Goal: Task Accomplishment & Management: Manage account settings

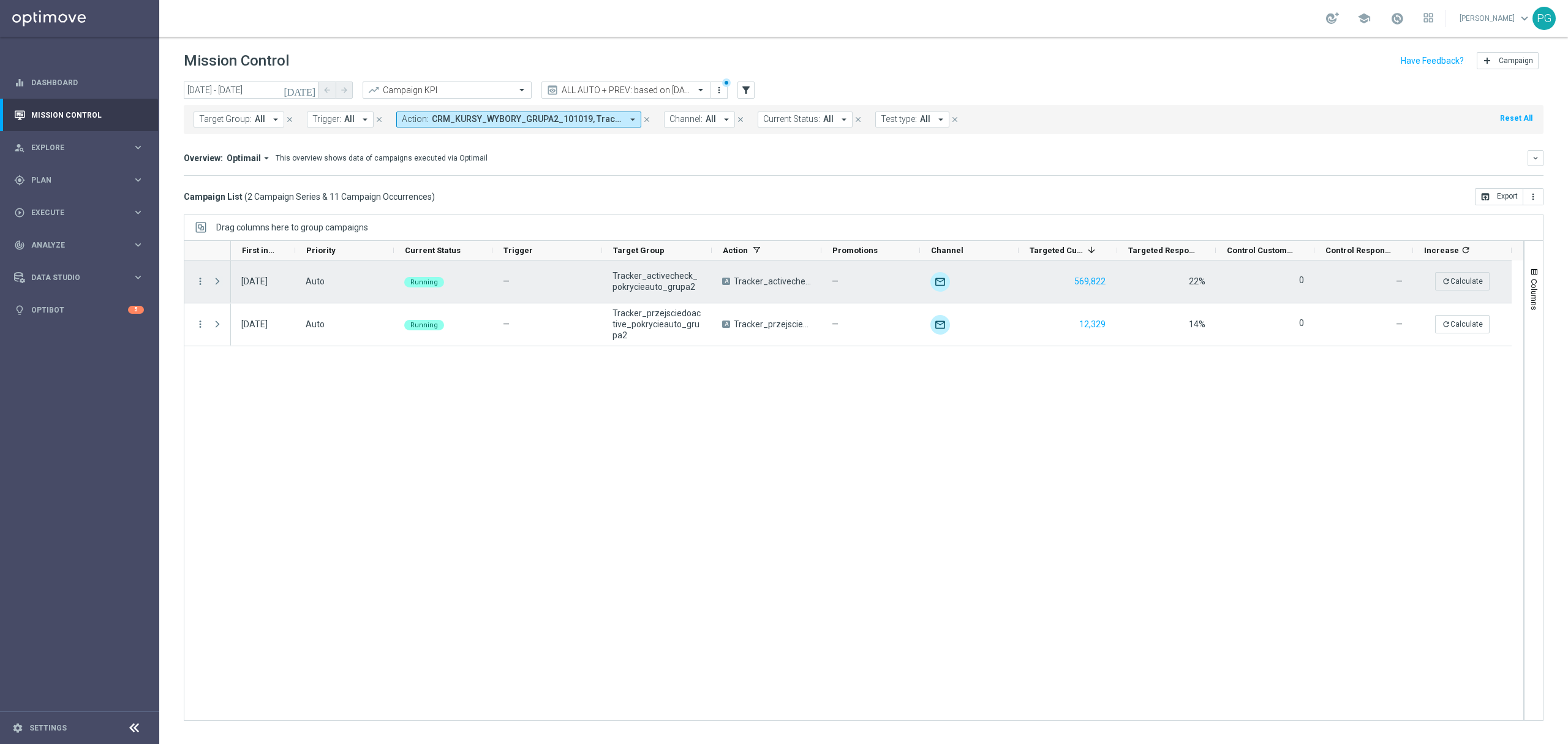
click at [216, 279] on span "Press SPACE to select this row." at bounding box center [217, 281] width 11 height 10
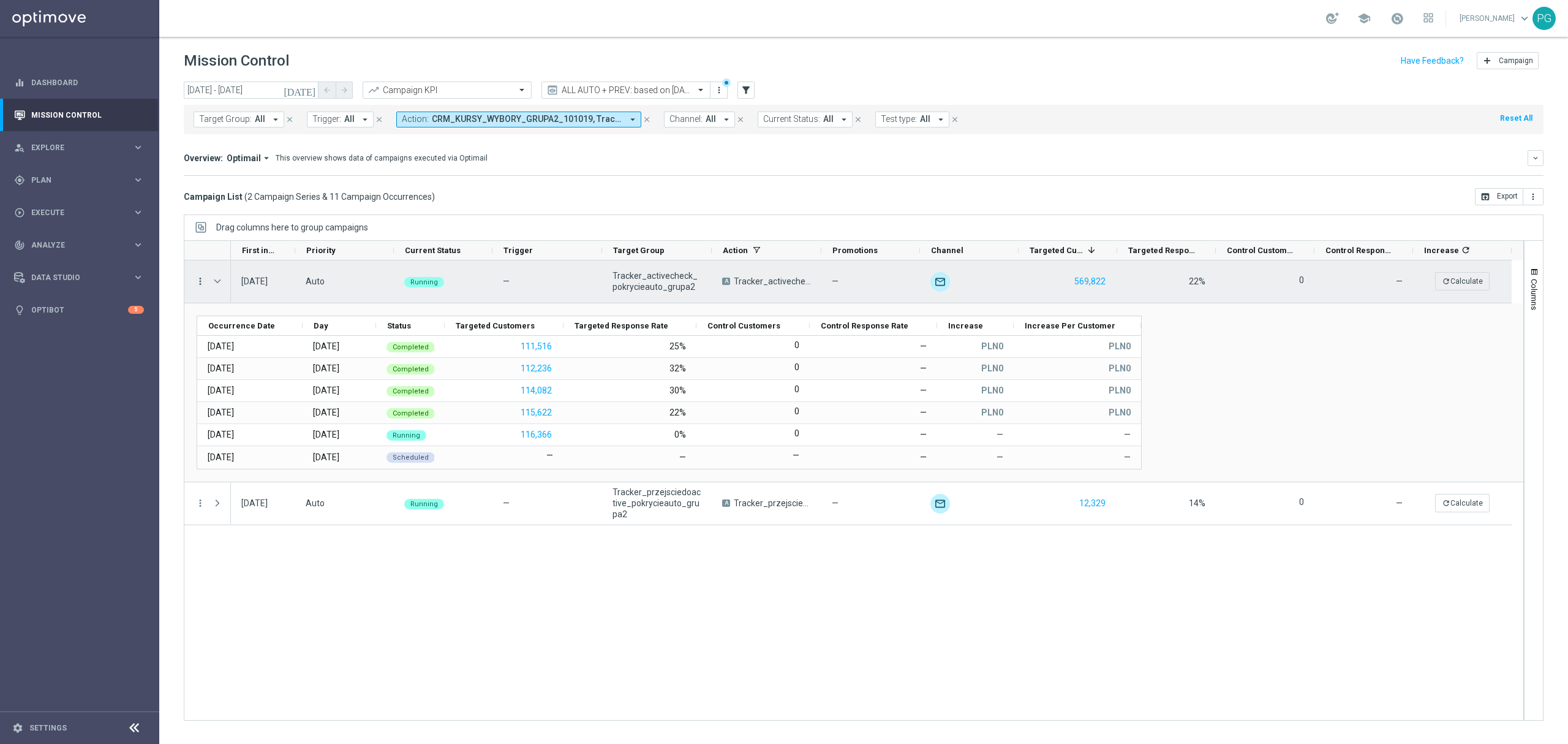
click at [200, 277] on icon "more_vert" at bounding box center [200, 281] width 11 height 11
click at [270, 287] on span "Campaign Details" at bounding box center [256, 290] width 62 height 9
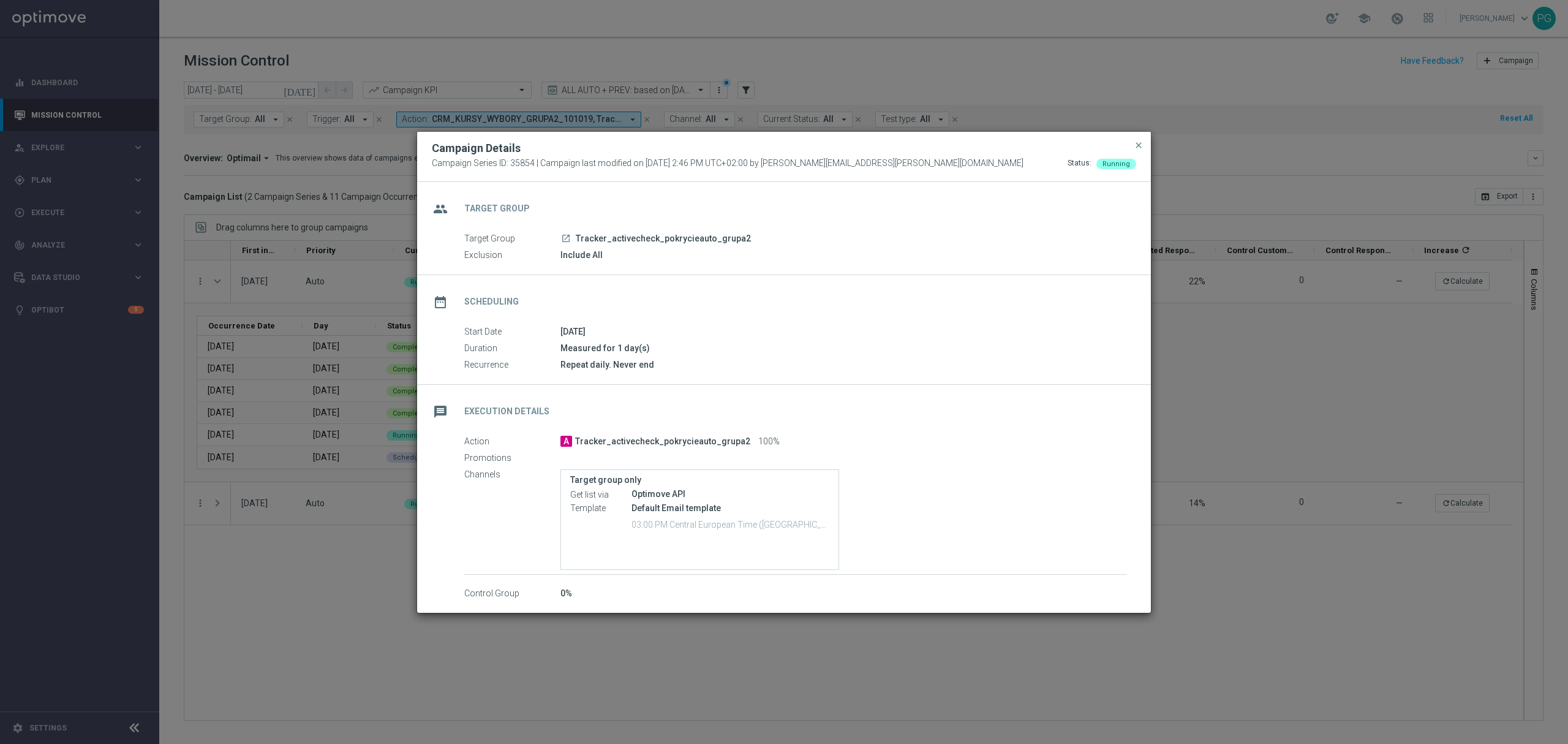
click at [566, 233] on icon "launch" at bounding box center [566, 238] width 10 height 10
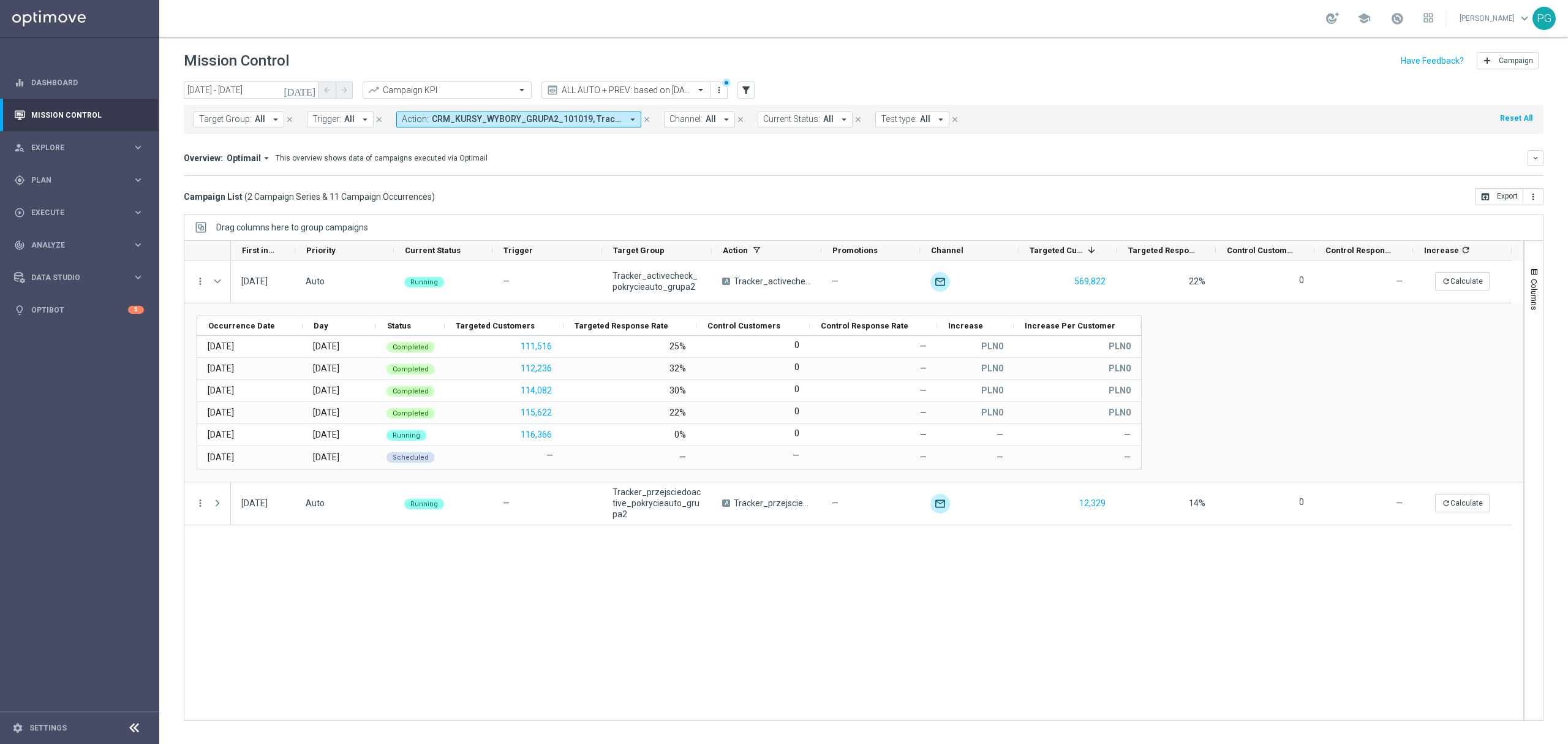
click at [507, 118] on span "CRM_KURSY_WYBORY_GRUPA2_101019, Tracker_activecheck_pokrycieauto_grupa2, Tracke…" at bounding box center [527, 119] width 191 height 11
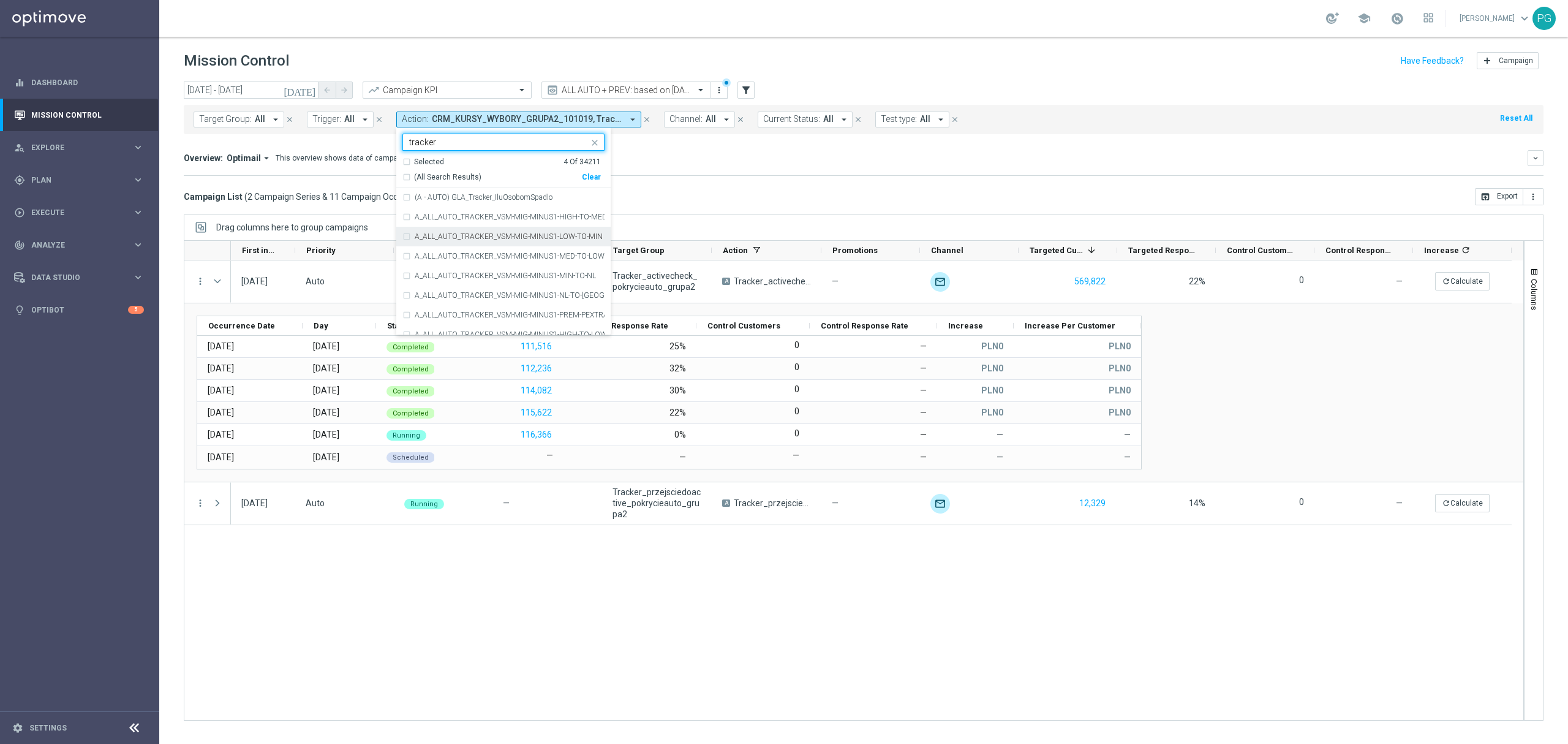
click at [459, 231] on div "A_ALL_AUTO_TRACKER_VSM-MIG-MINUS1-LOW-TO-MIN" at bounding box center [503, 236] width 202 height 20
type input "tracker"
click at [704, 147] on mini-dashboard "Overview: Optimail arrow_drop_down This overview shows data of campaigns execut…" at bounding box center [863, 161] width 1359 height 54
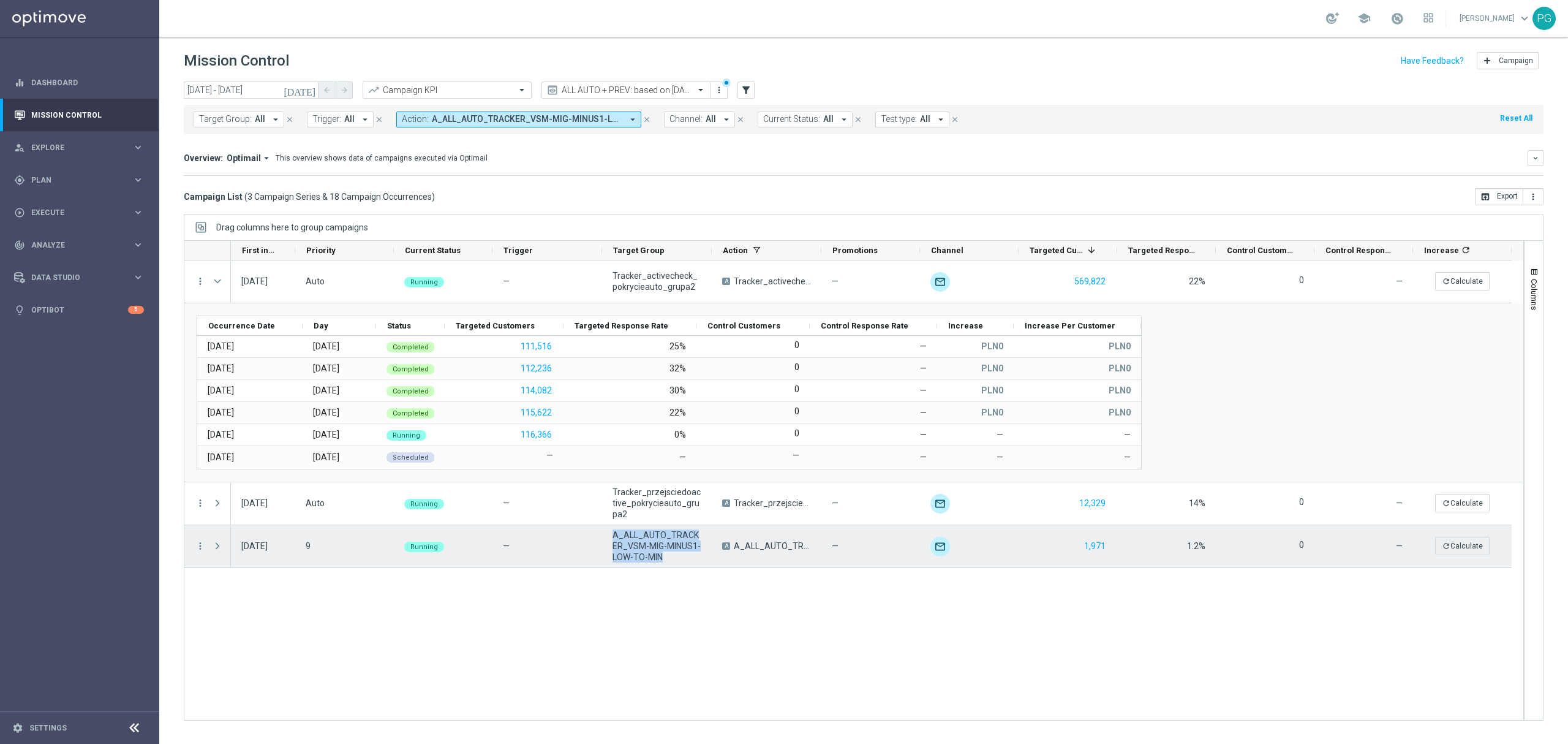
drag, startPoint x: 675, startPoint y: 559, endPoint x: 613, endPoint y: 537, distance: 65.8
click at [613, 537] on span "A_ALL_AUTO_TRACKER_VSM-MIG-MINUS1-LOW-TO-MIN" at bounding box center [657, 545] width 89 height 33
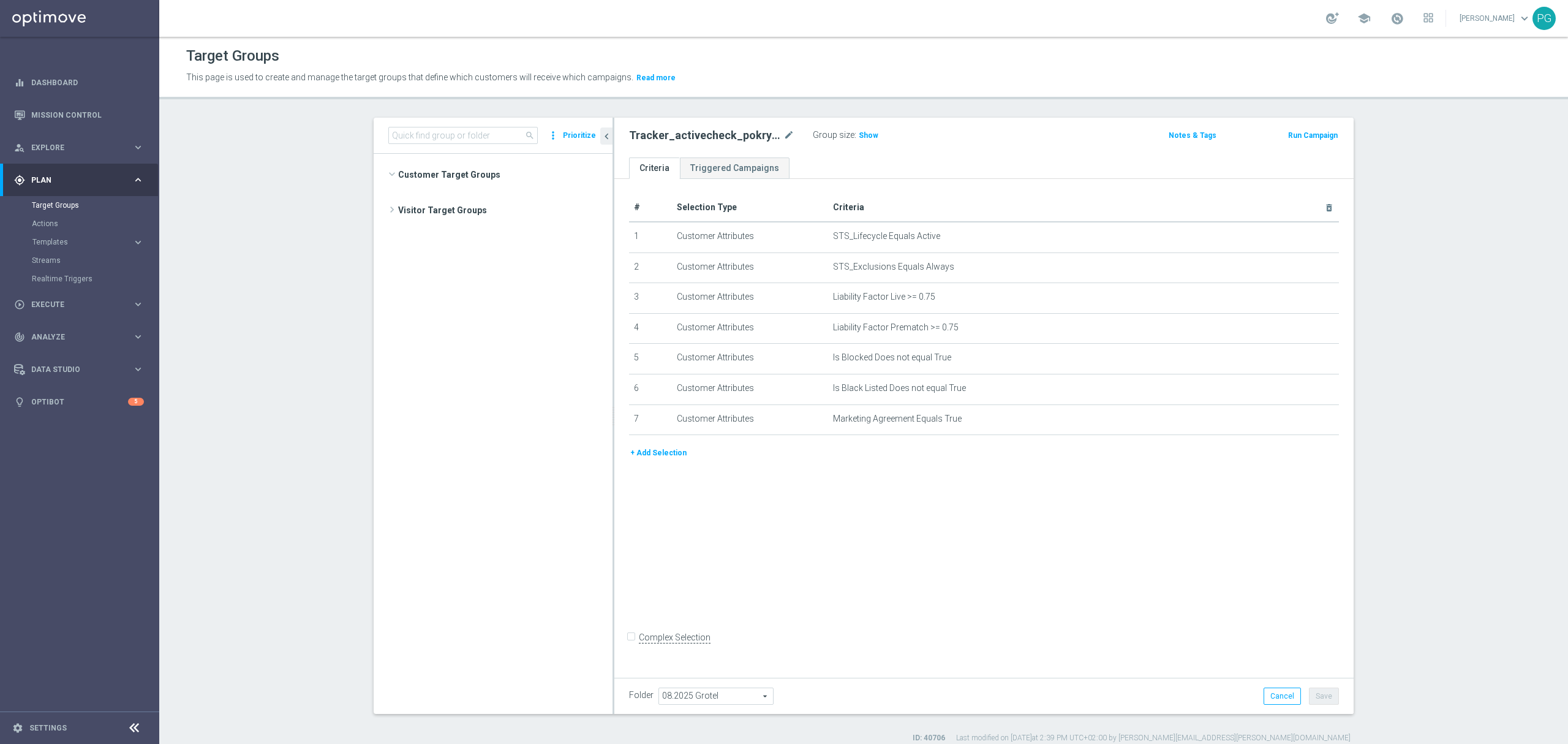
scroll to position [405, 0]
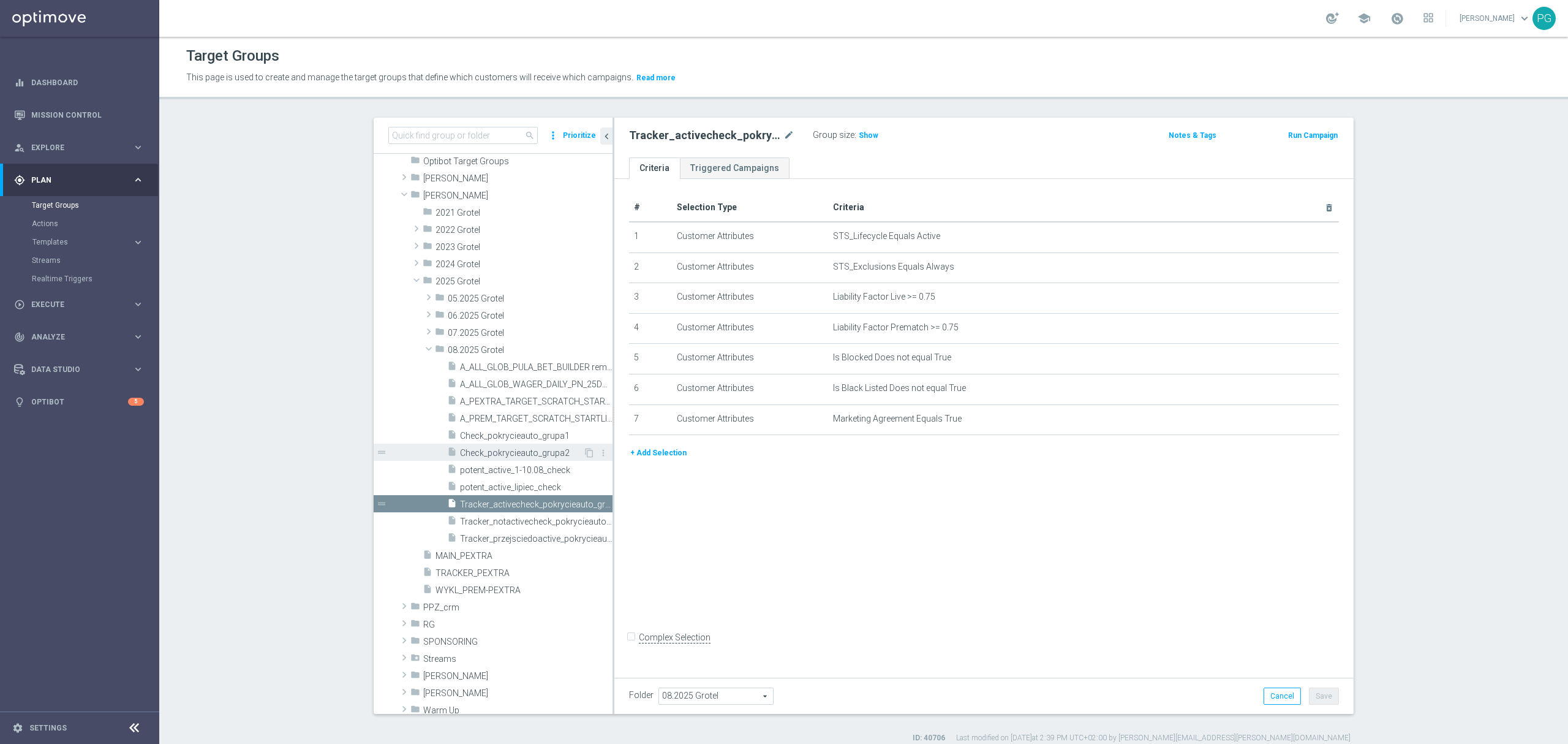
click at [486, 449] on span "Check_pokrycieauto_grupa2" at bounding box center [521, 452] width 123 height 11
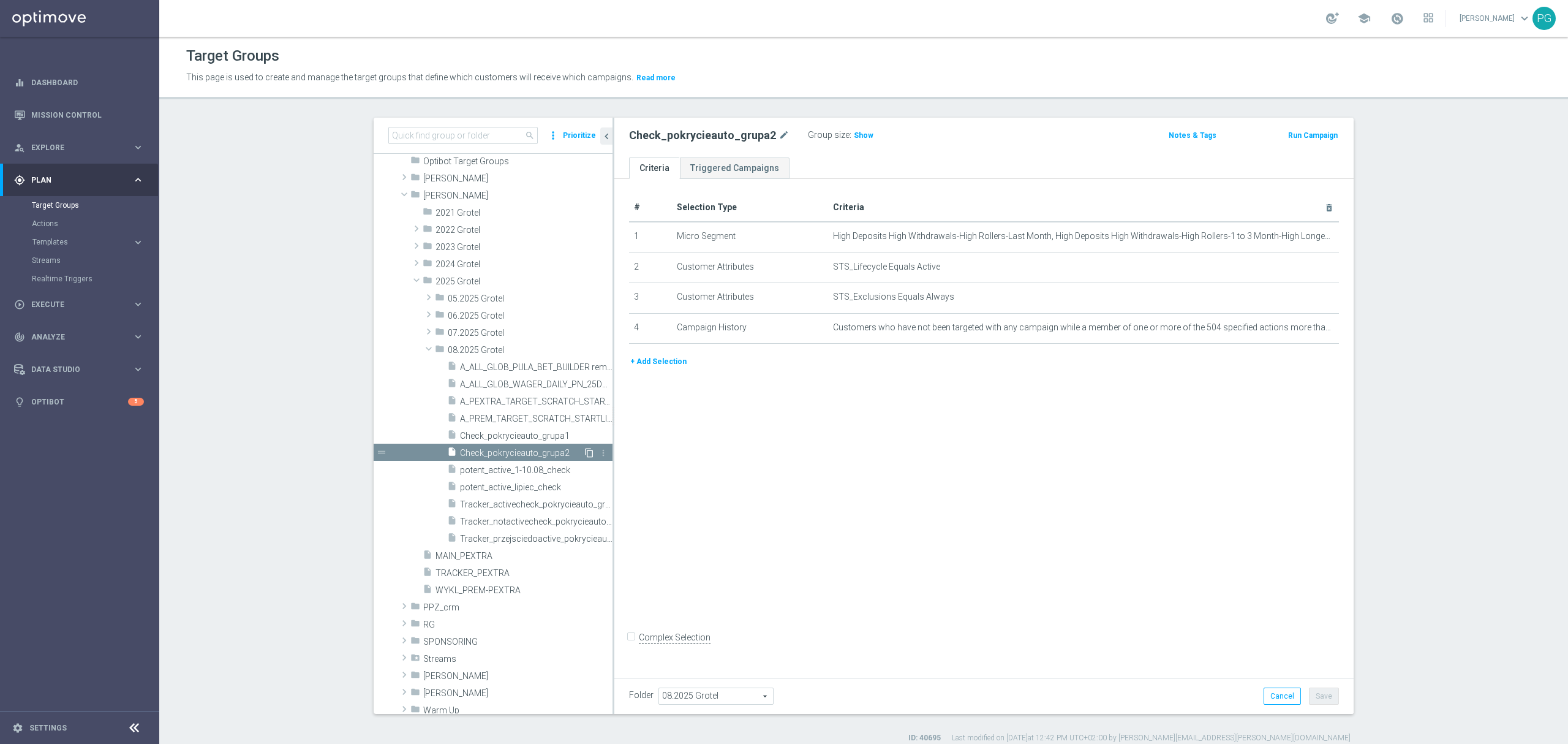
click at [584, 451] on icon "content_copy" at bounding box center [589, 452] width 10 height 10
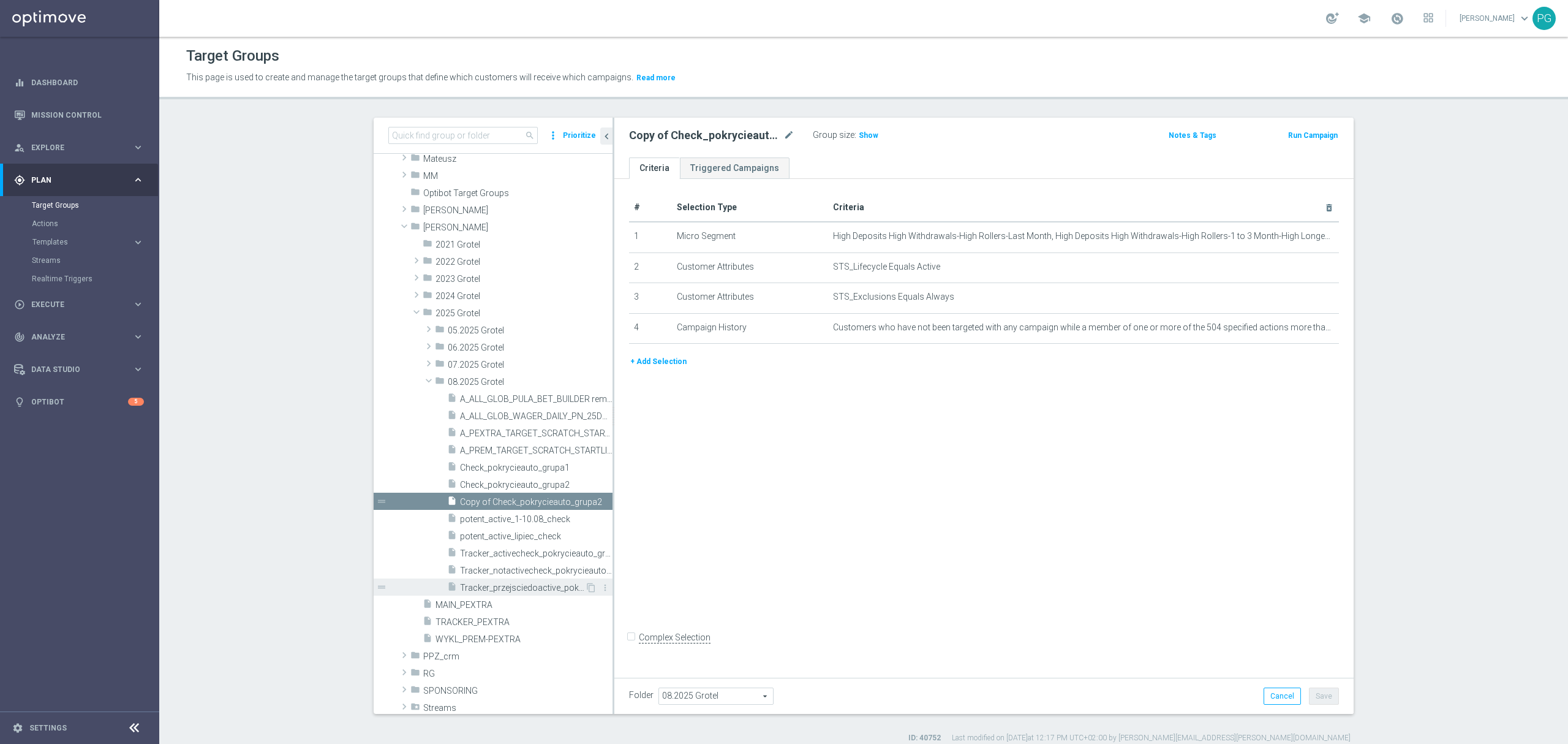
click at [506, 587] on span "Tracker_przejsciedoactive_pokrycieauto_grupa2" at bounding box center [522, 587] width 125 height 11
click at [535, 497] on span "Copy of Check_pokrycieauto_grupa2" at bounding box center [522, 502] width 125 height 11
click at [517, 588] on span "Tracker_przejsciedoactive_pokrycieauto_grupa2" at bounding box center [522, 587] width 125 height 11
click at [505, 498] on span "Copy of Check_pokrycieauto_grupa2" at bounding box center [522, 502] width 125 height 11
click at [1294, 332] on icon "mode_edit" at bounding box center [1299, 328] width 10 height 10
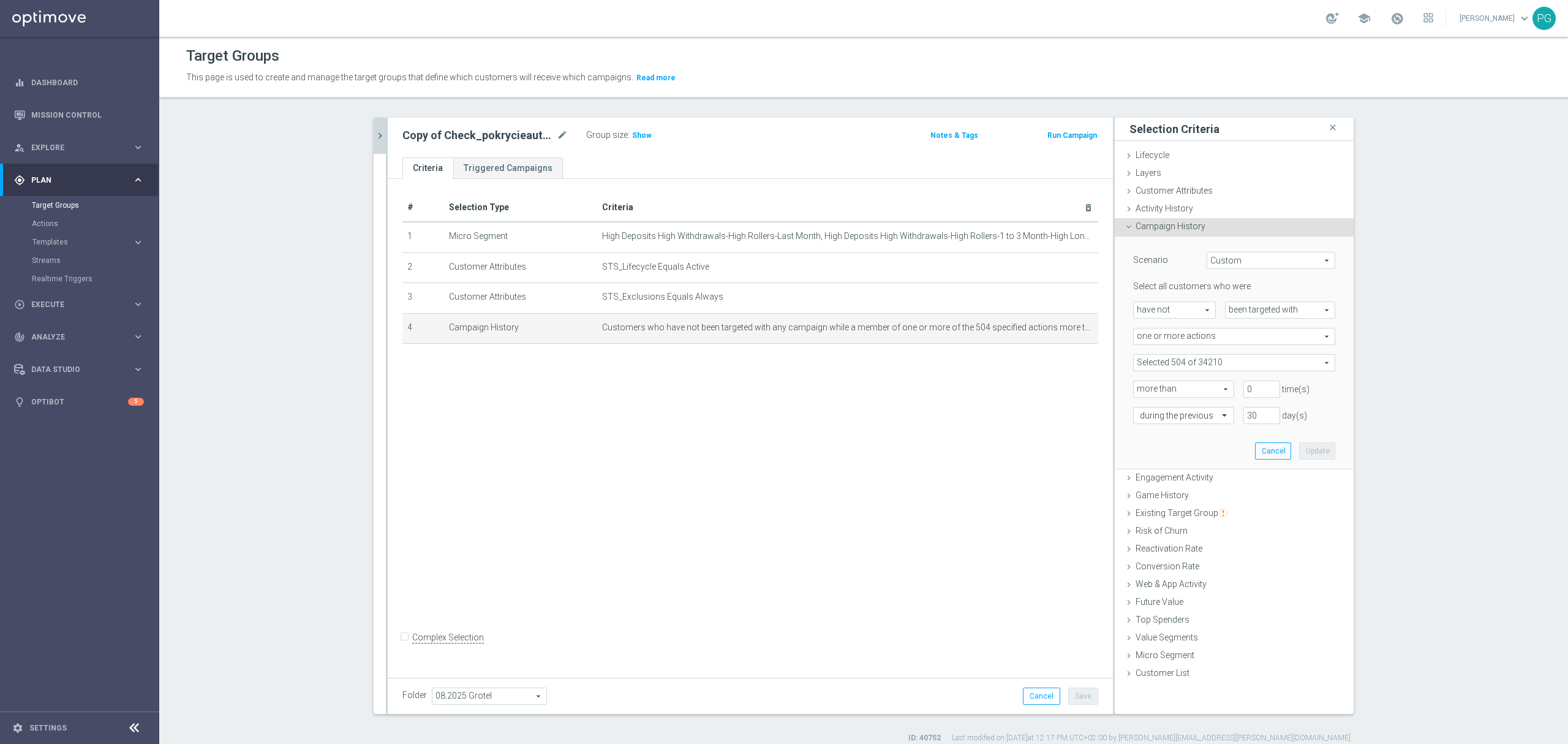
click at [375, 142] on button "chevron_right" at bounding box center [380, 136] width 12 height 36
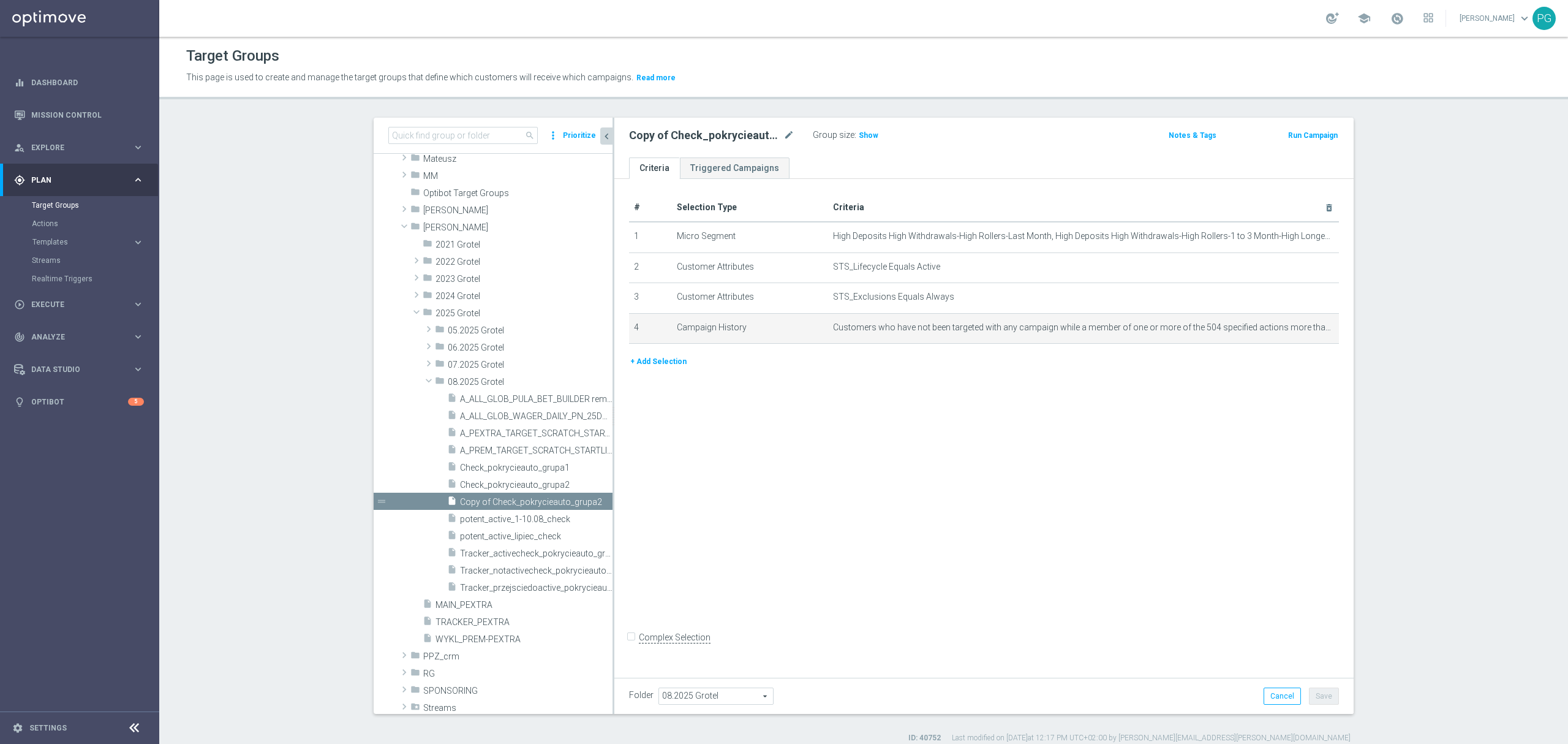
scroll to position [355, 0]
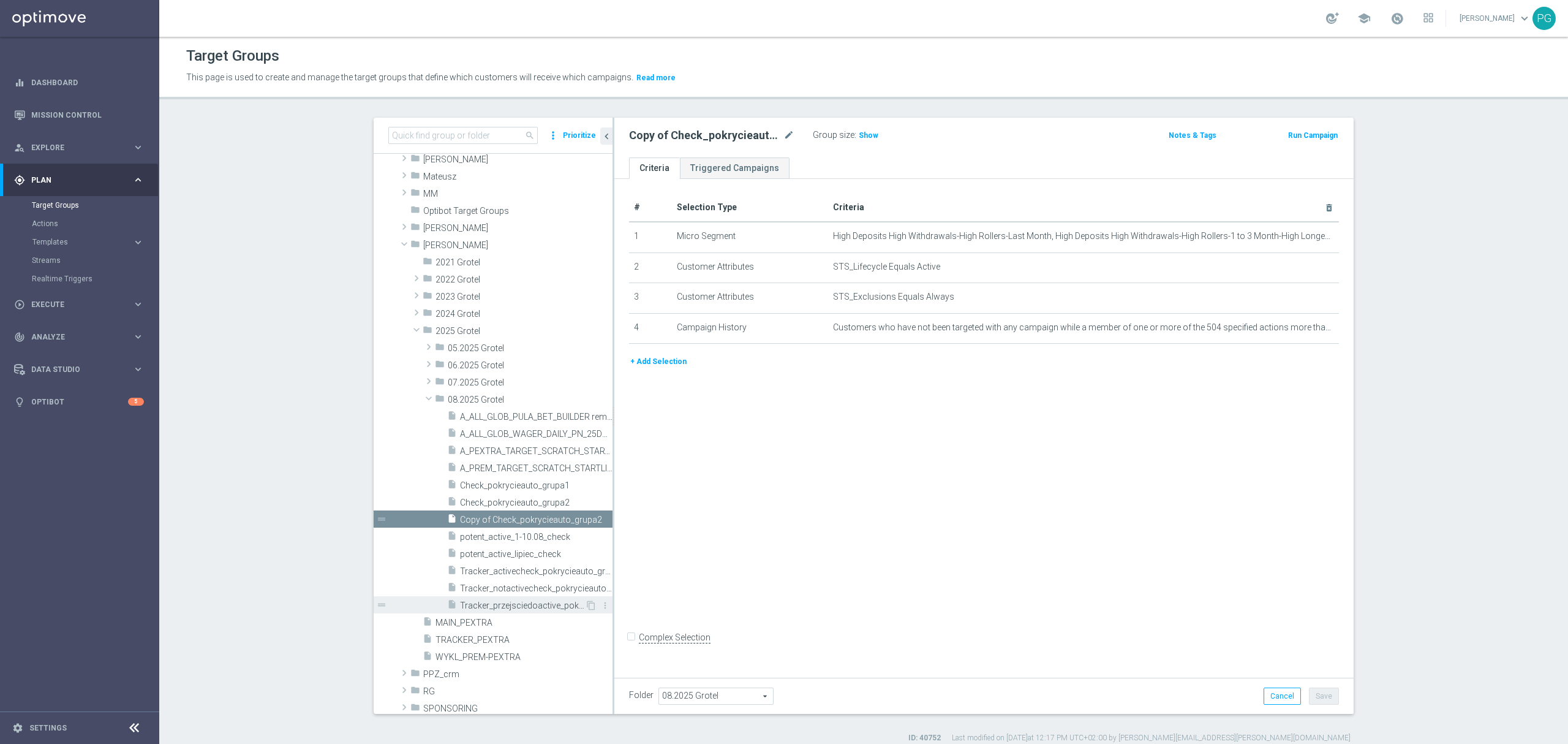
click at [517, 607] on span "Tracker_przejsciedoactive_pokrycieauto_grupa2" at bounding box center [522, 605] width 125 height 11
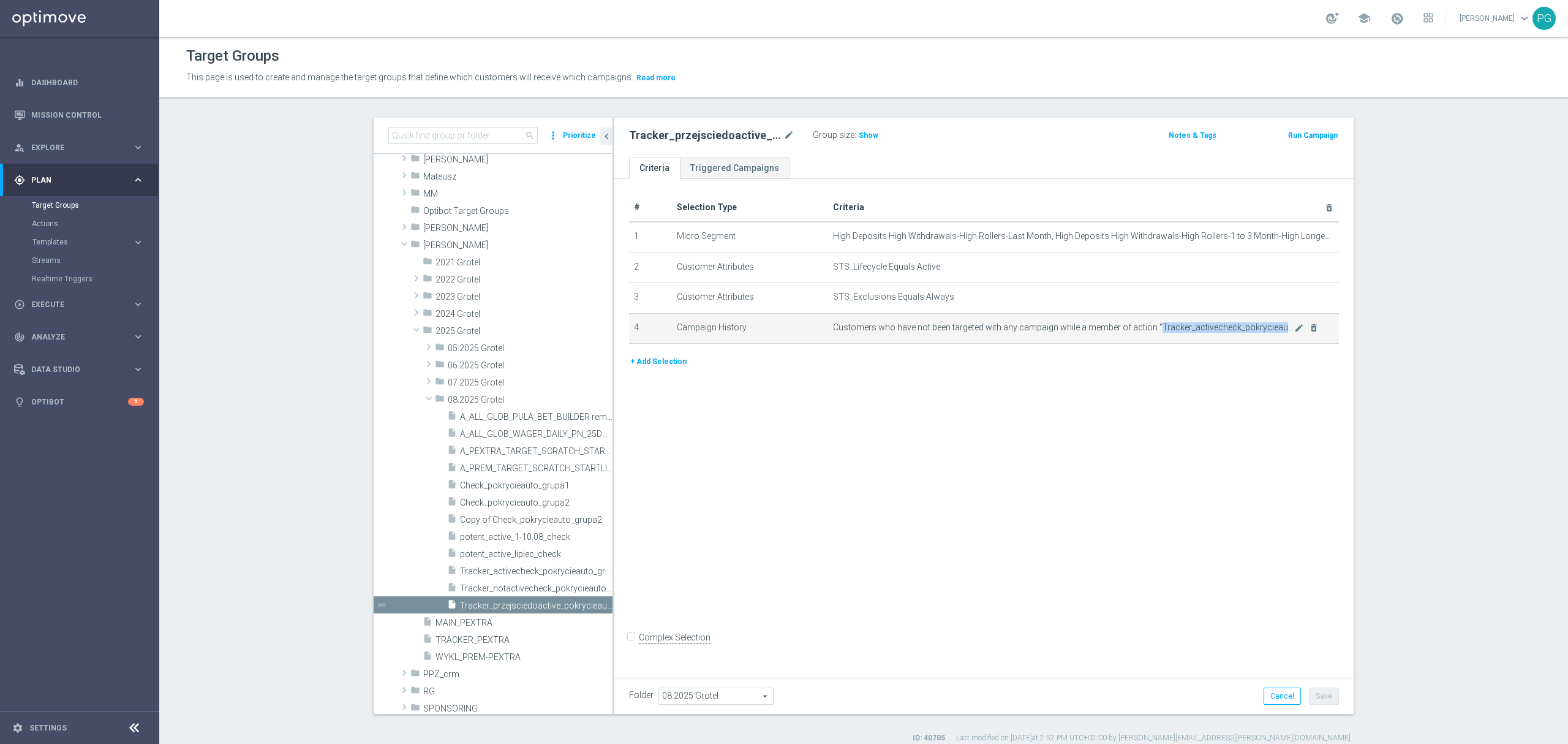
drag, startPoint x: 1150, startPoint y: 329, endPoint x: 1274, endPoint y: 326, distance: 124.0
click at [1274, 326] on span "Customers who have not been targeted with any campaign while a member of action…" at bounding box center [1063, 327] width 461 height 11
copy span "Tracker_activecheck_pokrycieaut"
click at [527, 519] on span "Copy of Check_pokrycieauto_grupa2" at bounding box center [522, 519] width 125 height 11
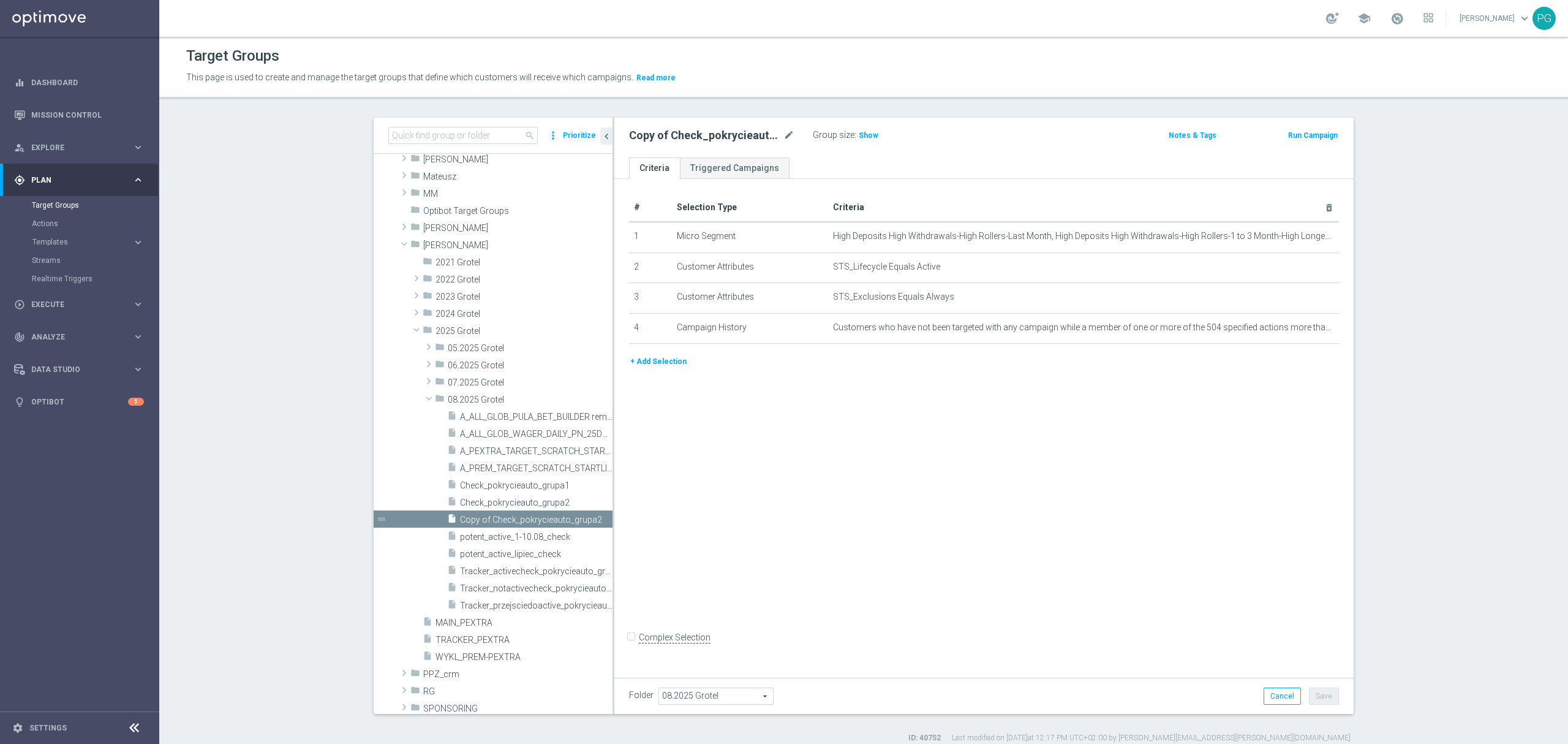
click at [670, 368] on button "+ Add Selection" at bounding box center [658, 361] width 59 height 14
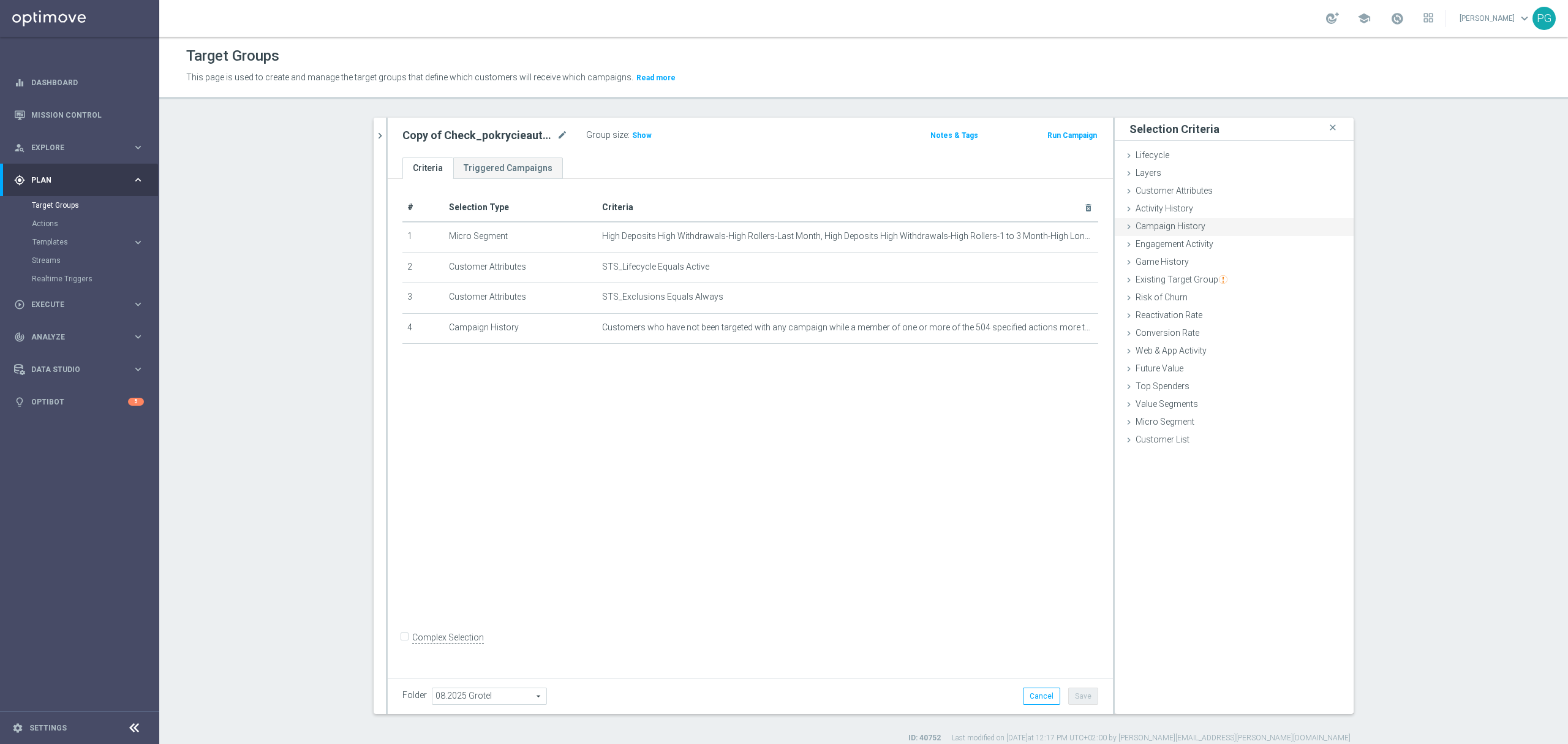
click at [1186, 223] on span "Campaign History" at bounding box center [1170, 226] width 70 height 10
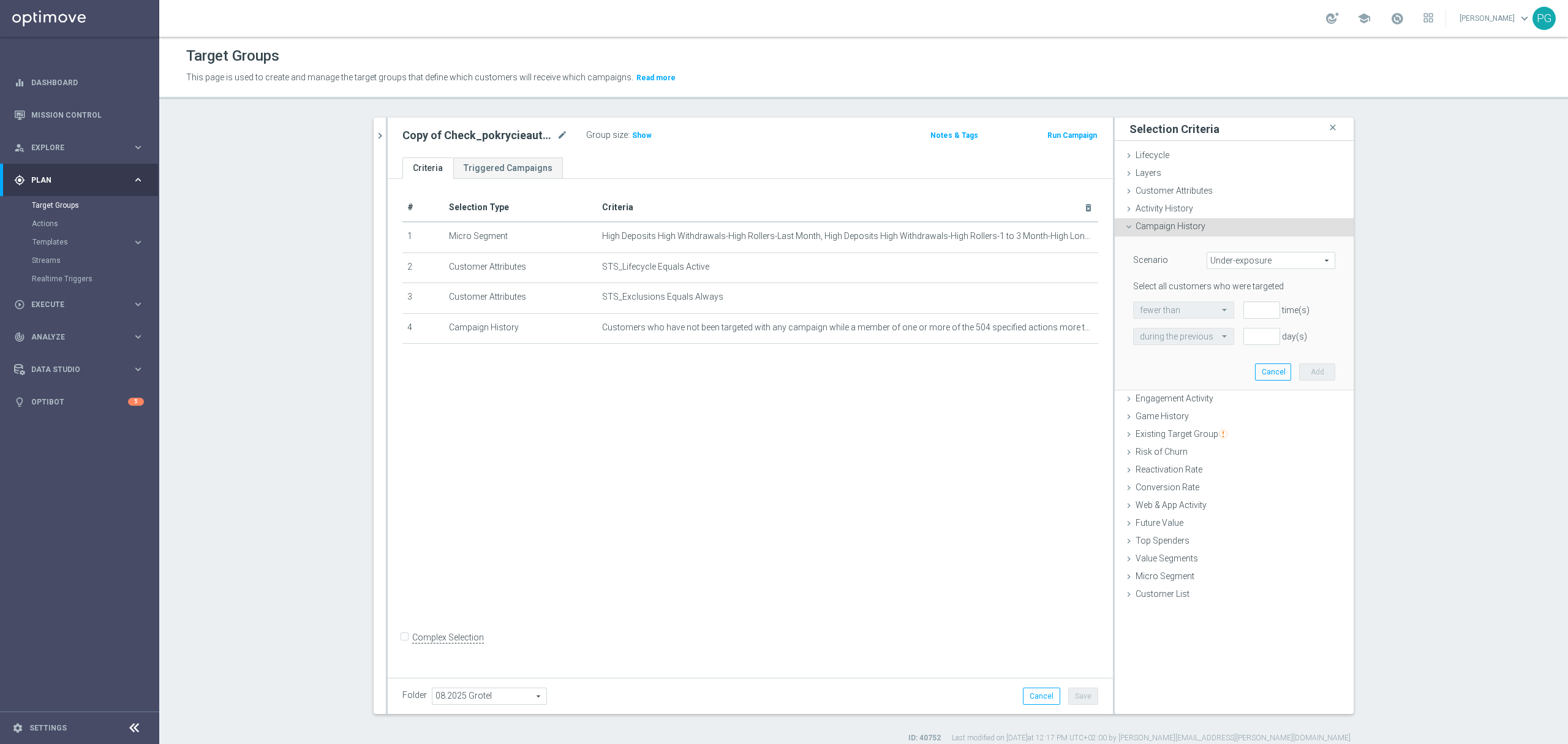
click at [1247, 263] on span "Under-exposure" at bounding box center [1271, 261] width 127 height 16
click at [1234, 343] on span "Custom" at bounding box center [1271, 342] width 115 height 10
type input "Custom"
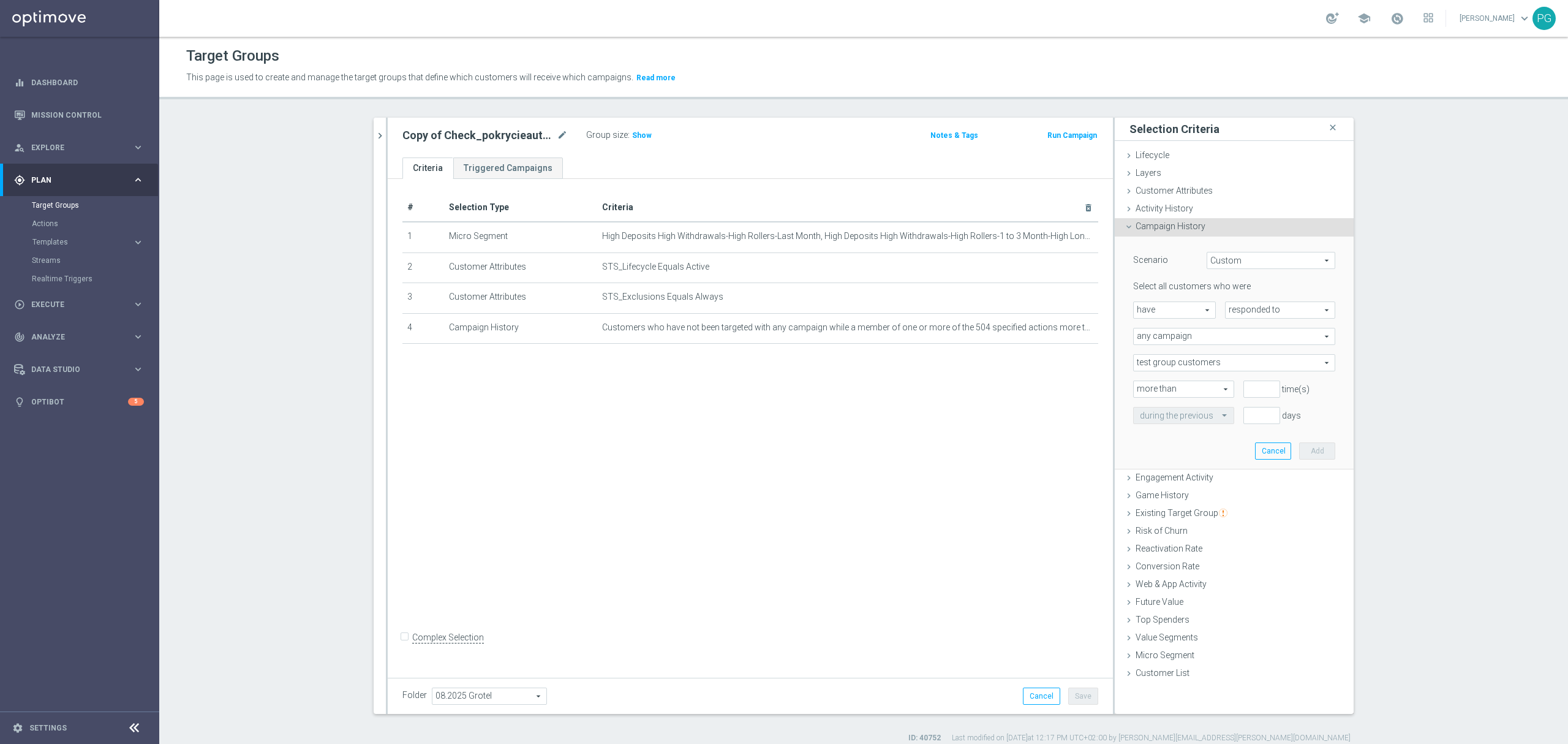
click at [1189, 313] on span "have" at bounding box center [1174, 310] width 82 height 16
click at [1182, 339] on span "have not" at bounding box center [1174, 344] width 69 height 10
type input "have not"
click at [1231, 306] on span "responded to" at bounding box center [1280, 310] width 109 height 16
click at [1240, 338] on label "been targeted with" at bounding box center [1280, 344] width 109 height 16
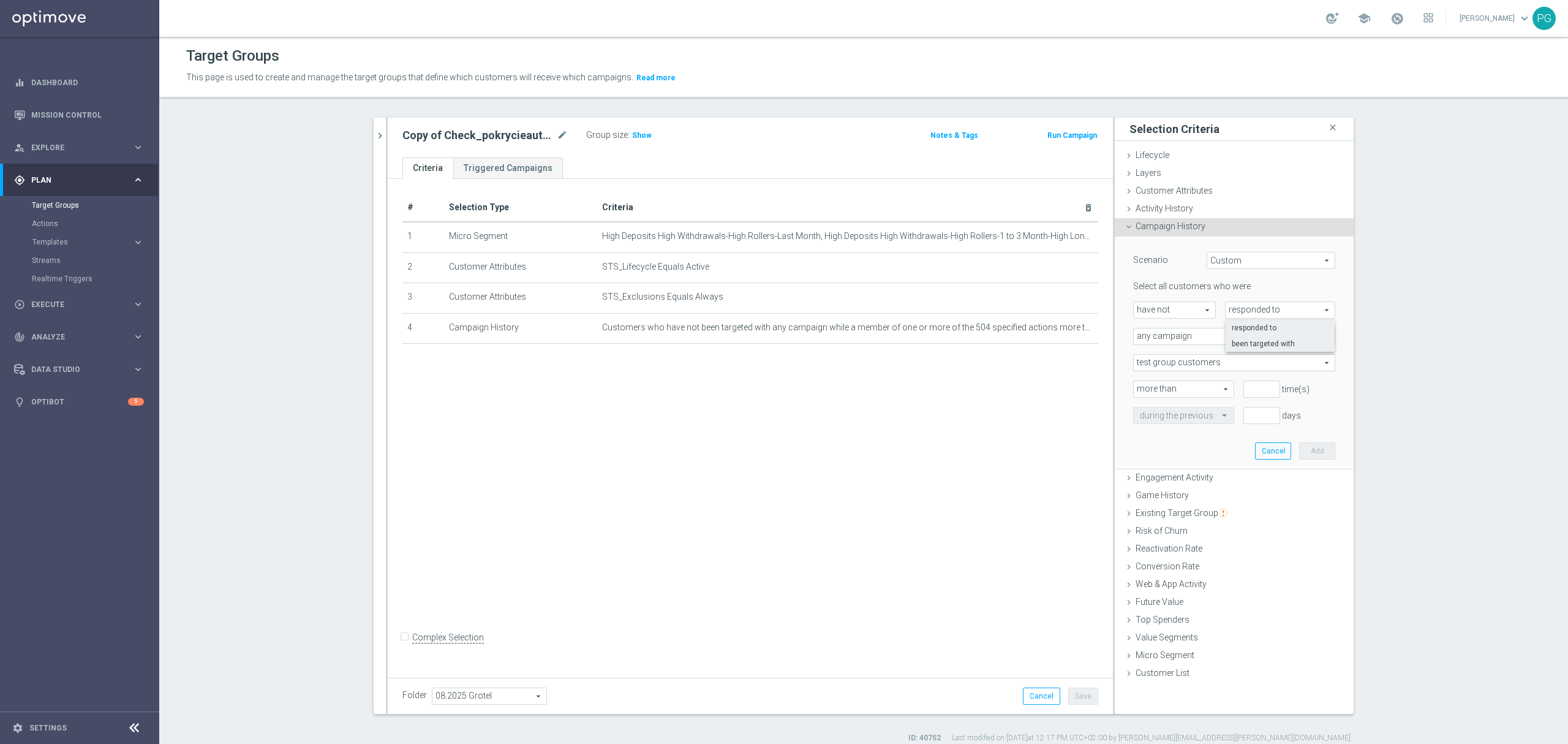
type input "been targeted with"
click at [1225, 340] on span "any campaign" at bounding box center [1234, 336] width 201 height 16
click at [1184, 385] on span "one or more actions" at bounding box center [1234, 386] width 189 height 10
type input "one or more actions"
click at [1174, 364] on span at bounding box center [1234, 363] width 201 height 16
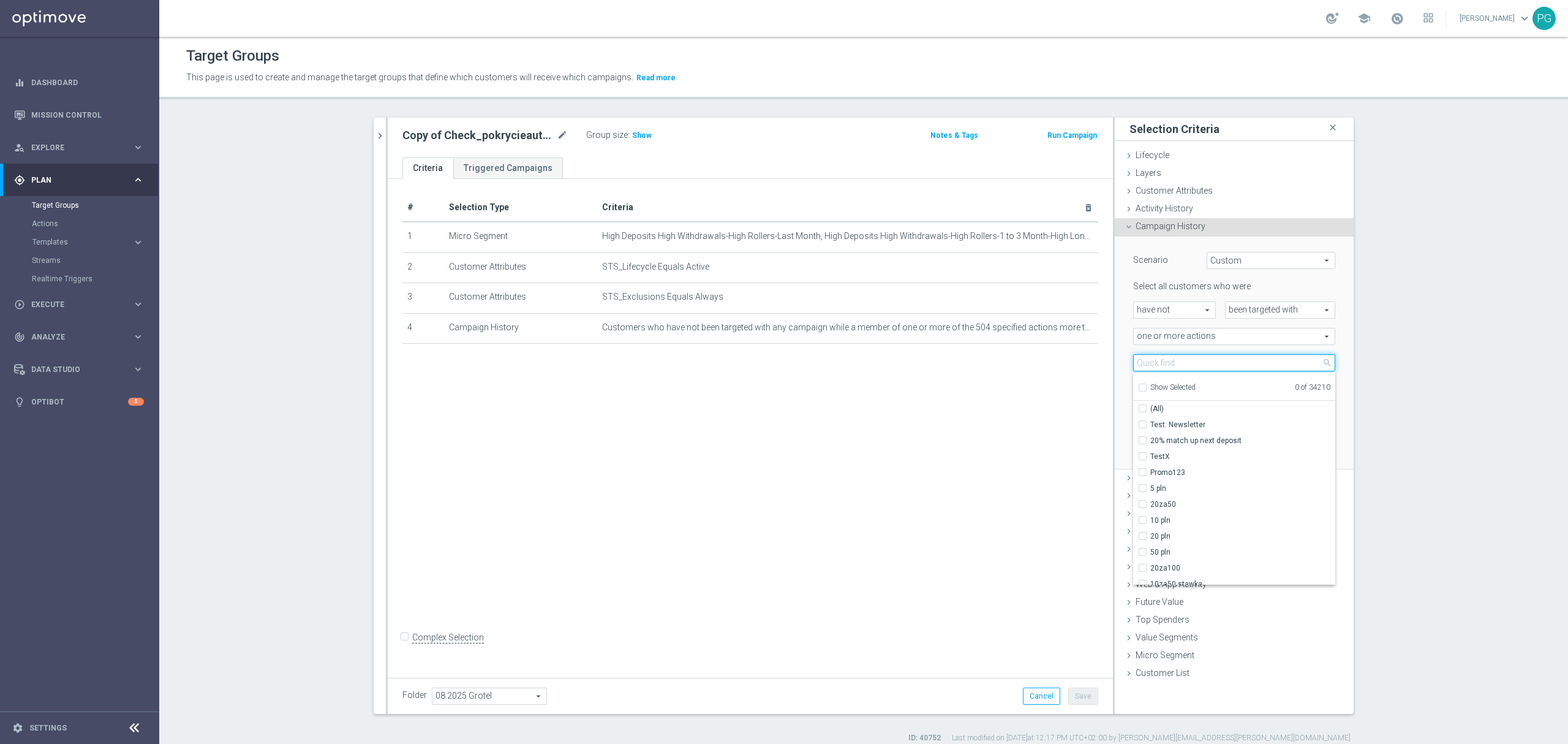
click at [1174, 364] on input "search" at bounding box center [1234, 363] width 202 height 17
paste input "Tracker_activecheck_pokrycieaut"
type input "Tracker_activecheck_pokrycieaut"
click at [1195, 424] on span "Tracker_activecheck_pokrycieauto_grupa2" at bounding box center [1243, 425] width 185 height 10
click at [1150, 424] on input "Tracker_activecheck_pokrycieauto_grupa2" at bounding box center [1146, 424] width 8 height 8
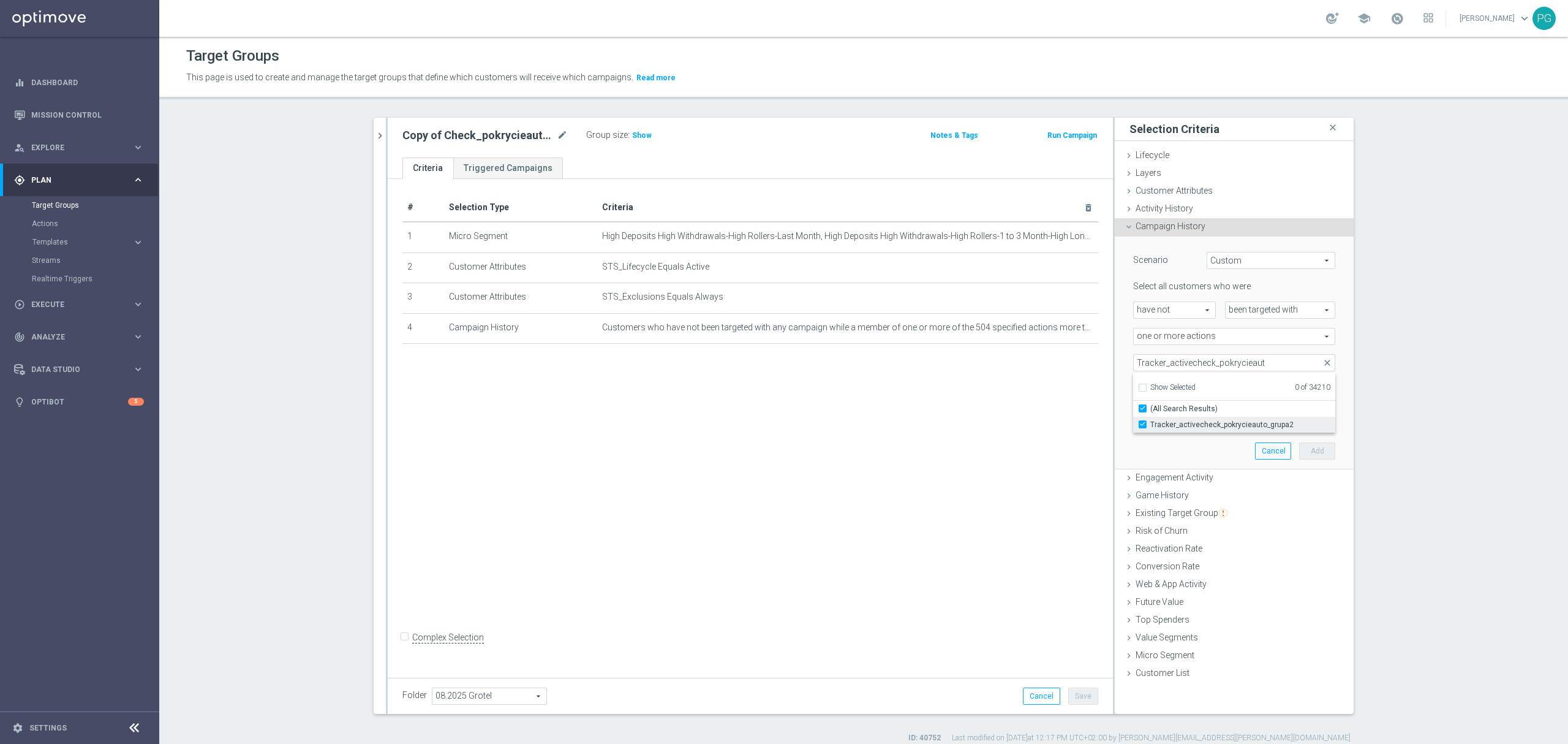
checkbox input "true"
type input "Tracker_activecheck_pokrycieauto_grupa2"
checkbox input "true"
click at [1114, 388] on div "Scenario Custom Custom arrow_drop_down search Select all customers who were hav…" at bounding box center [1234, 353] width 239 height 233
click at [1243, 389] on input "number" at bounding box center [1261, 389] width 37 height 17
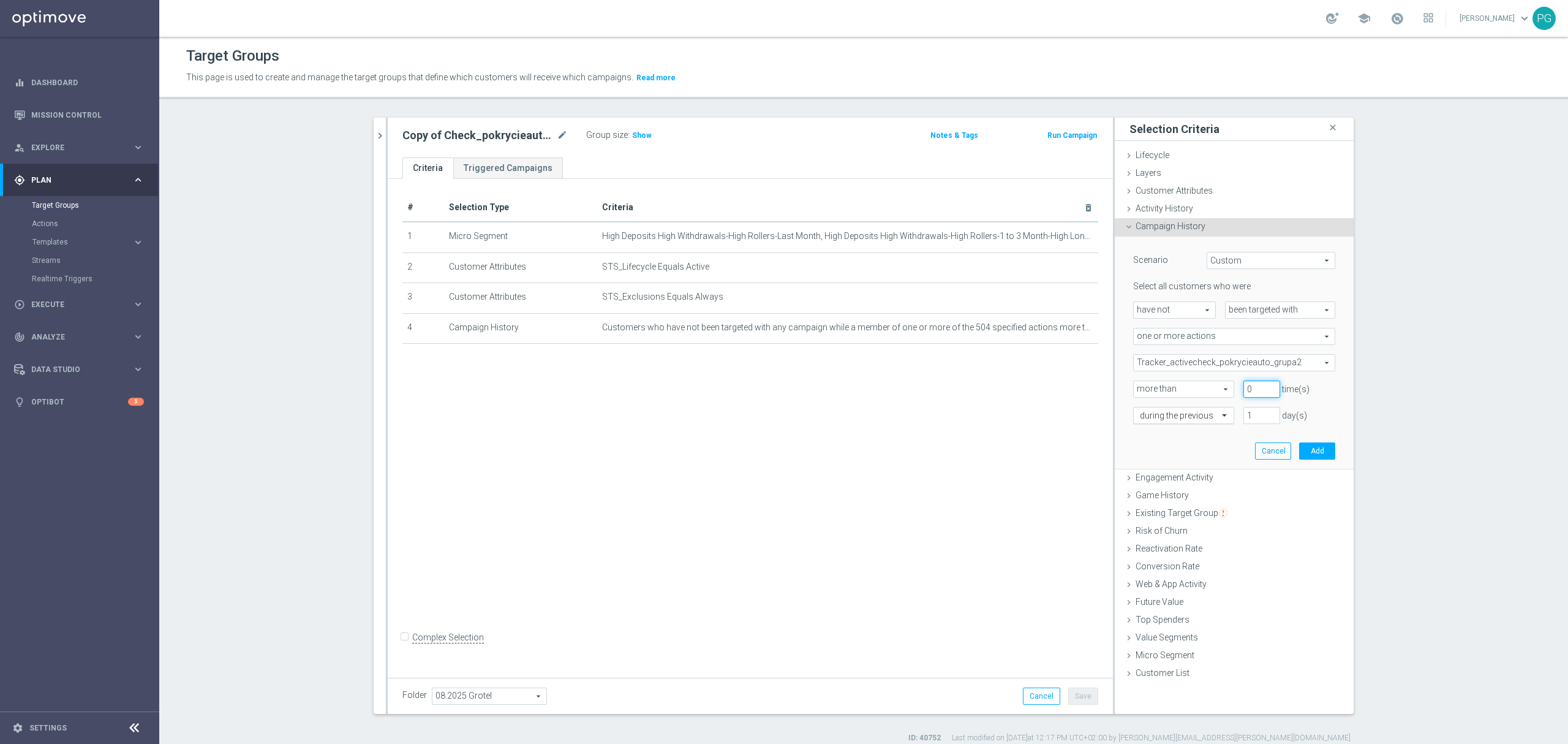
type input "0"
click at [1203, 417] on div at bounding box center [1183, 416] width 100 height 11
click at [1184, 448] on div "exactly" at bounding box center [1184, 453] width 88 height 20
click at [1243, 409] on input "number" at bounding box center [1261, 415] width 37 height 17
type input "1"
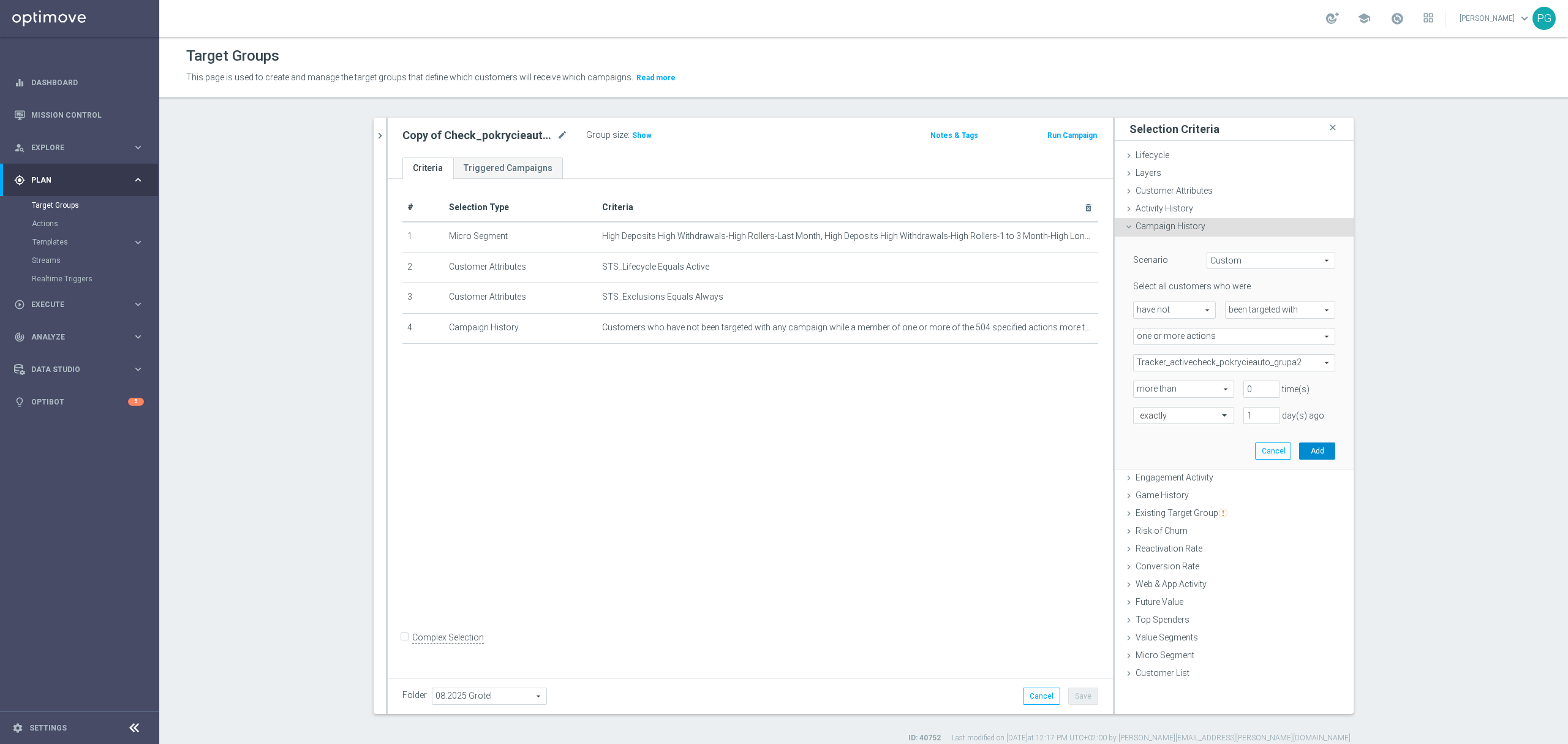
click at [1316, 452] on button "Add" at bounding box center [1317, 451] width 36 height 17
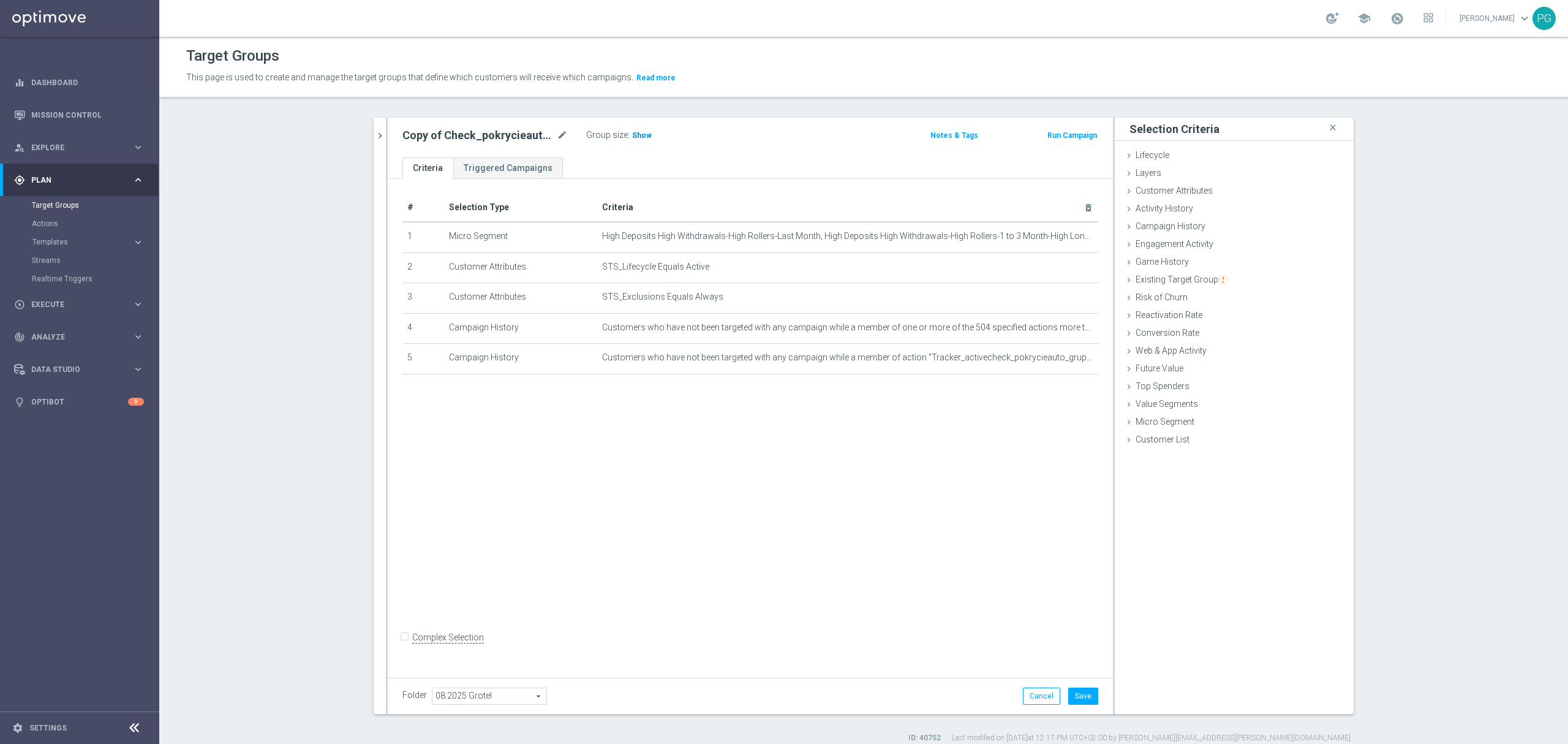
click at [632, 139] on span "Show" at bounding box center [642, 136] width 20 height 9
click at [1066, 335] on td "Customers who have not been targeted with any campaign while a member of one or…" at bounding box center [848, 328] width 501 height 30
click at [1069, 329] on icon "delete_forever" at bounding box center [1074, 328] width 10 height 10
click at [647, 139] on div "Group size : Show" at bounding box center [647, 134] width 123 height 15
click at [637, 136] on span "Show" at bounding box center [642, 136] width 20 height 9
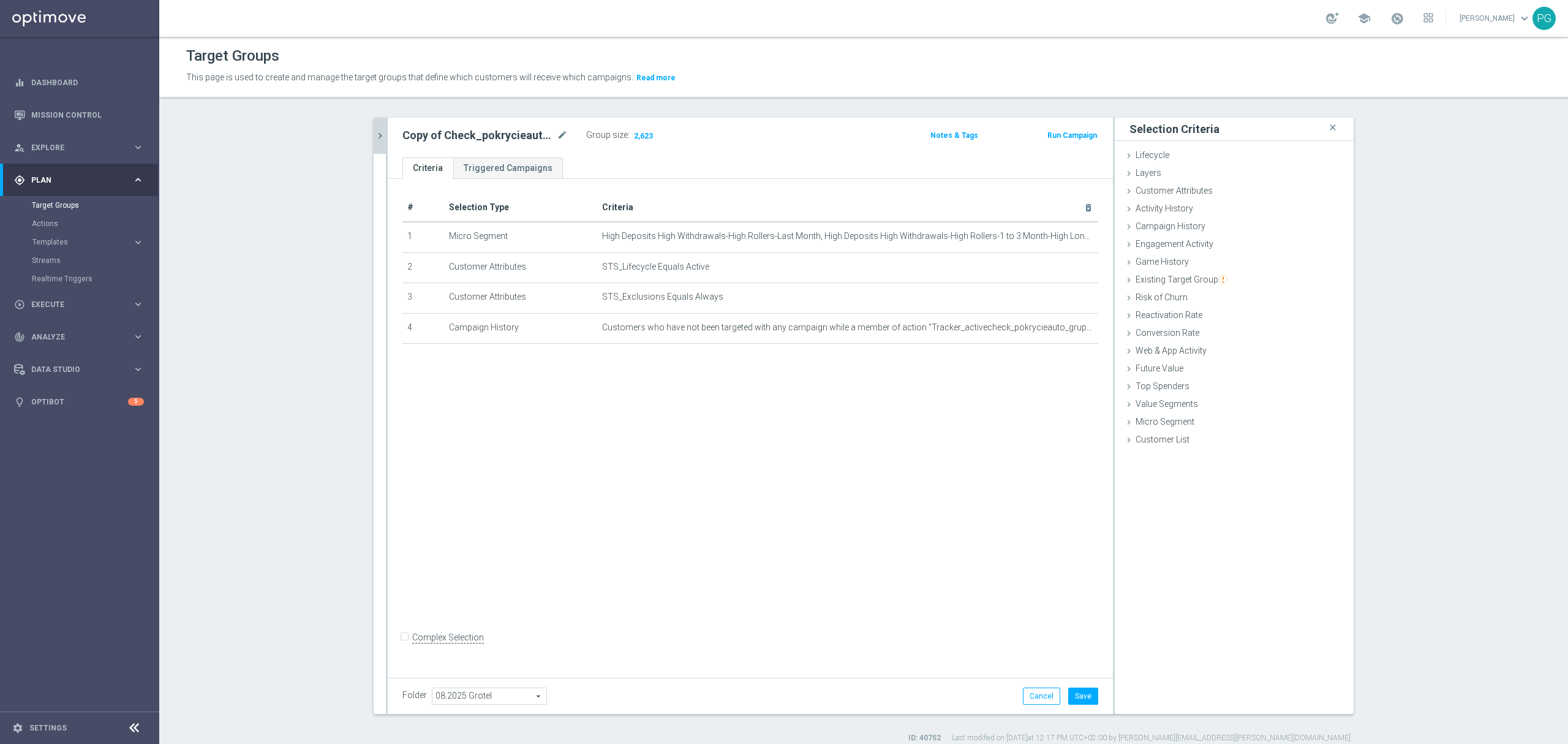
click at [374, 133] on icon "chevron_right" at bounding box center [380, 136] width 12 height 12
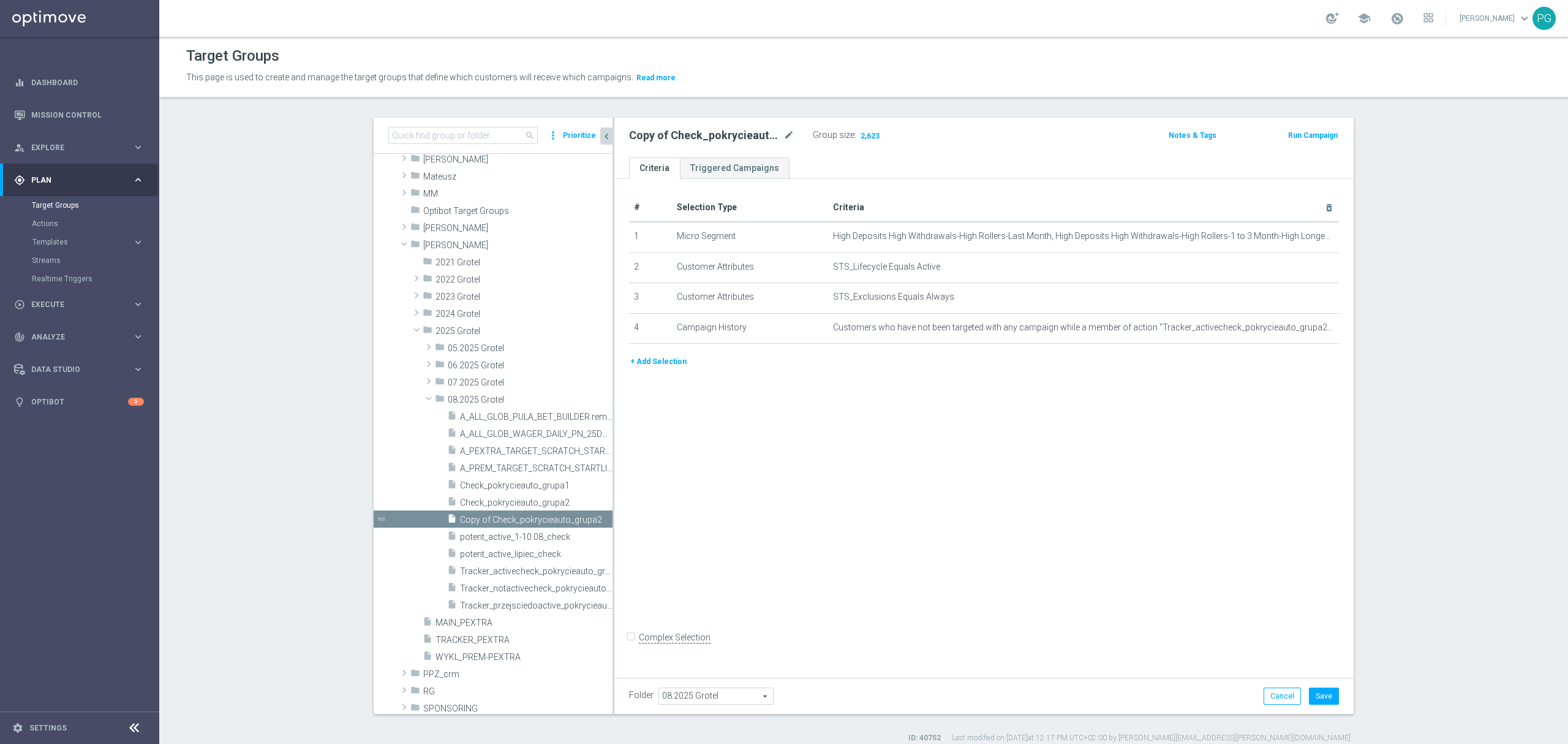
scroll to position [337, 0]
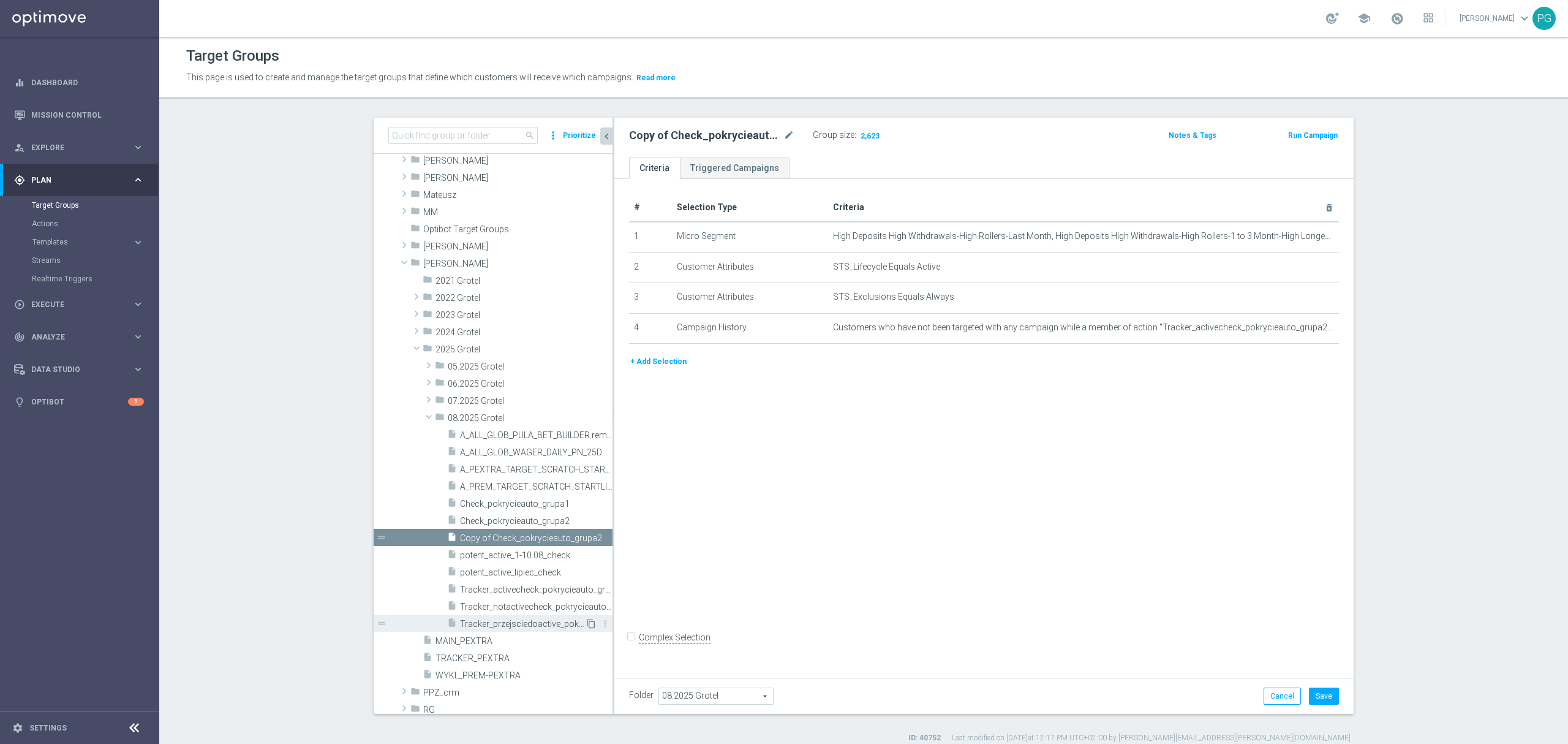
click at [586, 625] on icon "content_copy" at bounding box center [591, 624] width 10 height 10
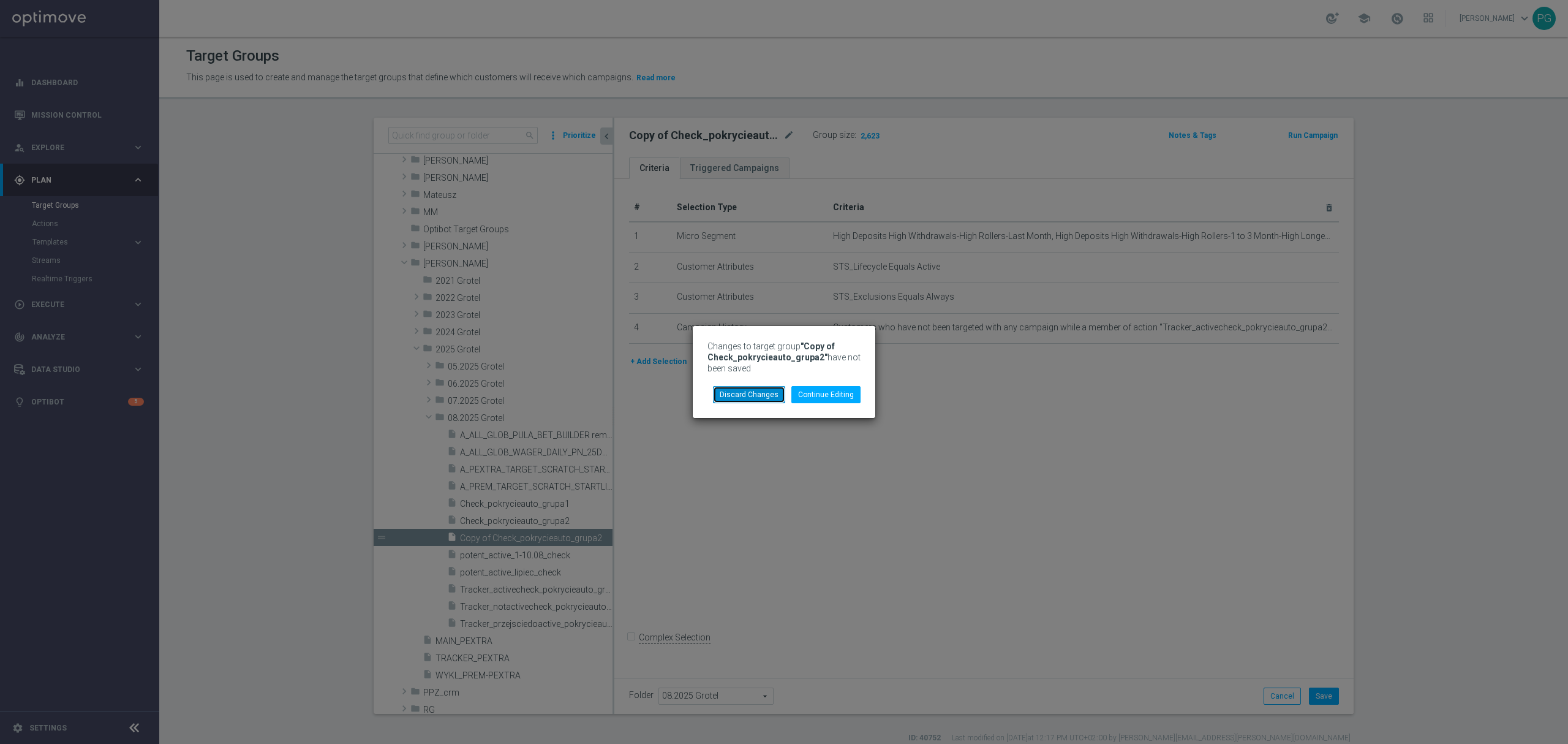
click at [778, 395] on button "Discard Changes" at bounding box center [749, 395] width 72 height 17
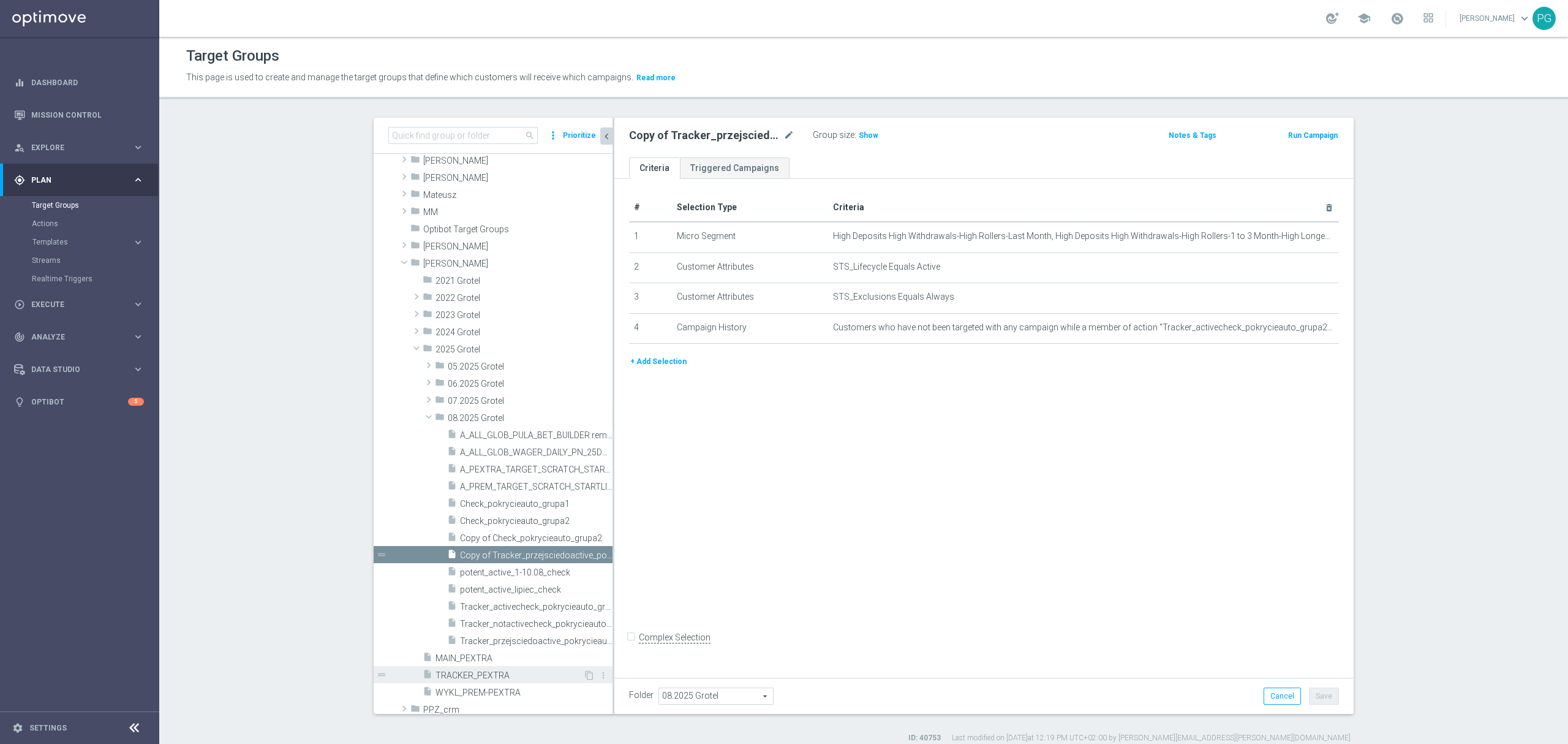
scroll to position [388, 0]
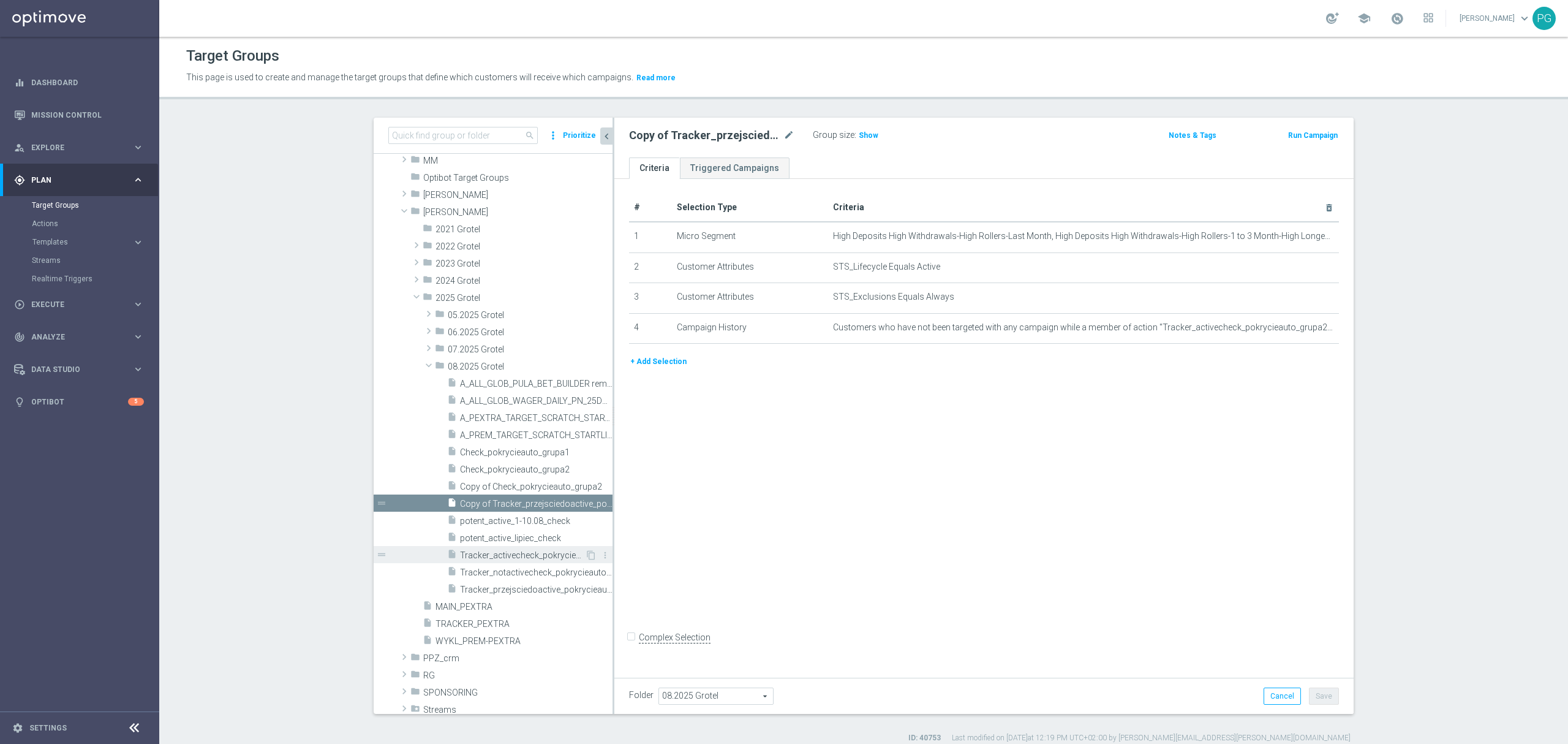
click at [522, 554] on span "Tracker_activecheck_pokrycieauto_grupa2" at bounding box center [522, 555] width 125 height 11
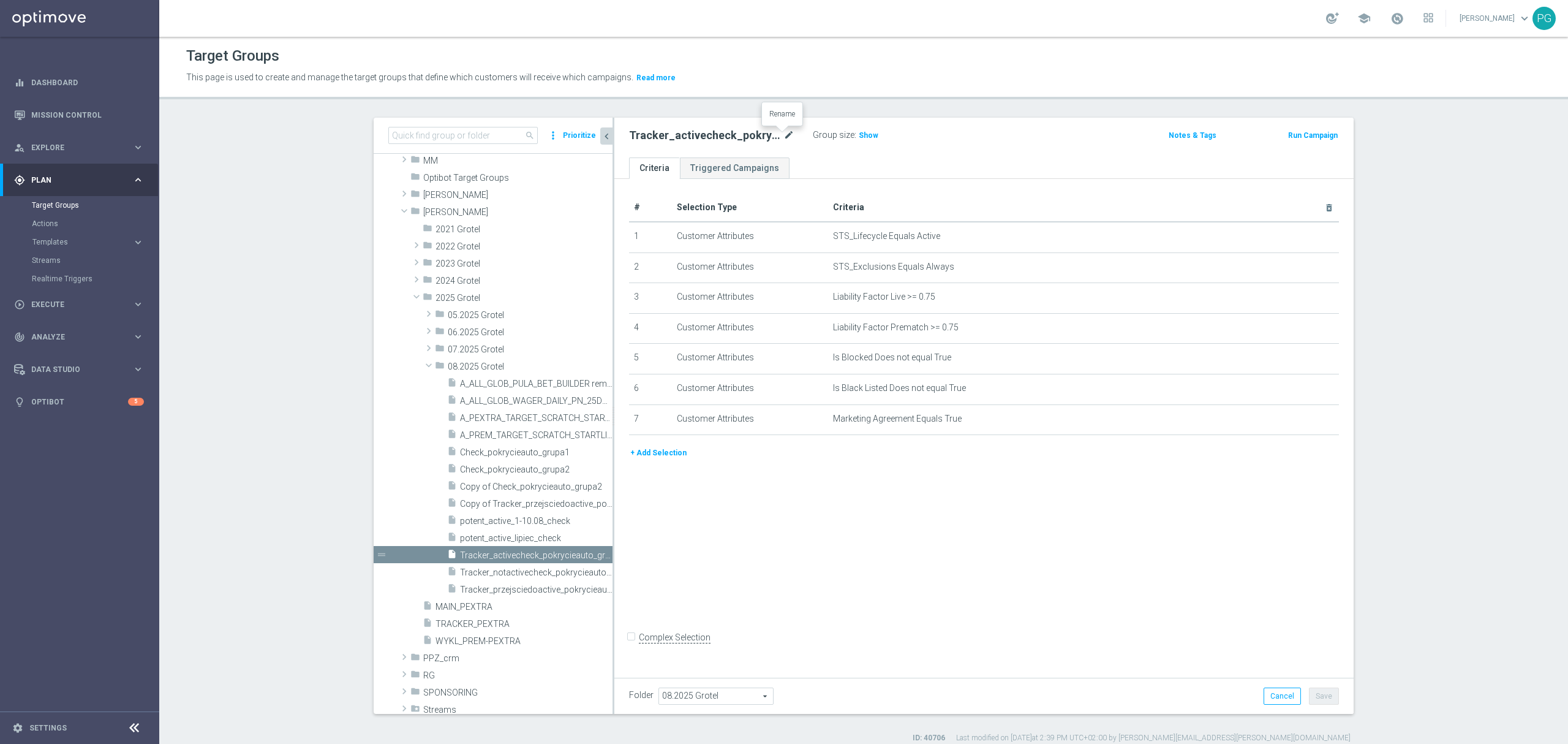
click at [783, 138] on icon "mode_edit" at bounding box center [789, 136] width 11 height 15
click at [783, 132] on icon "mode_edit" at bounding box center [789, 136] width 11 height 15
click at [721, 136] on input "A_ALL_AUTO_TRACKER_WelcomeInActive" at bounding box center [711, 137] width 165 height 17
type input "A_ALL_AUTO_TRACKER_ActiveGroup-WelcomeInActive"
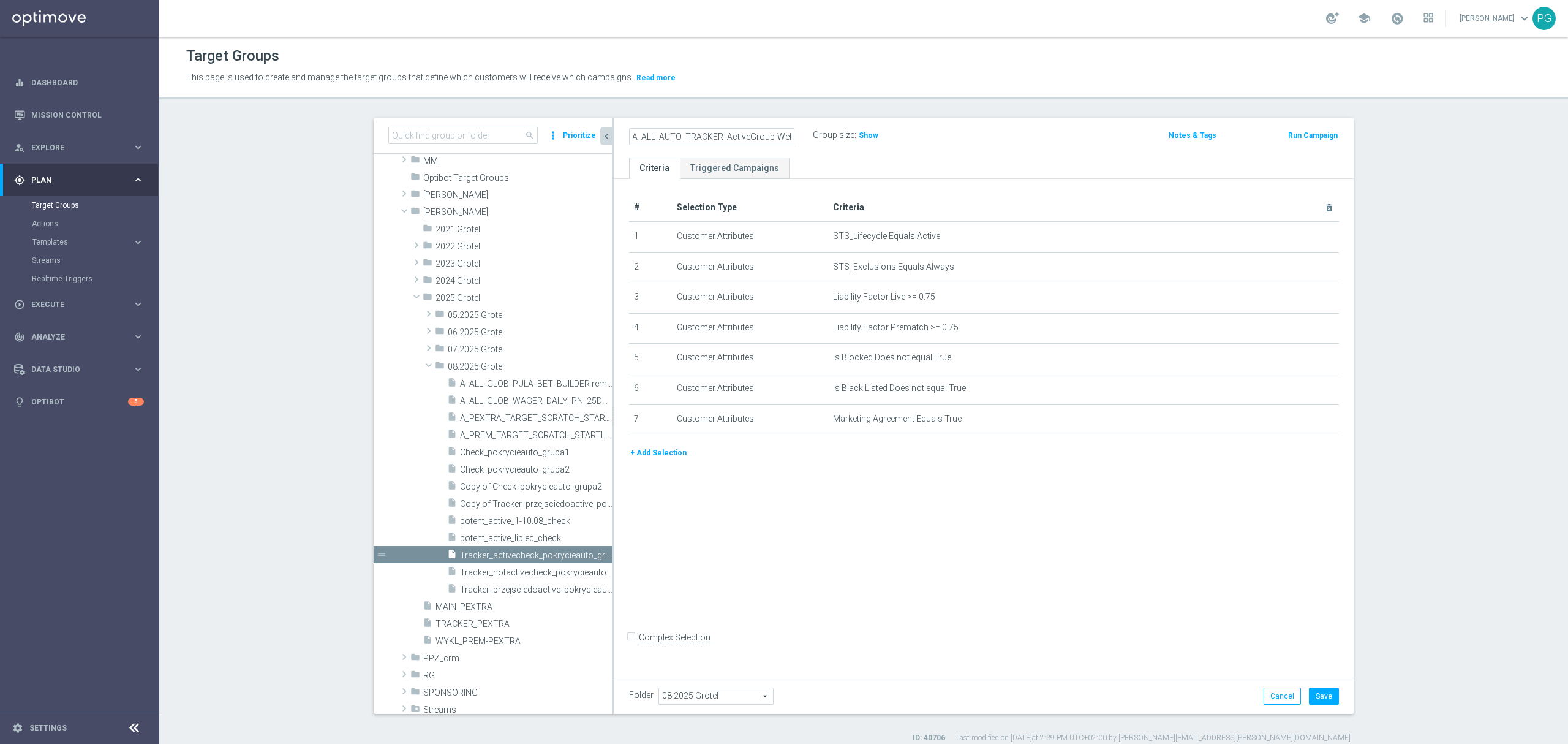
click at [934, 155] on div "A_ALL_AUTO_TRACKER_ActiveGroup-WelcomeInActive Group size : Show Notes & Tags R…" at bounding box center [984, 137] width 739 height 40
click at [1319, 696] on button "Save" at bounding box center [1324, 696] width 30 height 17
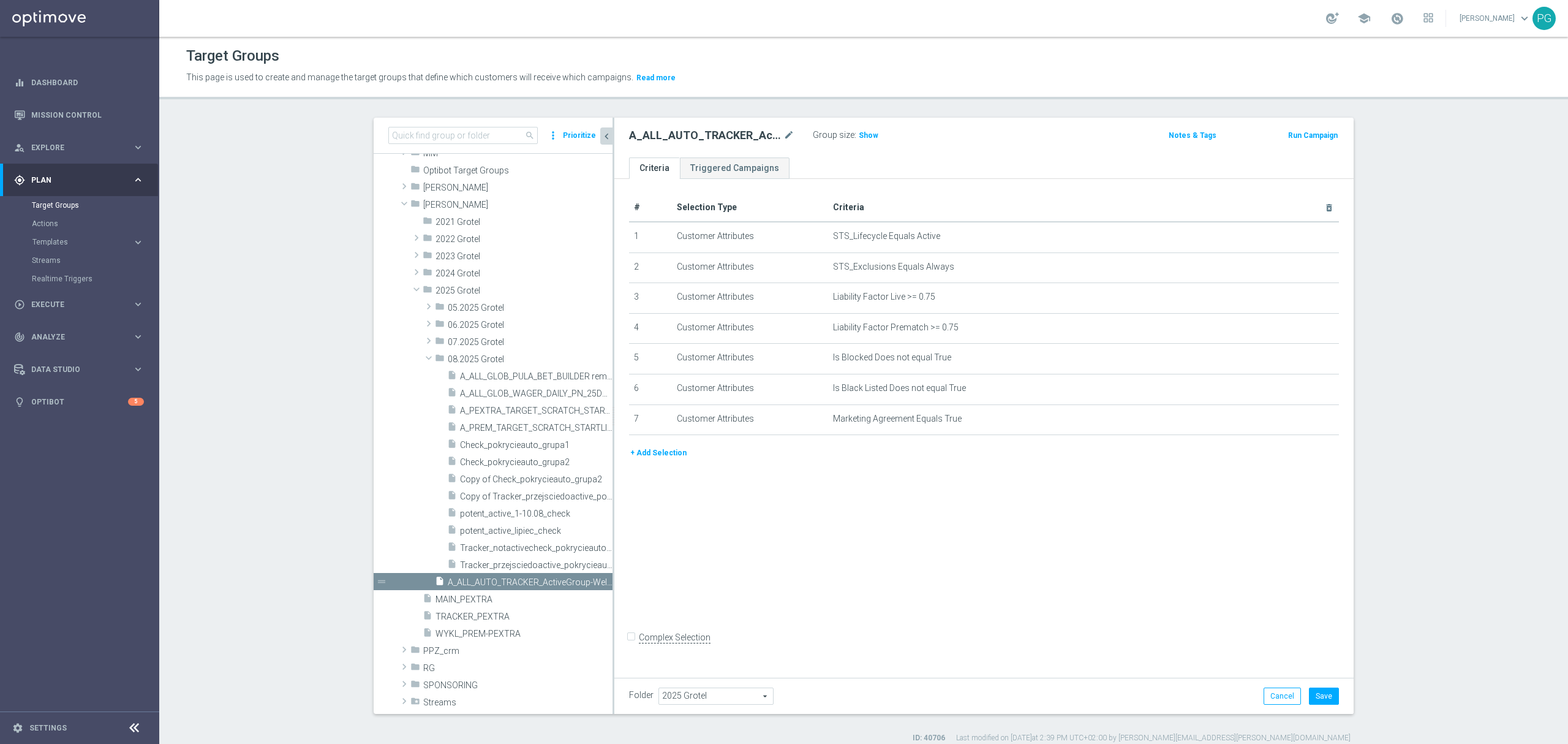
scroll to position [469, 0]
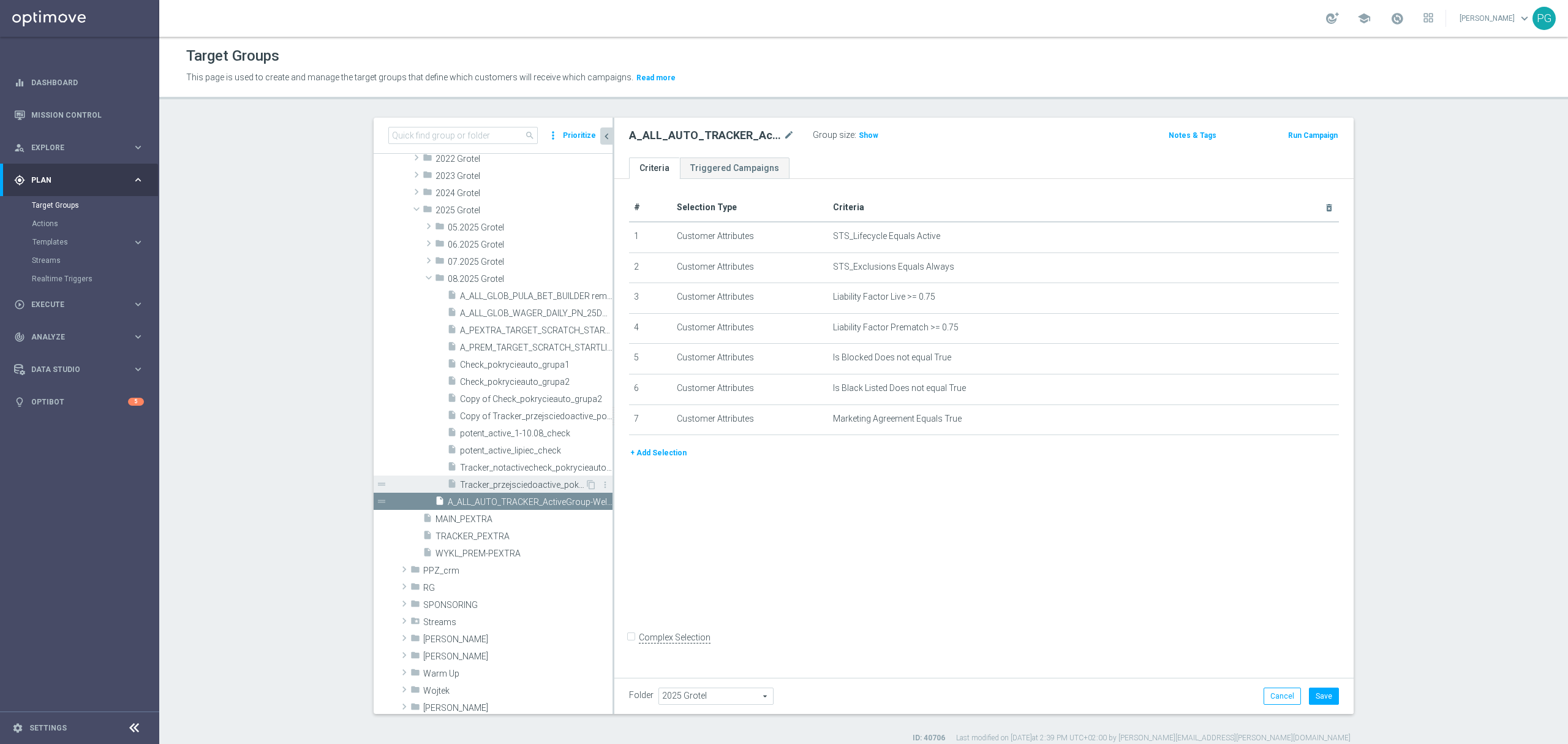
click at [523, 483] on span "Tracker_przejsciedoactive_pokrycieauto_grupa2" at bounding box center [522, 485] width 125 height 11
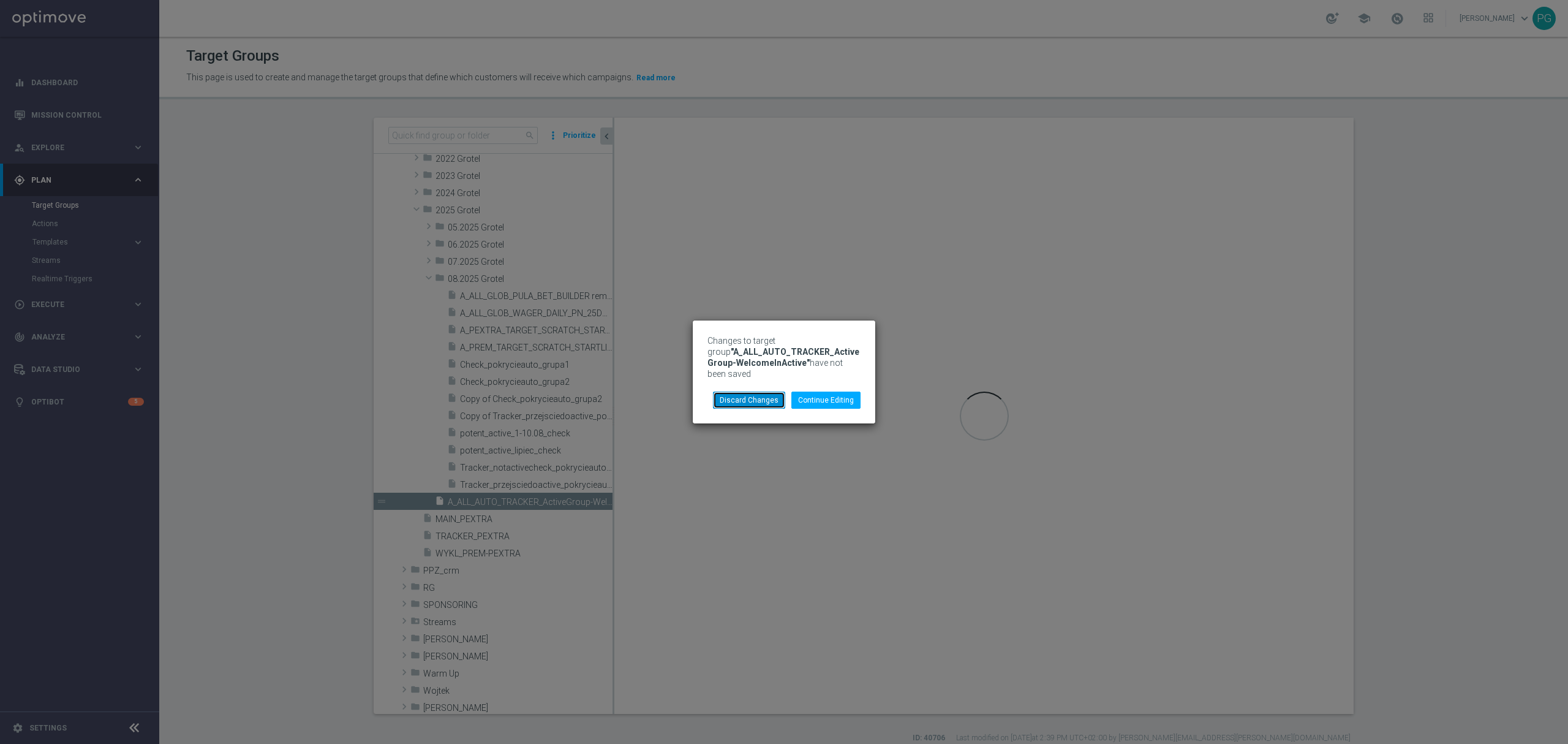
click at [764, 395] on button "Discard Changes" at bounding box center [749, 400] width 72 height 17
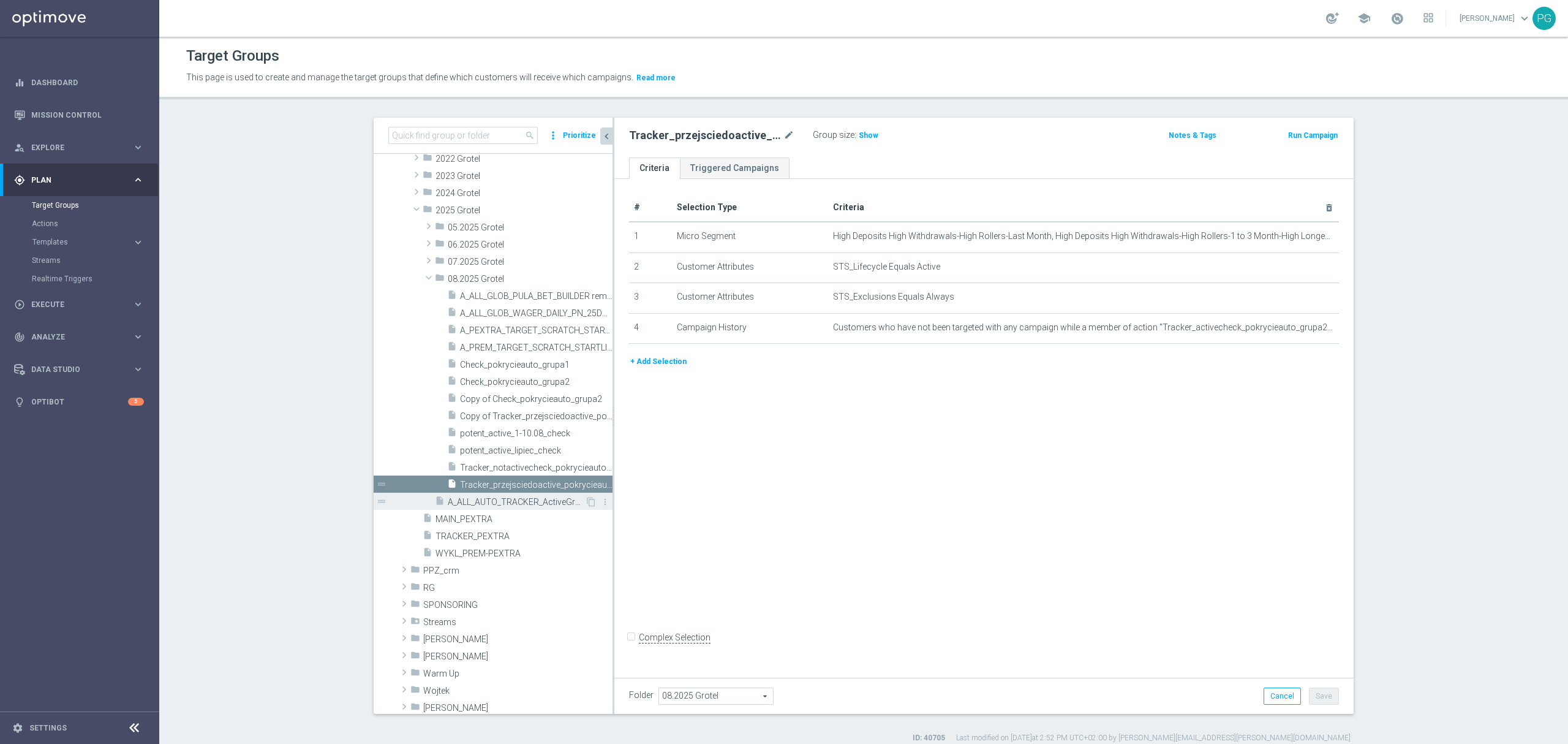
click at [534, 498] on span "A_ALL_AUTO_TRACKER_ActiveGroup-WelcomeInActive" at bounding box center [516, 502] width 137 height 11
type input "2025 Grotel"
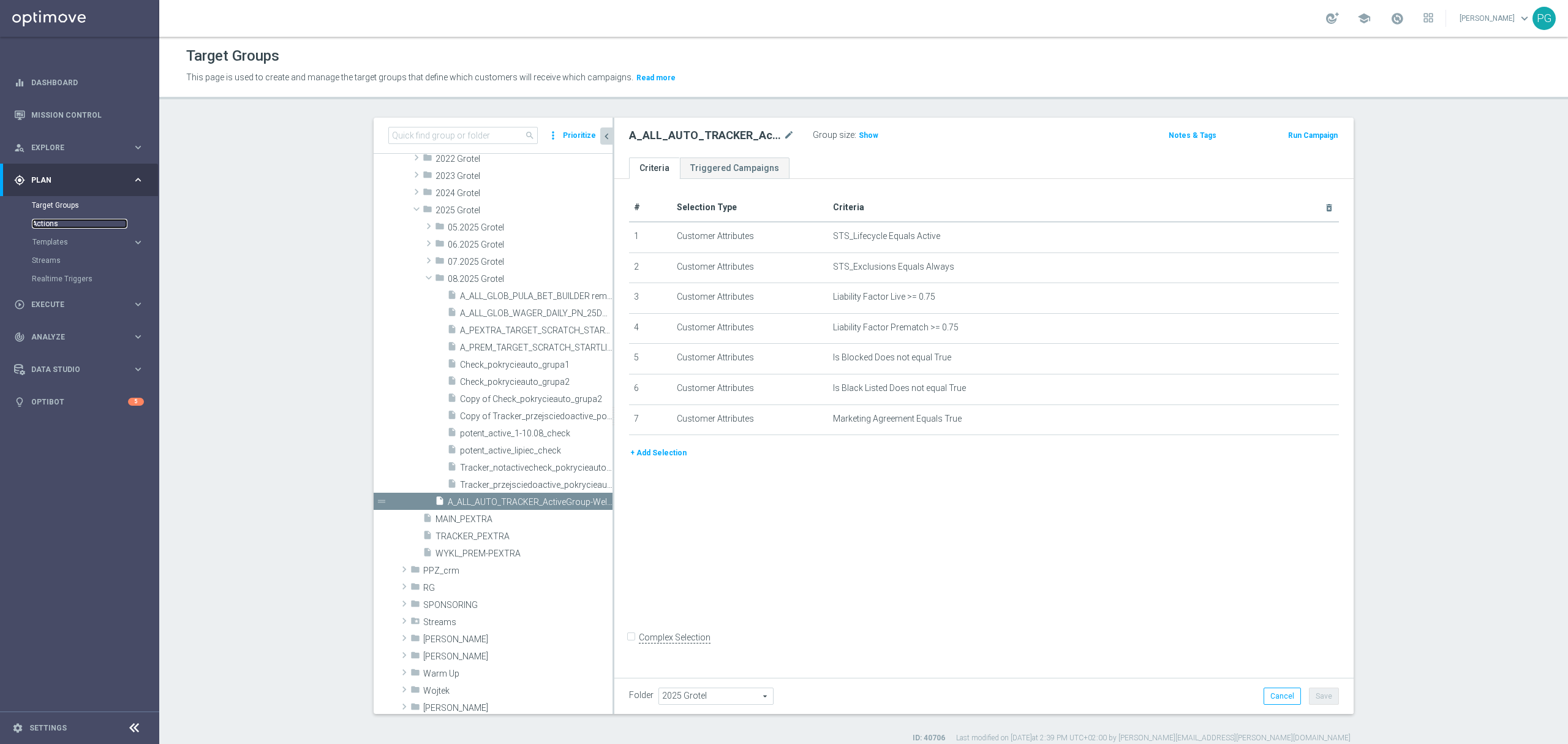
click at [51, 223] on link "Actions" at bounding box center [79, 223] width 95 height 10
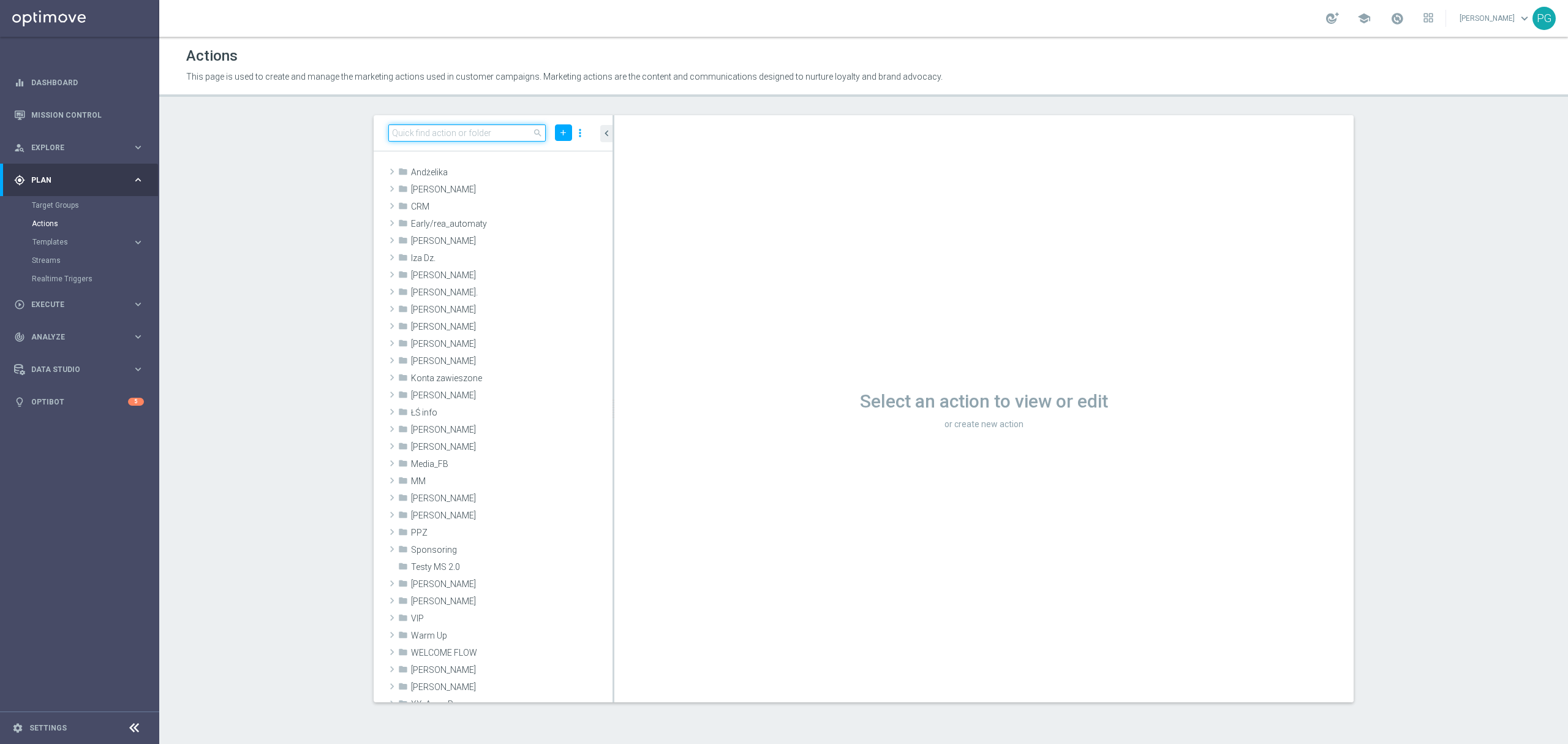
click at [481, 136] on input at bounding box center [467, 133] width 157 height 17
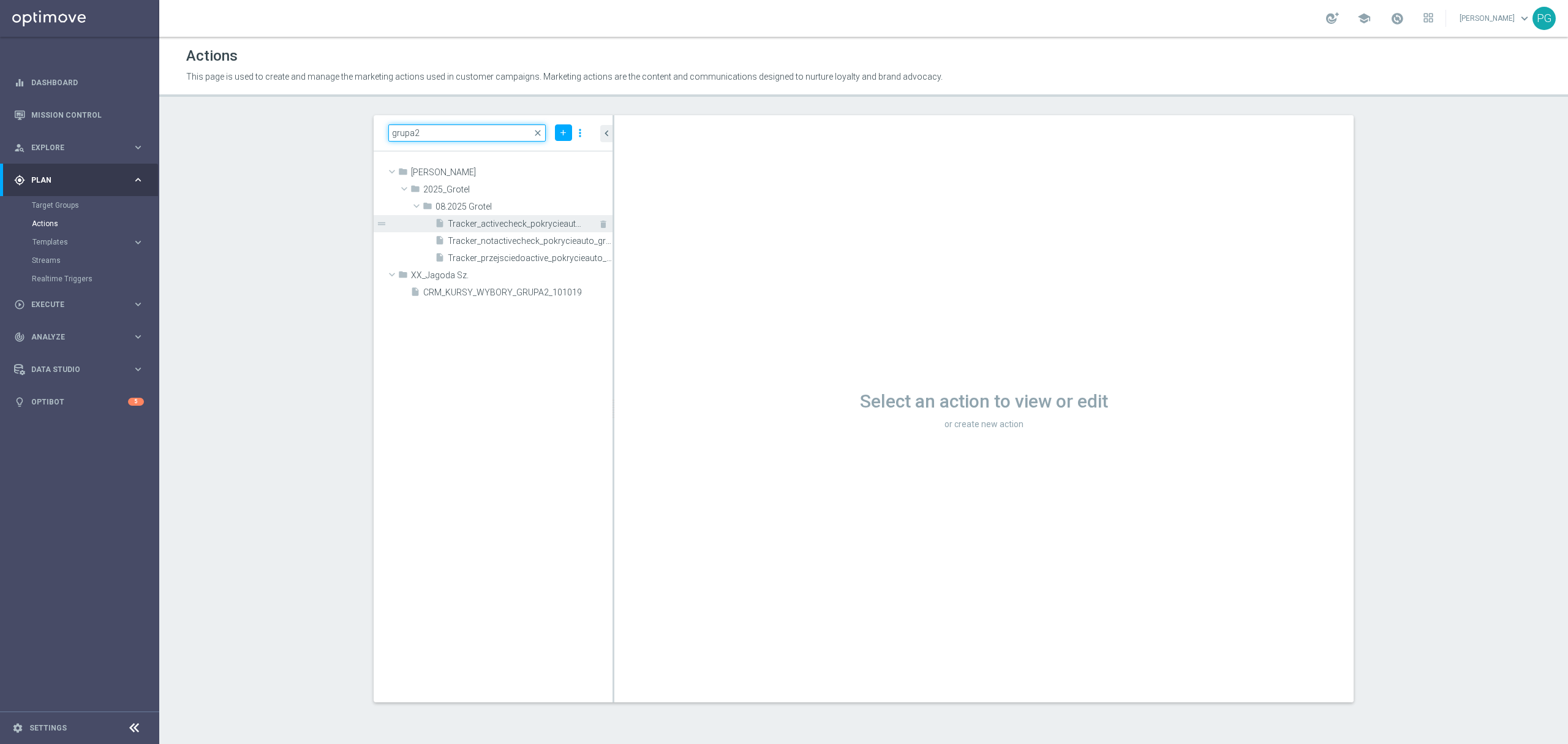
type input "grupa2"
click at [513, 225] on span "Tracker_activecheck_pokrycieauto_grupa2" at bounding box center [516, 223] width 137 height 11
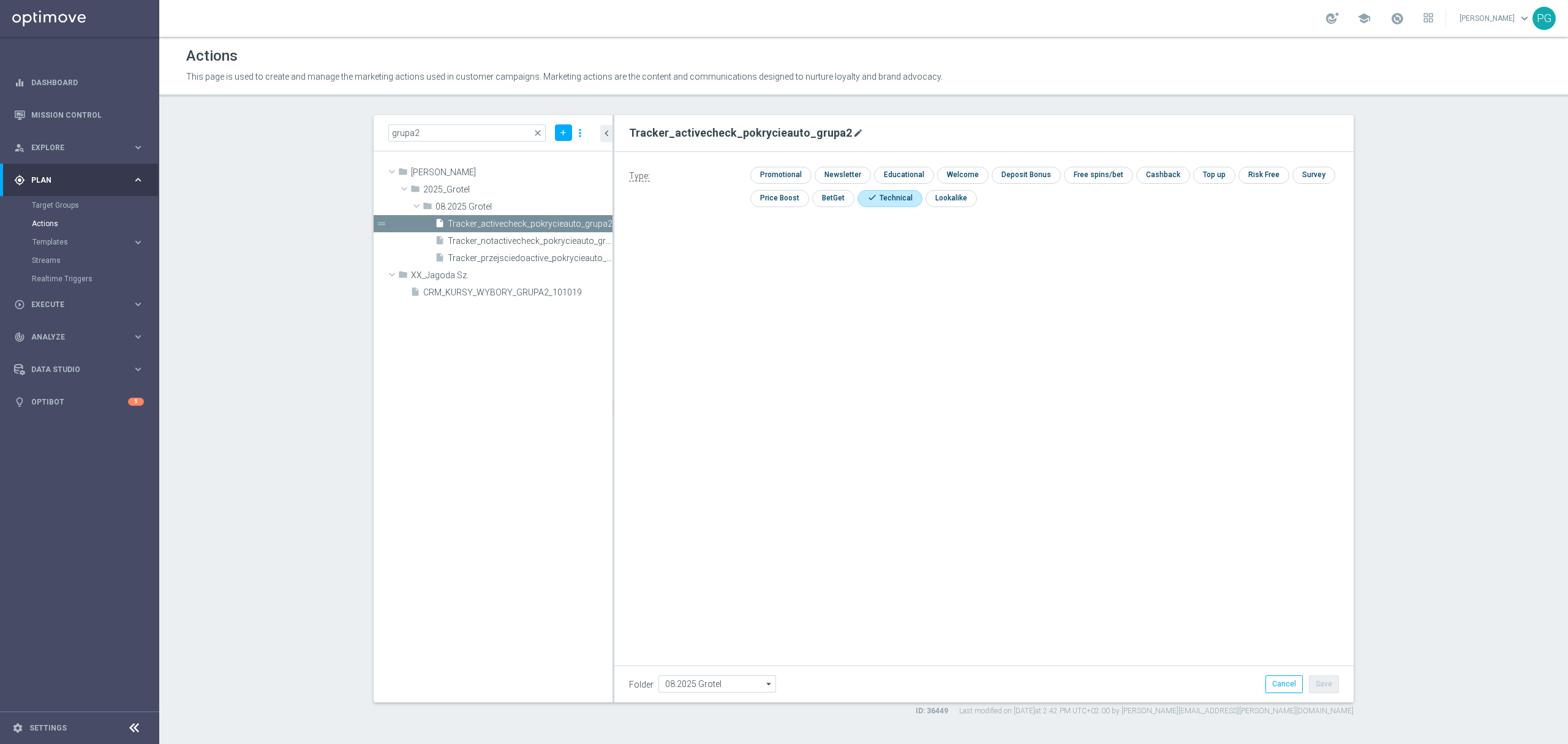
click at [853, 136] on icon "mode_edit" at bounding box center [858, 133] width 10 height 10
type input "A_ALL_AUTO_TRACKER_WelcomeInActive"
click at [735, 319] on div "Type: check Promotional check Newsletter check Educational check Welcome check …" at bounding box center [984, 288] width 739 height 275
click at [1325, 688] on button "Save" at bounding box center [1324, 684] width 30 height 17
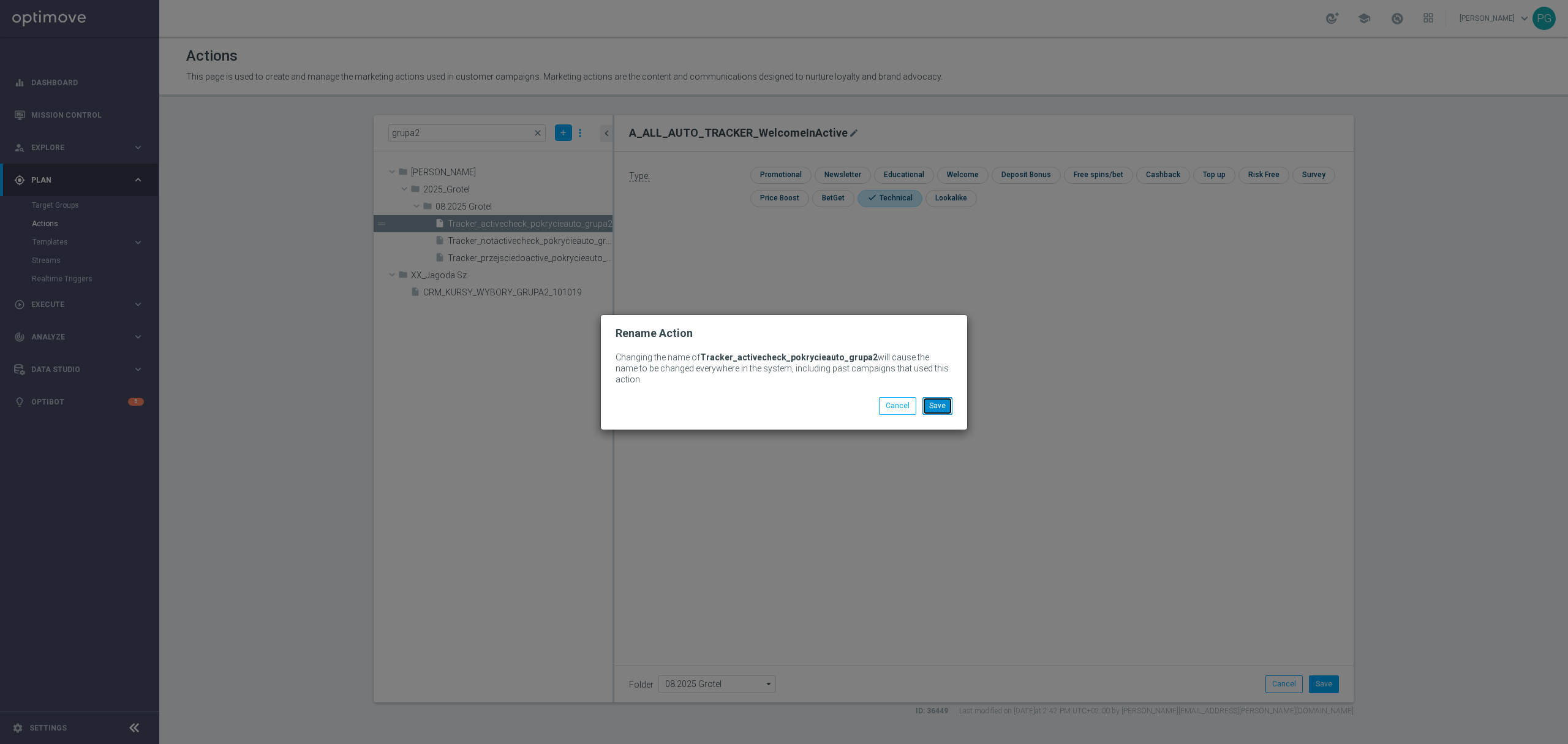
click at [944, 402] on button "Save" at bounding box center [937, 405] width 30 height 17
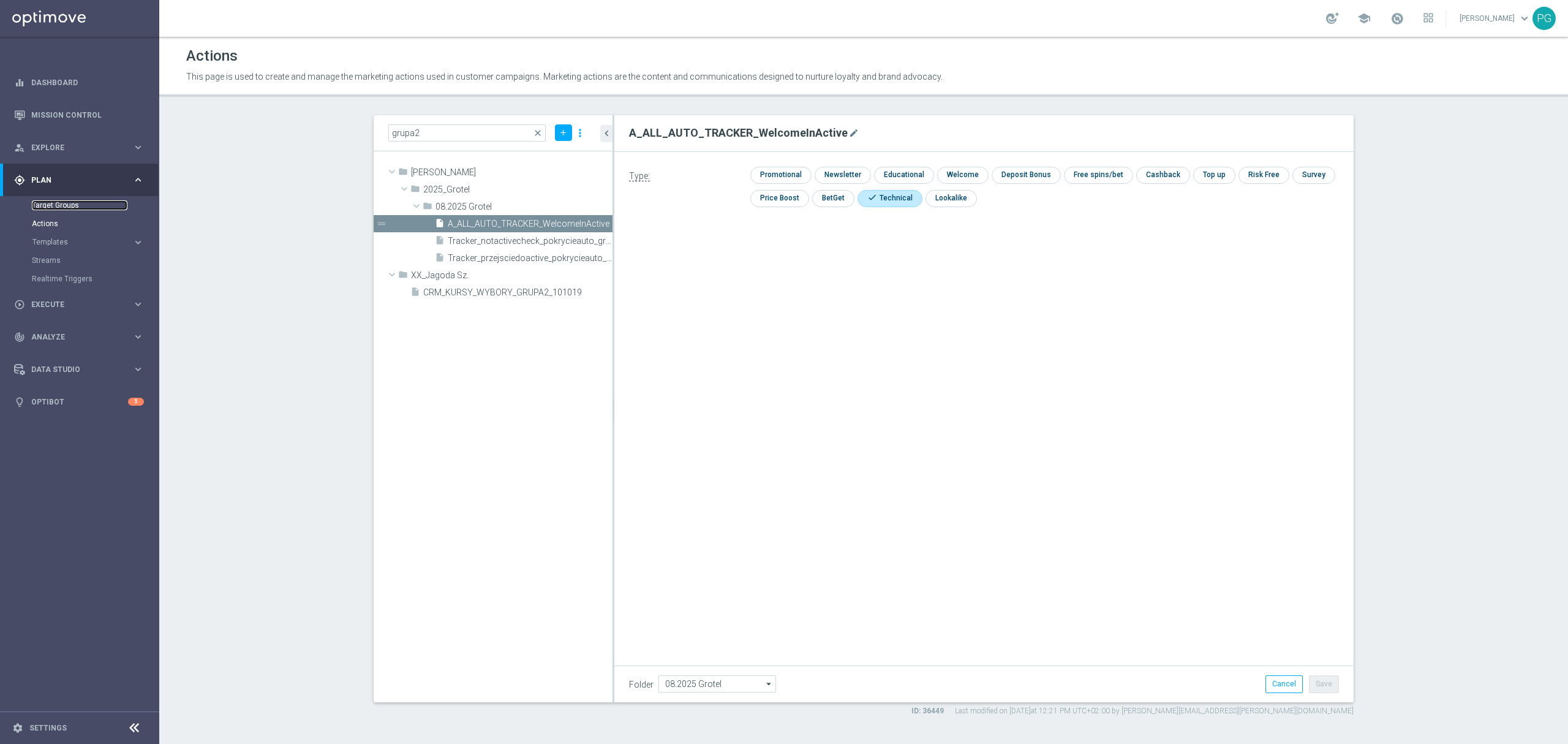
click at [45, 202] on link "Target Groups" at bounding box center [79, 205] width 95 height 10
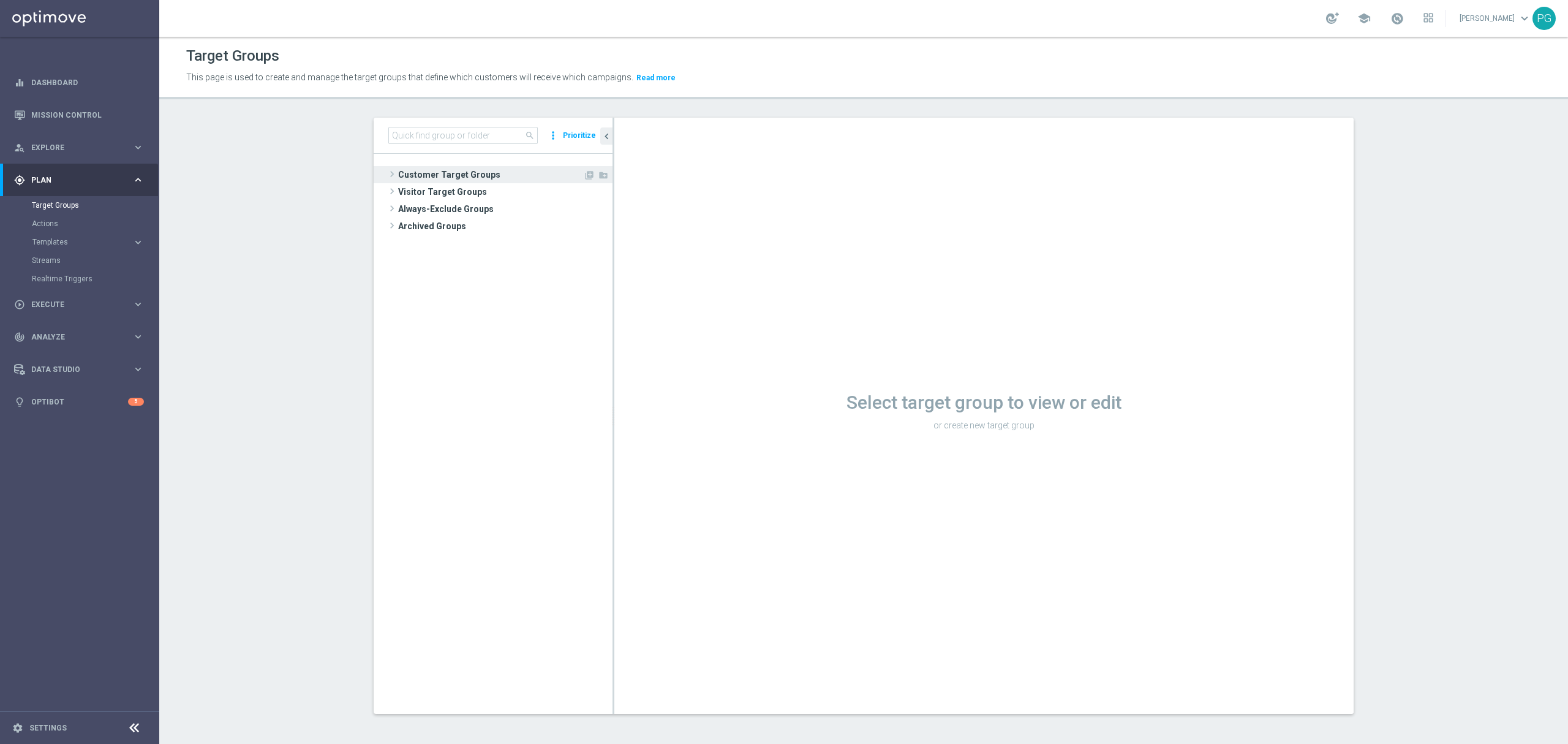
click at [470, 175] on span "Customer Target Groups" at bounding box center [490, 175] width 185 height 17
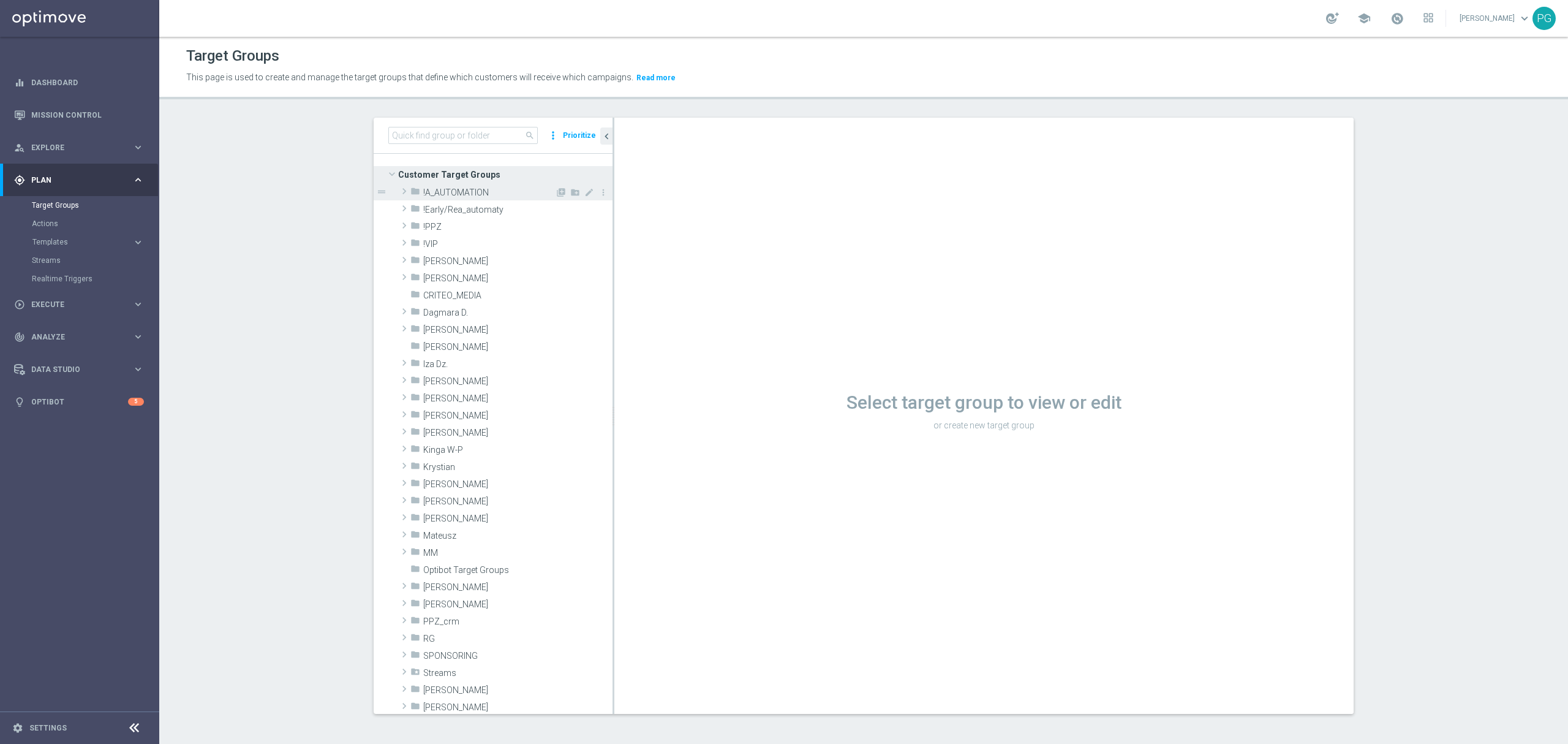
click at [474, 190] on span "!A_AUTOMATION" at bounding box center [489, 192] width 132 height 11
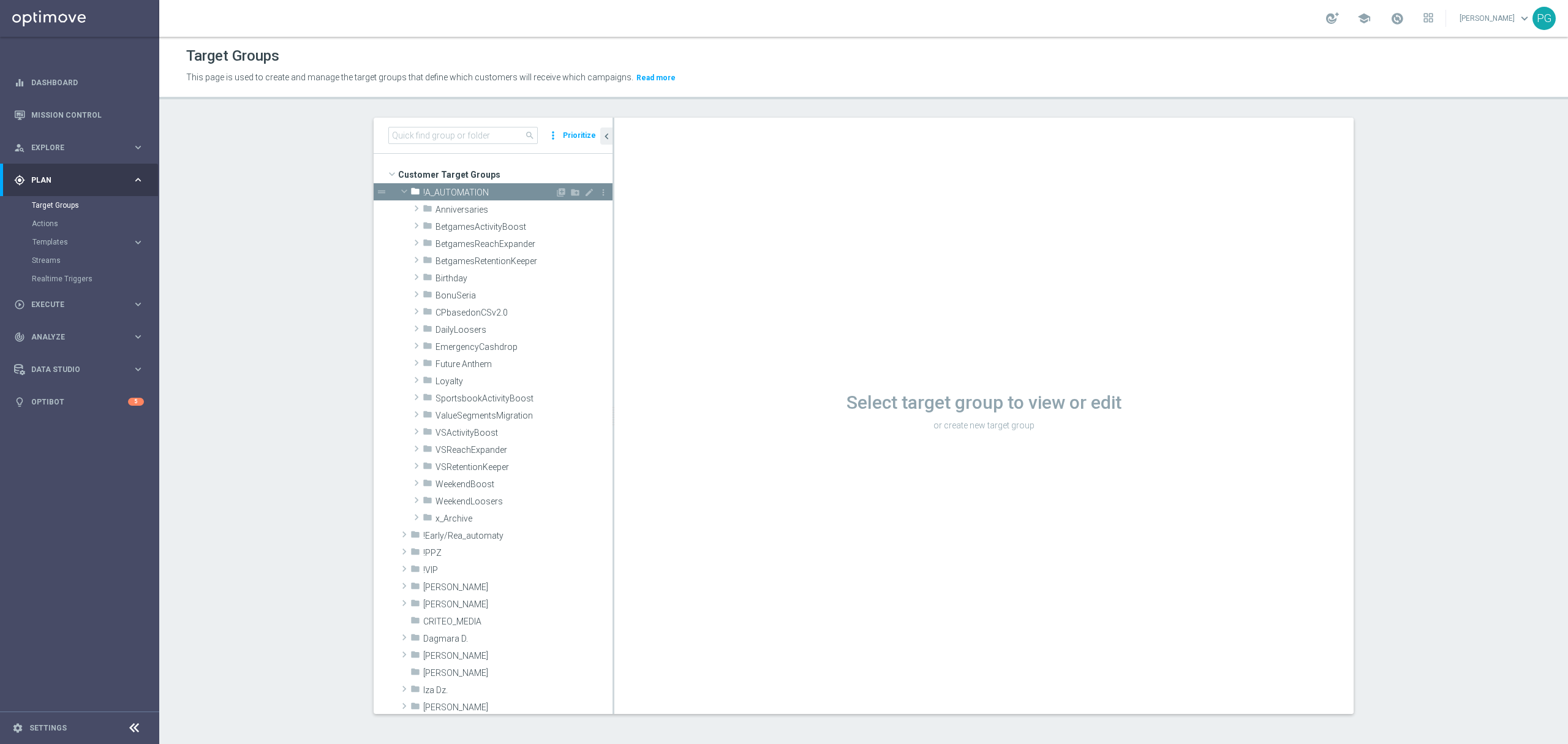
click at [473, 189] on span "!A_AUTOMATION" at bounding box center [489, 192] width 132 height 11
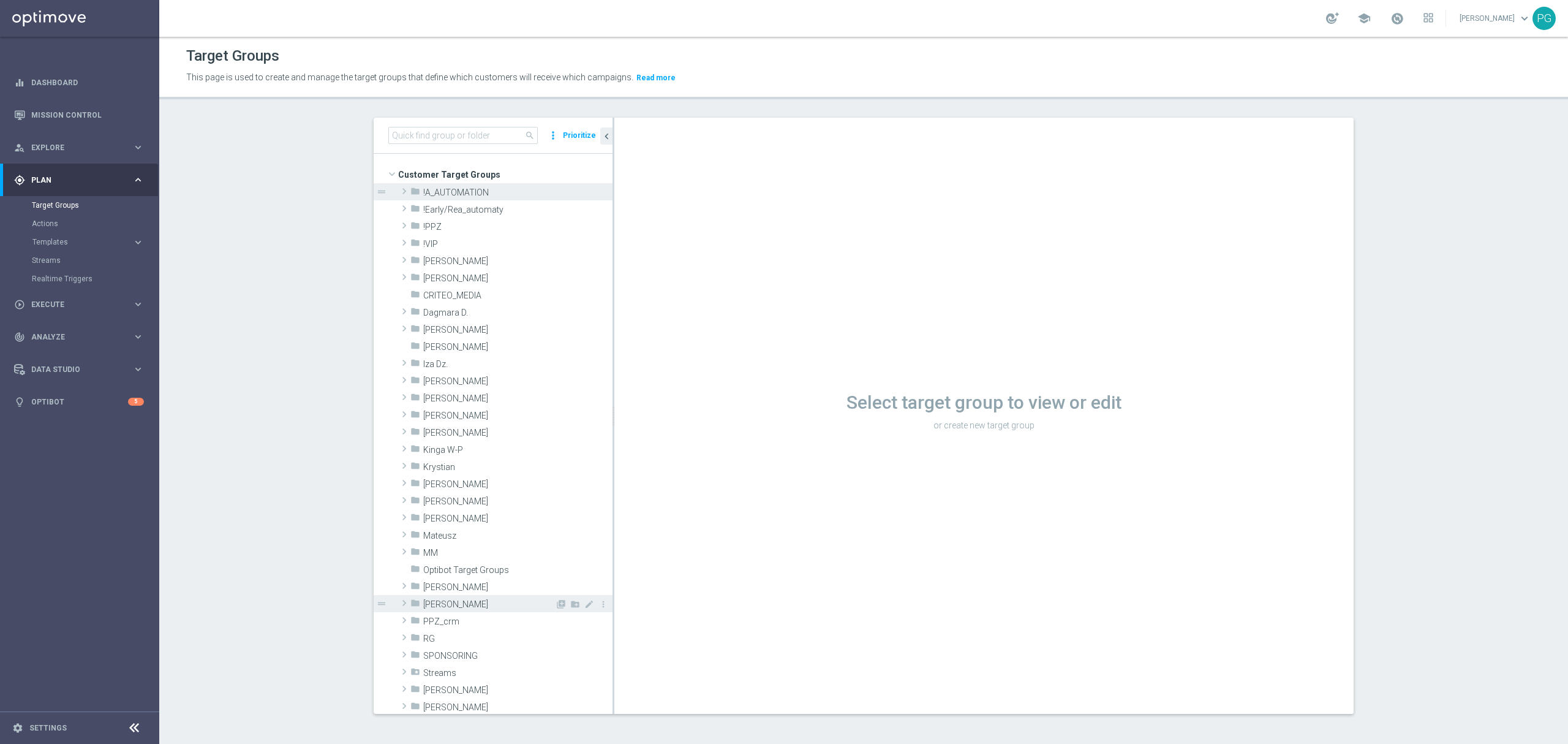
click at [441, 603] on span "Piotr G." at bounding box center [489, 604] width 132 height 11
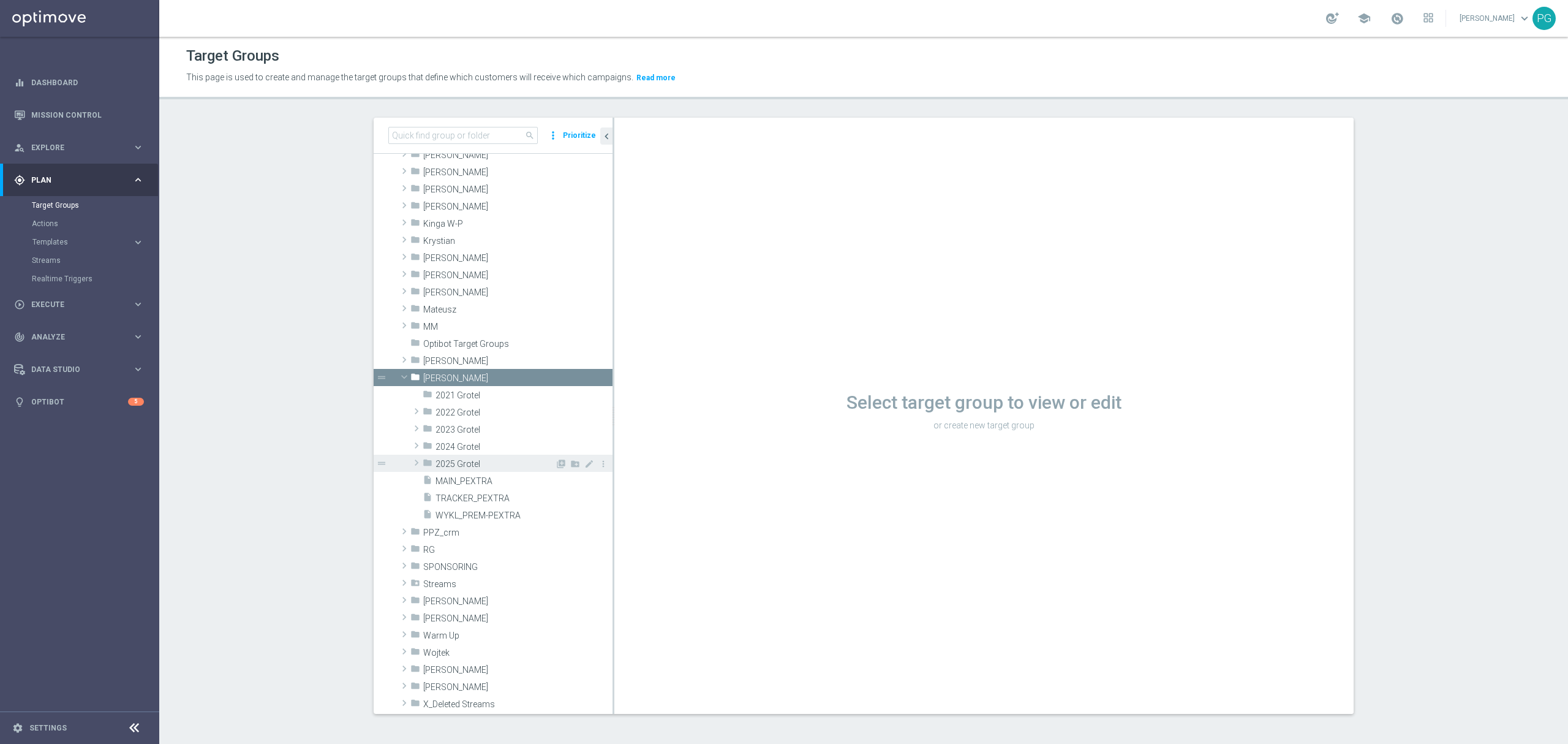
click at [436, 462] on span "2025 Grotel" at bounding box center [495, 464] width 119 height 11
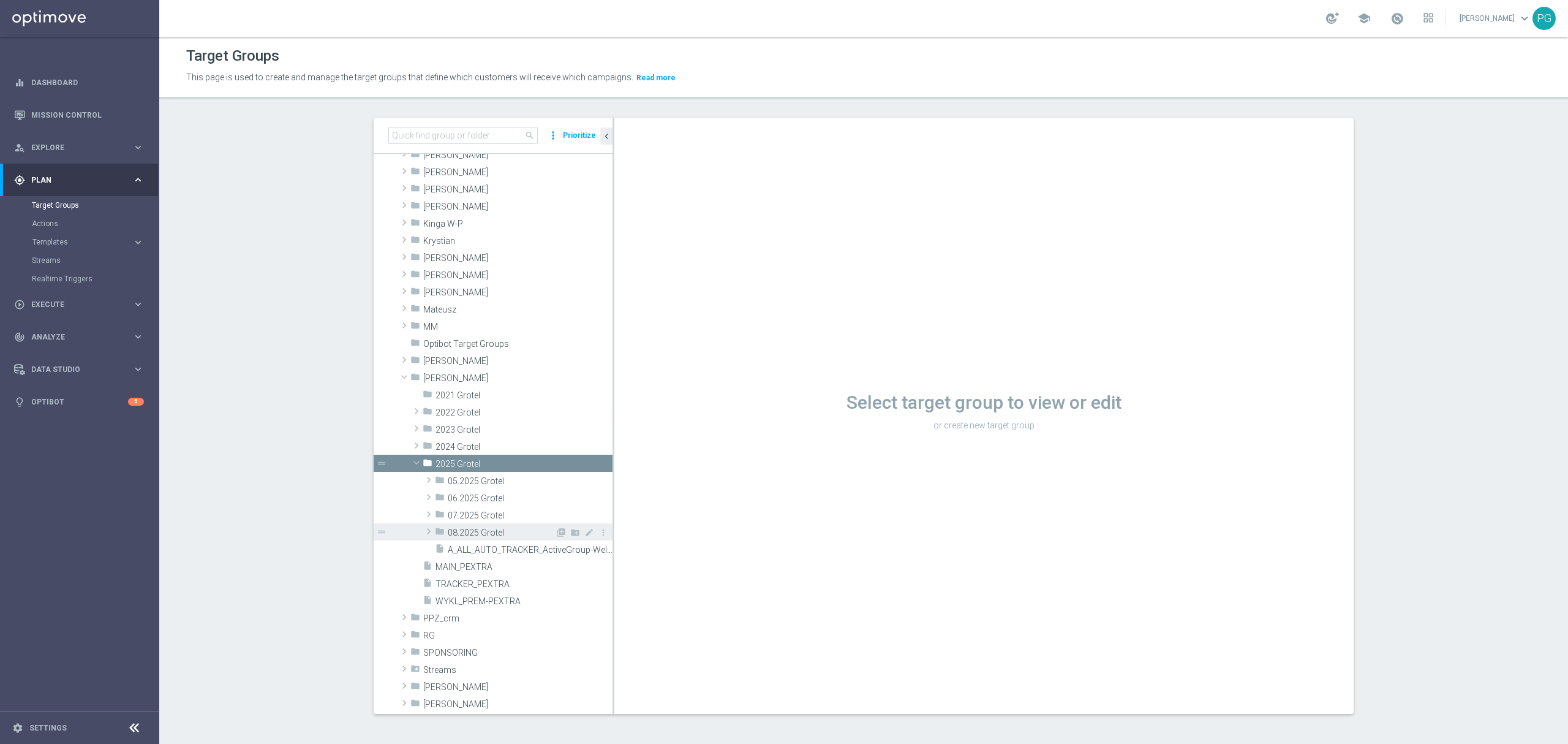
click at [486, 530] on span "08.2025 Grotel" at bounding box center [501, 532] width 107 height 11
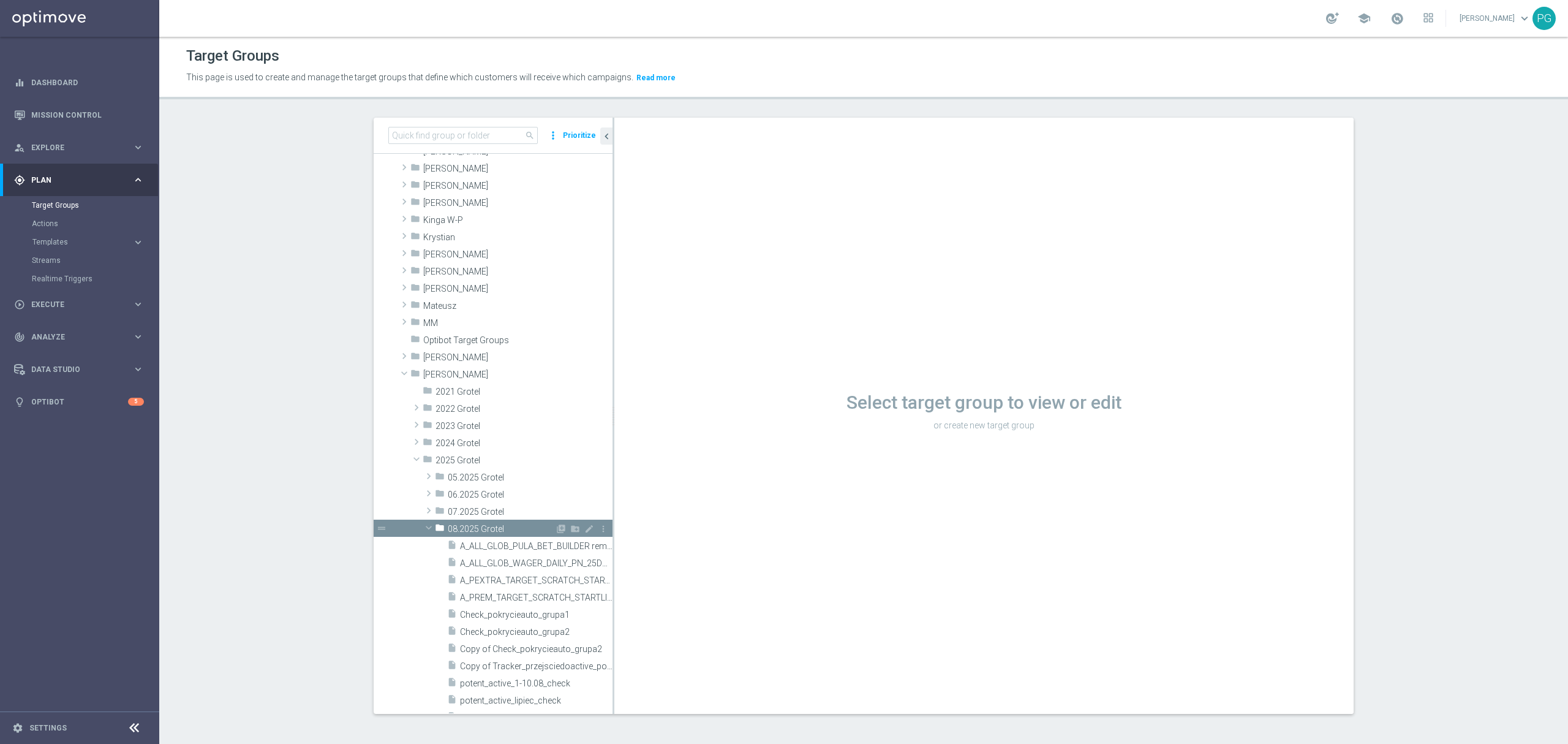
scroll to position [495, 0]
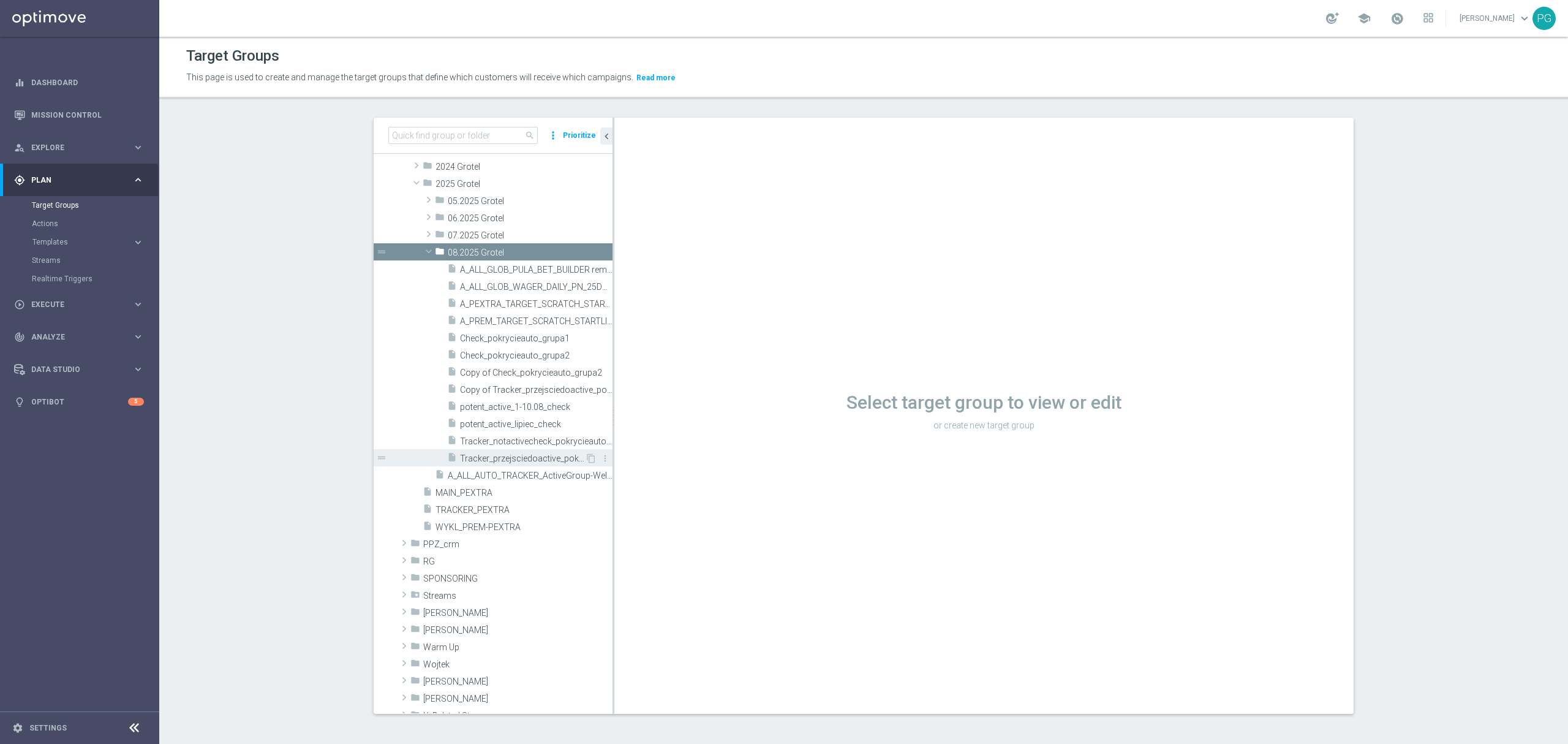
click at [519, 459] on span "Tracker_przejsciedoactive_pokrycieauto_grupa2" at bounding box center [522, 458] width 125 height 11
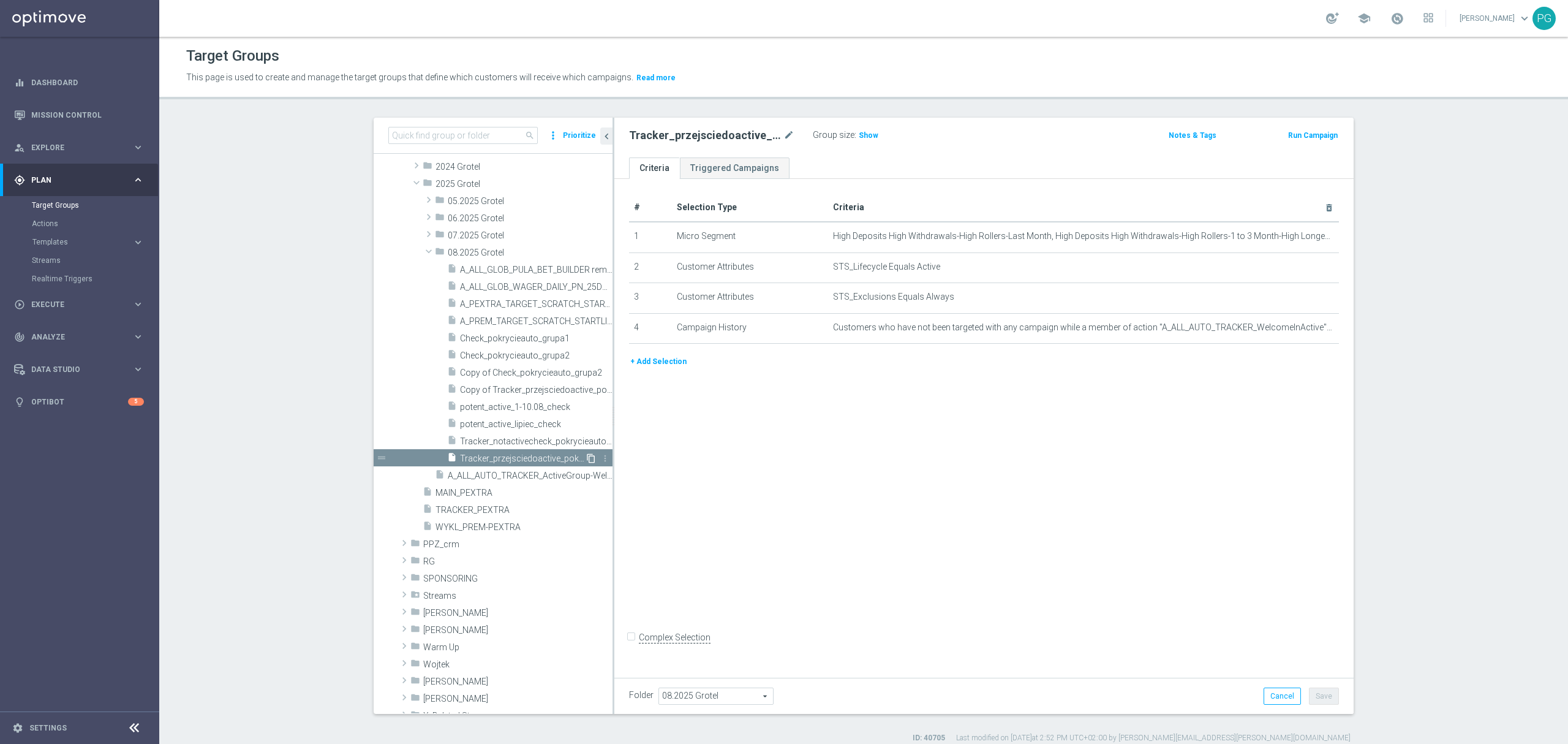
click at [586, 458] on icon "content_copy" at bounding box center [591, 458] width 10 height 10
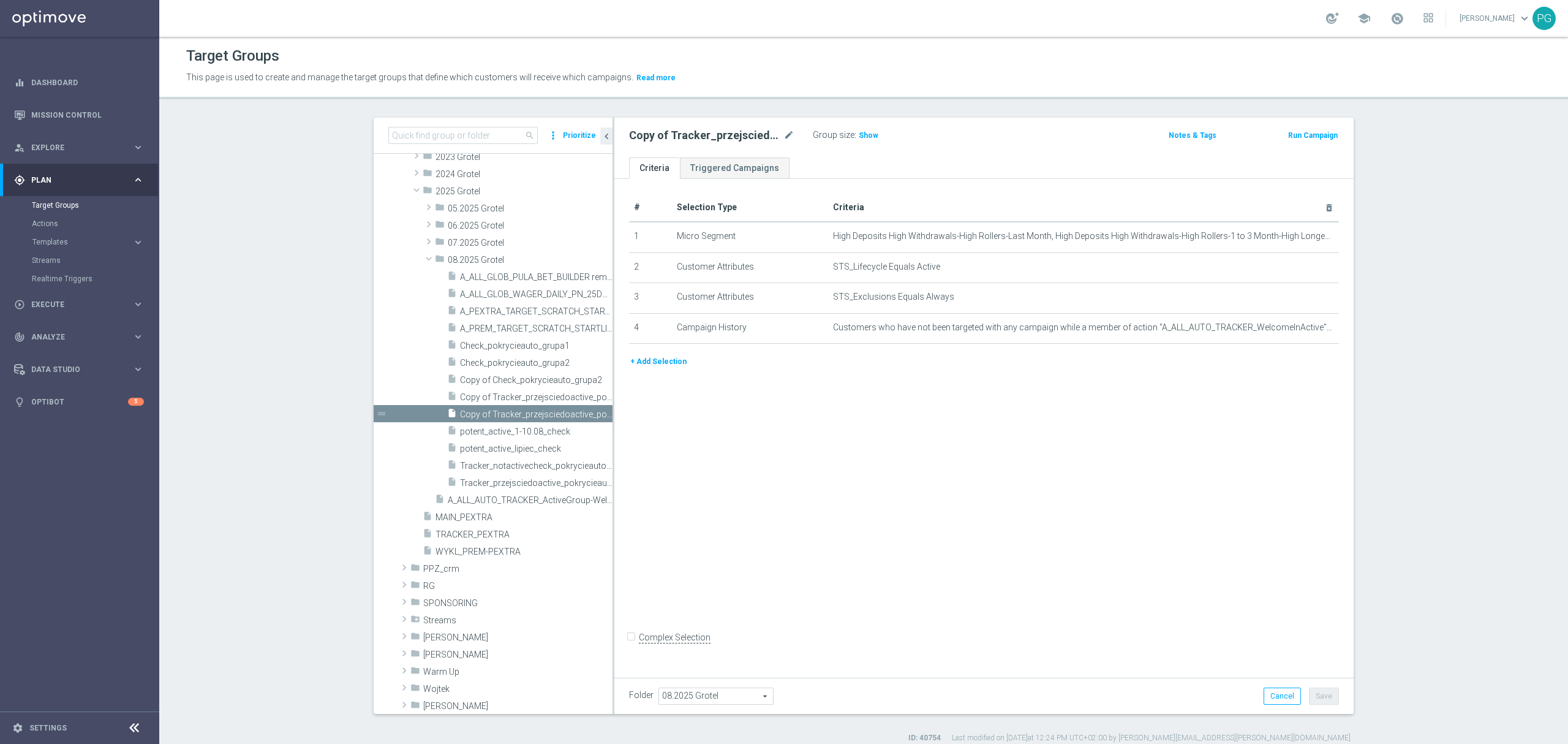
scroll to position [405, 0]
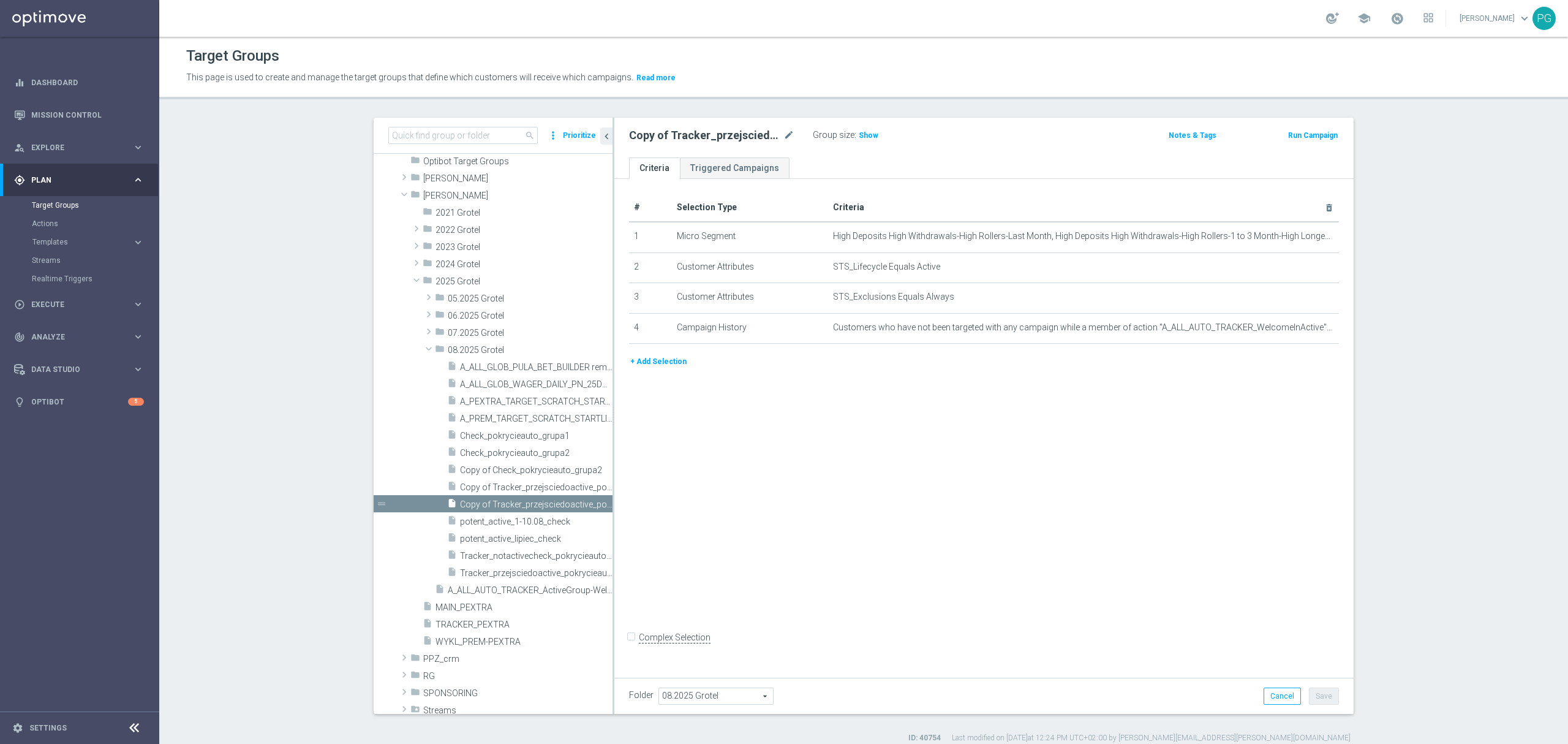
click at [664, 365] on button "+ Add Selection" at bounding box center [658, 361] width 59 height 14
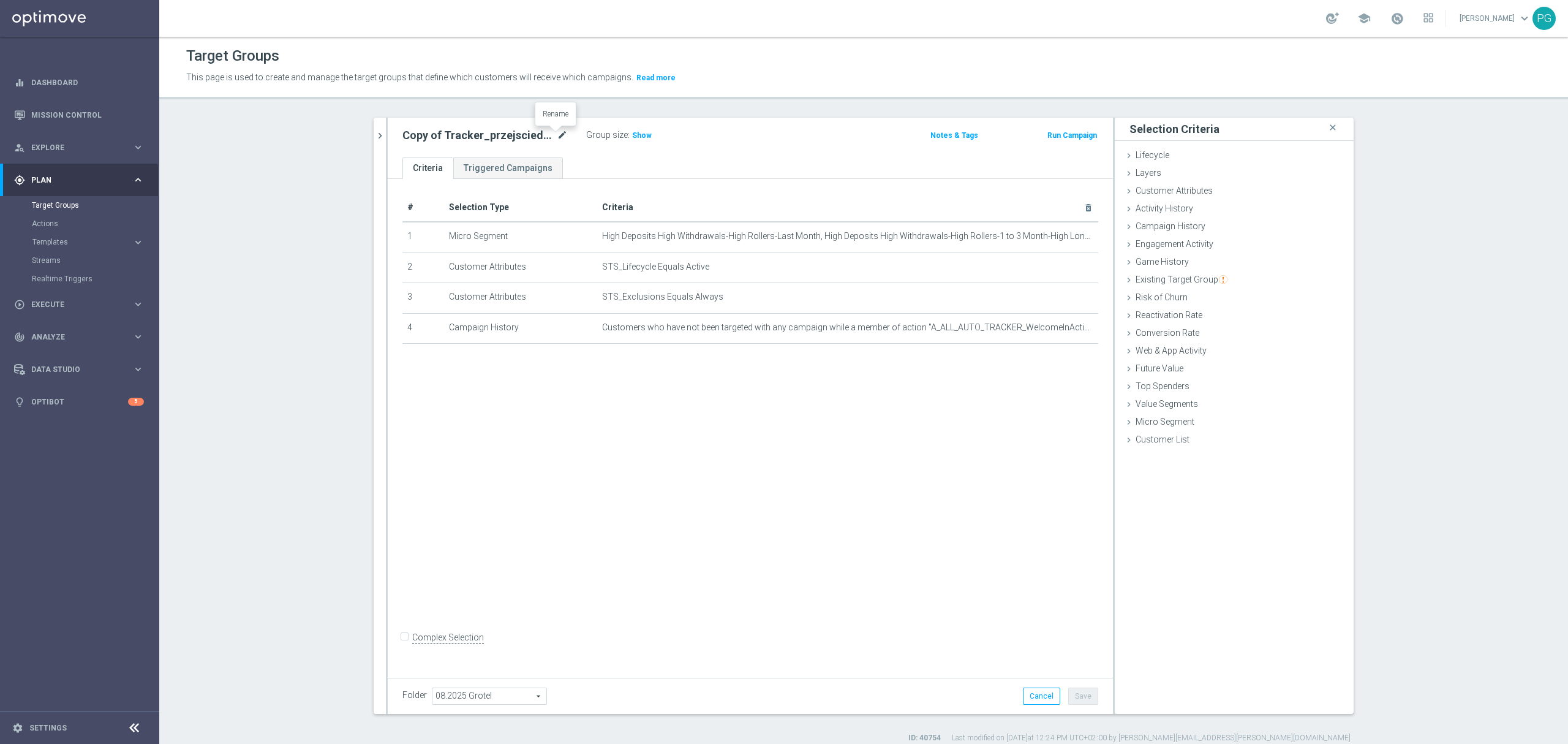
click at [557, 136] on icon "mode_edit" at bounding box center [562, 136] width 11 height 15
click at [557, 138] on icon "mode_edit" at bounding box center [562, 136] width 11 height 15
type input "A_NH_AUTO_CASHBACK_WelcomeInActive_20do200_46d"
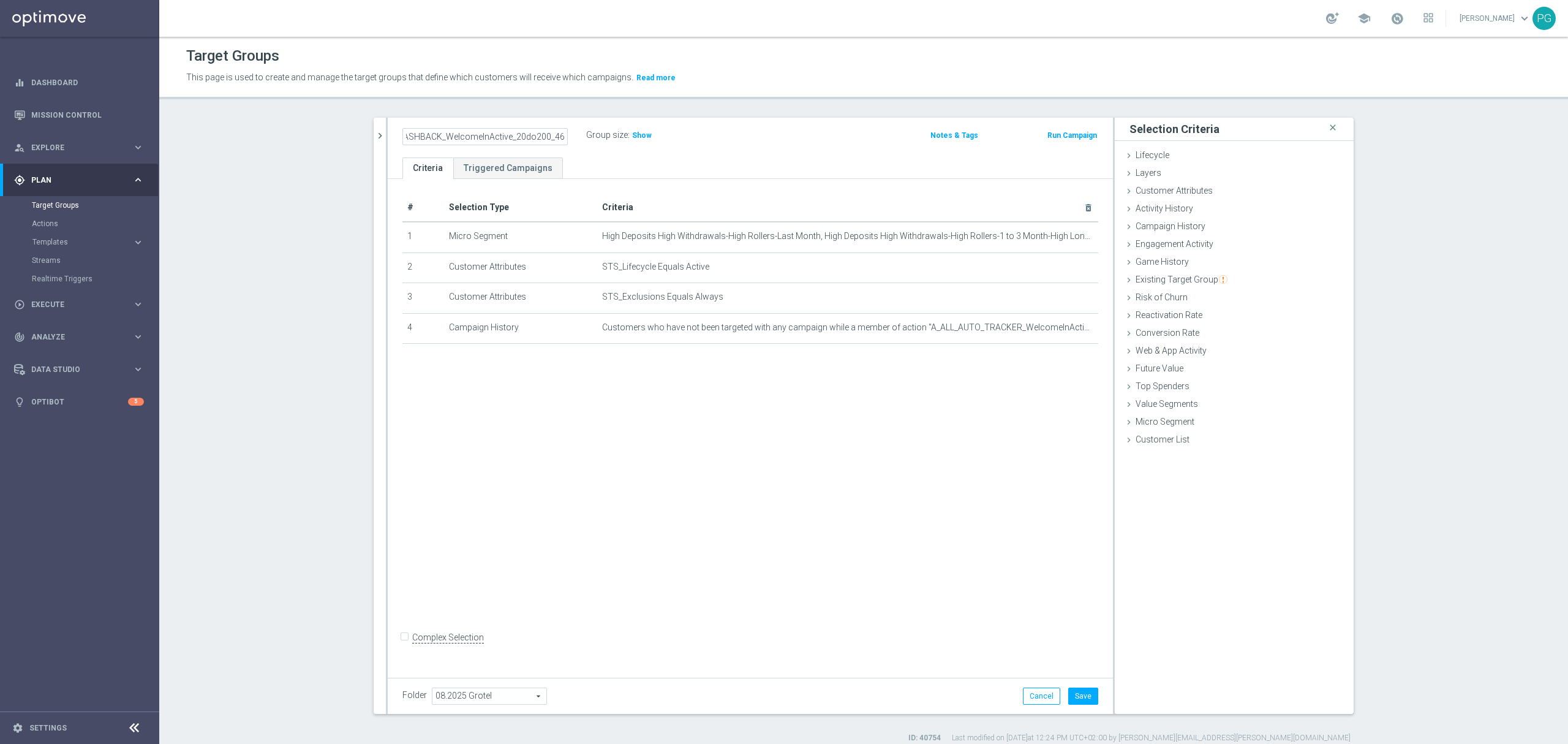
scroll to position [0, 0]
click at [579, 164] on ul "Criteria Triggered Campaigns" at bounding box center [750, 168] width 725 height 22
click at [1153, 189] on span "Customer Attributes" at bounding box center [1174, 191] width 77 height 10
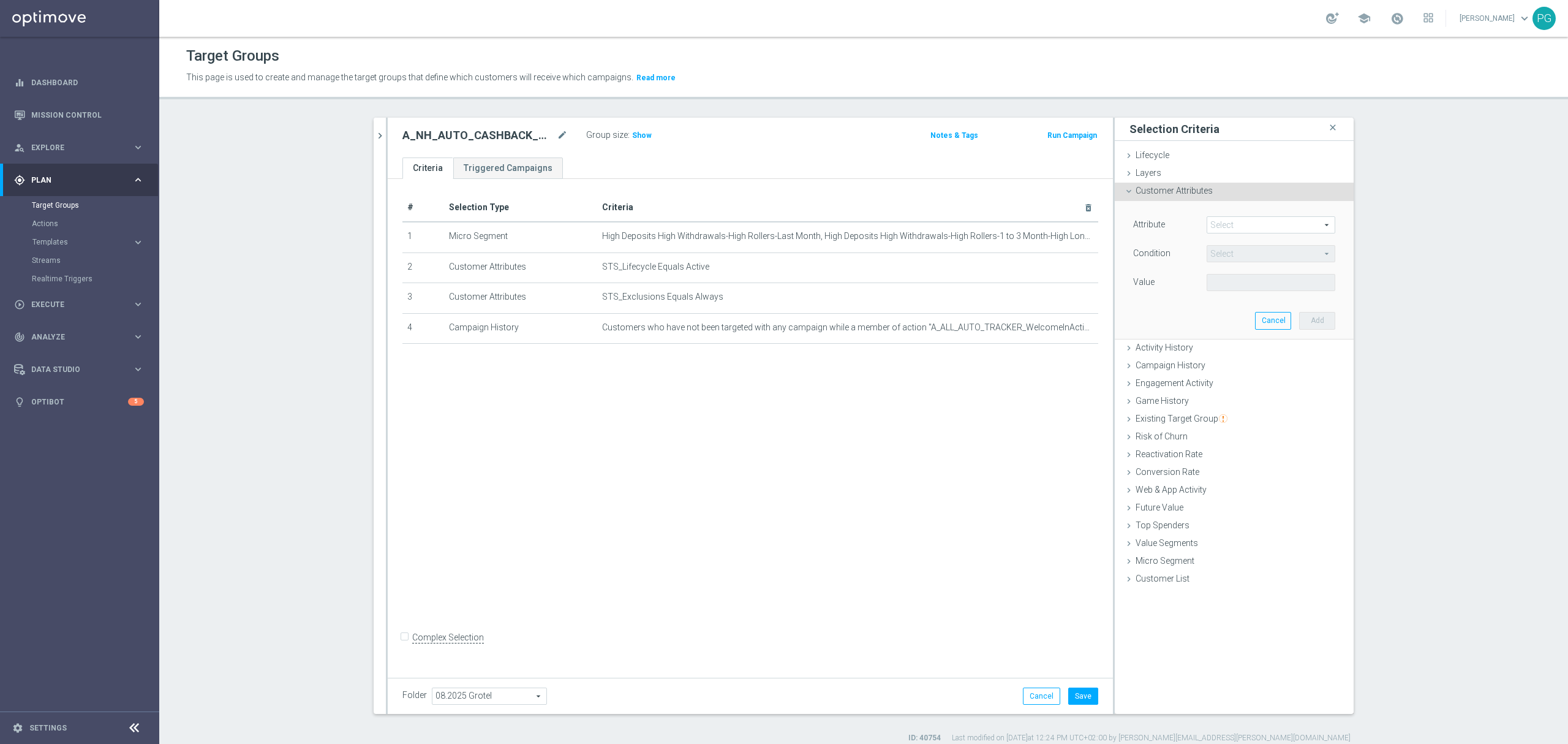
click at [1234, 227] on span at bounding box center [1271, 225] width 127 height 16
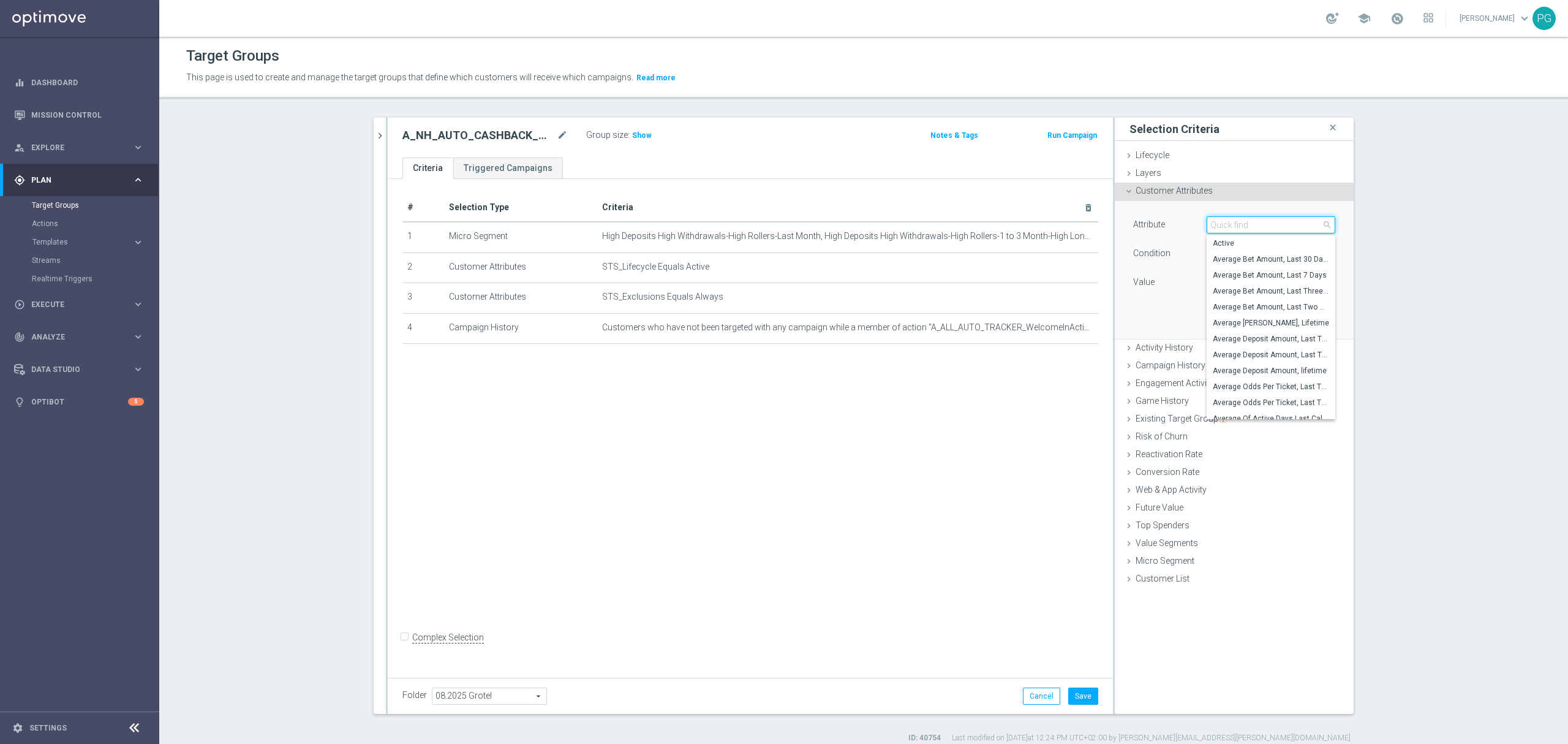
click at [1234, 227] on input "search" at bounding box center [1271, 225] width 129 height 17
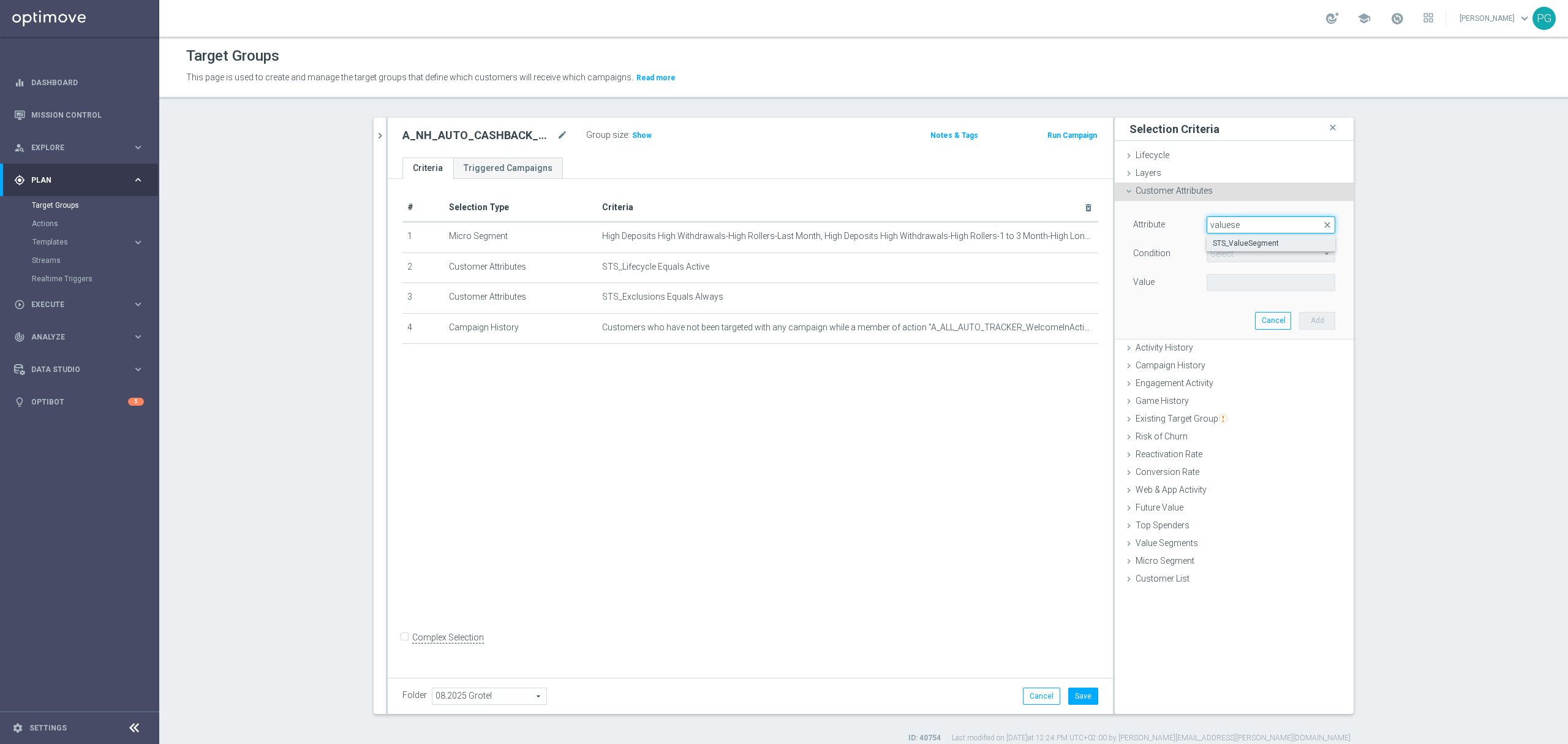
type input "valuese"
click at [1247, 244] on span "STS_ValueSegment" at bounding box center [1271, 243] width 116 height 10
type input "STS_ValueSegment"
type input "Equals"
click at [1226, 282] on span at bounding box center [1271, 282] width 127 height 16
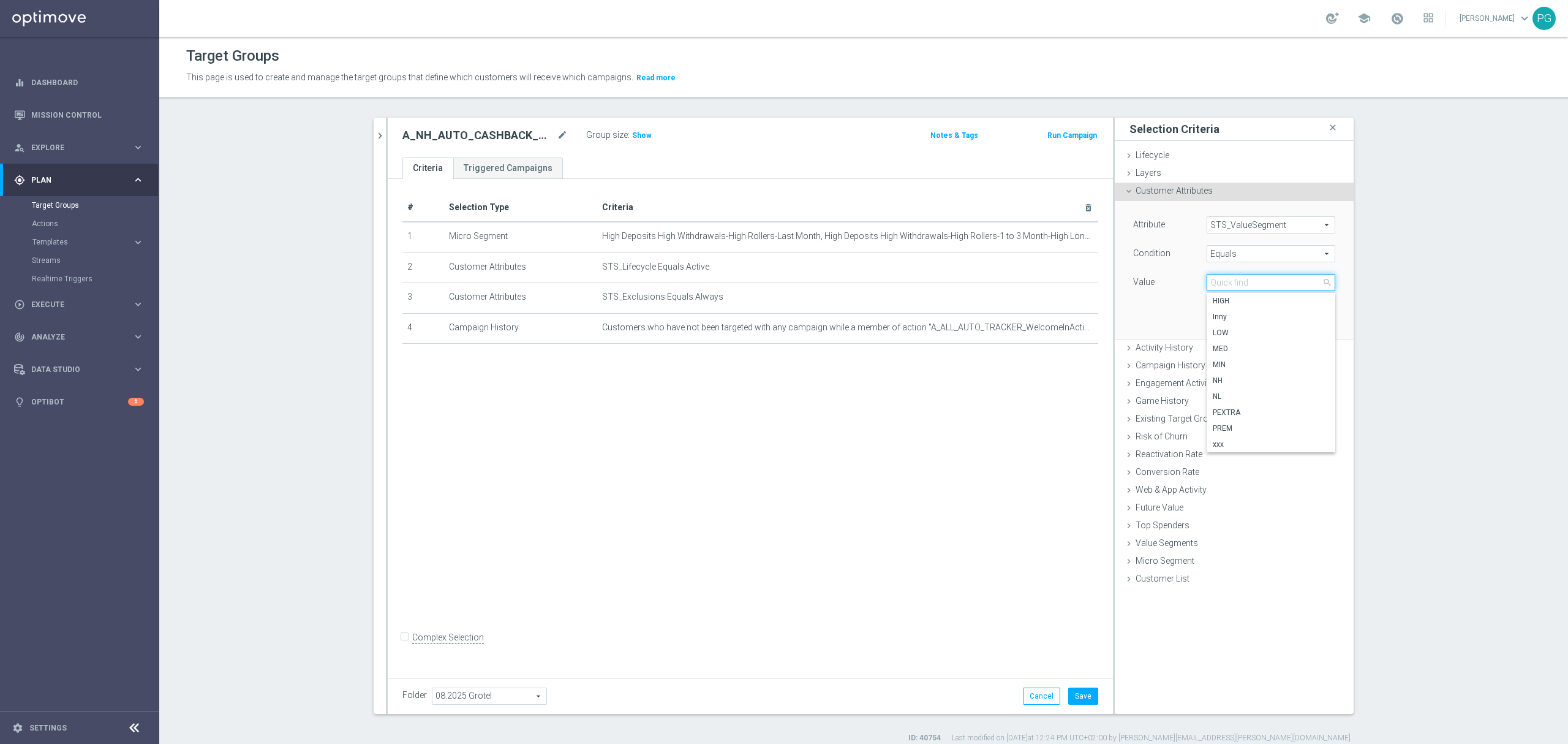
click at [1226, 282] on input "search" at bounding box center [1271, 282] width 129 height 17
click at [1238, 385] on span "NH" at bounding box center [1271, 381] width 116 height 10
type input "NH"
click at [1316, 321] on button "Add" at bounding box center [1317, 321] width 36 height 17
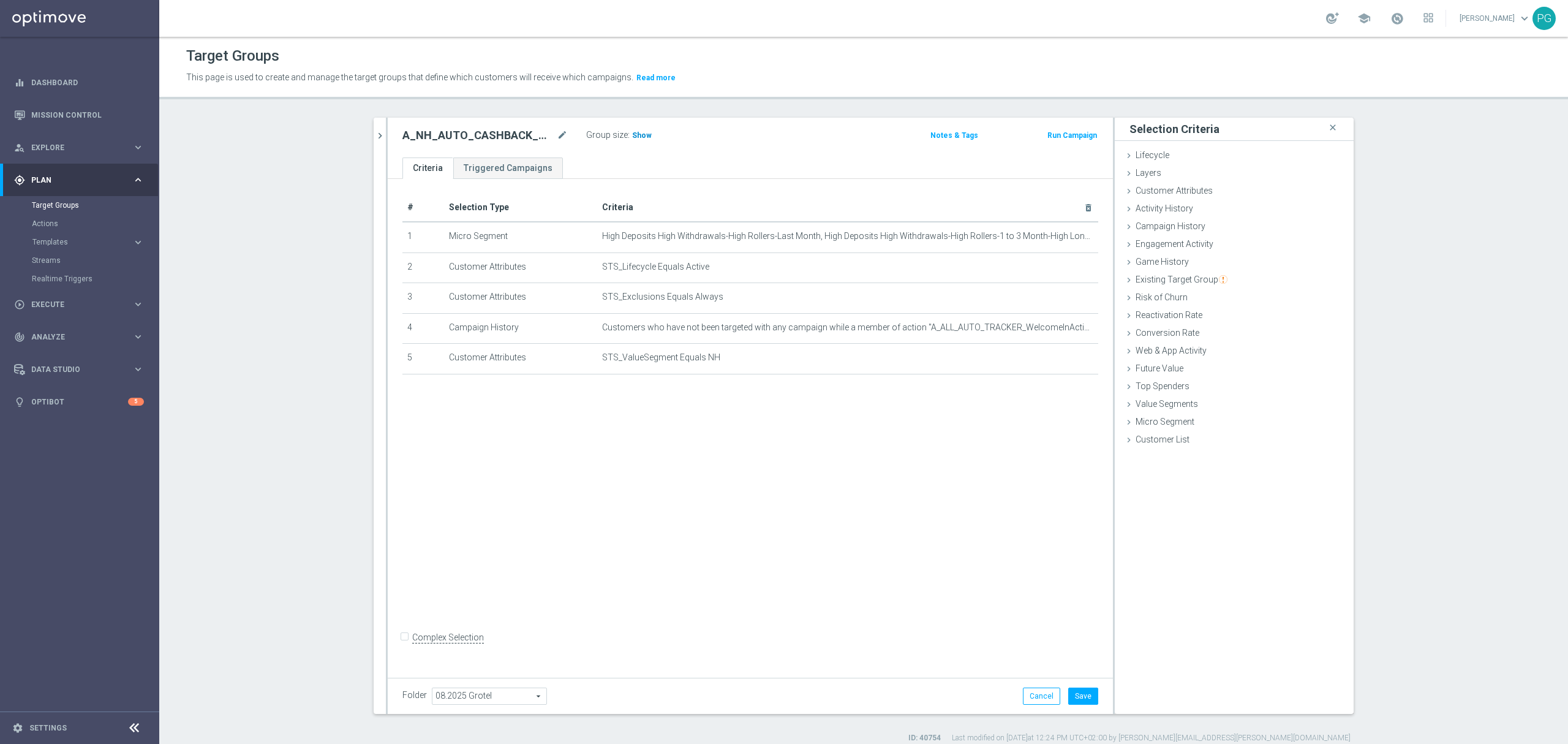
click at [639, 136] on span "Show" at bounding box center [642, 136] width 20 height 9
click at [1054, 331] on icon "mode_edit" at bounding box center [1059, 328] width 10 height 10
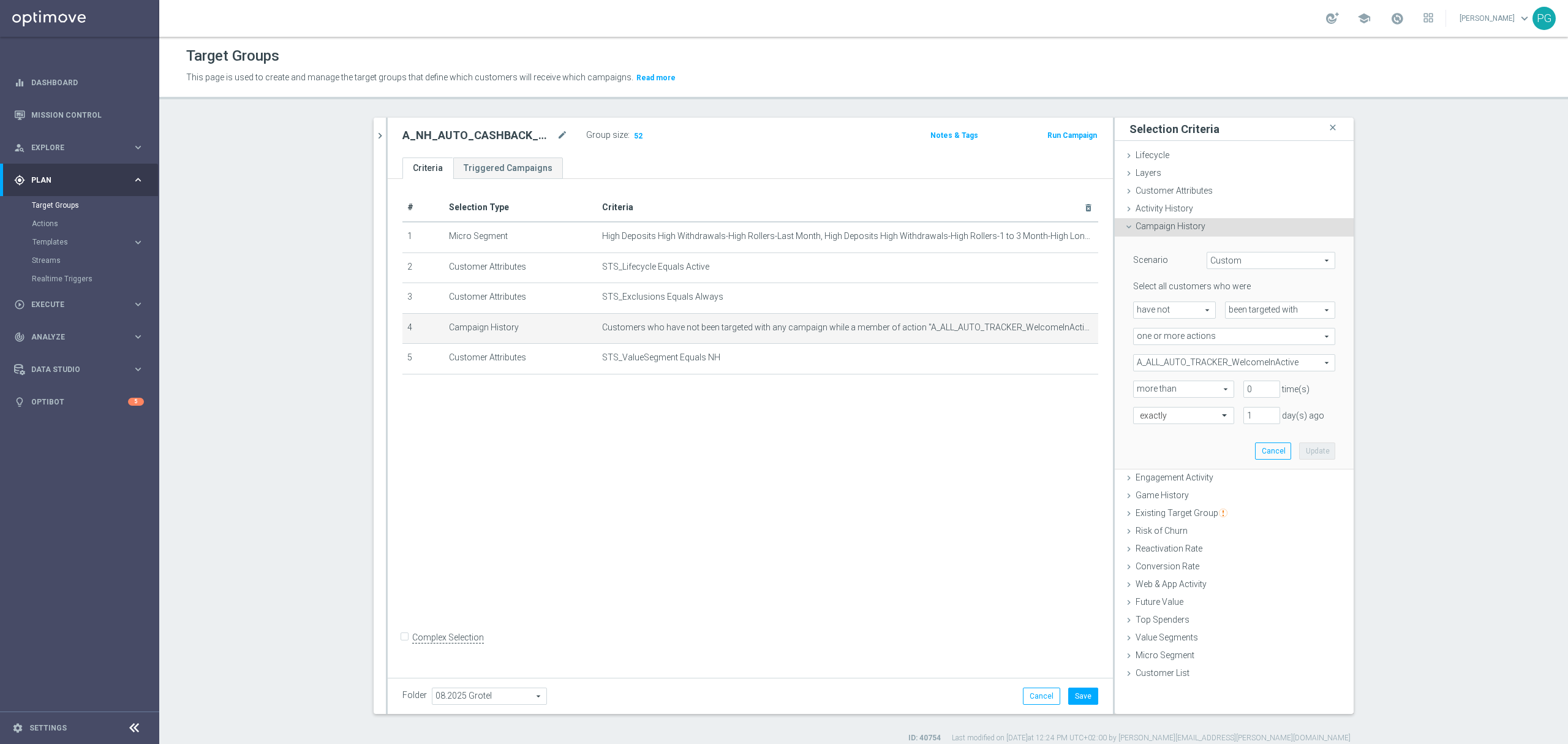
click at [1208, 368] on span "A_ALL_AUTO_TRACKER_WelcomeInActive" at bounding box center [1234, 363] width 201 height 16
click at [1203, 366] on input "search" at bounding box center [1234, 363] width 202 height 17
click at [1114, 351] on div "Scenario Custom Custom arrow_drop_down search Select all customers who were hav…" at bounding box center [1234, 353] width 239 height 233
click at [1081, 690] on button "Save" at bounding box center [1083, 696] width 30 height 17
click at [387, 139] on div "A_NH_AUTO_CASHBACK_WelcomeInActive_20do200_46d mode_edit Group size : 52 Notes …" at bounding box center [750, 137] width 725 height 40
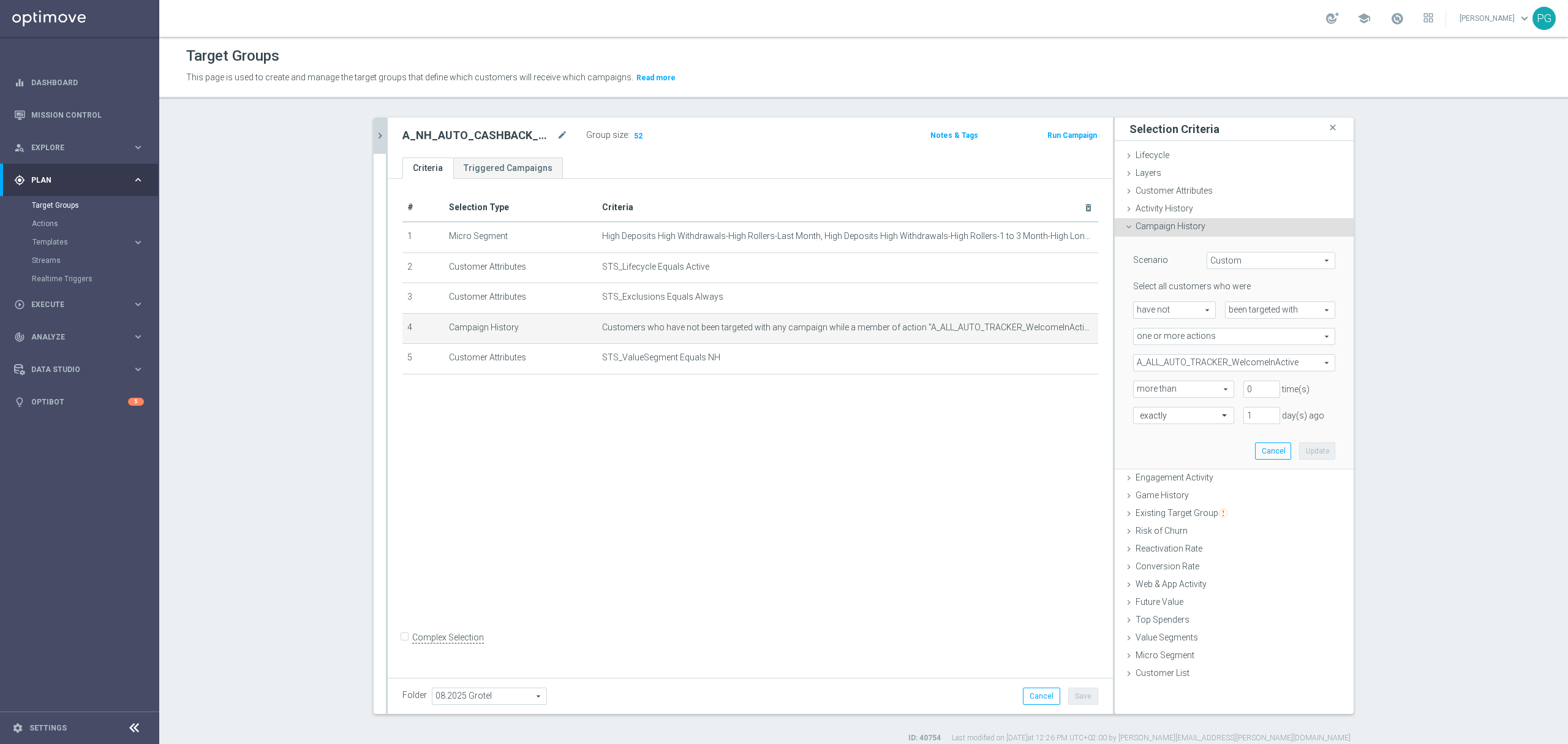
click at [376, 139] on icon "chevron_right" at bounding box center [380, 136] width 12 height 12
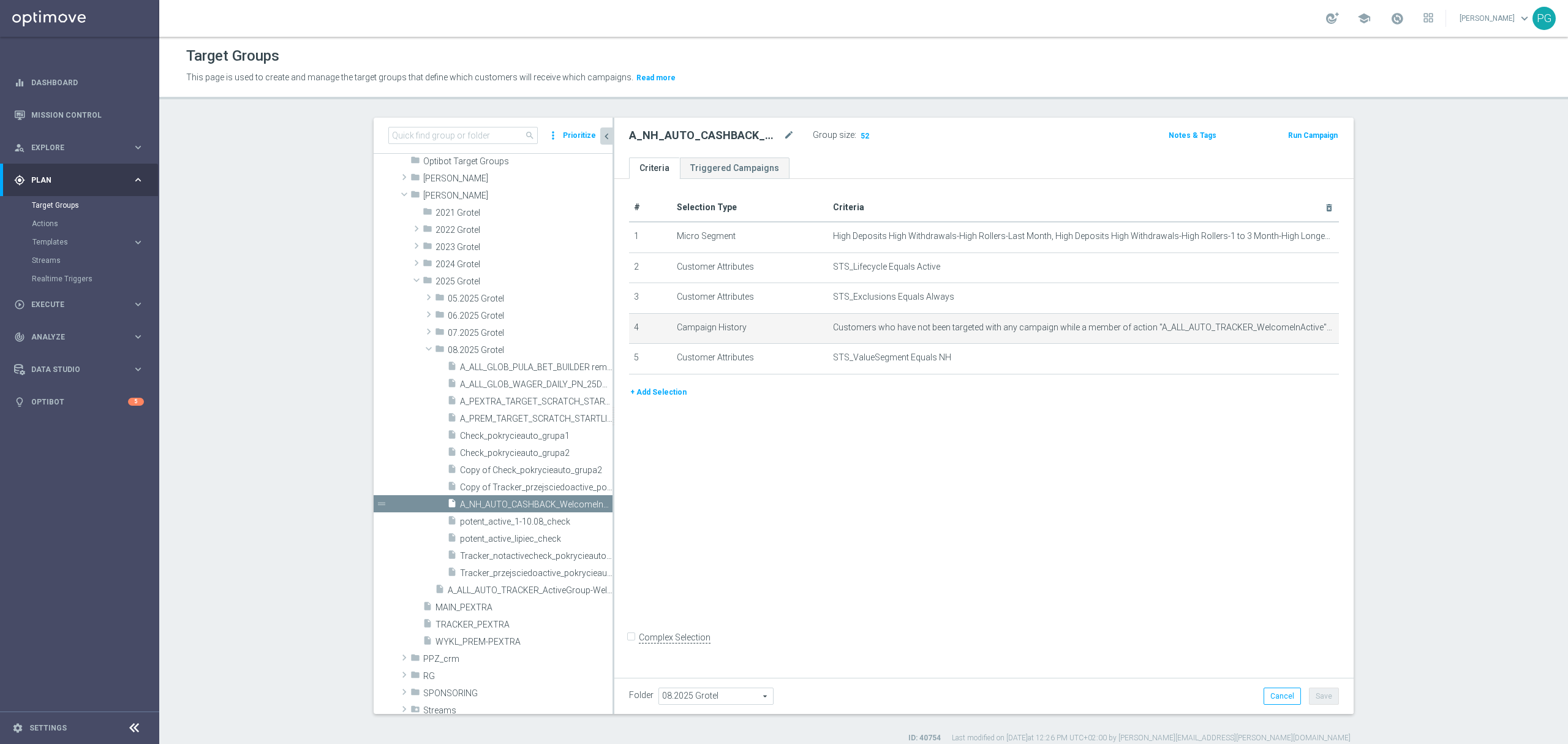
scroll to position [387, 0]
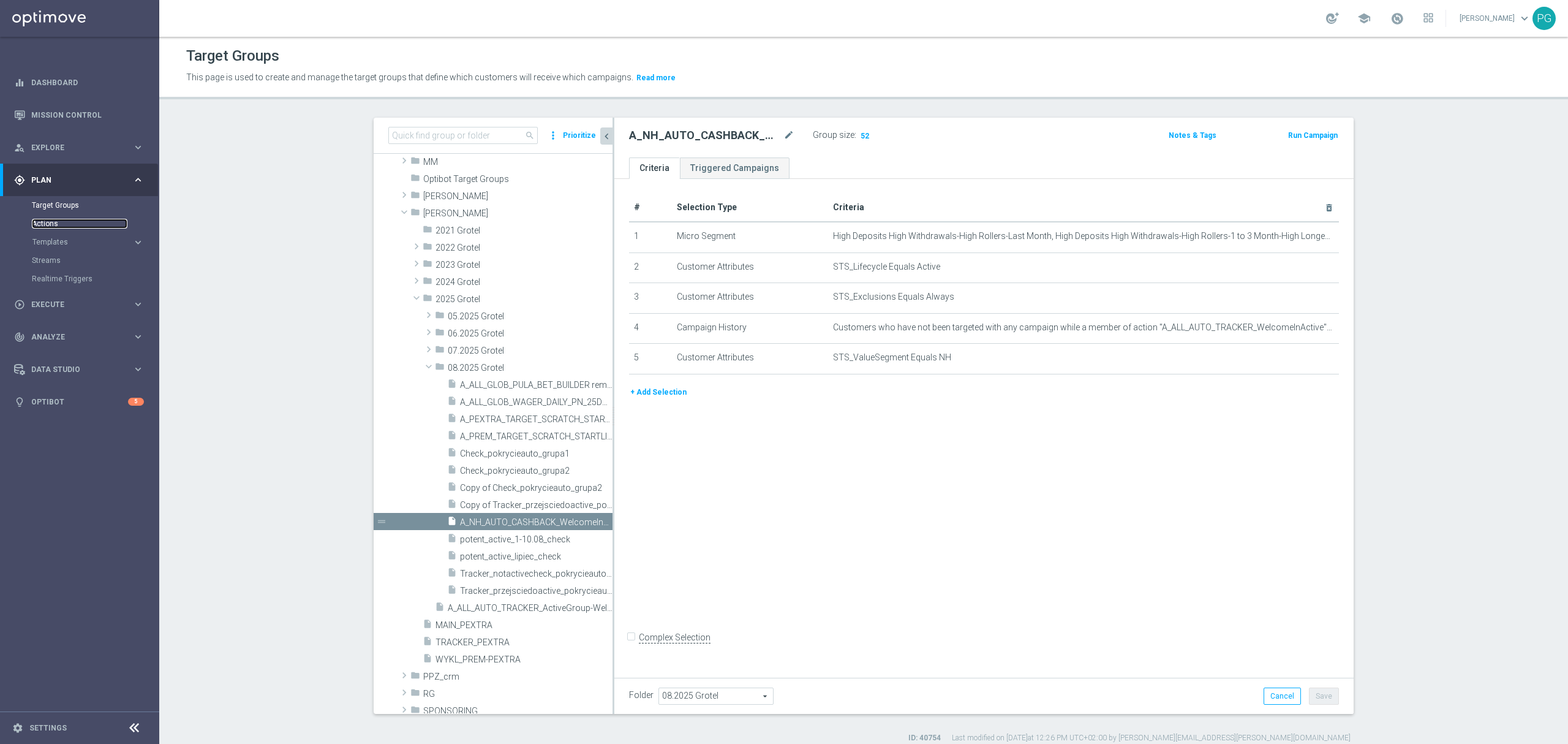
click at [41, 222] on link "Actions" at bounding box center [79, 223] width 95 height 10
click at [495, 615] on div "insert_drive_file A_ALL_AUTO_TRACKER_ActiveGroup-WelcomeInActive" at bounding box center [510, 607] width 150 height 17
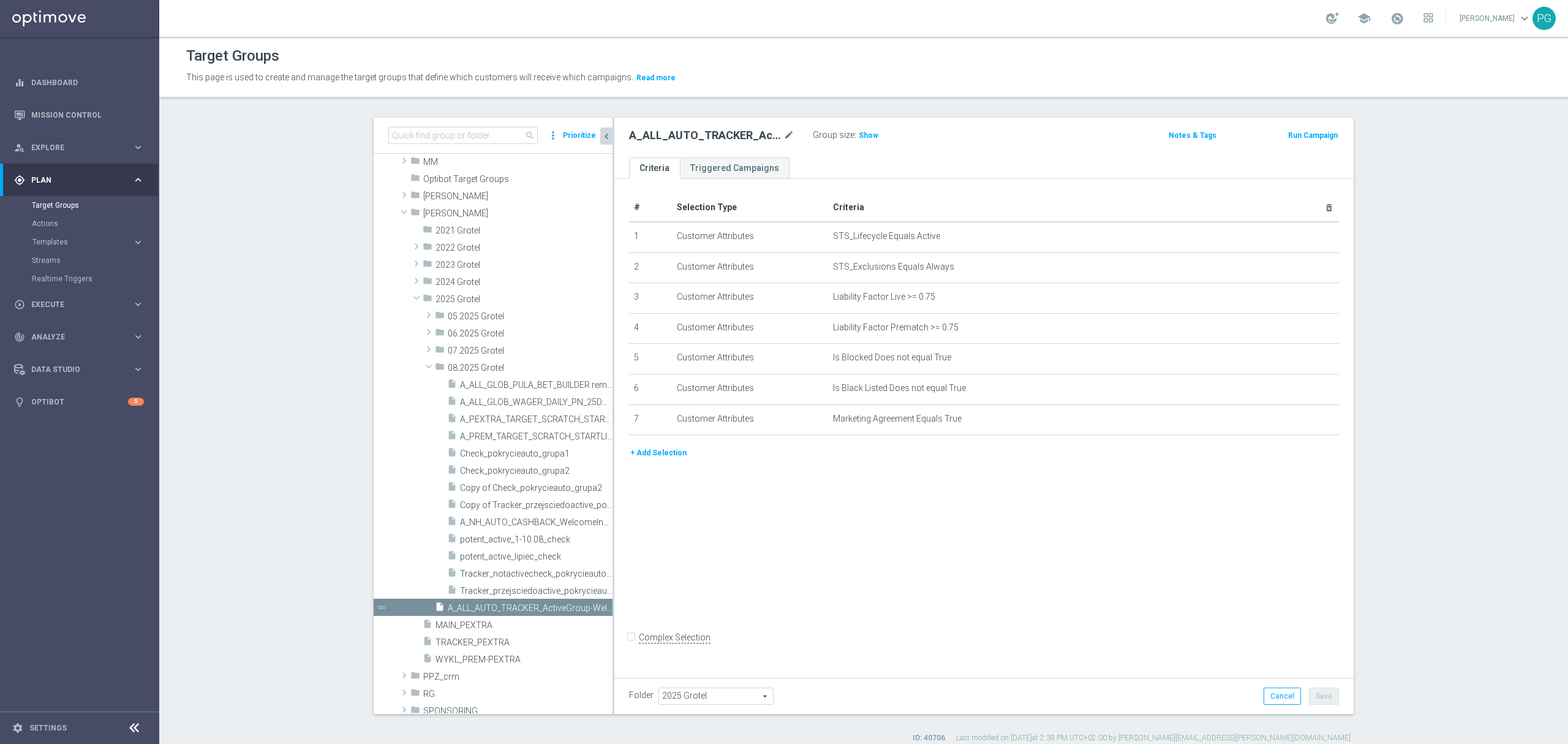
click at [708, 137] on h2 "A_ALL_AUTO_TRACKER_ActiveGroup-WelcomeInActive" at bounding box center [704, 136] width 152 height 15
copy h2 "A_ALL_AUTO_TRACKER_ActiveGroup"
click at [780, 144] on div "A_ALL_AUTO_TRACKER_ActiveGroup-WelcomeInActive mode_edit" at bounding box center [720, 136] width 184 height 17
click at [785, 135] on icon "mode_edit" at bounding box center [789, 136] width 11 height 15
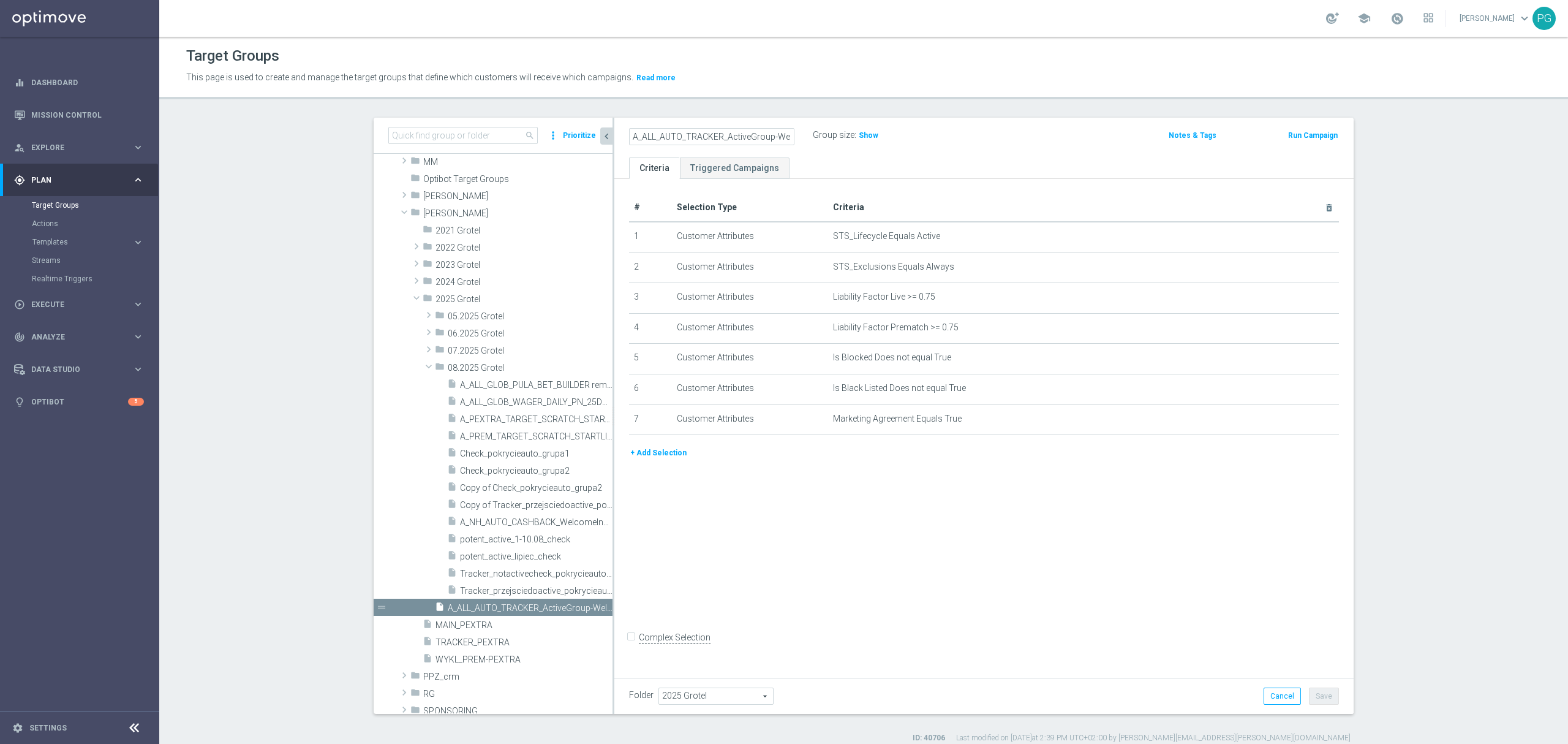
scroll to position [0, 49]
click at [491, 513] on div "insert_drive_file A_NH_AUTO_CASHBACK_WelcomeInActive_20do200_46d" at bounding box center [515, 521] width 138 height 17
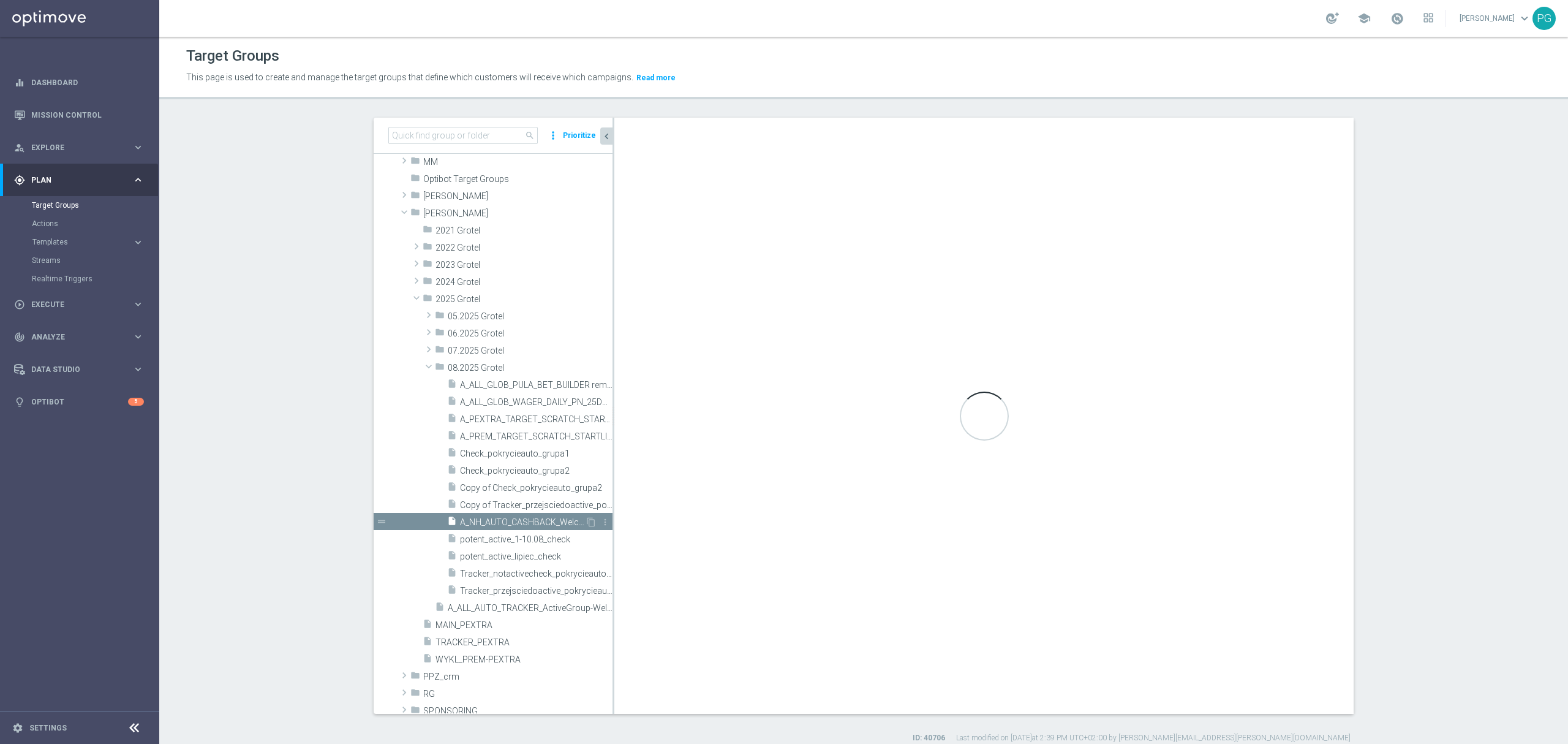
type input "08.2025 Grotel"
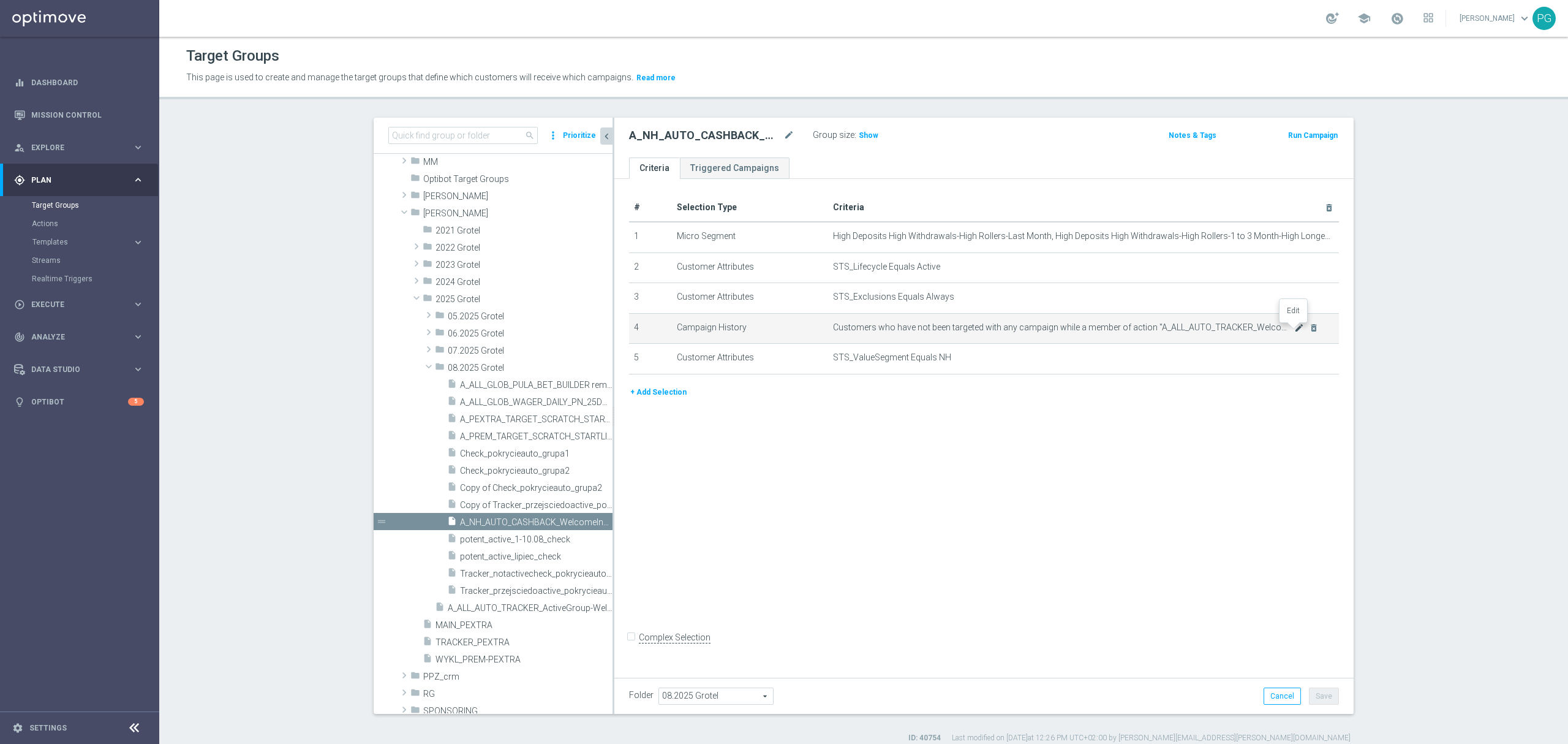
click at [1294, 327] on icon "mode_edit" at bounding box center [1299, 328] width 10 height 10
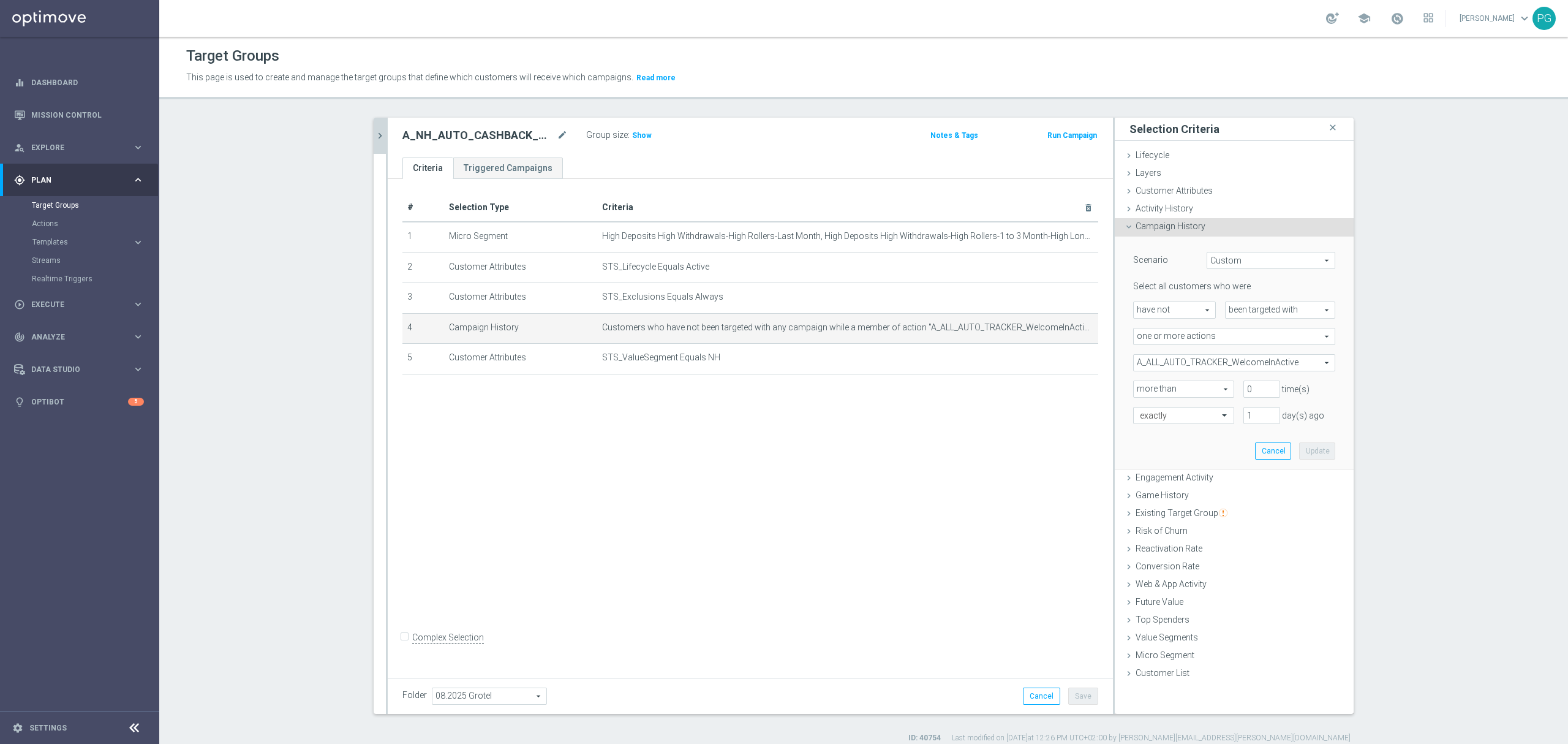
click at [1215, 360] on span "A_ALL_AUTO_TRACKER_WelcomeInActive" at bounding box center [1234, 363] width 201 height 16
click at [1210, 361] on input "search" at bounding box center [1234, 363] width 202 height 17
paste input "A_ALL_AUTO_TRACKER_ActiveGroup-WelcomeInActive"
type input "A_ALL_AUTO_TRACKER_ActiveGroup-WelcomeInActive"
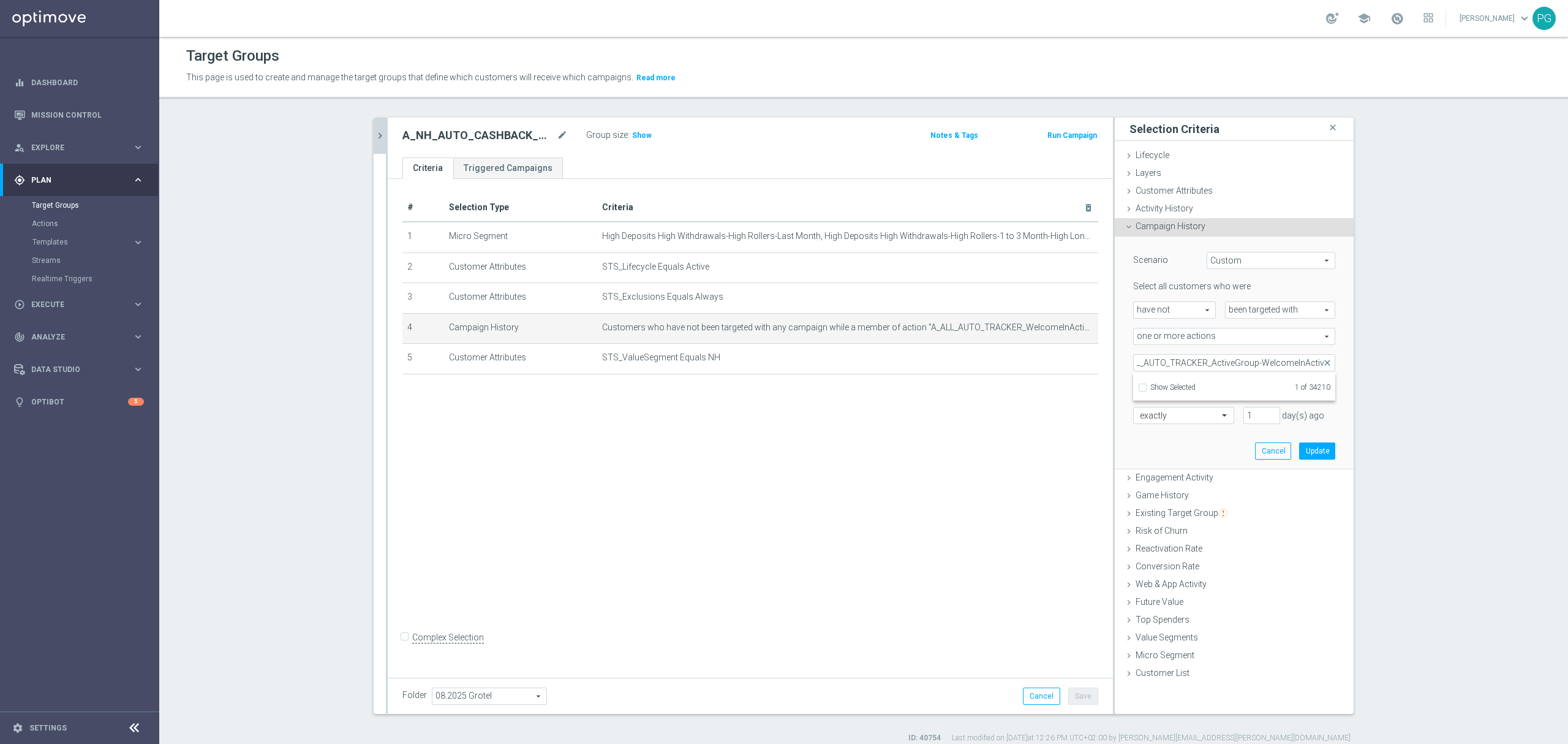
click at [1163, 387] on span "Show Selected" at bounding box center [1173, 387] width 45 height 9
click at [1146, 387] on input "Show Selected" at bounding box center [1142, 389] width 8 height 8
checkbox input "true"
click at [1322, 365] on span "close" at bounding box center [1327, 363] width 10 height 10
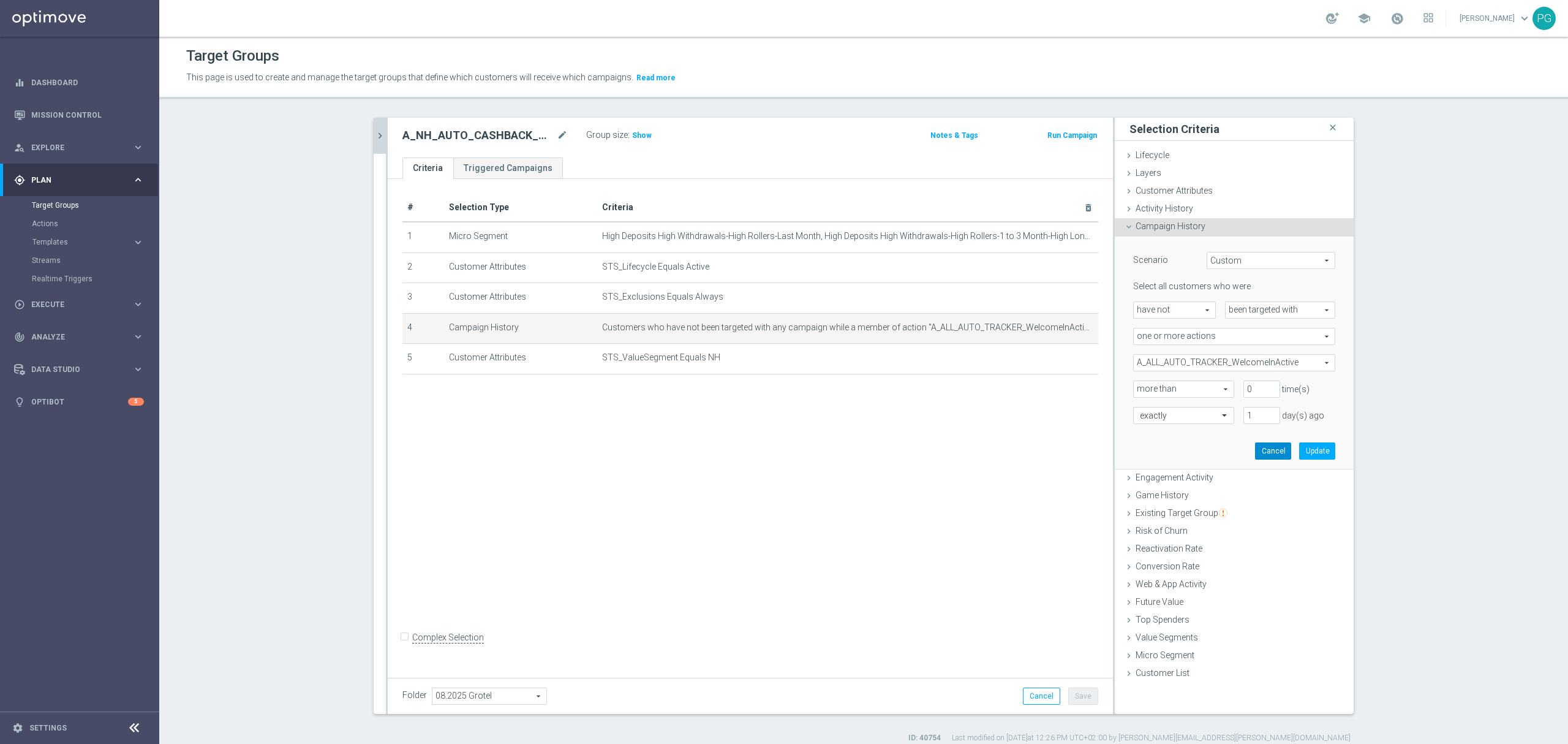
click at [1269, 453] on button "Cancel" at bounding box center [1273, 451] width 36 height 17
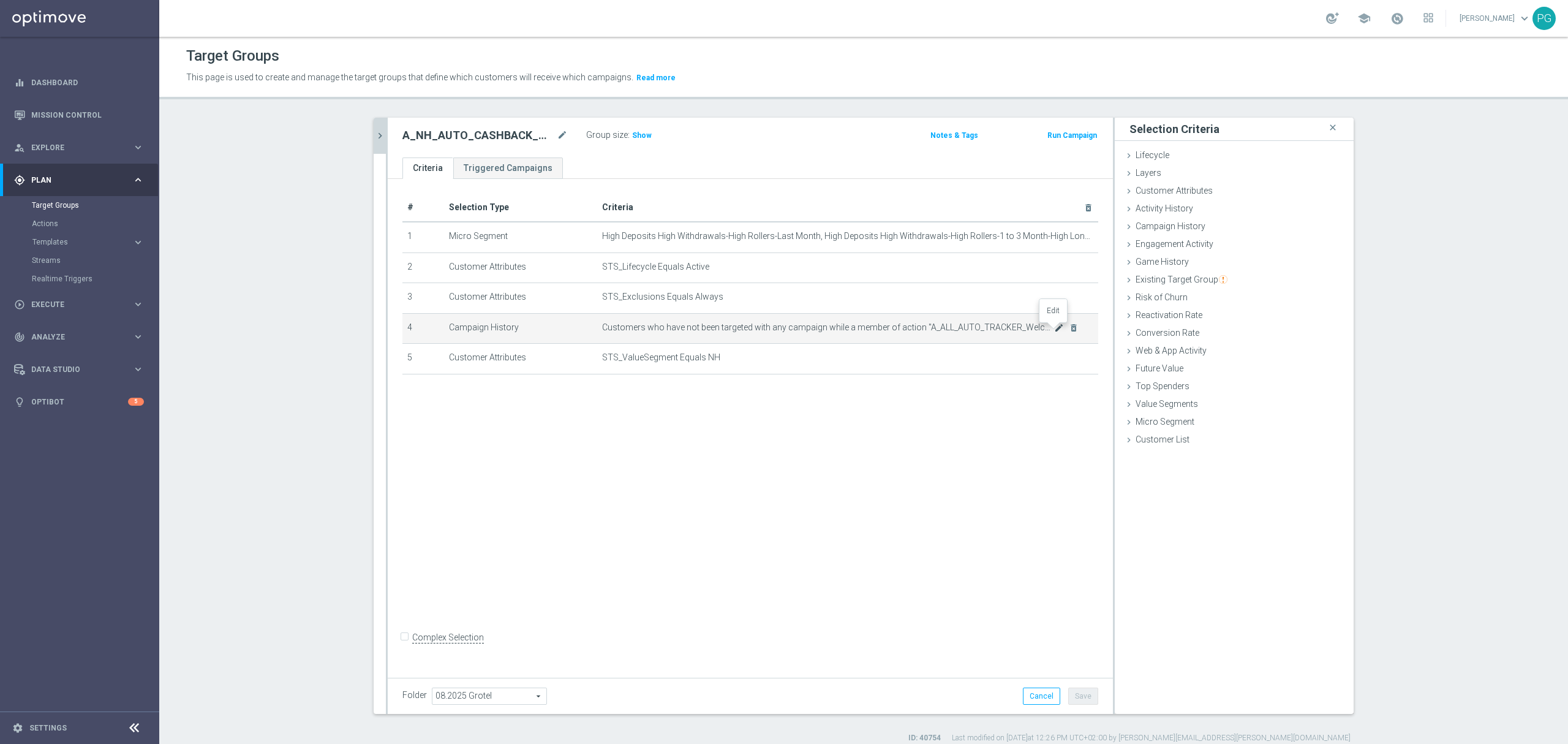
click at [1054, 331] on icon "mode_edit" at bounding box center [1059, 328] width 10 height 10
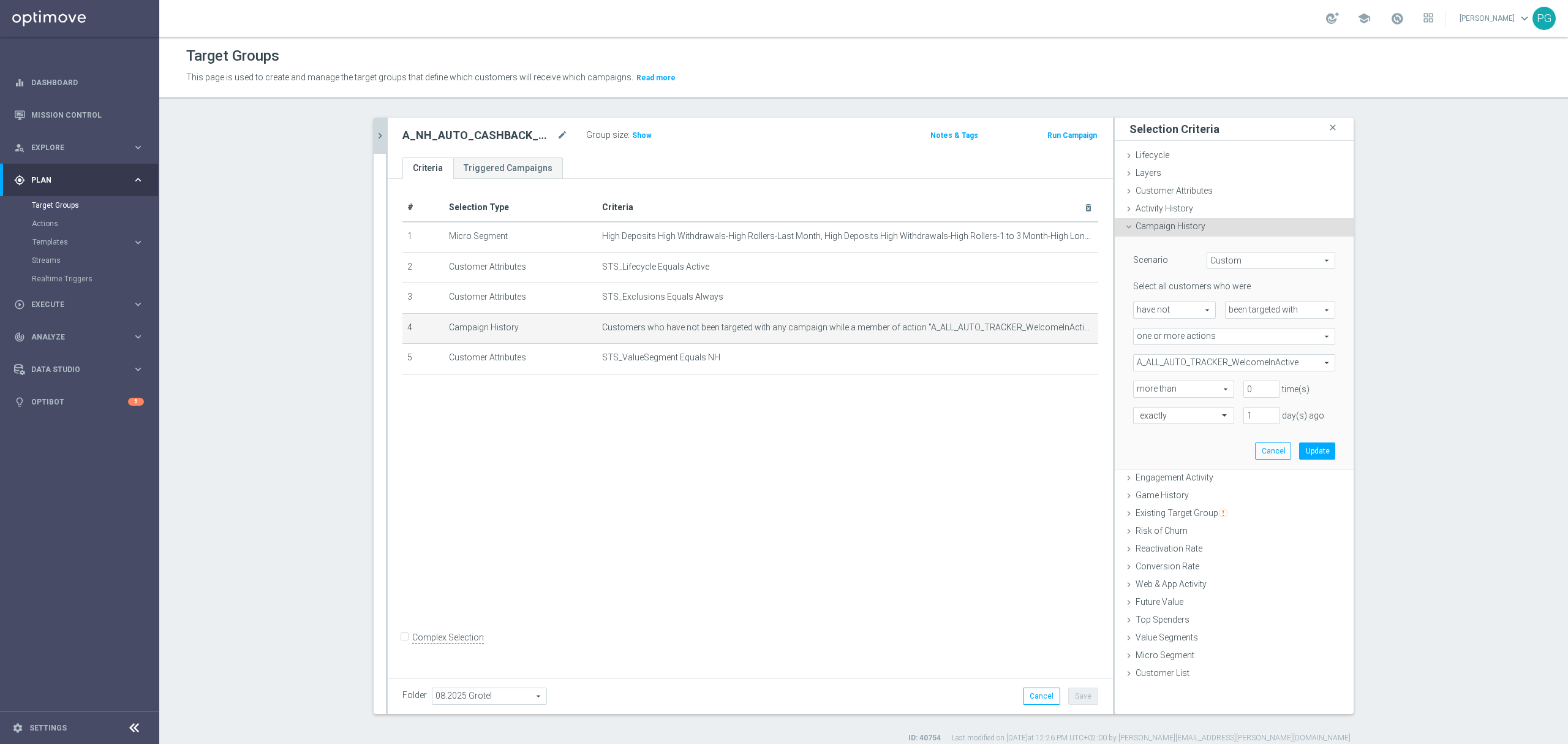
click at [1171, 363] on span "A_ALL_AUTO_TRACKER_WelcomeInActive" at bounding box center [1234, 363] width 201 height 16
click at [1166, 366] on input "search" at bounding box center [1234, 363] width 202 height 17
paste input "A_ALL_AUTO_TRACKER_ActiveGroup-WelcomeInActive"
type input "_ALL_AUTO_TRACKER_ActiveGroup-WelcomeInActiv"
click at [1150, 387] on span "Show Selected" at bounding box center [1173, 387] width 45 height 9
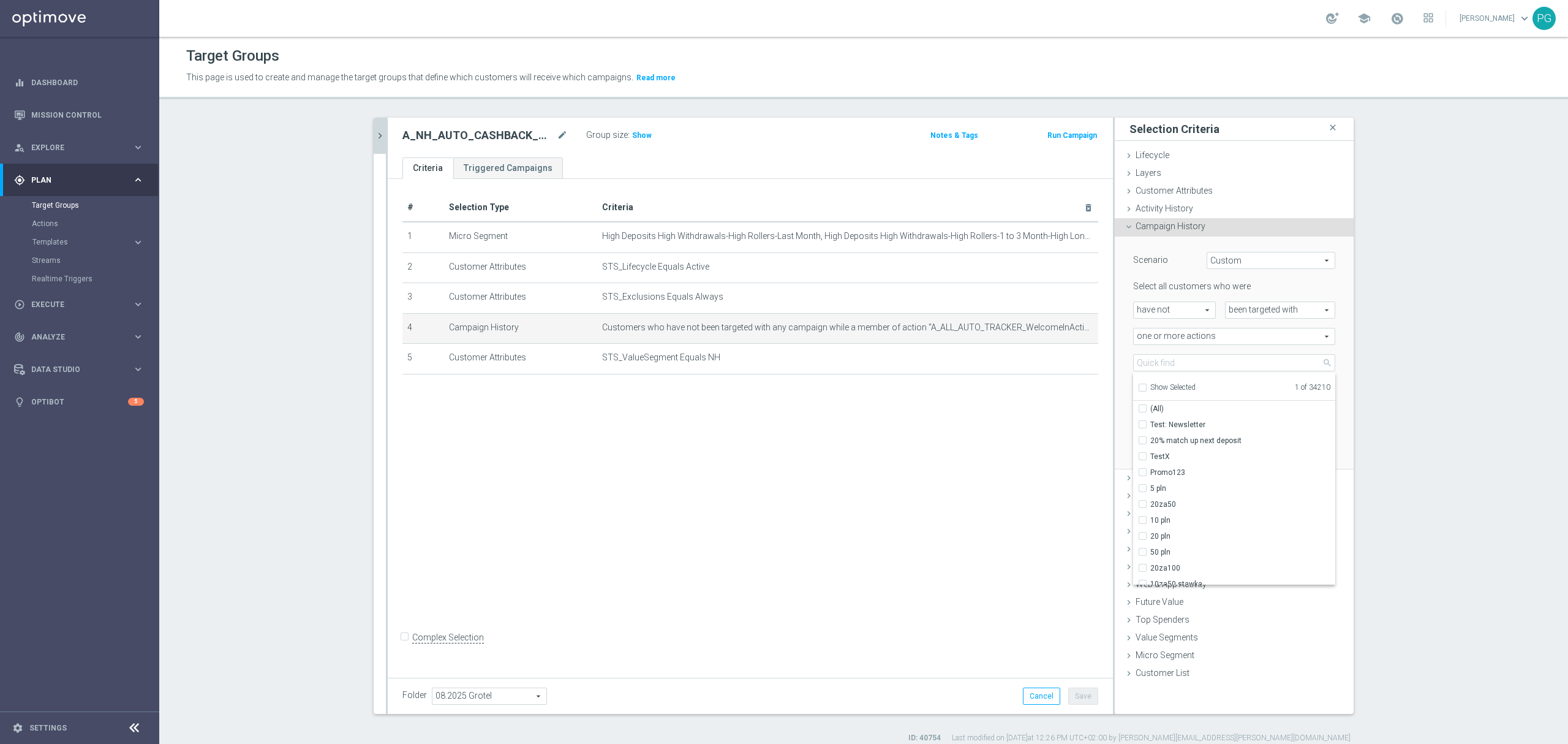
click at [1145, 387] on input "Show Selected" at bounding box center [1142, 389] width 8 height 8
checkbox input "true"
click at [1241, 432] on label "A_ALL_AUTO_TRACKER_WelcomeInActive" at bounding box center [1243, 425] width 185 height 16
click at [1150, 428] on input "A_ALL_AUTO_TRACKER_WelcomeInActive" at bounding box center [1146, 424] width 8 height 8
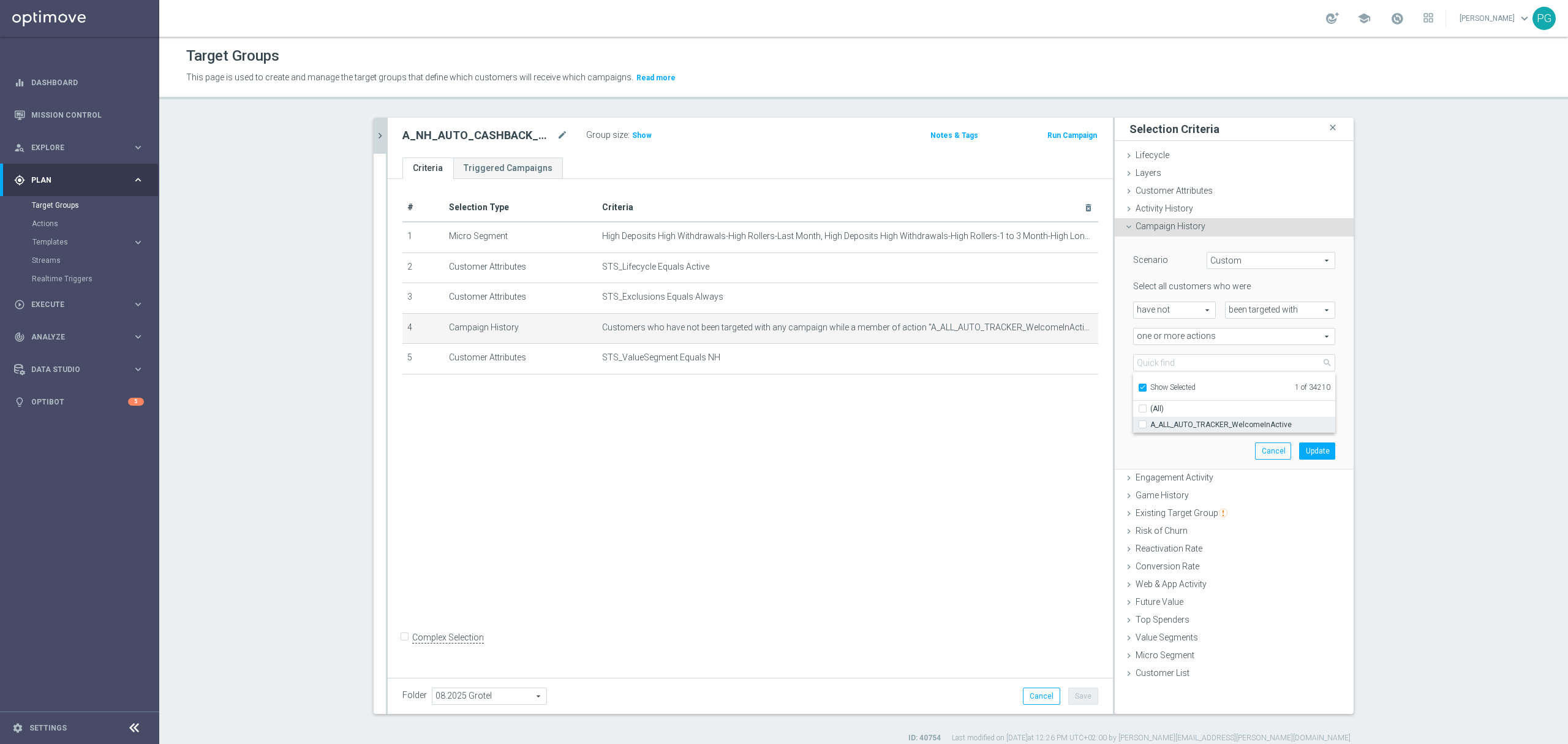
checkbox input "false"
type input "Select Action"
checkbox input "false"
click at [1125, 392] on div "more than more than arrow_drop_down search" at bounding box center [1179, 389] width 110 height 17
click at [1072, 331] on icon "delete_forever" at bounding box center [1074, 328] width 10 height 10
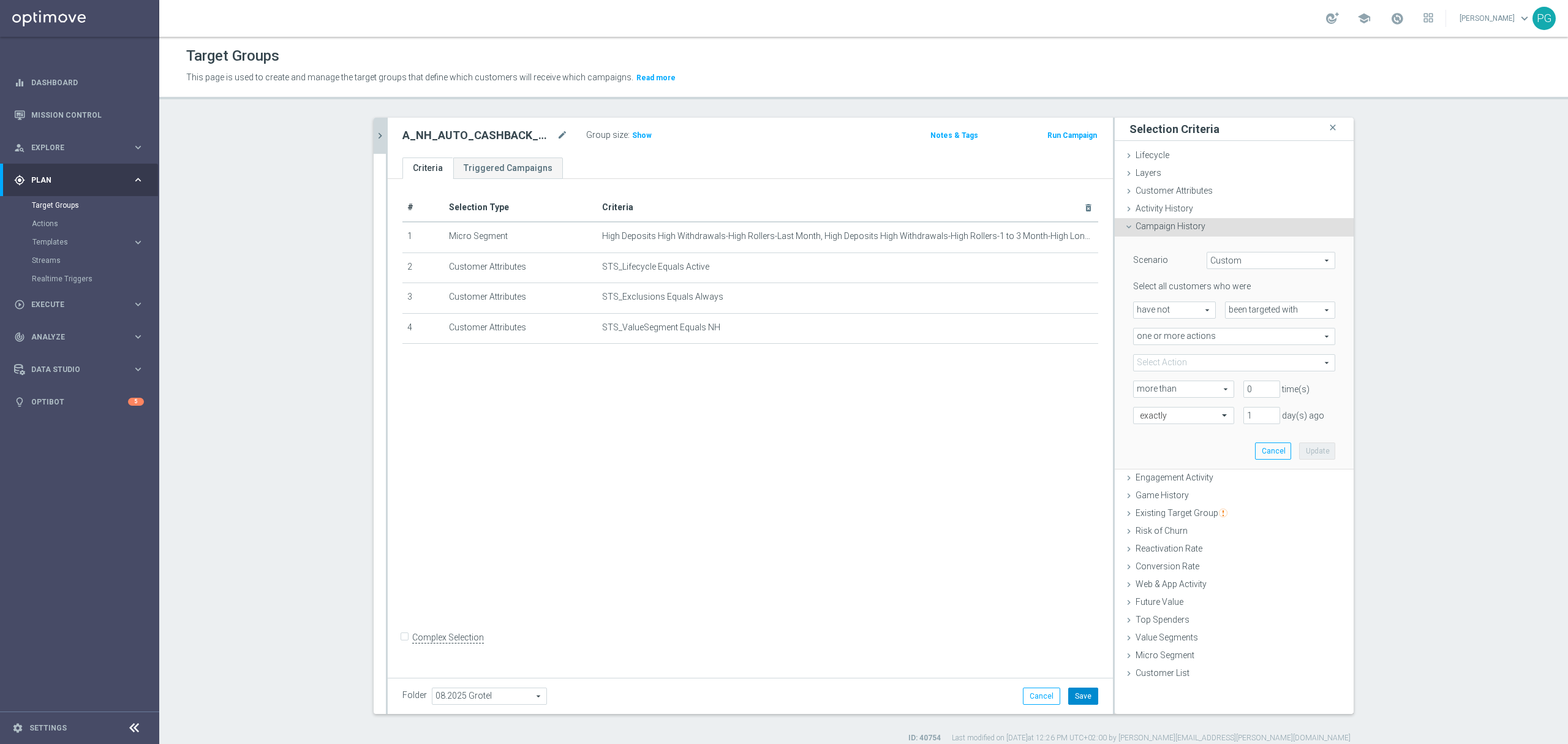
click at [1082, 702] on button "Save" at bounding box center [1083, 696] width 30 height 17
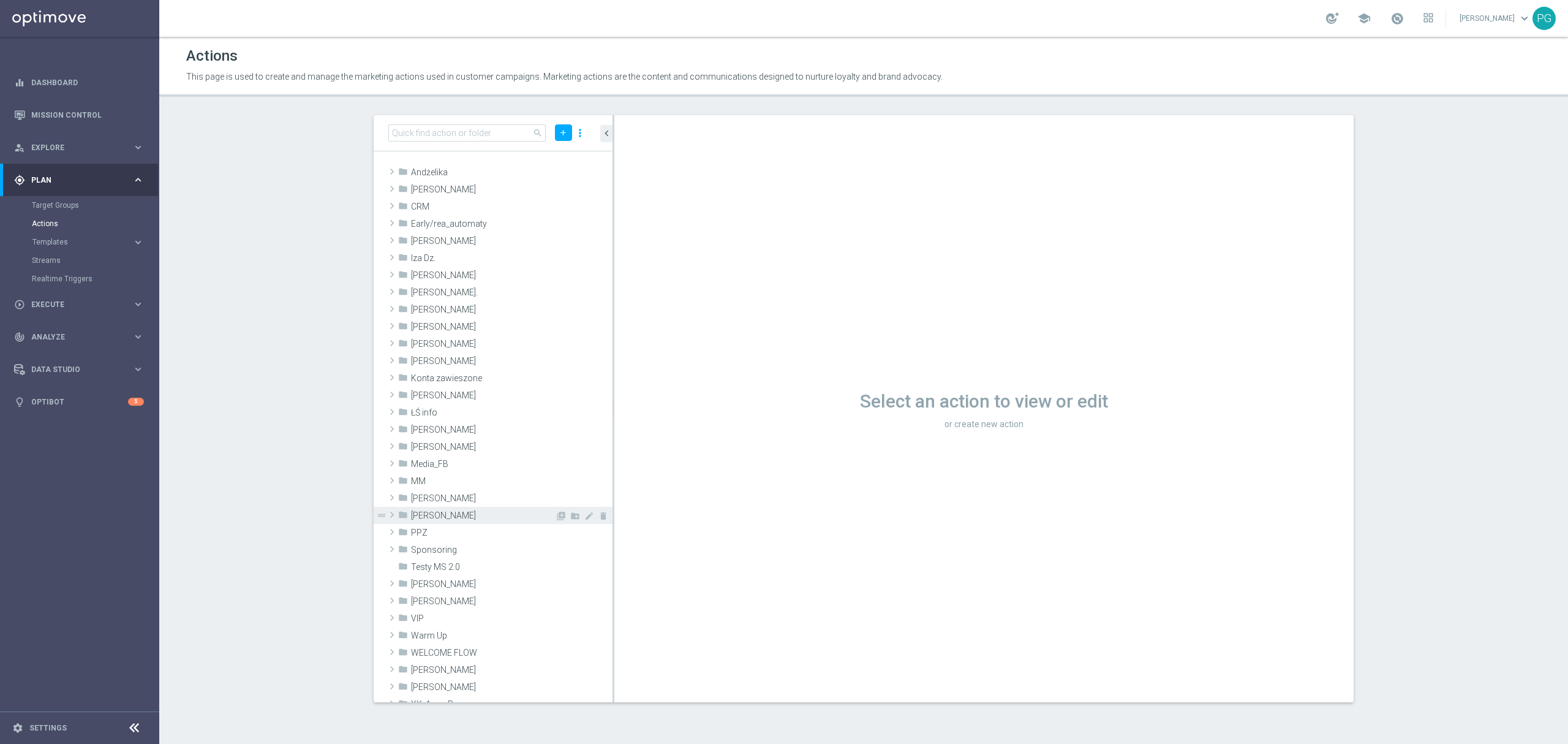
click at [452, 516] on span "Piotr G." at bounding box center [483, 515] width 144 height 11
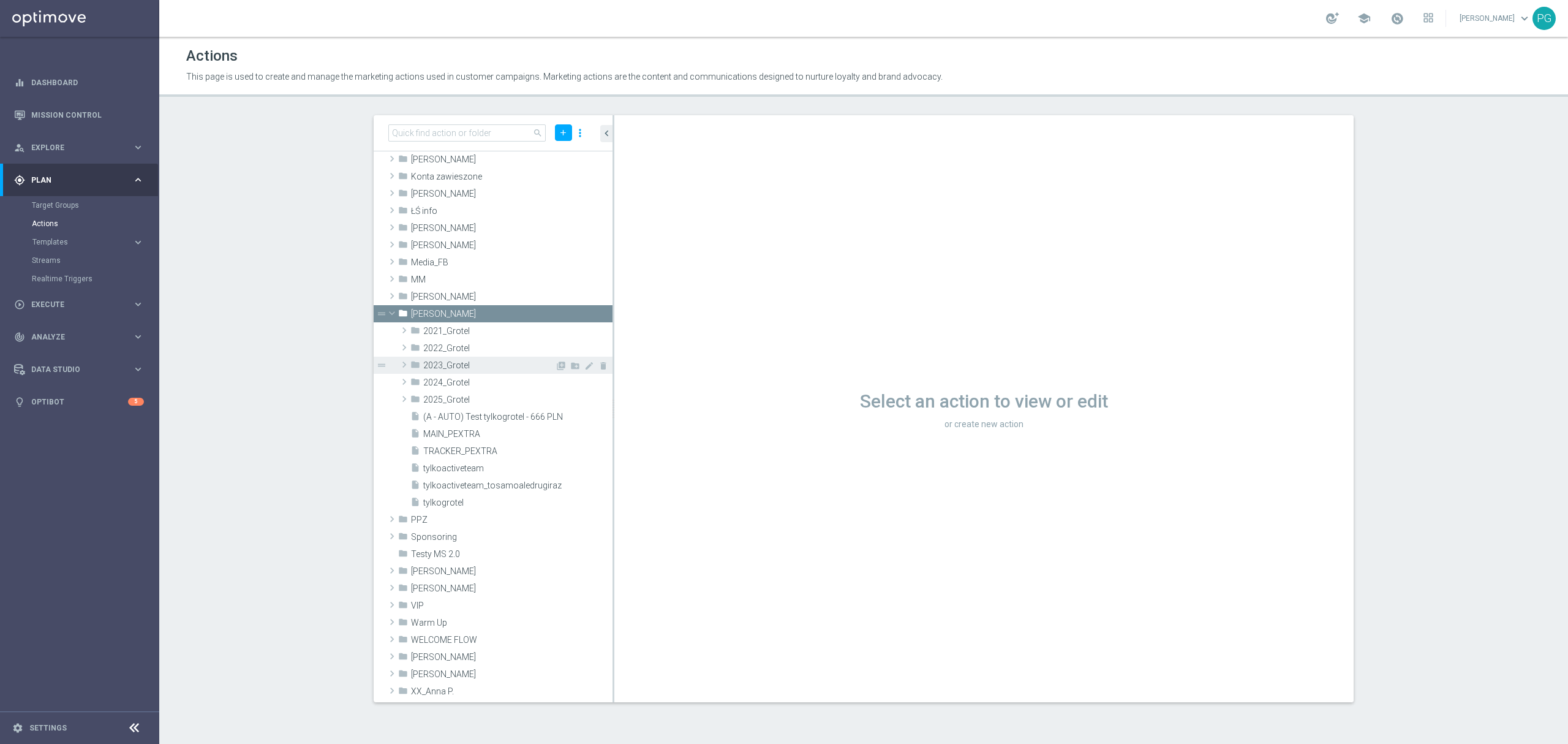
scroll to position [218, 0]
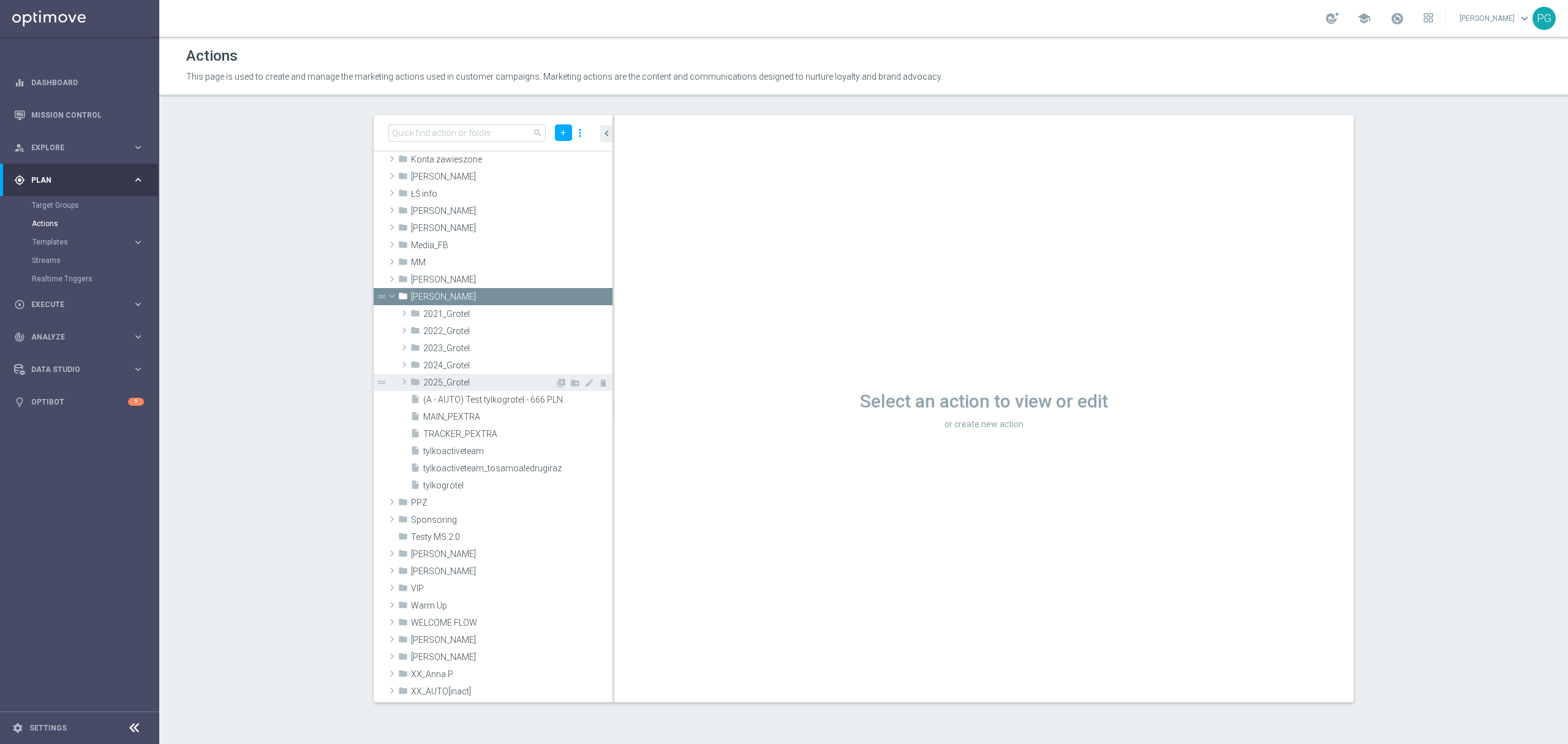
click at [490, 379] on span "2025_Grotel" at bounding box center [489, 383] width 132 height 11
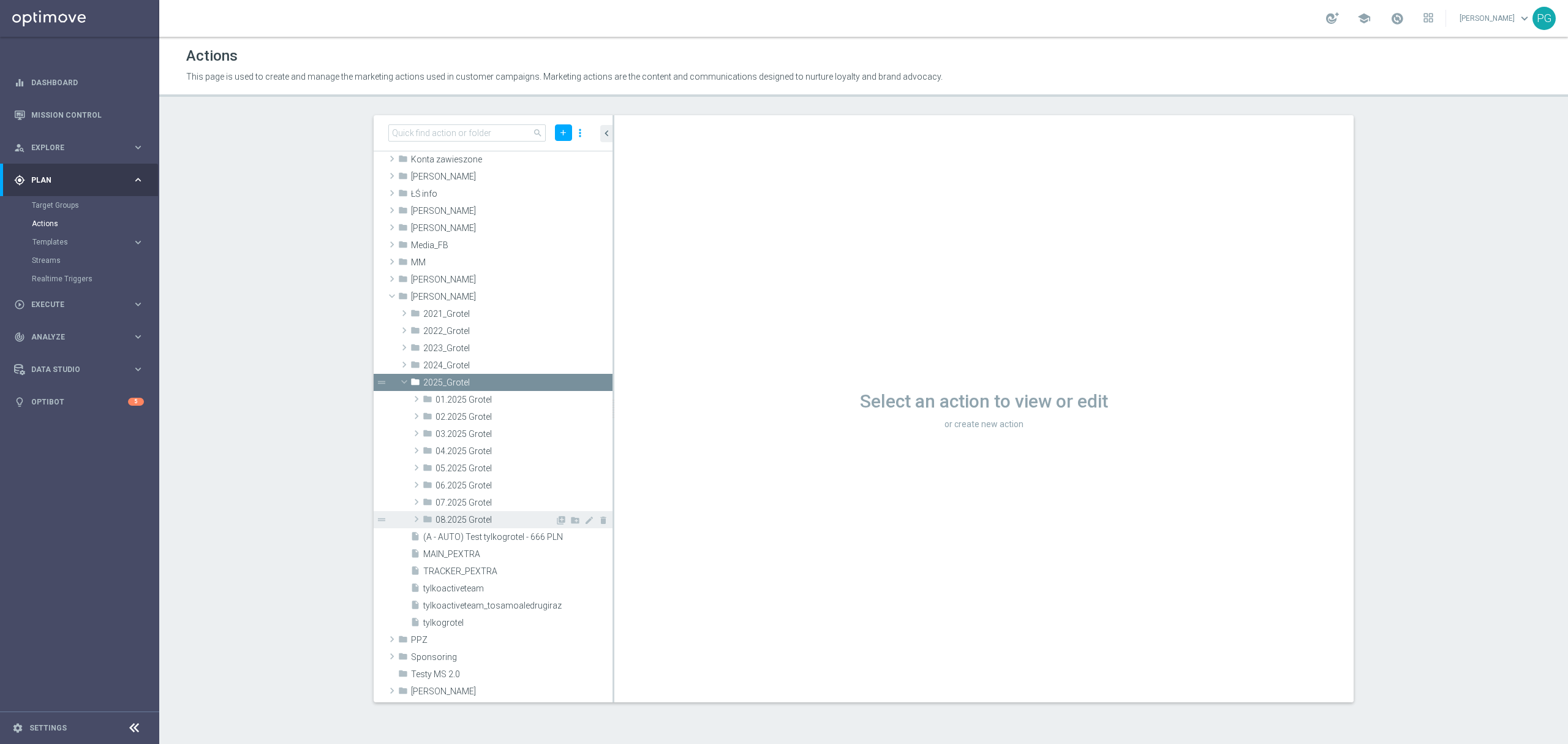
click at [478, 518] on span "08.2025 Grotel" at bounding box center [495, 519] width 119 height 11
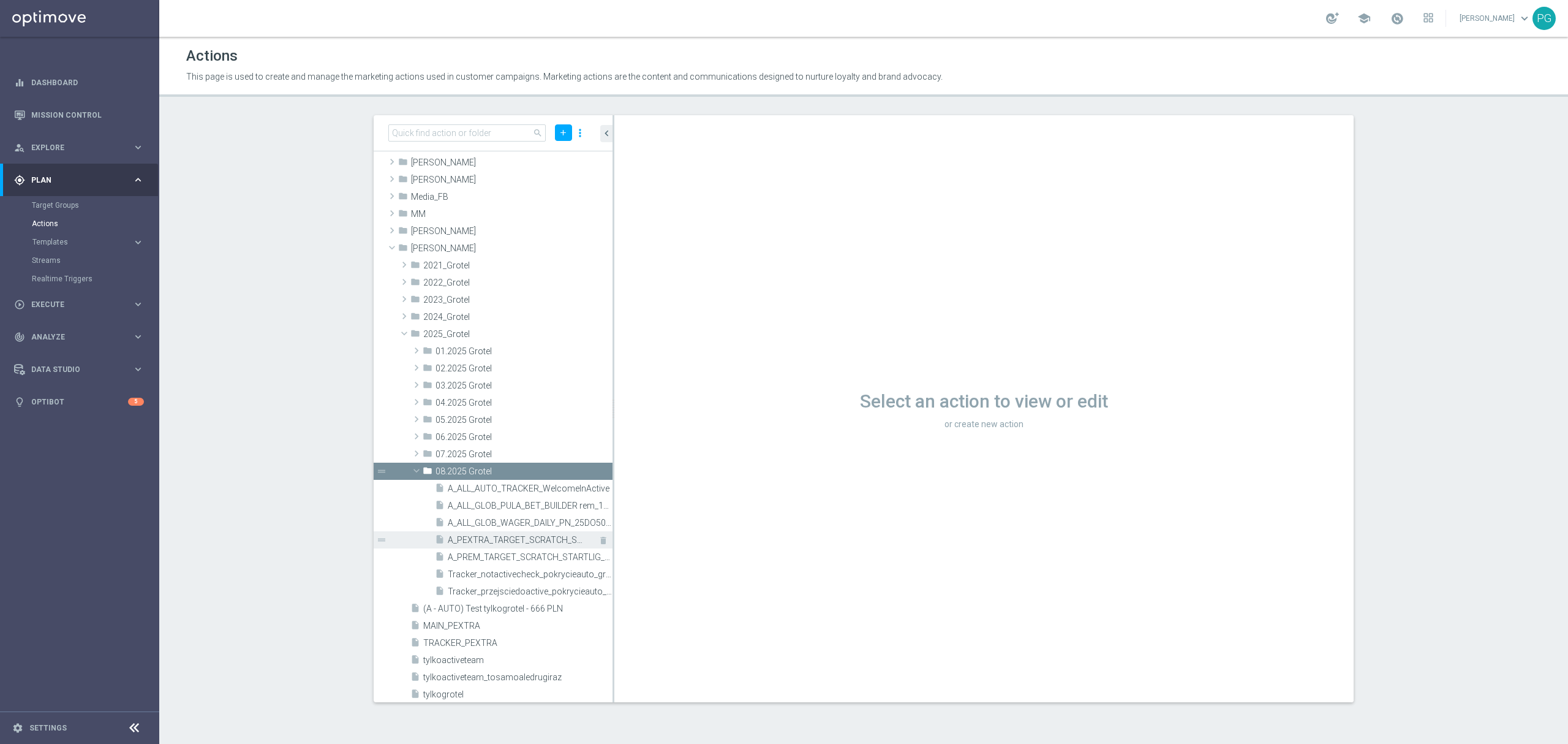
scroll to position [268, 0]
click at [509, 484] on span "A_ALL_AUTO_TRACKER_WelcomeInActive" at bounding box center [516, 488] width 137 height 11
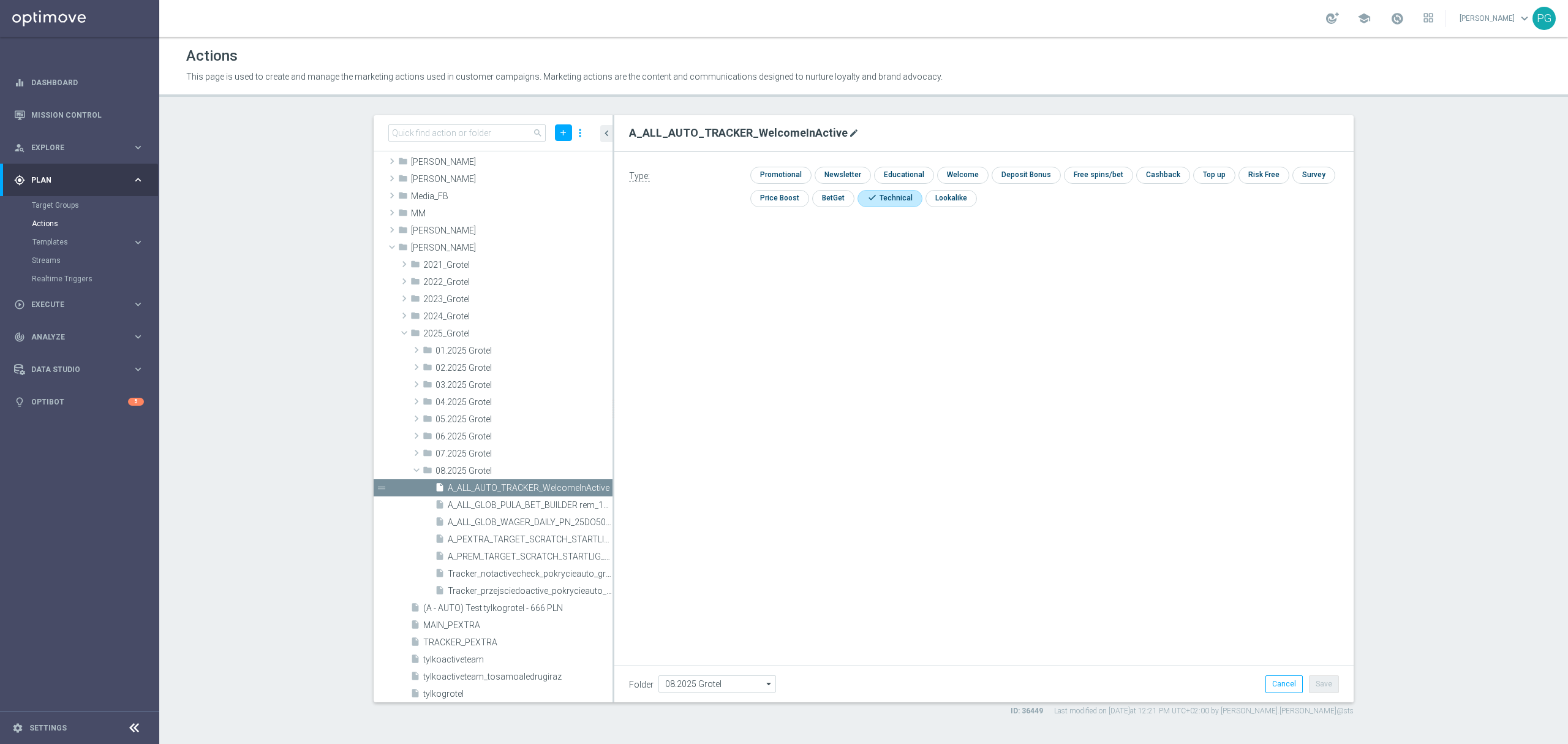
click at [849, 128] on icon "mode_edit" at bounding box center [854, 133] width 10 height 10
type input "A_ALL_AUTO_TRACKER_ActiveGroup"
click at [824, 131] on icon "mode_edit" at bounding box center [829, 133] width 10 height 10
type input "A_ALL_AUTO_TRACKER_ActiveGroup-WelcomeInActive"
click at [880, 339] on div "Type: check Promotional check Newsletter check Educational check Welcome check …" at bounding box center [984, 288] width 739 height 275
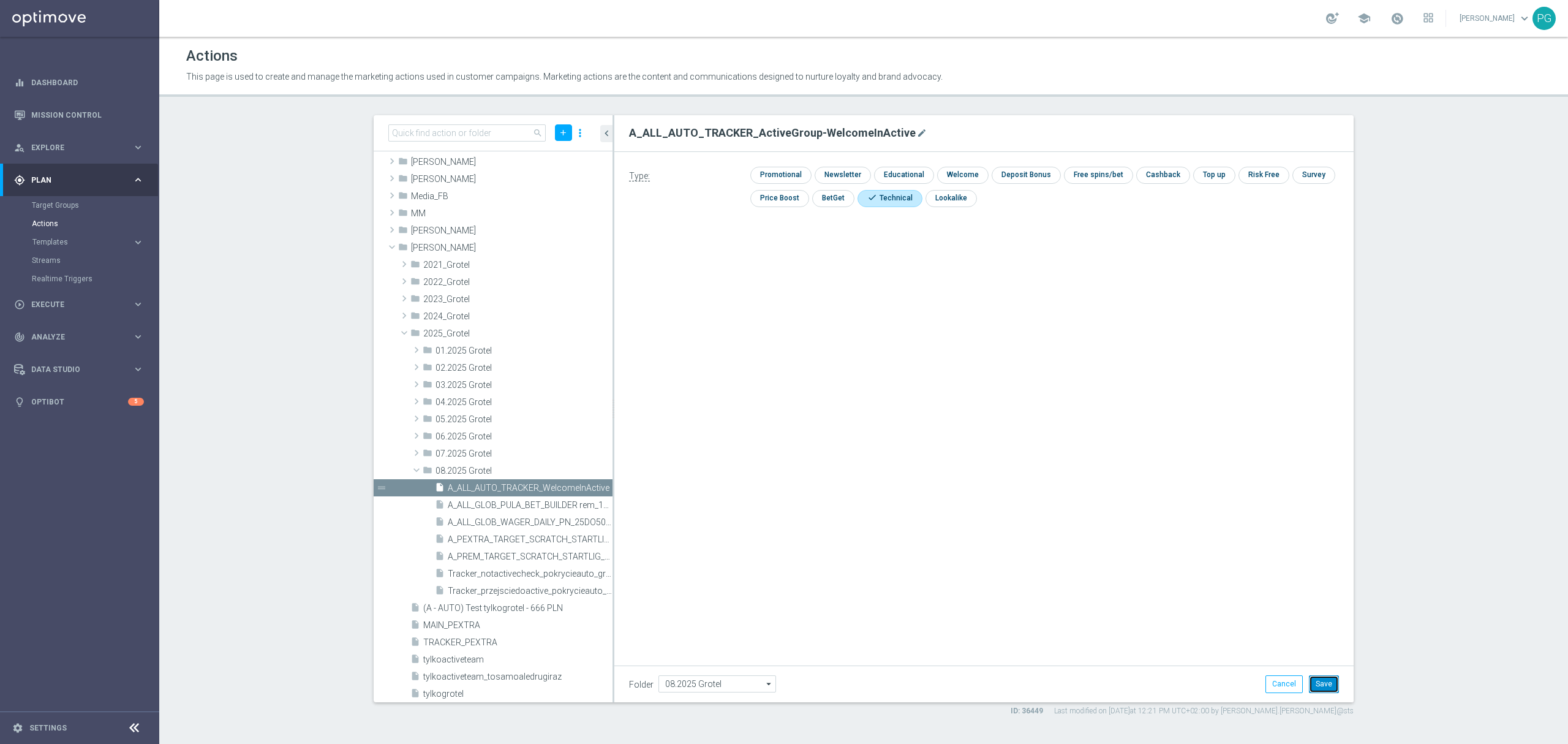
click at [1316, 685] on button "Save" at bounding box center [1324, 684] width 30 height 17
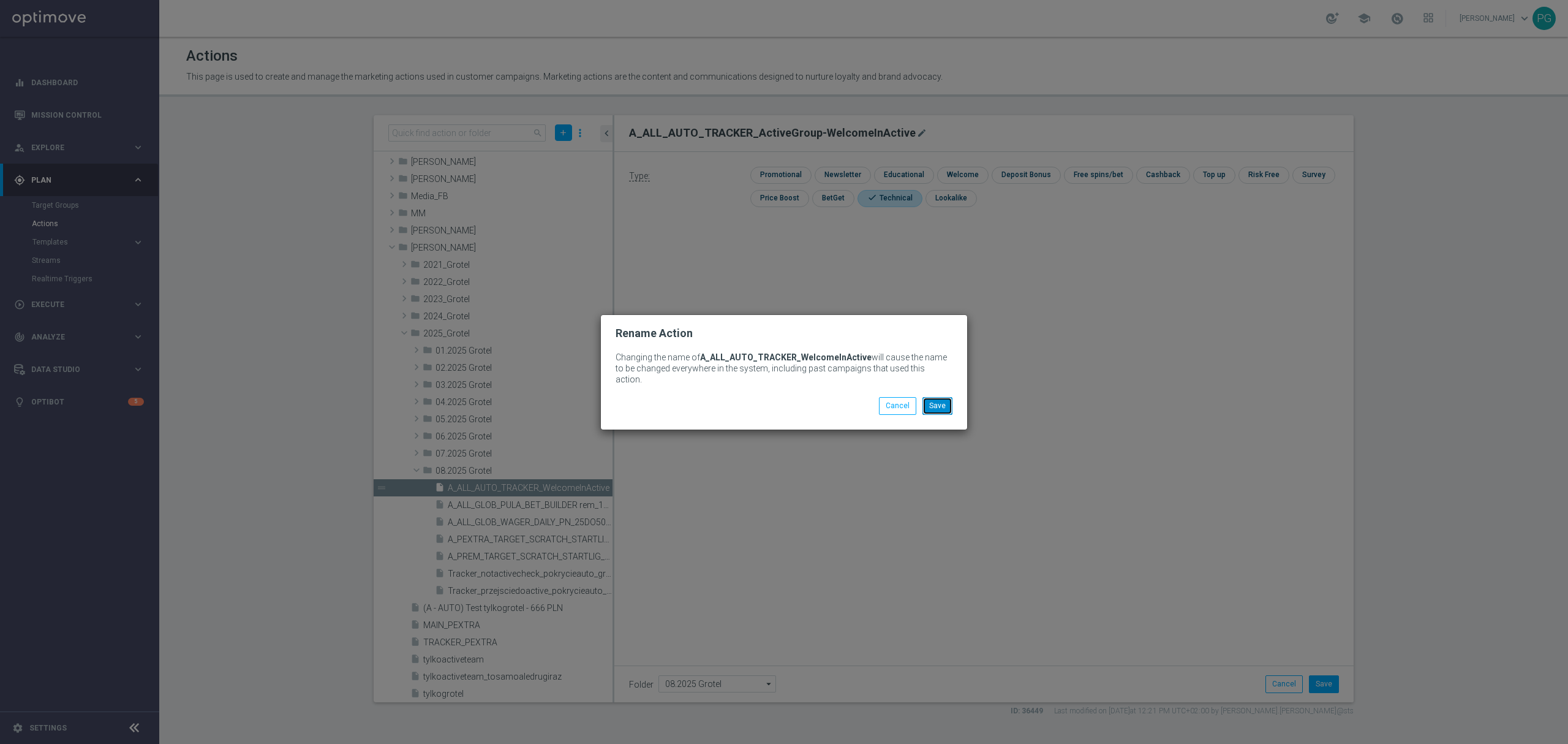
click at [947, 400] on button "Save" at bounding box center [937, 405] width 30 height 17
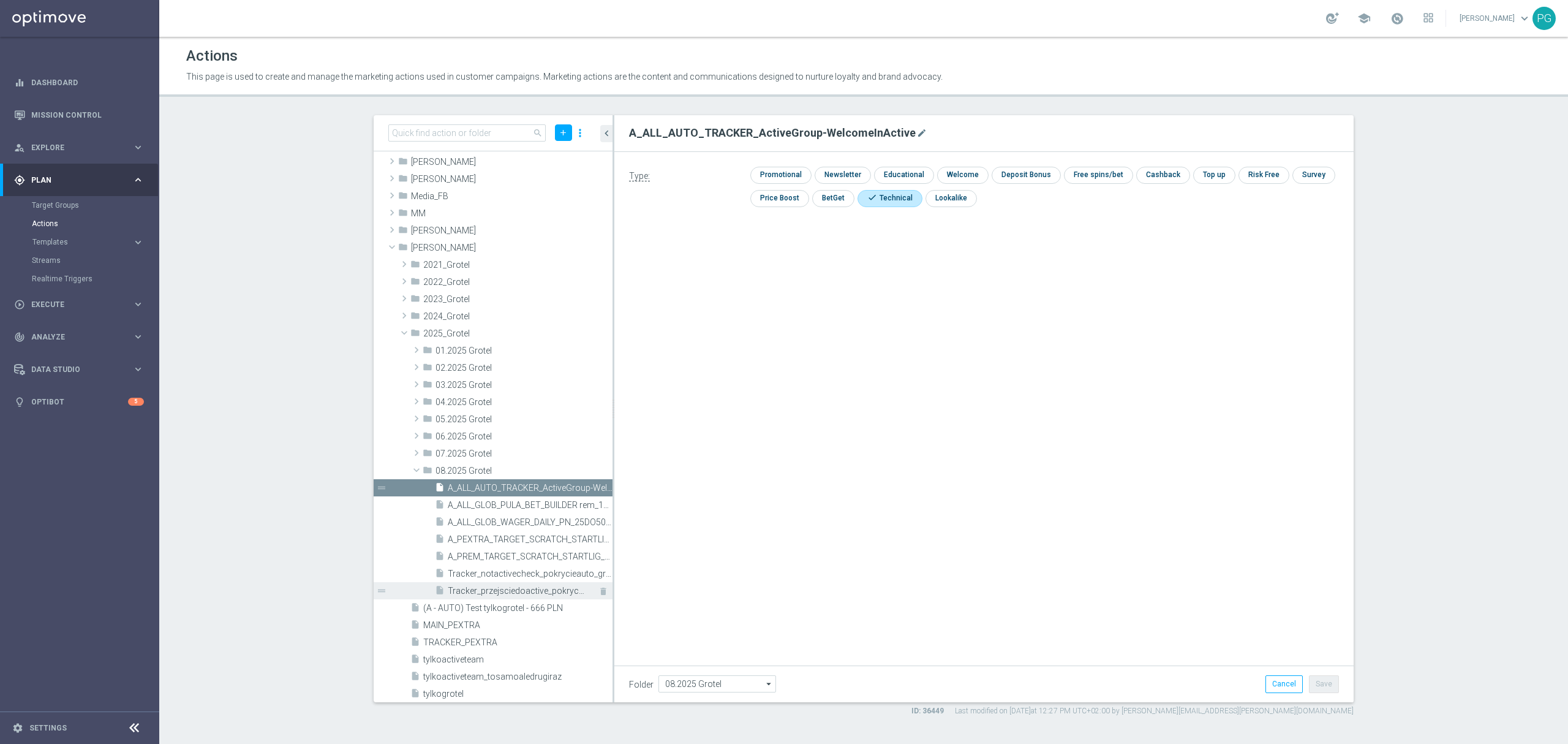
click at [481, 591] on span "Tracker_przejsciedoactive_pokrycieauto_grupa2" at bounding box center [516, 590] width 137 height 11
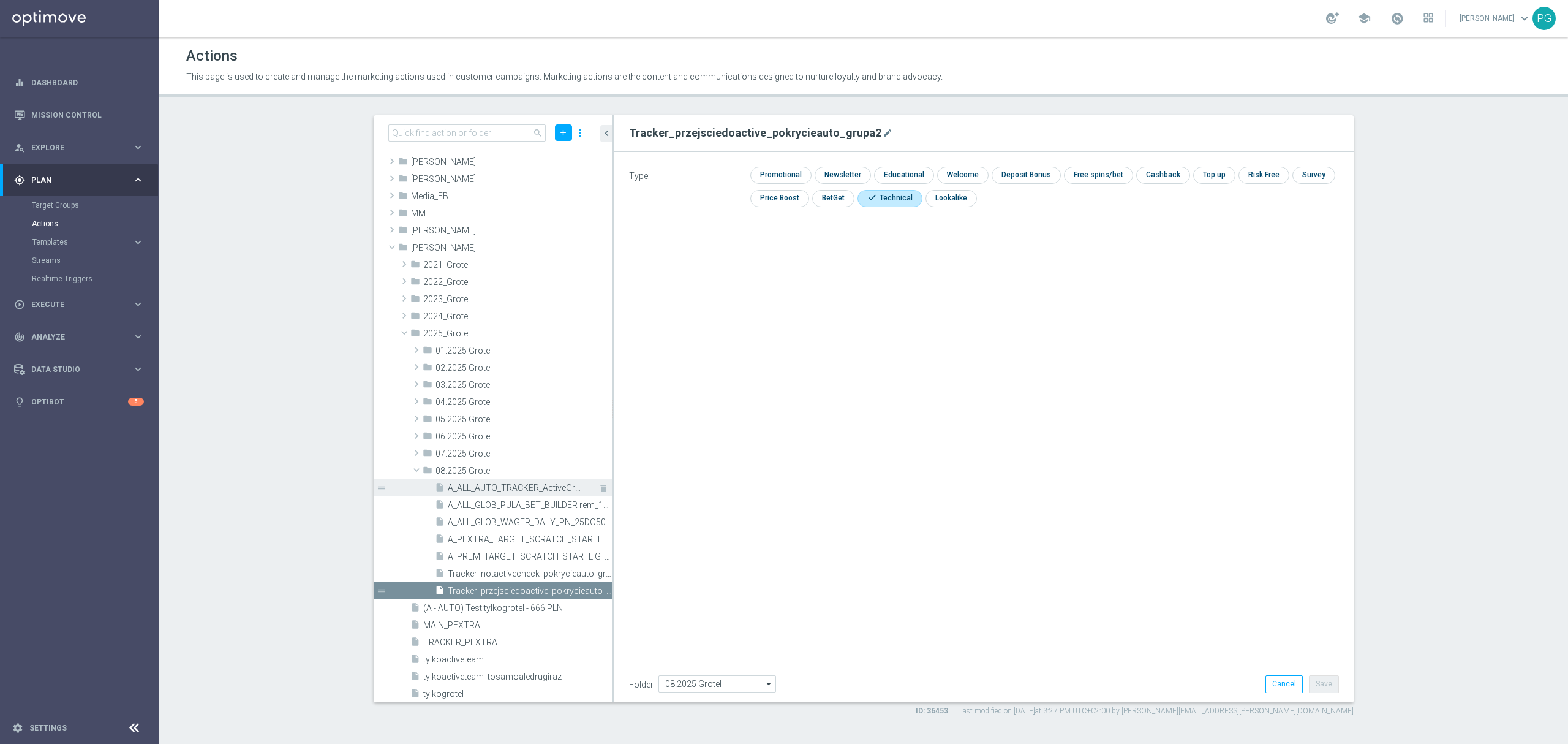
click at [478, 491] on span "A_ALL_AUTO_TRACKER_ActiveGroup-WelcomeInActive" at bounding box center [516, 488] width 137 height 11
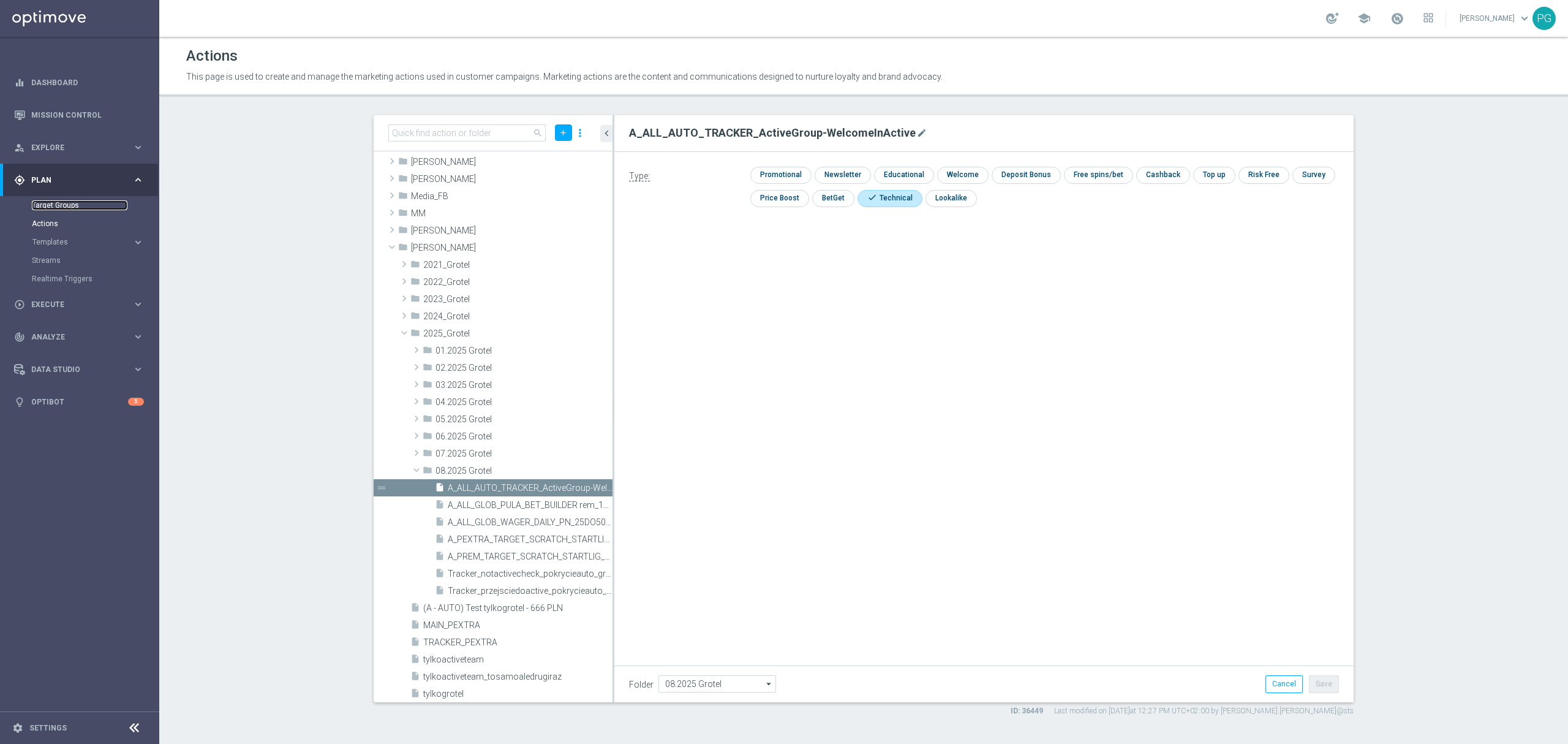
click at [59, 206] on link "Target Groups" at bounding box center [79, 205] width 95 height 10
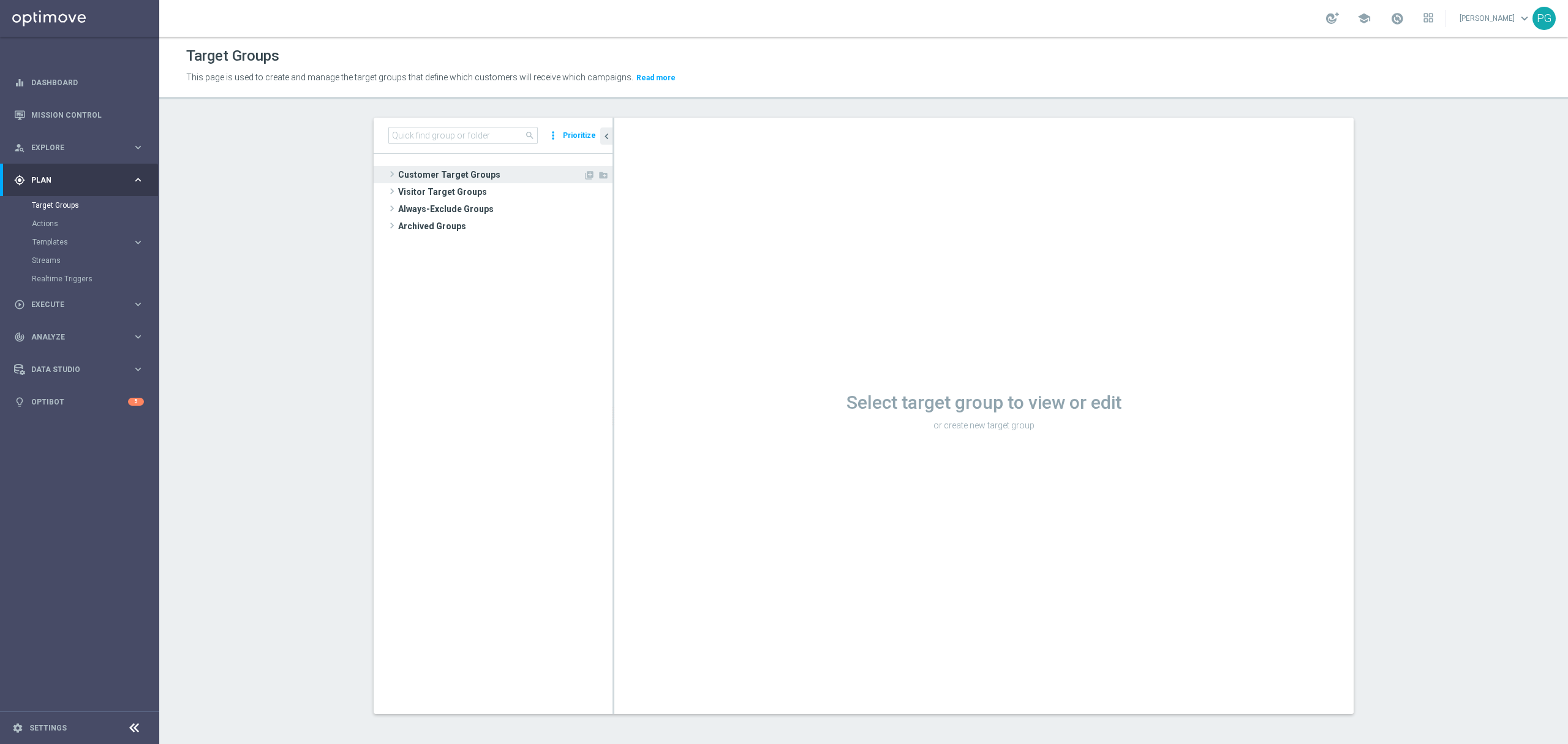
click at [440, 175] on span "Customer Target Groups" at bounding box center [490, 175] width 185 height 17
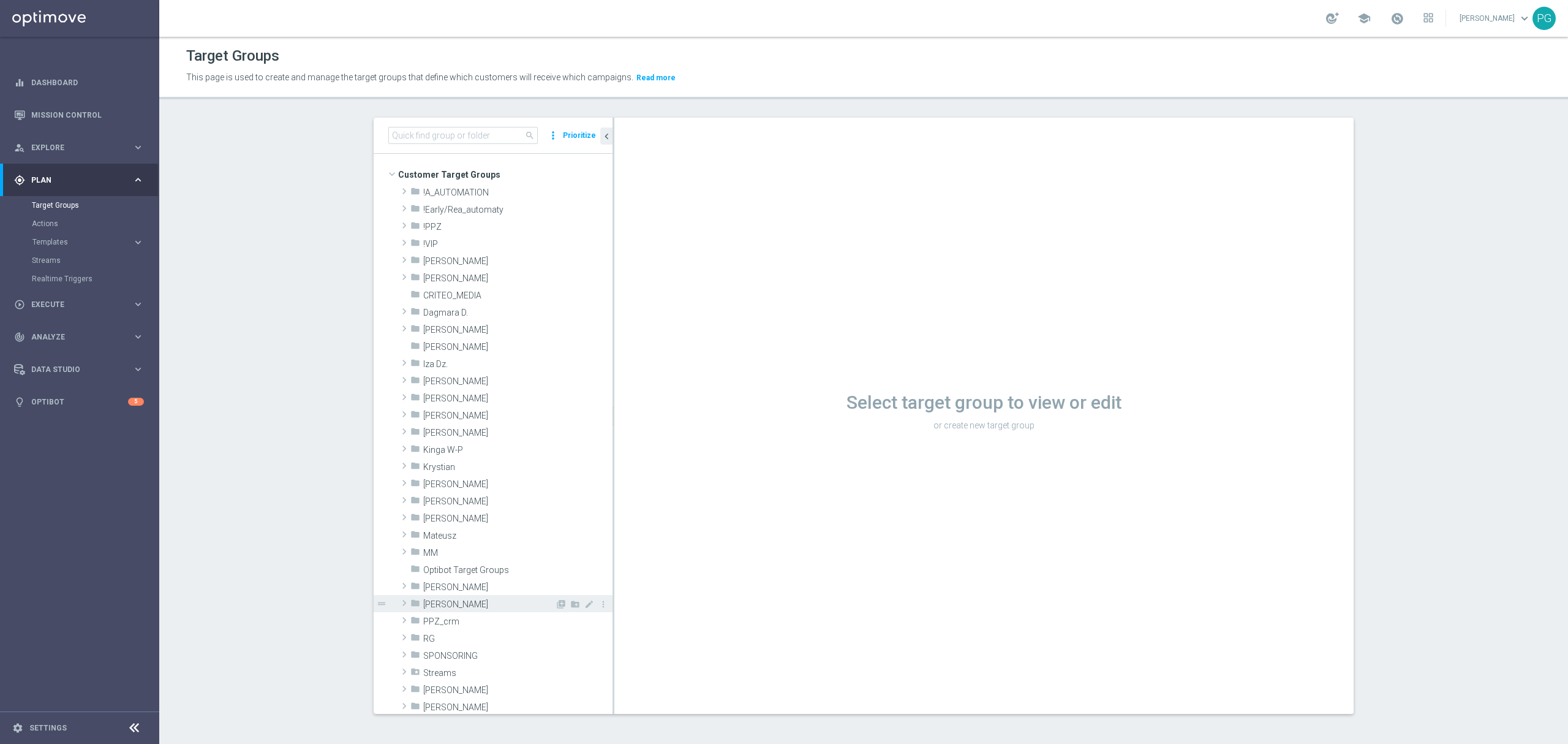
click at [440, 604] on span "[PERSON_NAME]" at bounding box center [489, 604] width 132 height 11
click at [450, 696] on div "folder 2025 Grotel" at bounding box center [489, 690] width 132 height 17
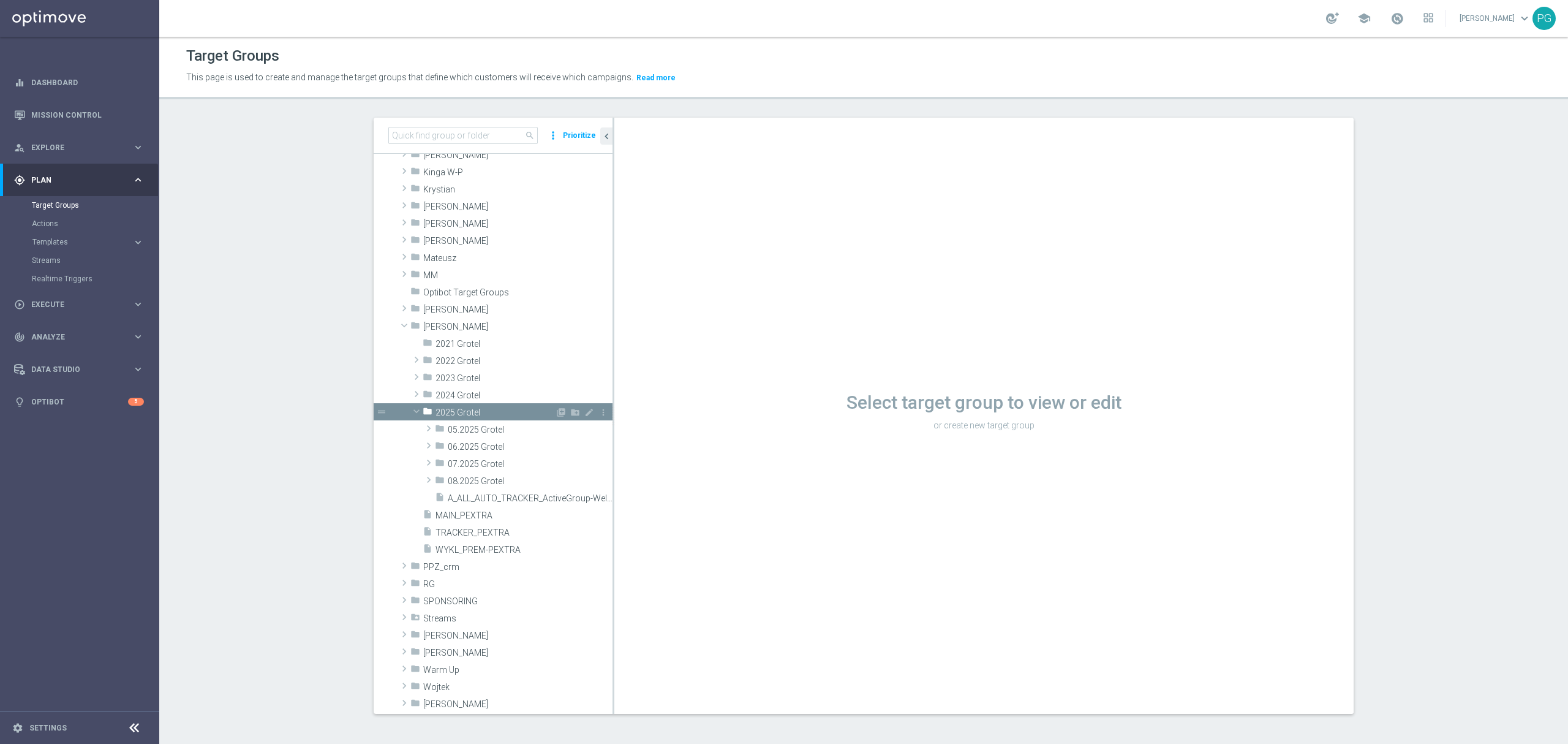
scroll to position [282, 0]
click at [463, 495] on span "A_ALL_AUTO_TRACKER_ActiveGroup-WelcomeInActive" at bounding box center [516, 493] width 137 height 11
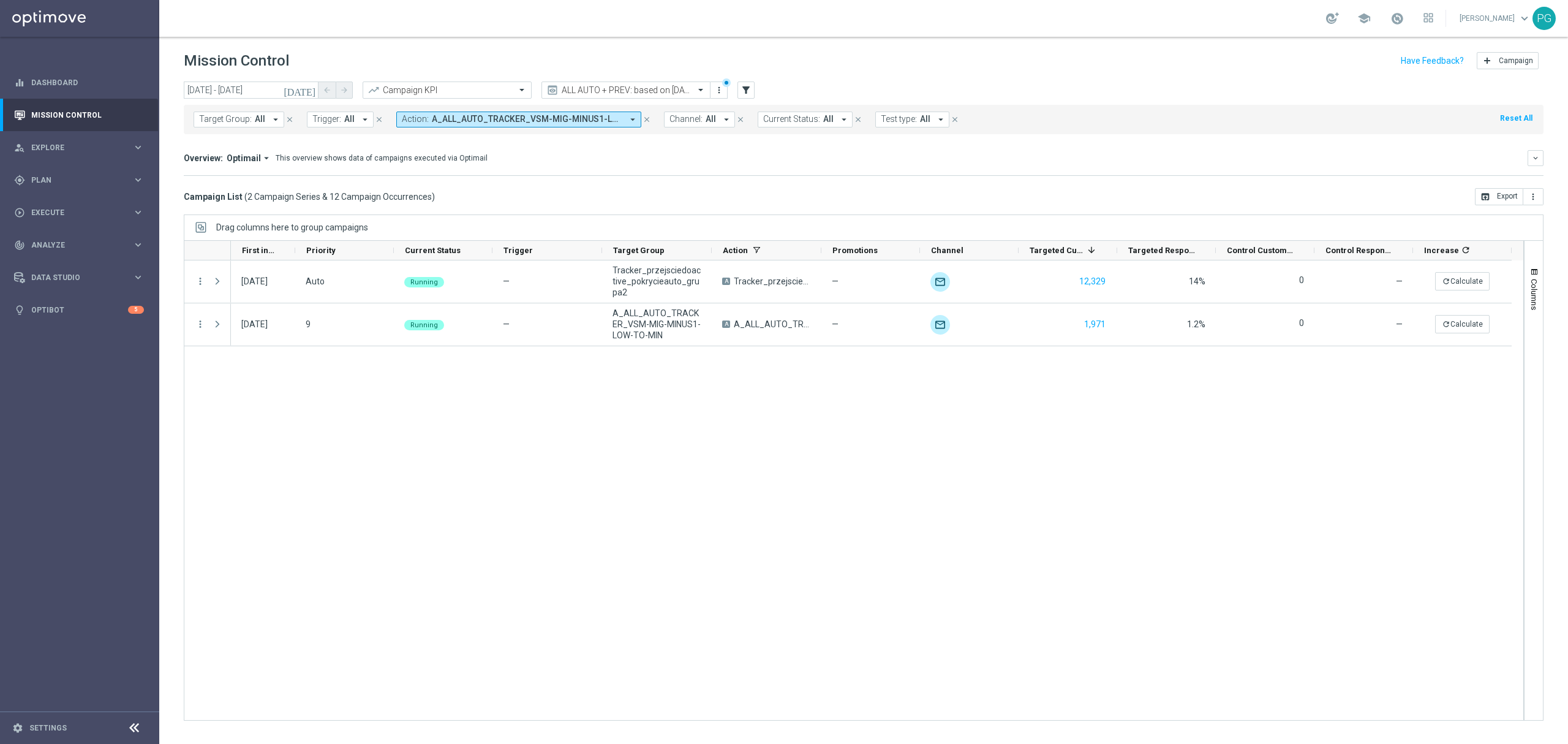
click at [551, 120] on span "A_ALL_AUTO_TRACKER_VSM-MIG-MINUS1-LOW-TO-MIN, CRM_KURSY_WYBORY_GRUPA2_101019, T…" at bounding box center [527, 119] width 191 height 11
type input "A_ALL_AUTO_TRACKER_ActiveGroup-WelcomeInActive"
click at [666, 149] on mini-dashboard "Overview: Optimail arrow_drop_down This overview shows data of campaigns execut…" at bounding box center [863, 161] width 1359 height 54
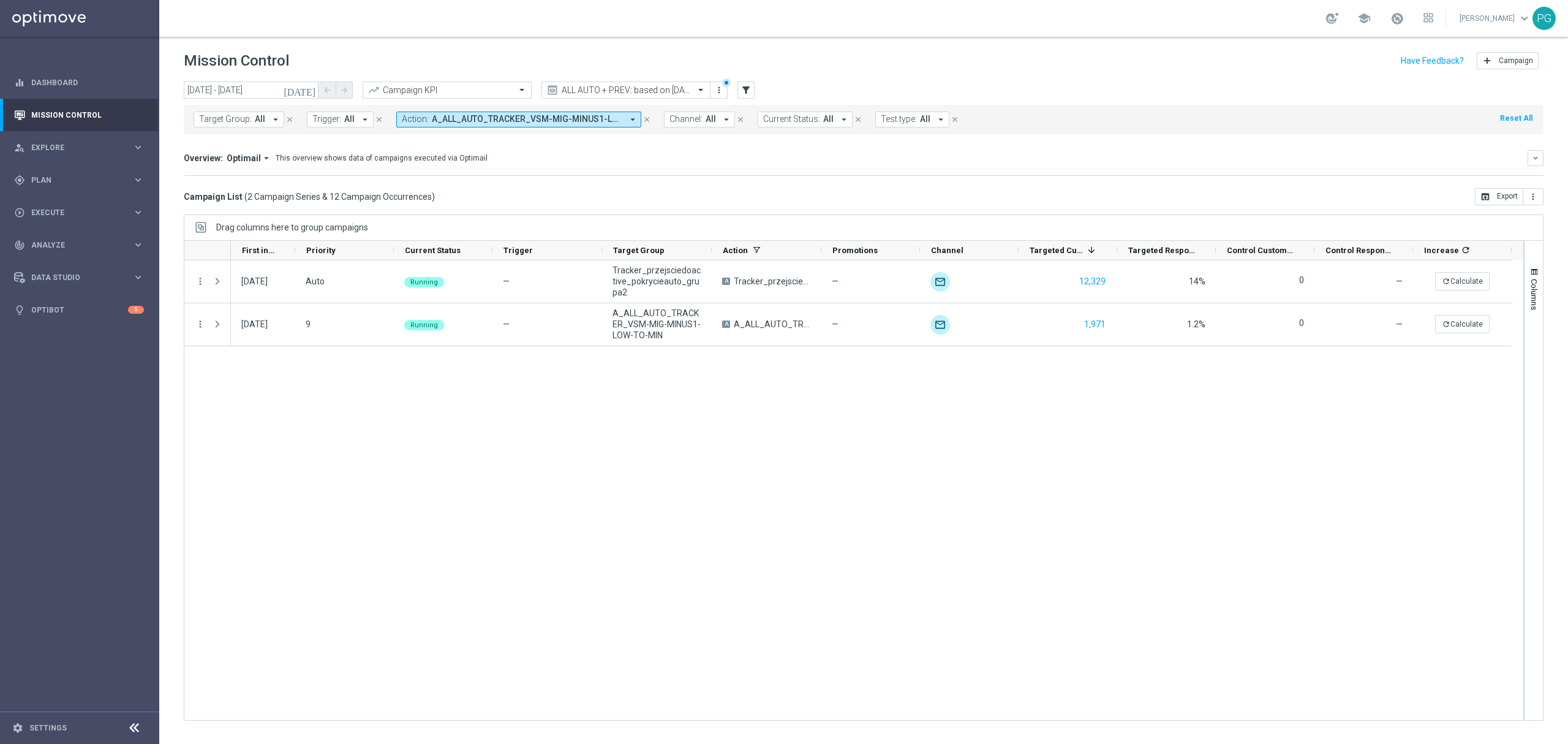
click at [449, 121] on span "A_ALL_AUTO_TRACKER_VSM-MIG-MINUS1-LOW-TO-MIN, CRM_KURSY_WYBORY_GRUPA2_101019, T…" at bounding box center [527, 119] width 191 height 11
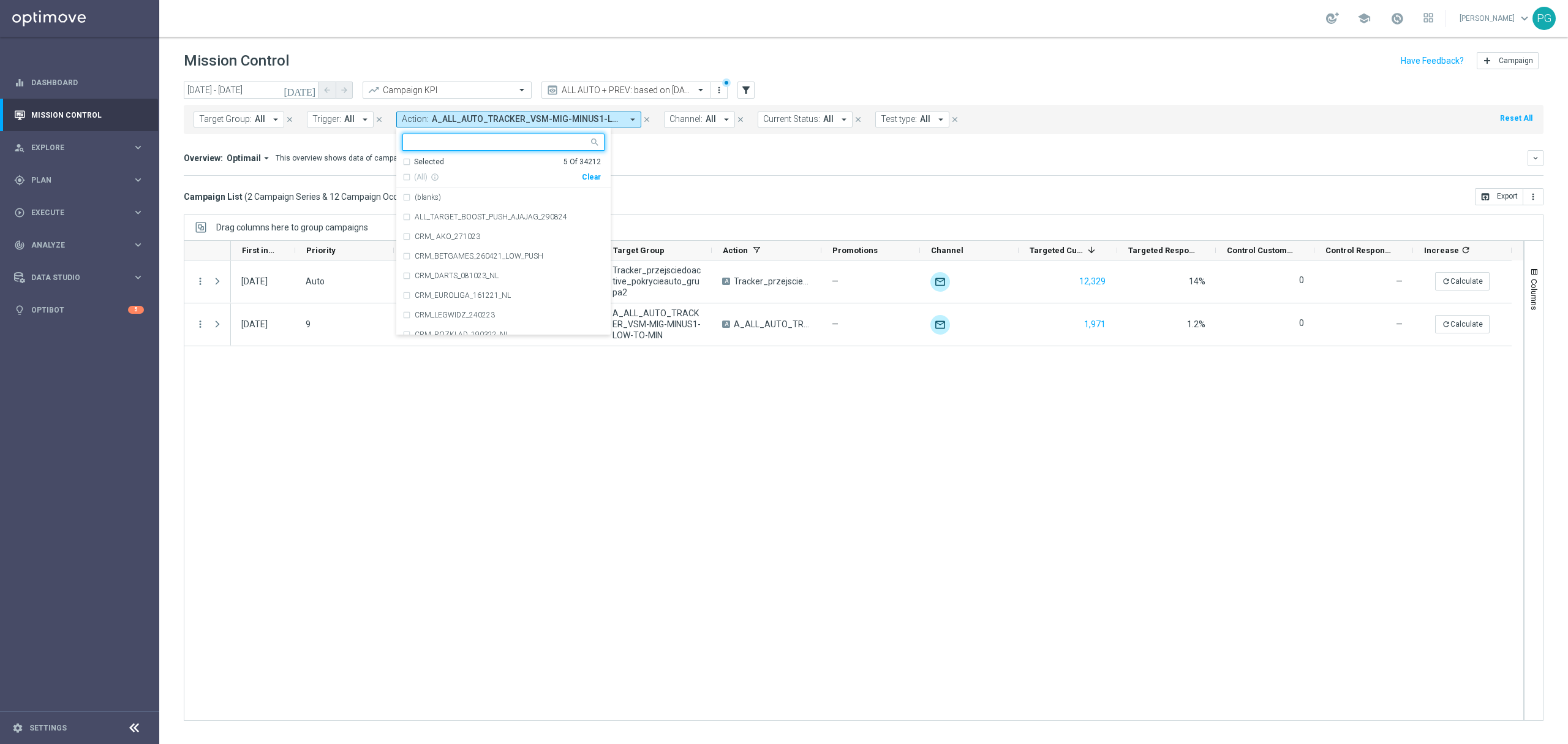
click at [427, 160] on div "Selected" at bounding box center [429, 162] width 30 height 11
click at [272, 121] on icon "arrow_drop_down" at bounding box center [275, 119] width 11 height 11
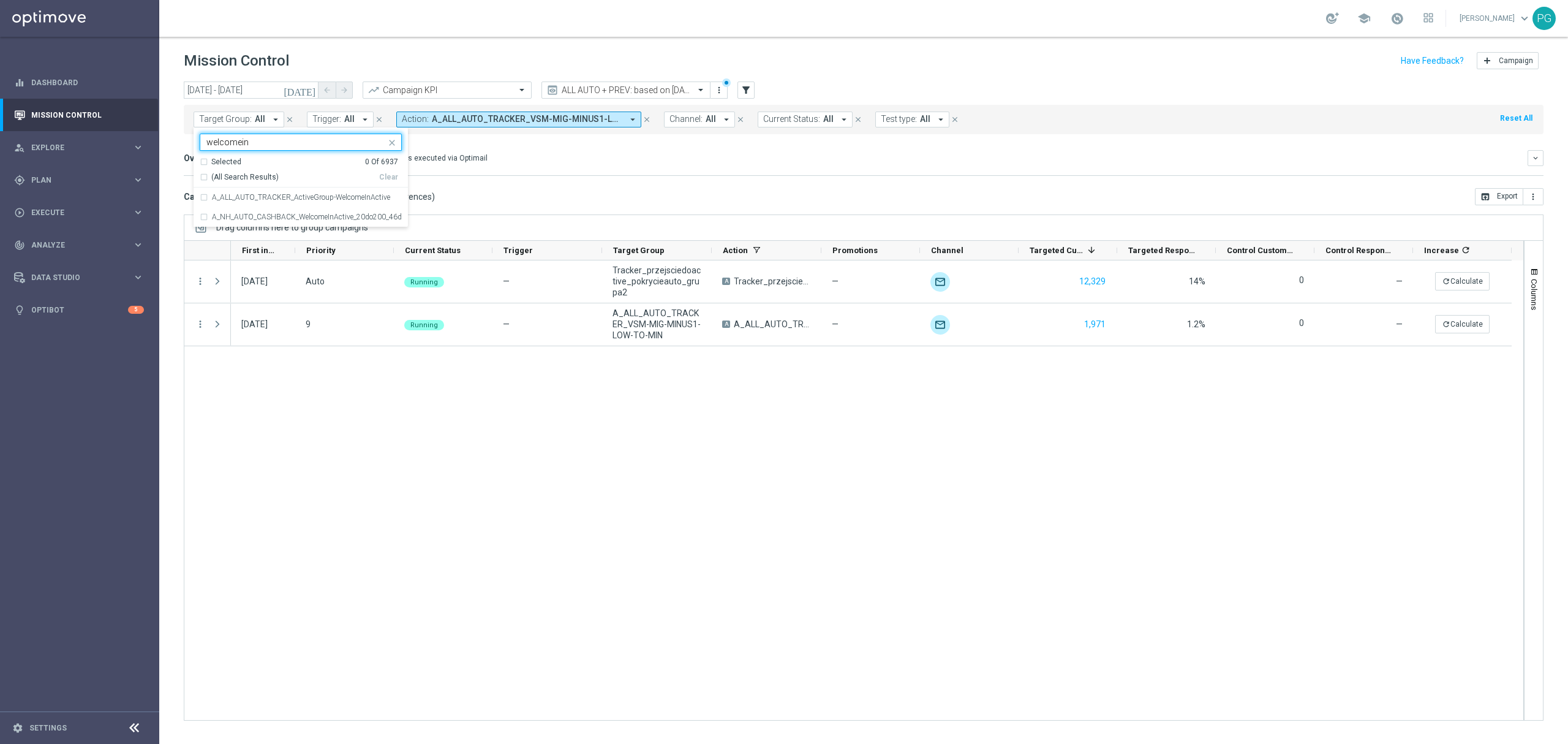
click at [248, 183] on div "Selected 0 Of 6937 (All Search Results) Clear" at bounding box center [301, 172] width 214 height 31
click at [248, 175] on span "(All Search Results)" at bounding box center [244, 177] width 67 height 11
type input "welcomein"
click at [468, 150] on div "Overview: Optimail arrow_drop_down This overview shows data of campaigns execut…" at bounding box center [863, 158] width 1359 height 16
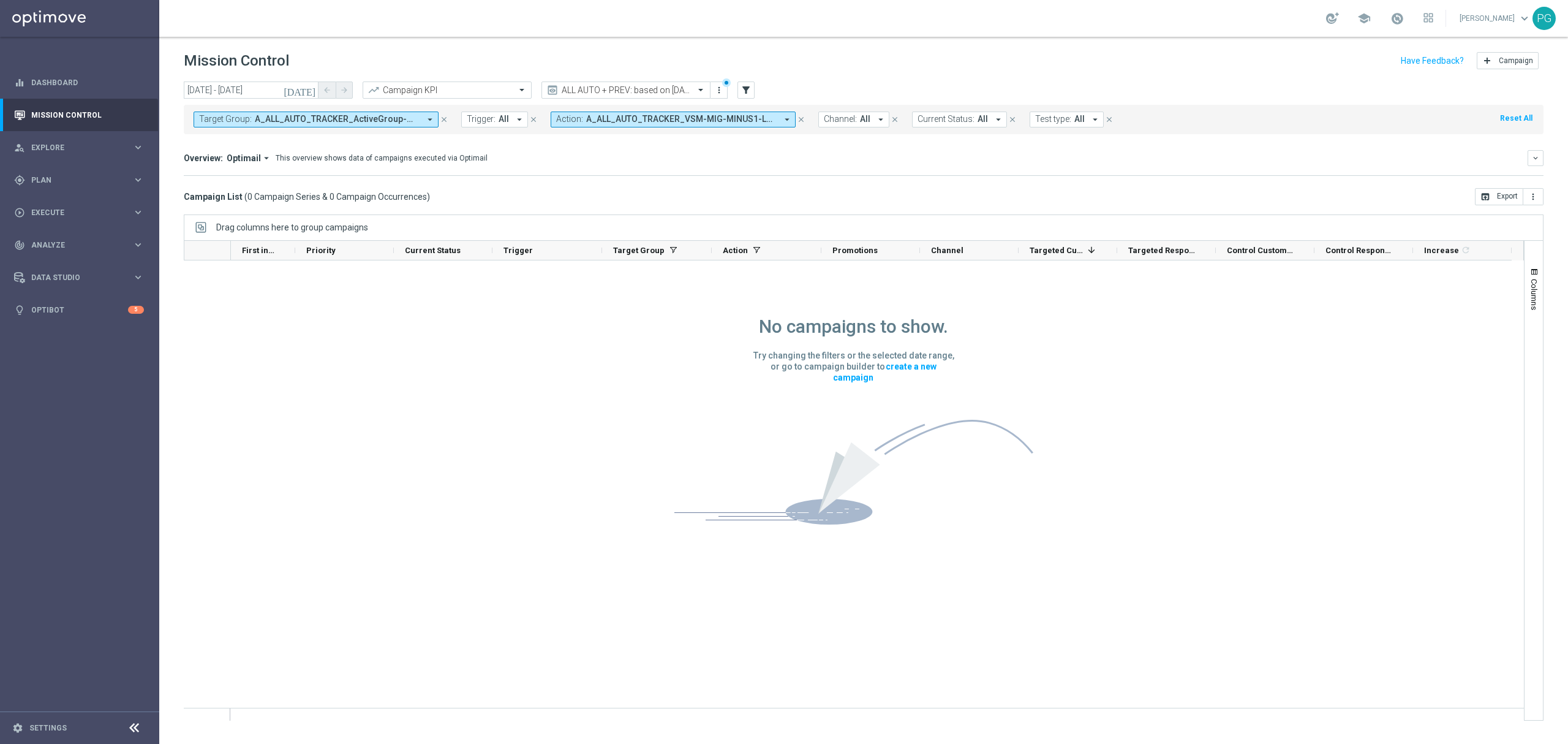
click at [799, 118] on icon "close" at bounding box center [801, 119] width 9 height 9
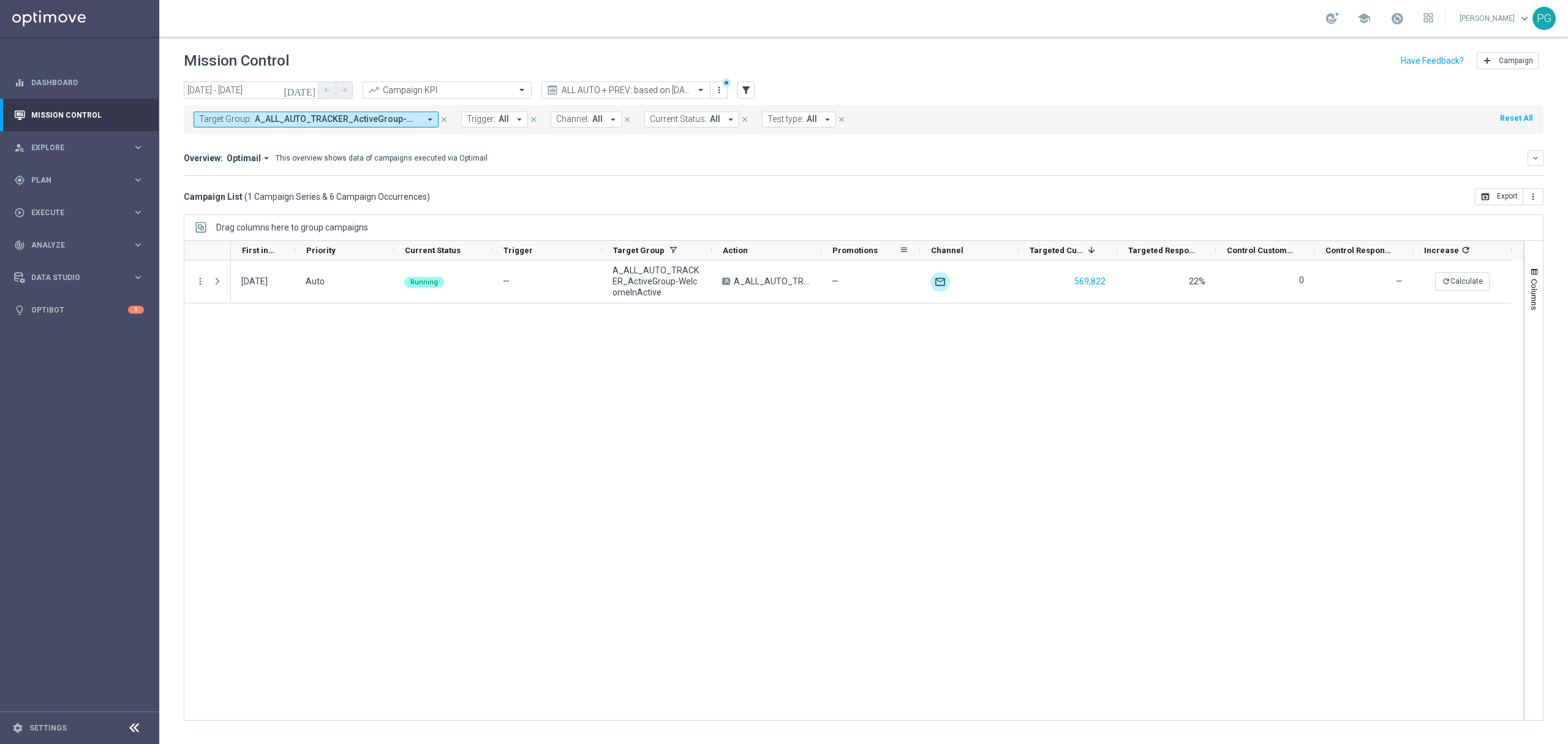
click at [822, 253] on div "Promotions" at bounding box center [870, 251] width 98 height 20
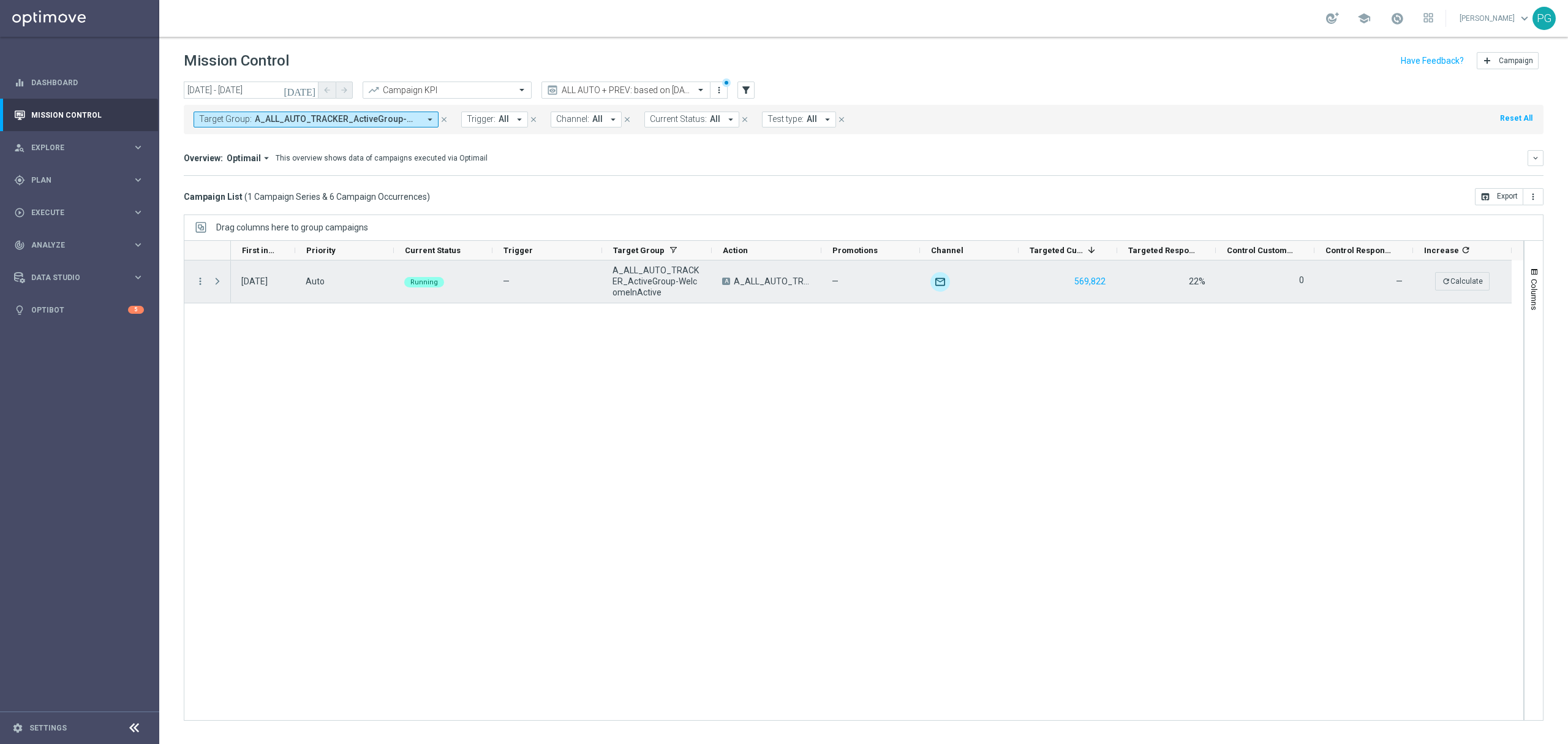
click at [790, 280] on span "A_ALL_AUTO_TRACKER_ActiveGroup-WelcomeInActive" at bounding box center [772, 281] width 77 height 11
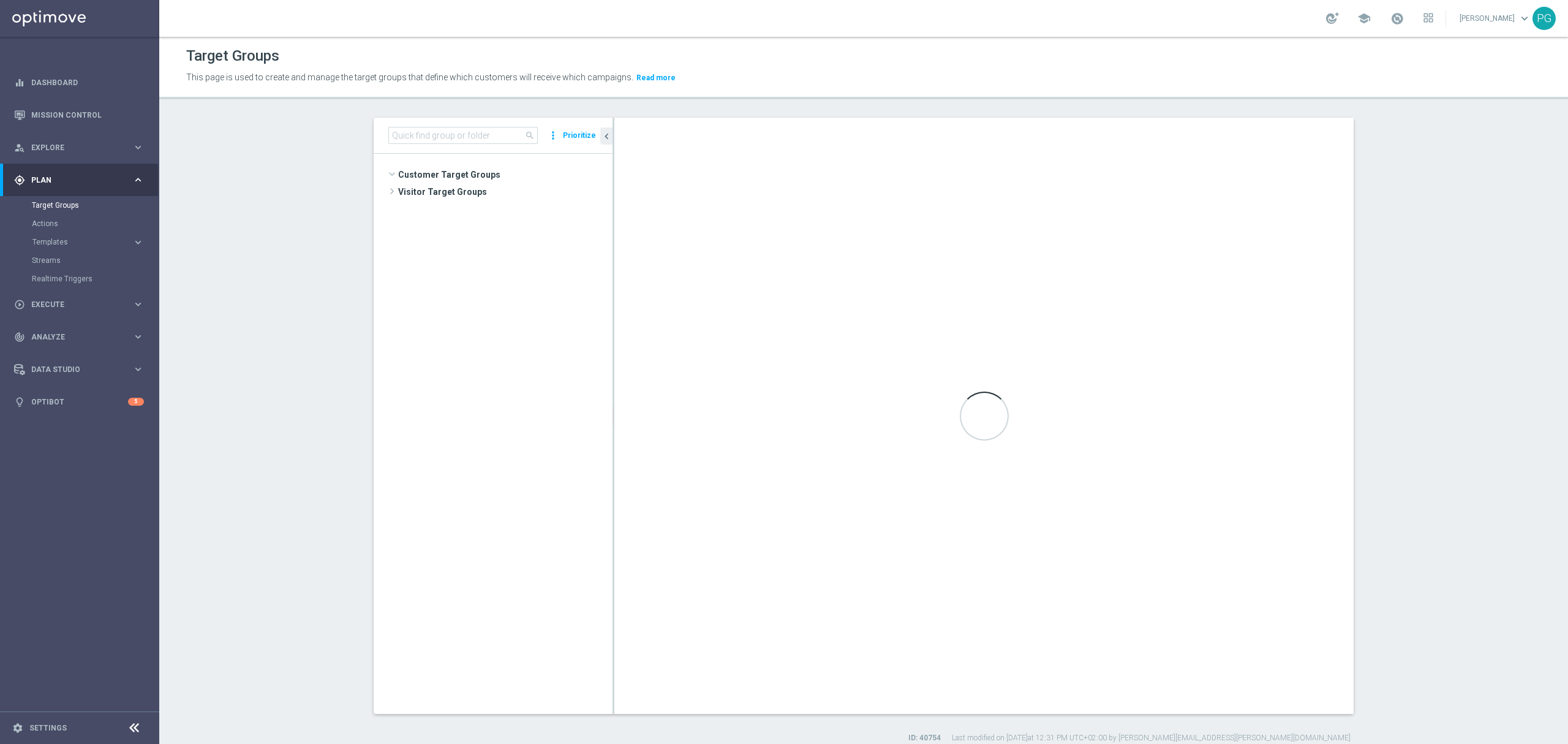
scroll to position [309, 0]
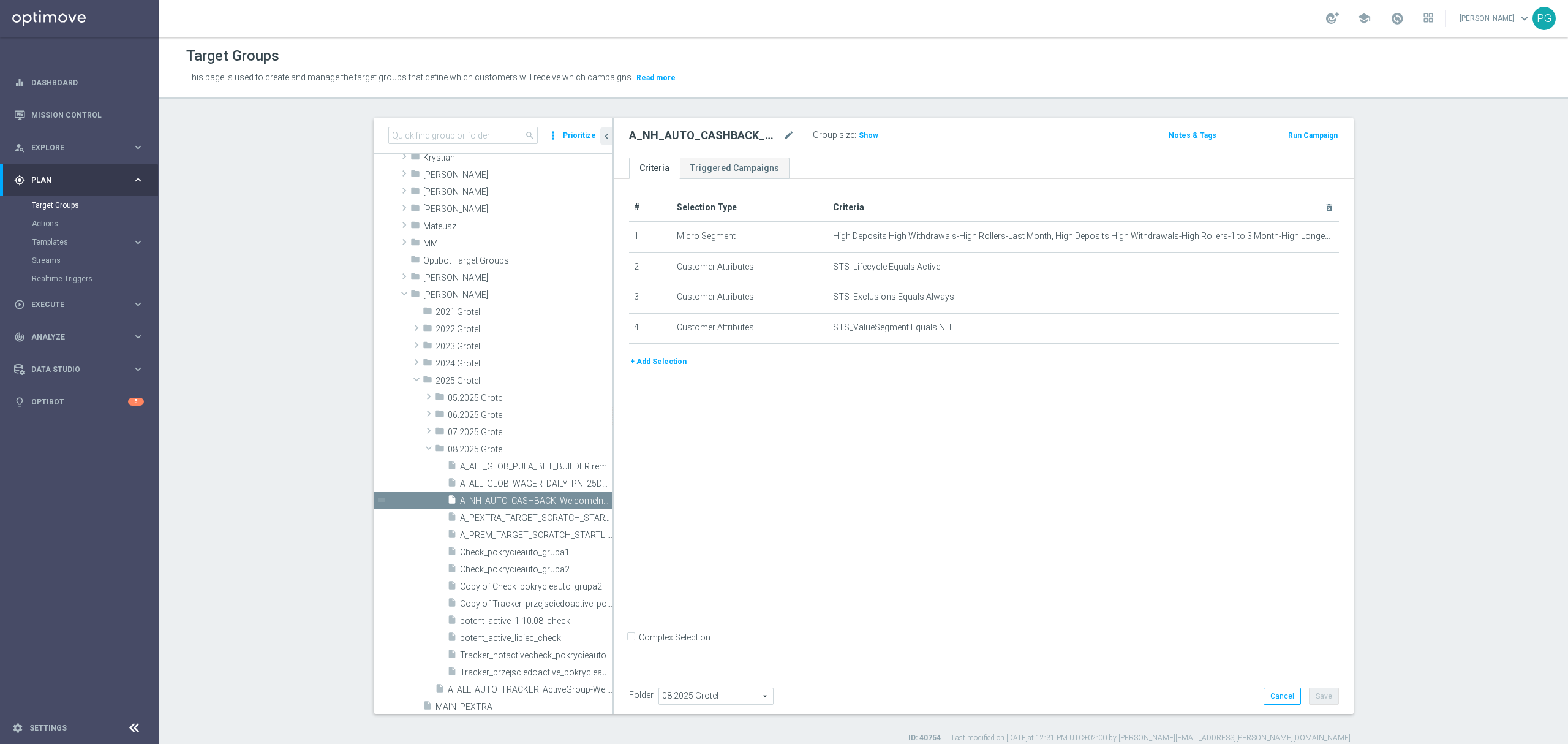
click at [667, 366] on button "+ Add Selection" at bounding box center [658, 361] width 59 height 14
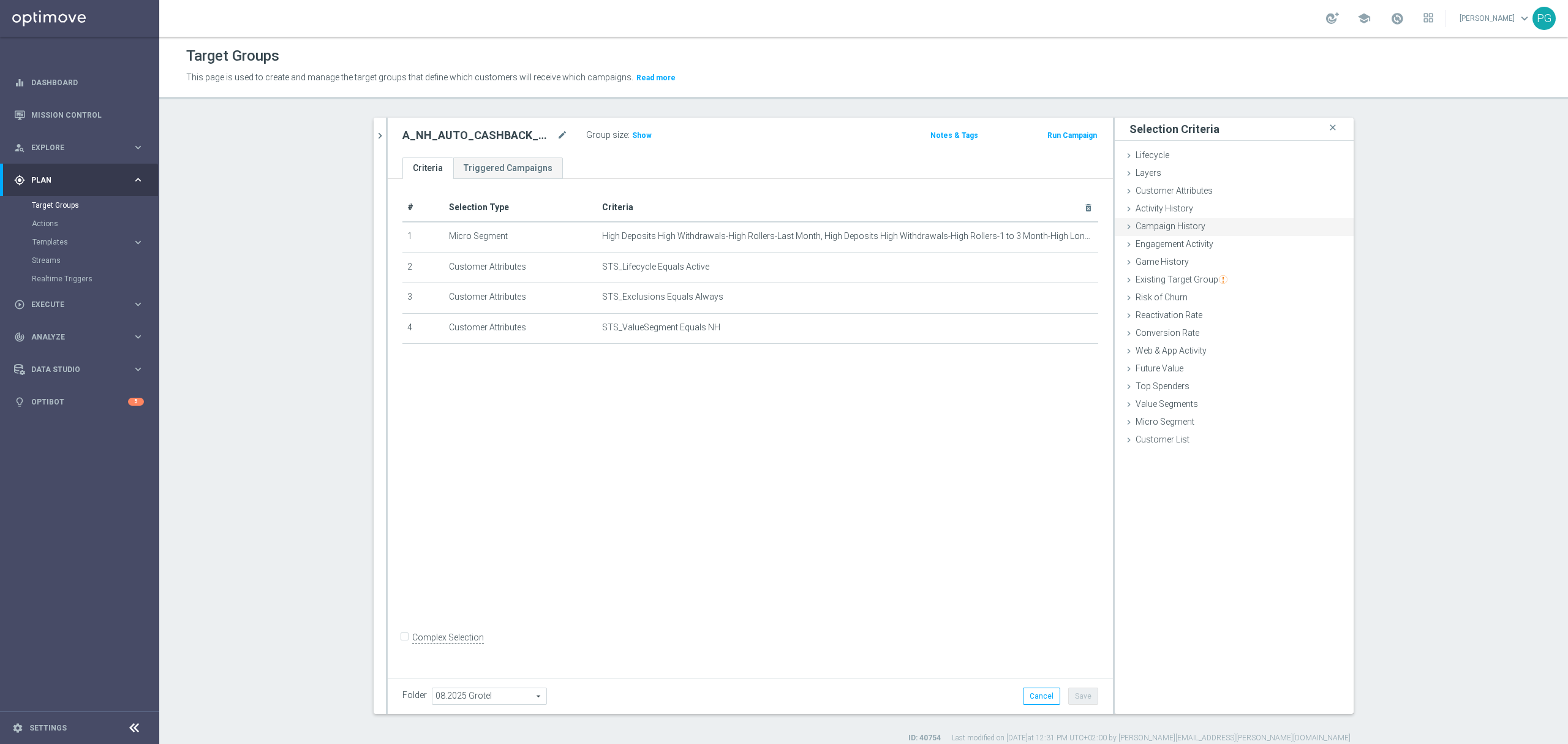
click at [1140, 228] on span "Campaign History" at bounding box center [1170, 226] width 70 height 10
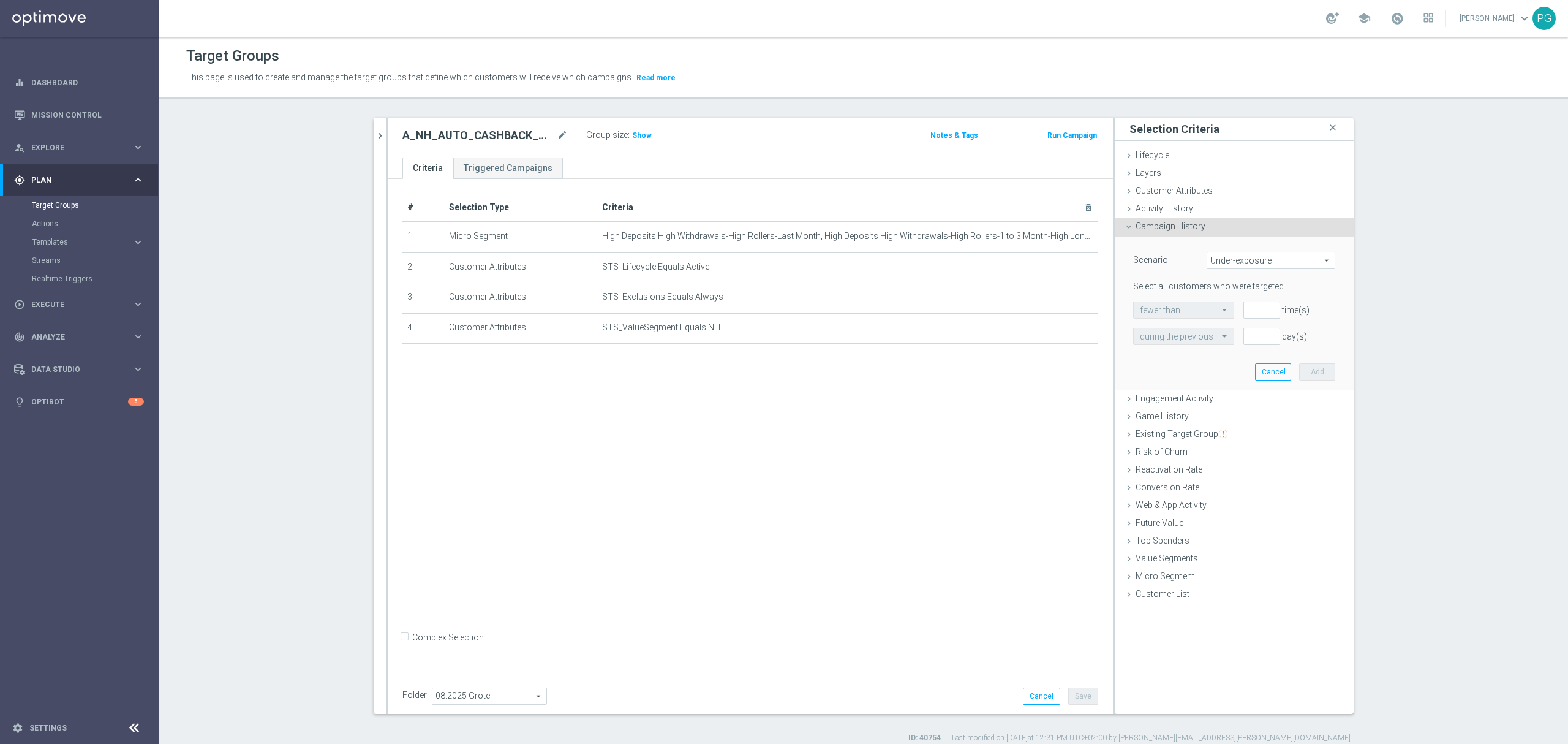
click at [1213, 262] on span "Under-exposure" at bounding box center [1271, 261] width 127 height 16
click at [1223, 337] on span "Custom" at bounding box center [1271, 342] width 115 height 10
type input "Custom"
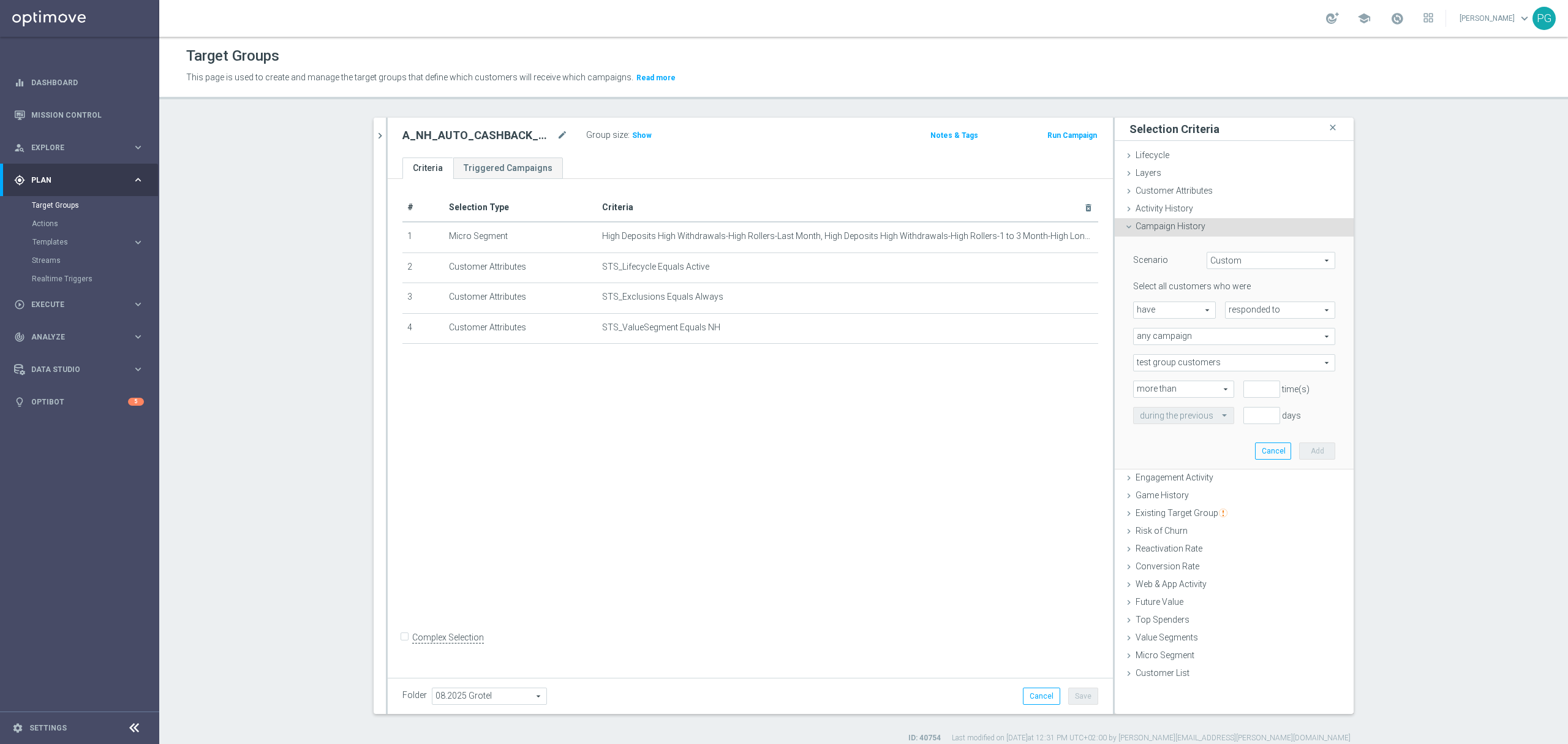
click at [1197, 314] on span "have" at bounding box center [1174, 310] width 82 height 16
click at [1174, 342] on span "have not" at bounding box center [1174, 344] width 69 height 10
type input "have not"
click at [1214, 332] on span "any campaign" at bounding box center [1234, 336] width 201 height 16
click at [1176, 383] on span "one or more actions" at bounding box center [1234, 386] width 189 height 10
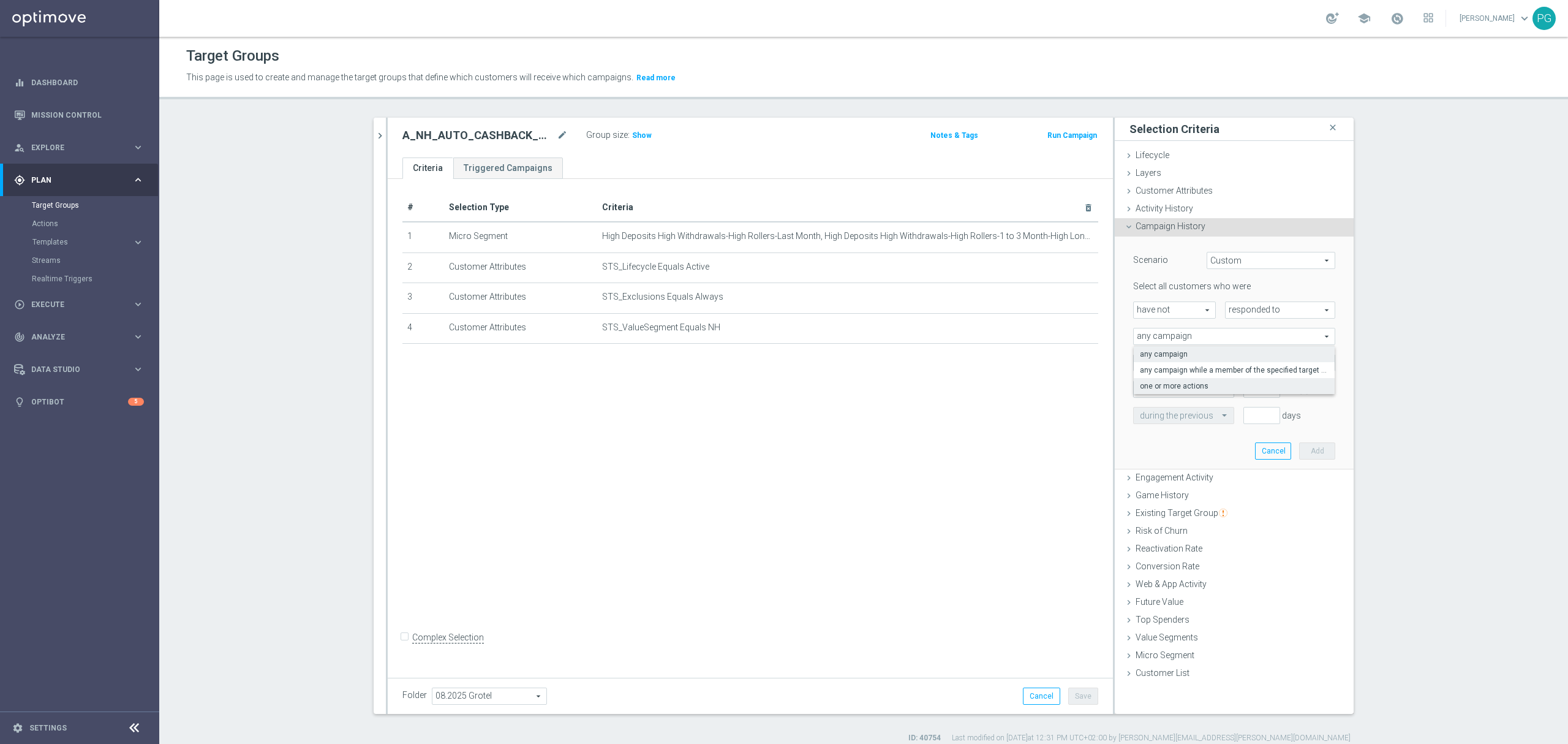
type input "one or more actions"
click at [1176, 366] on span at bounding box center [1234, 363] width 201 height 16
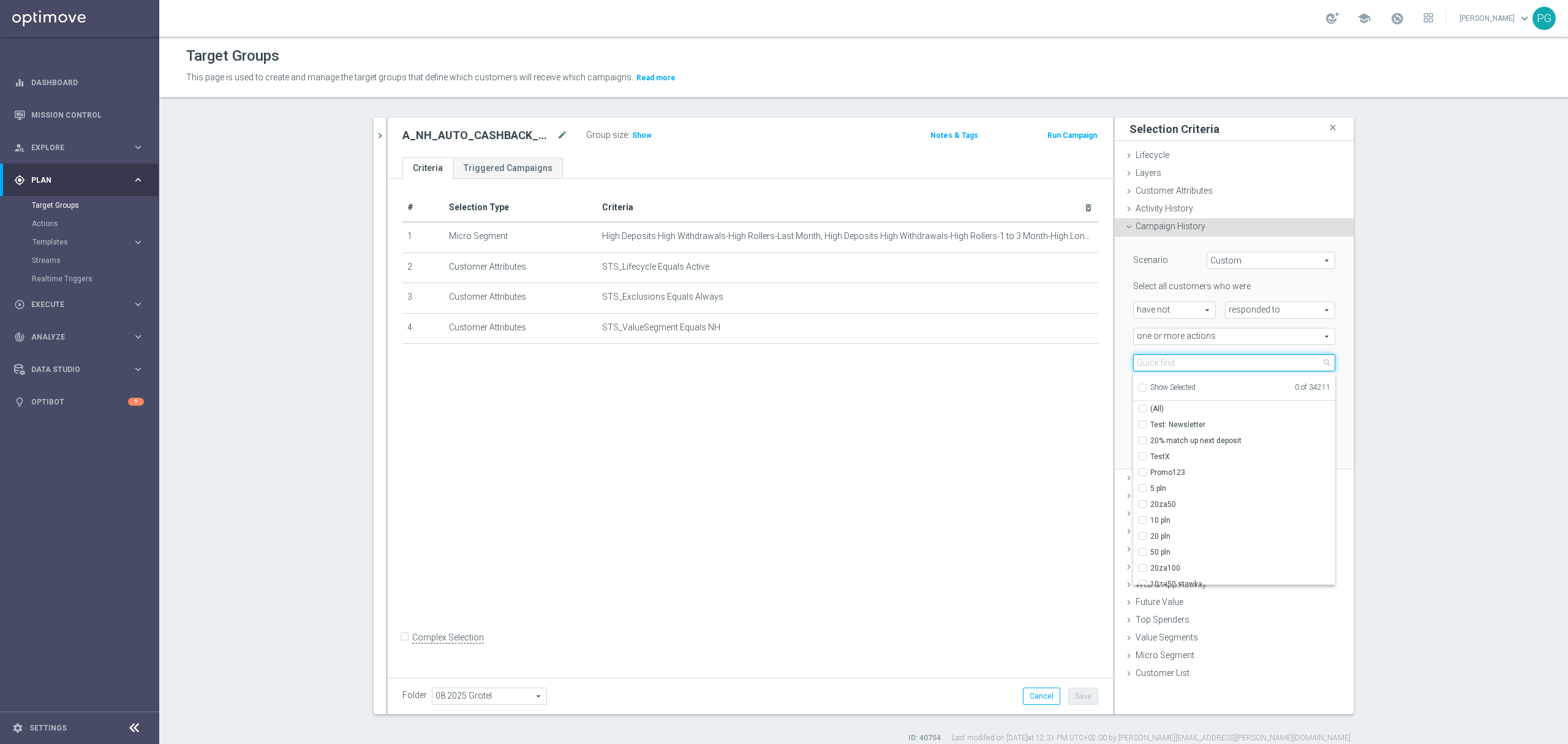
click at [1176, 366] on input "search" at bounding box center [1234, 363] width 202 height 17
paste input "_ALL_AUTO_TRACKER_ActiveGroup-WelcomeInActiv"
type input "_ALL_AUTO_TRACKER_ActiveGroup-WelcomeInActiv"
click at [1174, 422] on span "A_ALL_AUTO_TRACKER_ActiveGroup-WelcomeInActive" at bounding box center [1243, 425] width 185 height 10
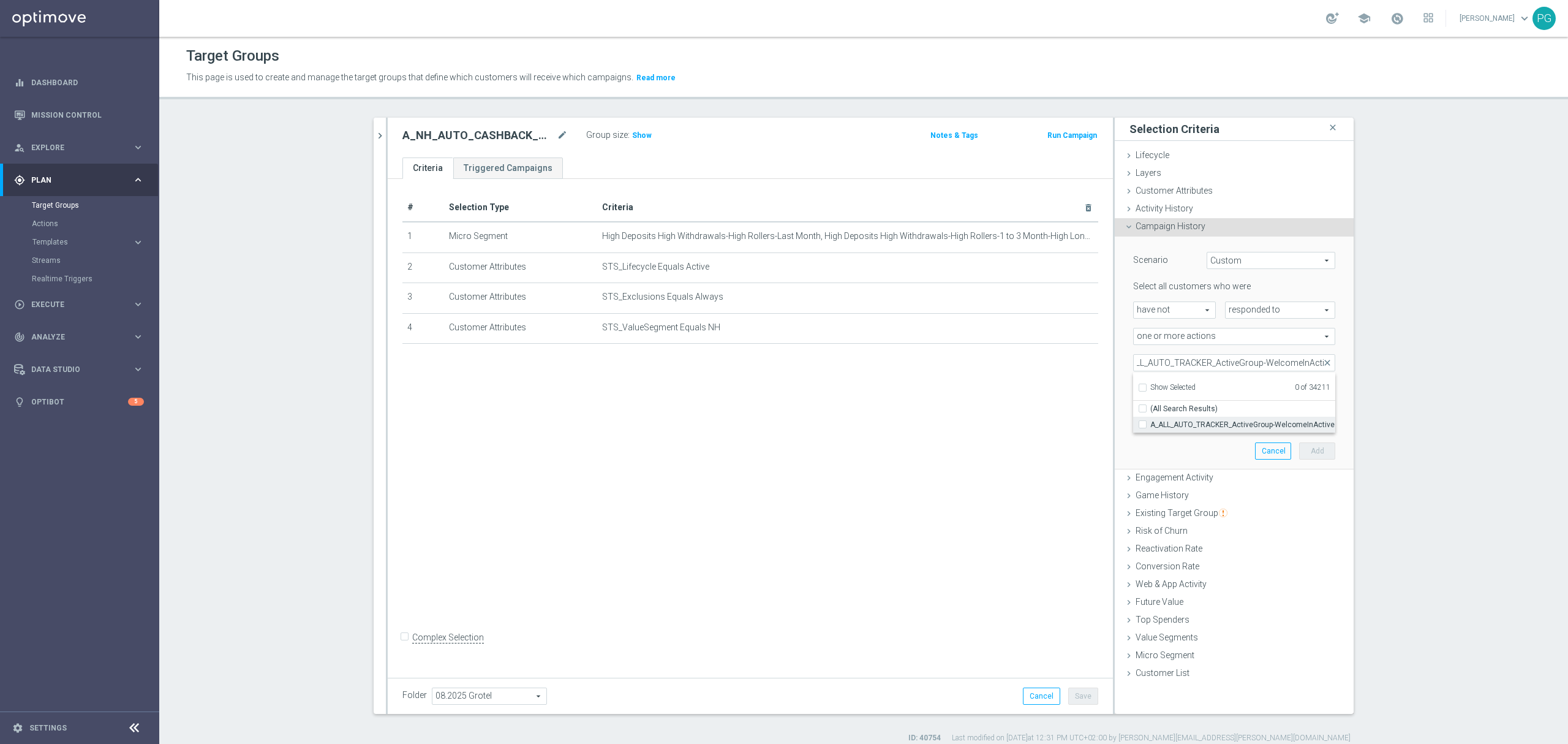
click at [1150, 422] on input "A_ALL_AUTO_TRACKER_ActiveGroup-WelcomeInActive" at bounding box center [1146, 424] width 8 height 8
checkbox input "true"
type input "A_ALL_AUTO_TRACKER_ActiveGroup-WelcomeInActive"
checkbox input "true"
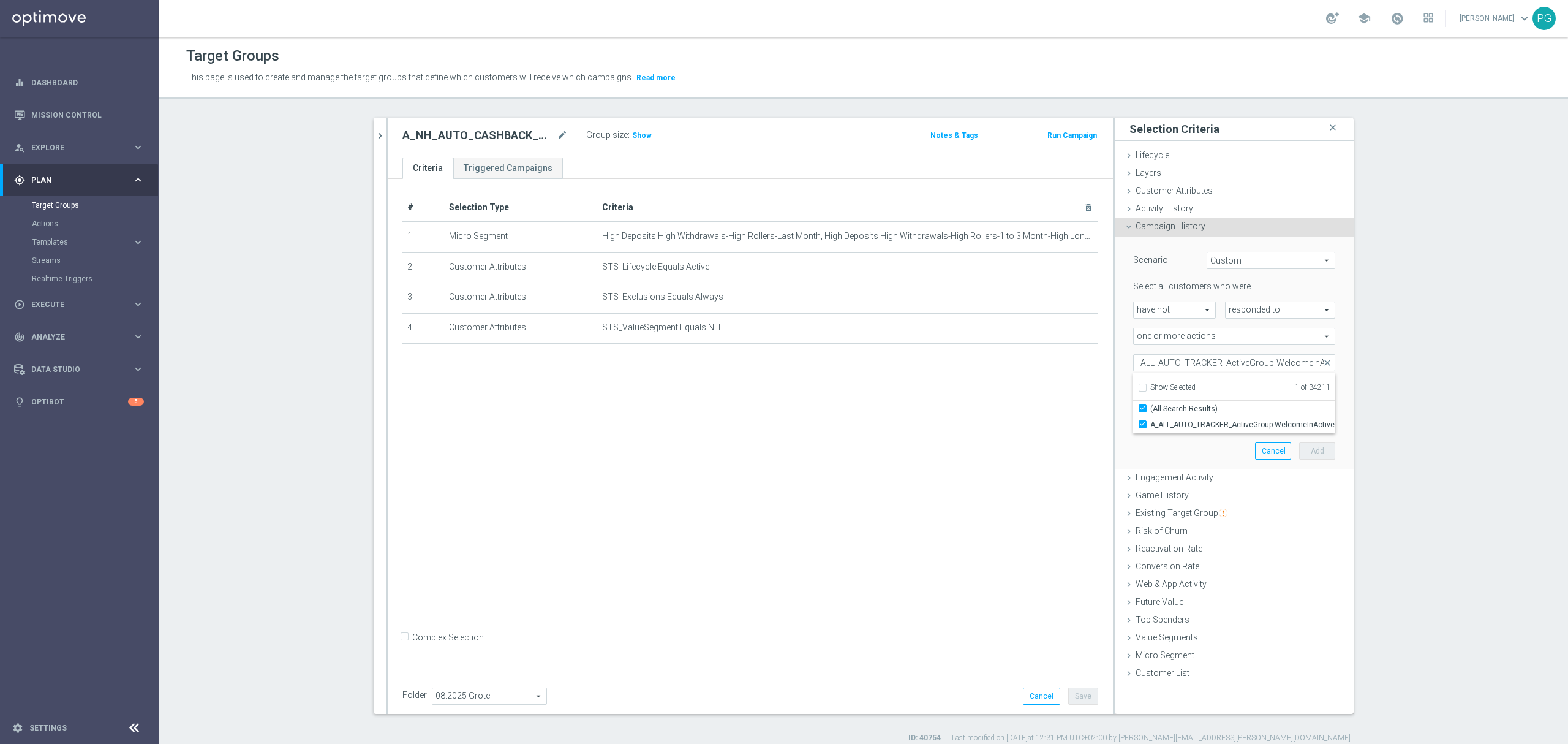
click at [1115, 389] on div "Scenario Custom Custom arrow_drop_down search Select all customers who were hav…" at bounding box center [1234, 353] width 239 height 233
click at [1243, 392] on input "number" at bounding box center [1261, 389] width 37 height 17
type input "0"
click at [1218, 417] on span at bounding box center [1226, 415] width 15 height 17
click at [1184, 459] on div "exactly" at bounding box center [1184, 453] width 88 height 20
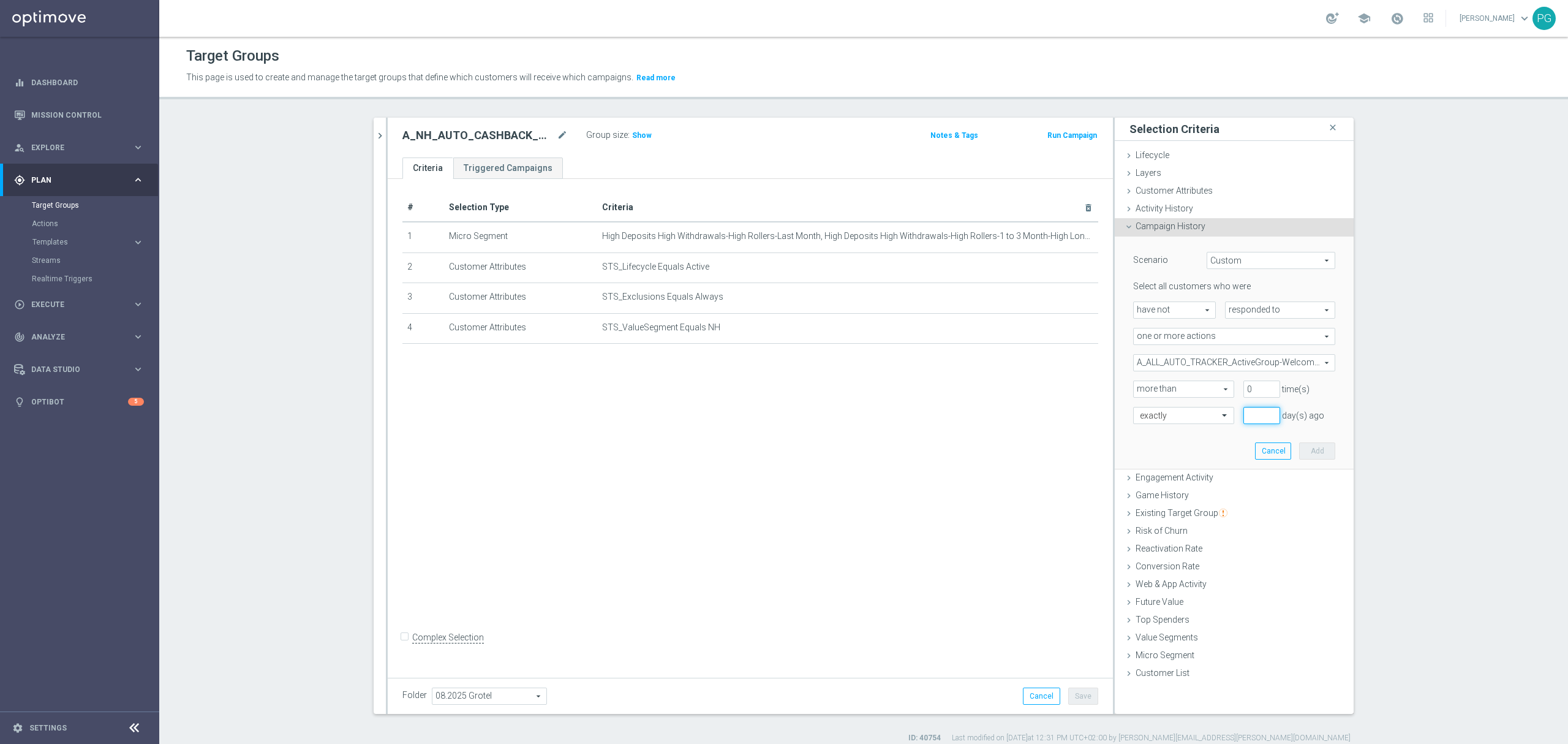
click at [1246, 414] on input "number" at bounding box center [1261, 415] width 37 height 17
type input "1"
click at [1316, 454] on button "Add" at bounding box center [1317, 451] width 36 height 17
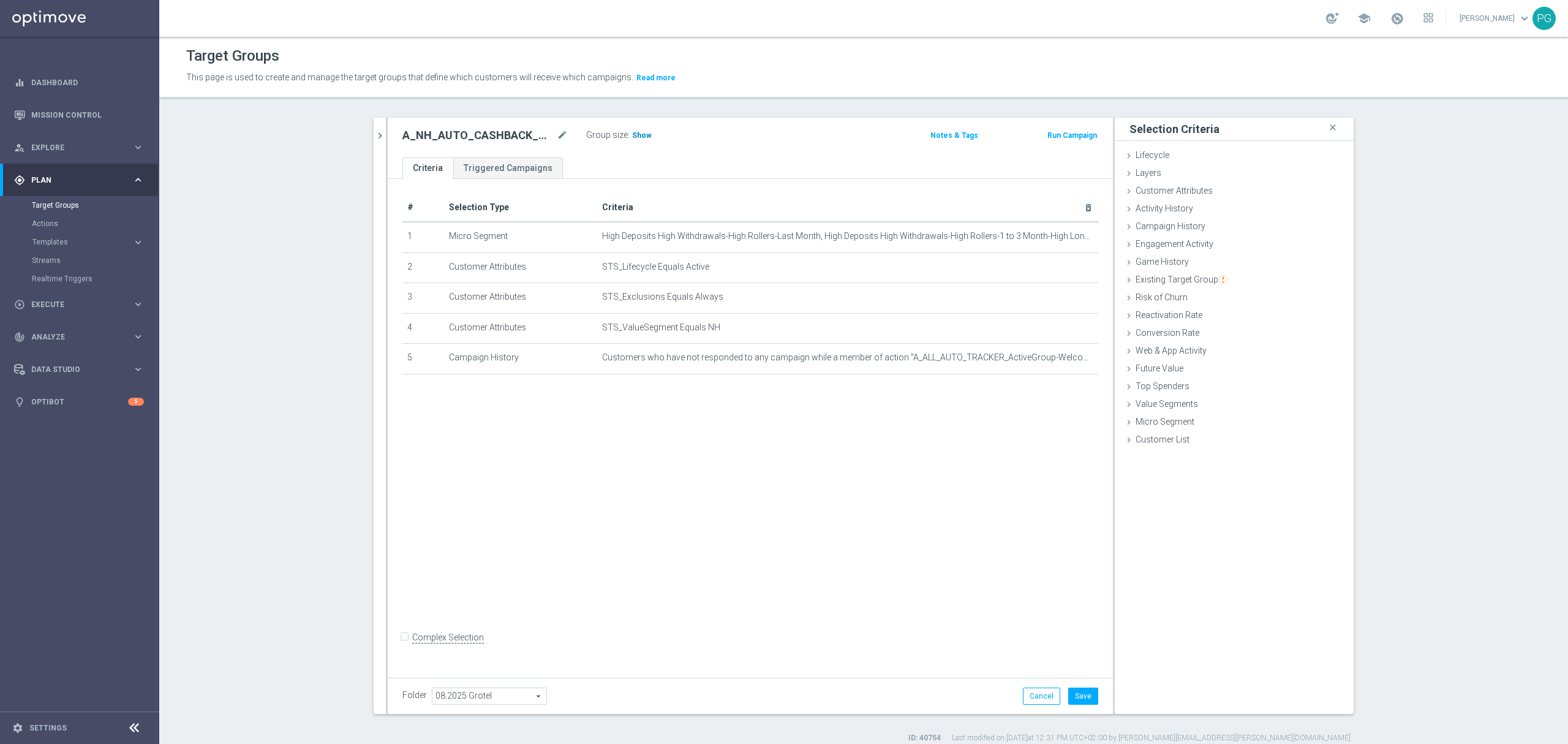
click at [632, 131] on span "Show" at bounding box center [642, 136] width 20 height 9
click at [1082, 703] on button "Save" at bounding box center [1083, 696] width 30 height 17
click at [1139, 187] on span "Customer Attributes" at bounding box center [1174, 191] width 77 height 10
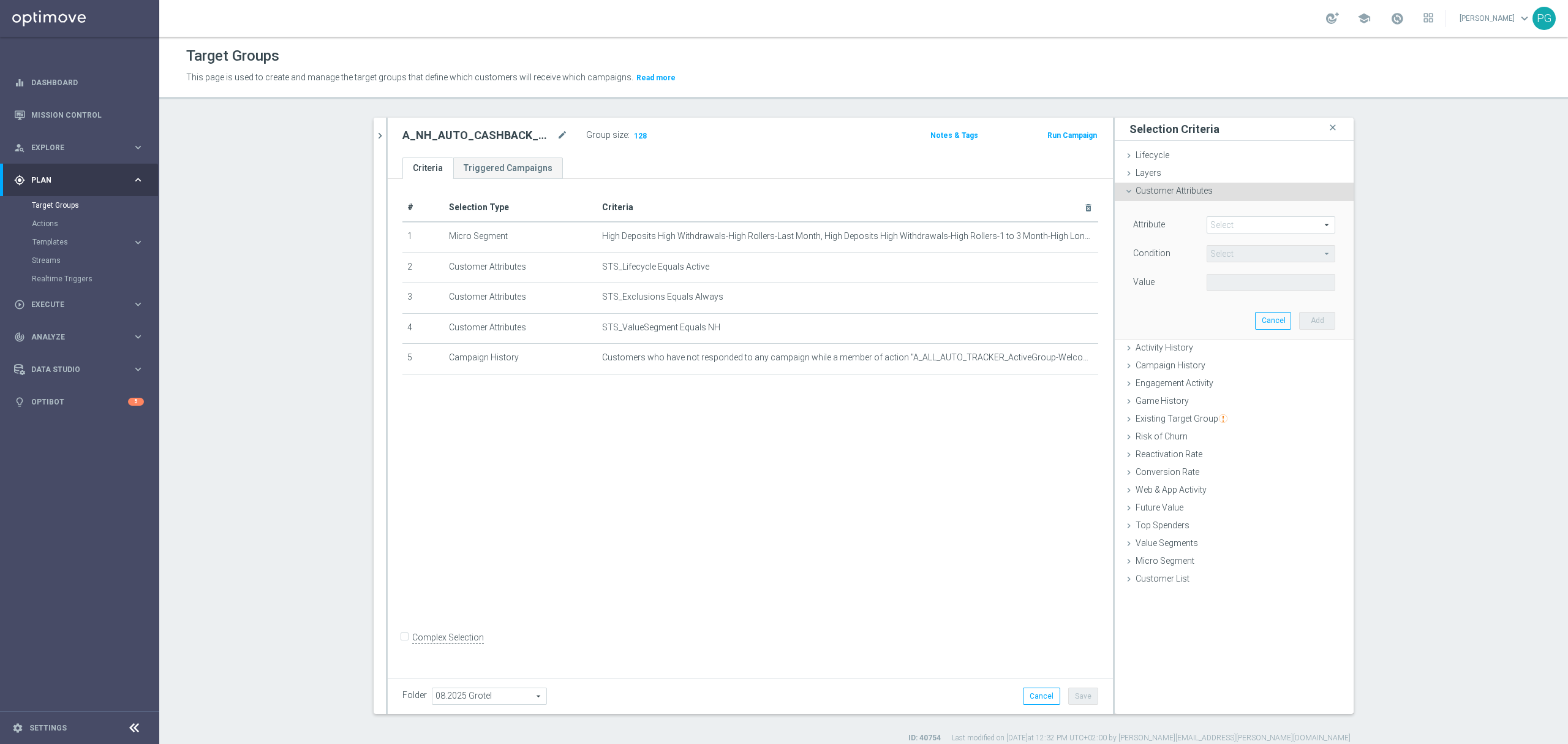
click at [1226, 218] on span at bounding box center [1271, 225] width 127 height 16
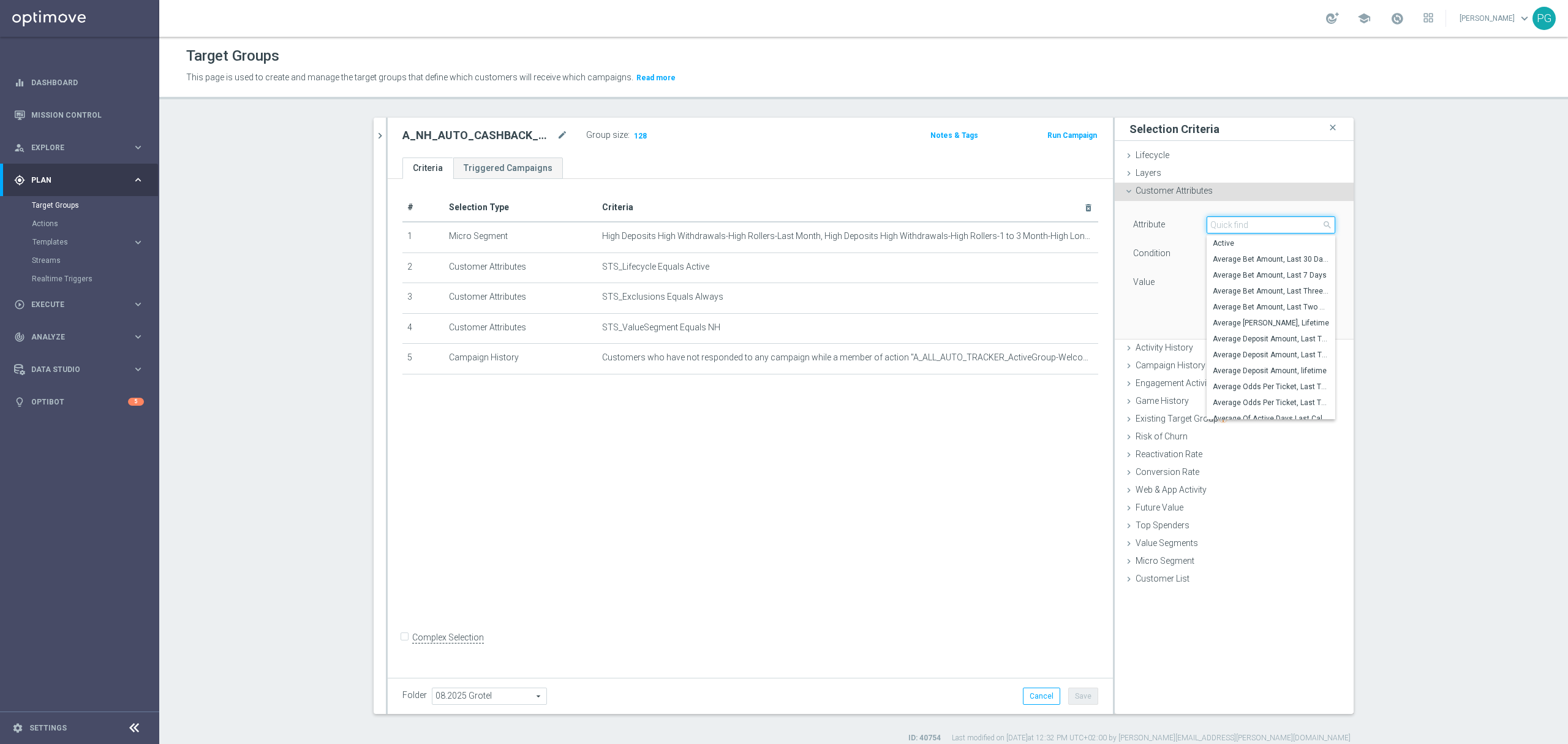
click at [1226, 223] on input "search" at bounding box center [1271, 225] width 129 height 17
type input "stage"
click at [1265, 324] on span "Stage Deposit" at bounding box center [1271, 323] width 116 height 10
type input "Stage Deposit"
type input "Equals"
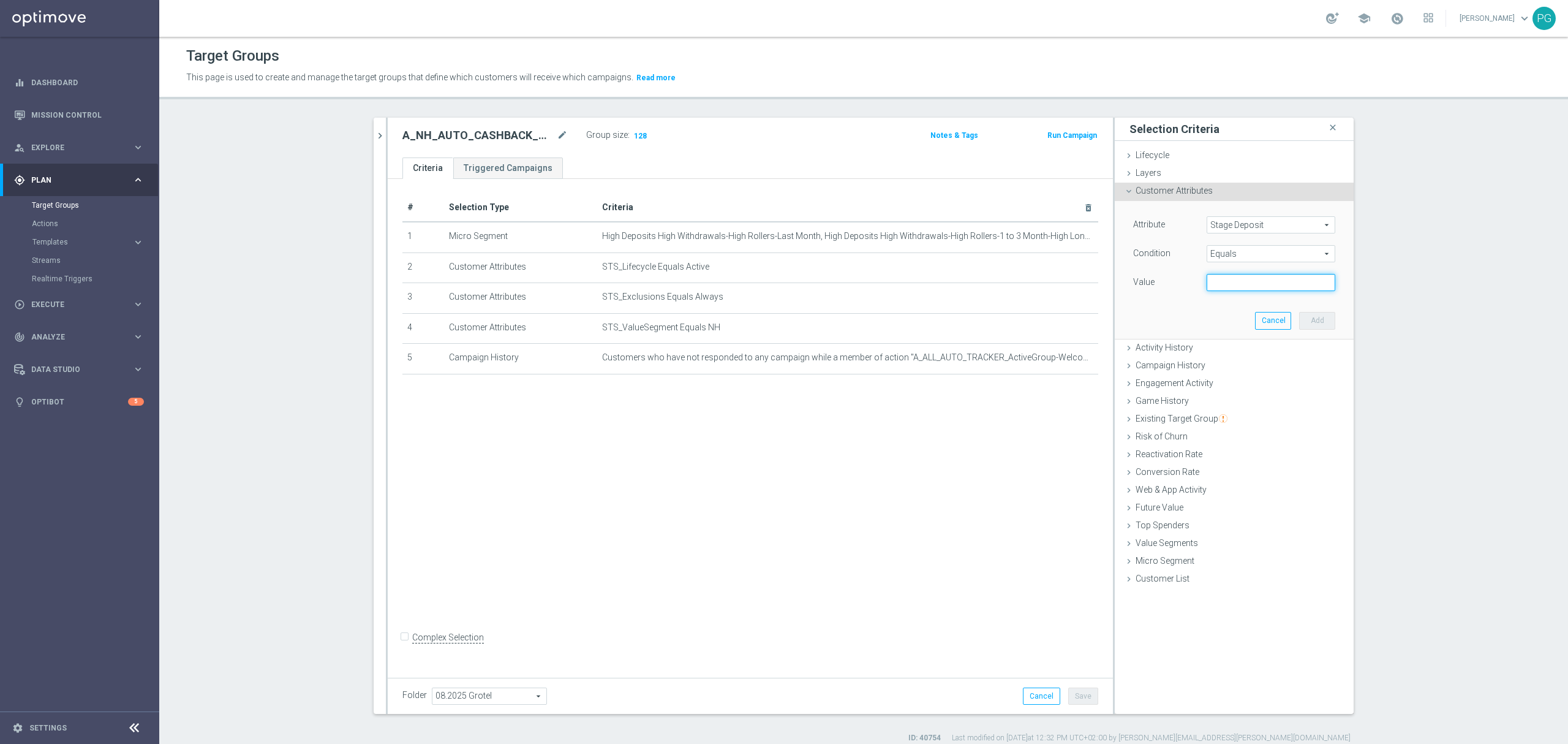
click at [1251, 280] on input "text" at bounding box center [1271, 282] width 129 height 17
type input "Active"
click at [1306, 313] on button "Add" at bounding box center [1317, 321] width 36 height 17
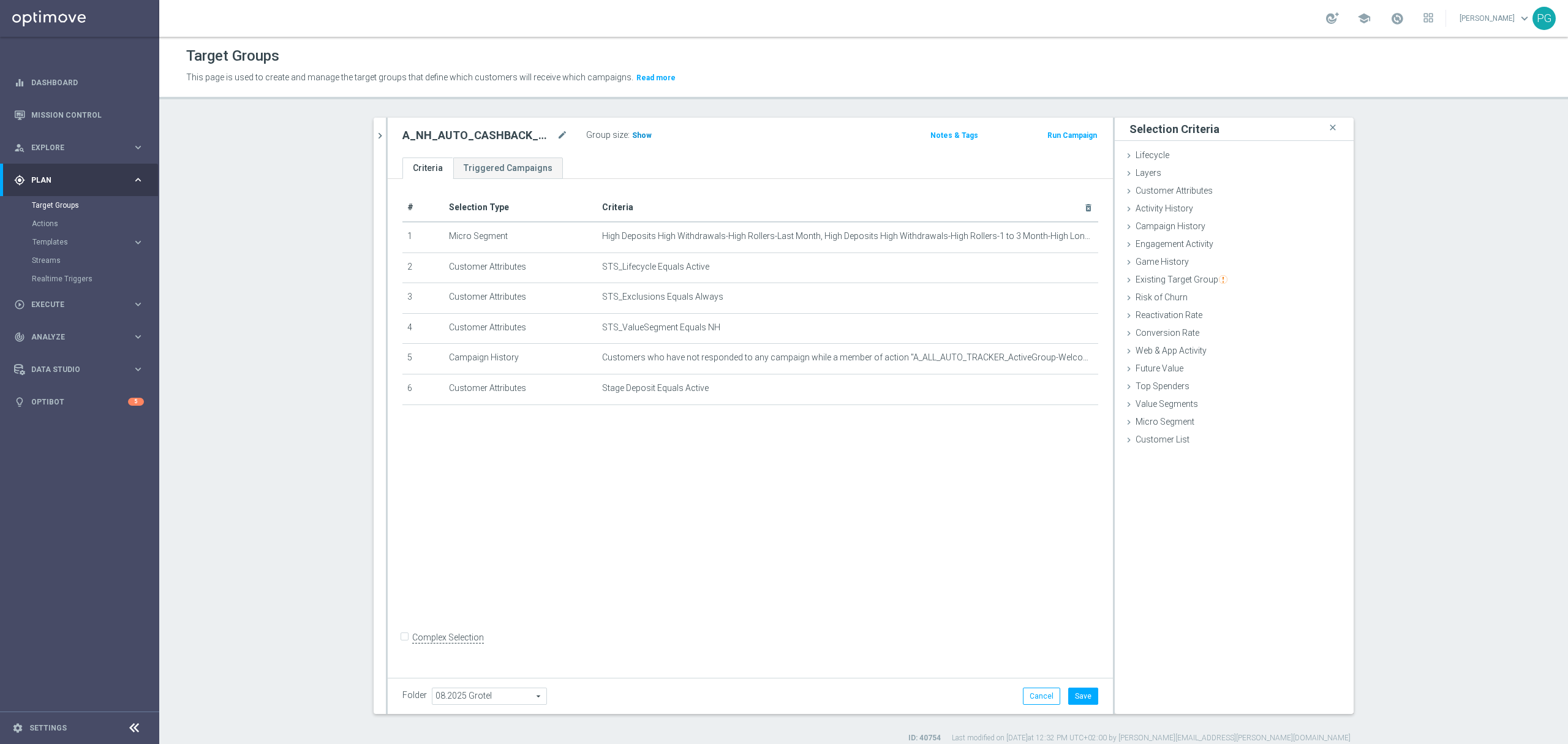
click at [632, 133] on span "Show" at bounding box center [642, 136] width 20 height 9
click at [1054, 392] on icon "mode_edit" at bounding box center [1059, 389] width 10 height 10
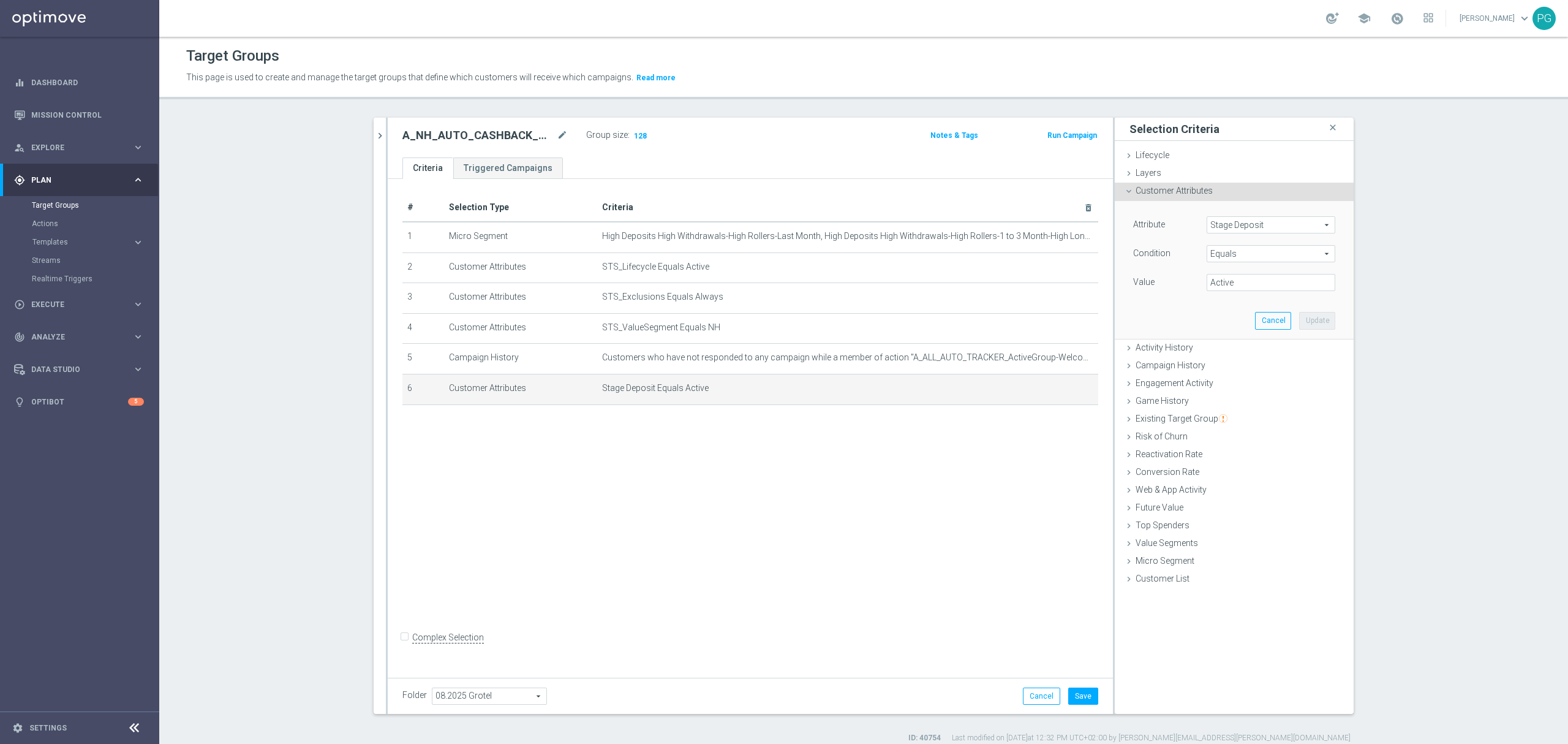
click at [1237, 214] on div "Attribute Stage Deposit Stage Deposit arrow_drop_down search Condition Equals E…" at bounding box center [1234, 270] width 220 height 137
click at [1237, 222] on span "Stage Deposit" at bounding box center [1271, 225] width 127 height 16
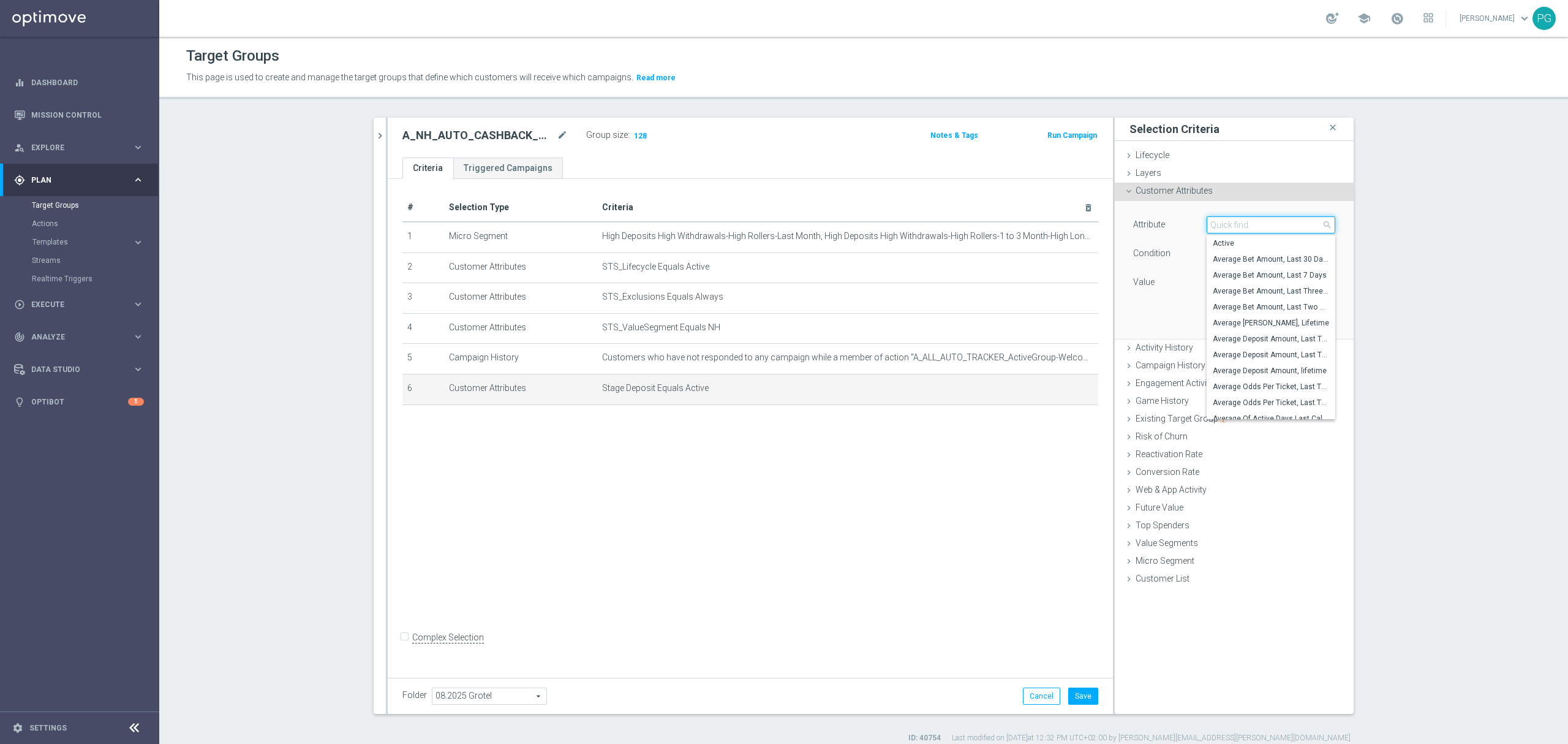
click at [1237, 222] on input "search" at bounding box center [1271, 225] width 129 height 17
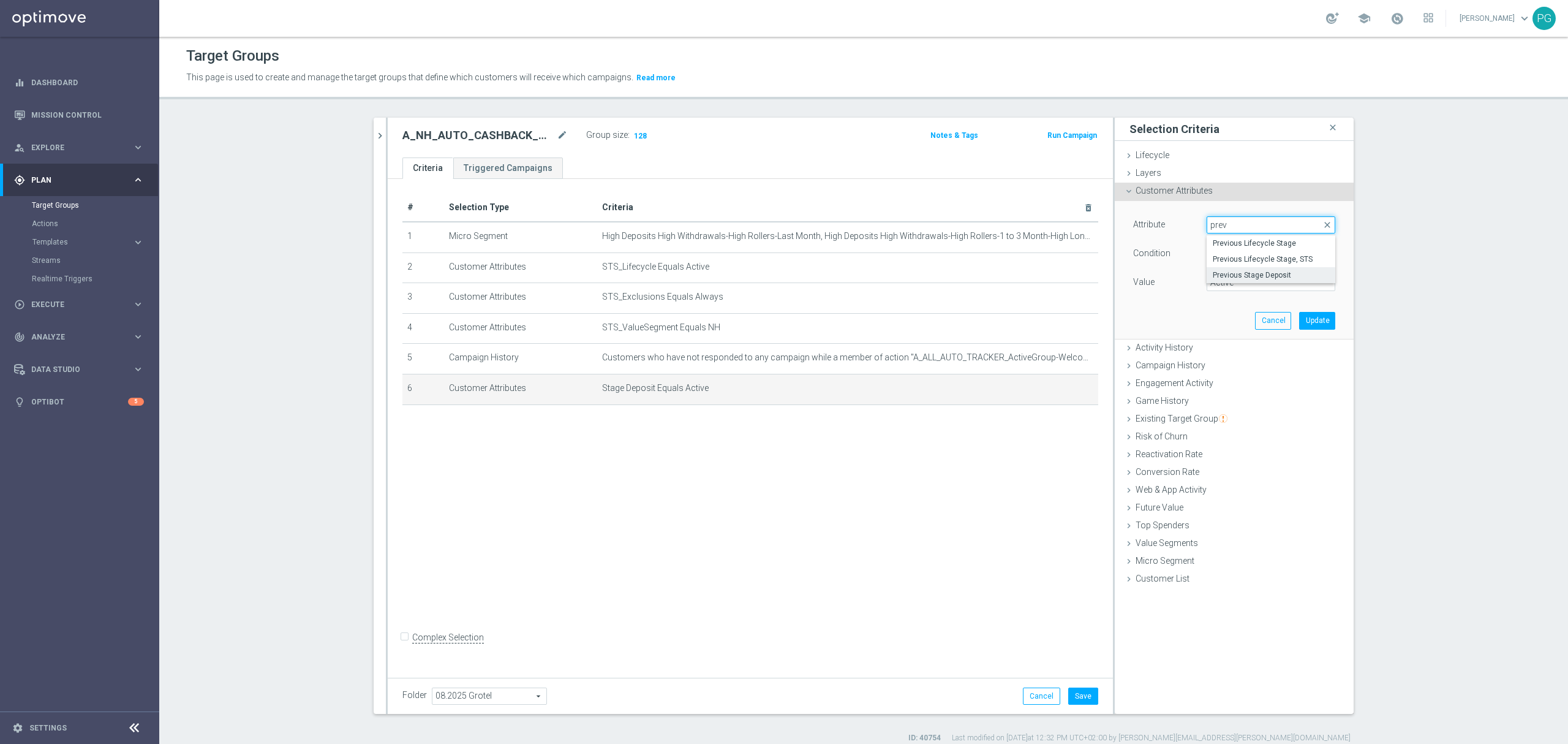
type input "prev"
click at [1280, 275] on span "Previous Stage Deposit" at bounding box center [1271, 275] width 116 height 10
type input "Previous Stage Deposit"
click at [1243, 248] on span "Equals" at bounding box center [1271, 254] width 127 height 16
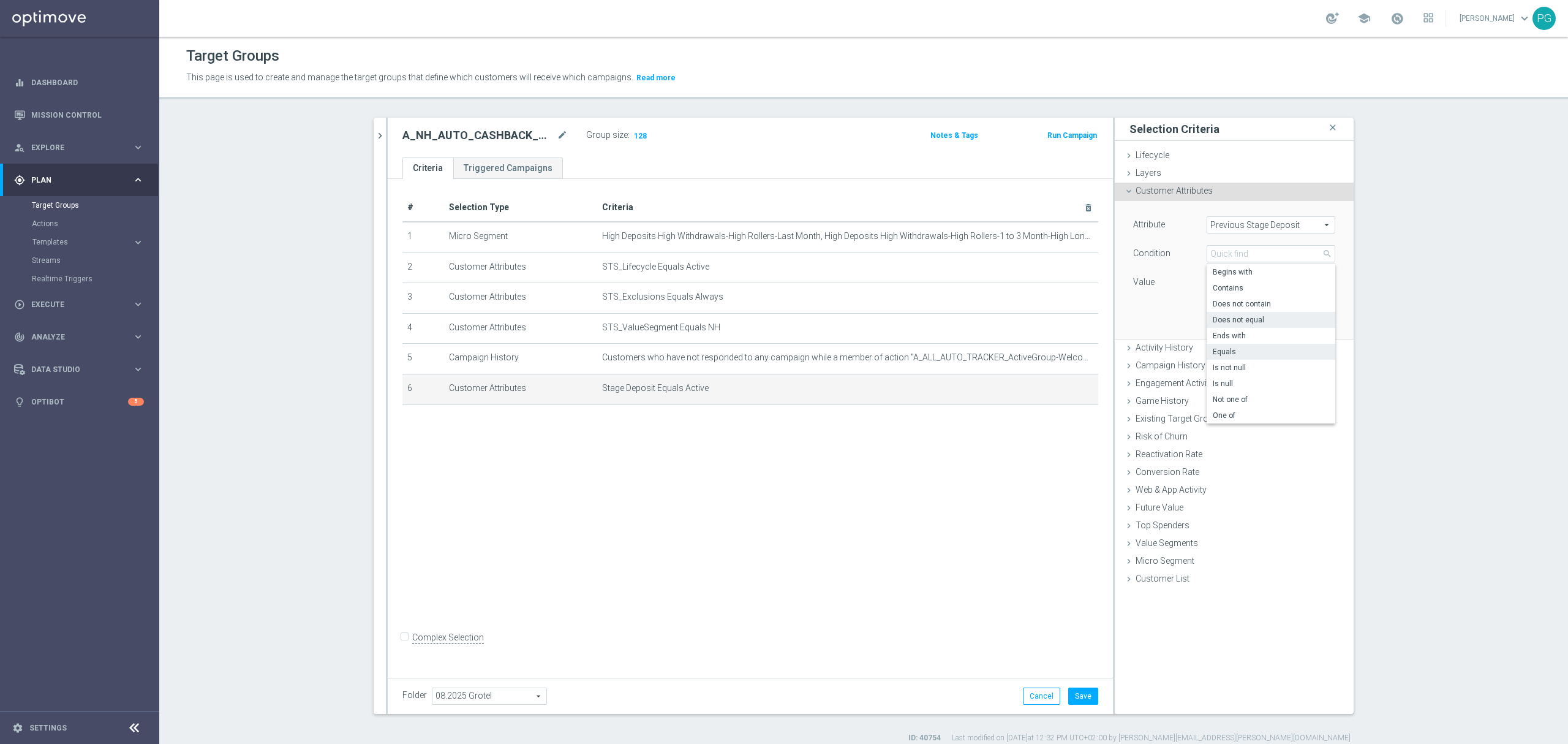
click at [1253, 320] on span "Does not equal" at bounding box center [1271, 320] width 116 height 10
type input "Does not equal"
click at [1227, 293] on div "Value" at bounding box center [1234, 283] width 220 height 20
click at [1226, 282] on input "text" at bounding box center [1271, 282] width 129 height 17
type input "Active"
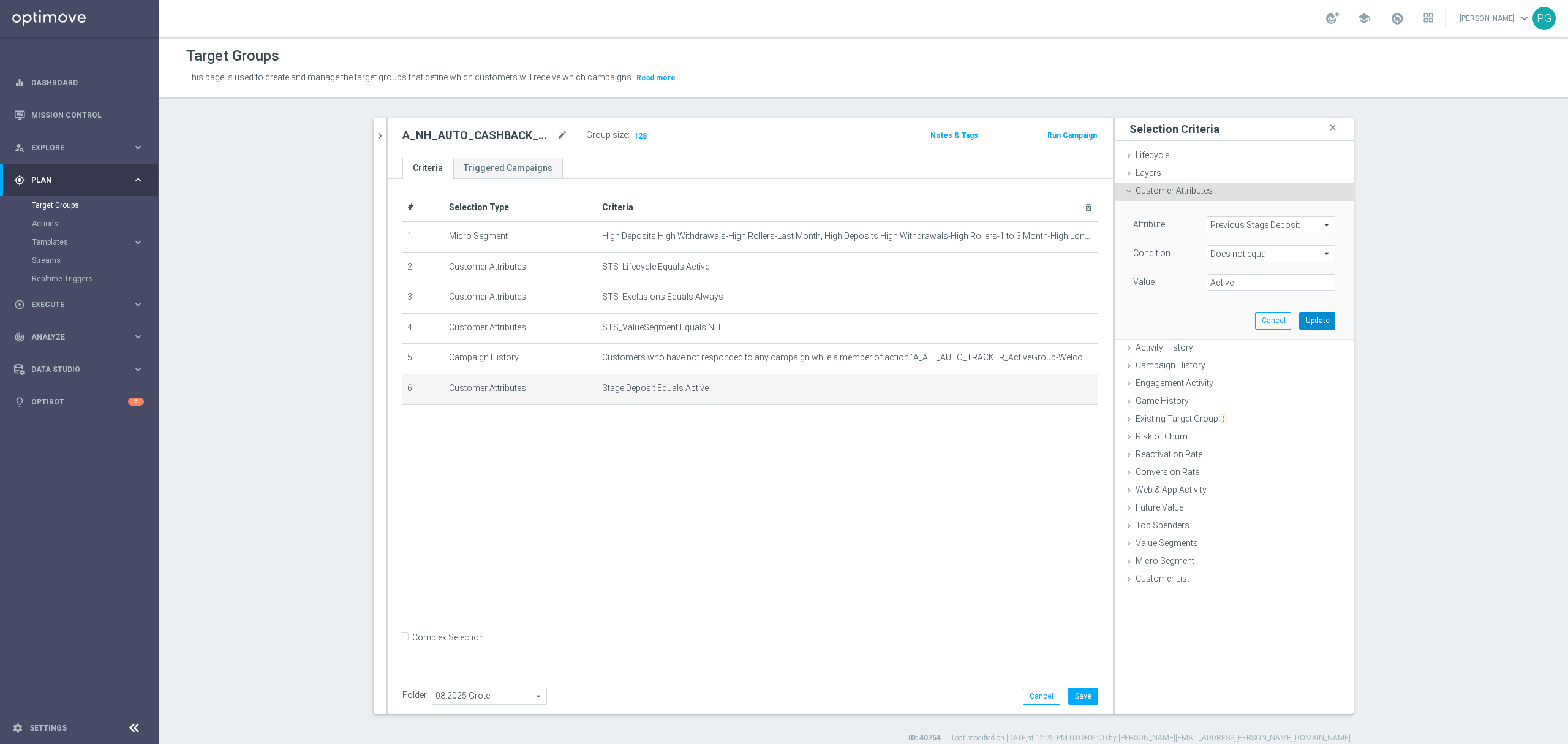
click at [1314, 318] on button "Update" at bounding box center [1317, 321] width 36 height 17
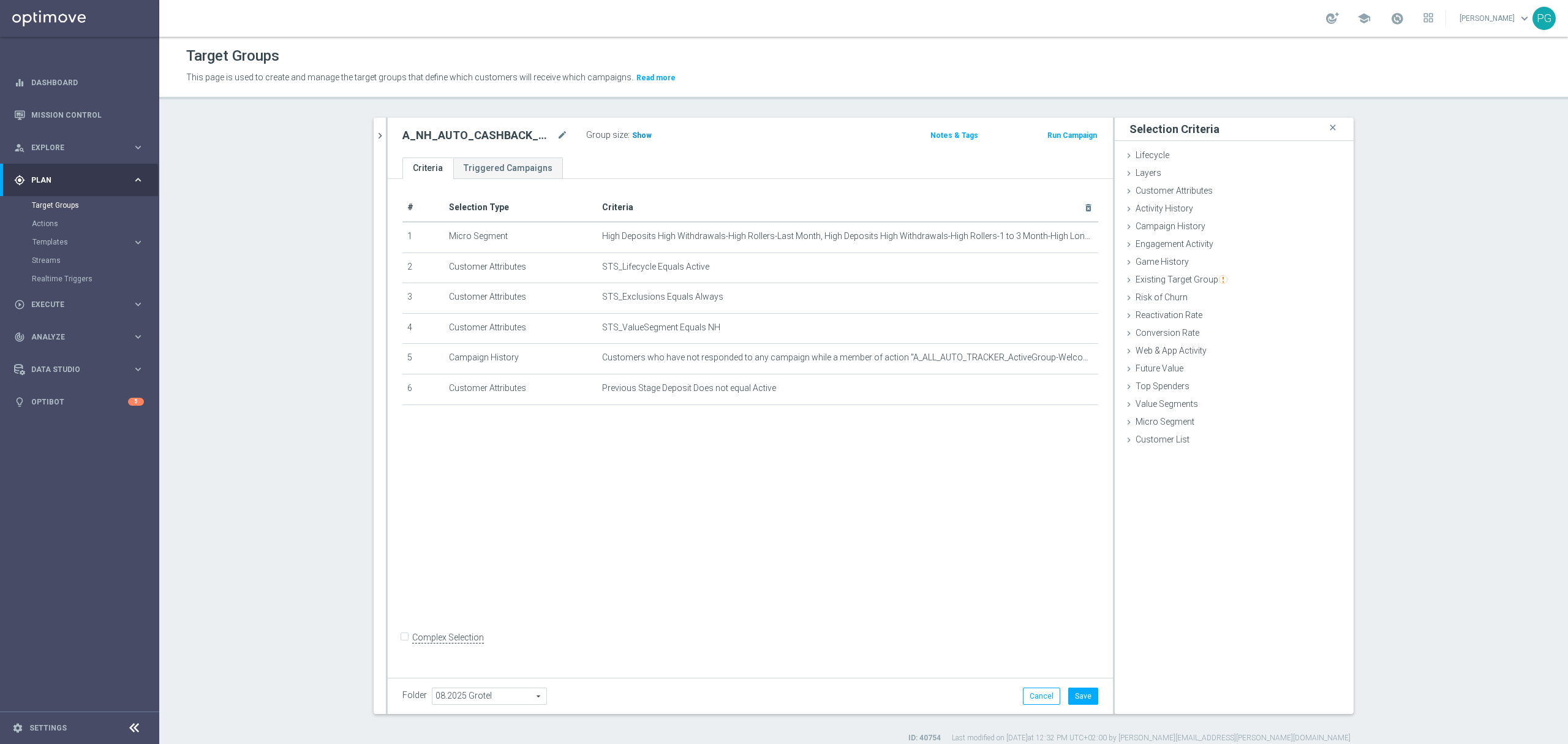
click at [632, 134] on span "Show" at bounding box center [642, 136] width 20 height 9
click at [849, 483] on div "# Selection Type Criteria delete_forever 1 Micro Segment mode_edit delete_forev…" at bounding box center [750, 425] width 725 height 493
click at [1054, 360] on icon "mode_edit" at bounding box center [1059, 358] width 10 height 10
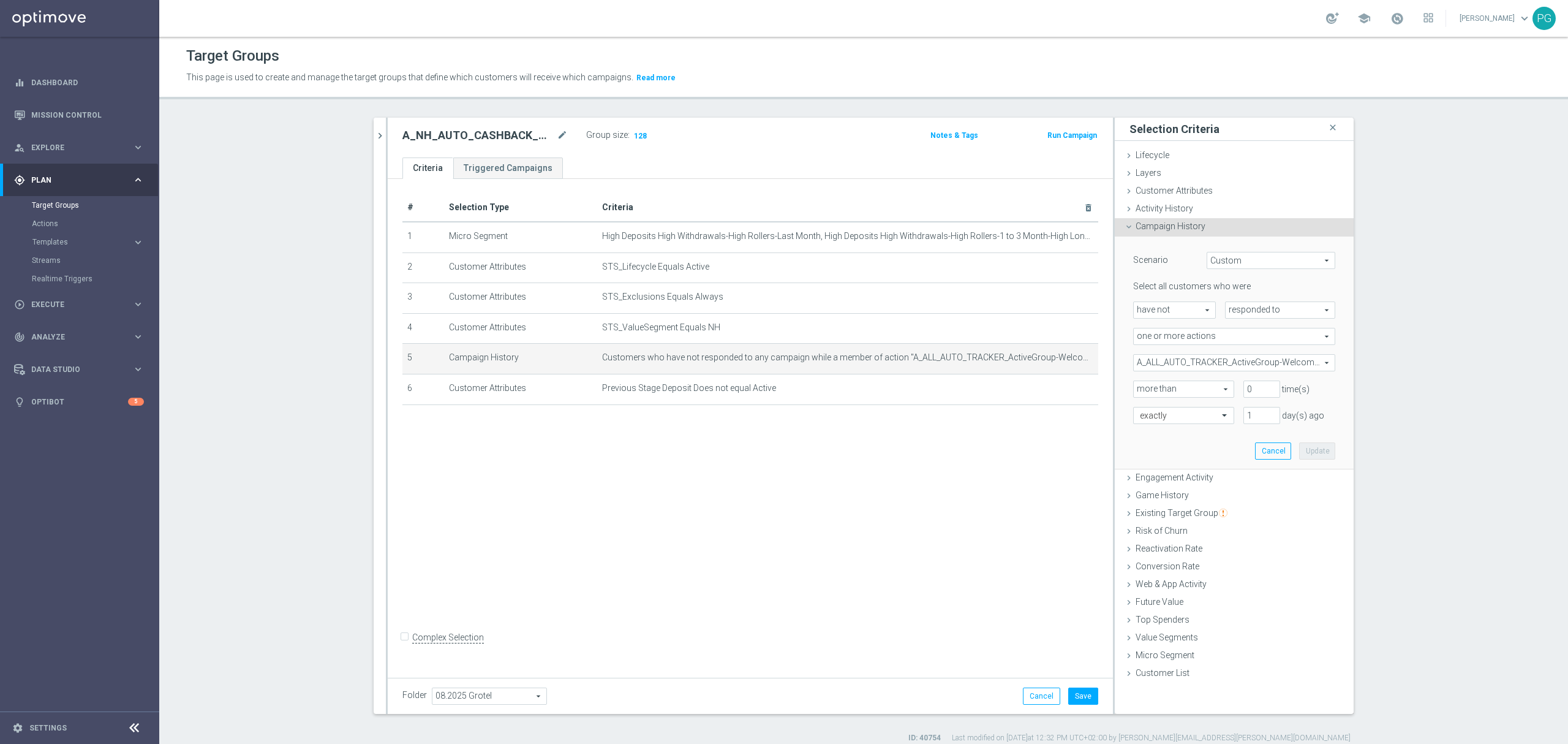
click at [1259, 310] on span "responded to" at bounding box center [1280, 310] width 109 height 16
click at [1252, 344] on span "been targeted with" at bounding box center [1280, 344] width 97 height 10
type input "been targeted with"
click at [1319, 453] on button "Update" at bounding box center [1317, 451] width 36 height 17
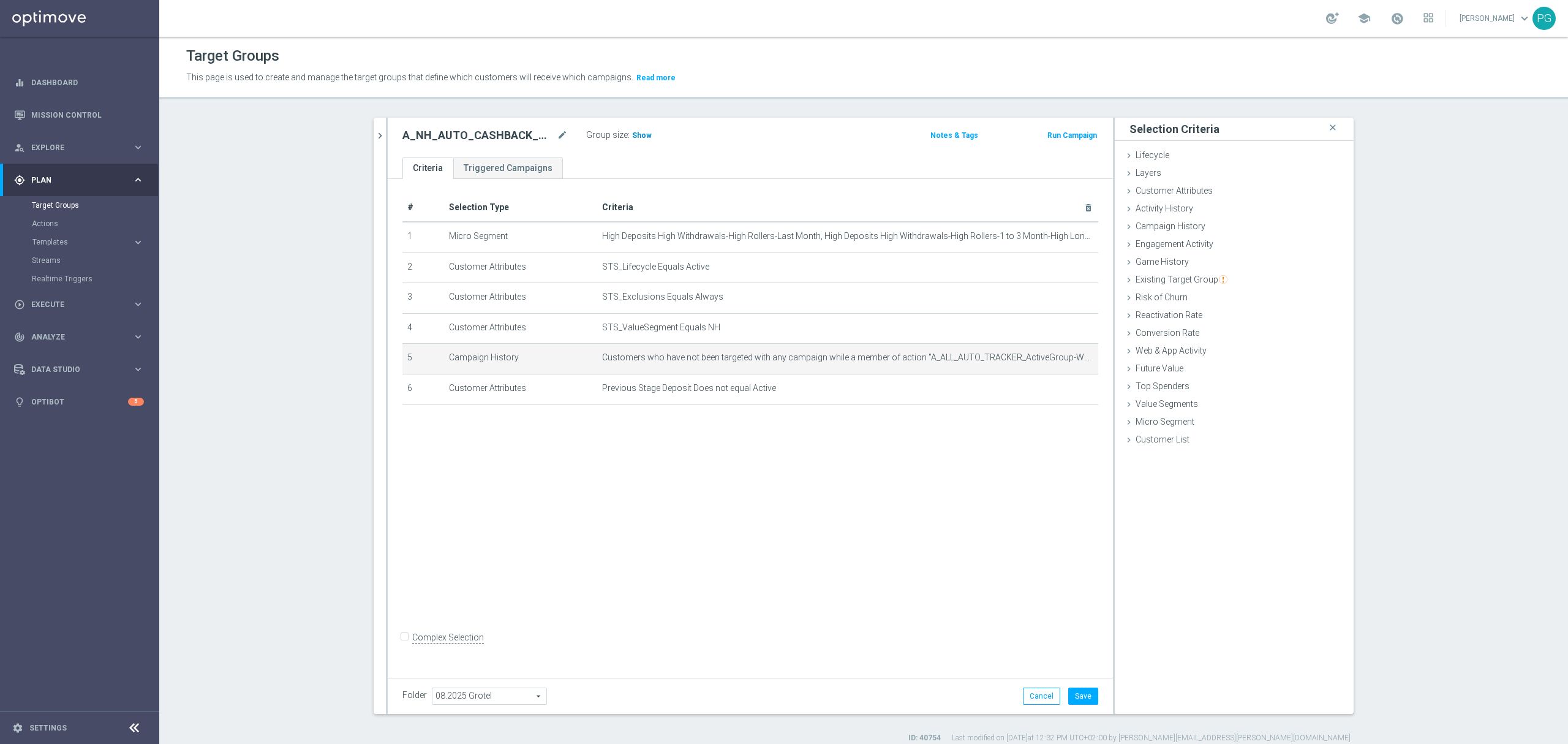
click at [632, 138] on span "Show" at bounding box center [642, 136] width 20 height 9
drag, startPoint x: 1068, startPoint y: 392, endPoint x: 900, endPoint y: 506, distance: 203.0
click at [900, 506] on div "# Selection Type Criteria delete_forever 1 Micro Segment mode_edit delete_forev…" at bounding box center [750, 425] width 725 height 493
click at [1069, 393] on icon "delete_forever" at bounding box center [1074, 389] width 10 height 10
click at [633, 136] on span "Show" at bounding box center [642, 136] width 20 height 9
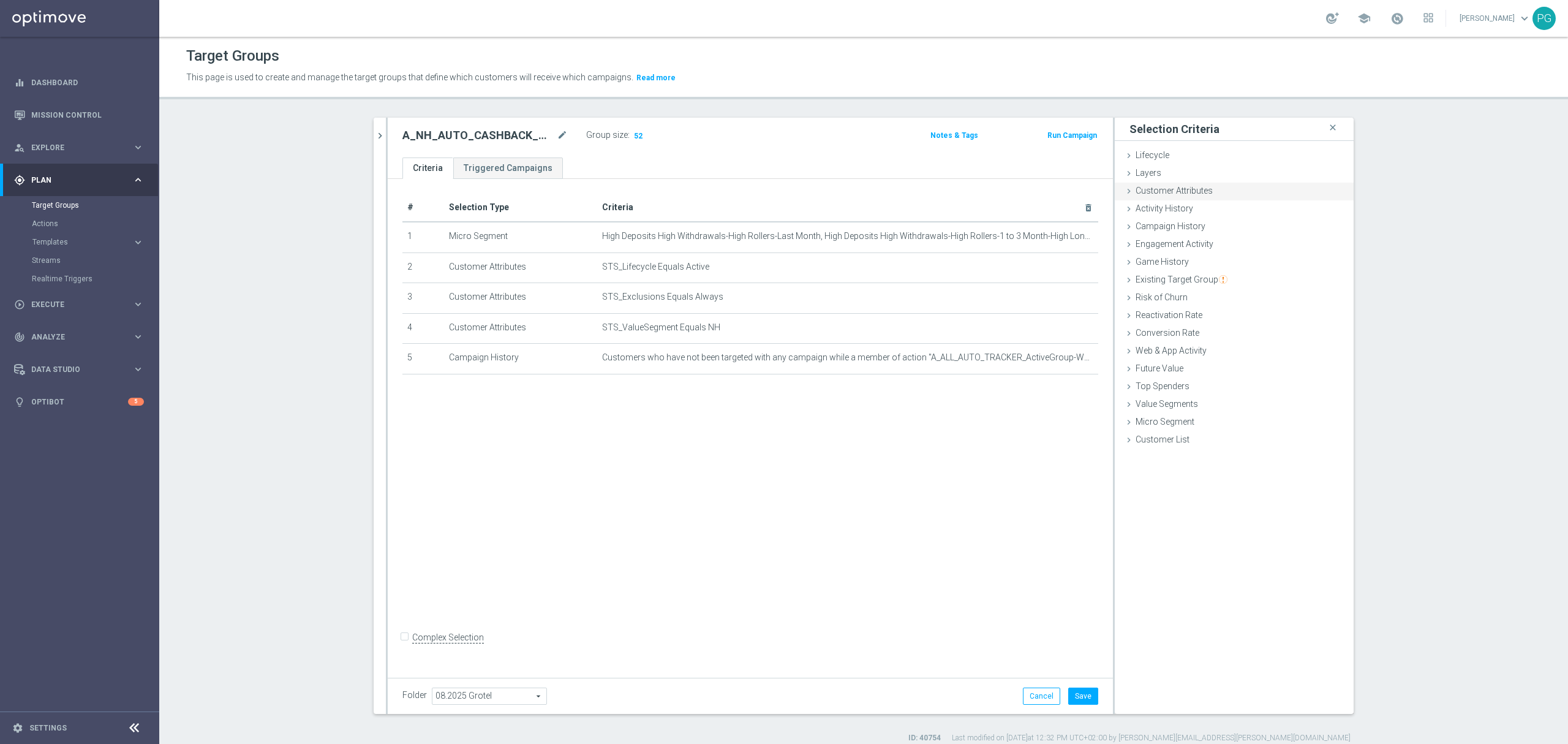
click at [1173, 192] on span "Customer Attributes" at bounding box center [1174, 191] width 77 height 10
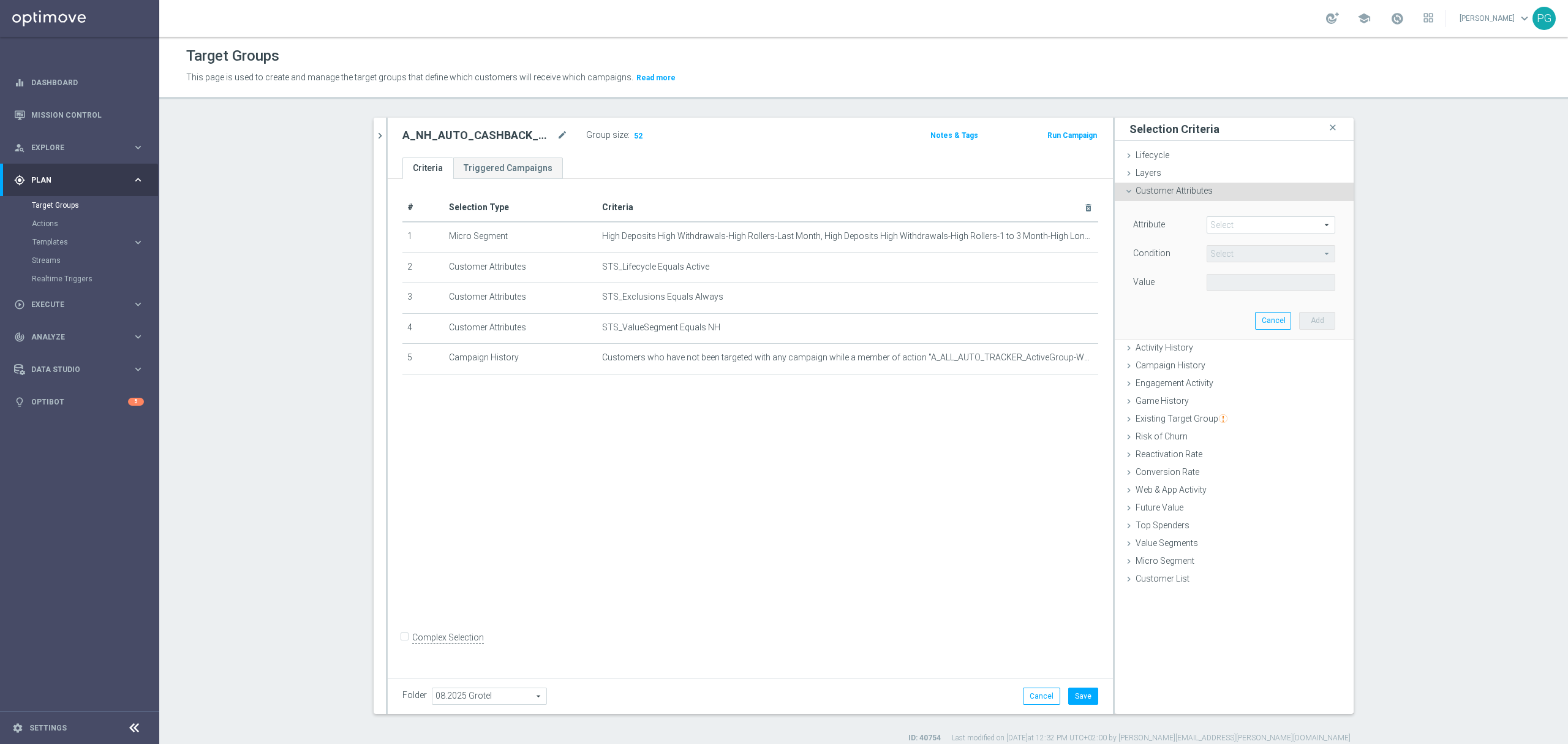
click at [1231, 223] on span at bounding box center [1271, 225] width 127 height 16
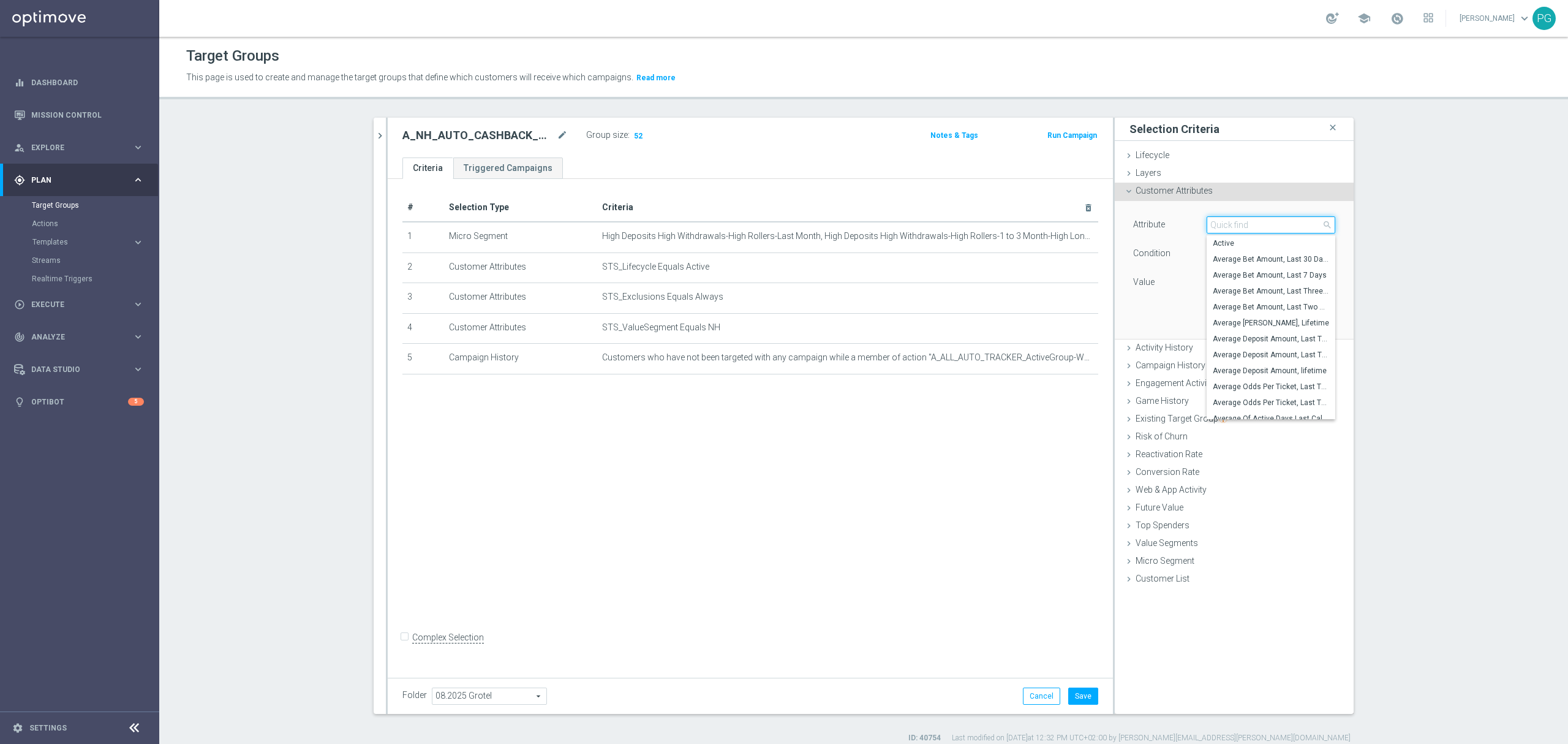
click at [1231, 223] on input "search" at bounding box center [1271, 225] width 129 height 17
type input "previo"
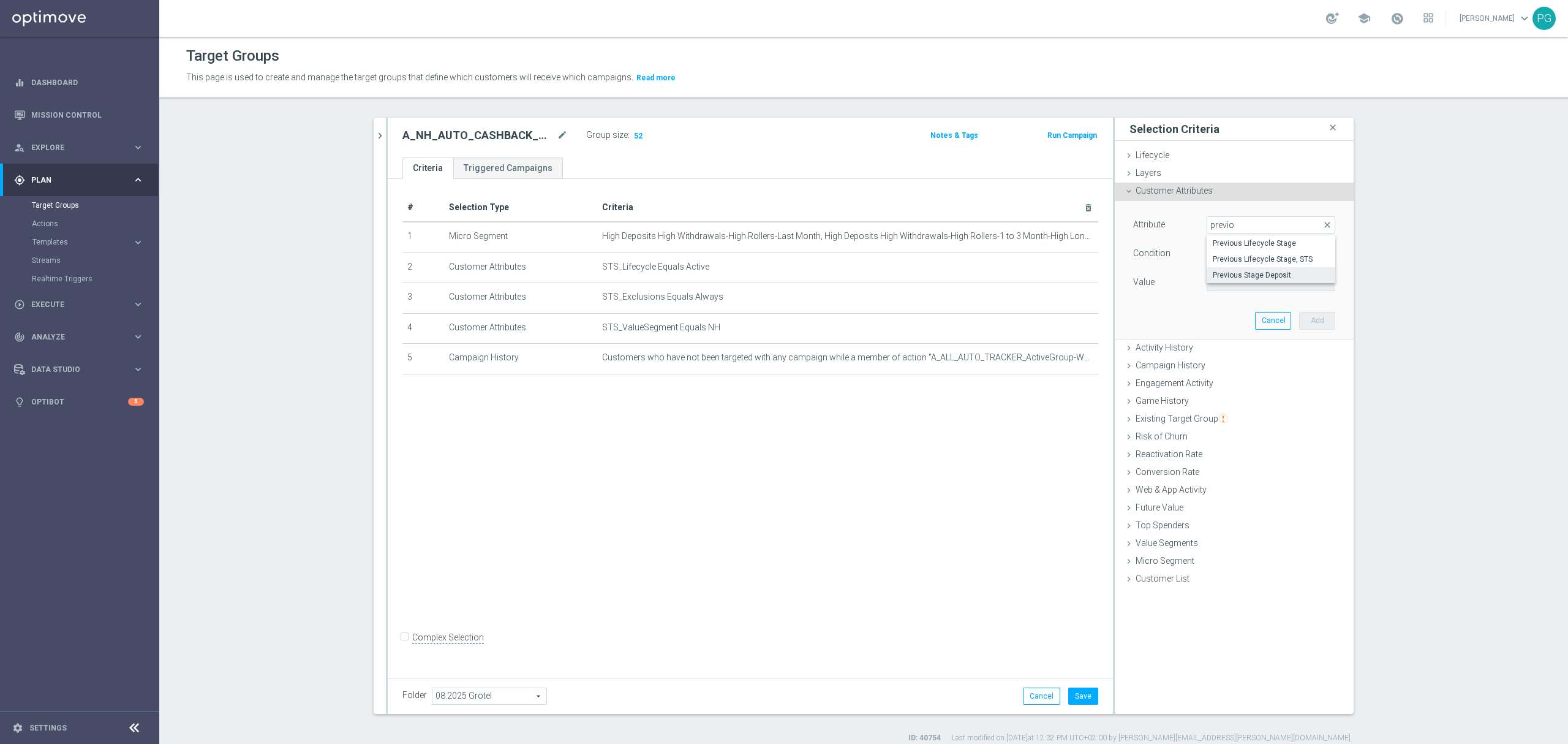
click at [1285, 272] on span "Previous Stage Deposit" at bounding box center [1271, 275] width 116 height 10
type input "Previous Stage Deposit"
click at [1236, 256] on span "Equals" at bounding box center [1271, 254] width 127 height 16
click at [1256, 322] on span "Does not equal" at bounding box center [1271, 320] width 116 height 10
type input "Does not equal"
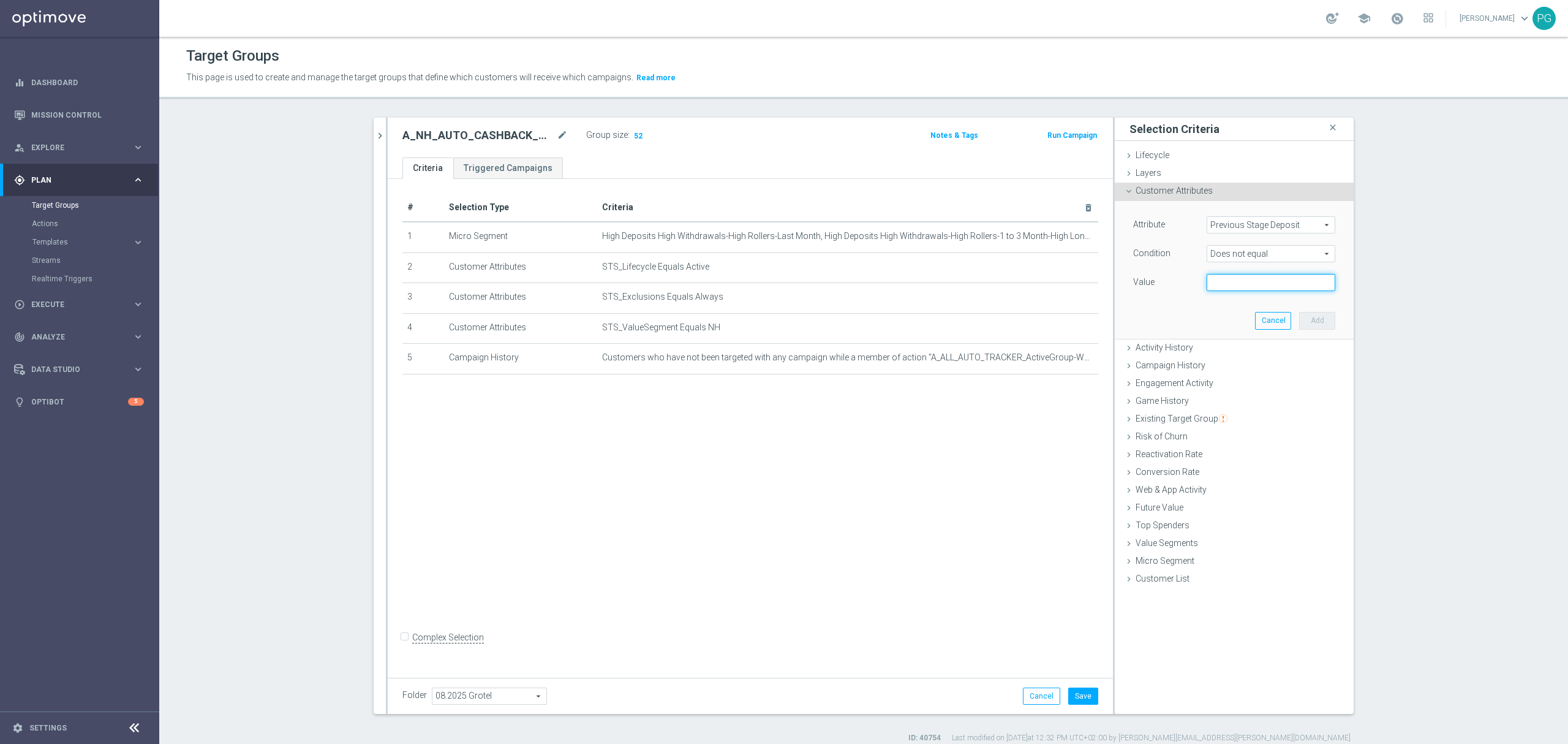
click at [1210, 277] on input "text" at bounding box center [1271, 282] width 129 height 17
type input "Active"
click at [1323, 322] on button "Add" at bounding box center [1317, 321] width 36 height 17
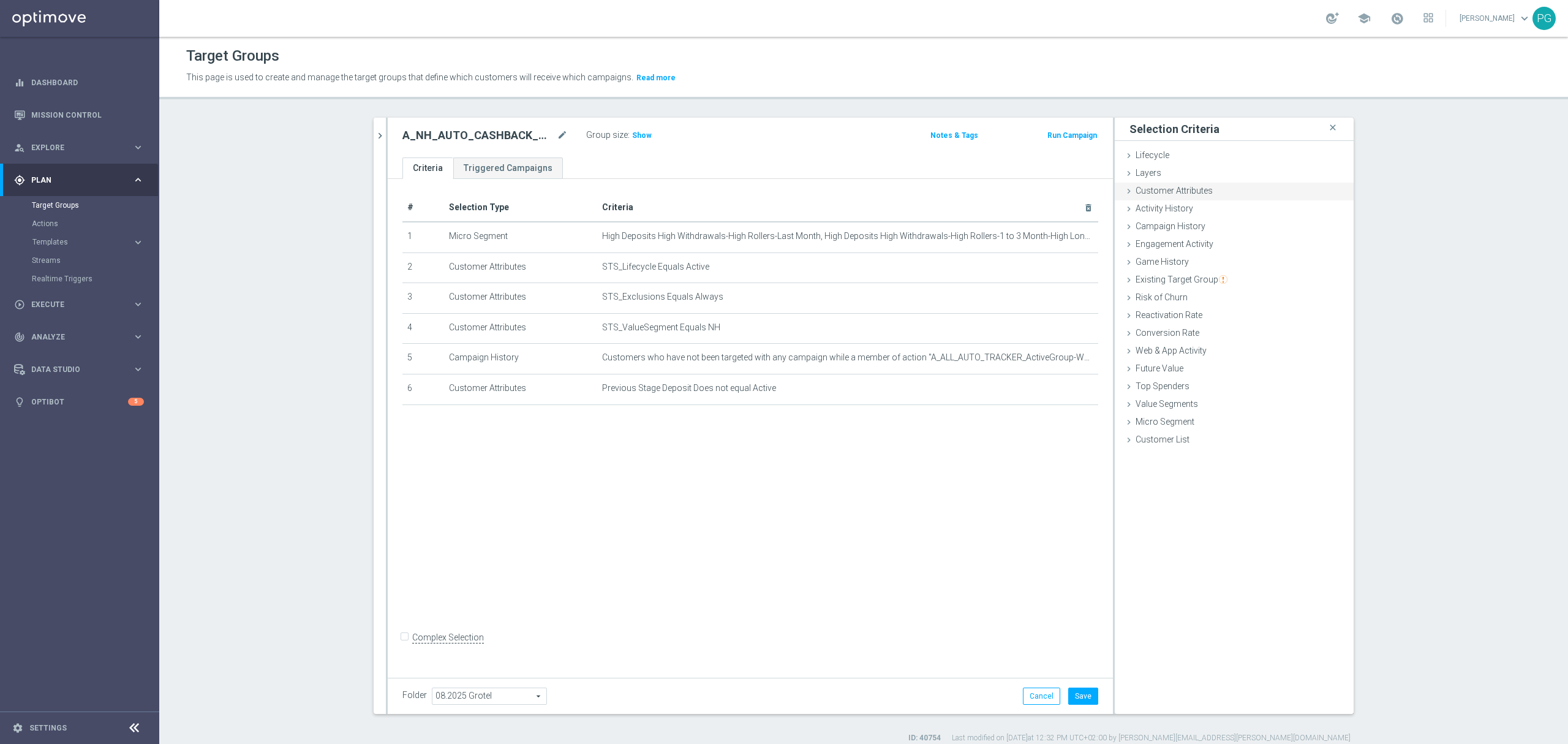
click at [1192, 191] on span "Customer Attributes" at bounding box center [1174, 191] width 77 height 10
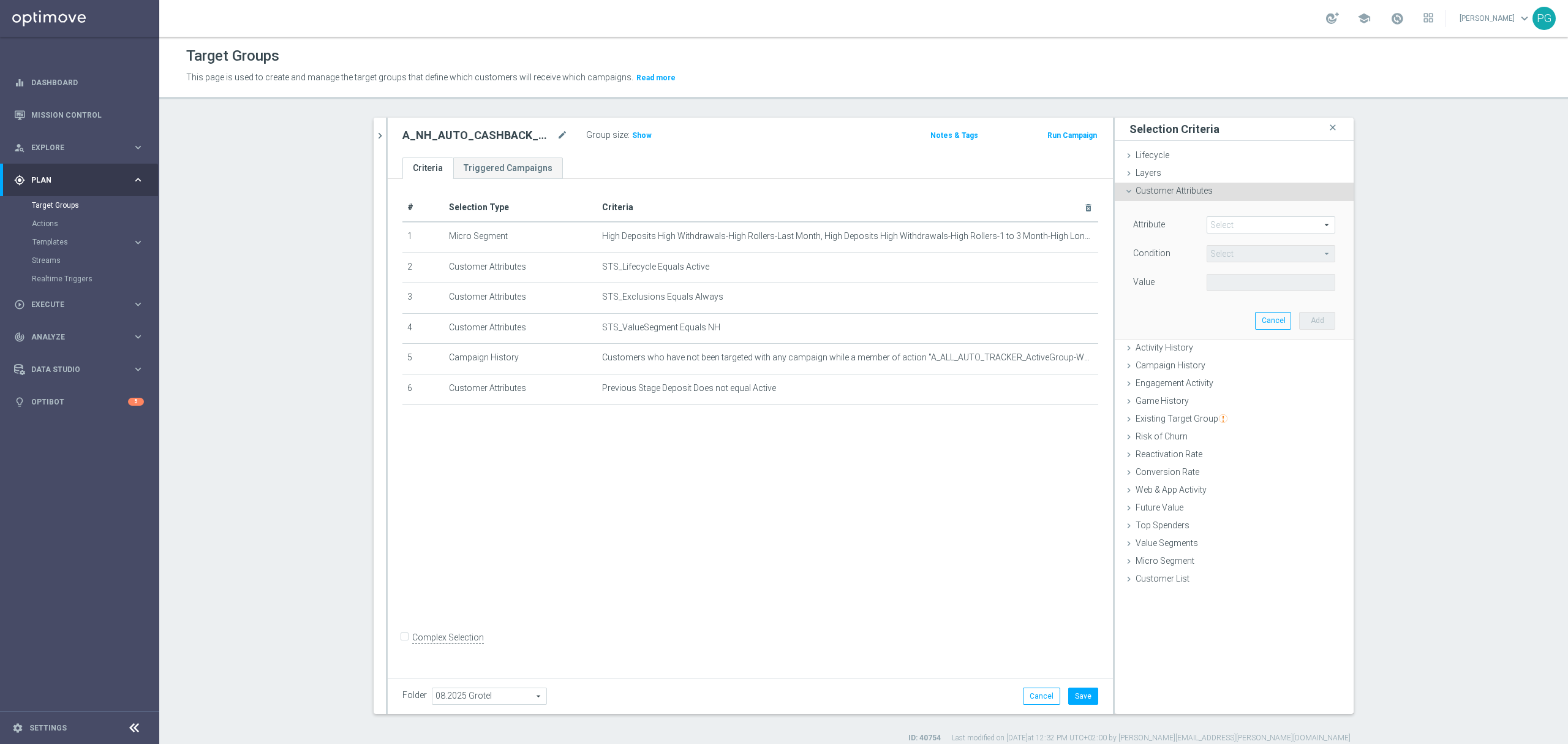
click at [1282, 227] on span at bounding box center [1271, 225] width 127 height 16
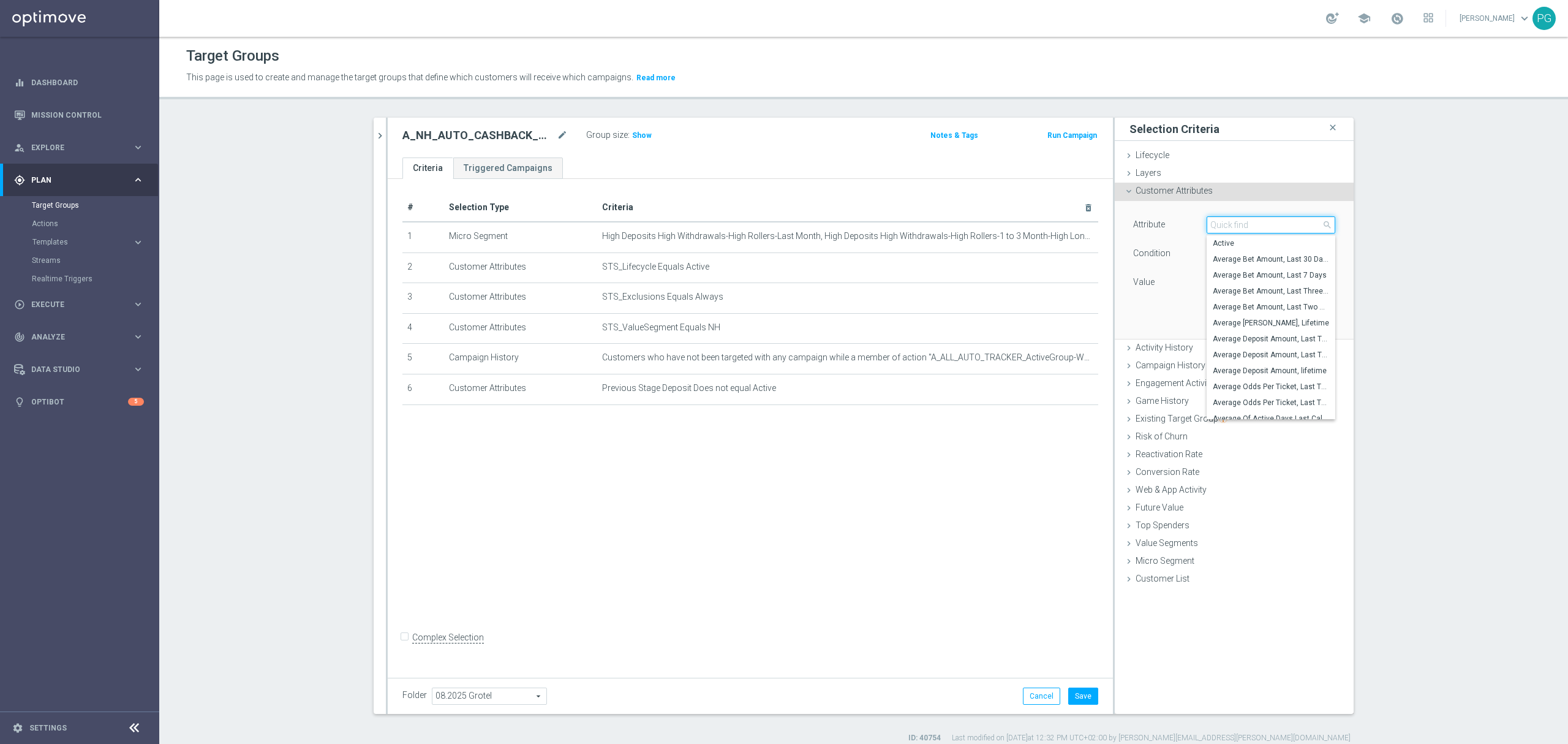
click at [1282, 227] on input "search" at bounding box center [1271, 225] width 129 height 17
type input "market"
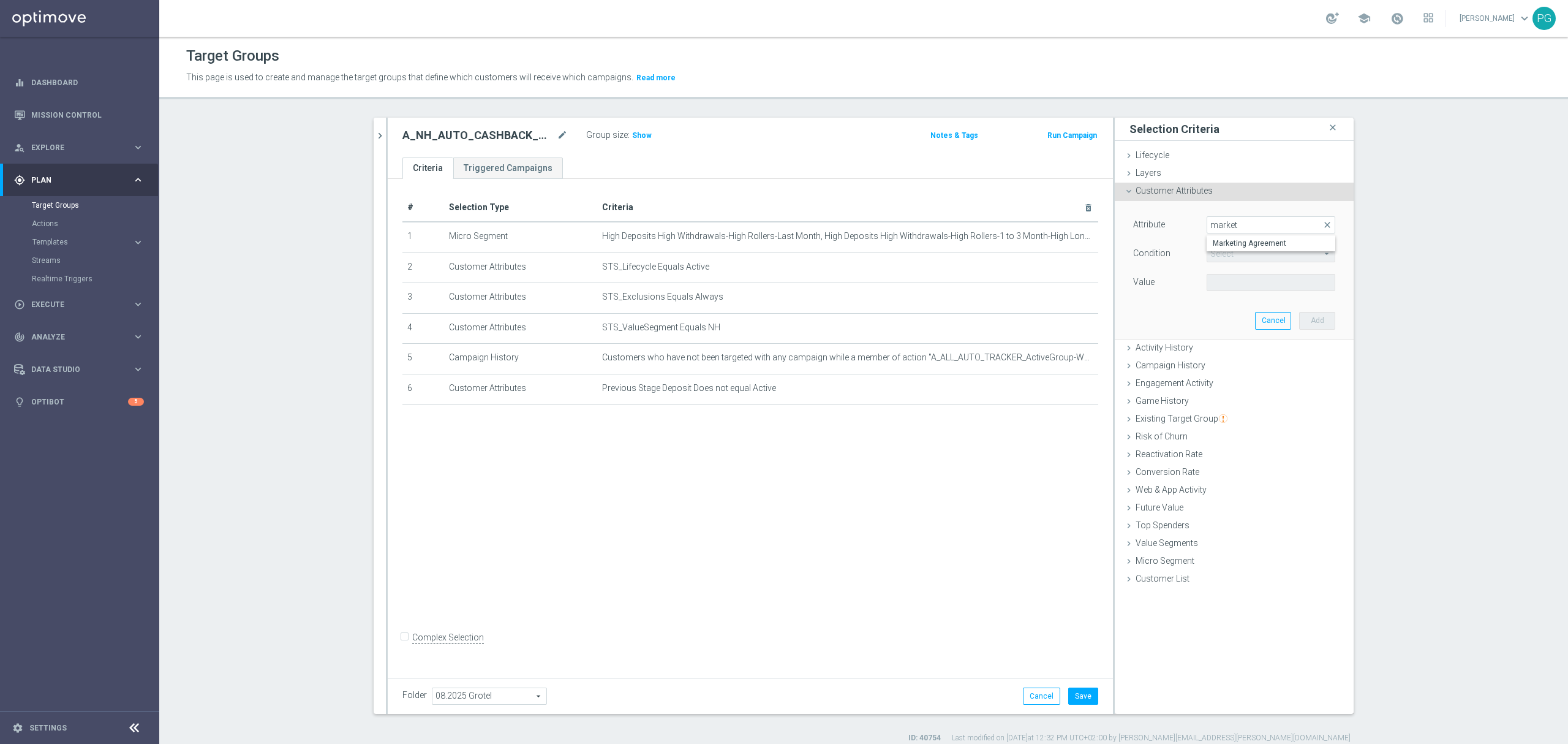
click at [1238, 253] on opti-search-list "Select arrow_drop_down search" at bounding box center [1271, 254] width 129 height 9
click at [1240, 229] on span at bounding box center [1271, 225] width 127 height 16
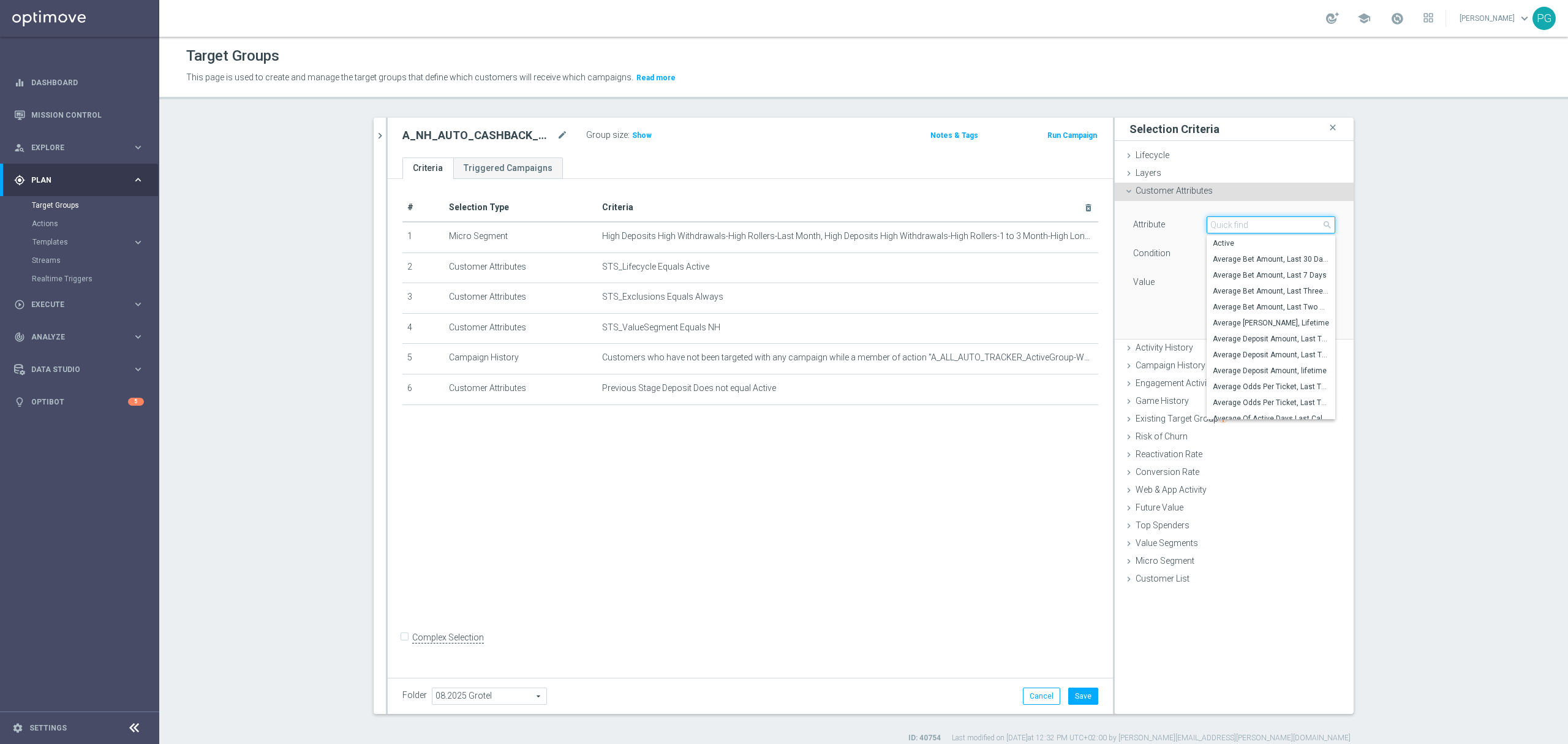
click at [1240, 224] on input "search" at bounding box center [1271, 225] width 129 height 17
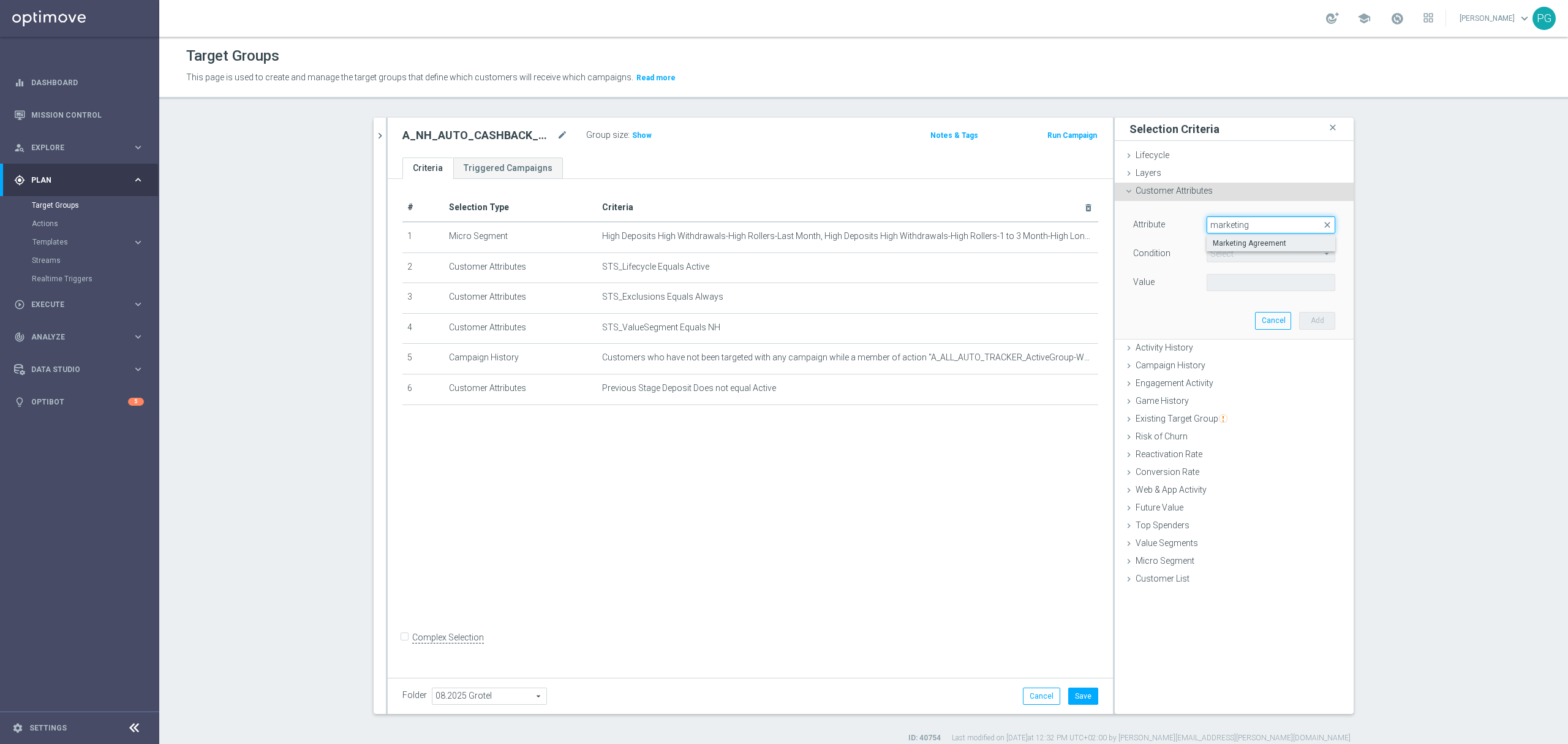
type input "marketing"
click at [1245, 246] on span "Marketing Agreement" at bounding box center [1271, 243] width 116 height 10
type input "Marketing Agreement"
type input "Equals"
click at [1232, 280] on span at bounding box center [1271, 282] width 127 height 16
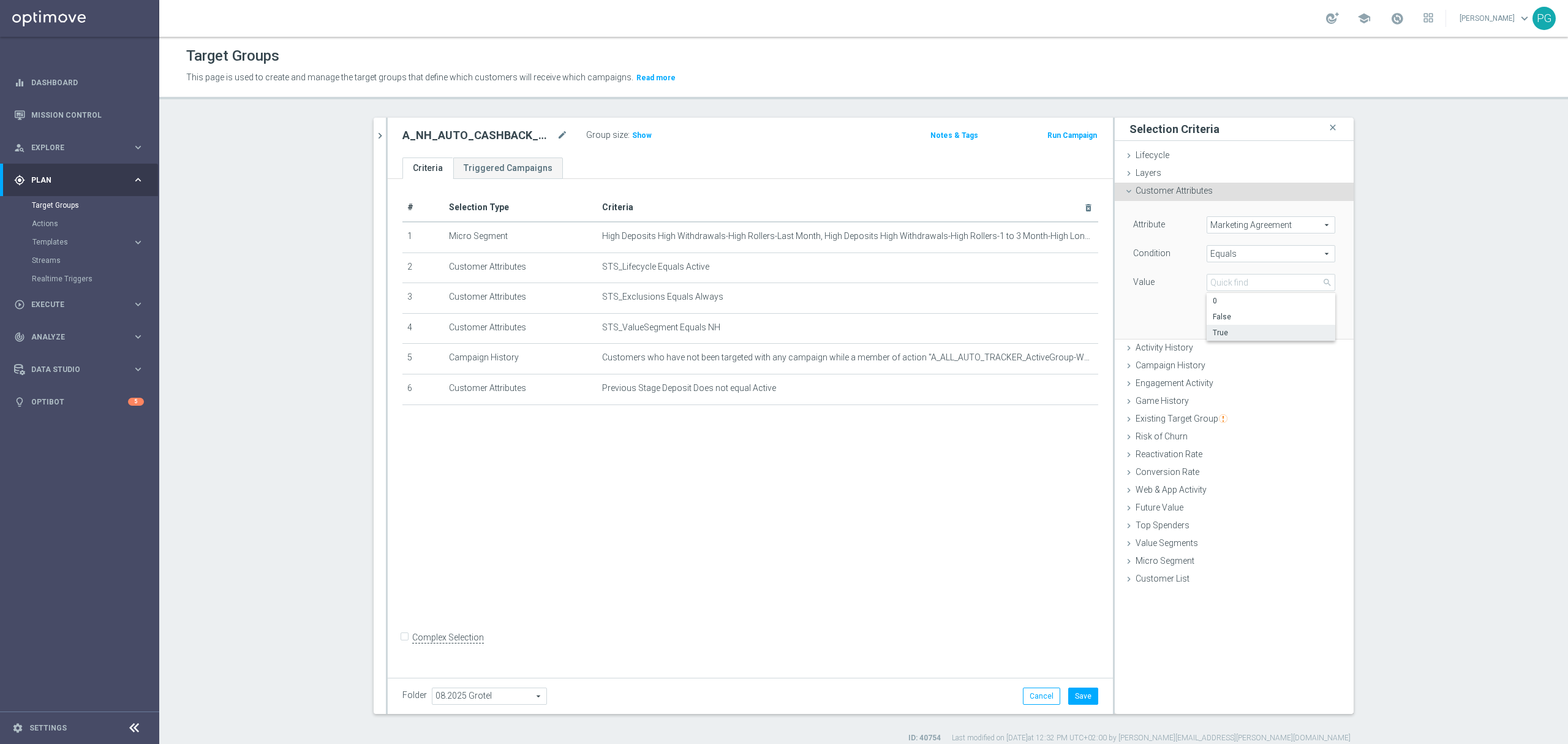
click at [1230, 331] on span "True" at bounding box center [1271, 333] width 116 height 10
type input "True"
click at [1324, 322] on button "Add" at bounding box center [1317, 321] width 36 height 17
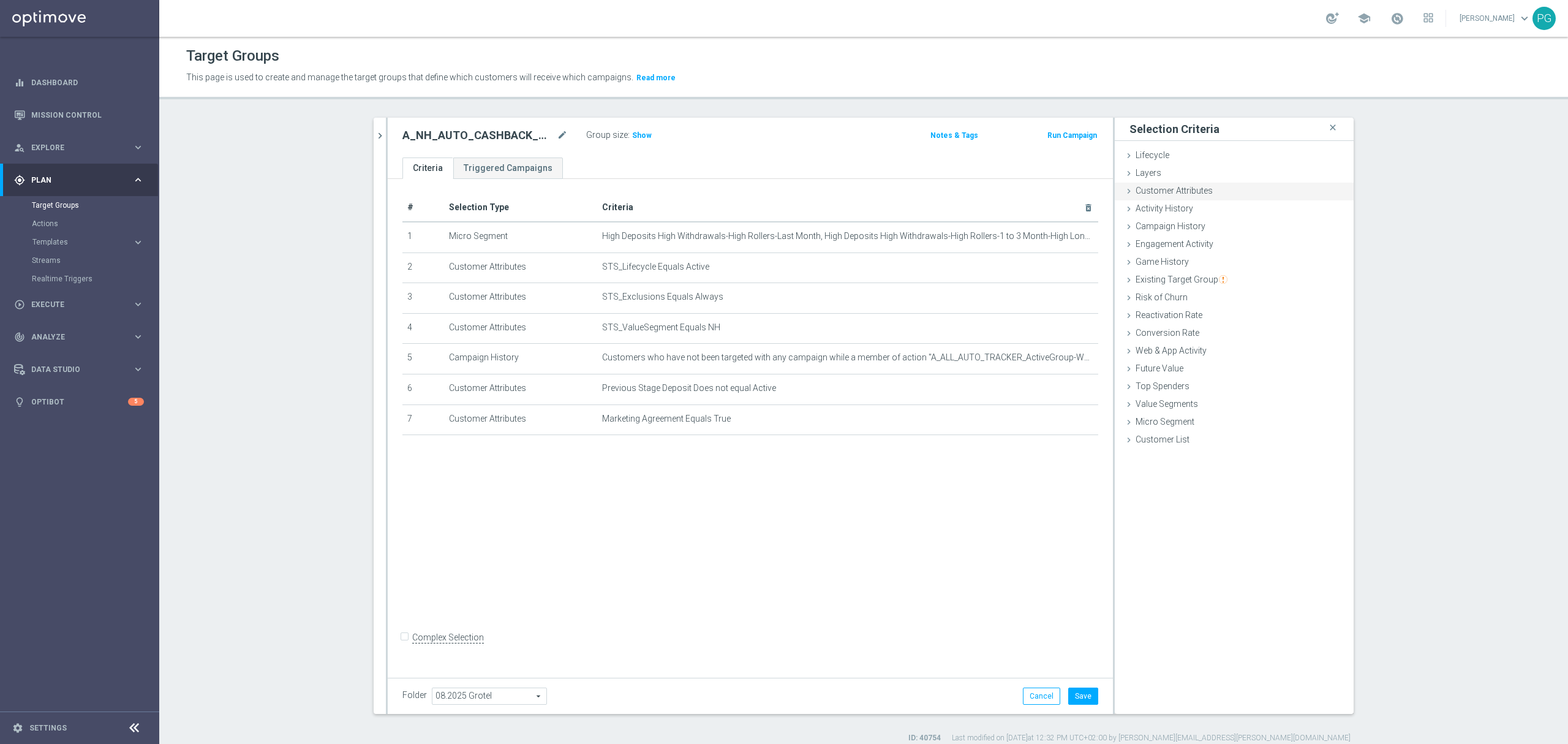
click at [1181, 184] on div "Customer Attributes done selection saved" at bounding box center [1234, 192] width 239 height 19
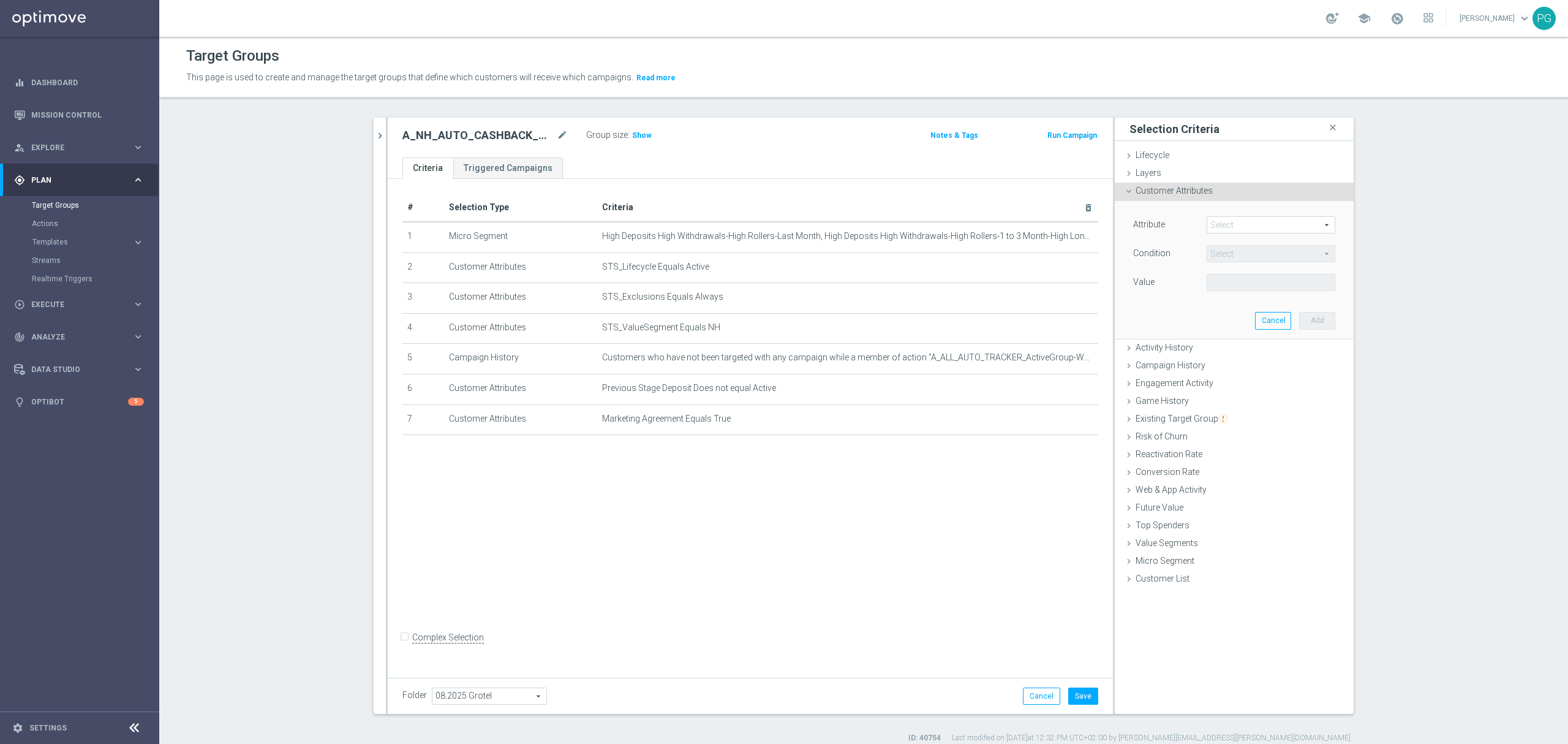
click at [1220, 230] on span at bounding box center [1271, 225] width 127 height 16
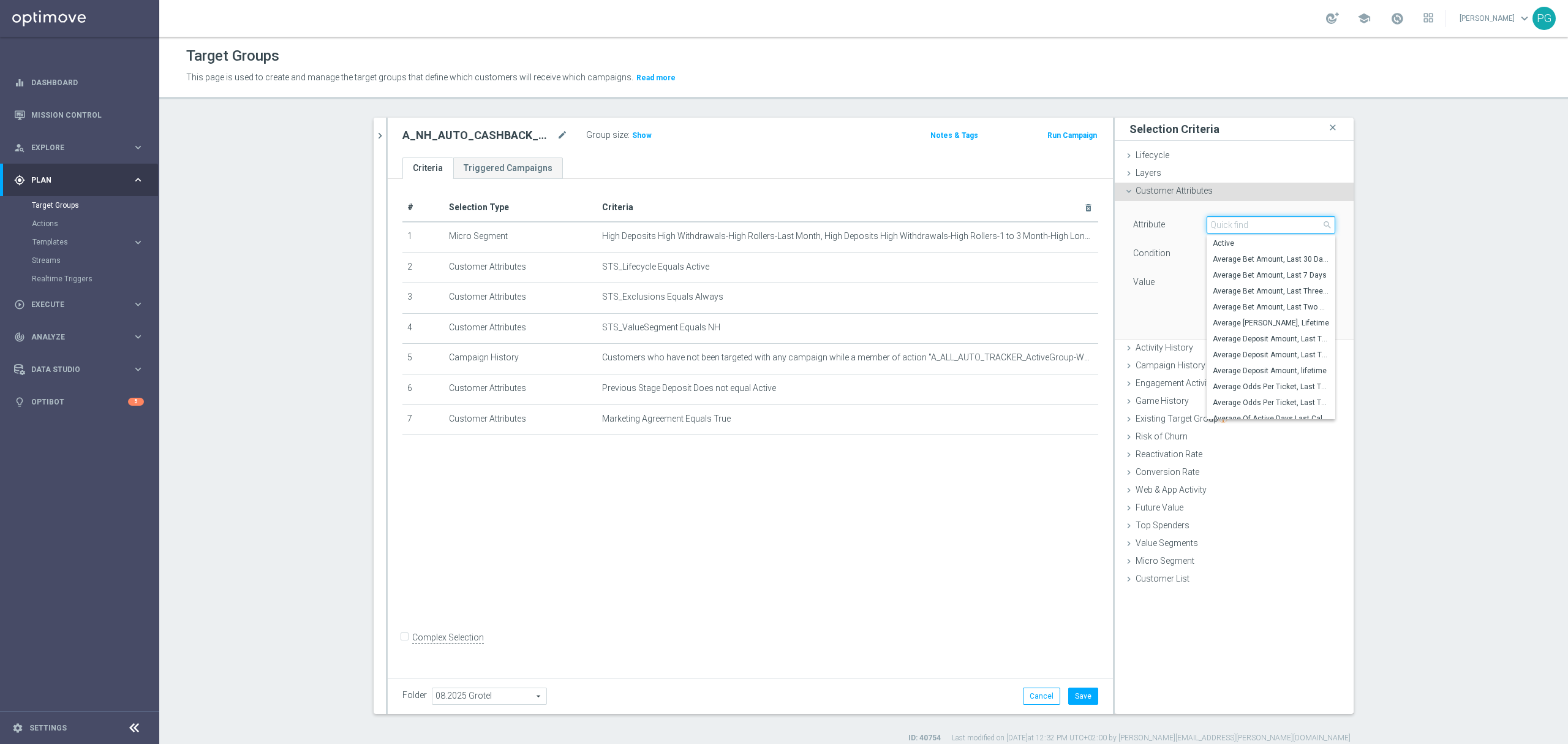
click at [1219, 228] on input "search" at bounding box center [1271, 225] width 129 height 17
type input "agree"
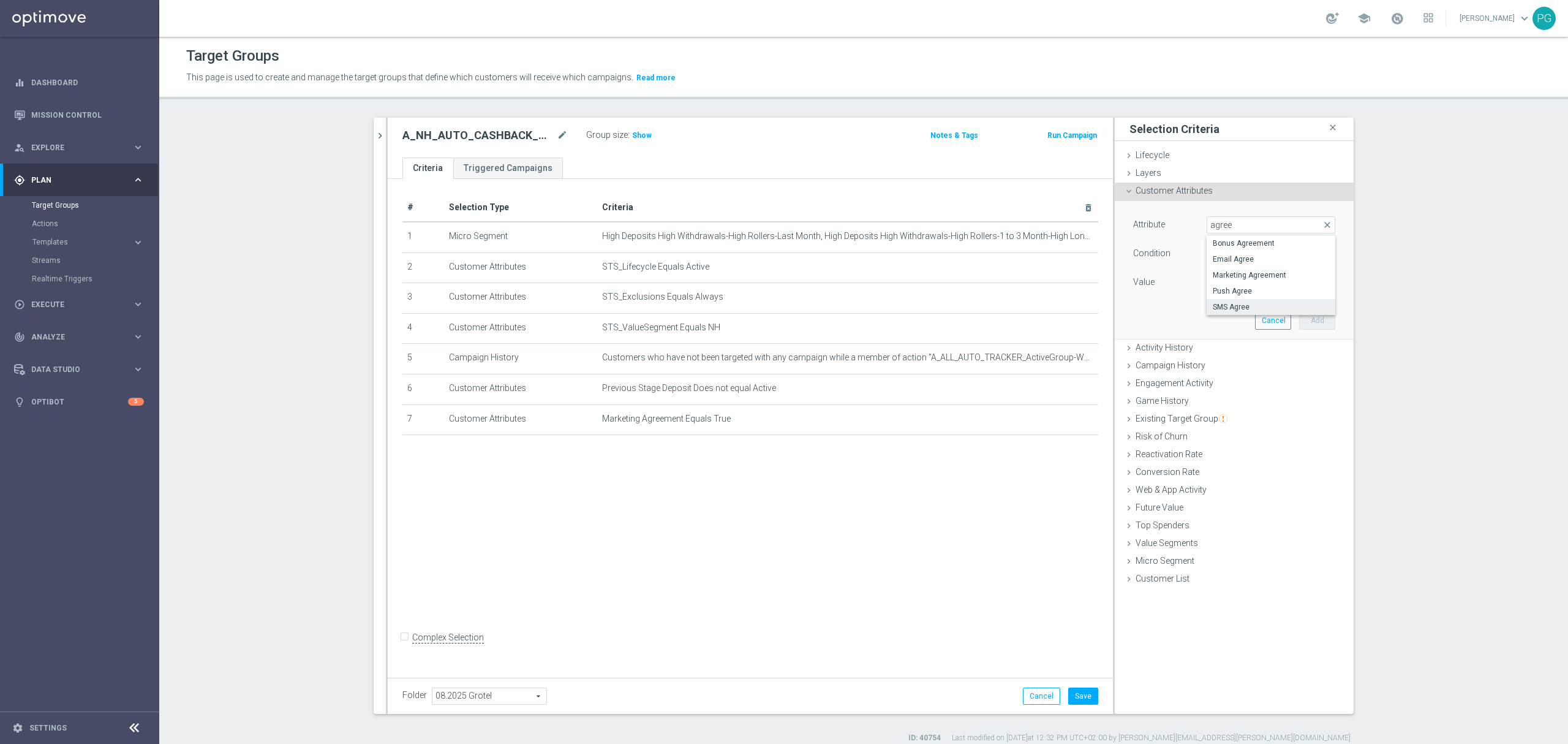
click at [1230, 303] on span "SMS Agree" at bounding box center [1271, 307] width 116 height 10
type input "SMS Agree"
type input "Equals"
click at [1230, 280] on span at bounding box center [1271, 282] width 127 height 16
click at [1230, 313] on span "TRUE" at bounding box center [1271, 317] width 116 height 10
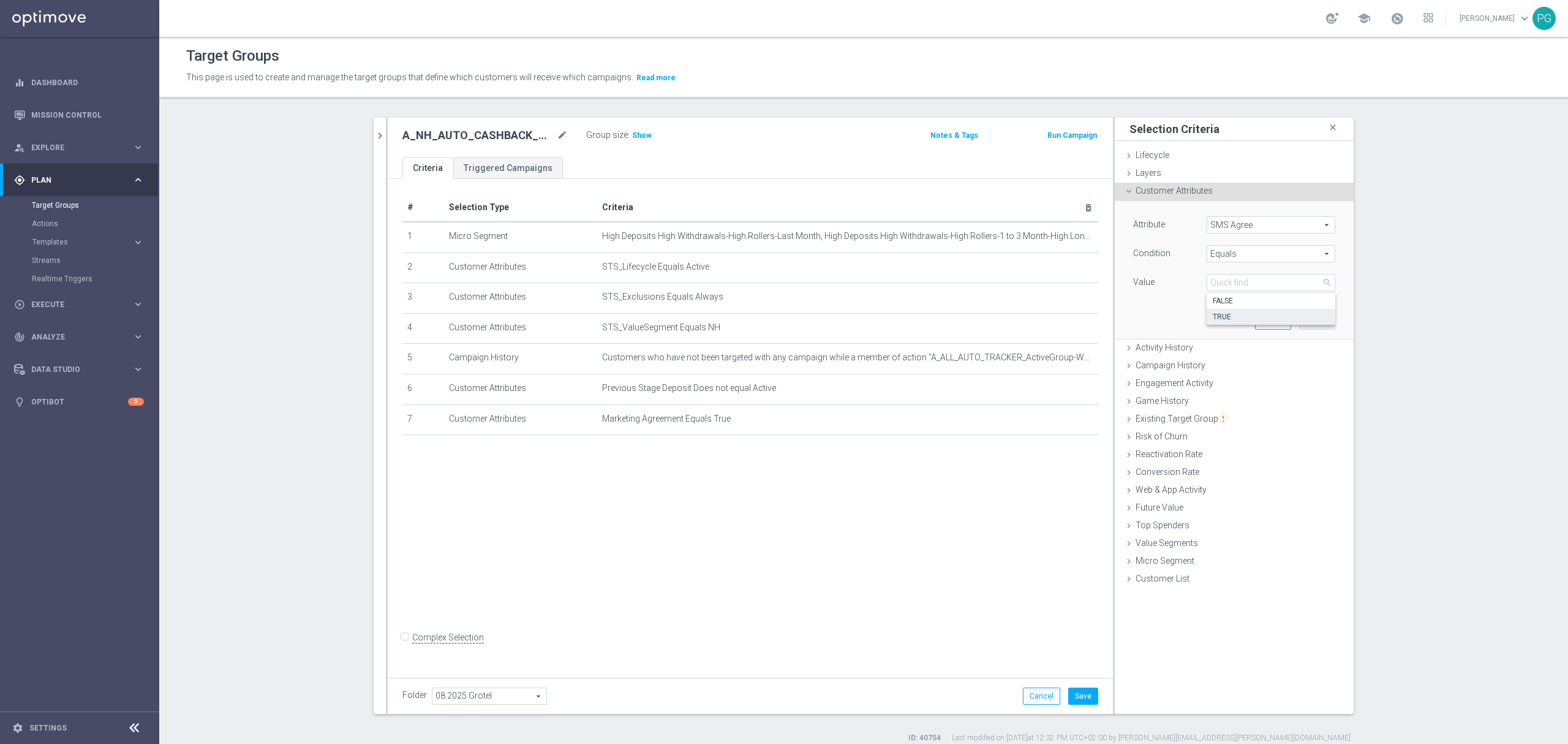
type input "TRUE"
click at [1311, 319] on button "Add" at bounding box center [1317, 321] width 36 height 17
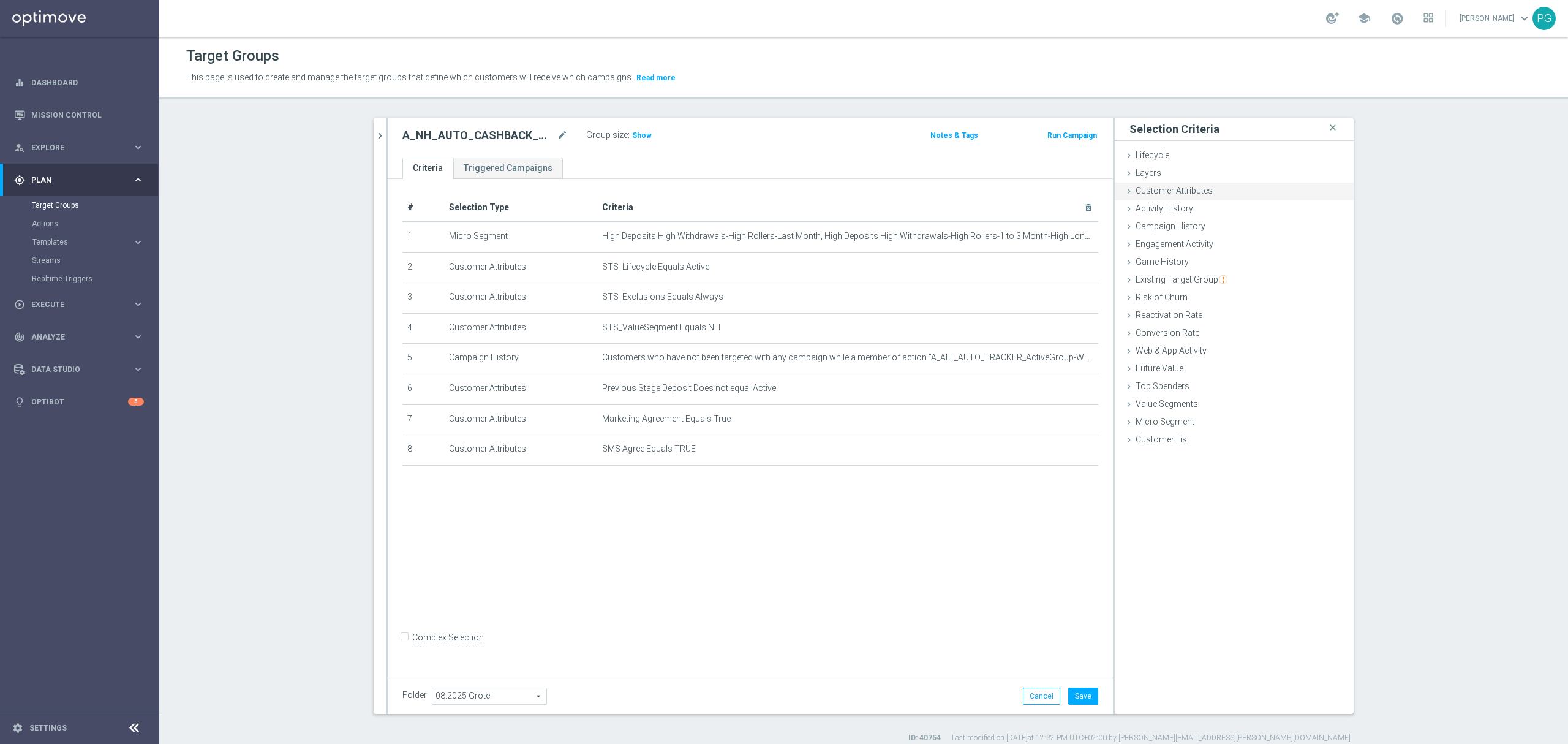
click at [1193, 194] on span "Customer Attributes" at bounding box center [1174, 191] width 77 height 10
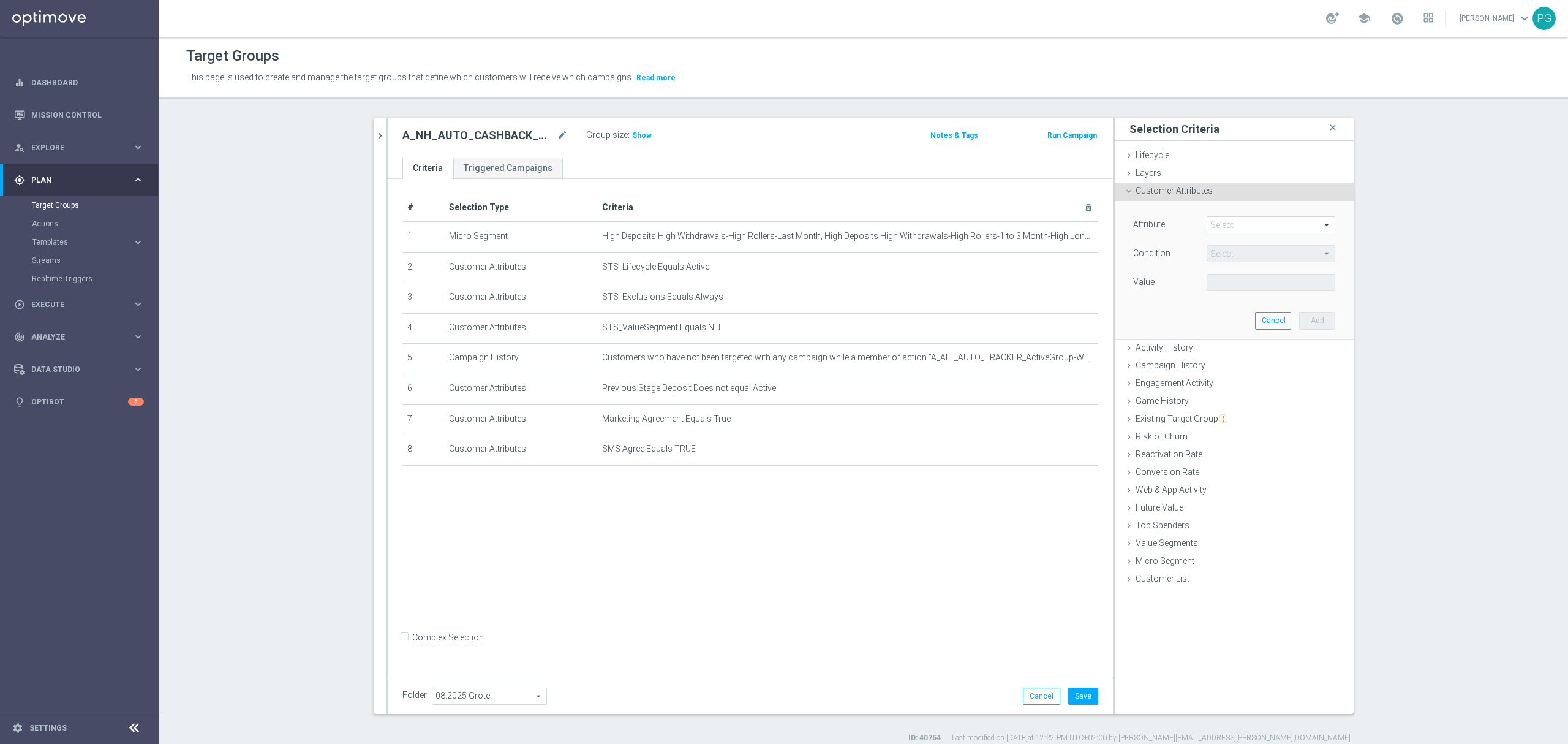
click at [1221, 215] on div "Attribute Select arrow_drop_down search Condition Select arrow_drop_down search…" at bounding box center [1234, 270] width 220 height 137
click at [1222, 219] on span at bounding box center [1271, 225] width 127 height 16
click at [0, 0] on input "search" at bounding box center [0, 0] width 0 height 0
type input "phone"
click at [1267, 263] on span "Is Phone Verified" at bounding box center [1271, 259] width 116 height 10
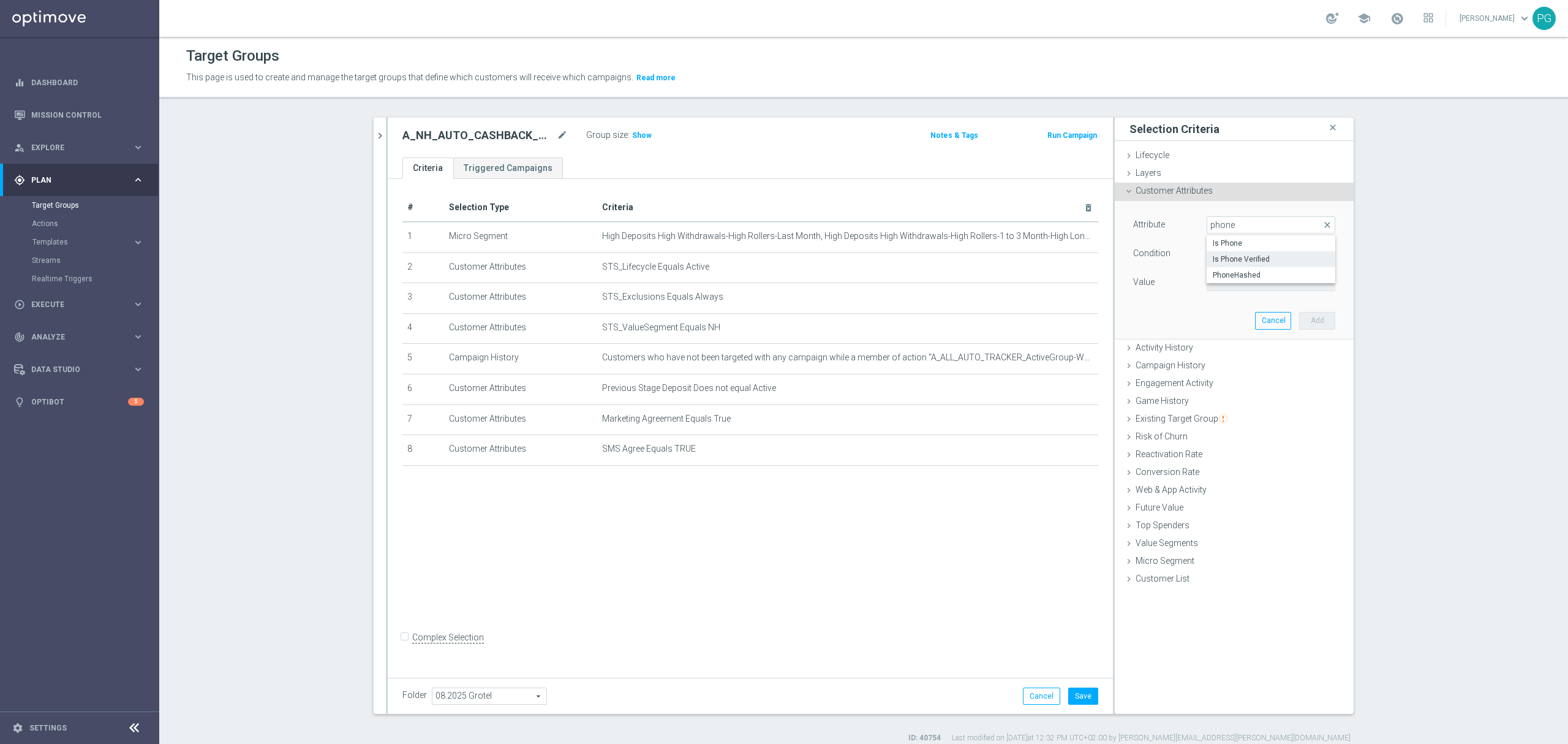
type input "Is Phone Verified"
type input "Equals"
click at [1233, 280] on span at bounding box center [1271, 282] width 127 height 16
click at [1236, 319] on span "True" at bounding box center [1271, 317] width 116 height 10
type input "True"
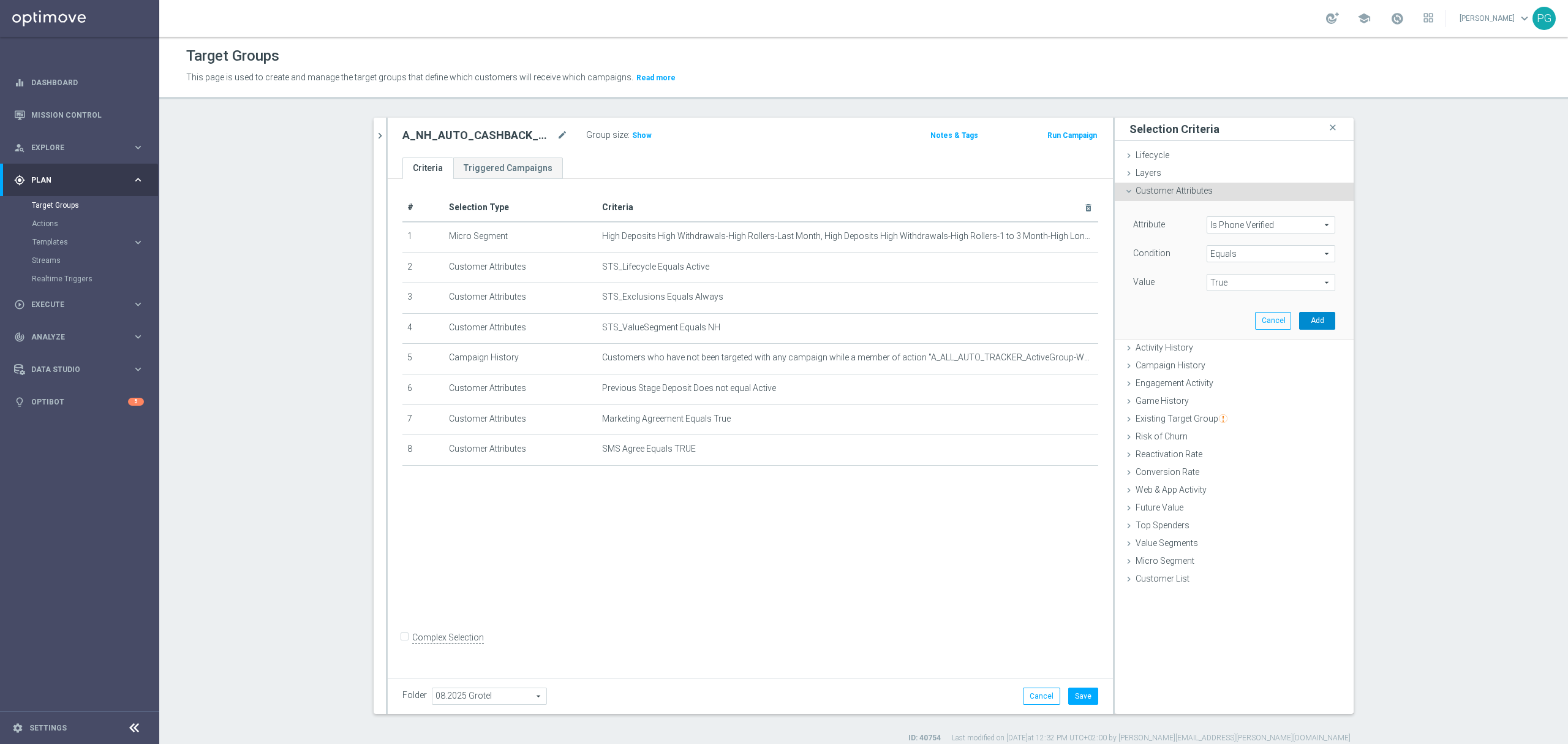
click at [1309, 317] on button "Add" at bounding box center [1317, 321] width 36 height 17
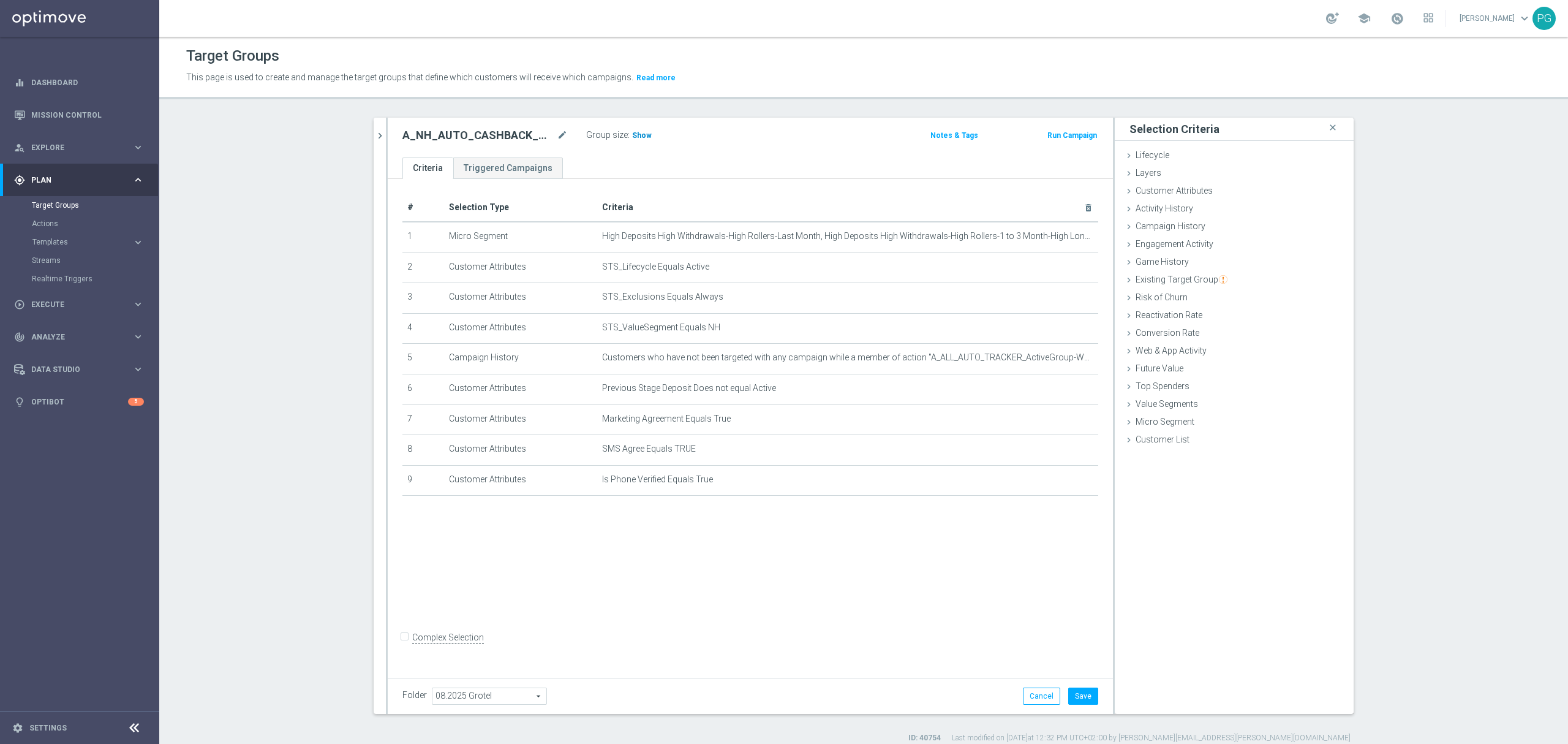
click at [643, 139] on h3 "Show" at bounding box center [642, 136] width 22 height 14
click at [1070, 454] on icon "delete_forever" at bounding box center [1074, 449] width 10 height 10
click at [637, 131] on span "Show" at bounding box center [642, 136] width 20 height 9
click at [1070, 454] on icon "delete_forever" at bounding box center [1074, 449] width 10 height 10
click at [637, 137] on span "Show" at bounding box center [642, 136] width 20 height 9
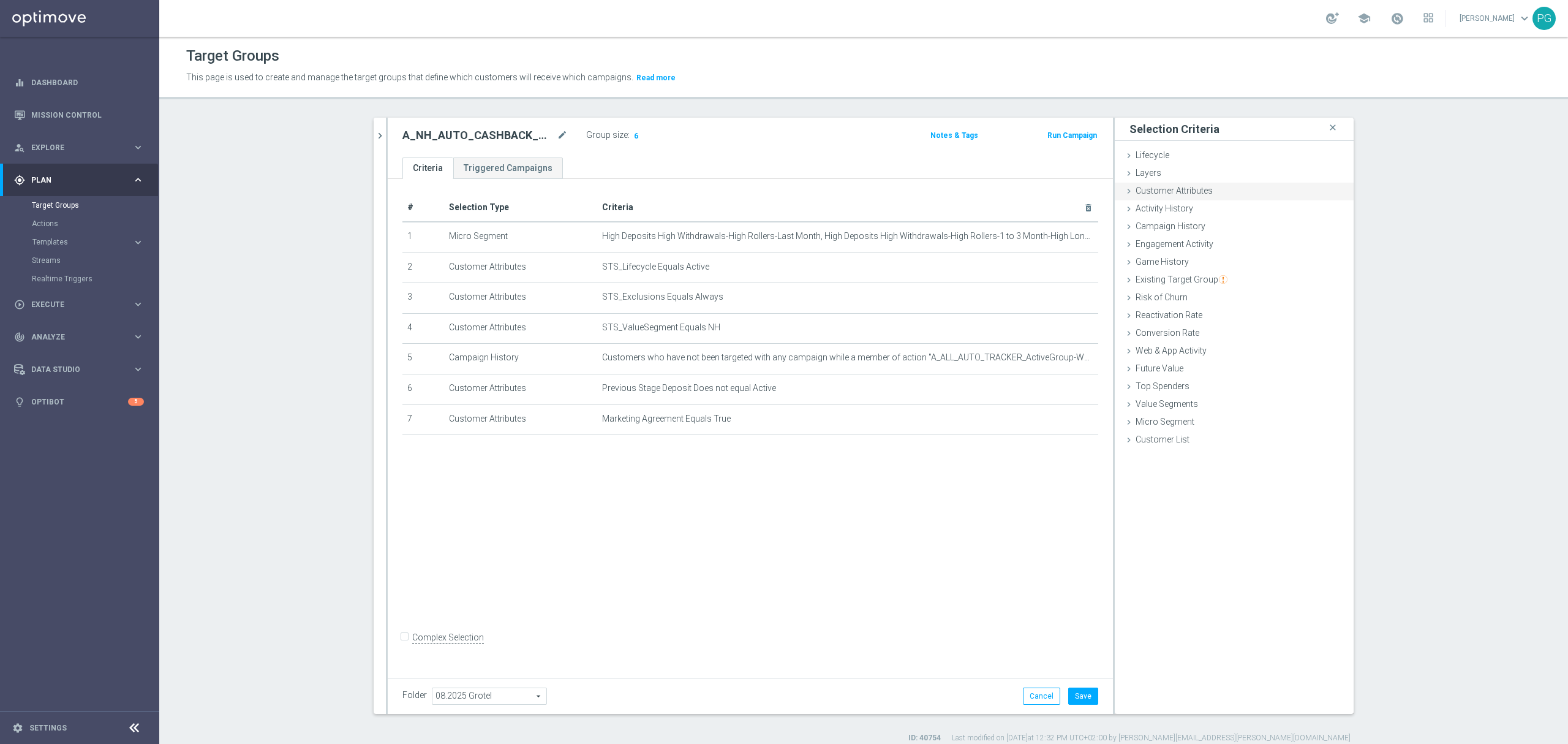
click at [1178, 184] on div "Customer Attributes done selection saved" at bounding box center [1234, 192] width 239 height 19
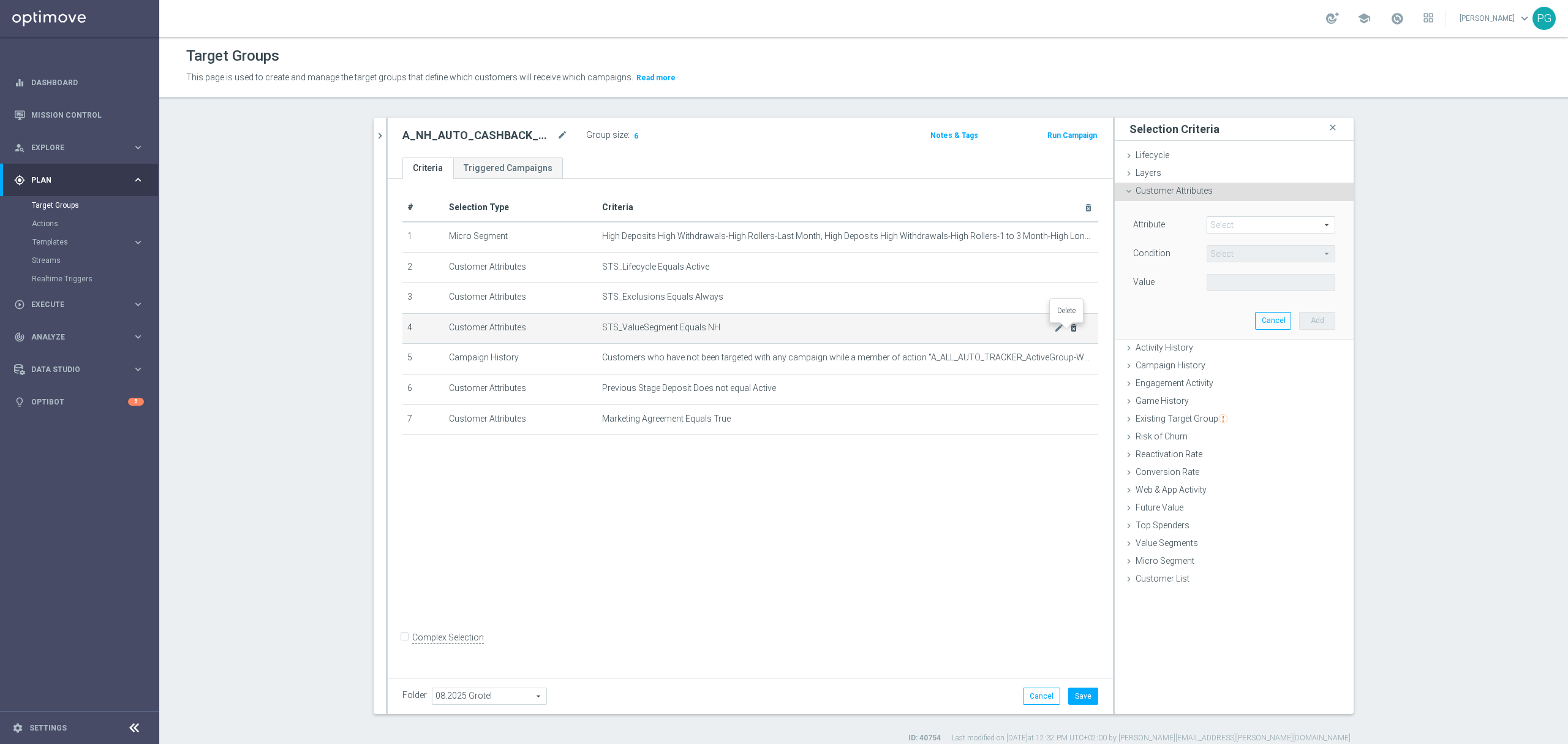
click at [1069, 331] on icon "delete_forever" at bounding box center [1074, 328] width 10 height 10
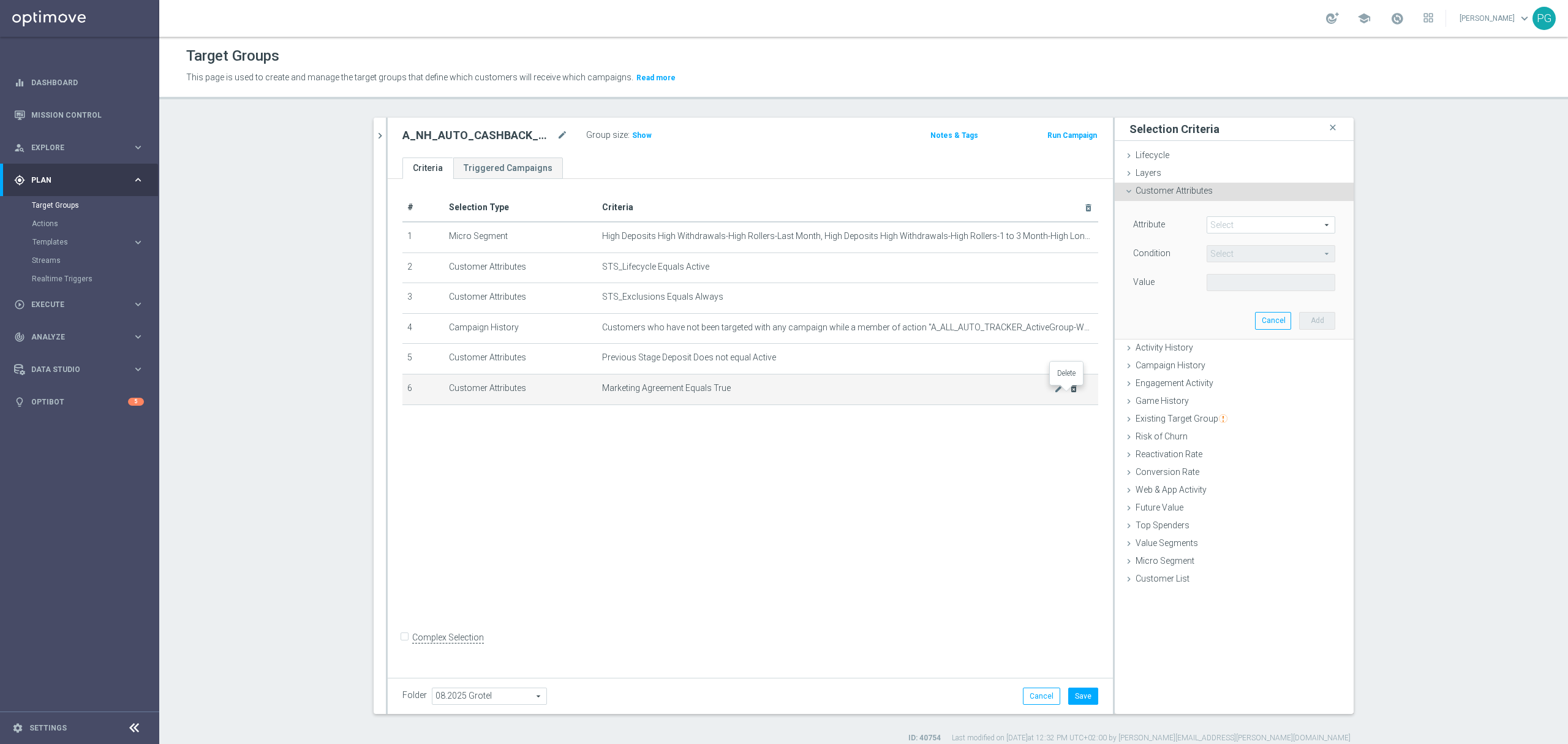
click at [1069, 392] on icon "delete_forever" at bounding box center [1074, 389] width 10 height 10
click at [634, 141] on h3 "Show" at bounding box center [642, 136] width 22 height 14
click at [1251, 224] on span at bounding box center [1271, 225] width 127 height 16
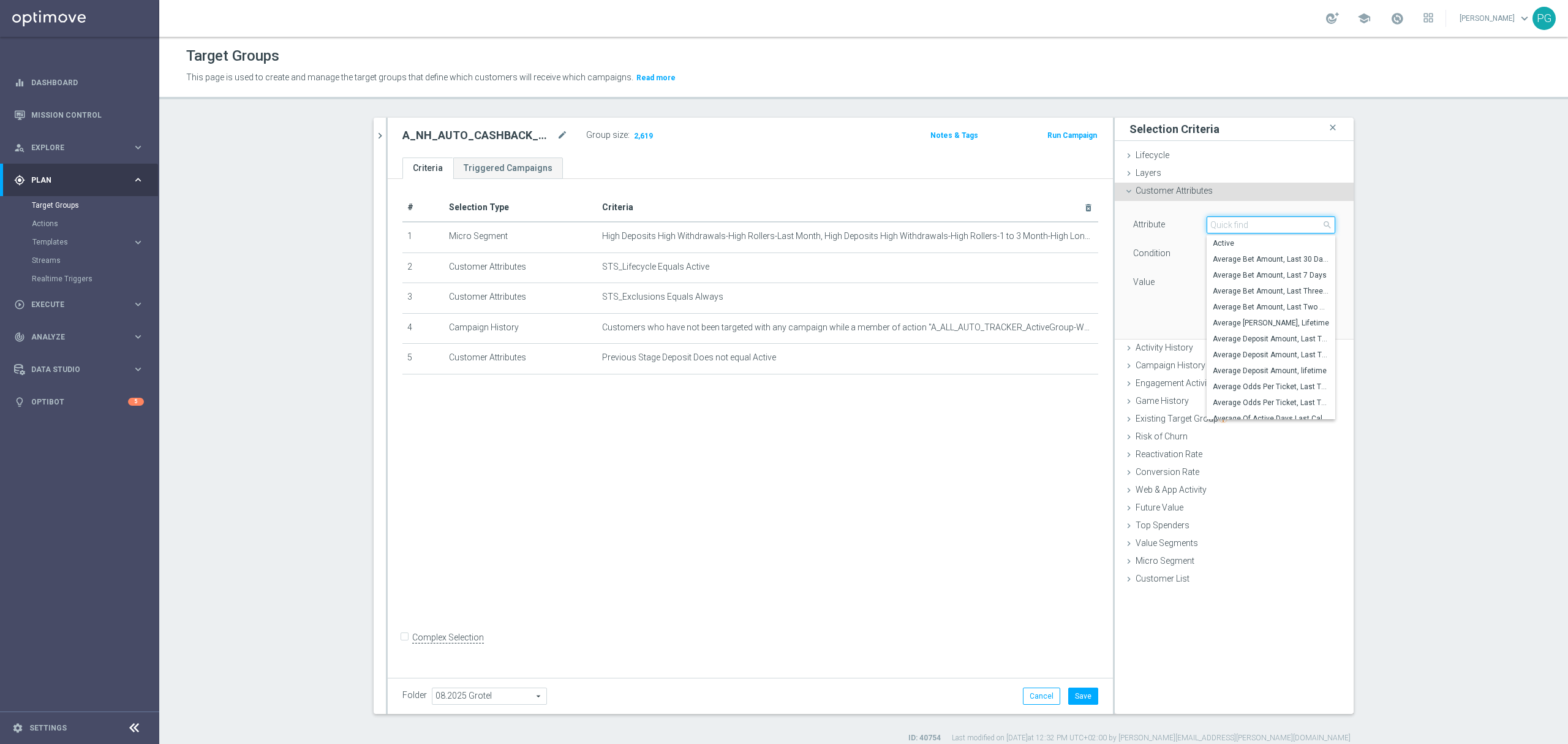
click at [1251, 224] on input "search" at bounding box center [1271, 225] width 129 height 17
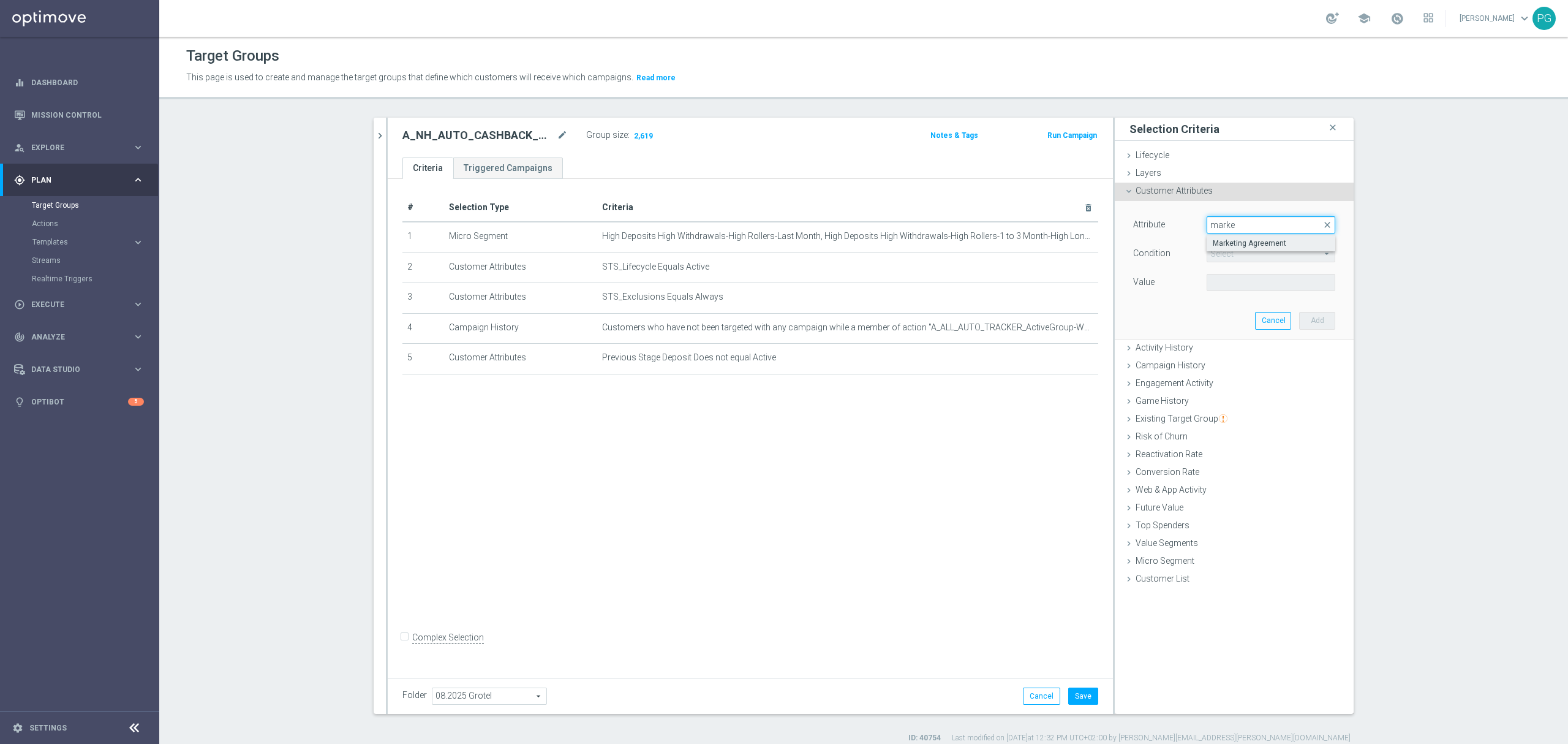
type input "marke"
click at [1243, 241] on span "Marketing Agreement" at bounding box center [1271, 243] width 116 height 10
type input "Marketing Agreement"
type input "Equals"
click at [1233, 277] on span at bounding box center [1271, 282] width 127 height 16
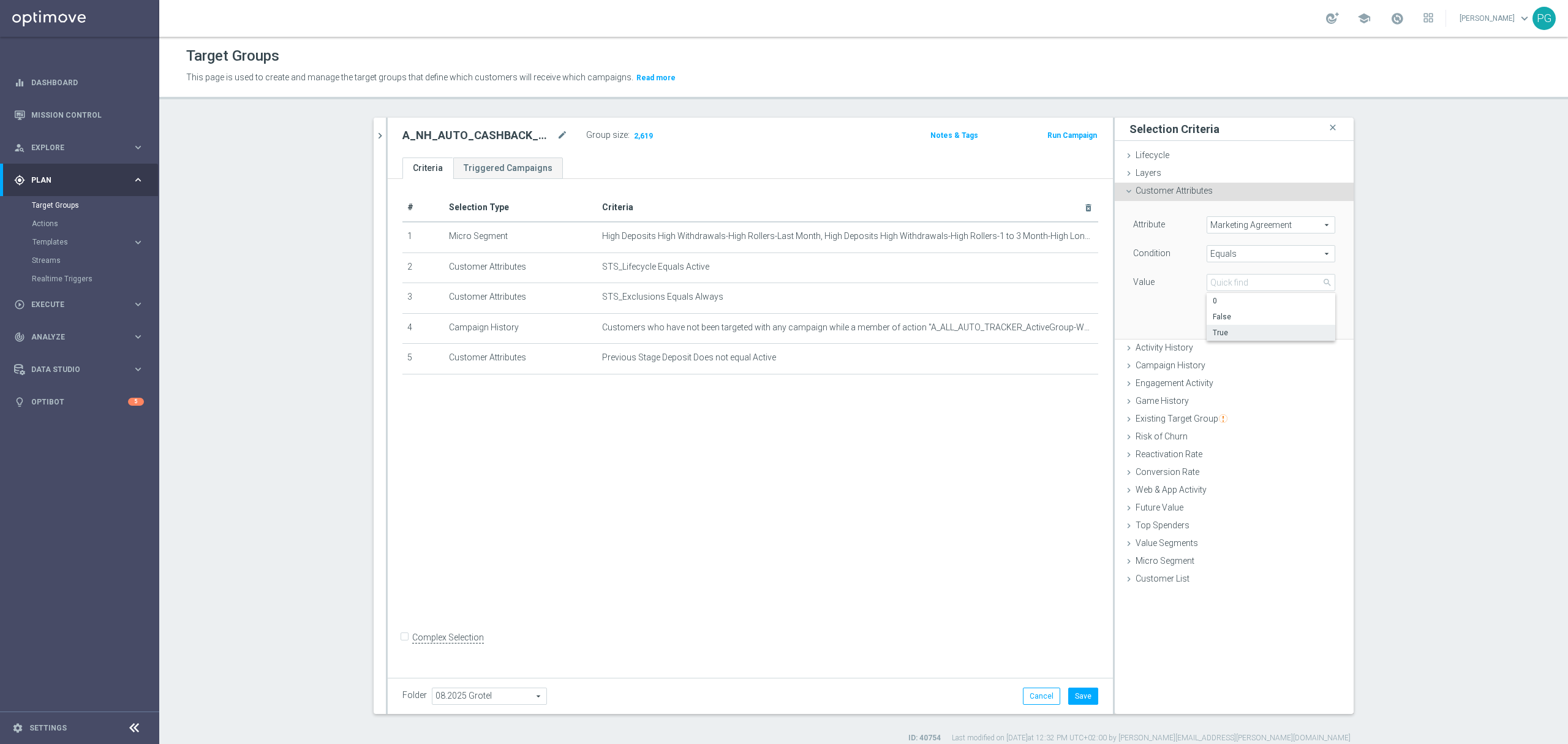
click at [1222, 334] on span "True" at bounding box center [1271, 333] width 116 height 10
type input "True"
click at [1312, 320] on button "Add" at bounding box center [1317, 321] width 36 height 17
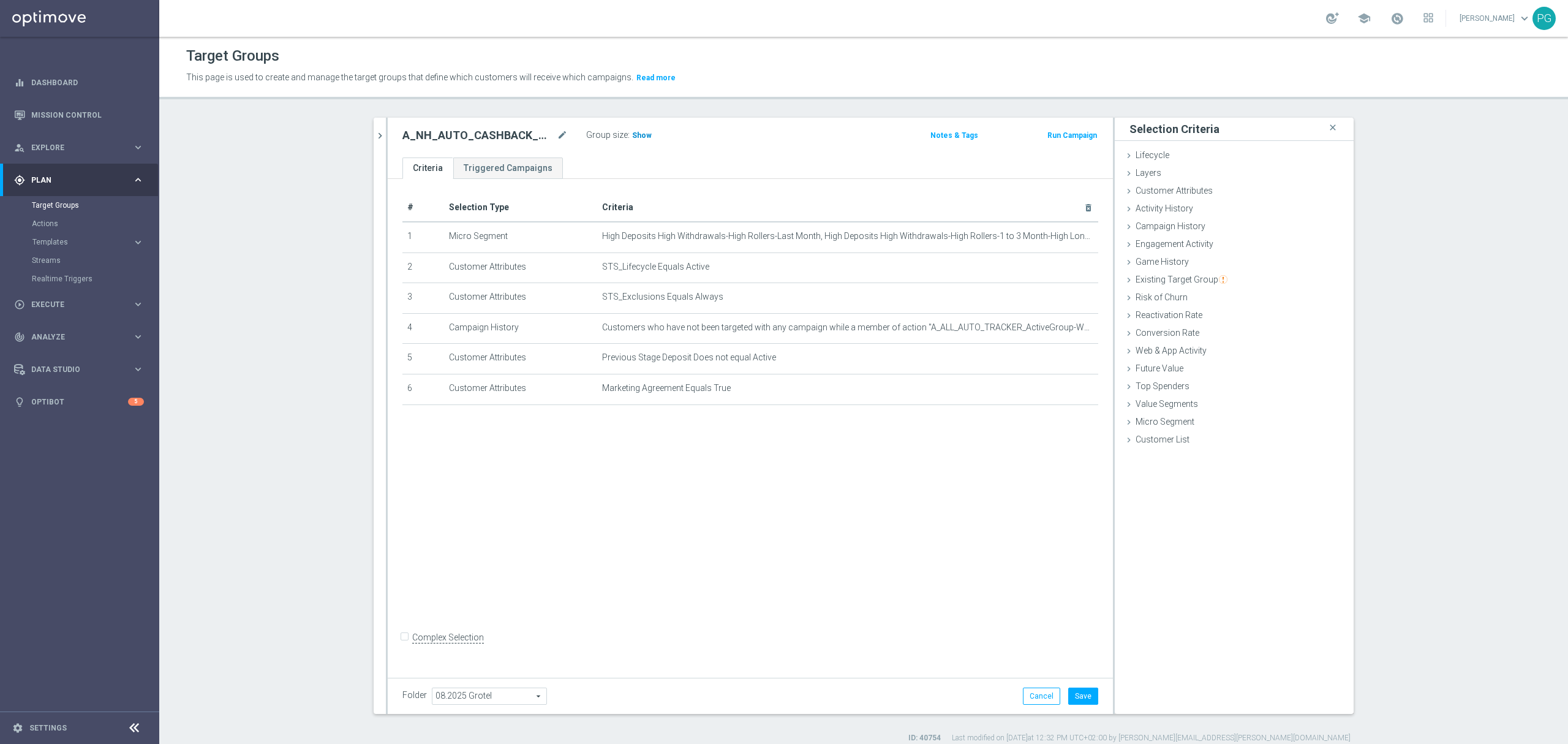
click at [640, 136] on span "Show" at bounding box center [642, 136] width 20 height 9
click at [1157, 191] on span "Customer Attributes" at bounding box center [1174, 191] width 77 height 10
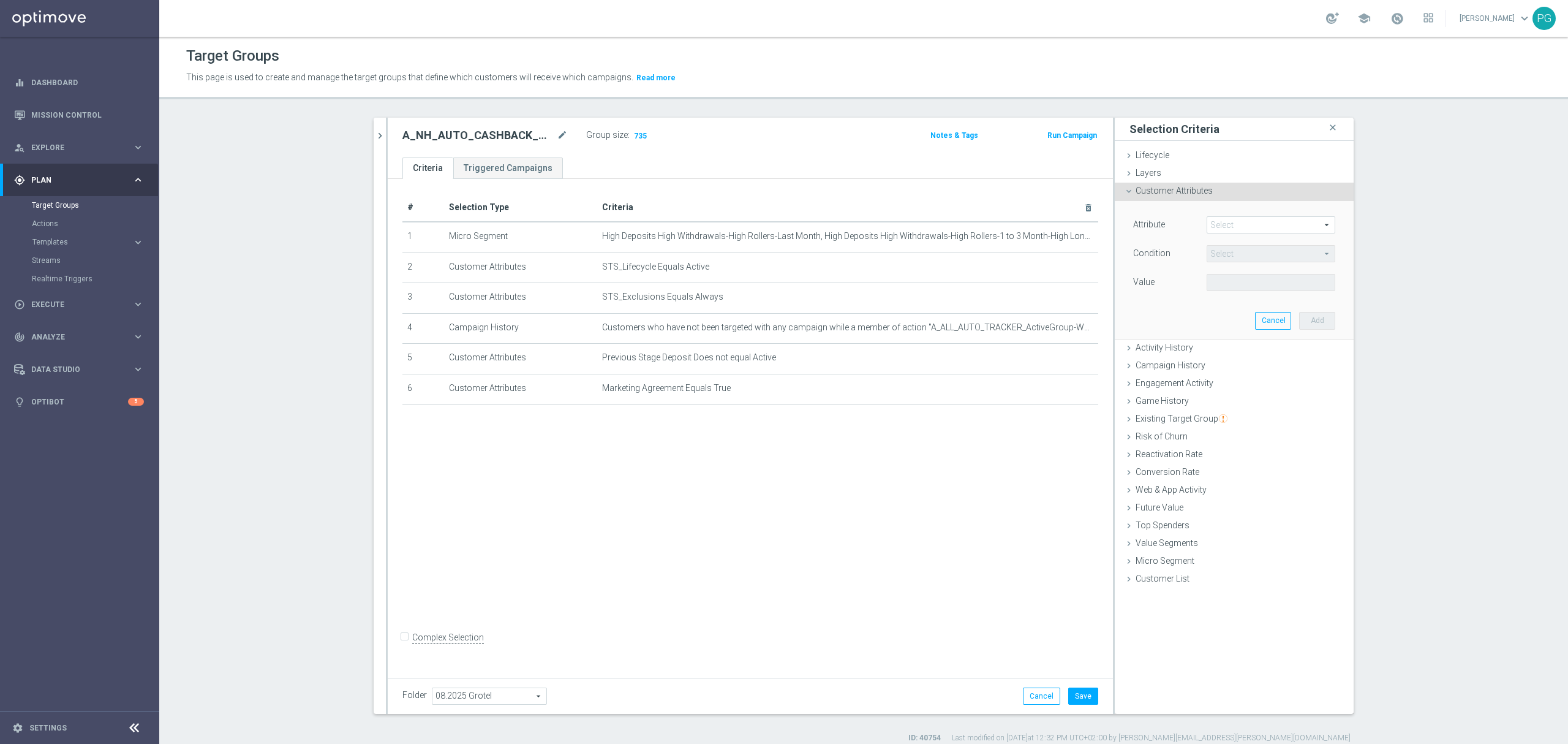
click at [1230, 221] on span at bounding box center [1271, 225] width 127 height 16
click at [0, 0] on input "search" at bounding box center [0, 0] width 0 height 0
type input "phone"
click at [1220, 263] on span "Is Phone Verified" at bounding box center [1271, 259] width 116 height 10
type input "Is Phone Verified"
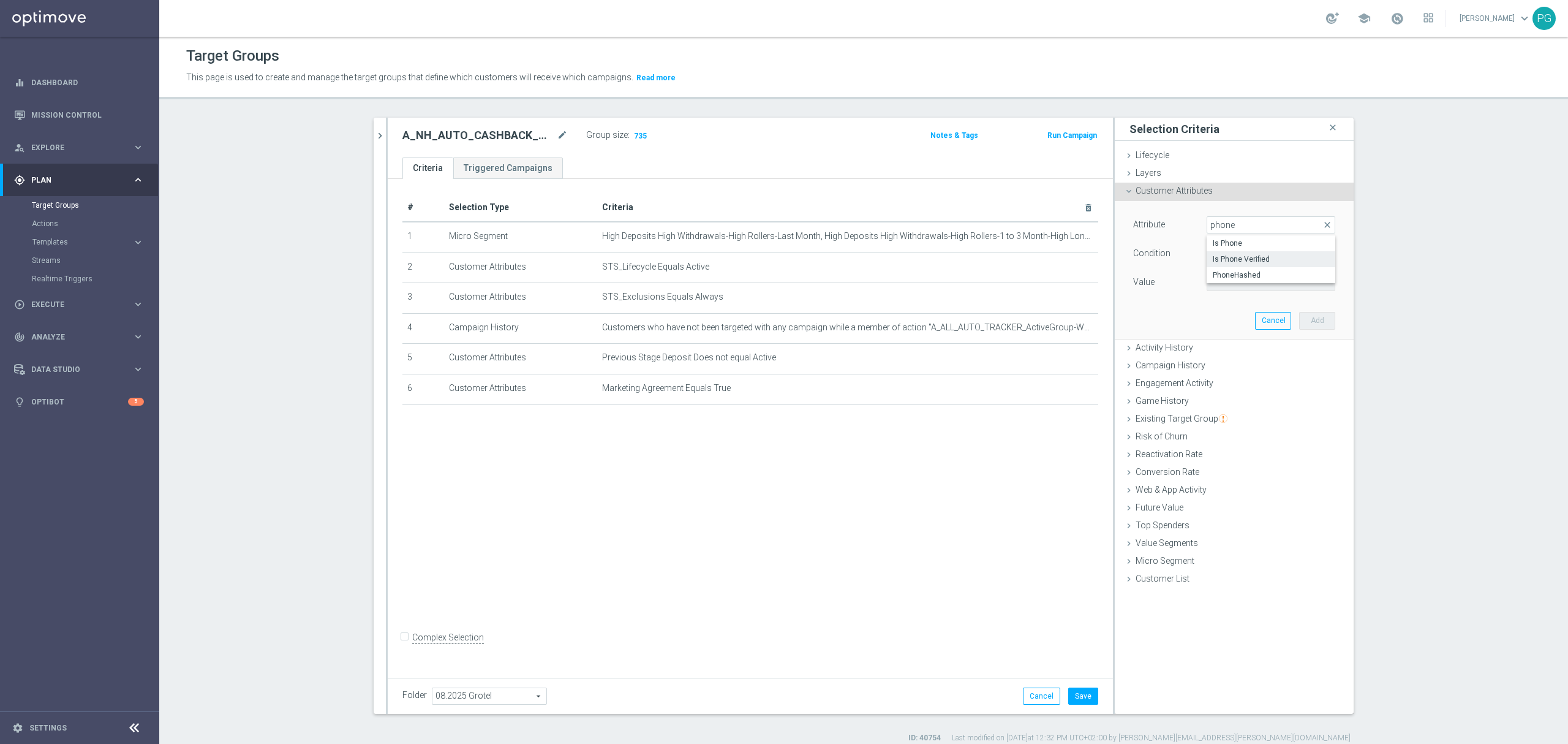
type input "Equals"
click at [1214, 283] on span at bounding box center [1271, 282] width 127 height 16
click at [1221, 320] on span "True" at bounding box center [1271, 317] width 116 height 10
type input "True"
click at [1304, 325] on button "Add" at bounding box center [1317, 321] width 36 height 17
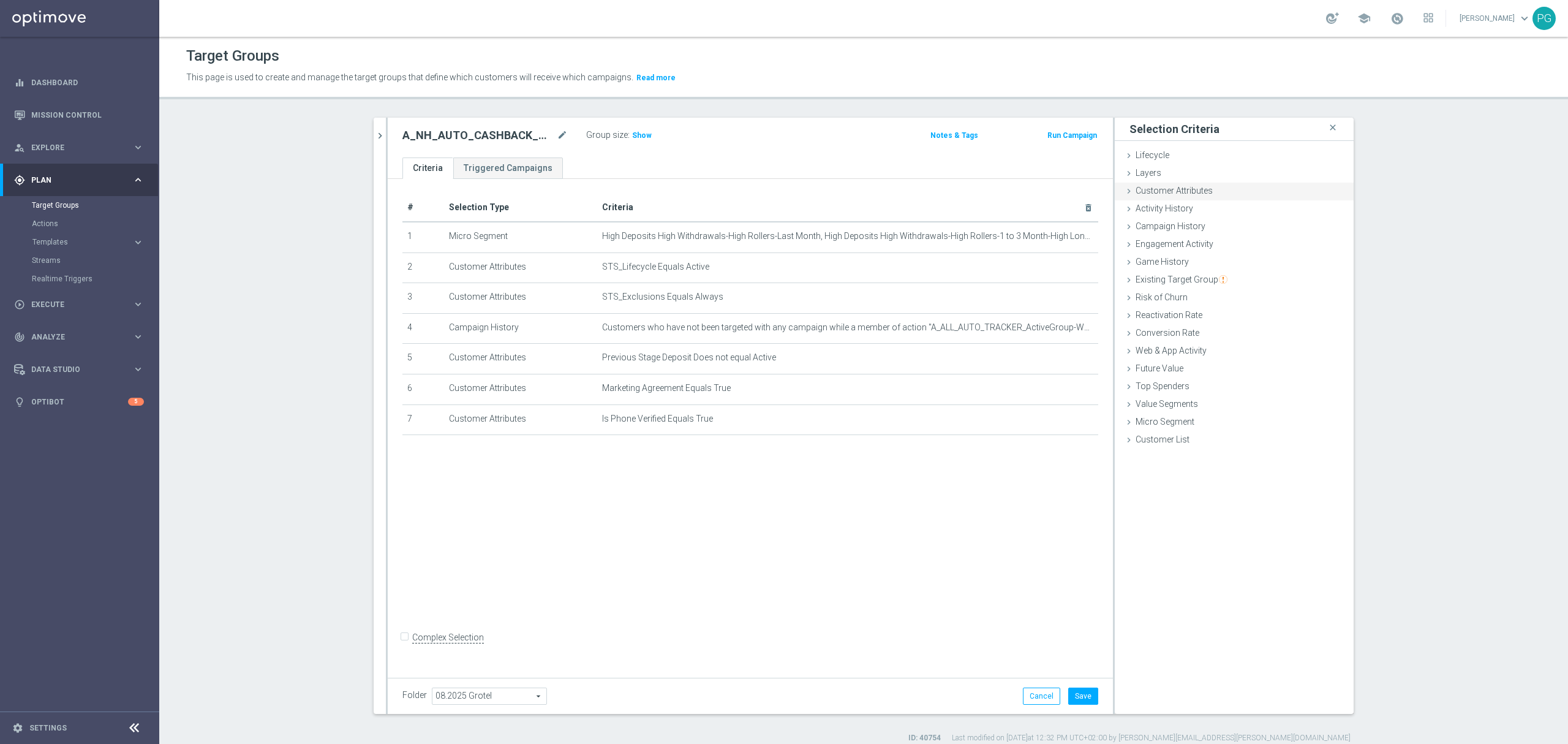
click at [1268, 192] on div "Customer Attributes done selection saved" at bounding box center [1234, 192] width 239 height 19
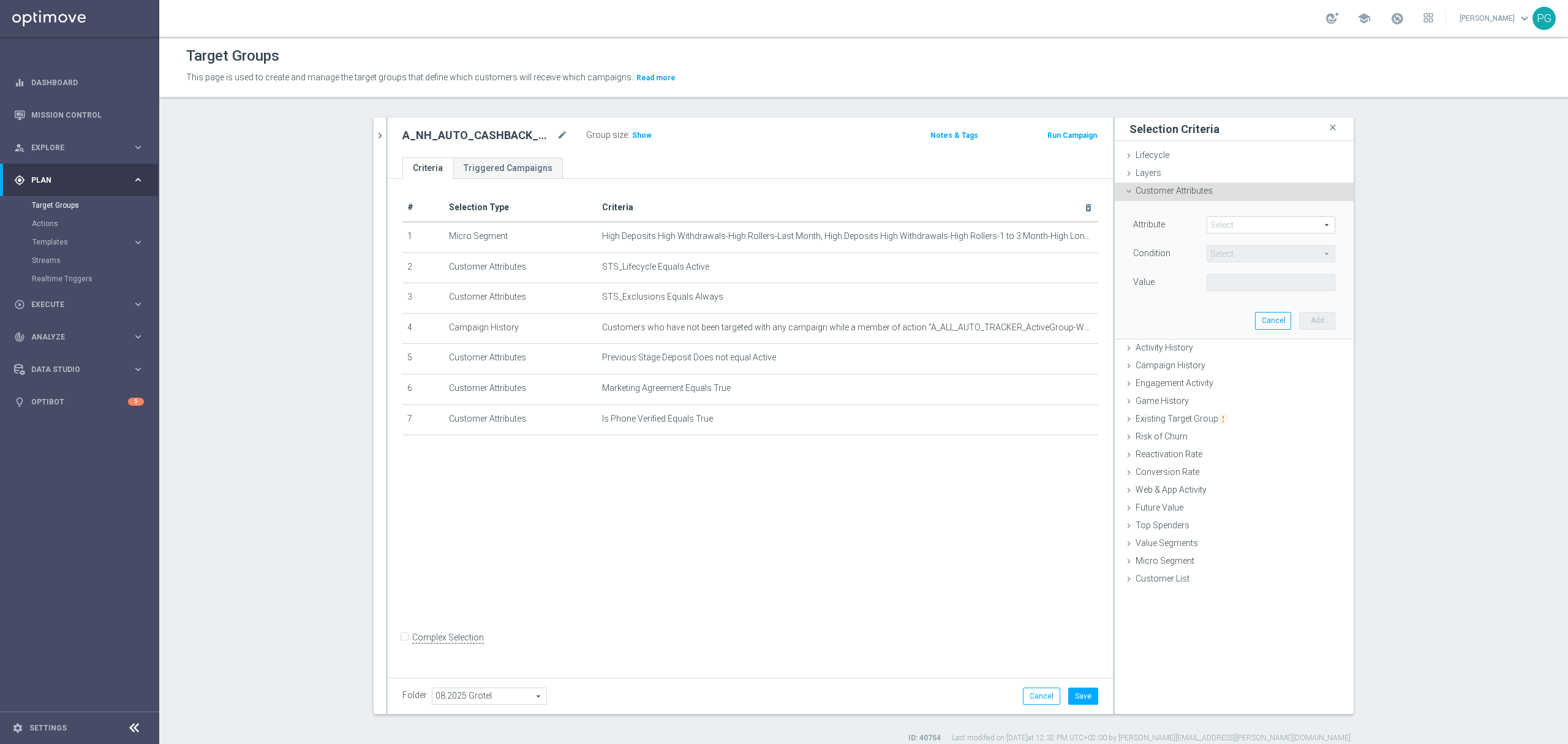
click at [1278, 226] on span at bounding box center [1271, 225] width 127 height 16
click at [0, 0] on input "search" at bounding box center [0, 0] width 0 height 0
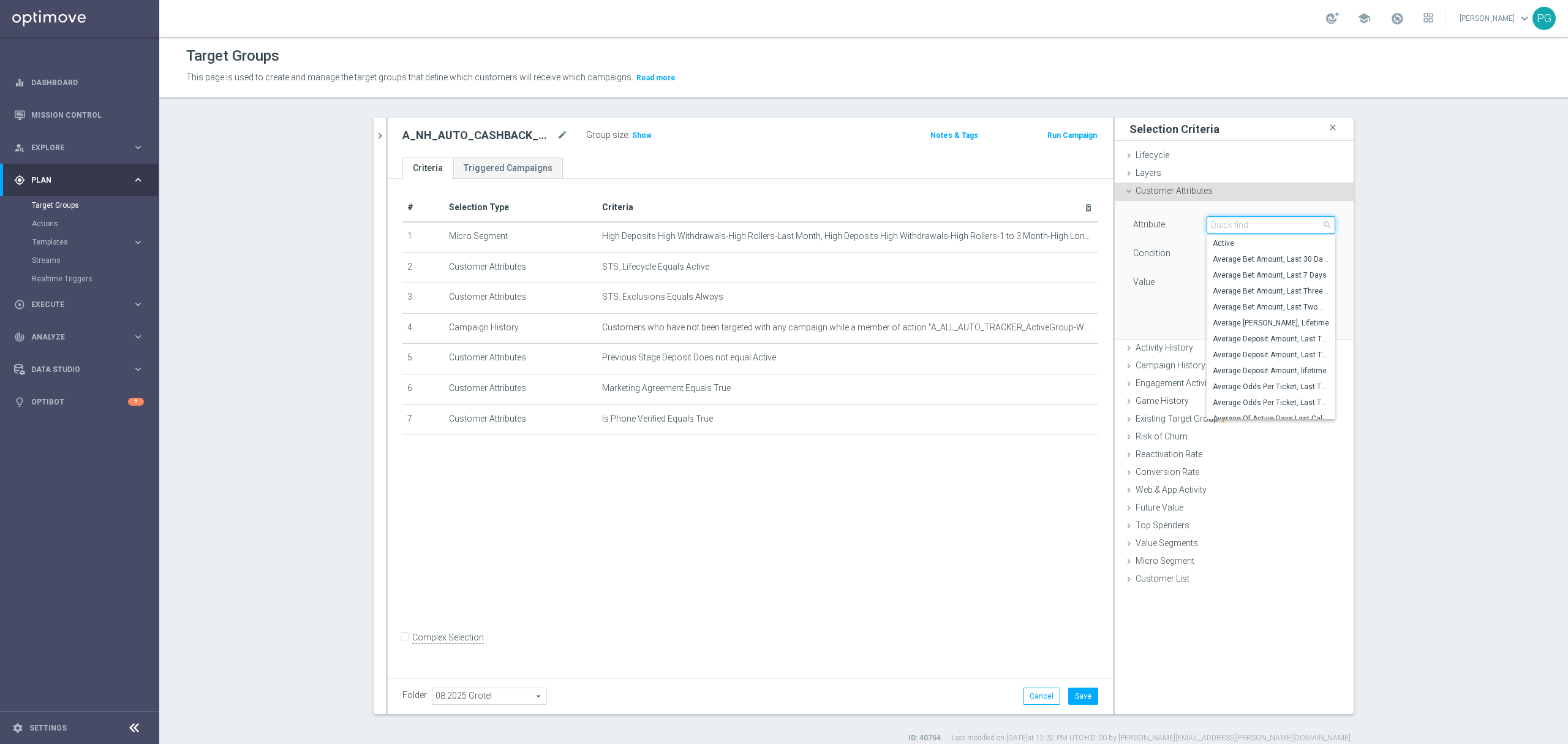
type input "p"
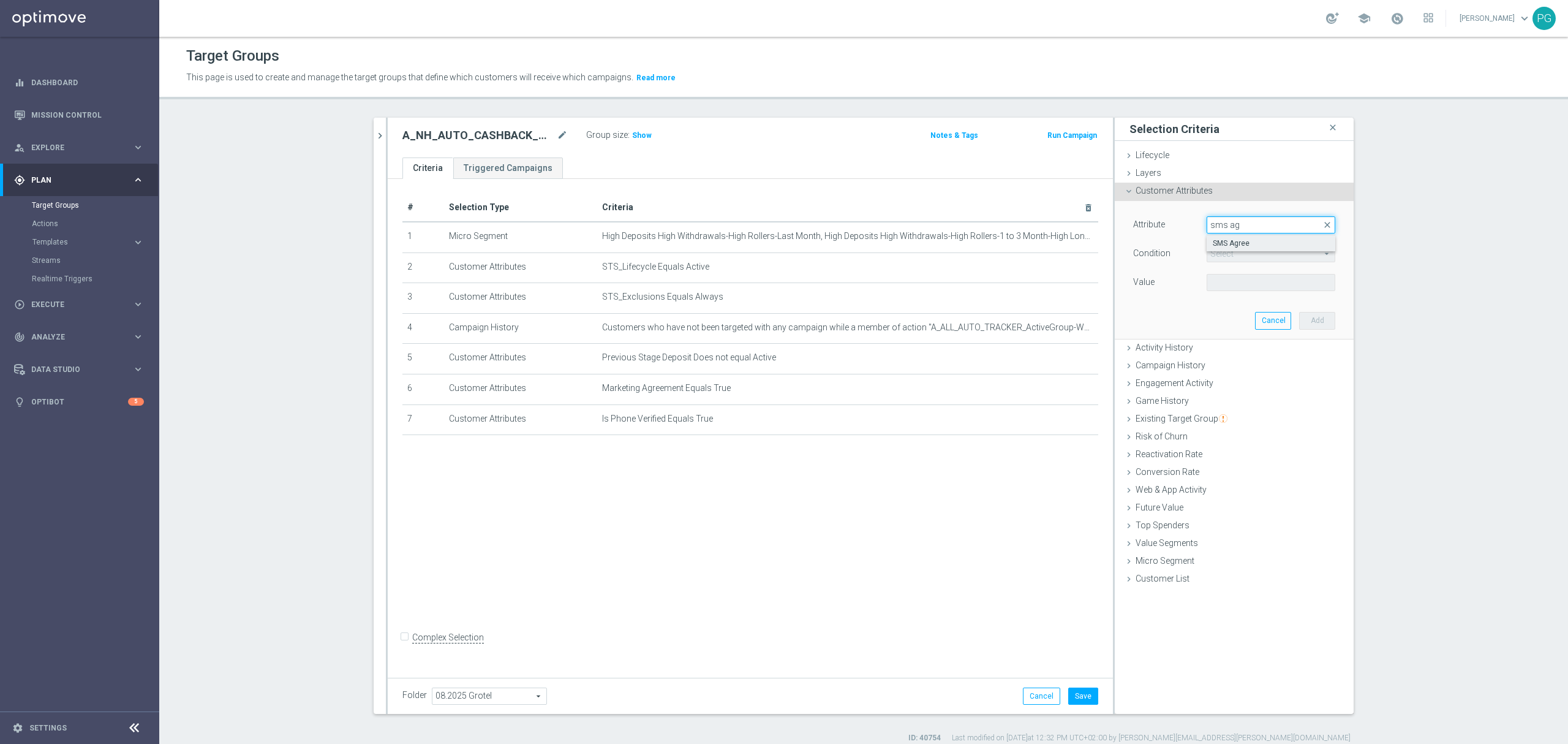
type input "sms ag"
click at [1250, 243] on span "SMS Agree" at bounding box center [1271, 243] width 116 height 10
type input "SMS Agree"
type input "Equals"
click at [1238, 282] on span at bounding box center [1271, 282] width 127 height 16
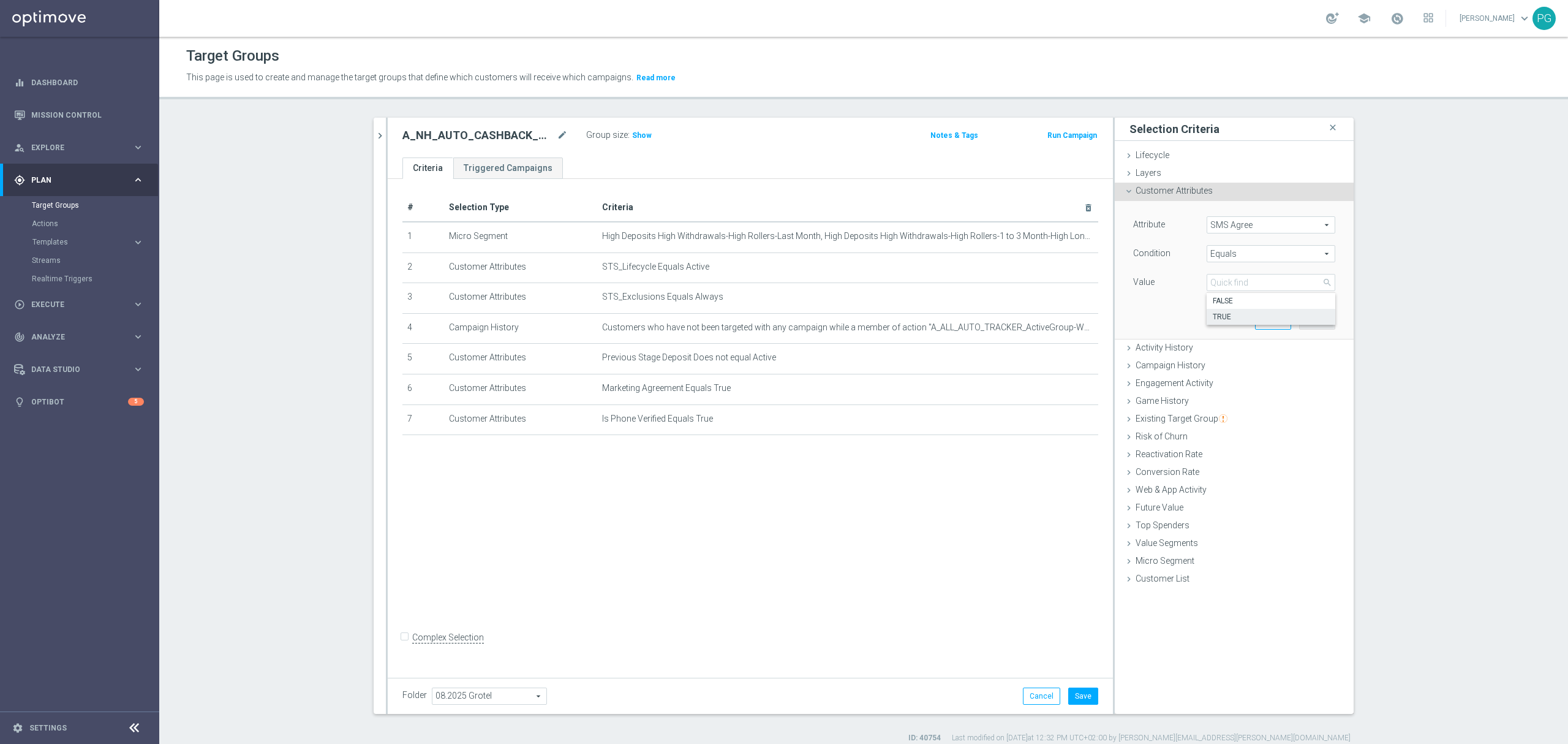
click at [1225, 311] on label "TRUE" at bounding box center [1271, 317] width 129 height 16
type input "TRUE"
click at [1304, 322] on button "Add" at bounding box center [1317, 321] width 36 height 17
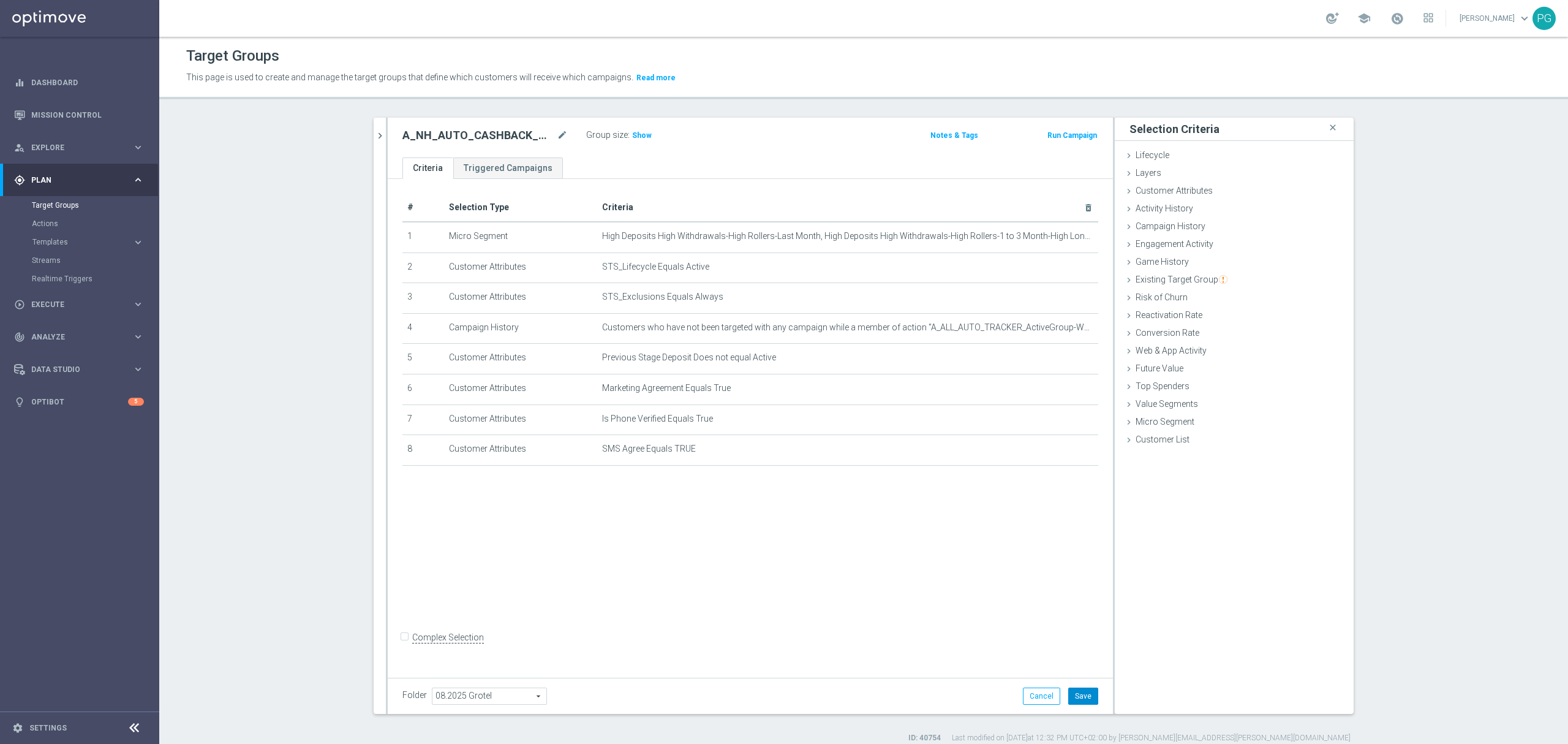
click at [1088, 697] on button "Save" at bounding box center [1083, 696] width 30 height 17
click at [635, 139] on span "Show" at bounding box center [642, 136] width 20 height 9
click at [1194, 231] on span "Campaign History" at bounding box center [1170, 226] width 70 height 10
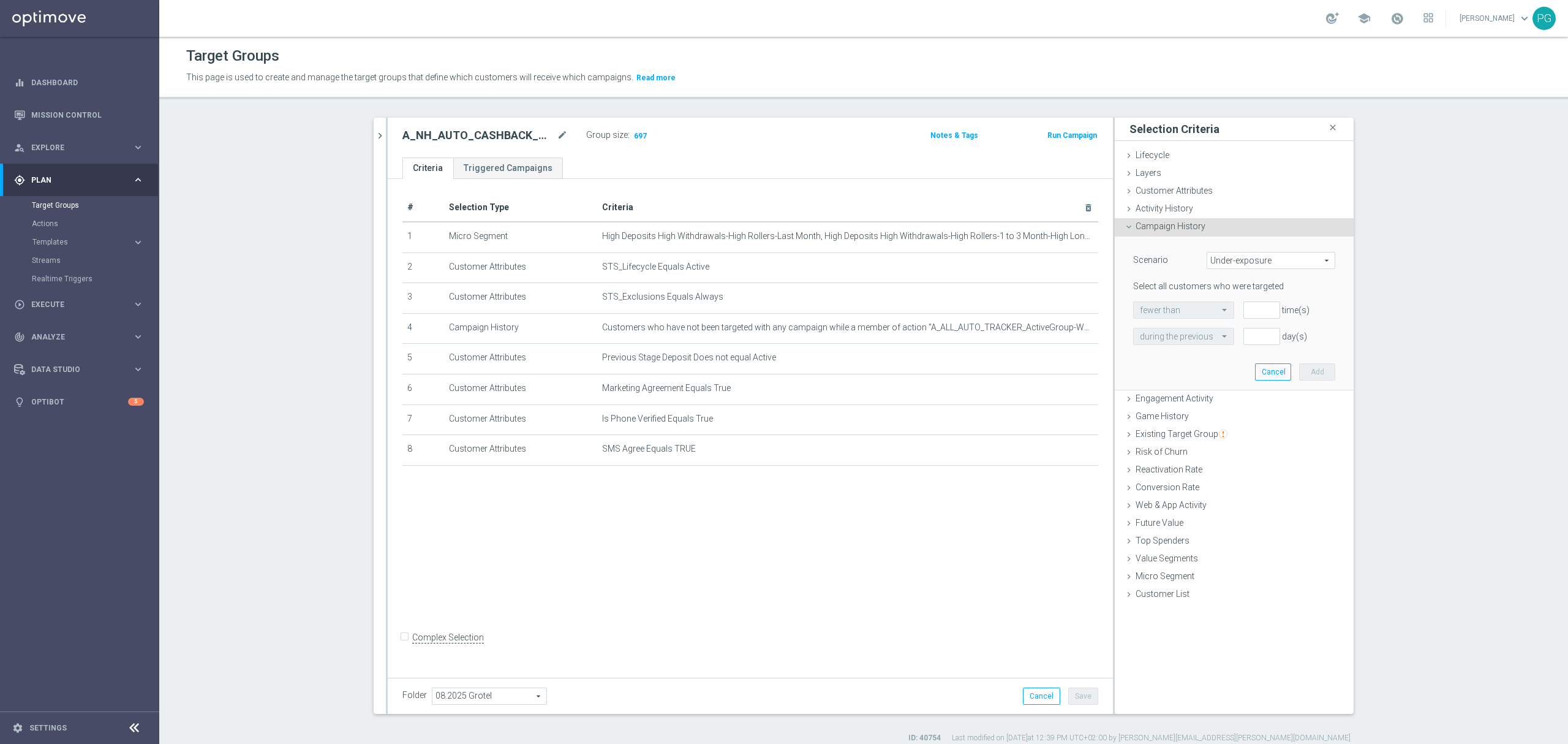
click at [1230, 262] on span "Under-exposure" at bounding box center [1271, 261] width 127 height 16
click at [1238, 338] on span "Custom" at bounding box center [1271, 342] width 115 height 10
type input "Custom"
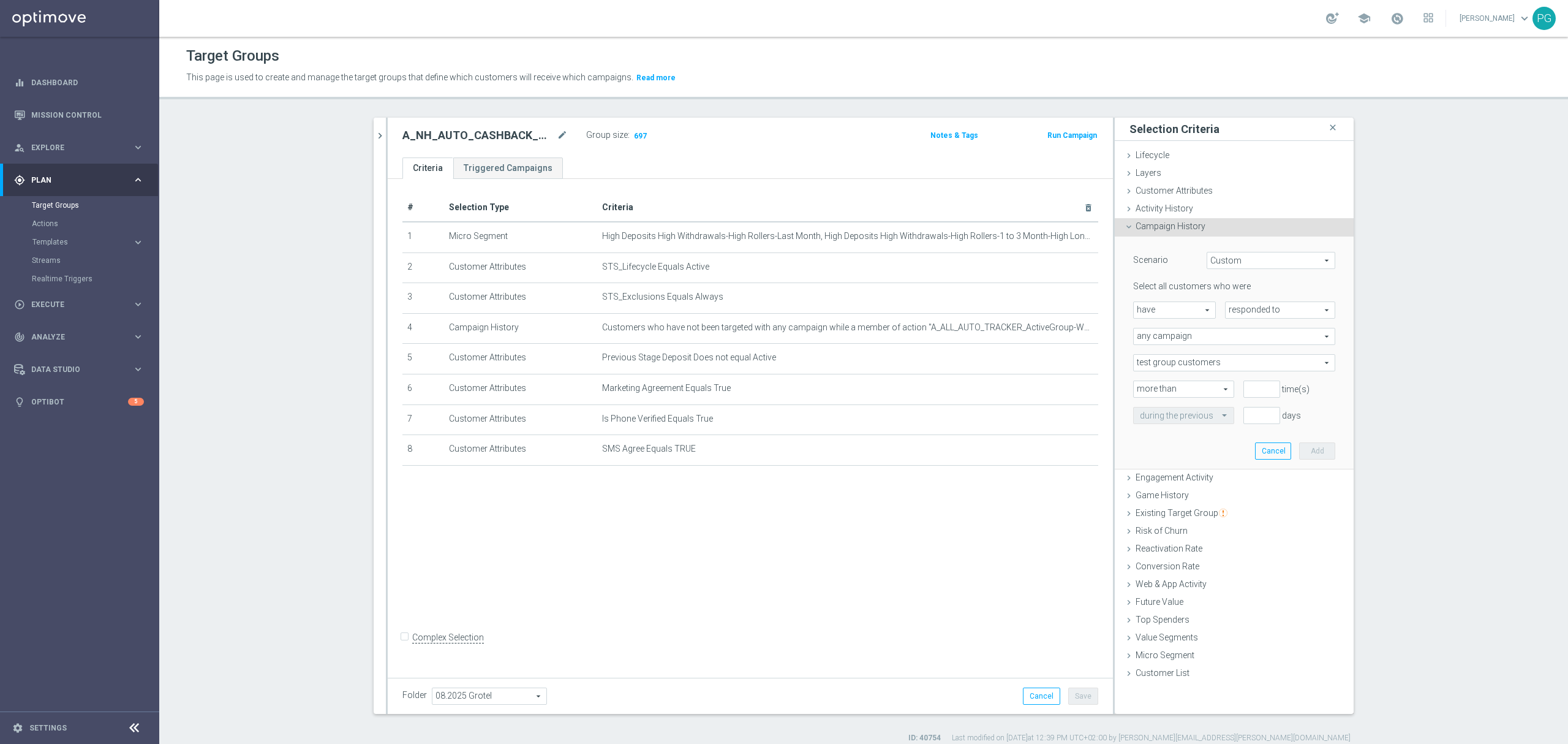
click at [1246, 312] on span "responded to" at bounding box center [1280, 310] width 109 height 16
click at [1248, 342] on span "been targeted with" at bounding box center [1280, 344] width 97 height 10
type input "been targeted with"
click at [1176, 300] on div "Select all customers who were have have arrow_drop_down search been targeted wi…" at bounding box center [1234, 352] width 202 height 143
click at [1173, 306] on span "have" at bounding box center [1174, 310] width 82 height 16
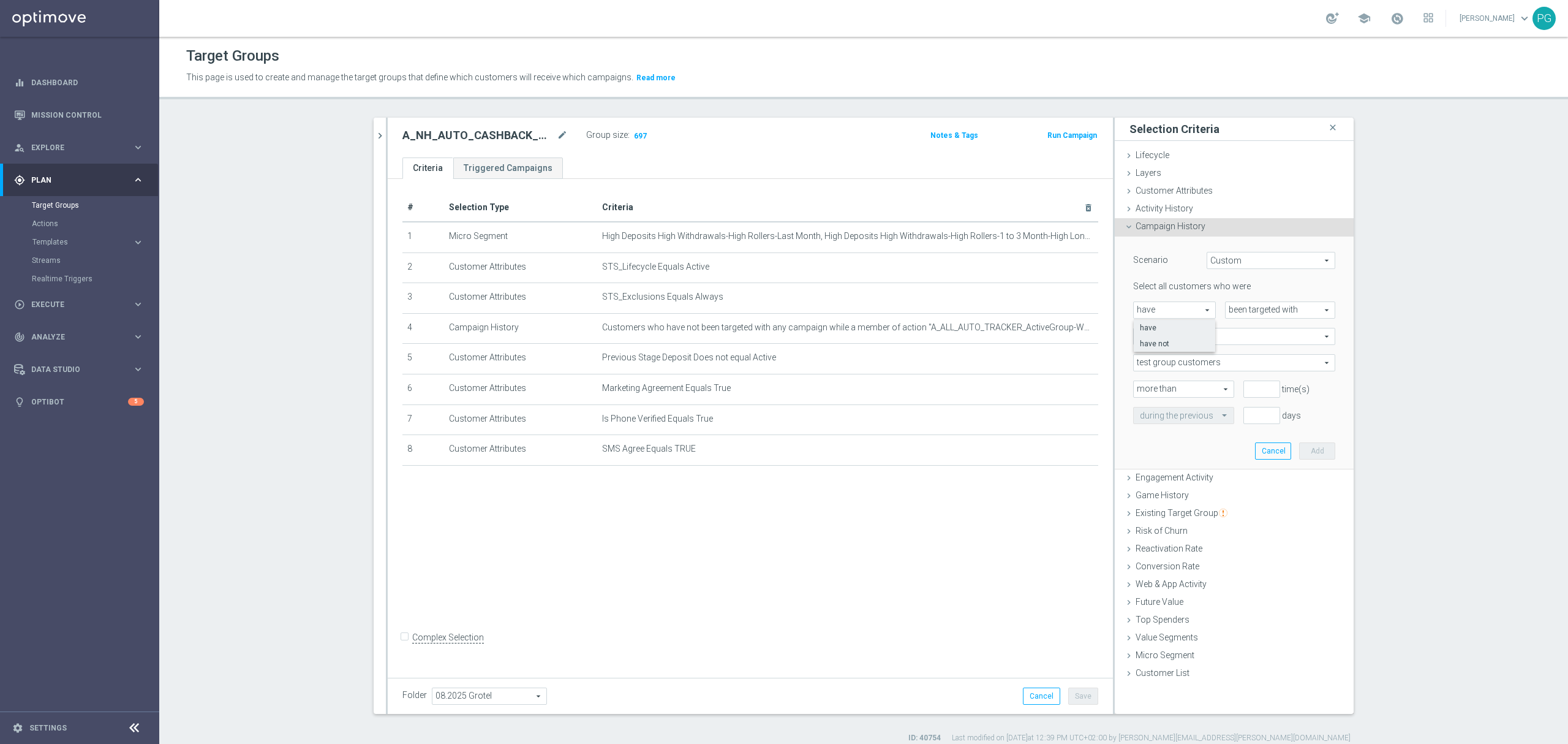
click at [1158, 339] on span "have not" at bounding box center [1174, 344] width 69 height 10
type input "have not"
click at [1158, 334] on span "any campaign" at bounding box center [1234, 336] width 201 height 16
click at [1157, 378] on label "one or more actions" at bounding box center [1234, 386] width 201 height 16
type input "one or more actions"
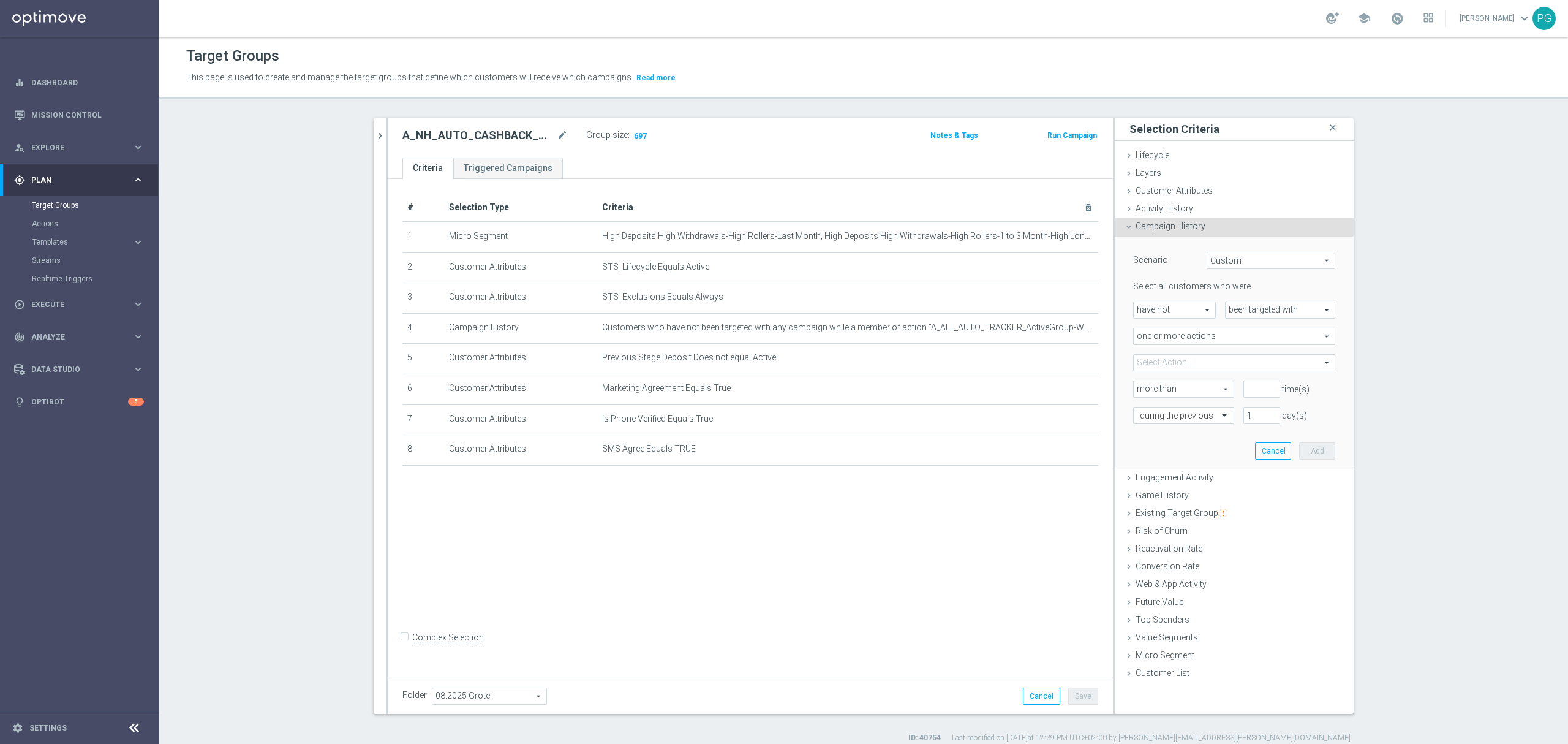
click at [1161, 361] on span at bounding box center [1234, 363] width 201 height 16
click at [1161, 361] on input "search" at bounding box center [1234, 363] width 202 height 17
type input "welcomein"
click at [1265, 447] on button "Cancel" at bounding box center [1273, 451] width 36 height 17
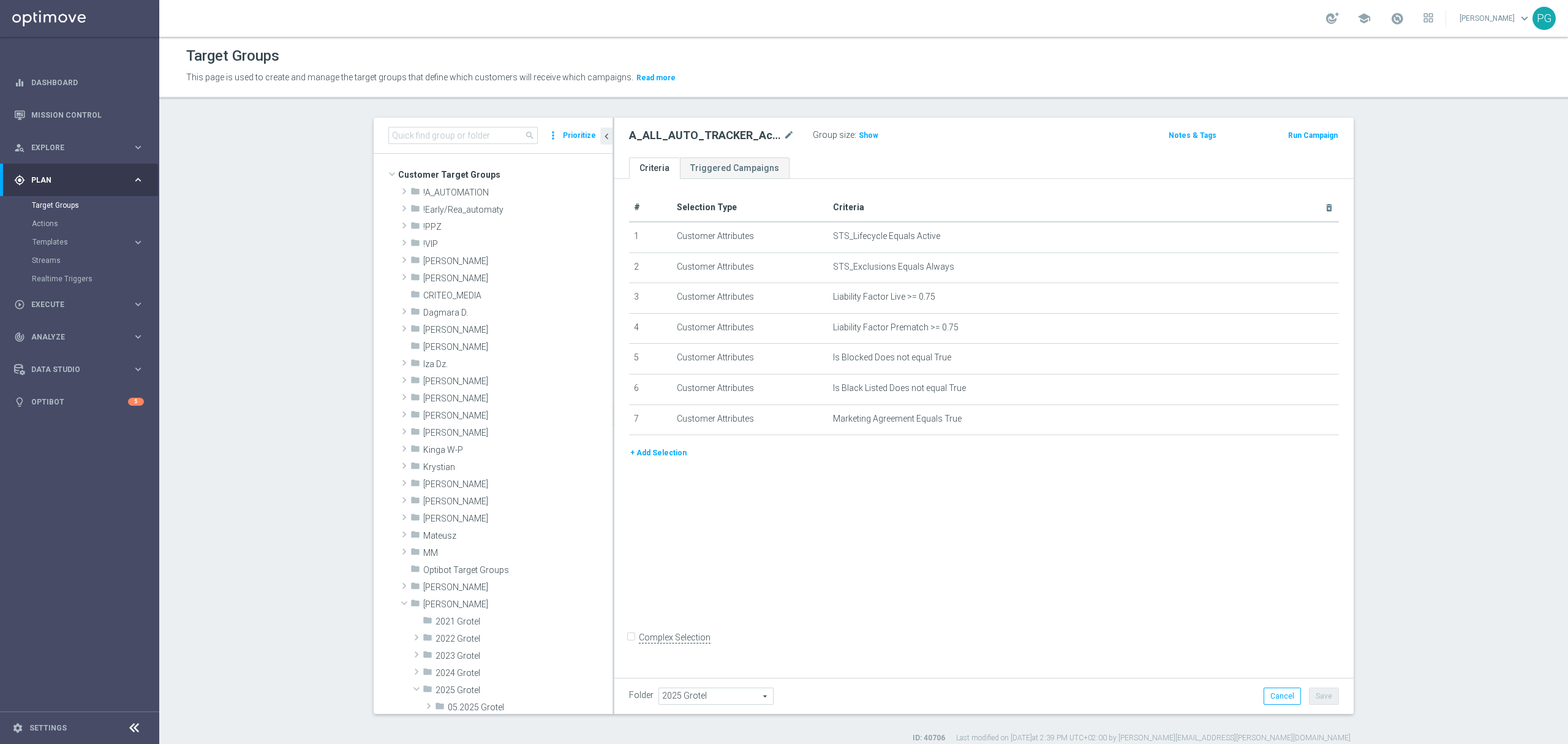
scroll to position [282, 0]
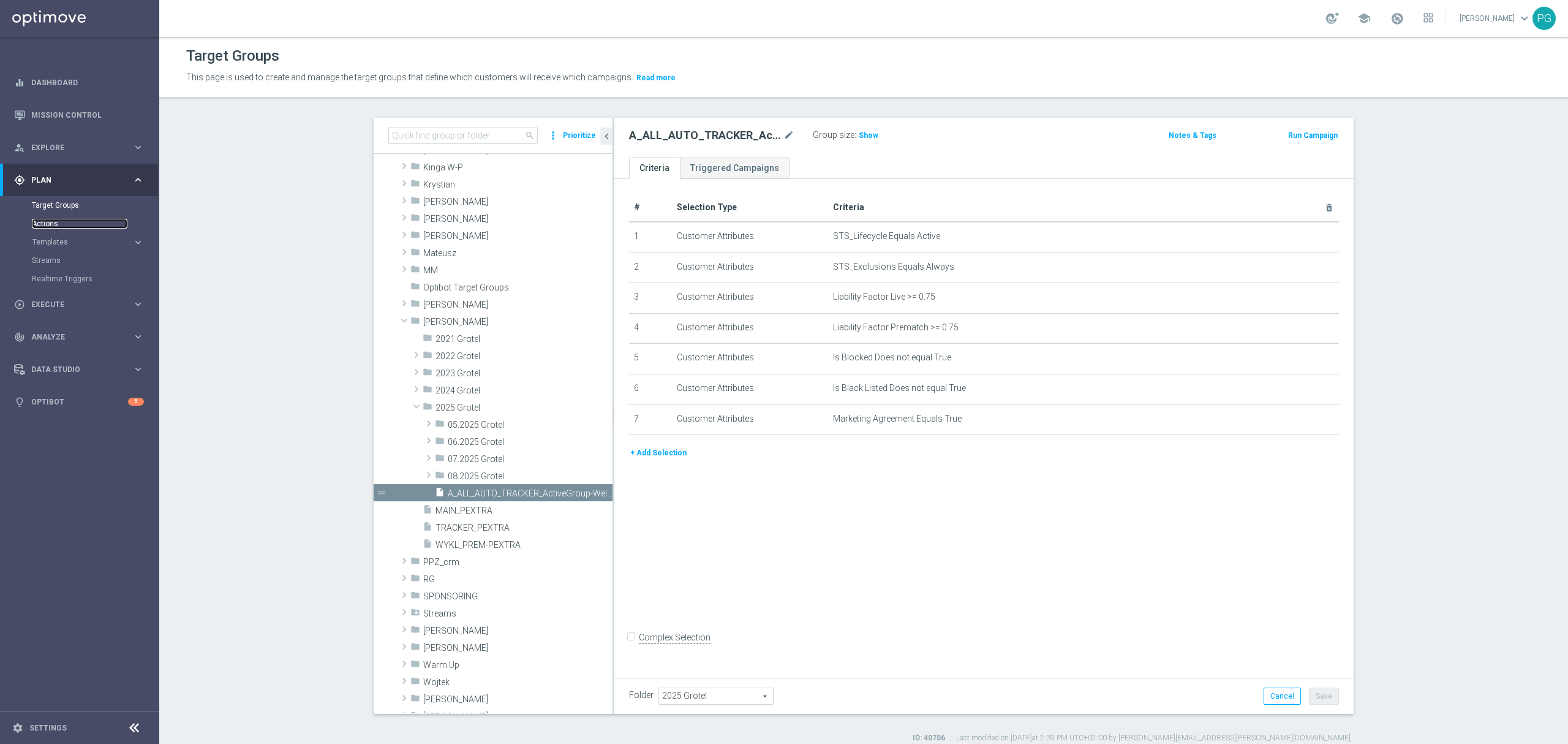
click at [45, 223] on link "Actions" at bounding box center [79, 223] width 95 height 10
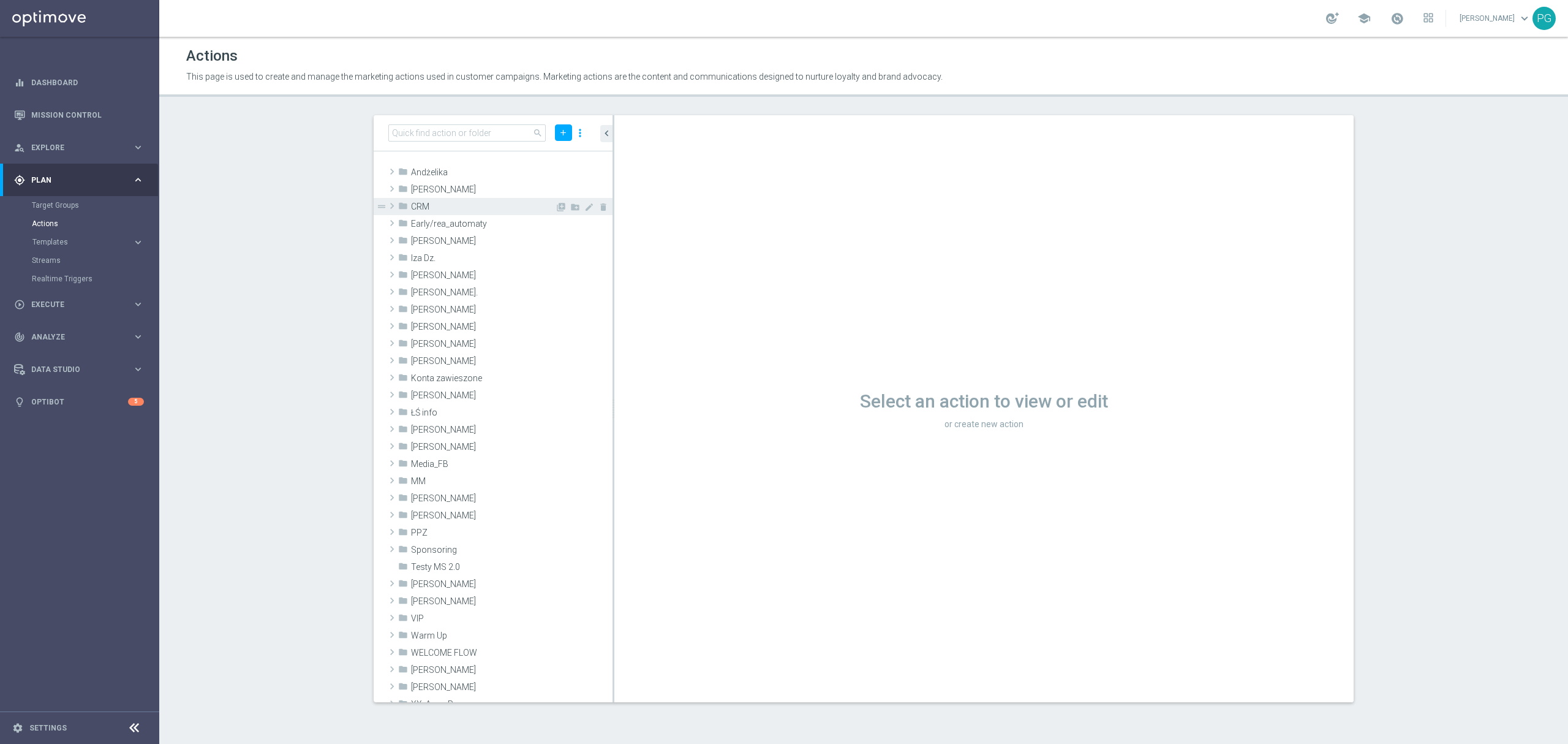
click at [424, 204] on span "CRM" at bounding box center [483, 207] width 144 height 11
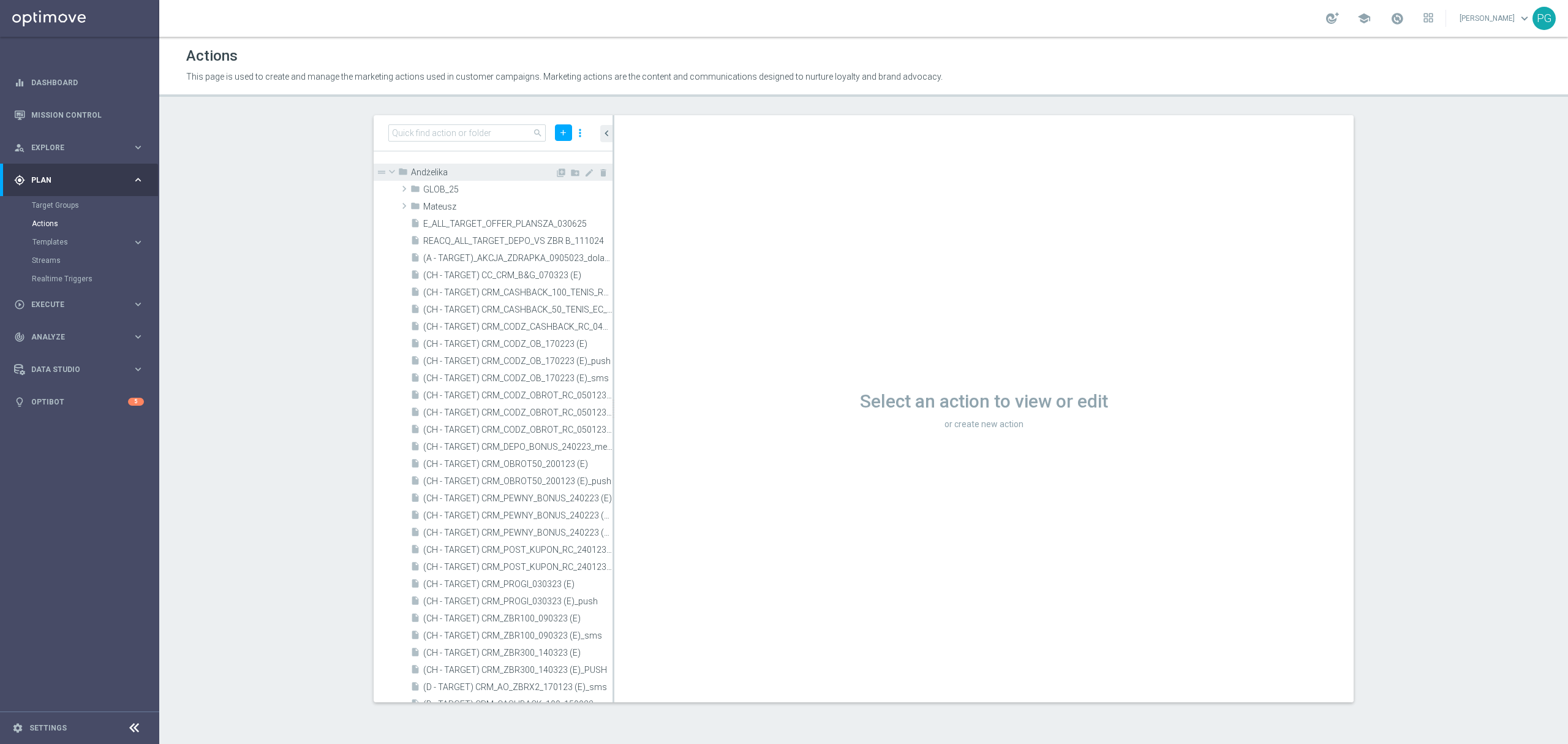
click at [388, 167] on span at bounding box center [392, 171] width 15 height 12
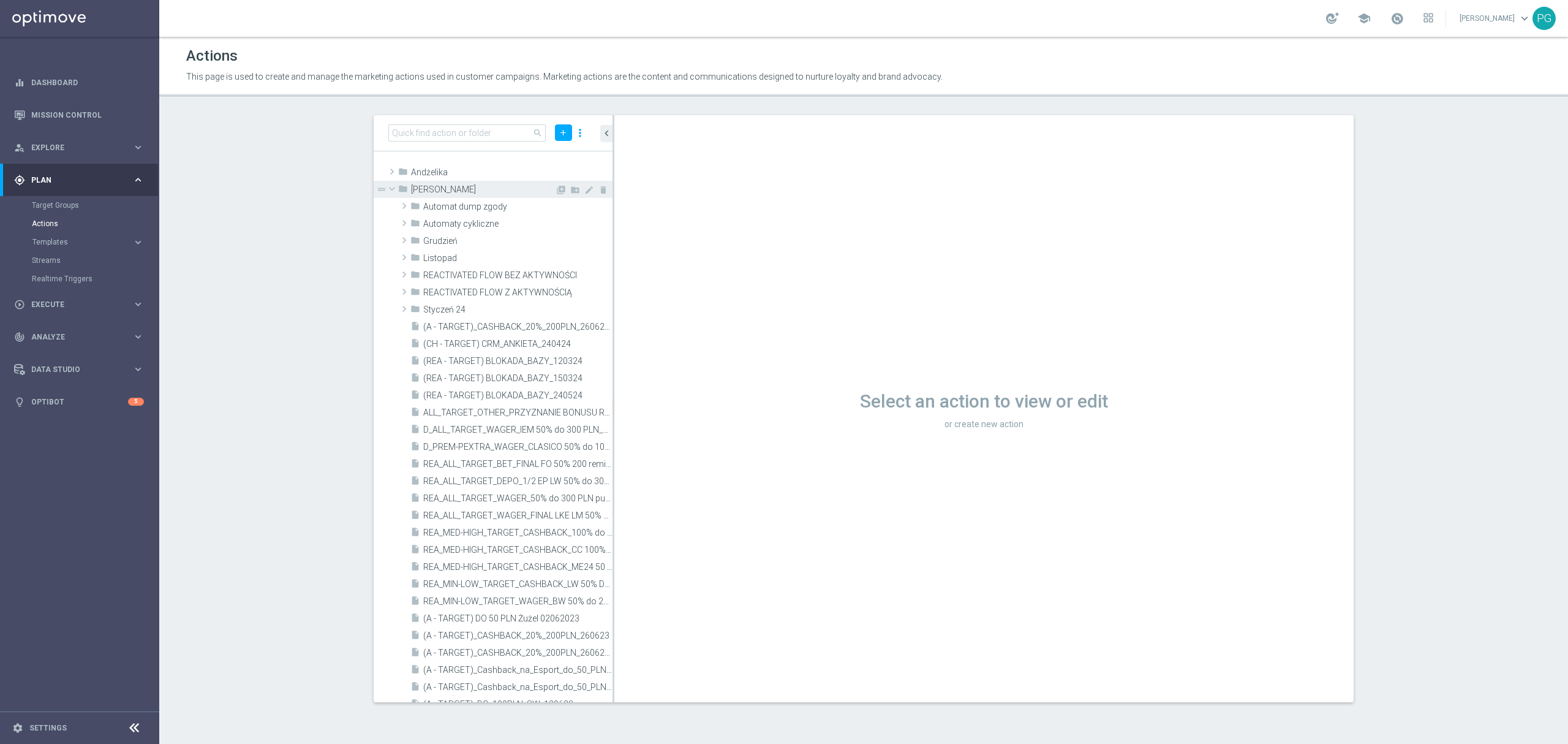
click at [392, 187] on span at bounding box center [392, 189] width 15 height 12
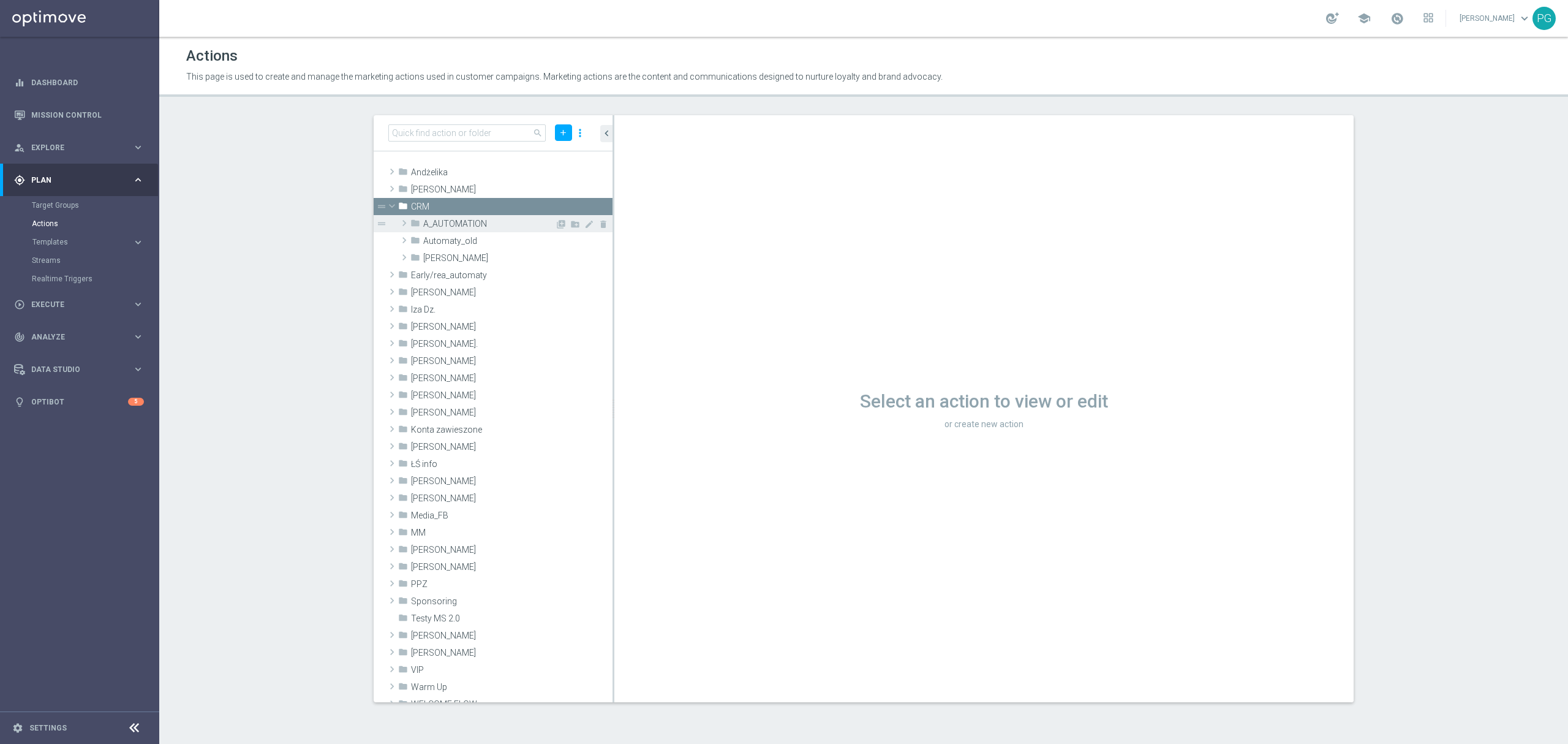
click at [423, 223] on span "A_AUTOMATION" at bounding box center [489, 223] width 132 height 11
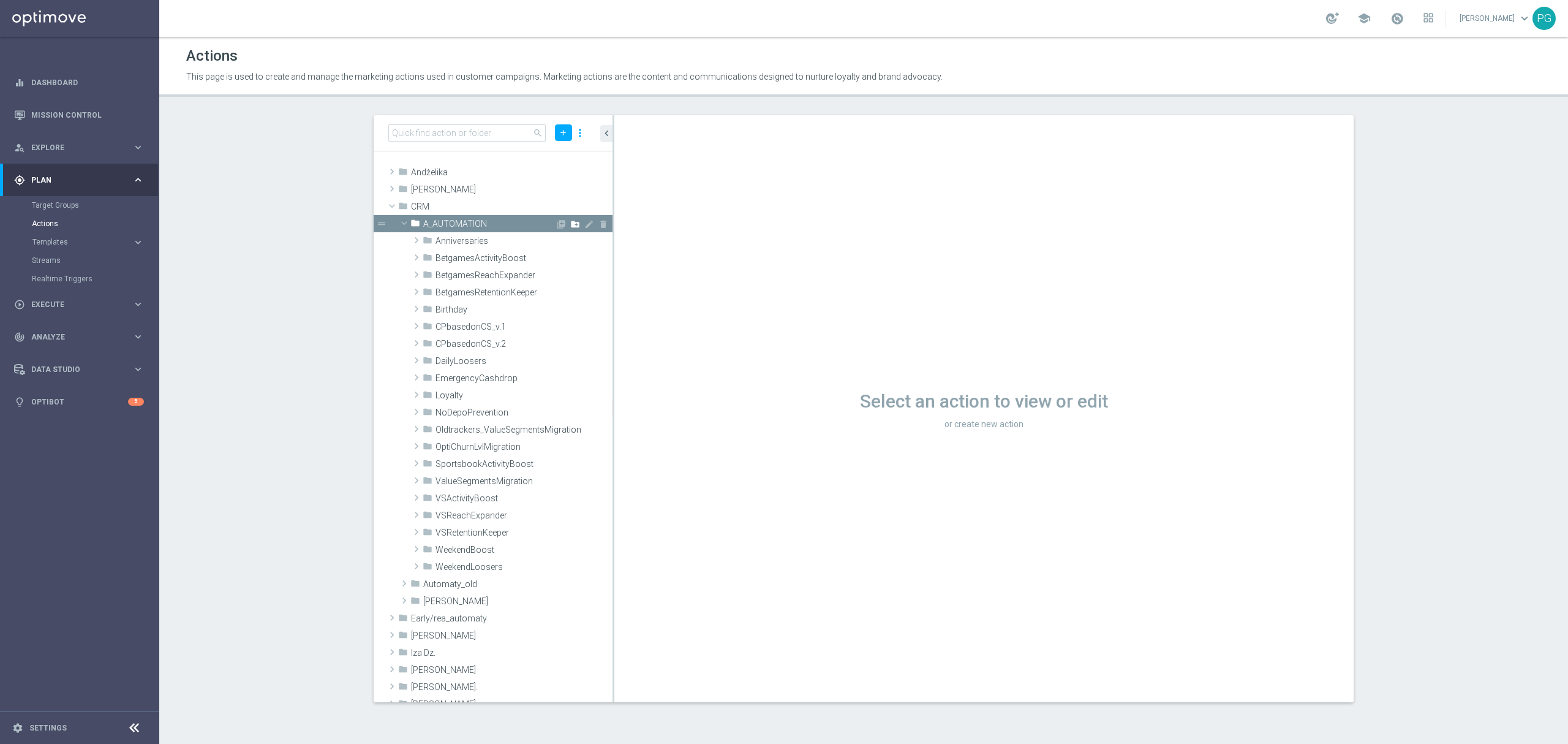
click at [570, 222] on icon "create_new_folder" at bounding box center [575, 224] width 10 height 10
type input "WelcomeInActive"
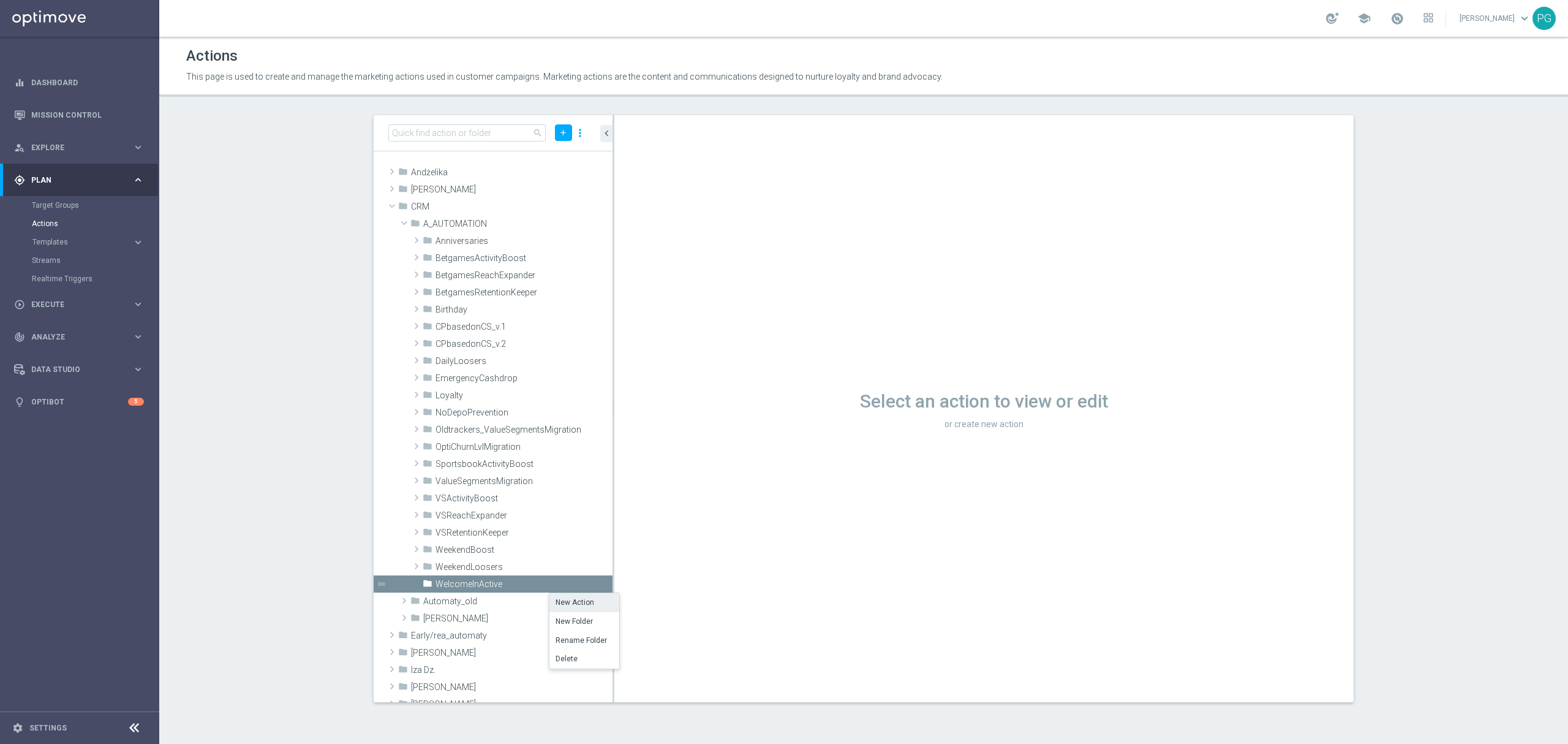
click at [564, 599] on li "New Action" at bounding box center [584, 602] width 70 height 19
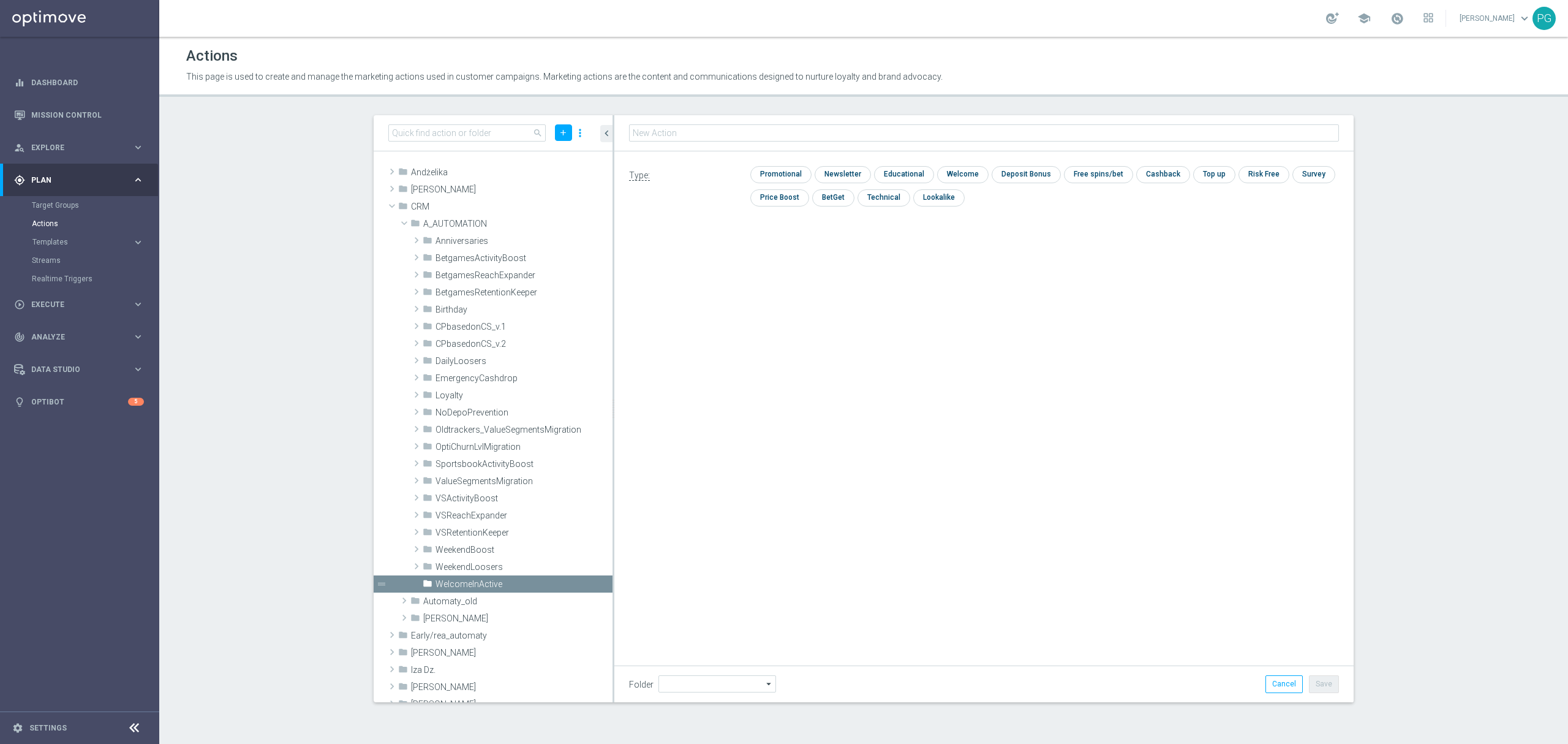
type input "WelcomeInActive"
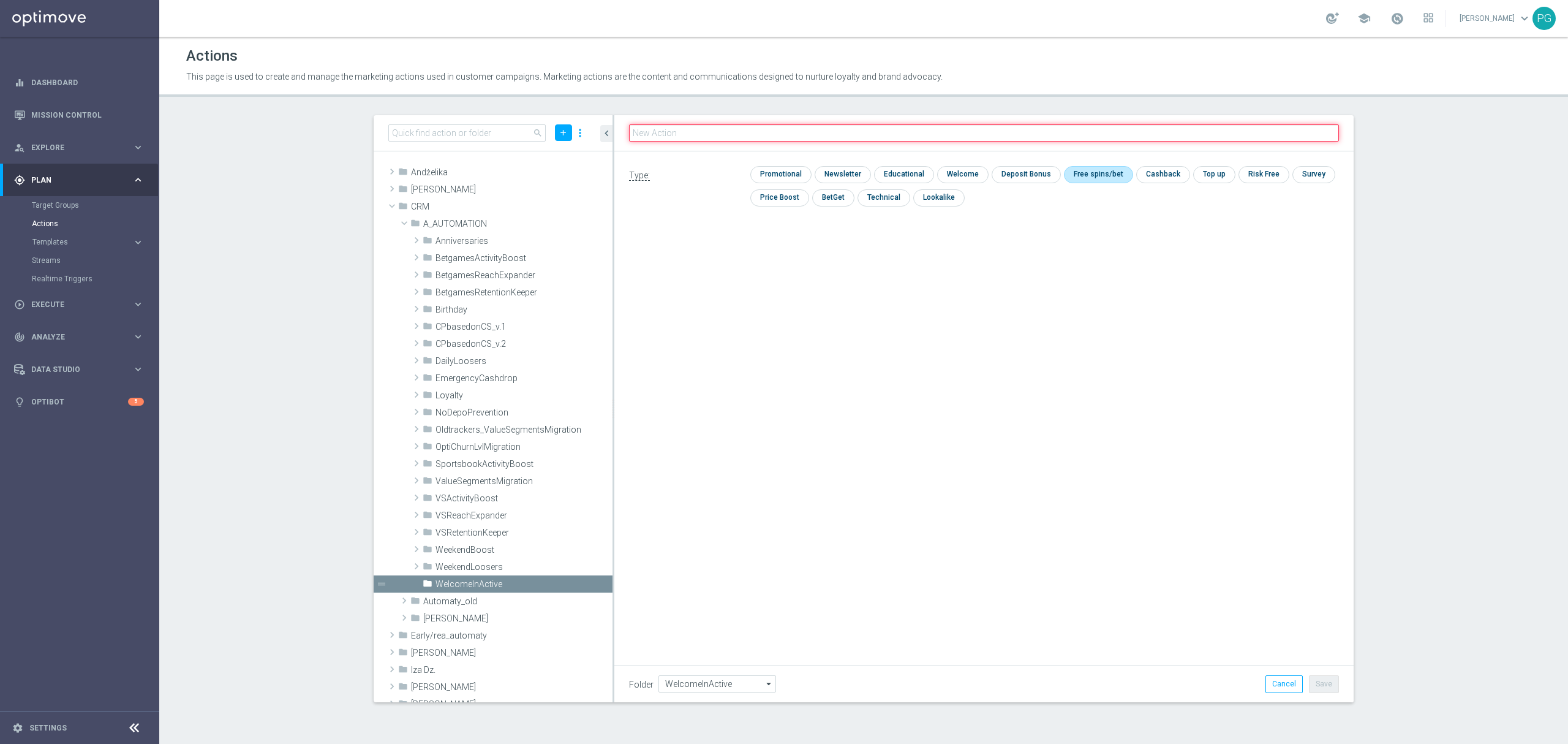
paste input "A_NH_AUTO_CASHBACK_WelcomeInActive_20do200_46d"
type input "A_NH_AUTO_CASHBACK_WelcomeInActive_20do200_46d"
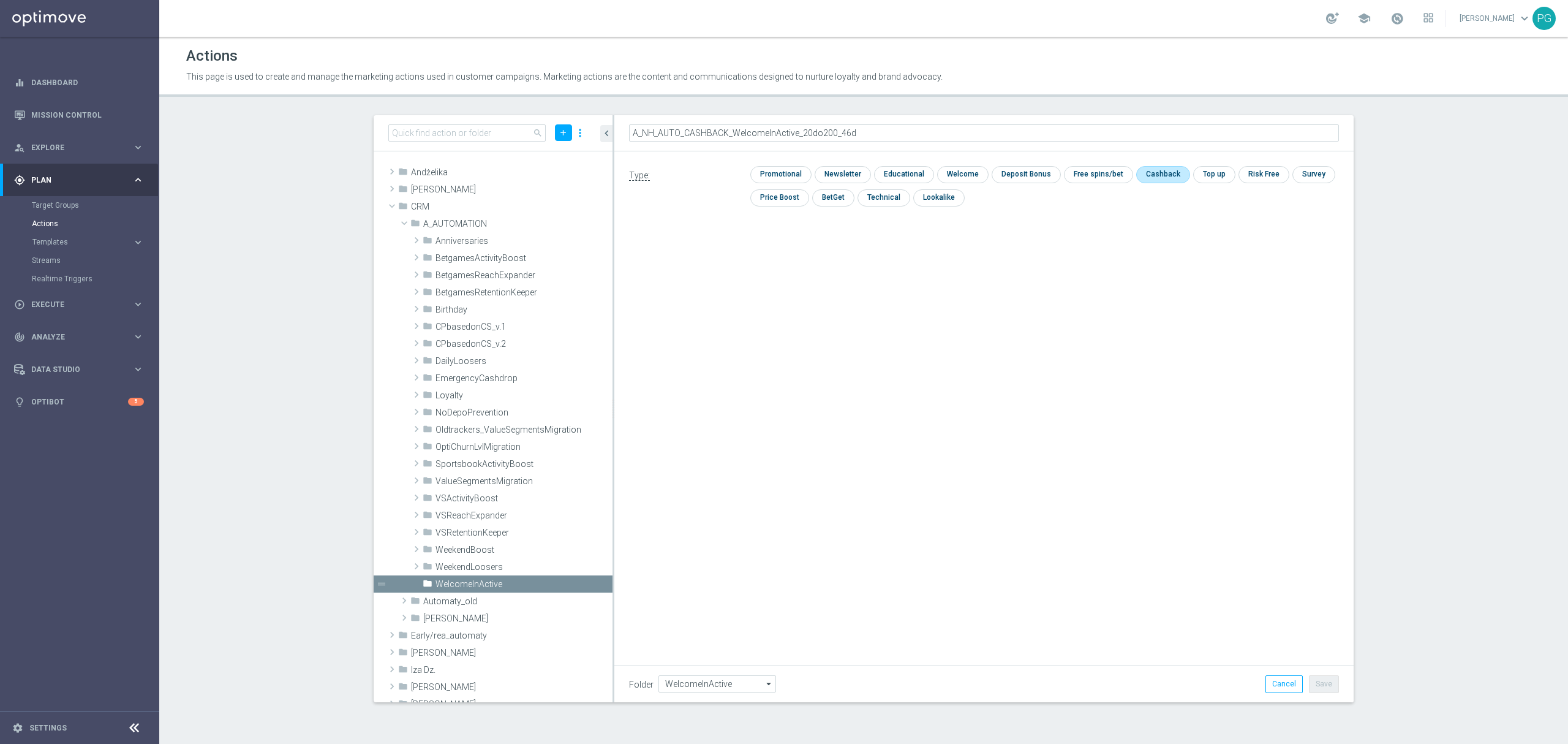
click at [1150, 172] on input "checkbox" at bounding box center [1161, 174] width 51 height 17
checkbox input "true"
click at [1329, 685] on button "Save" at bounding box center [1324, 684] width 30 height 17
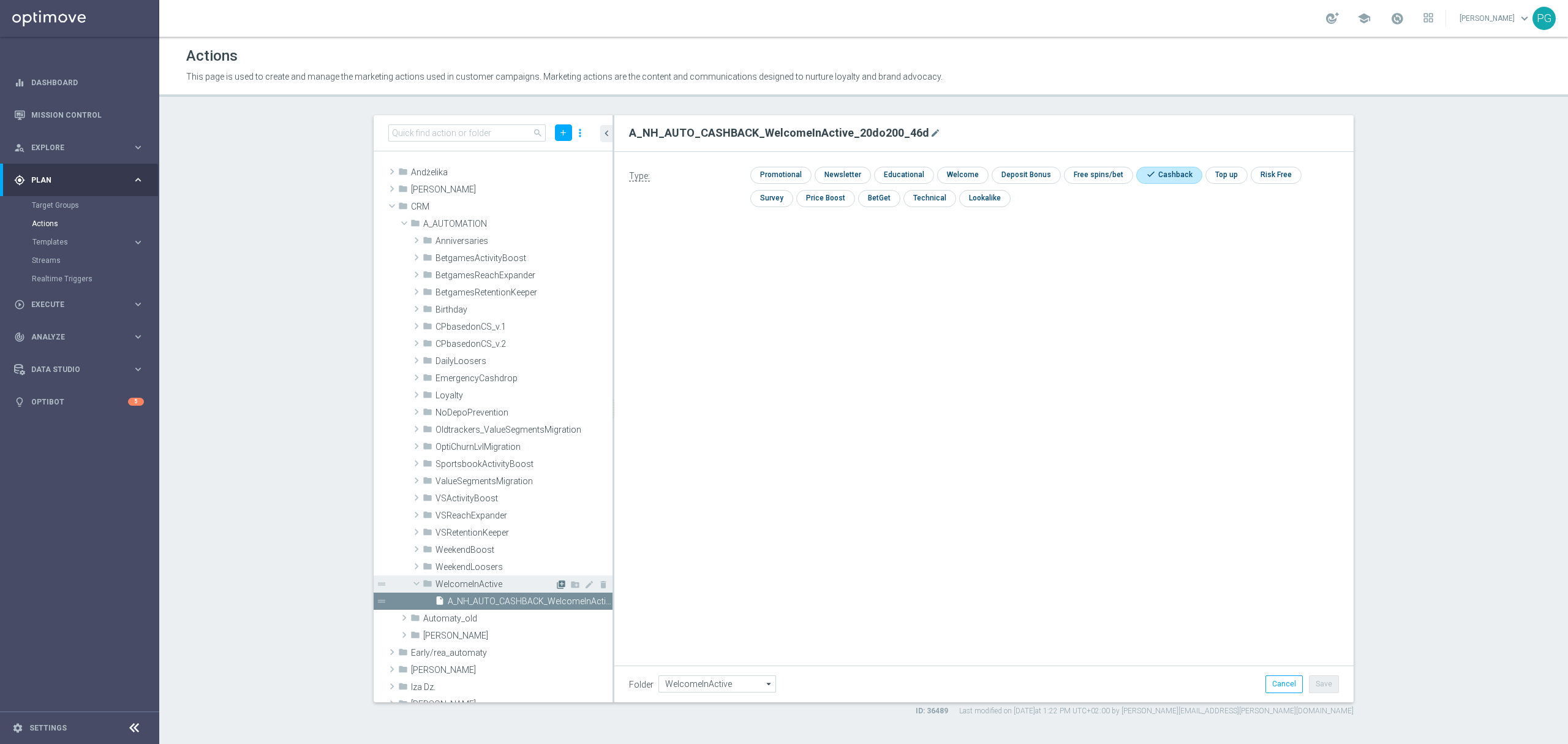
click at [556, 583] on icon "library_add" at bounding box center [561, 584] width 10 height 10
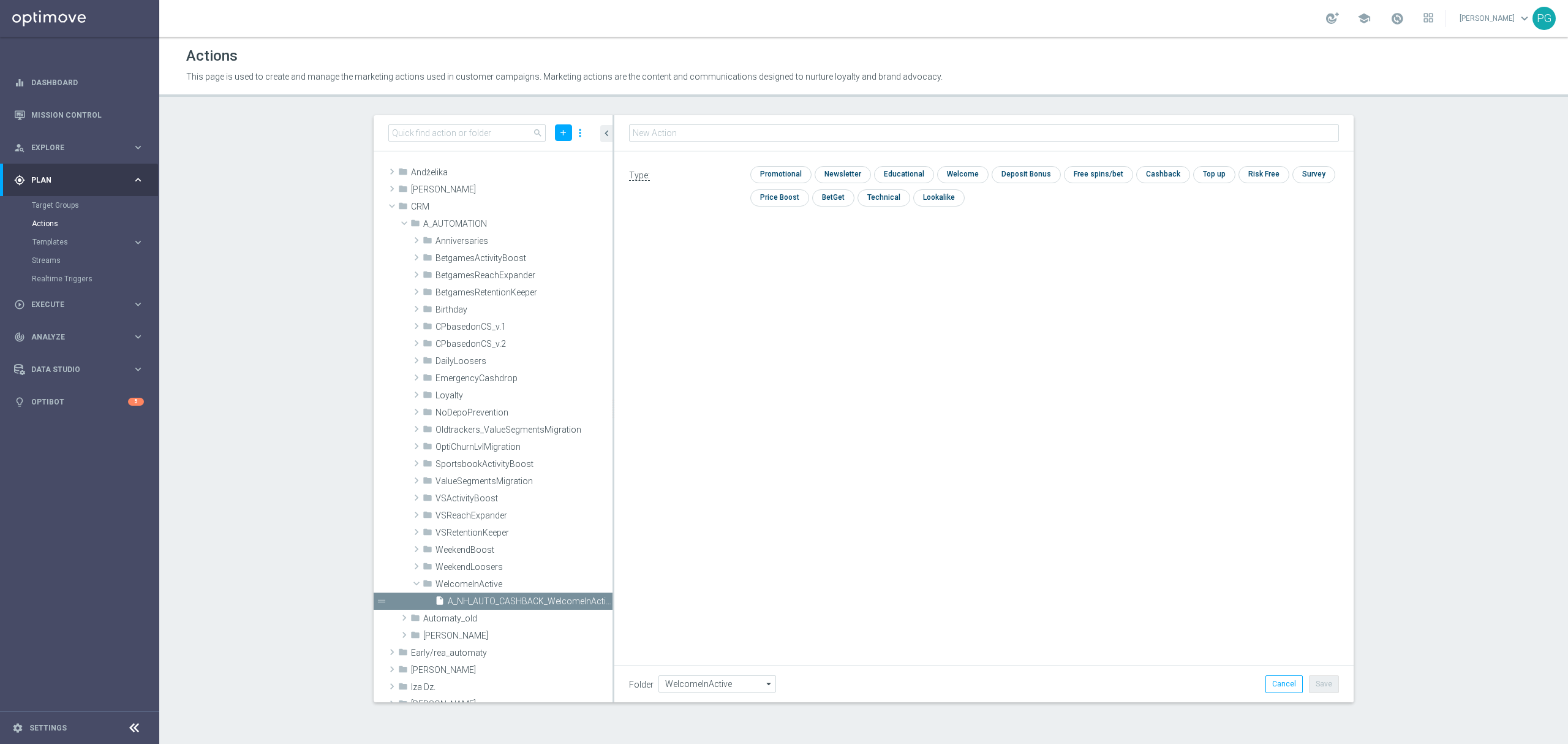
type input "A_NL_AUTO_SCRATCH_WelcomeInActive_10PLN_46d"
click at [1204, 175] on input "checkbox" at bounding box center [1213, 175] width 40 height 17
checkbox input "true"
click at [1330, 680] on button "Save" at bounding box center [1324, 684] width 30 height 17
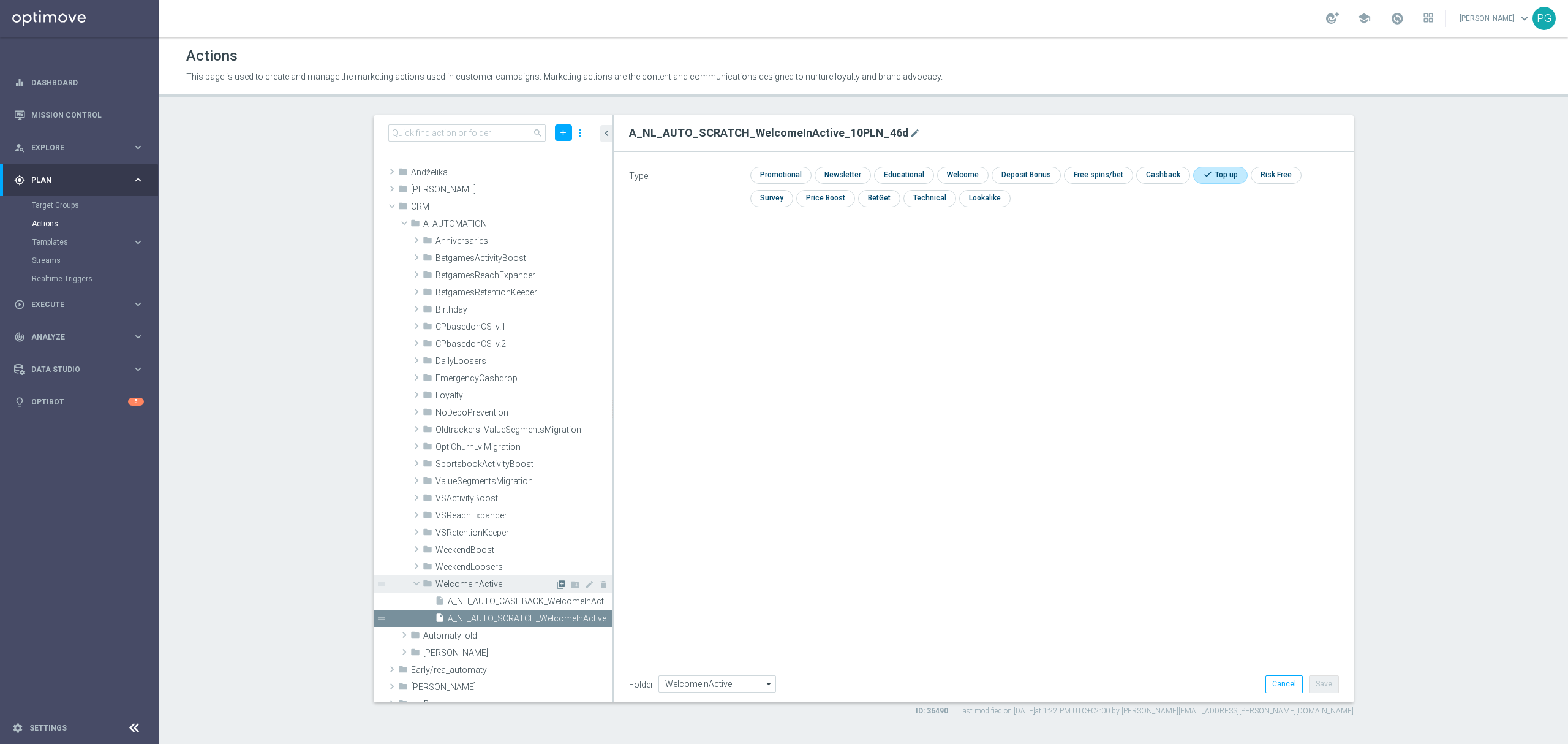
click at [556, 583] on icon "library_add" at bounding box center [561, 584] width 10 height 10
type input "A_MIN_AUTO_SCRATCH_WelcomeInActive_2PLN_46d"
click at [1205, 175] on input "checkbox" at bounding box center [1213, 174] width 40 height 17
checkbox input "true"
click at [1324, 680] on button "Save" at bounding box center [1324, 684] width 30 height 17
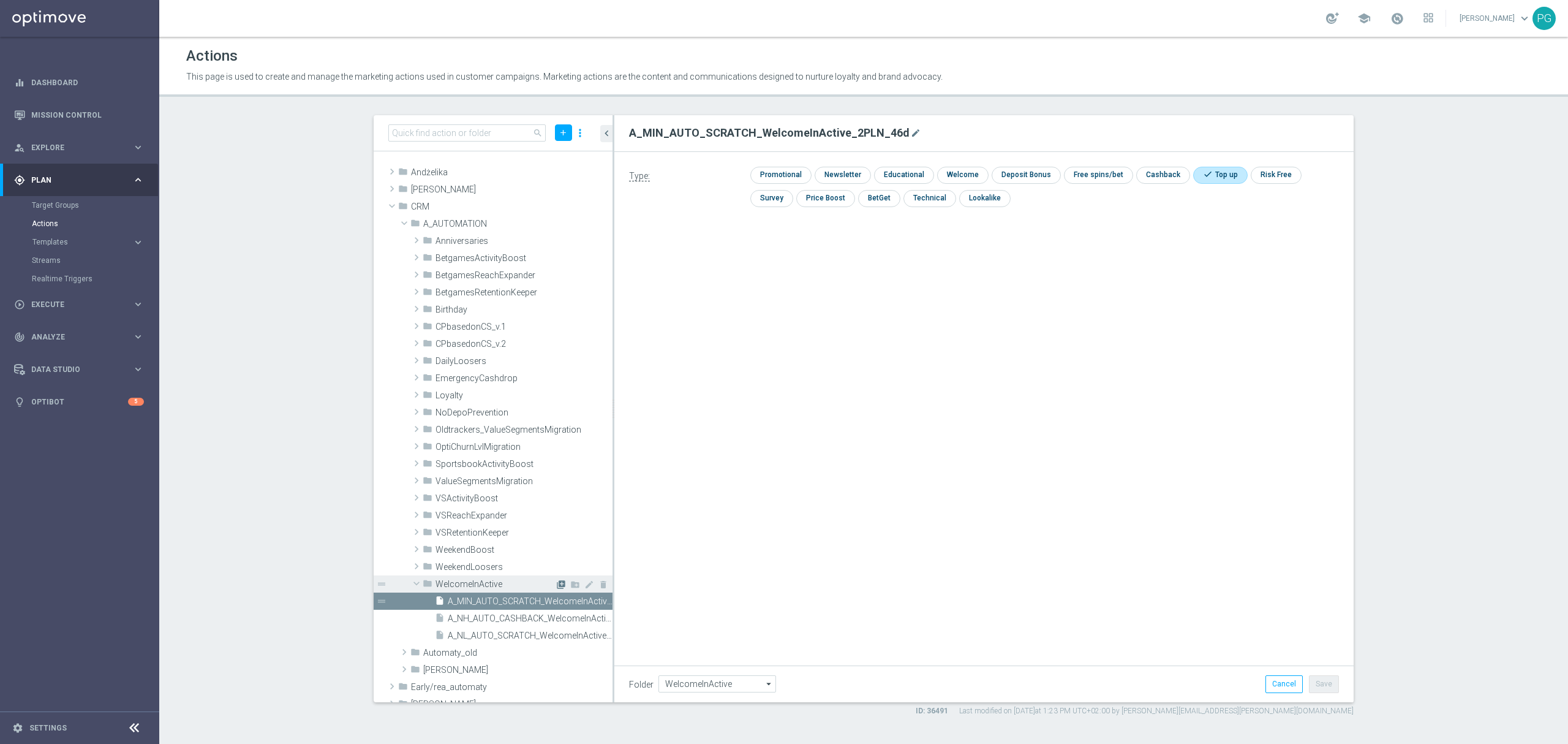
click at [556, 587] on icon "library_add" at bounding box center [561, 584] width 10 height 10
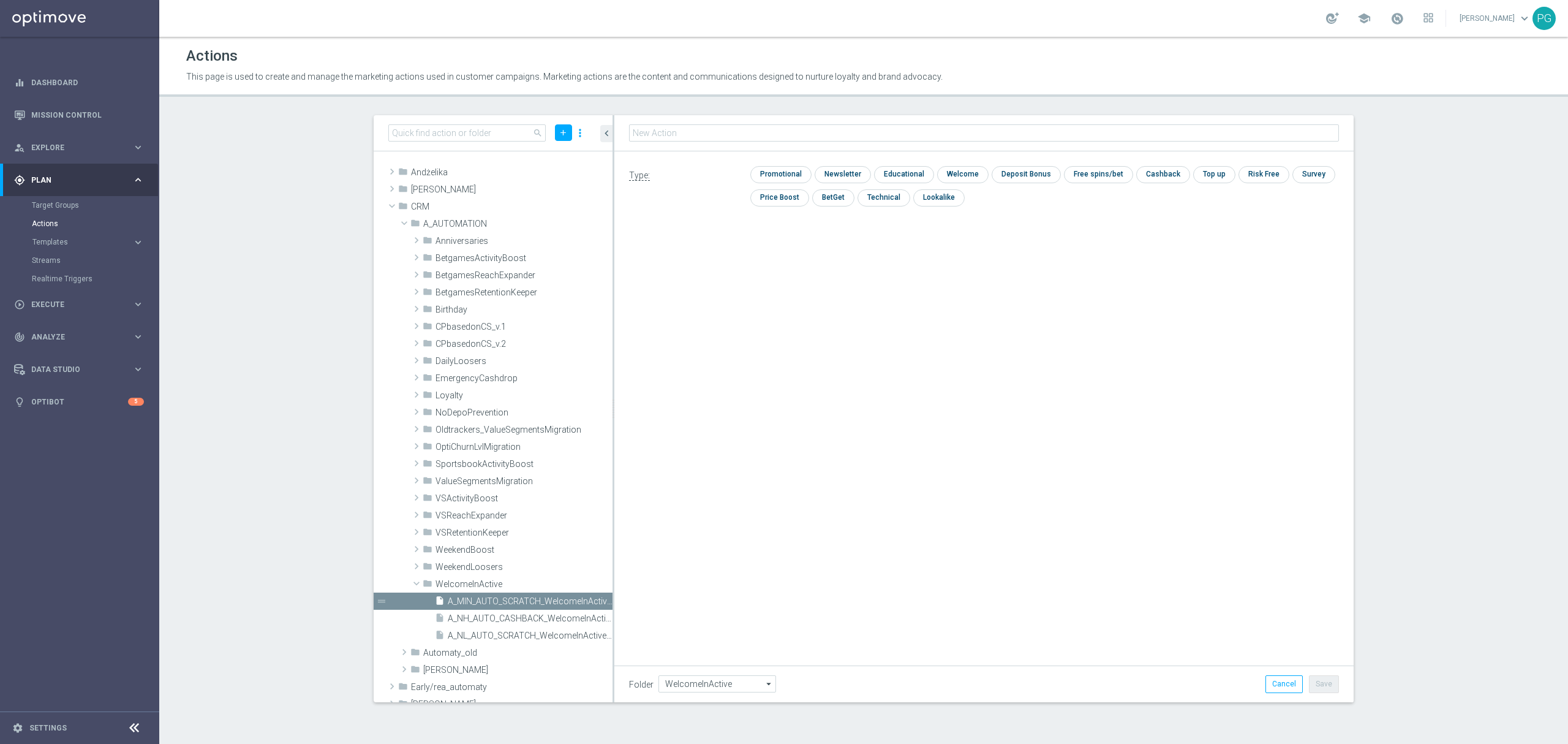
type input "A_LOW_AUTO_SCRATCH_WelcomeInActive_5PLN_46d"
click at [1207, 167] on input "checkbox" at bounding box center [1213, 175] width 40 height 17
checkbox input "true"
click at [1323, 691] on button "Save" at bounding box center [1324, 684] width 30 height 17
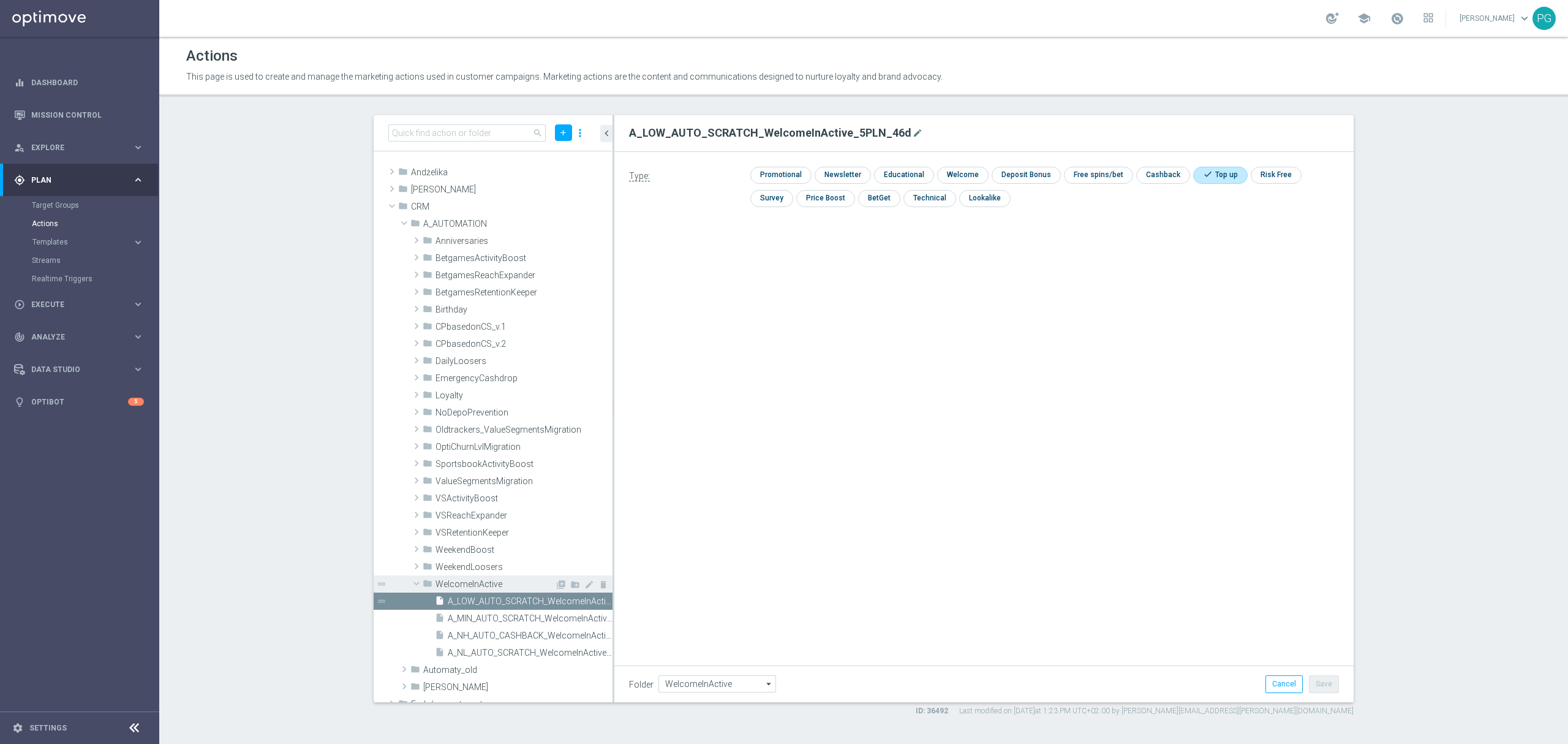
click at [555, 581] on div "library_add create_new_folder mode_edit delete" at bounding box center [582, 586] width 54 height 13
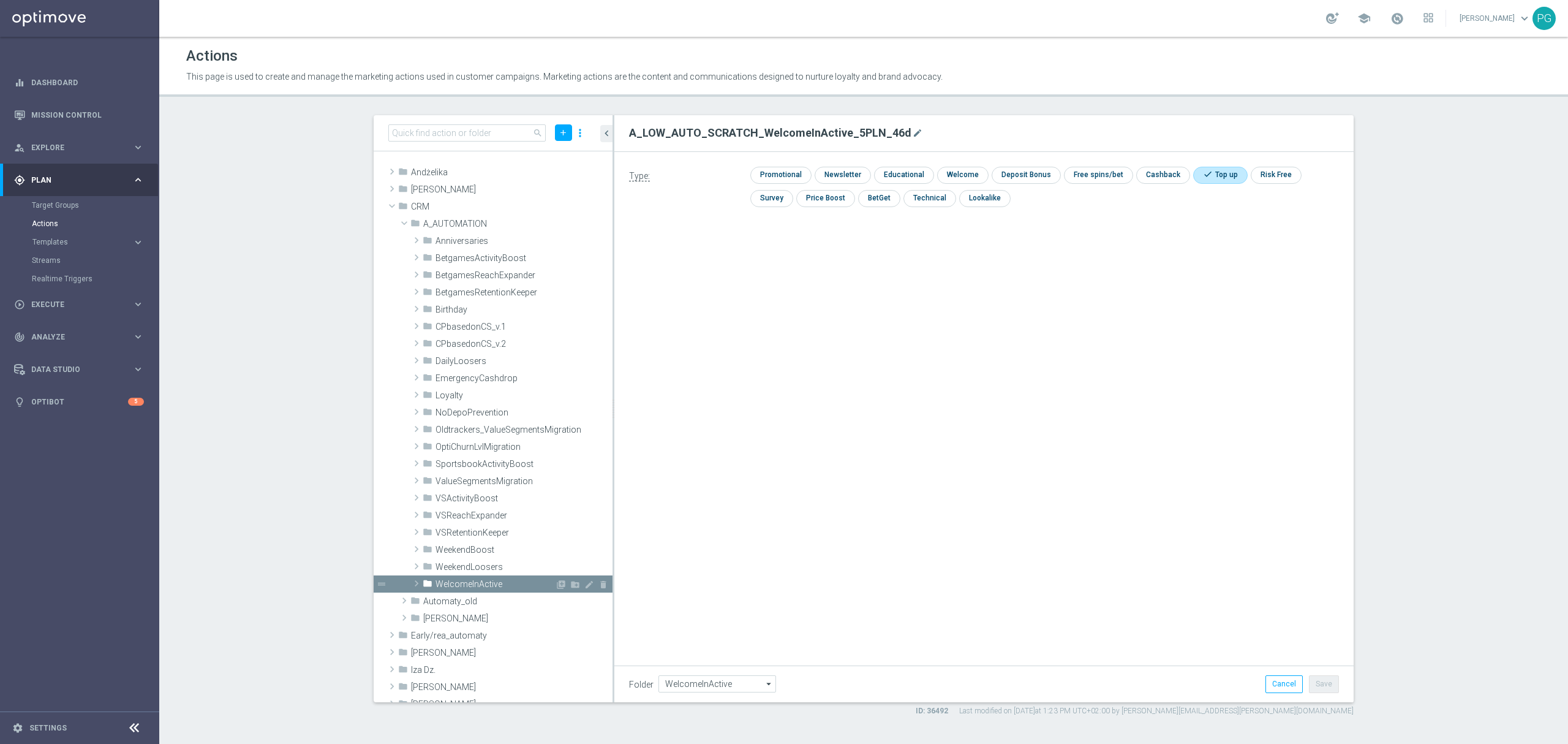
click at [529, 579] on span "WelcomeInActive" at bounding box center [495, 584] width 119 height 11
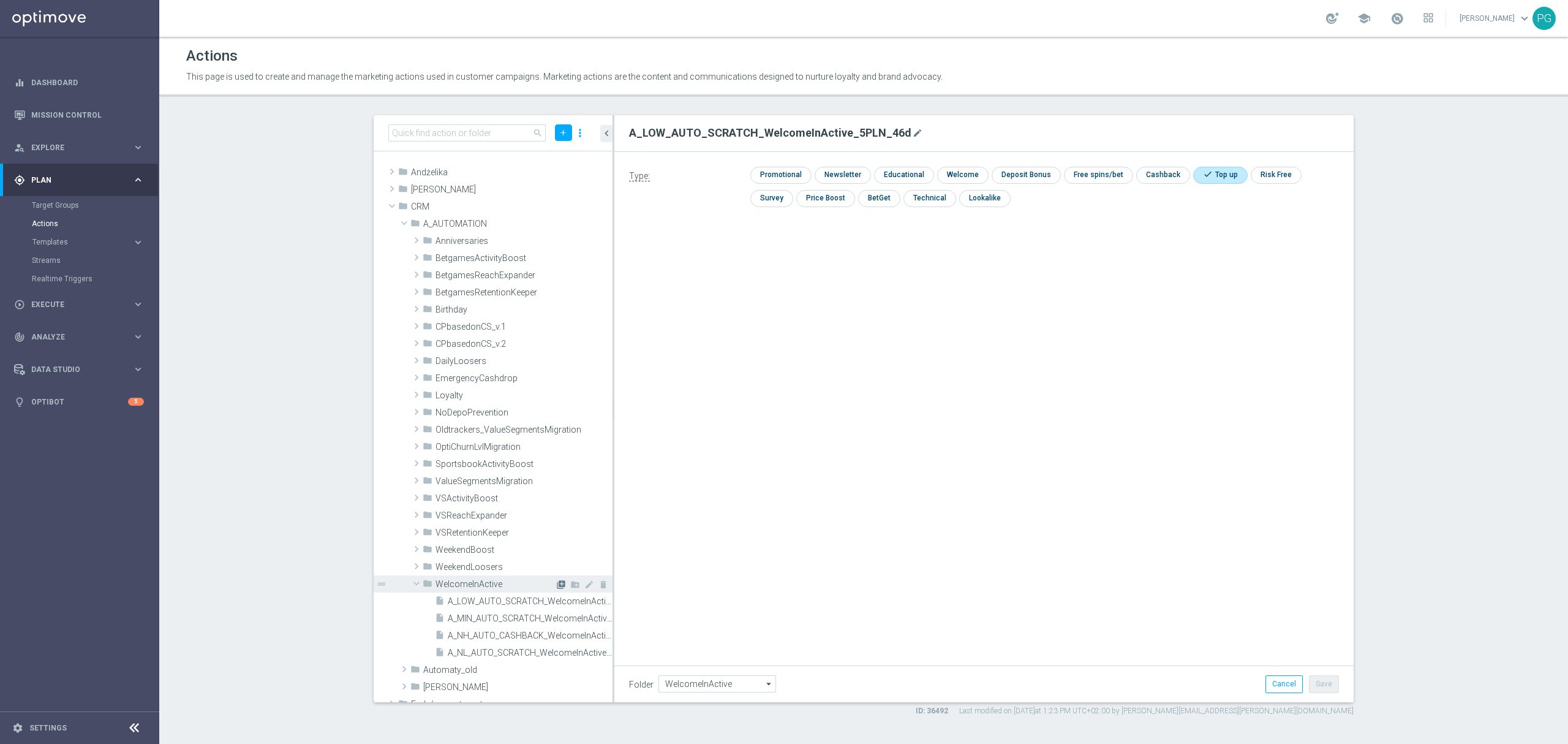
click at [556, 581] on icon "library_add" at bounding box center [561, 584] width 10 height 10
type input "A_MED_AUTO_SCRATCH_WelcomeInActive_15PLN_46d"
click at [1205, 167] on input "checkbox" at bounding box center [1213, 175] width 40 height 17
checkbox input "true"
click at [1319, 693] on div "Folder WelcomeInActive WelcomeInActive arrow_drop_down Show Selected 0 of 476 !…" at bounding box center [984, 683] width 739 height 36
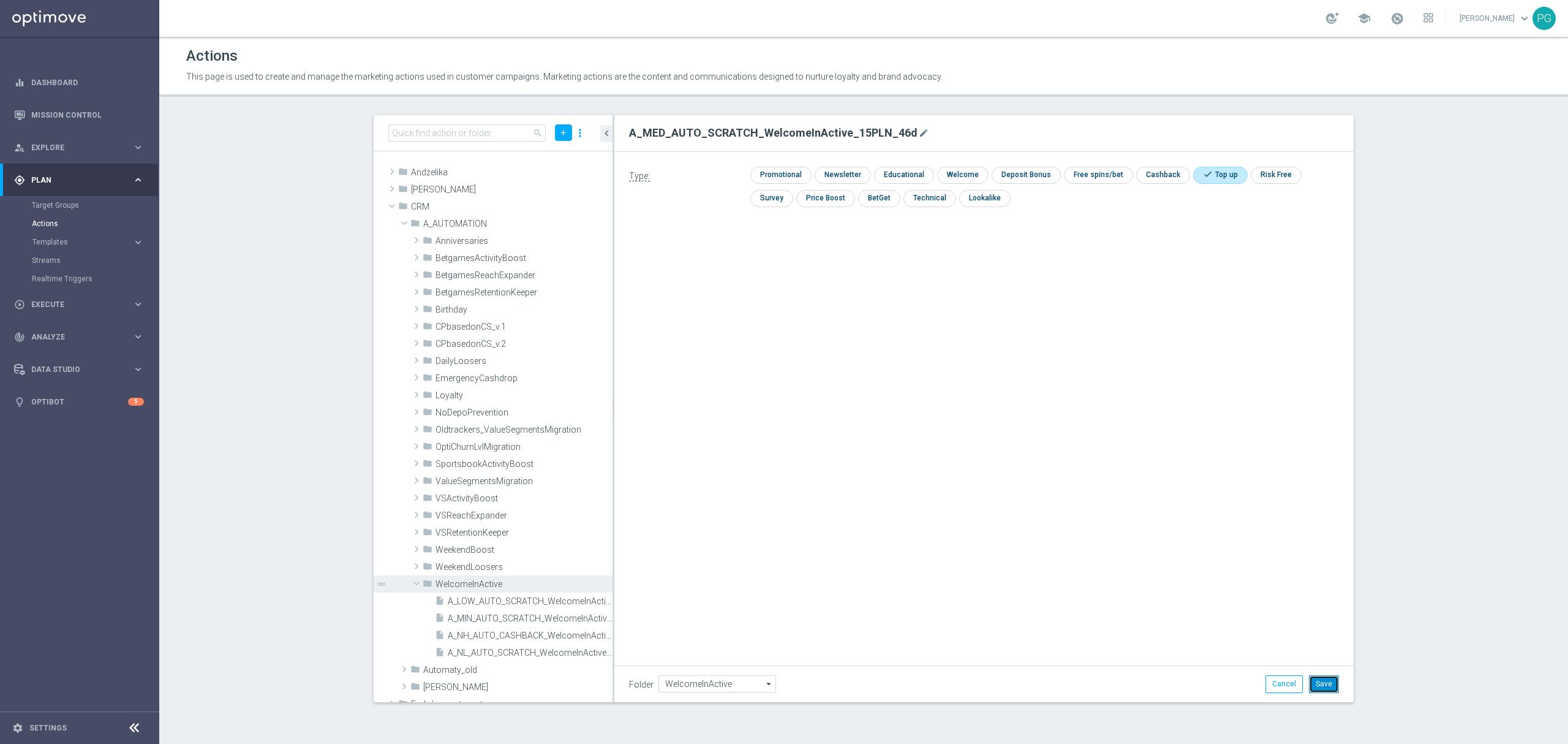
click at [1321, 686] on button "Save" at bounding box center [1324, 684] width 30 height 17
click at [556, 587] on icon "library_add" at bounding box center [561, 584] width 10 height 10
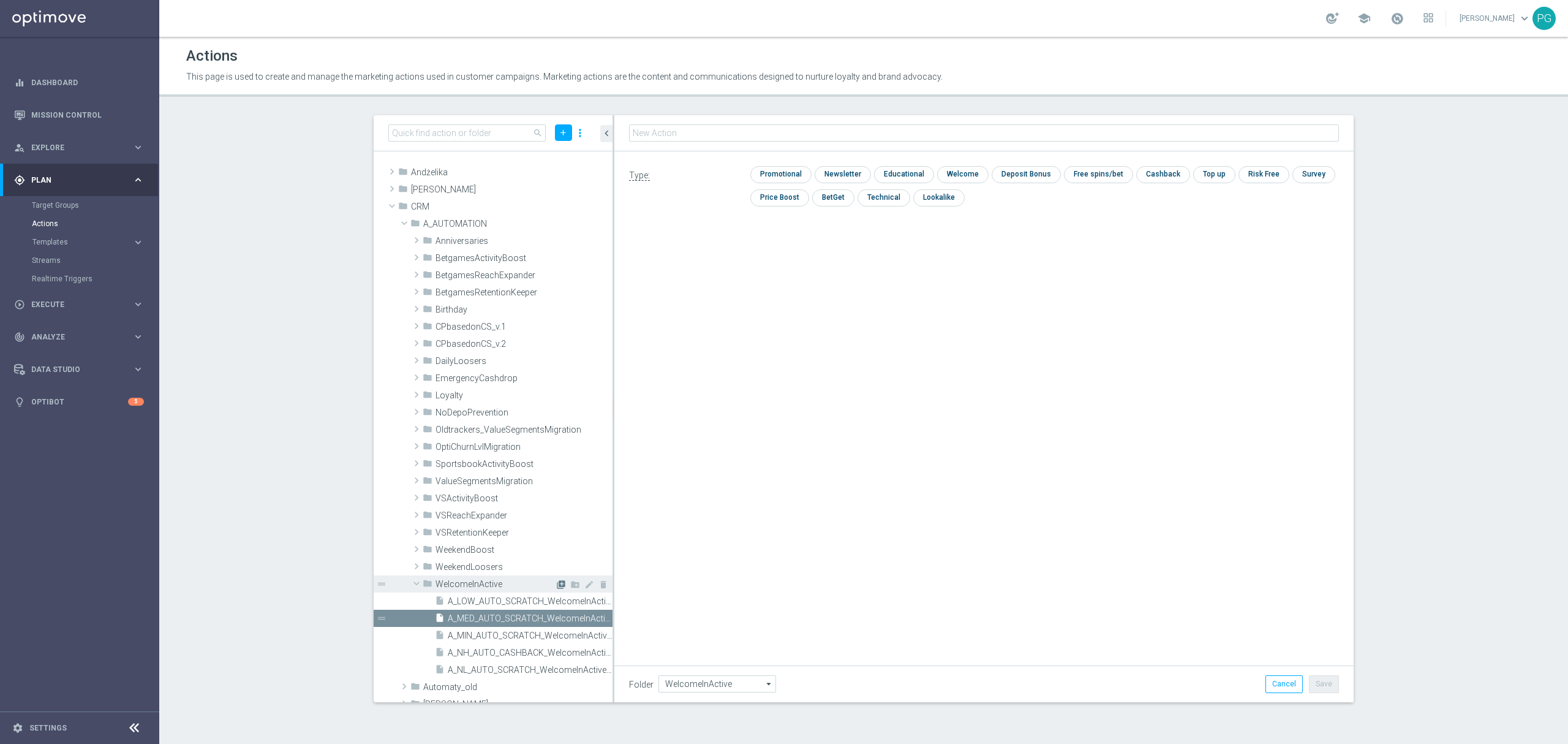
type input "A_HIGH_AUTO_SCRATCH_WelcomeInActive_40PLN_46d"
click at [1209, 178] on input "checkbox" at bounding box center [1213, 174] width 40 height 17
checkbox input "true"
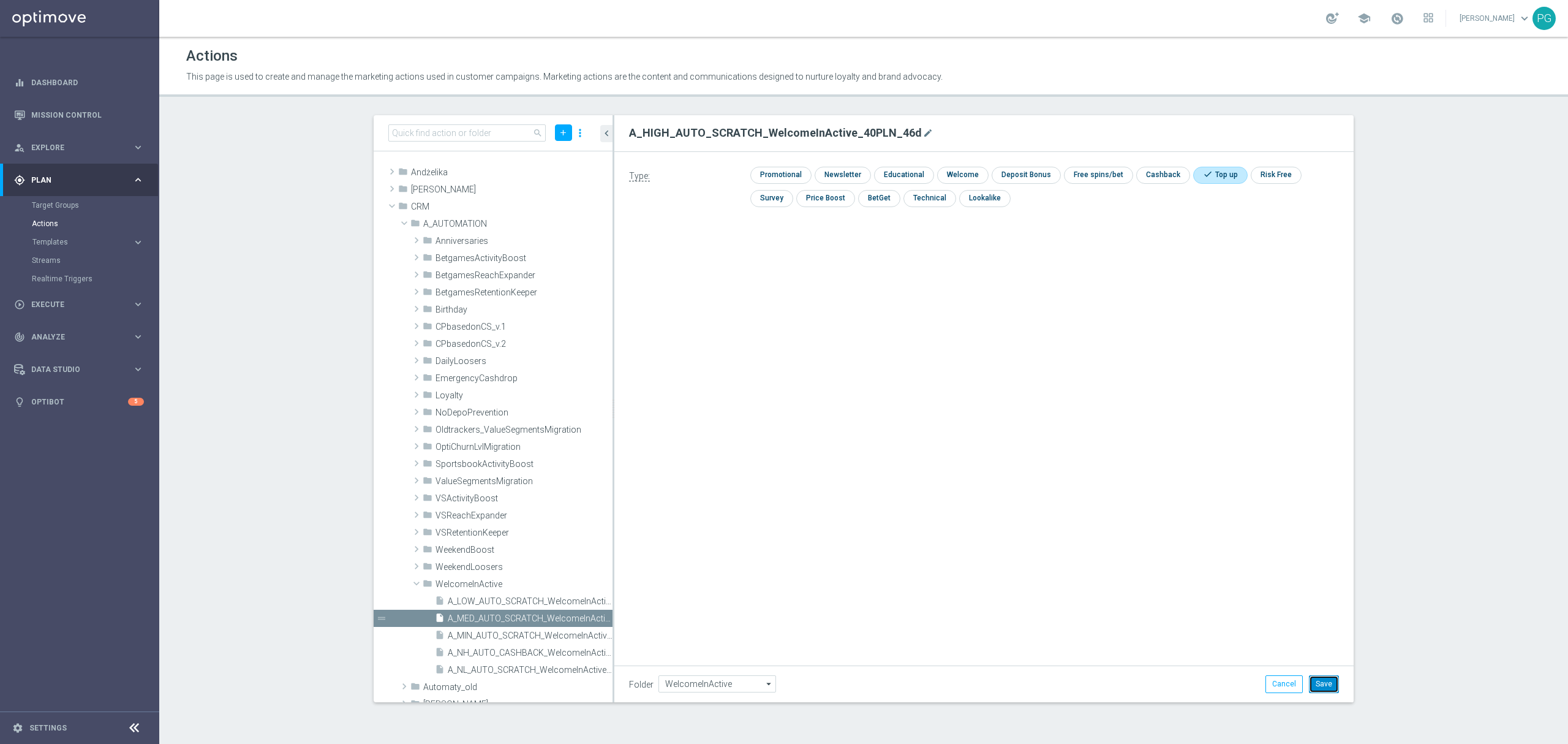
click at [1333, 678] on button "Save" at bounding box center [1324, 684] width 30 height 17
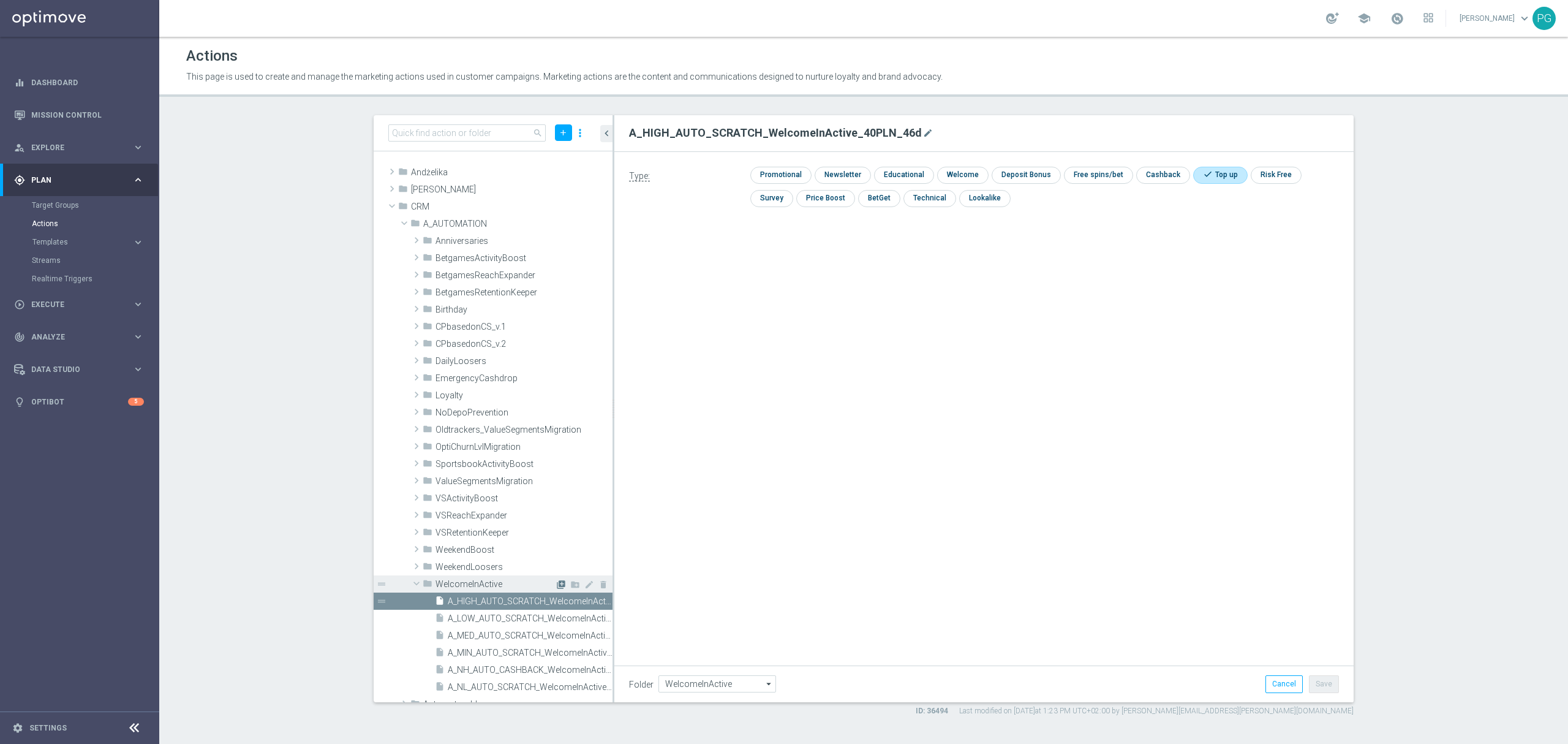
click at [556, 581] on icon "library_add" at bounding box center [561, 584] width 10 height 10
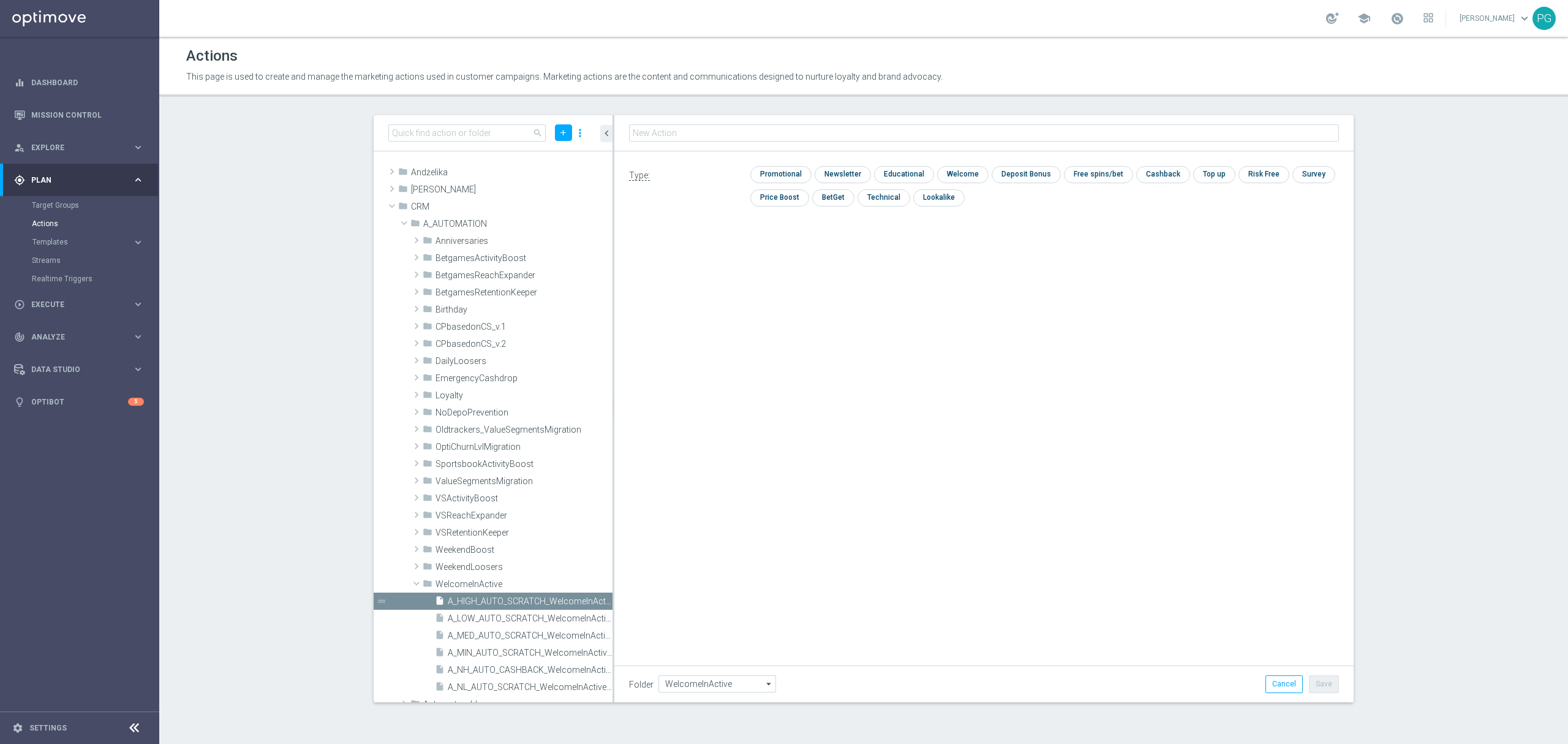
type input "A_PREM_AUTO_SCRATCH_WelcomeInActive_200PLN_46d"
click at [1194, 174] on input "checkbox" at bounding box center [1213, 174] width 40 height 17
checkbox input "true"
click at [1324, 687] on button "Save" at bounding box center [1324, 684] width 30 height 17
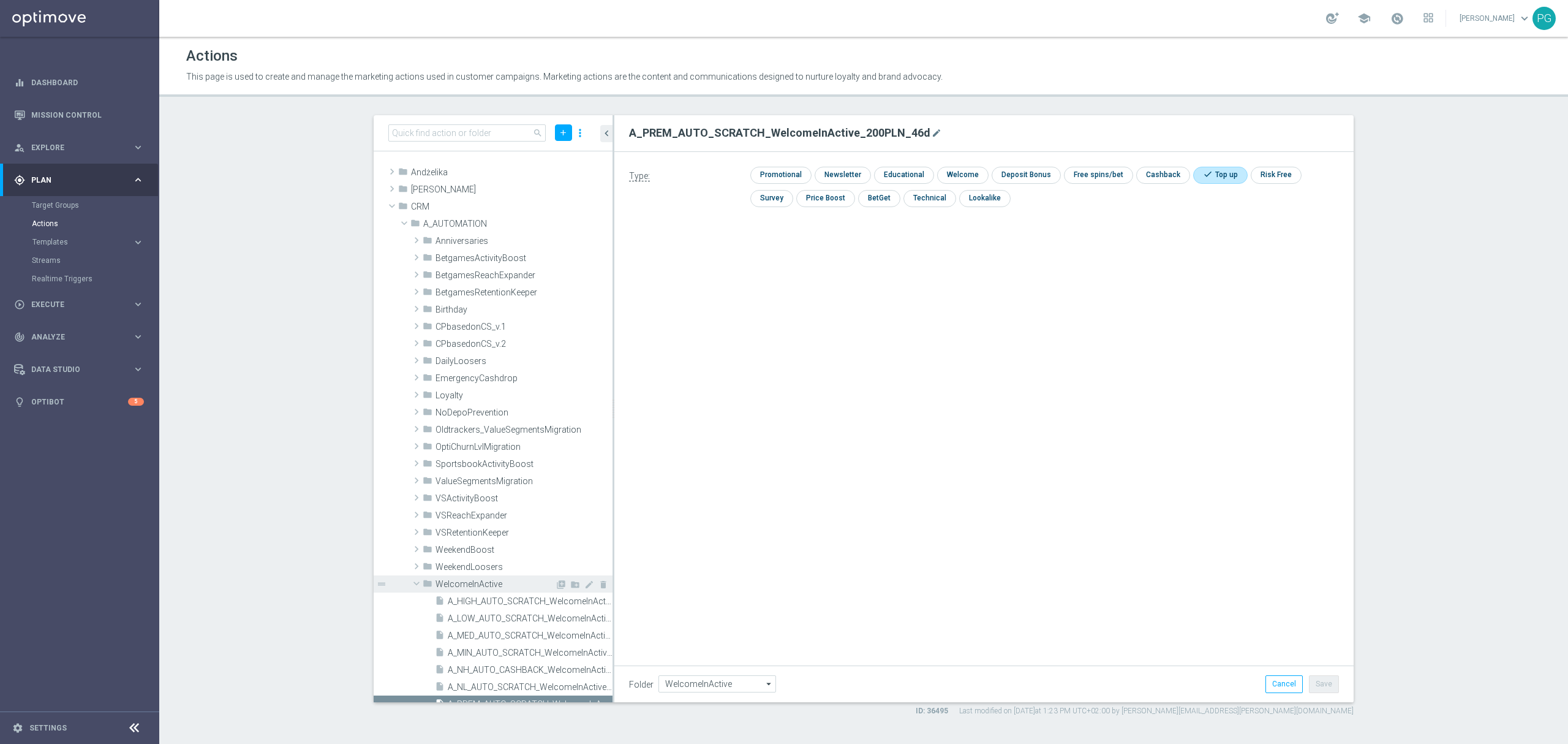
click at [555, 584] on div "library_add create_new_folder mode_edit delete" at bounding box center [582, 586] width 54 height 13
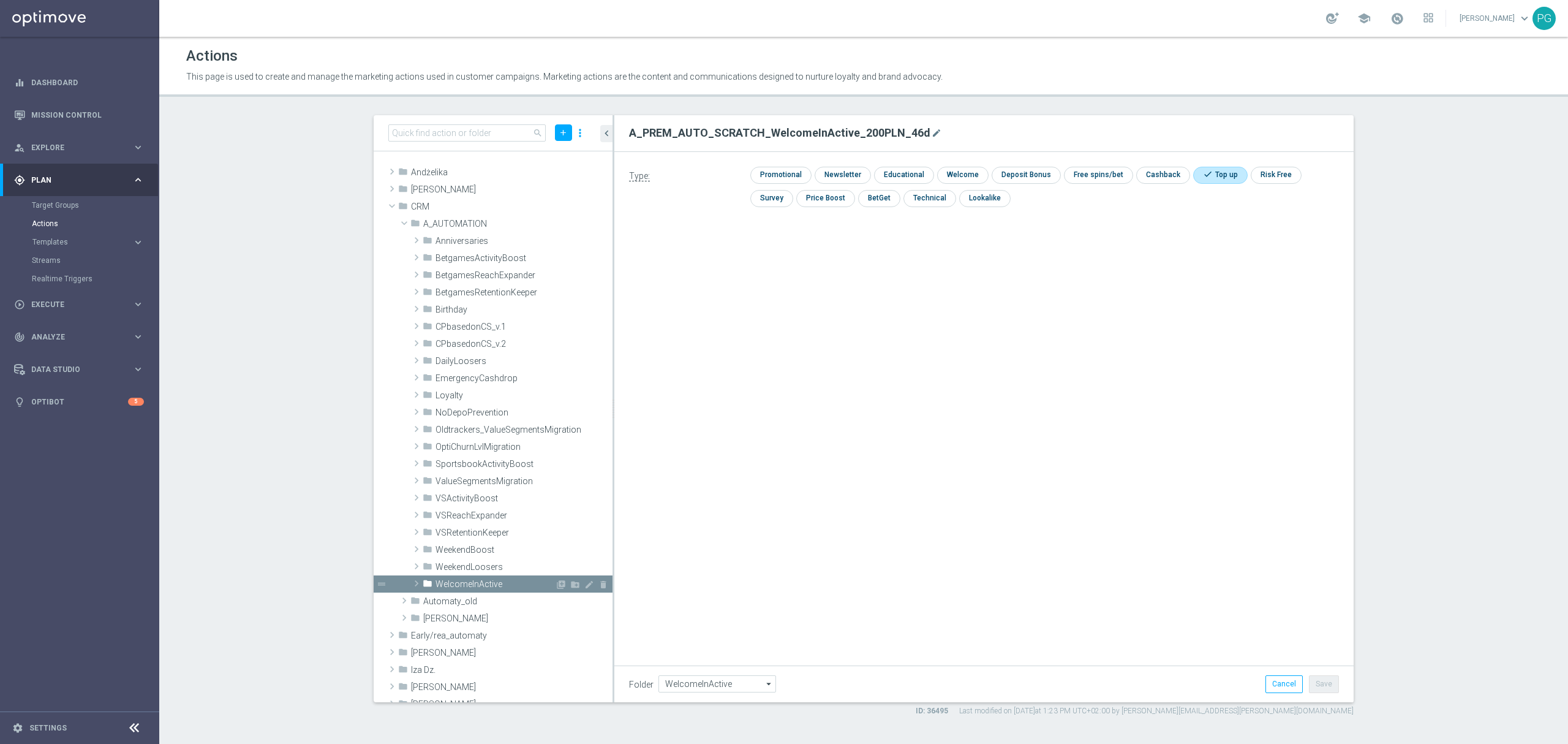
click at [530, 581] on span "WelcomeInActive" at bounding box center [495, 584] width 119 height 11
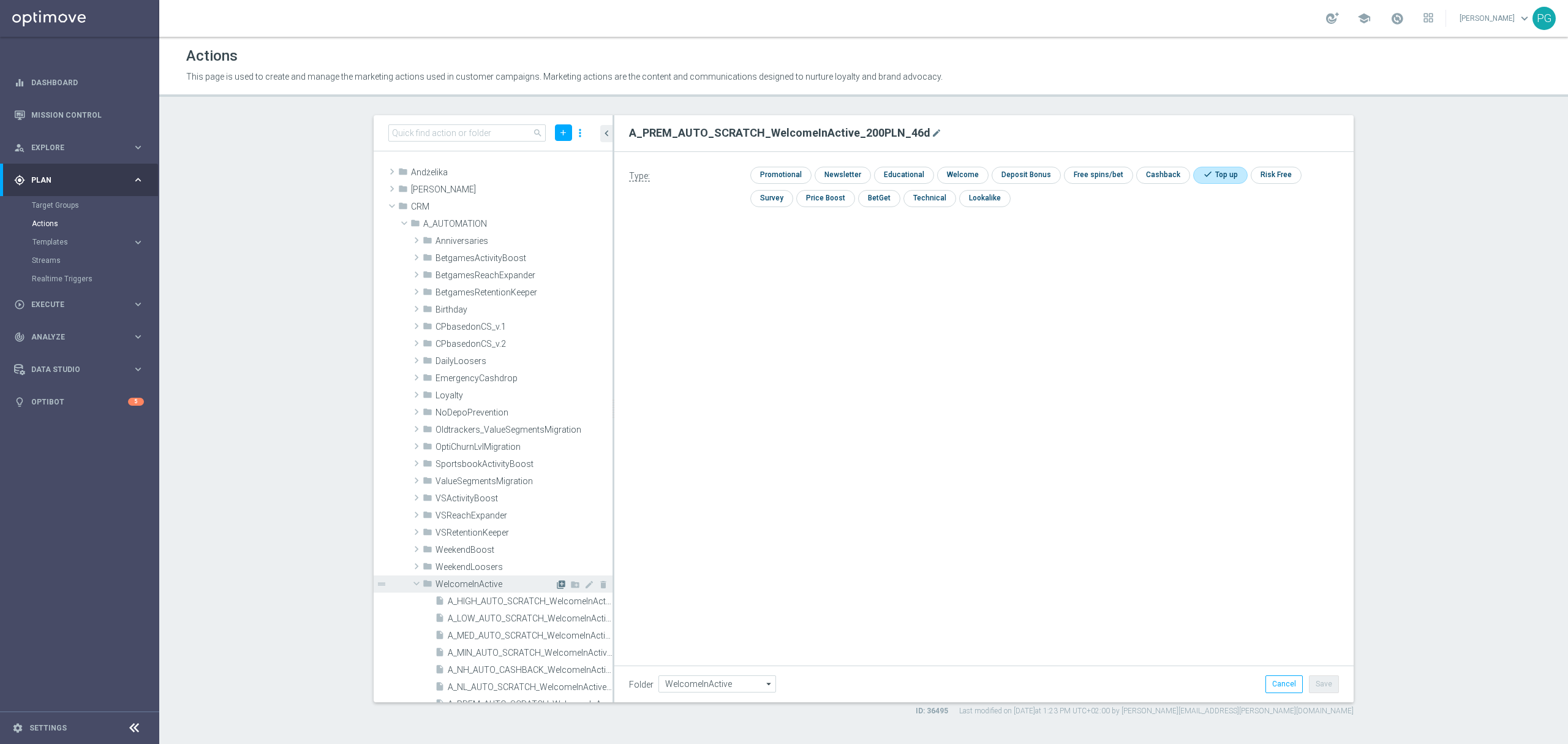
click at [556, 579] on icon "library_add" at bounding box center [561, 584] width 10 height 10
type input "A_PEXTRA_AUTO_SCRATCH_WelcomeInActive_250PLN_46d"
click at [1214, 177] on input "checkbox" at bounding box center [1213, 174] width 40 height 17
checkbox input "true"
click at [1152, 332] on div "Type: check Promotional check Newsletter check Educational check Welcome check …" at bounding box center [984, 289] width 739 height 275
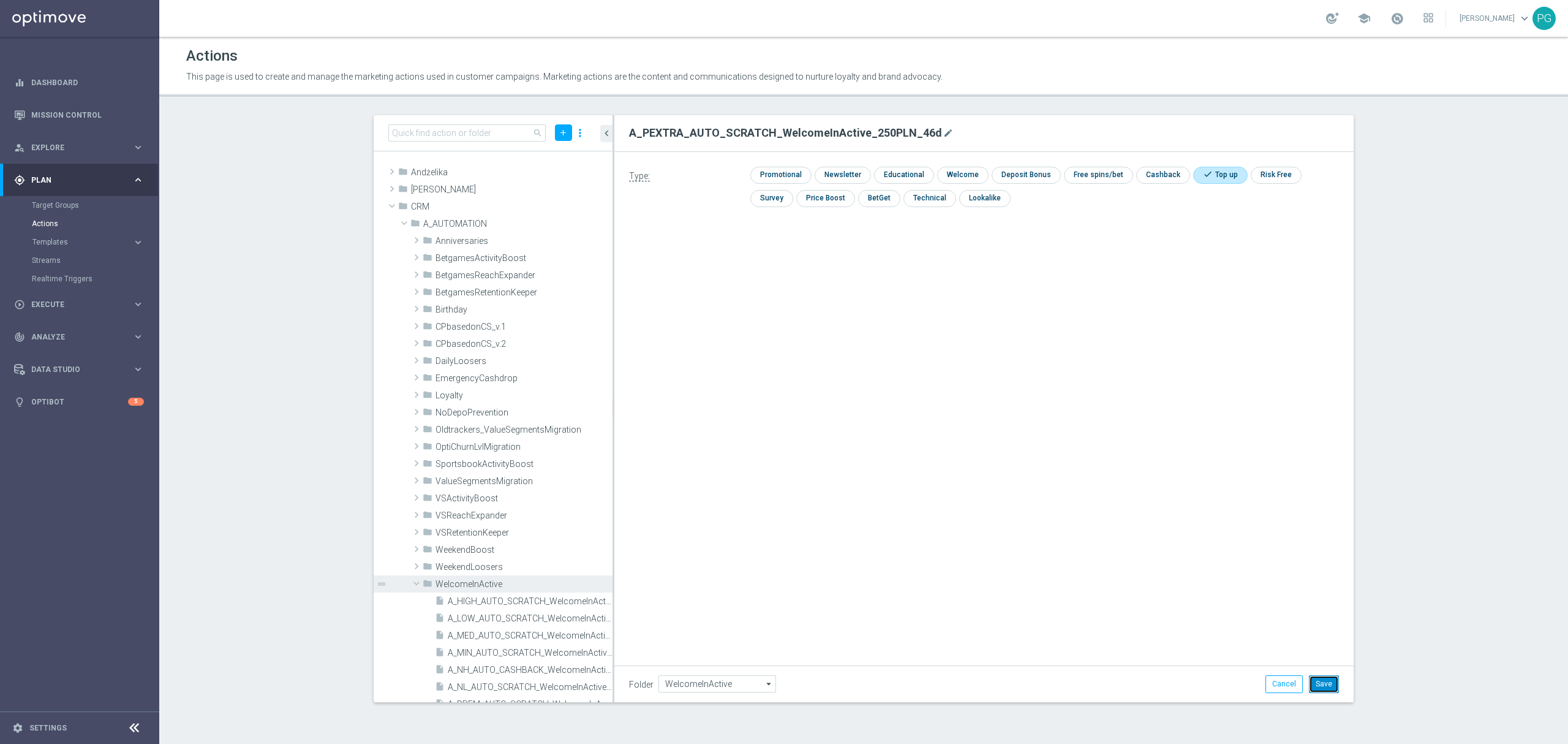
click at [1328, 685] on button "Save" at bounding box center [1324, 684] width 30 height 17
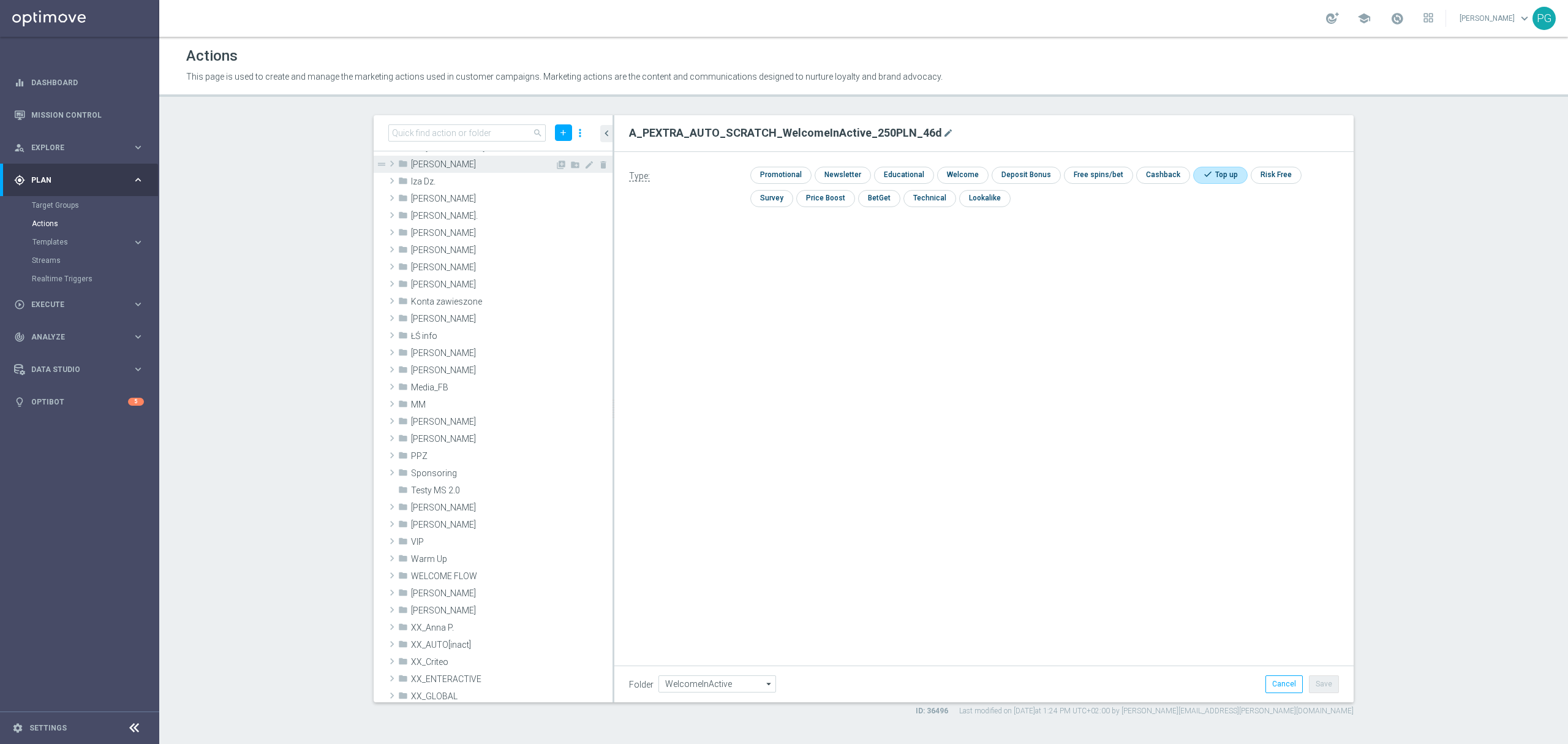
scroll to position [586, 0]
click at [426, 439] on span "[PERSON_NAME]" at bounding box center [483, 439] width 144 height 11
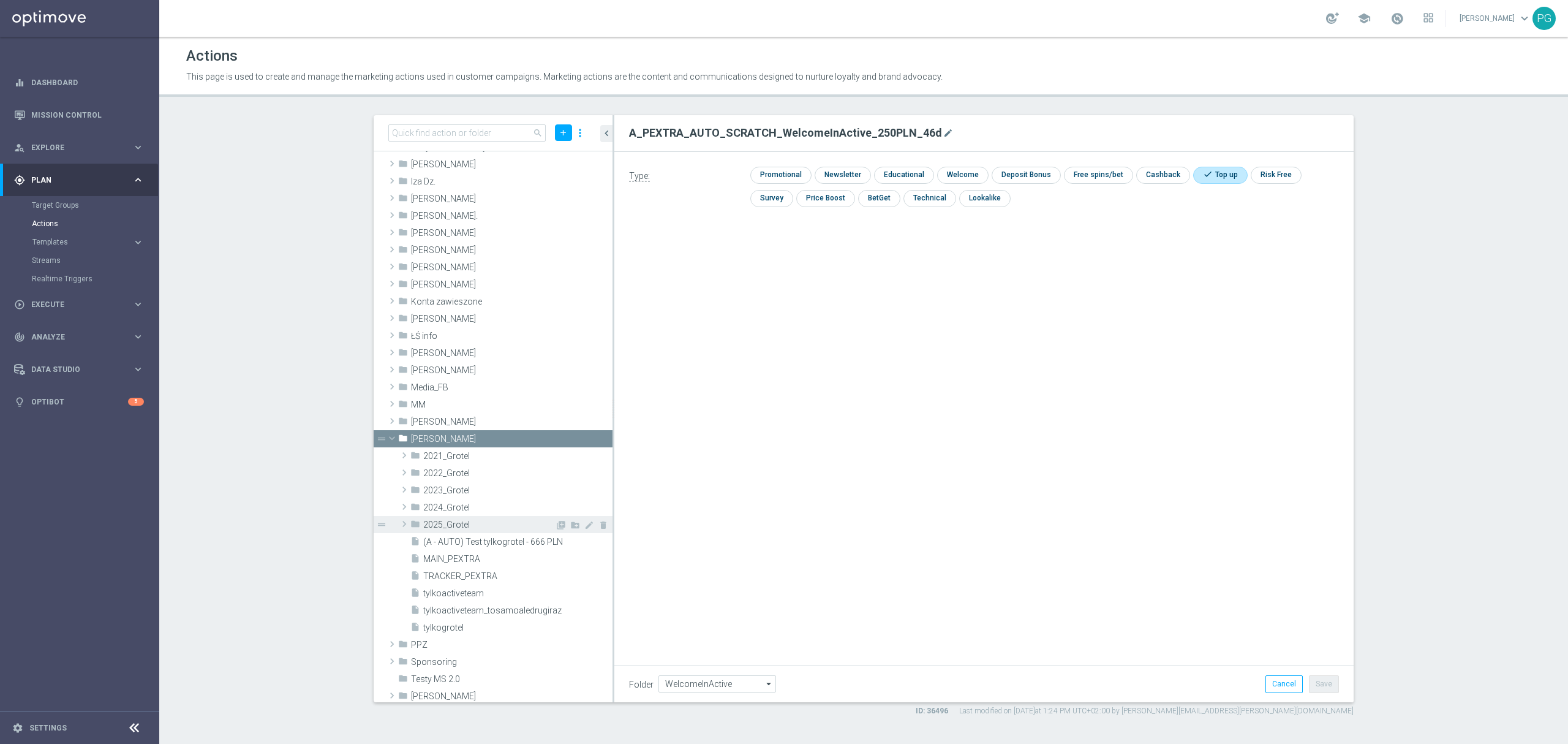
click at [425, 524] on span "2025_Grotel" at bounding box center [489, 524] width 132 height 11
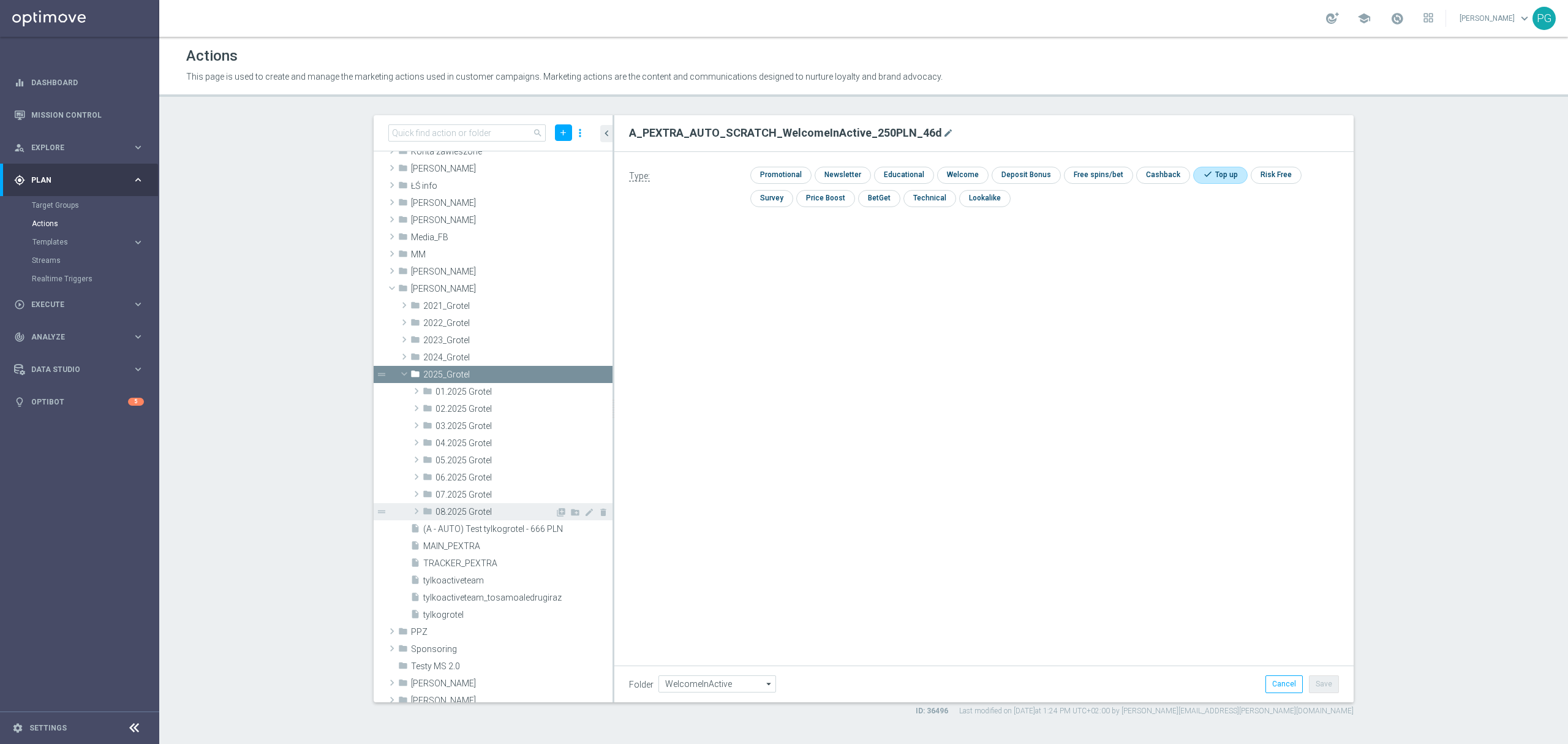
scroll to position [720, 0]
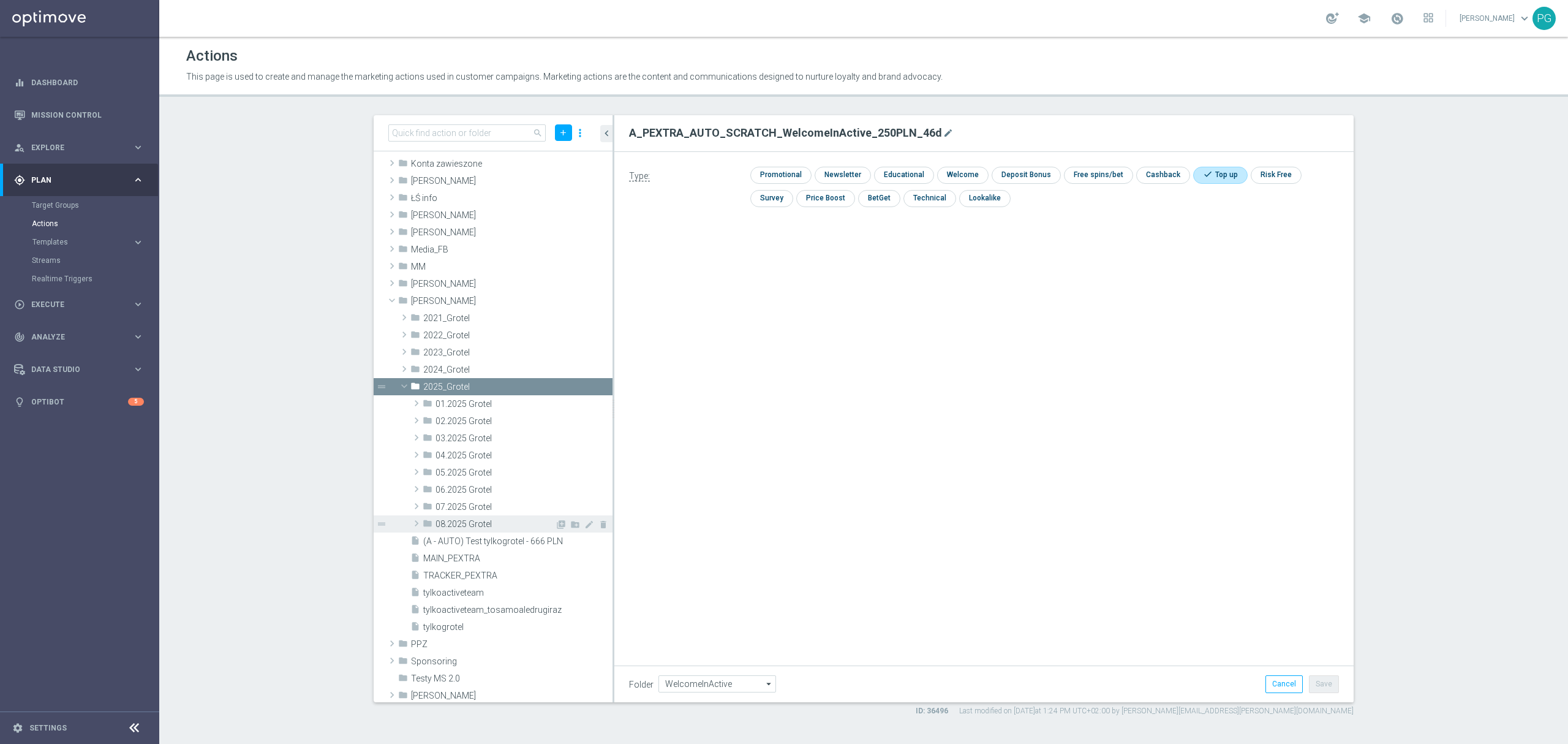
click at [421, 521] on span at bounding box center [416, 523] width 12 height 15
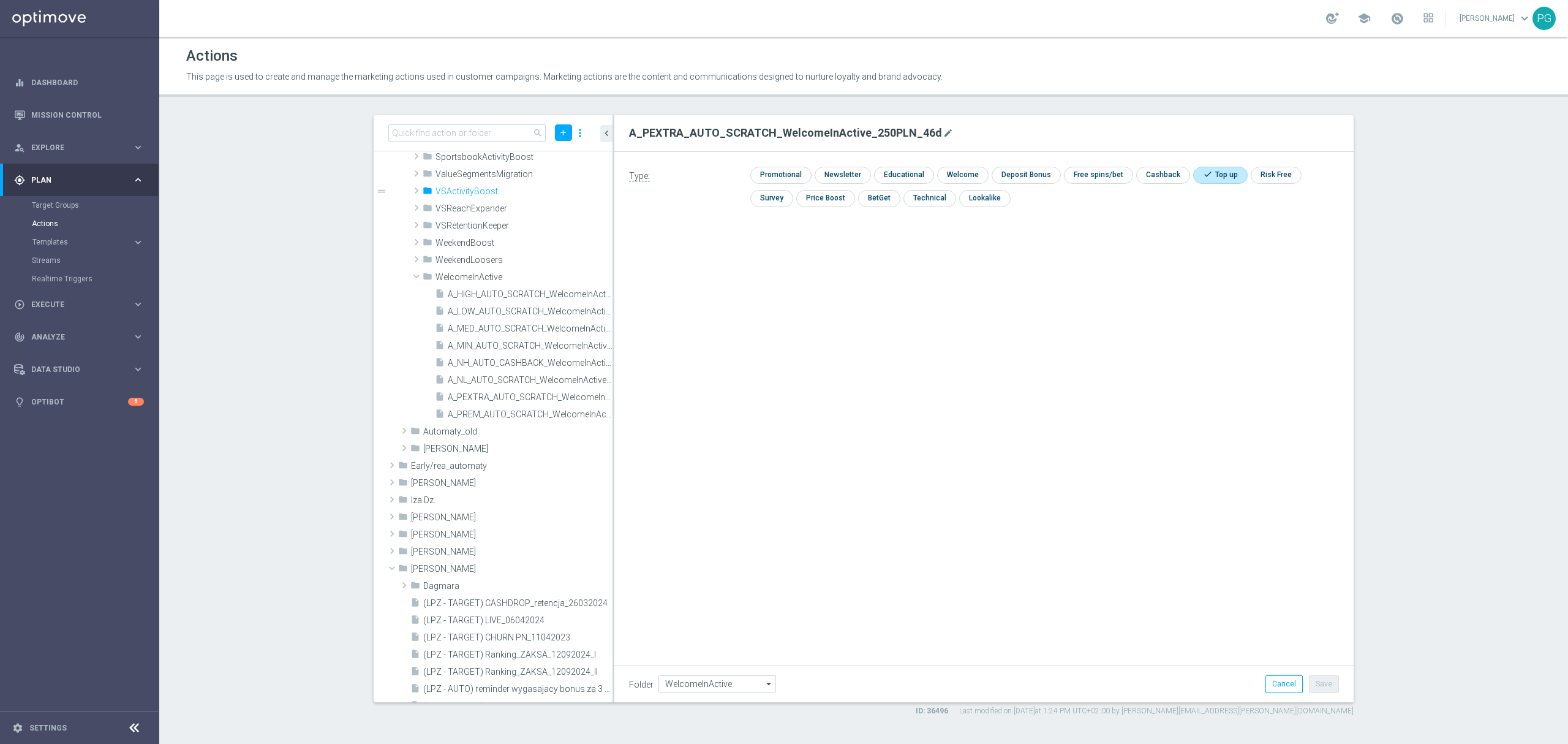
scroll to position [262, 0]
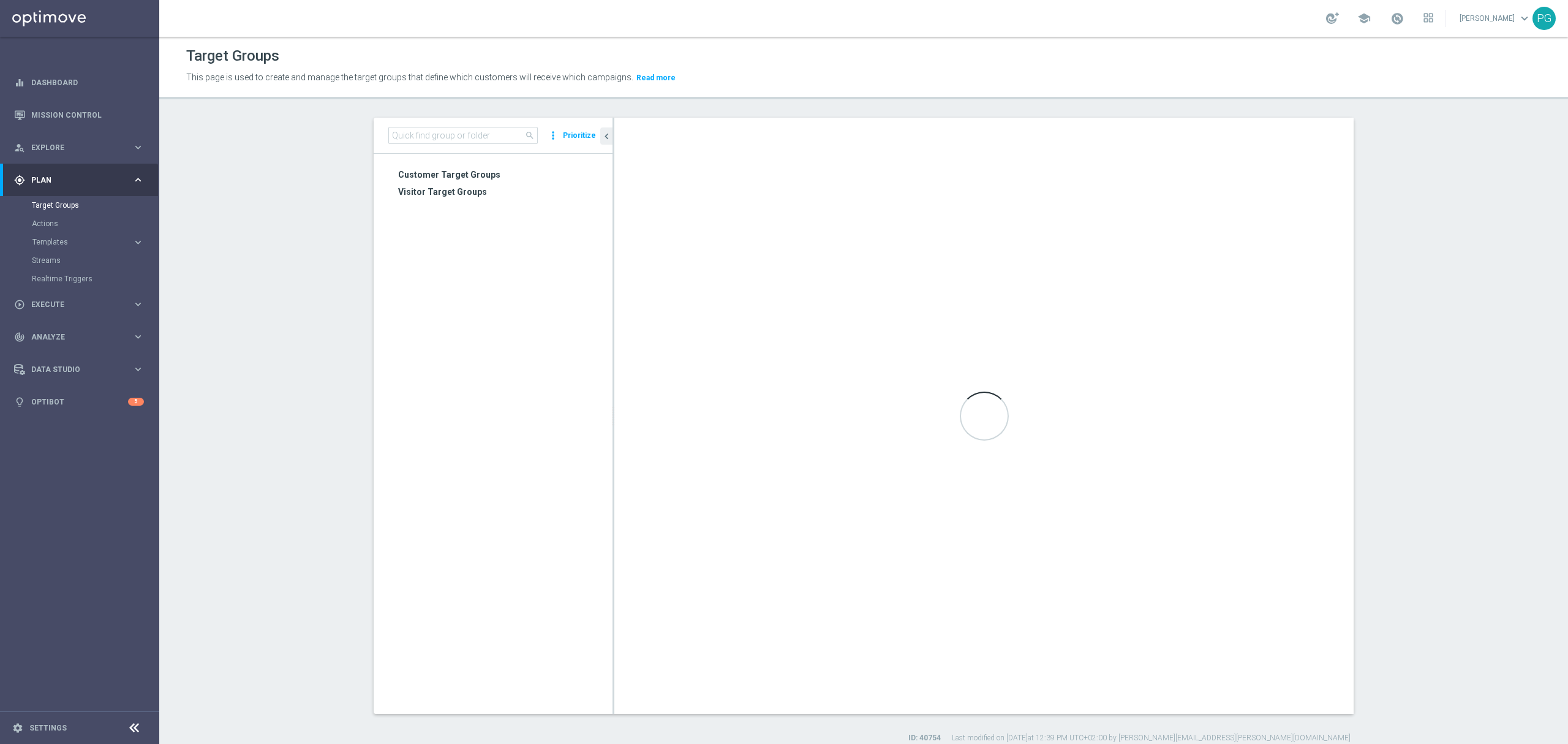
scroll to position [309, 0]
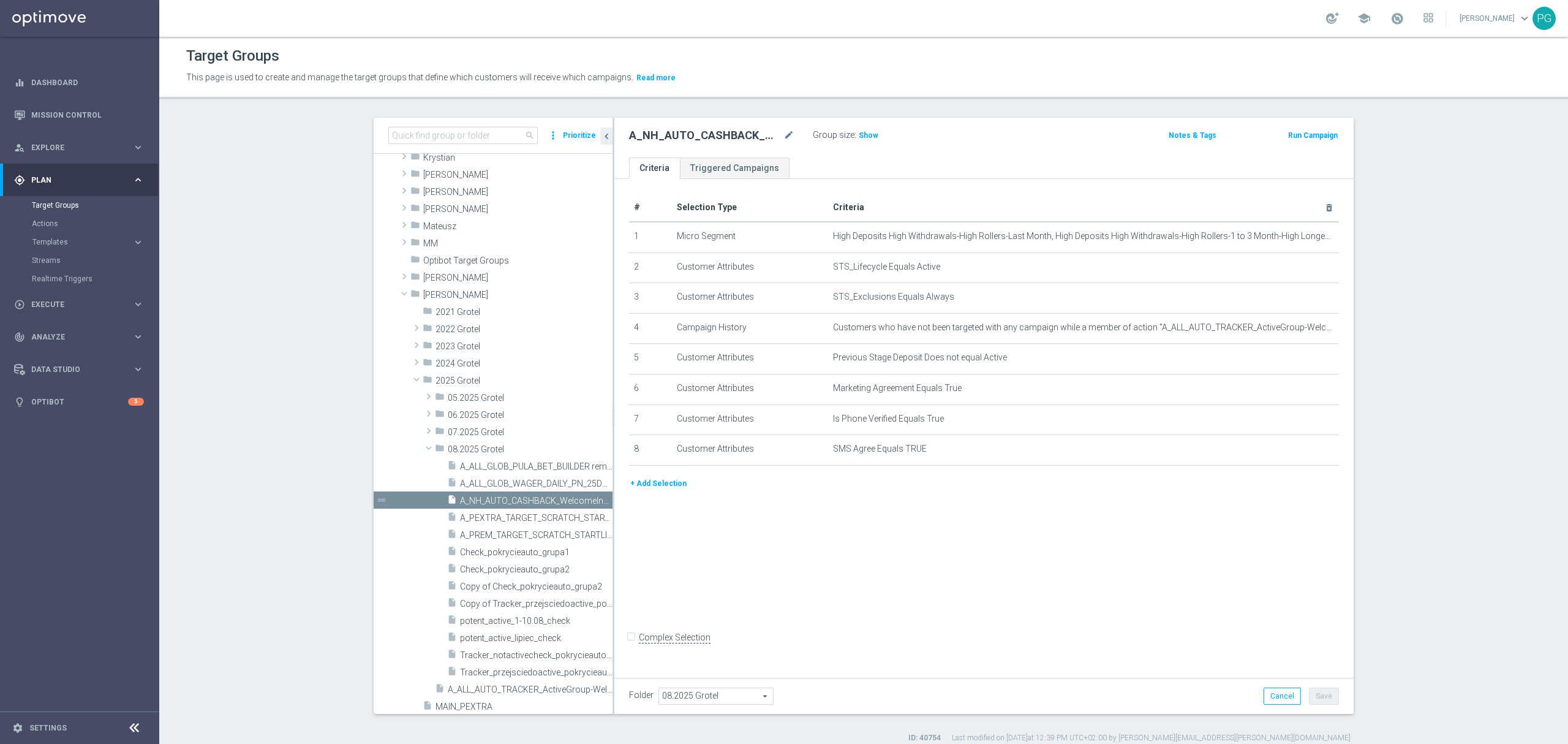
click at [929, 223] on td "High Deposits High Withdrawals-High Rollers-Last Month, High Deposits High With…" at bounding box center [1083, 236] width 511 height 30
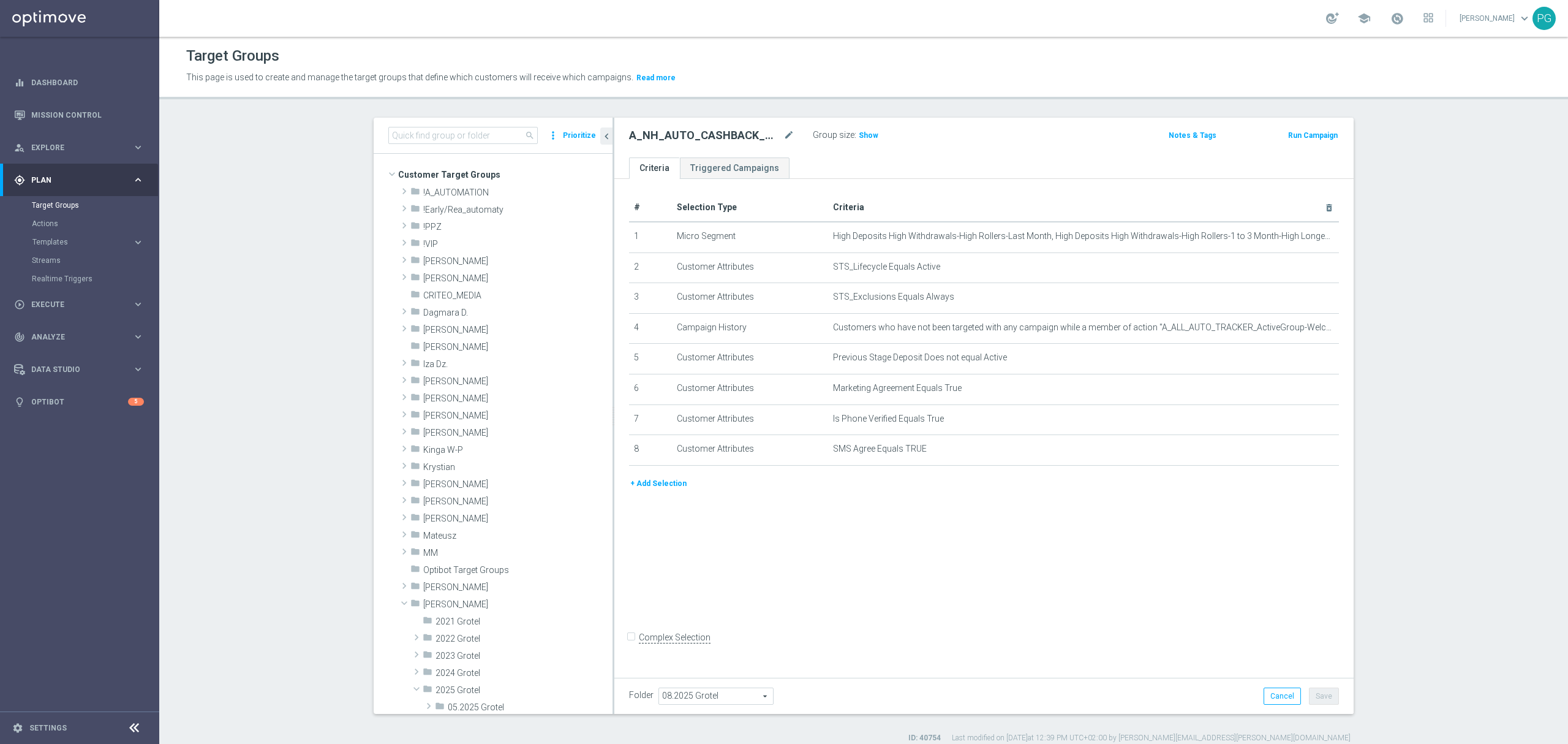
scroll to position [1, 0]
click at [423, 191] on span "!A_AUTOMATION" at bounding box center [489, 192] width 132 height 11
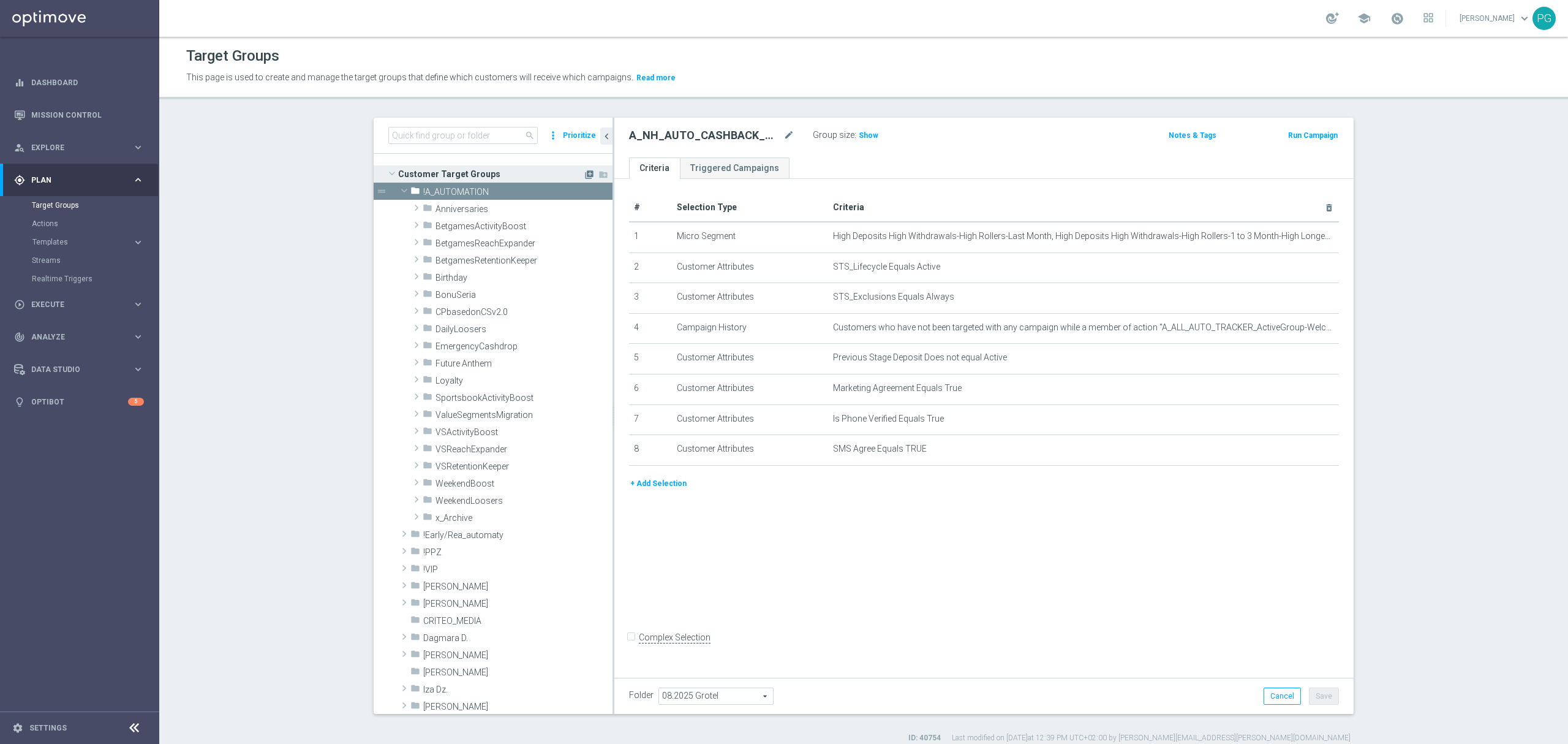
click at [584, 175] on icon "library_add" at bounding box center [589, 175] width 10 height 10
type input "Customer Target Groups"
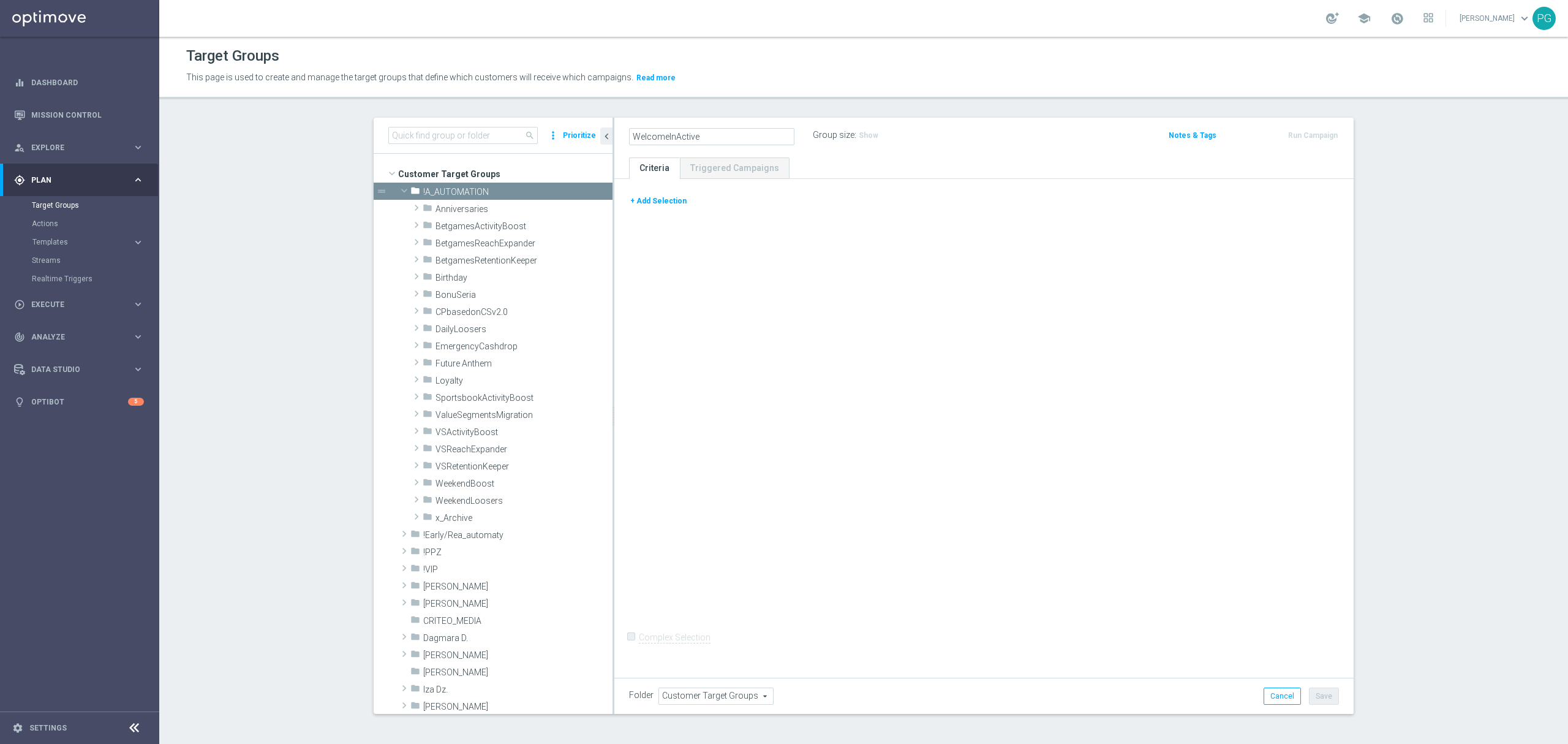
type input "WelcomeInActive"
click at [851, 167] on ul "Criteria Triggered Campaigns" at bounding box center [984, 168] width 739 height 22
click at [570, 189] on icon "create_new_folder" at bounding box center [575, 192] width 10 height 10
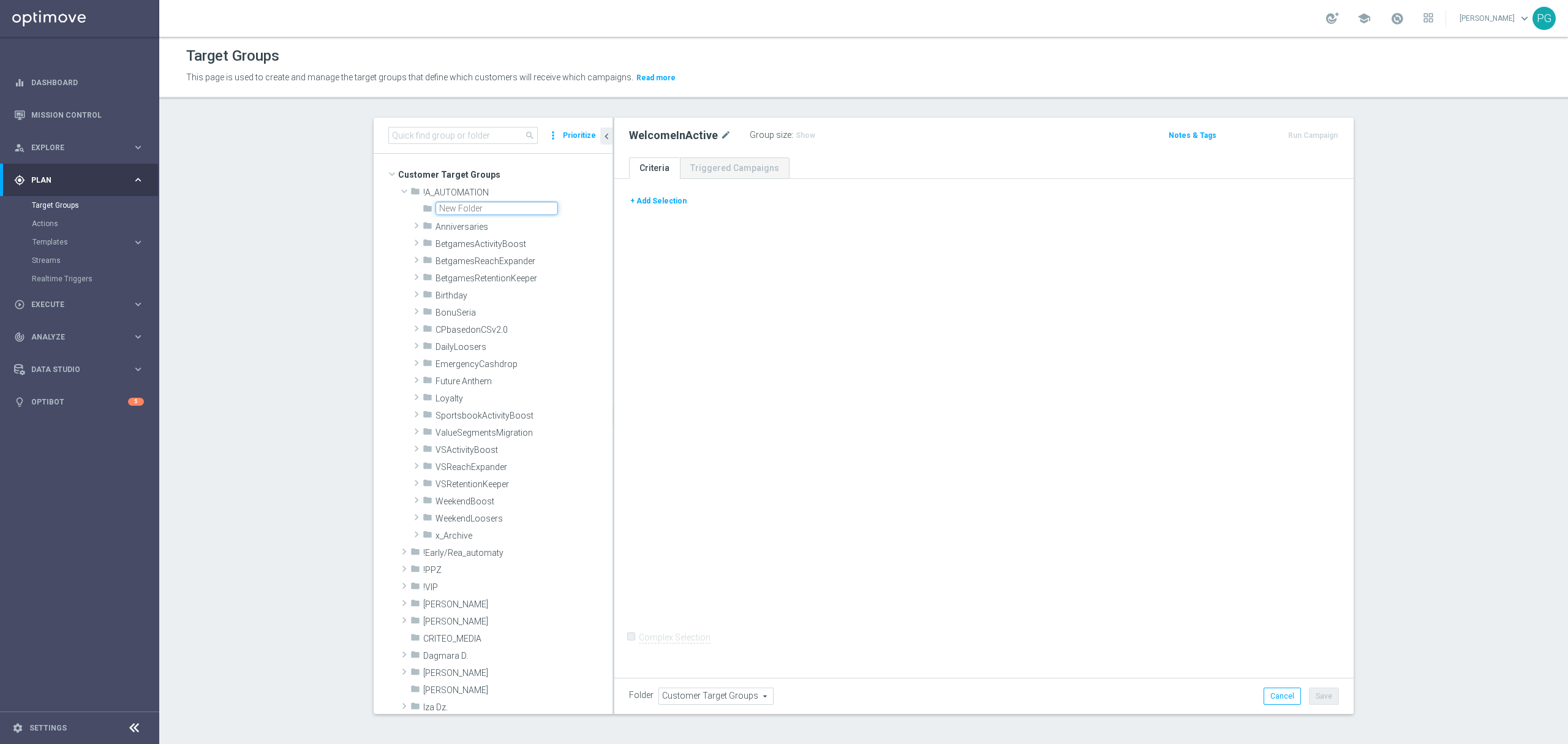
click at [517, 205] on input "text" at bounding box center [497, 209] width 123 height 14
type input "WelcomeInActive"
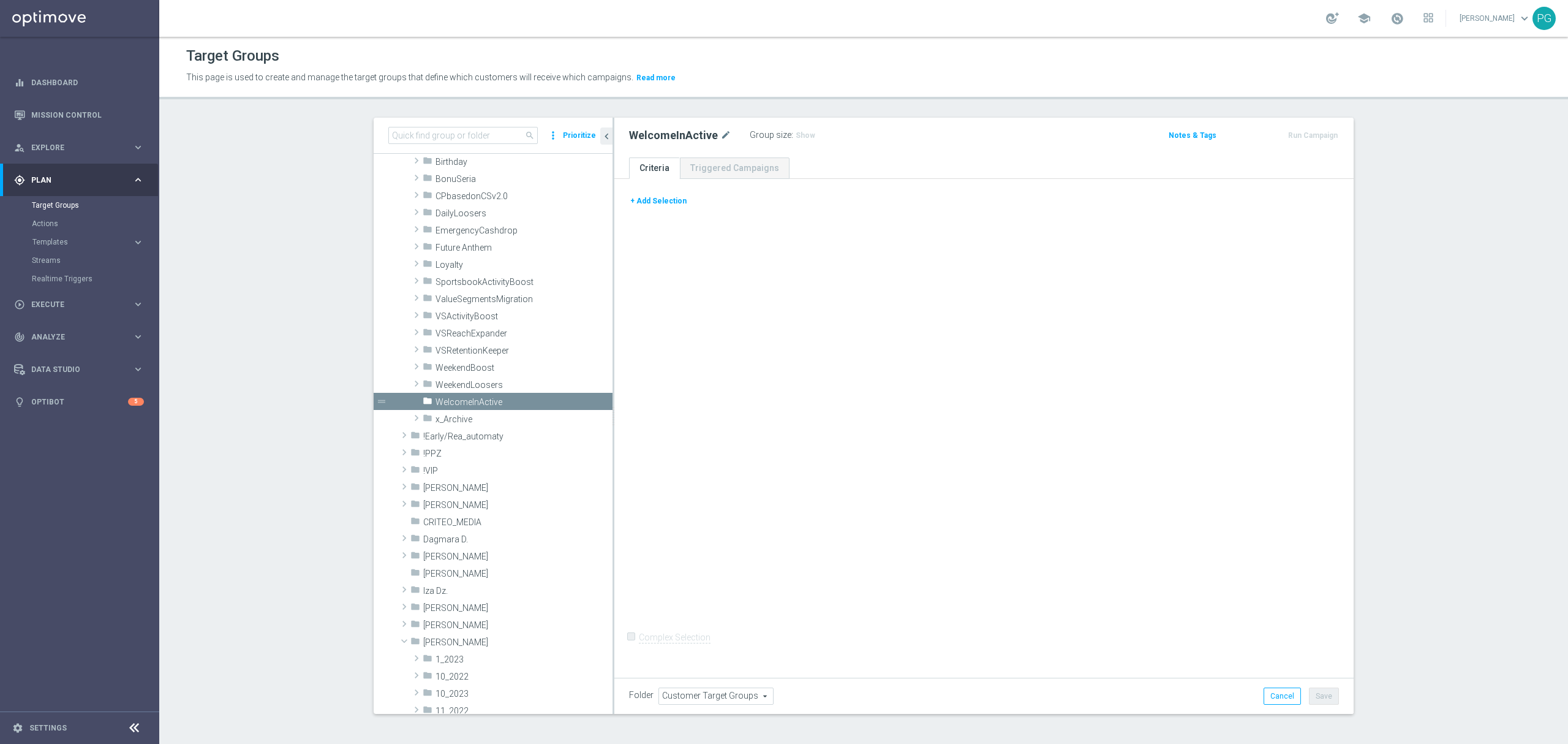
scroll to position [87, 0]
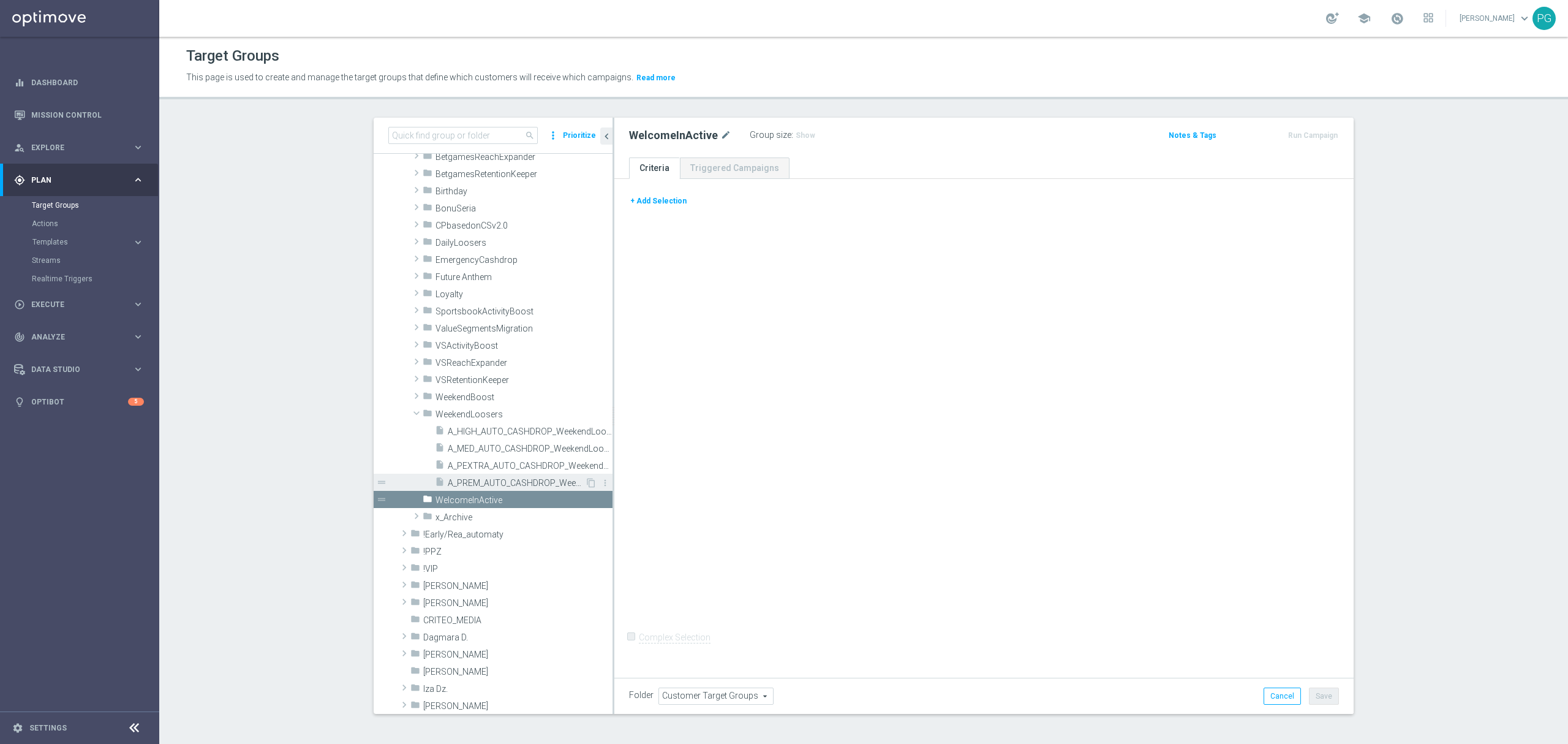
type input "WeekendLoosers"
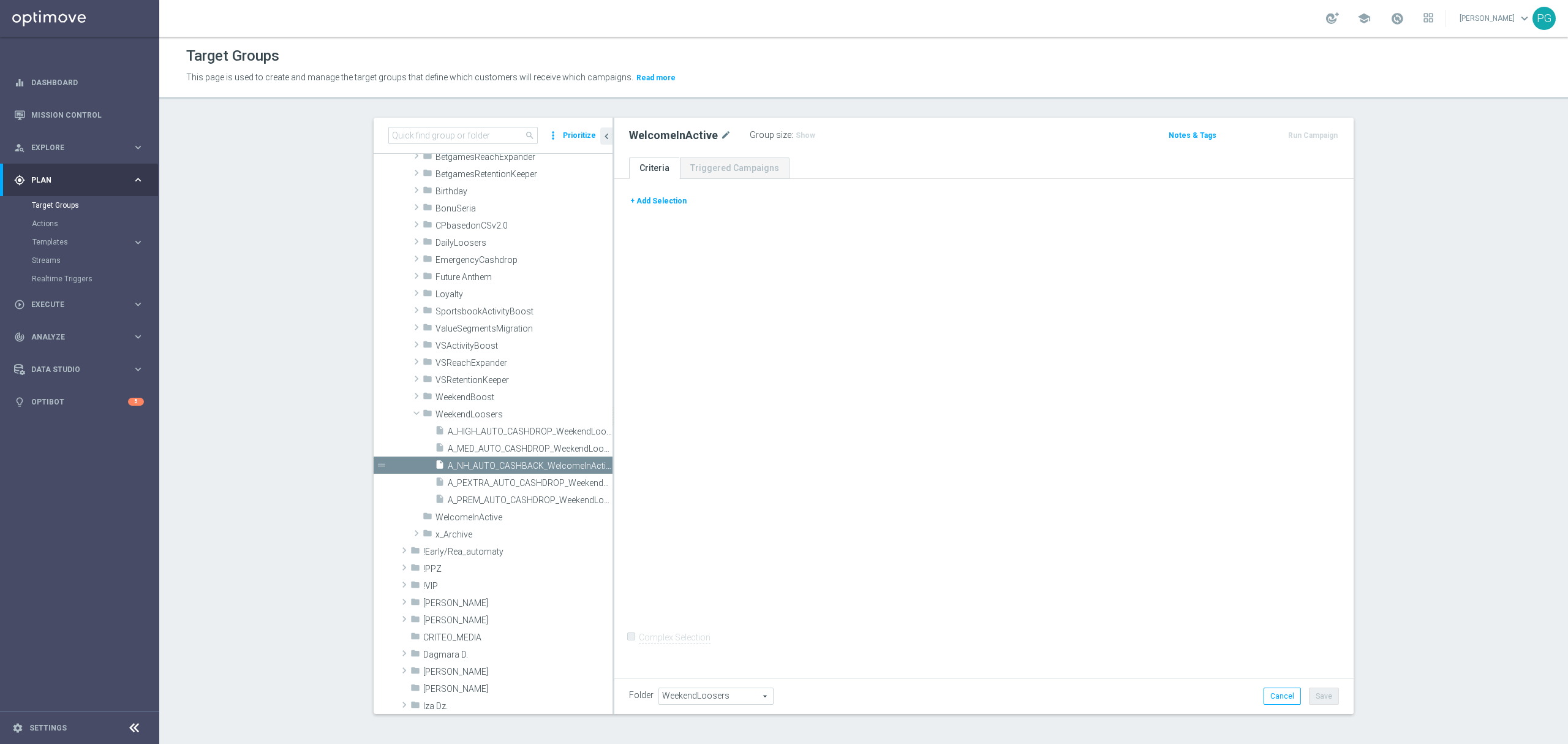
scroll to position [0, 0]
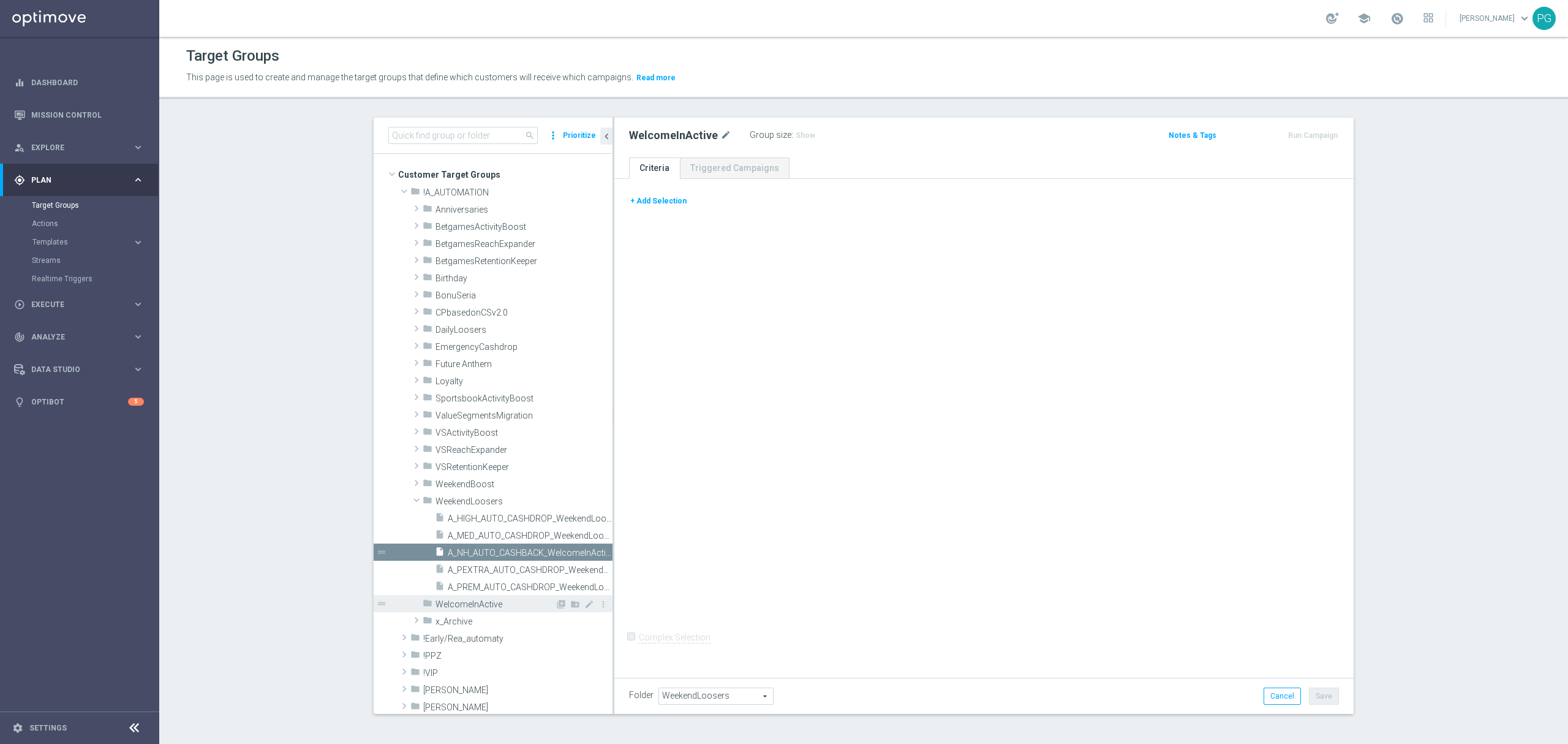
click at [463, 606] on span "WelcomeInActive" at bounding box center [495, 604] width 119 height 11
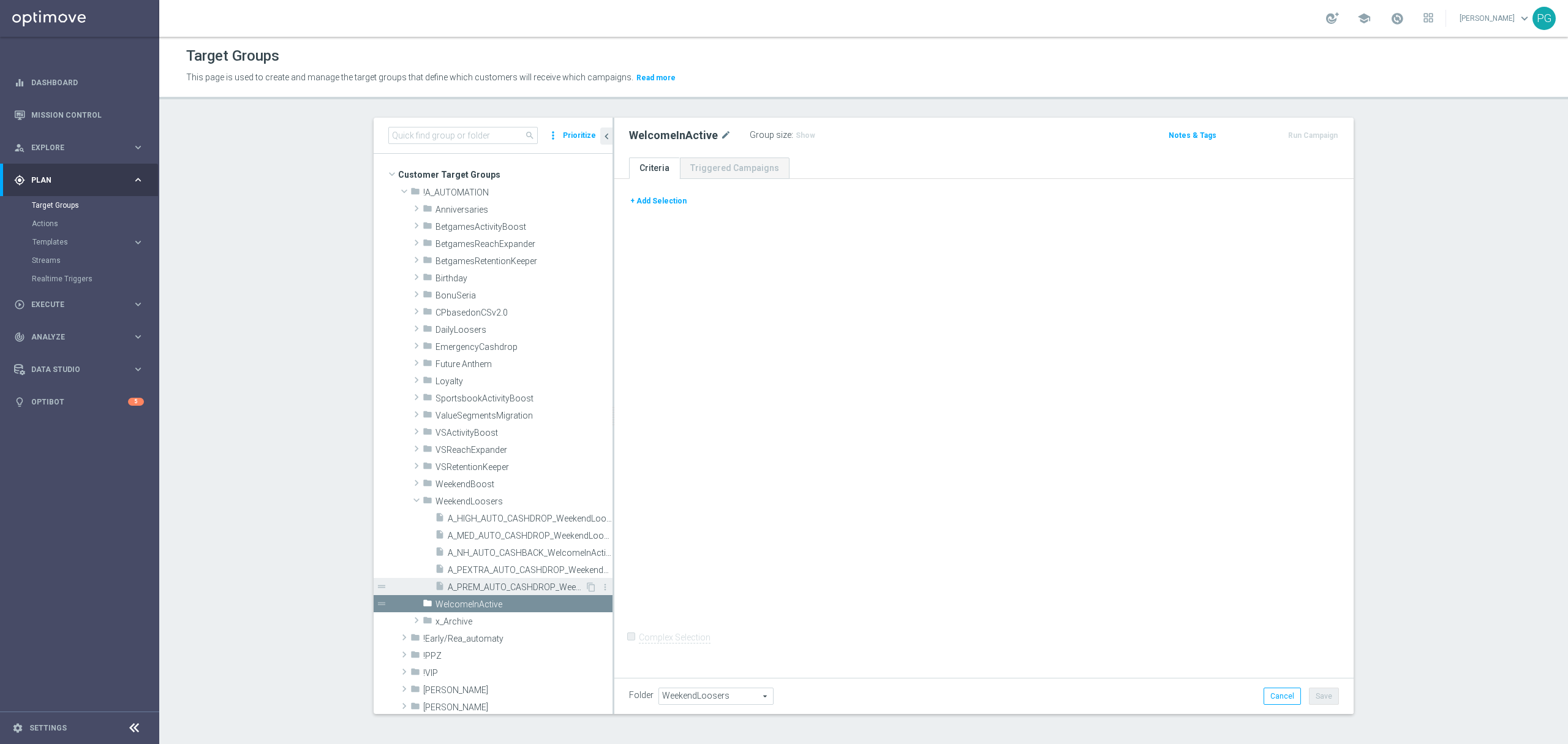
click at [481, 581] on div "insert_drive_file A_PREM_AUTO_CASHDROP_WeekendLoosers_300PLN_7d" at bounding box center [510, 586] width 150 height 17
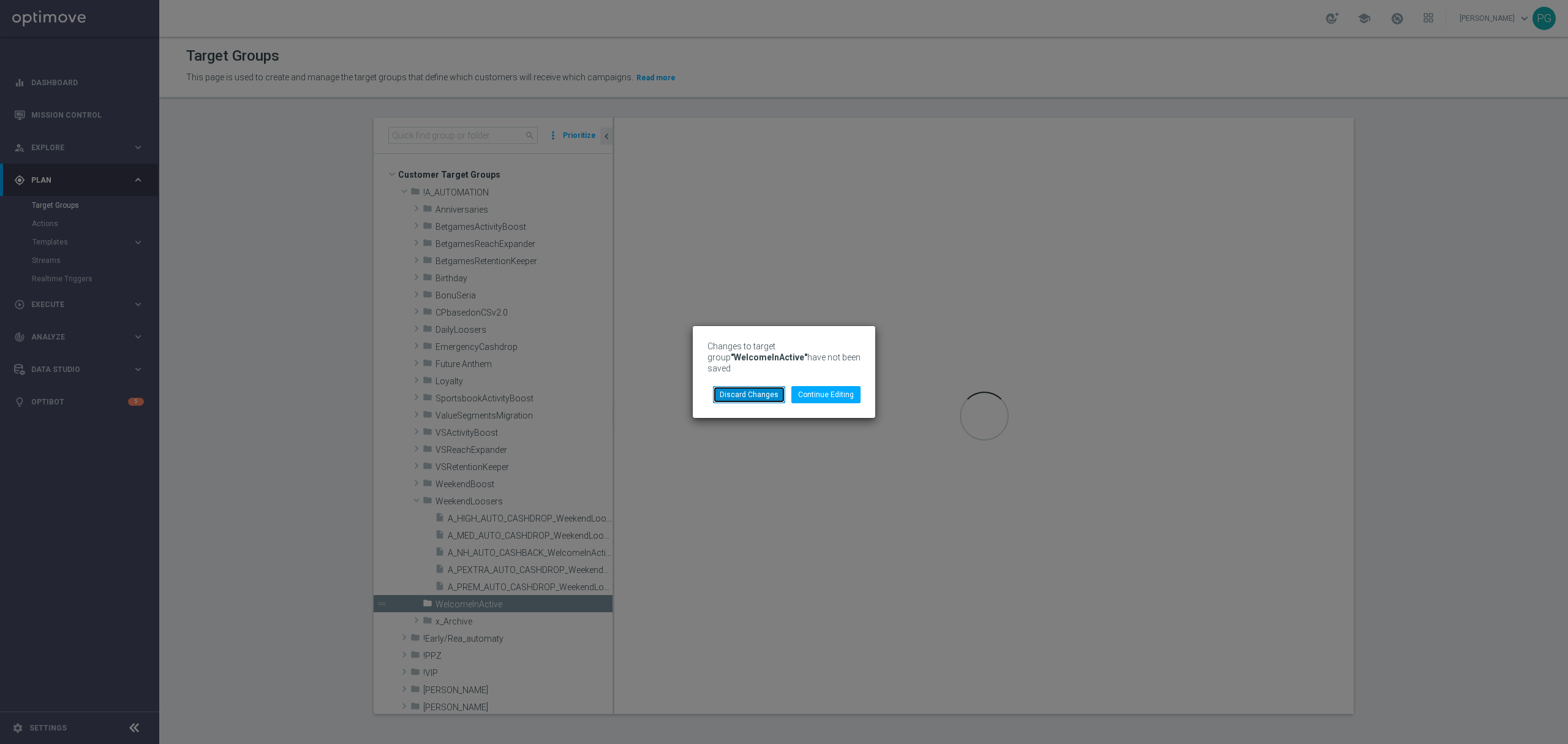
click at [752, 388] on button "Discard Changes" at bounding box center [749, 395] width 72 height 17
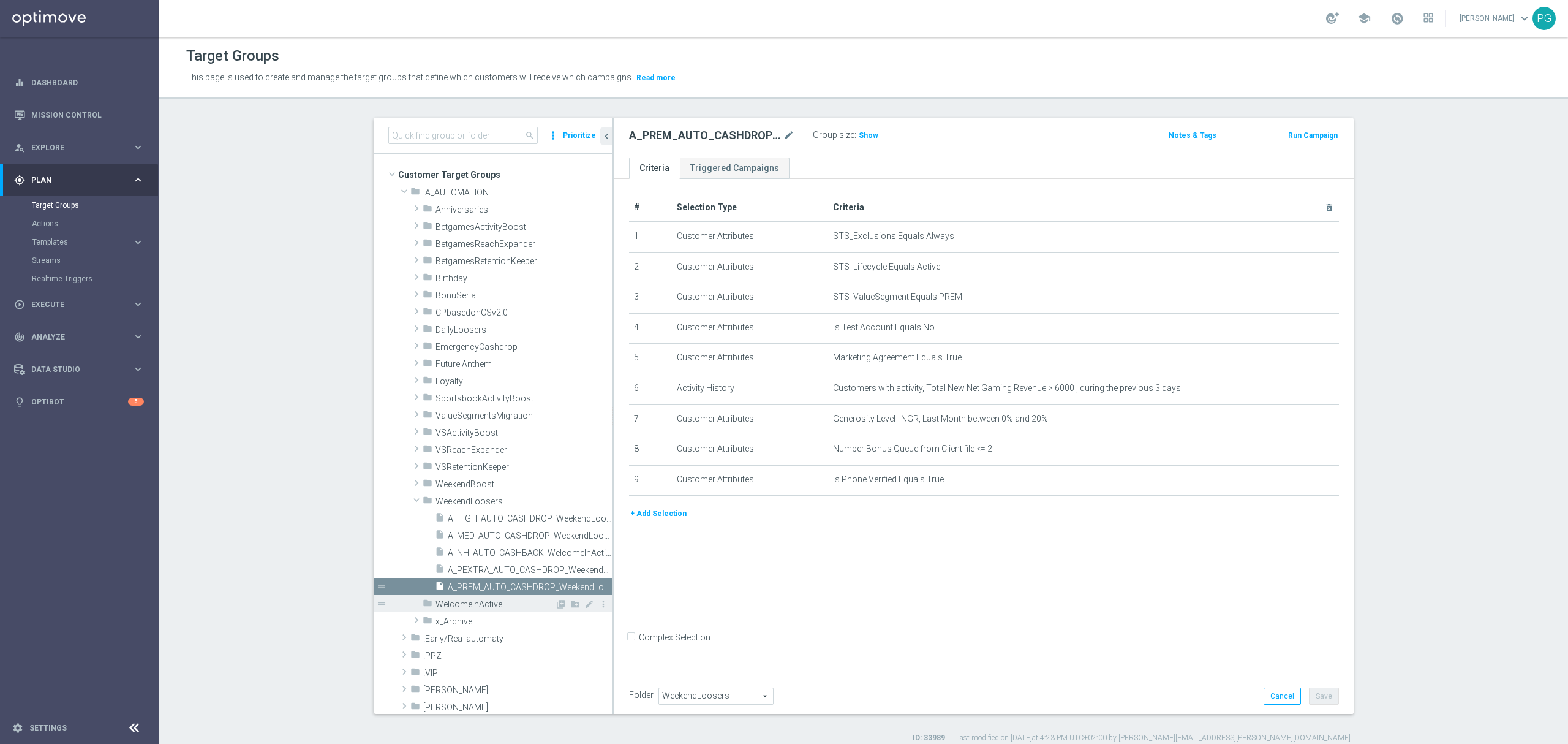
click at [475, 603] on span "WelcomeInActive" at bounding box center [495, 604] width 119 height 11
click at [520, 552] on span "A_NH_AUTO_CASHBACK_WelcomeInActive_20do200_46d" at bounding box center [516, 553] width 137 height 11
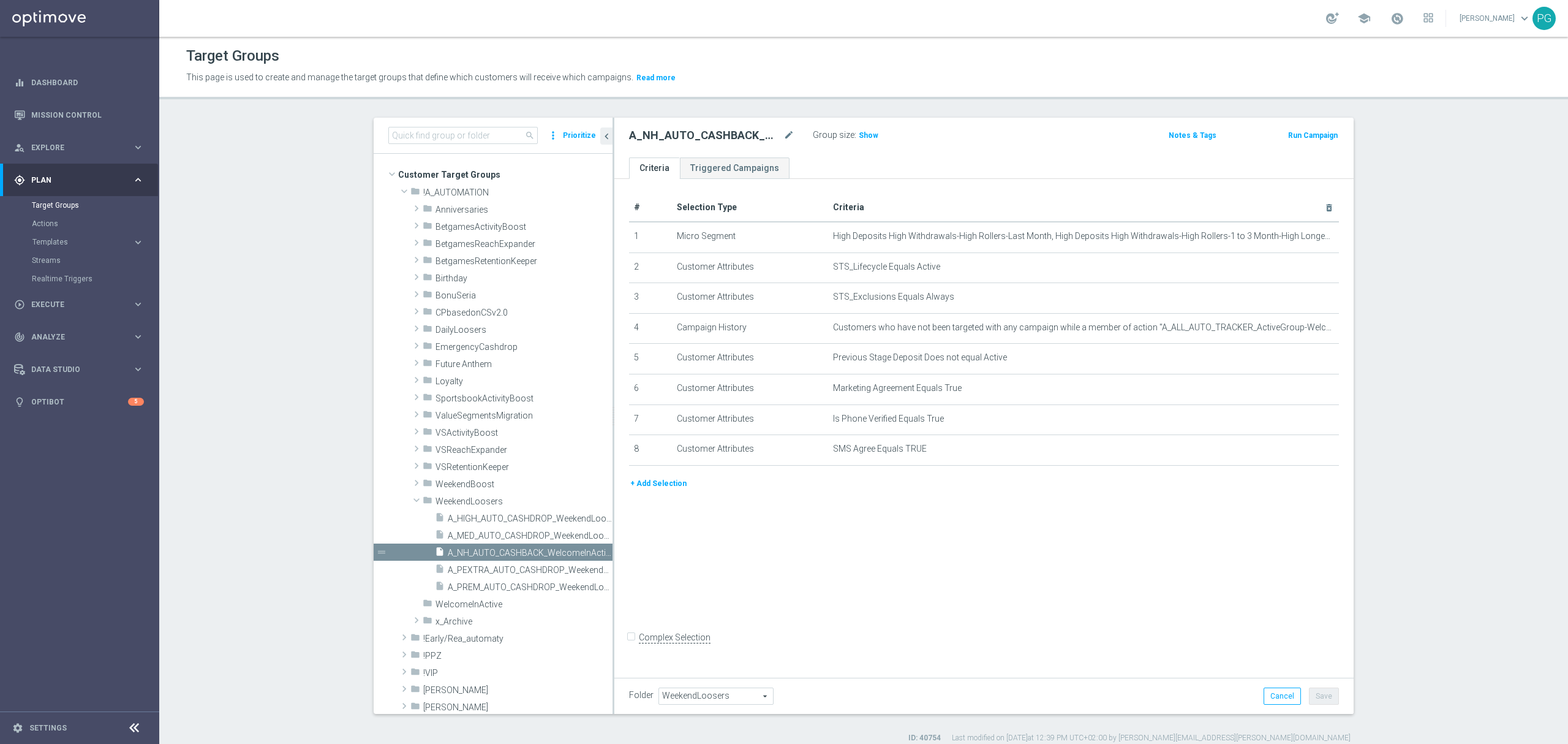
click at [713, 694] on span "WeekendLoosers" at bounding box center [716, 696] width 114 height 16
paste input "A_PEXTRA_AUTO_SCRATCH_WelcomeInActive_250PLN_46d"
type input "welco"
click at [713, 682] on span "WelcomeInActive" at bounding box center [715, 680] width 101 height 10
type input "WelcomeInActive"
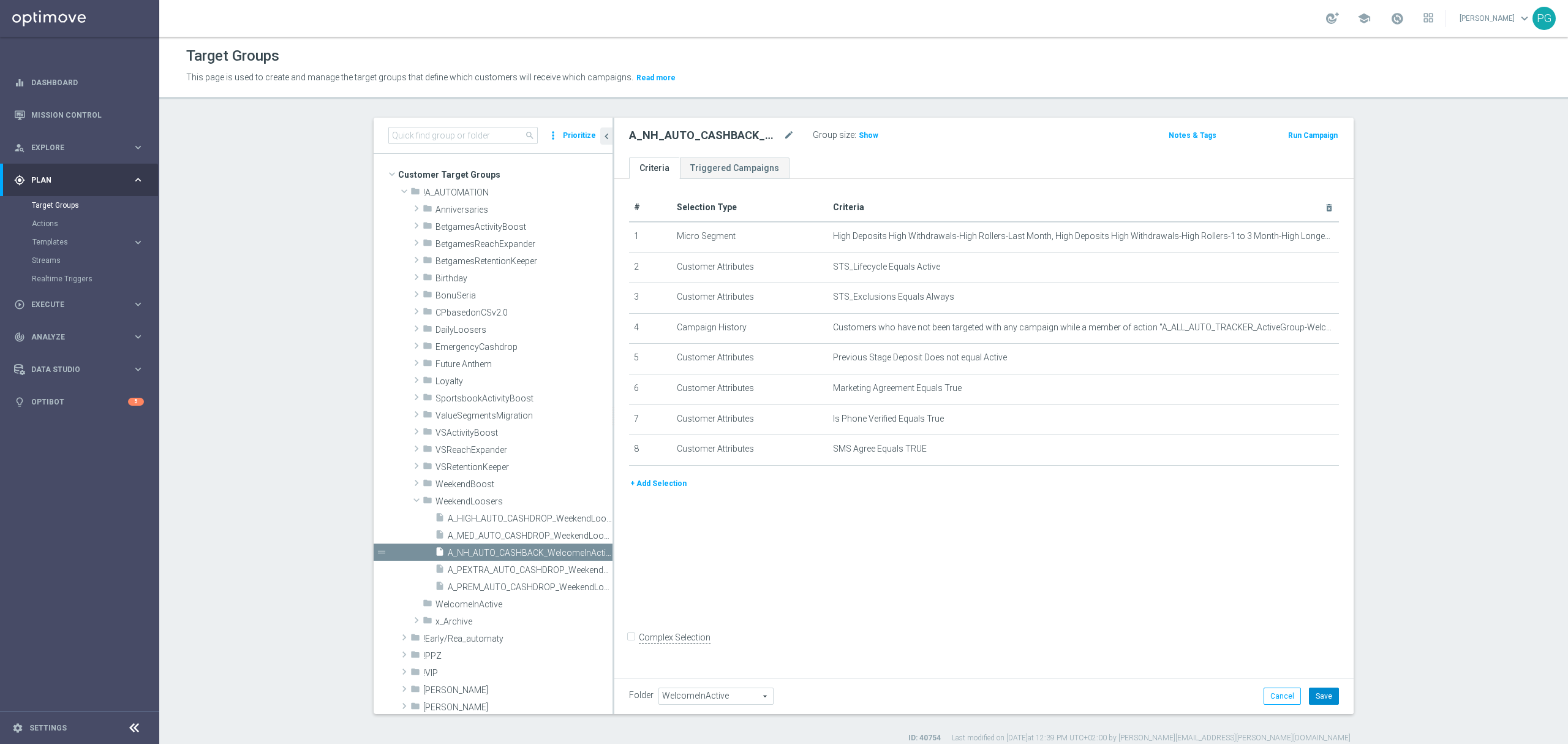
click at [1309, 691] on button "Save" at bounding box center [1324, 696] width 30 height 17
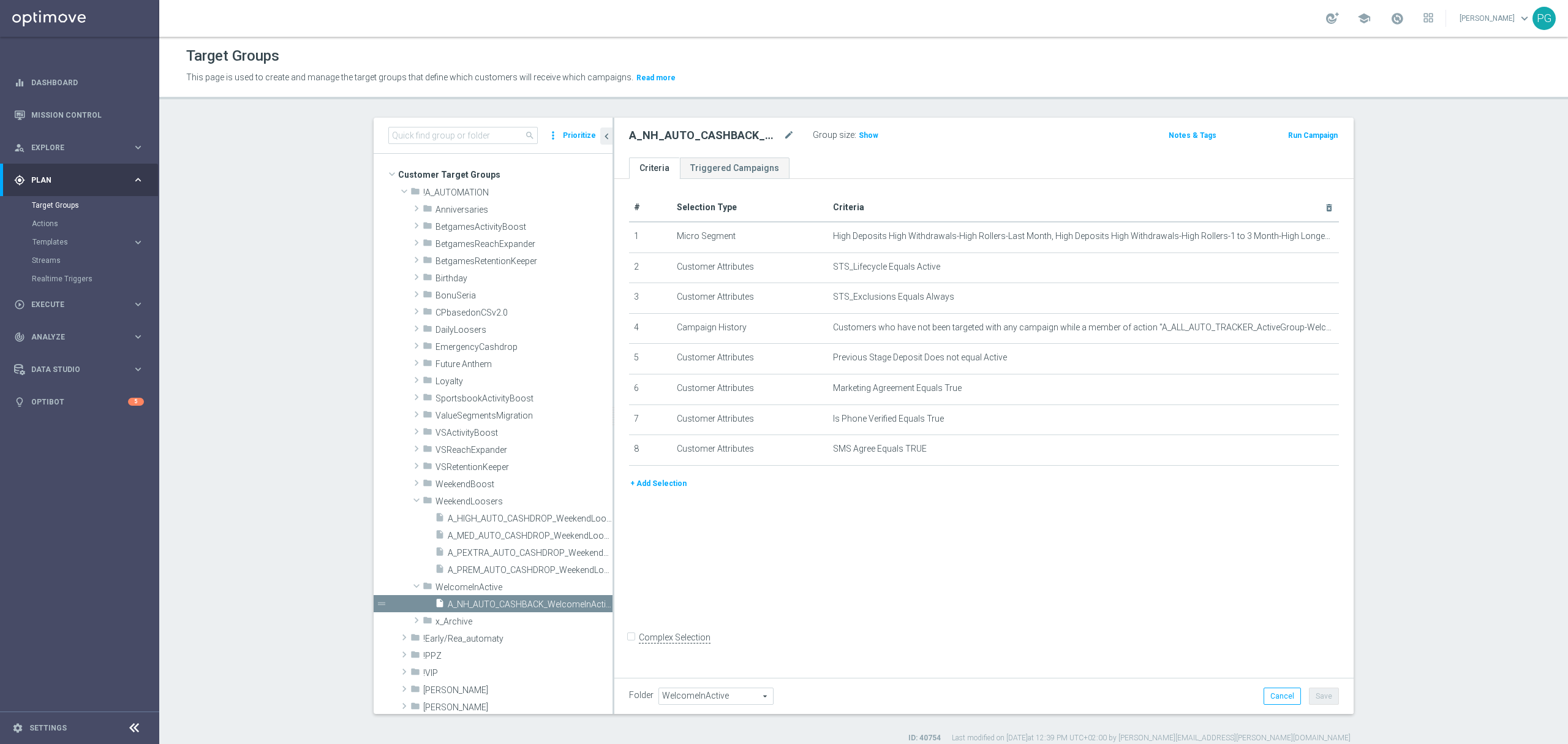
click at [633, 486] on button "+ Add Selection" at bounding box center [658, 483] width 59 height 14
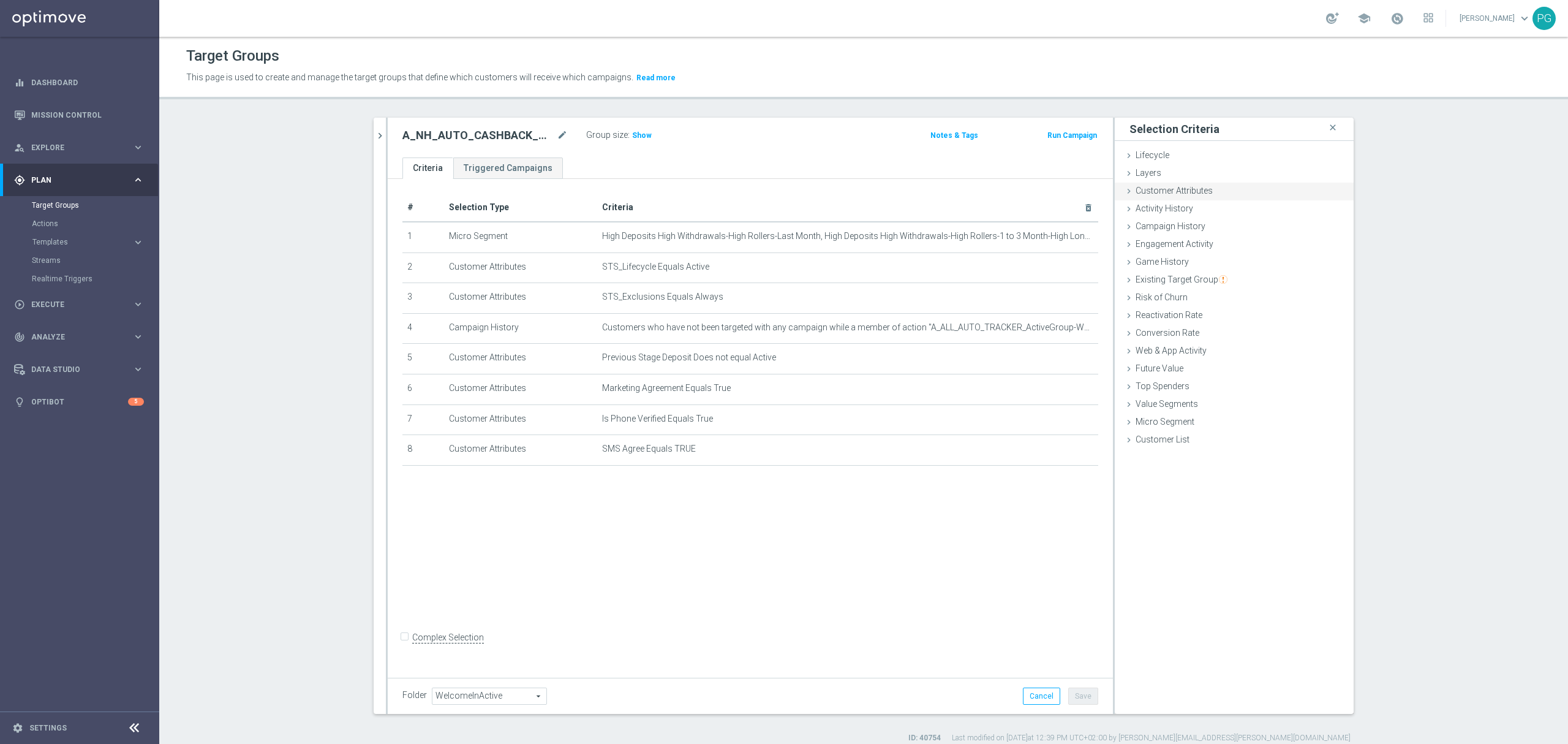
click at [1189, 191] on span "Customer Attributes" at bounding box center [1174, 191] width 77 height 10
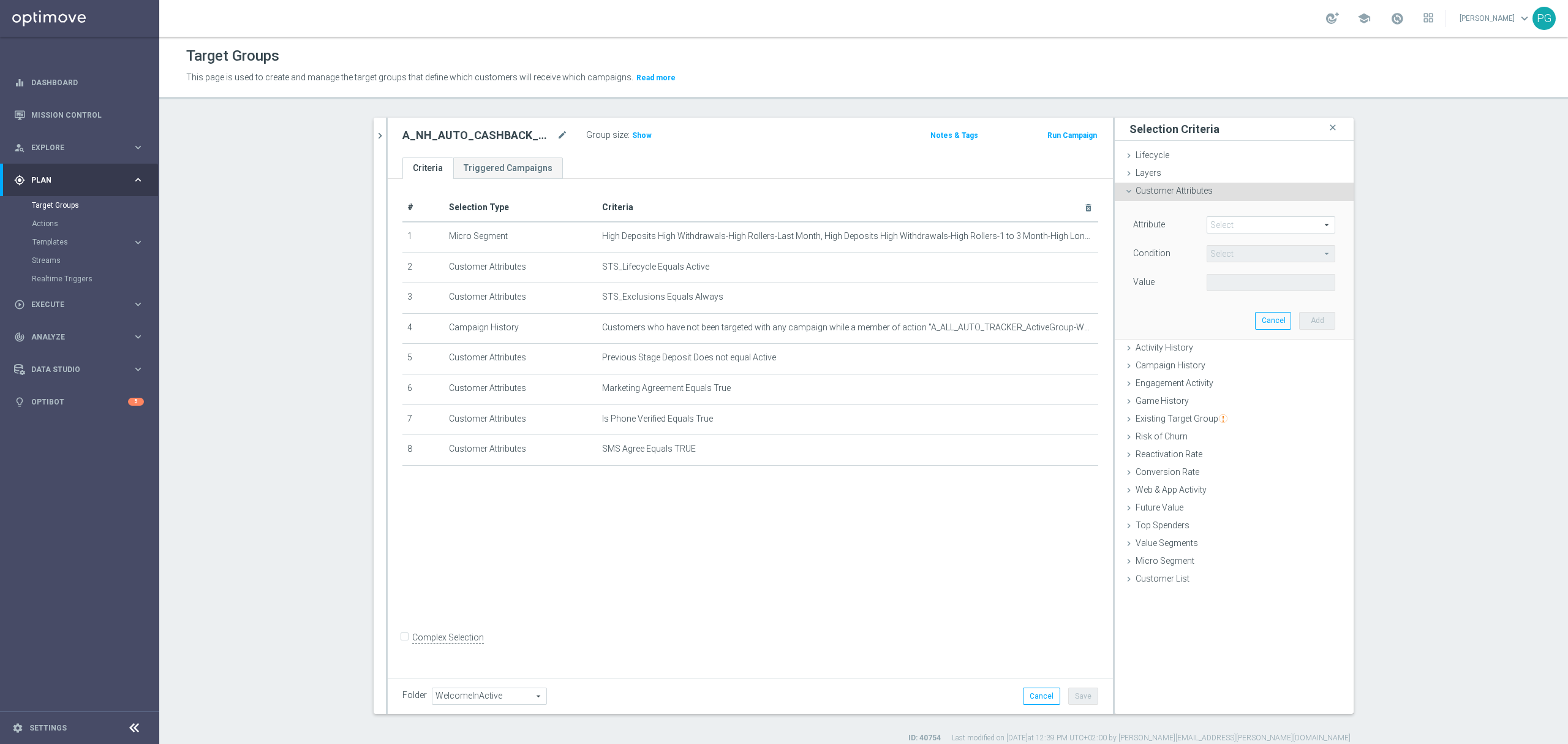
click at [1239, 223] on span at bounding box center [1271, 225] width 127 height 16
click at [0, 0] on input "search" at bounding box center [0, 0] width 0 height 0
type input "values"
click at [1262, 243] on span "STS_ValueSegment" at bounding box center [1271, 243] width 116 height 10
type input "STS_ValueSegment"
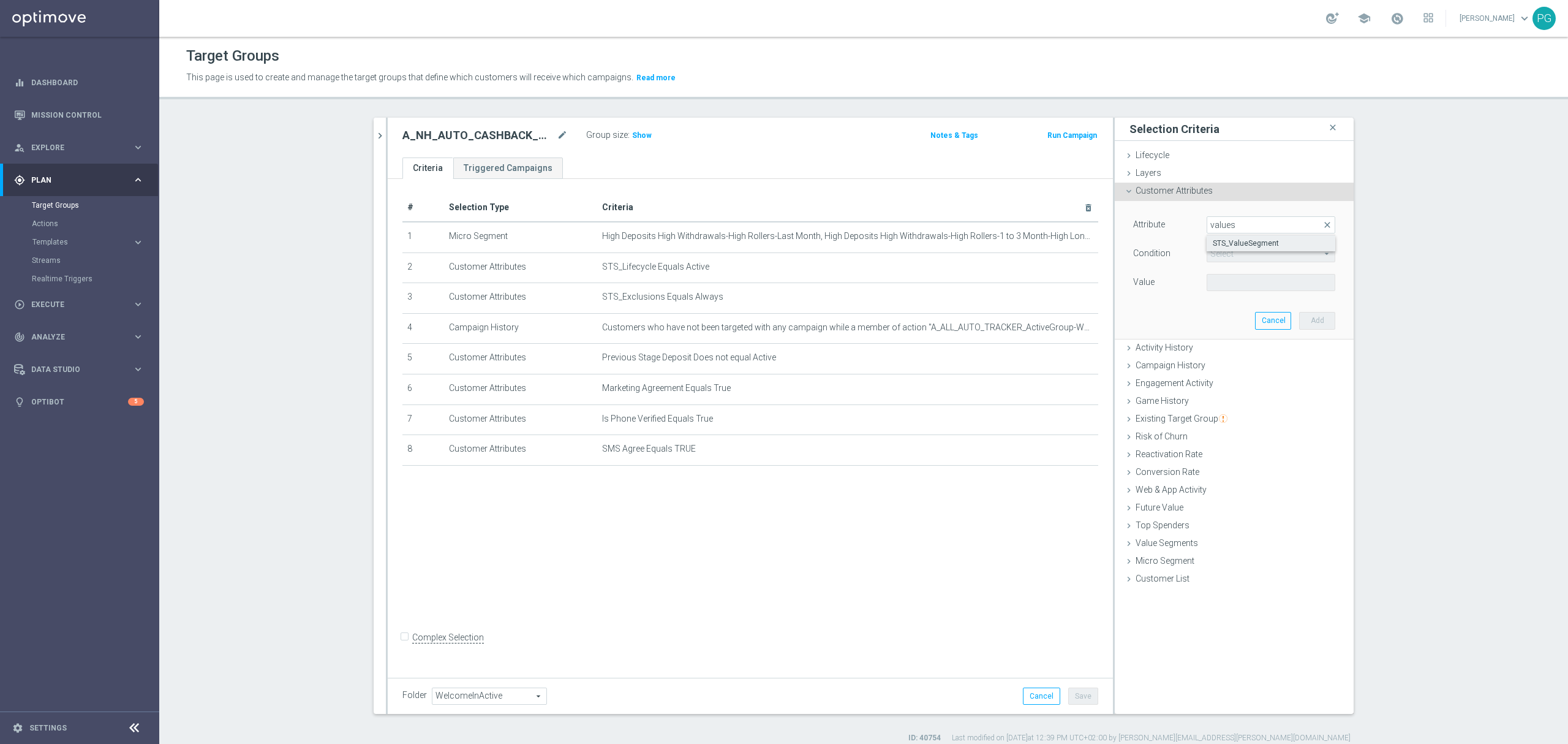
type input "Equals"
click at [1242, 282] on span at bounding box center [1271, 282] width 127 height 16
click at [1242, 282] on input "search" at bounding box center [1271, 282] width 129 height 17
type input "nh"
click at [1226, 296] on span "NH" at bounding box center [1271, 301] width 116 height 10
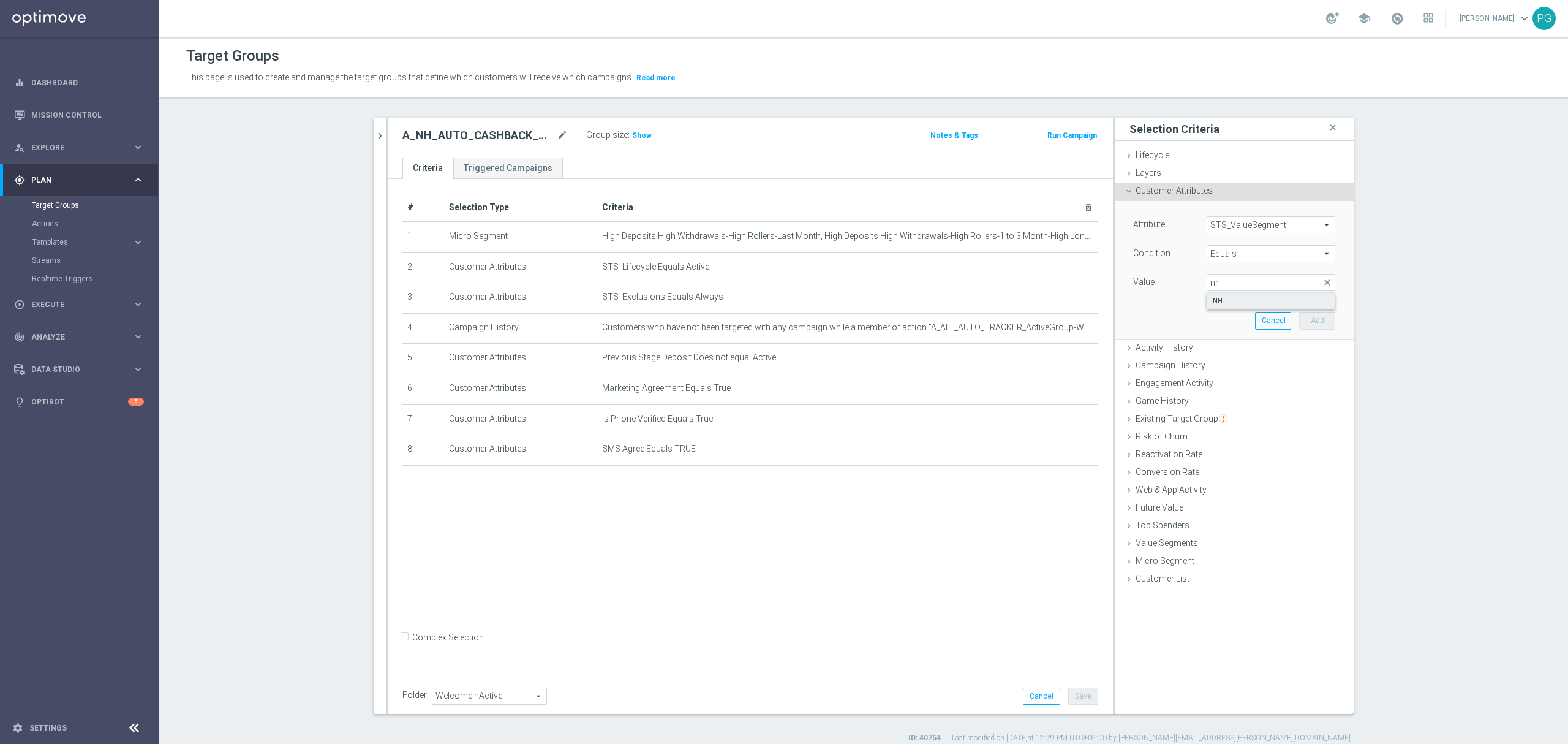
type input "NH"
click at [1317, 318] on button "Add" at bounding box center [1317, 321] width 36 height 17
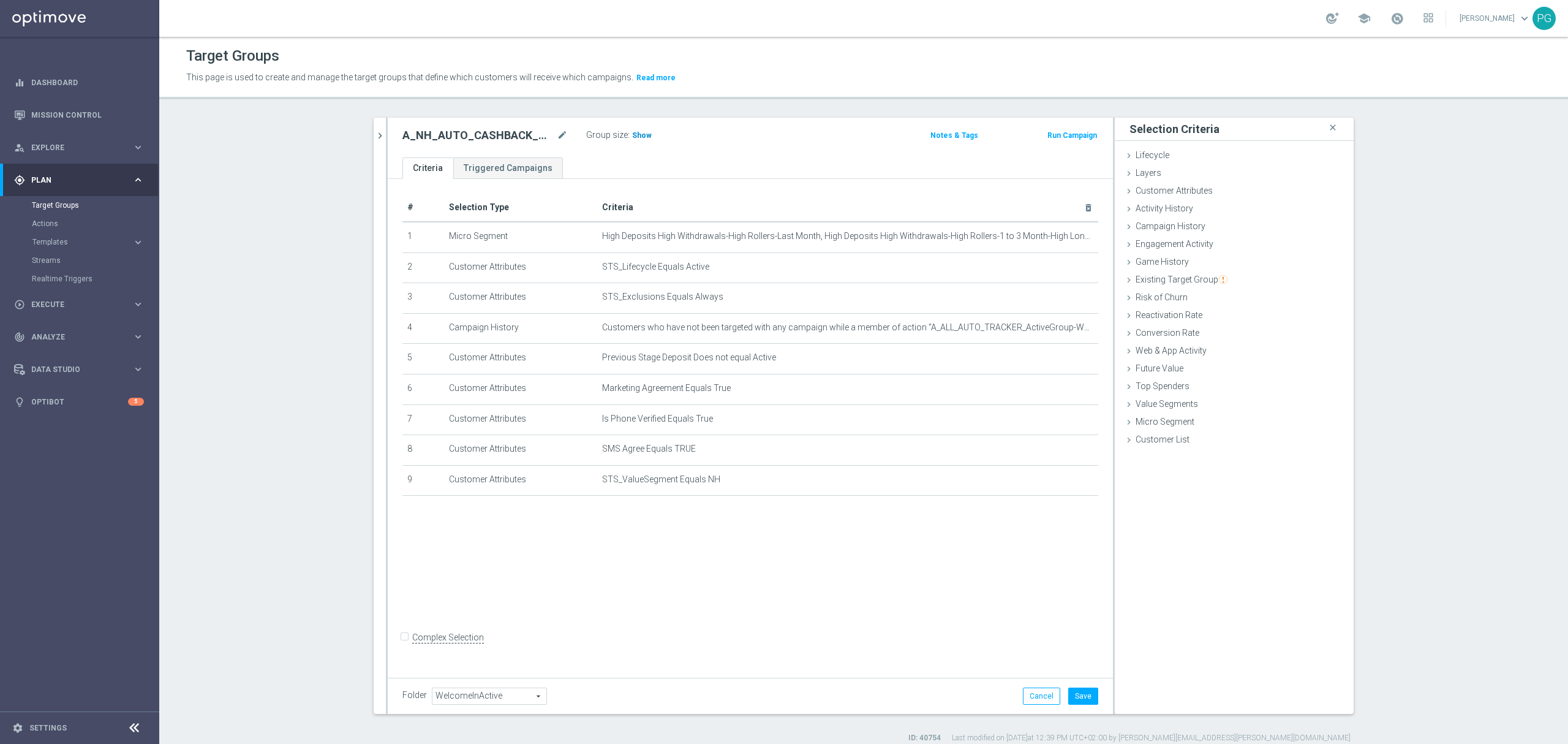
click at [632, 136] on span "Show" at bounding box center [642, 136] width 20 height 9
click at [1069, 485] on icon "delete_forever" at bounding box center [1074, 480] width 10 height 10
click at [1225, 224] on div "Campaign History done" at bounding box center [1234, 227] width 239 height 19
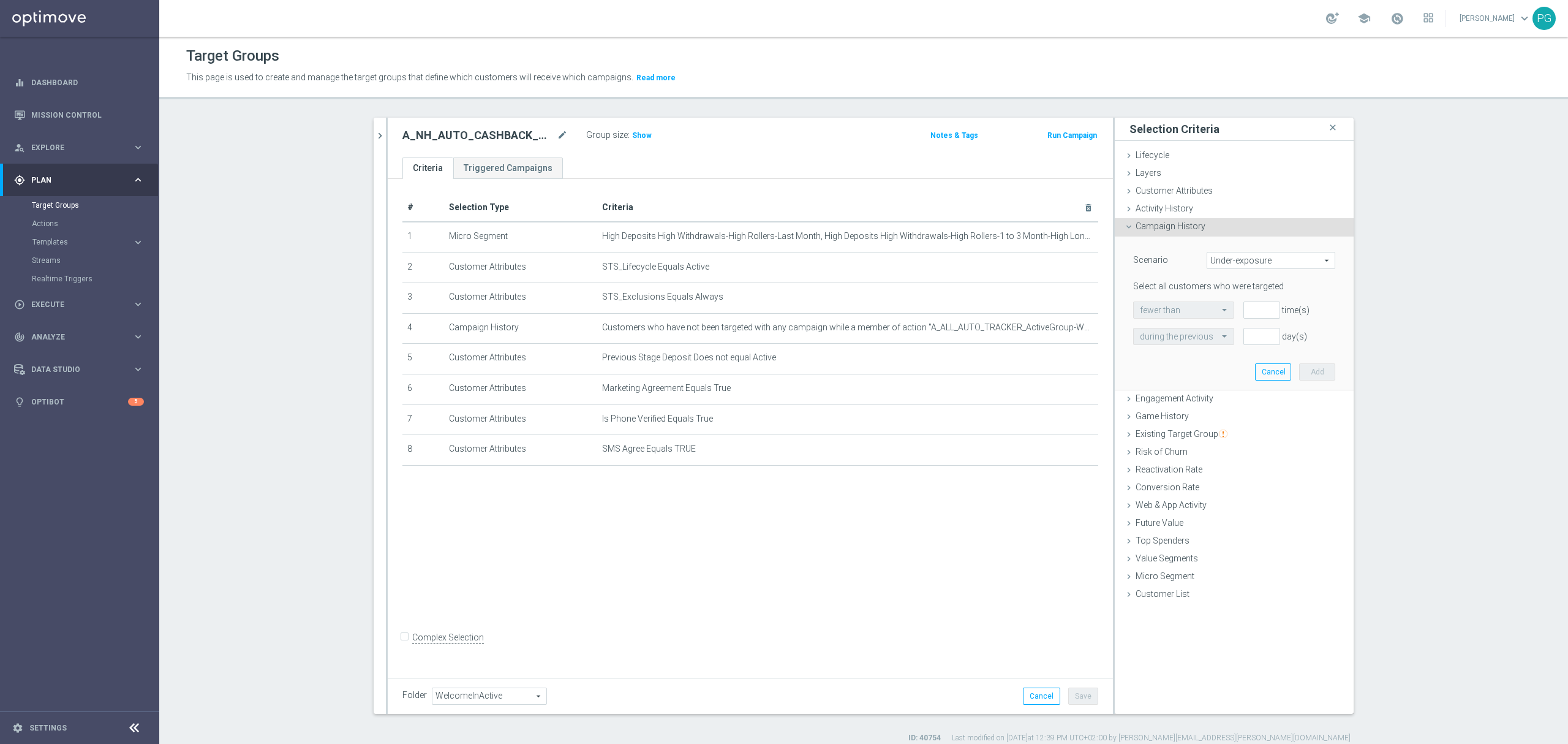
click at [1247, 258] on span "Under-exposure" at bounding box center [1271, 261] width 127 height 16
click at [1240, 340] on span "Custom" at bounding box center [1271, 342] width 115 height 10
type input "Custom"
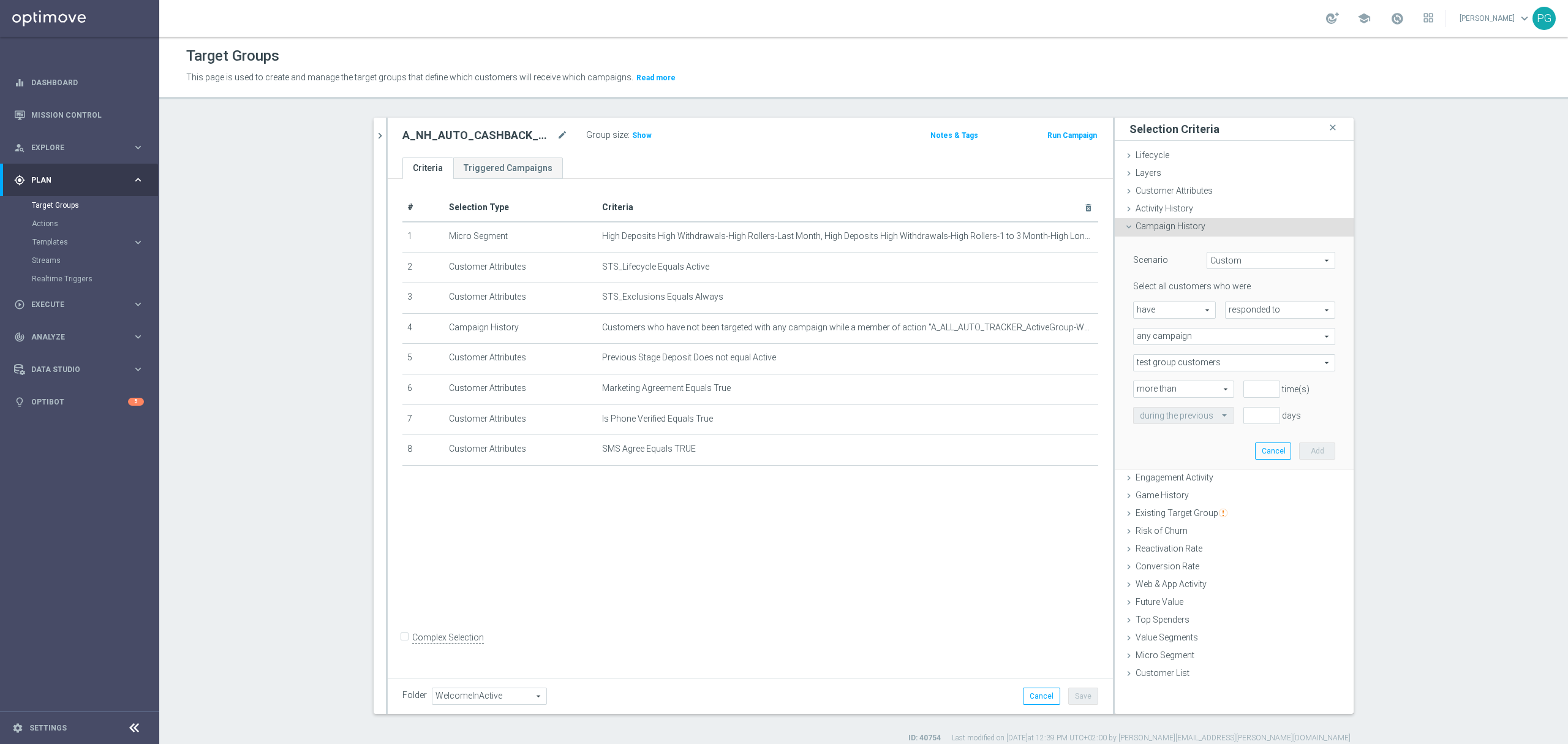
click at [1189, 307] on span "have" at bounding box center [1174, 310] width 82 height 16
click at [1166, 342] on span "have not" at bounding box center [1174, 344] width 69 height 10
type input "have not"
click at [1243, 305] on span "responded to" at bounding box center [1280, 310] width 109 height 16
click at [1243, 339] on span "been targeted with" at bounding box center [1280, 344] width 97 height 10
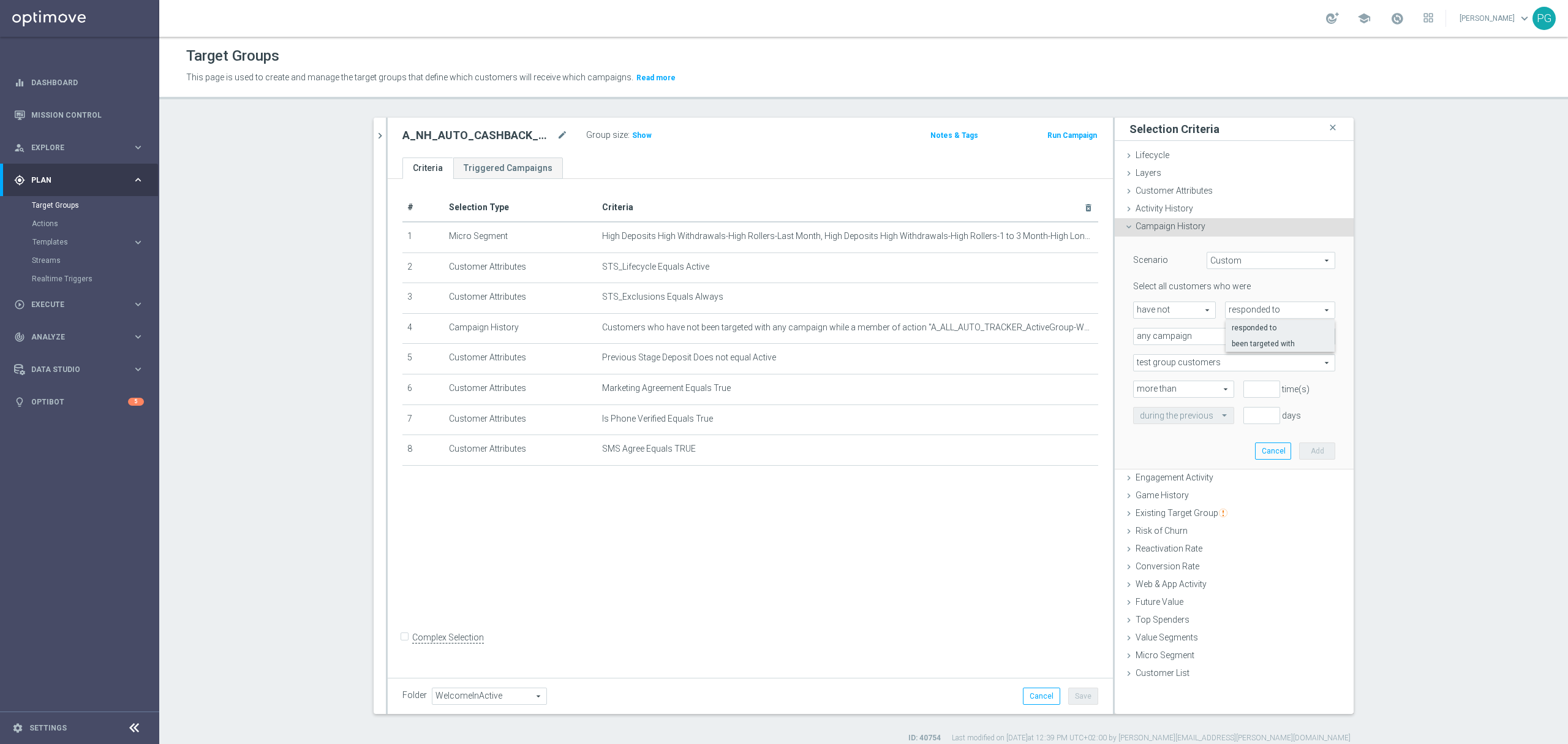
type input "been targeted with"
click at [1238, 335] on span "any campaign" at bounding box center [1234, 336] width 201 height 16
click at [1192, 388] on span "one or more actions" at bounding box center [1234, 386] width 189 height 10
type input "one or more actions"
click at [1183, 366] on span at bounding box center [1234, 363] width 201 height 16
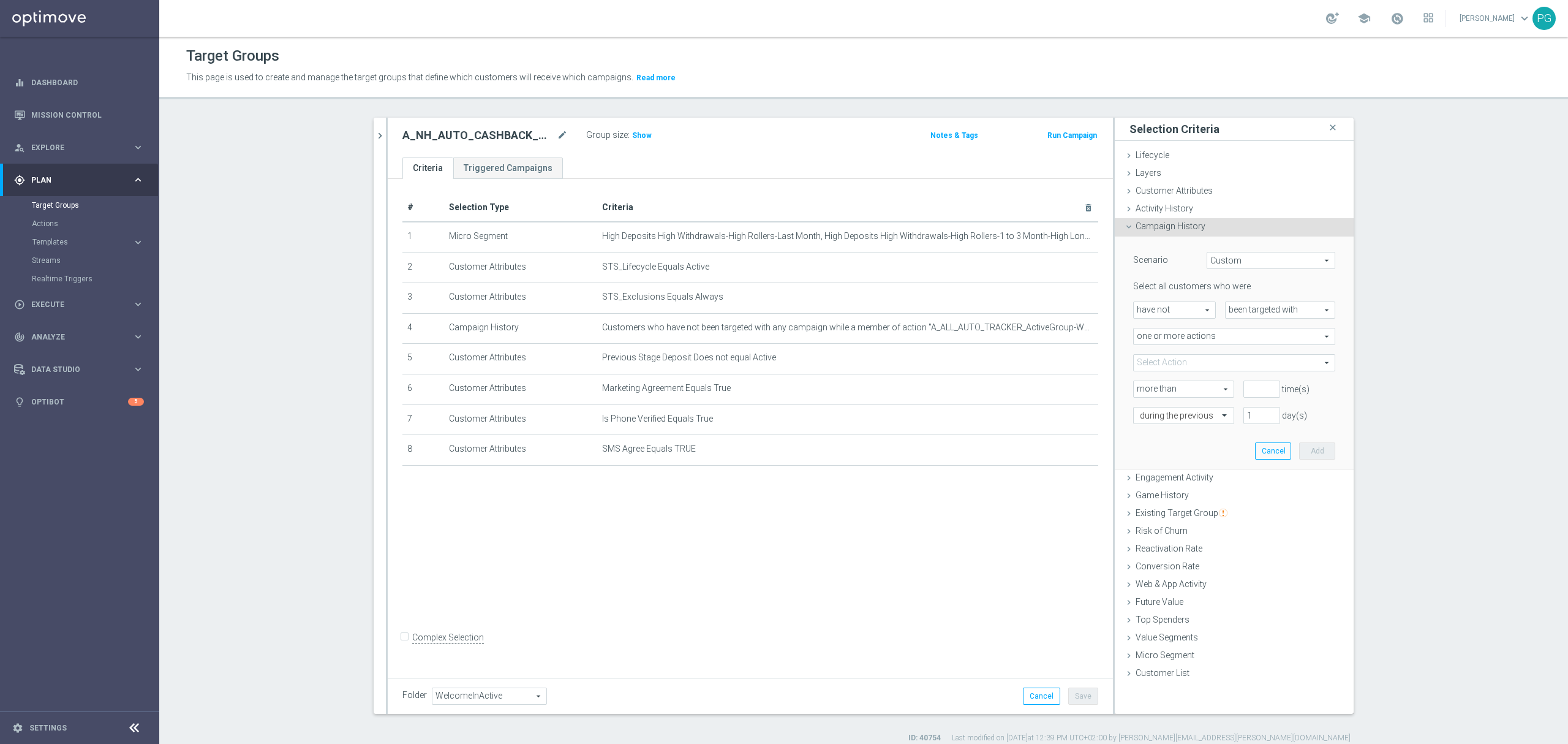
click at [0, 0] on input "search" at bounding box center [0, 0] width 0 height 0
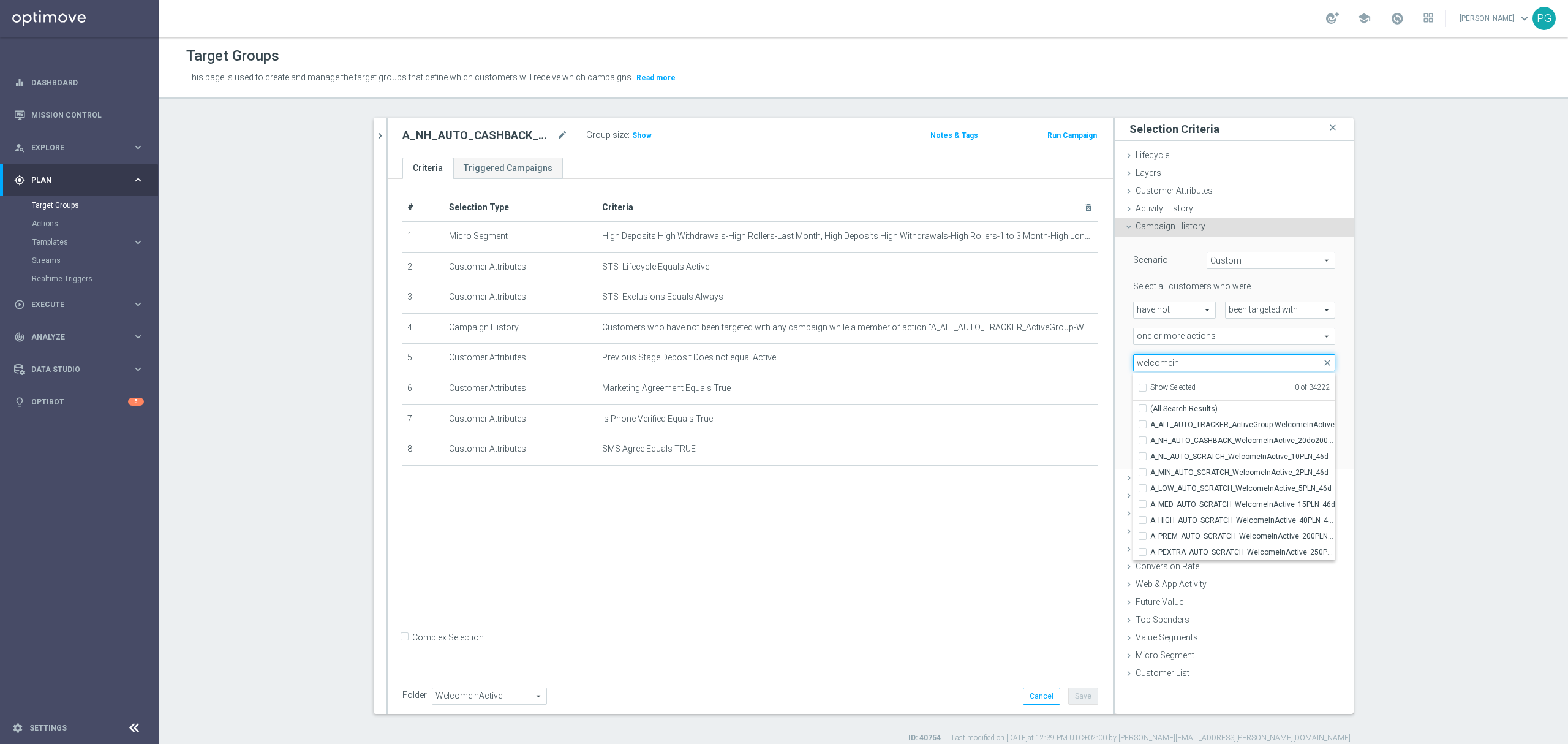
type input "welcomein"
click at [1177, 386] on span "Show Selected" at bounding box center [1173, 387] width 45 height 9
click at [1146, 386] on input "Show Selected" at bounding box center [1142, 389] width 8 height 8
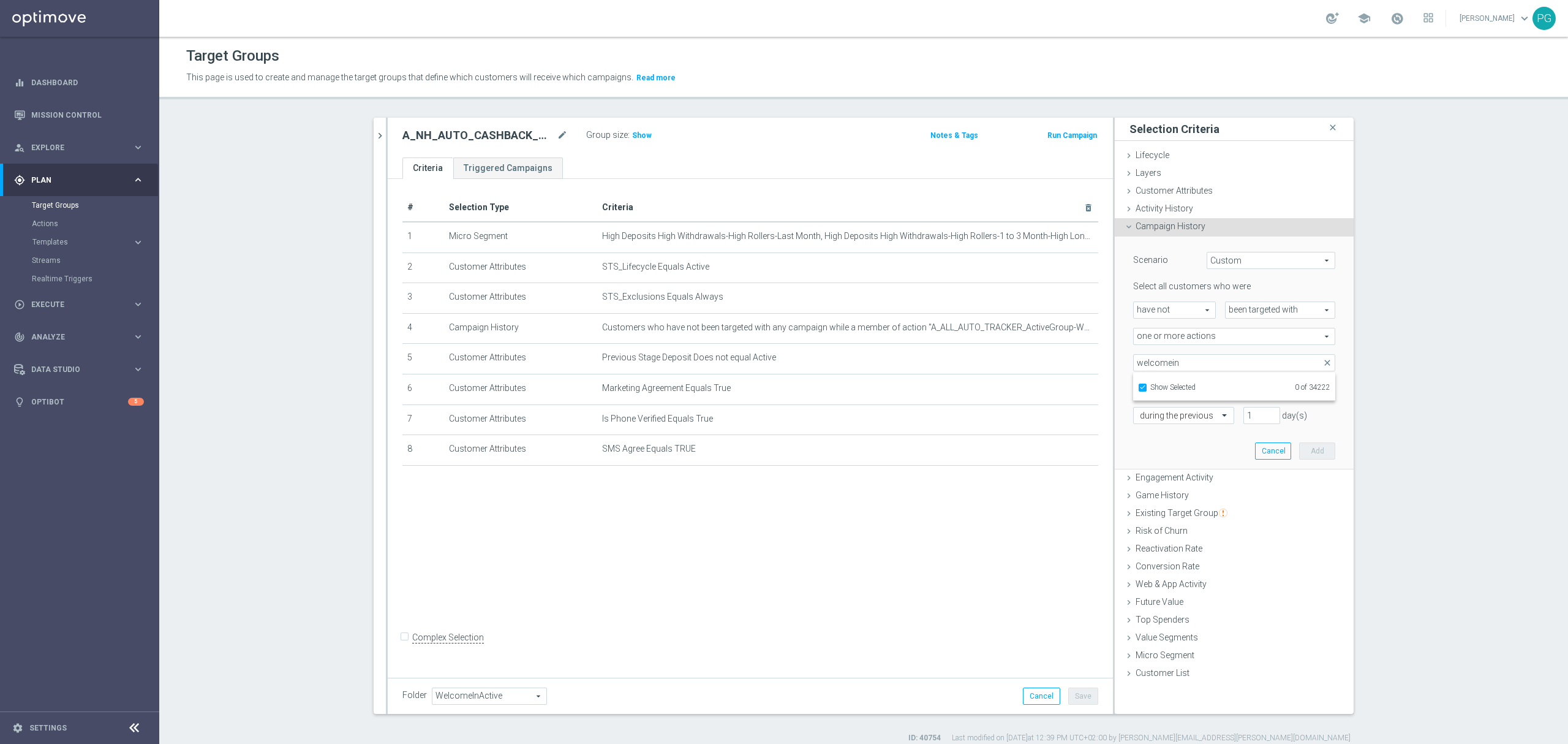
click at [1172, 384] on span "Show Selected" at bounding box center [1173, 387] width 45 height 9
click at [1146, 386] on input "Show Selected" at bounding box center [1142, 389] width 8 height 8
checkbox input "false"
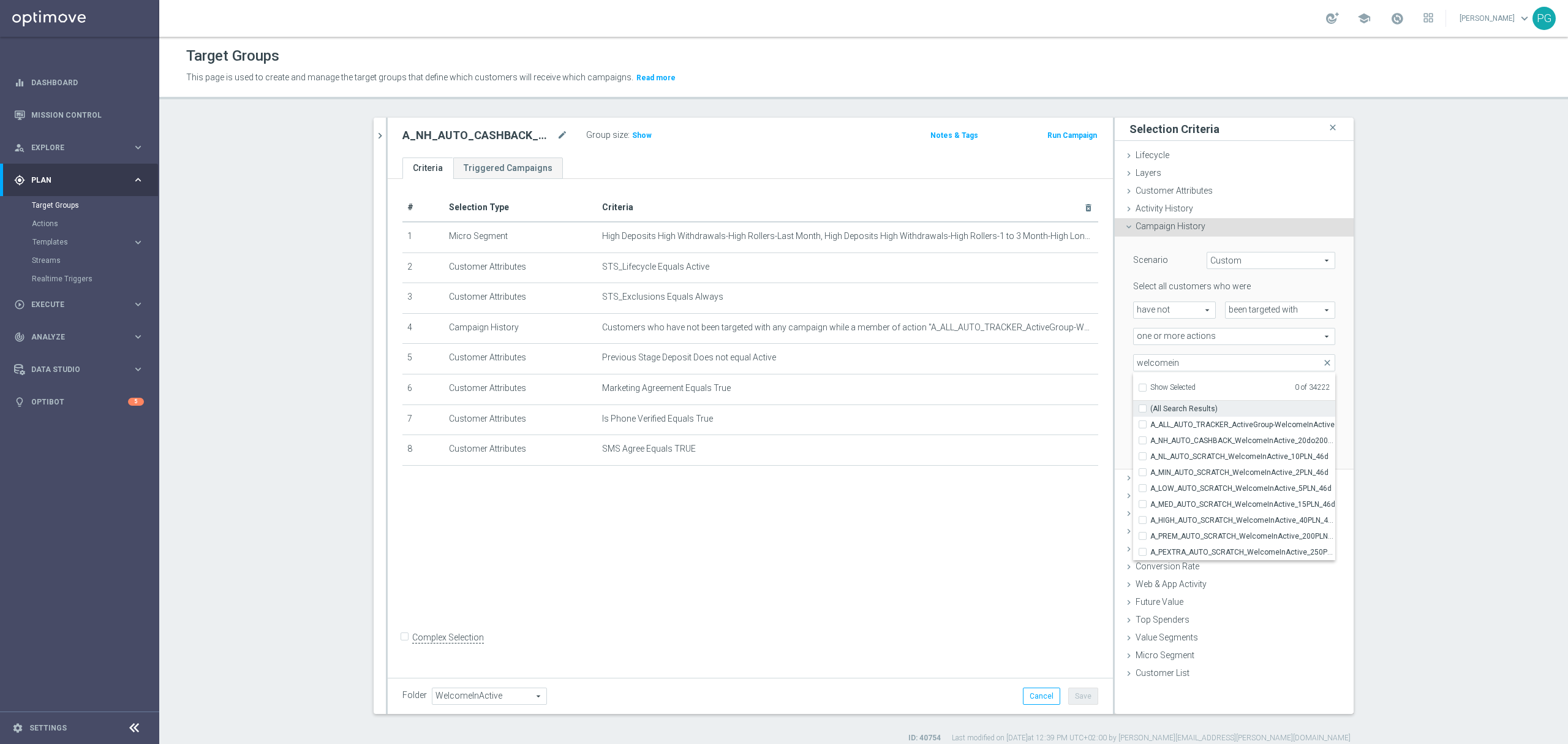
click at [1150, 408] on span "(All Search Results)" at bounding box center [1184, 409] width 67 height 10
click at [1150, 408] on input "(All Search Results)" at bounding box center [1146, 408] width 8 height 8
checkbox input "true"
type input "Selected 9 of 34222"
checkbox input "true"
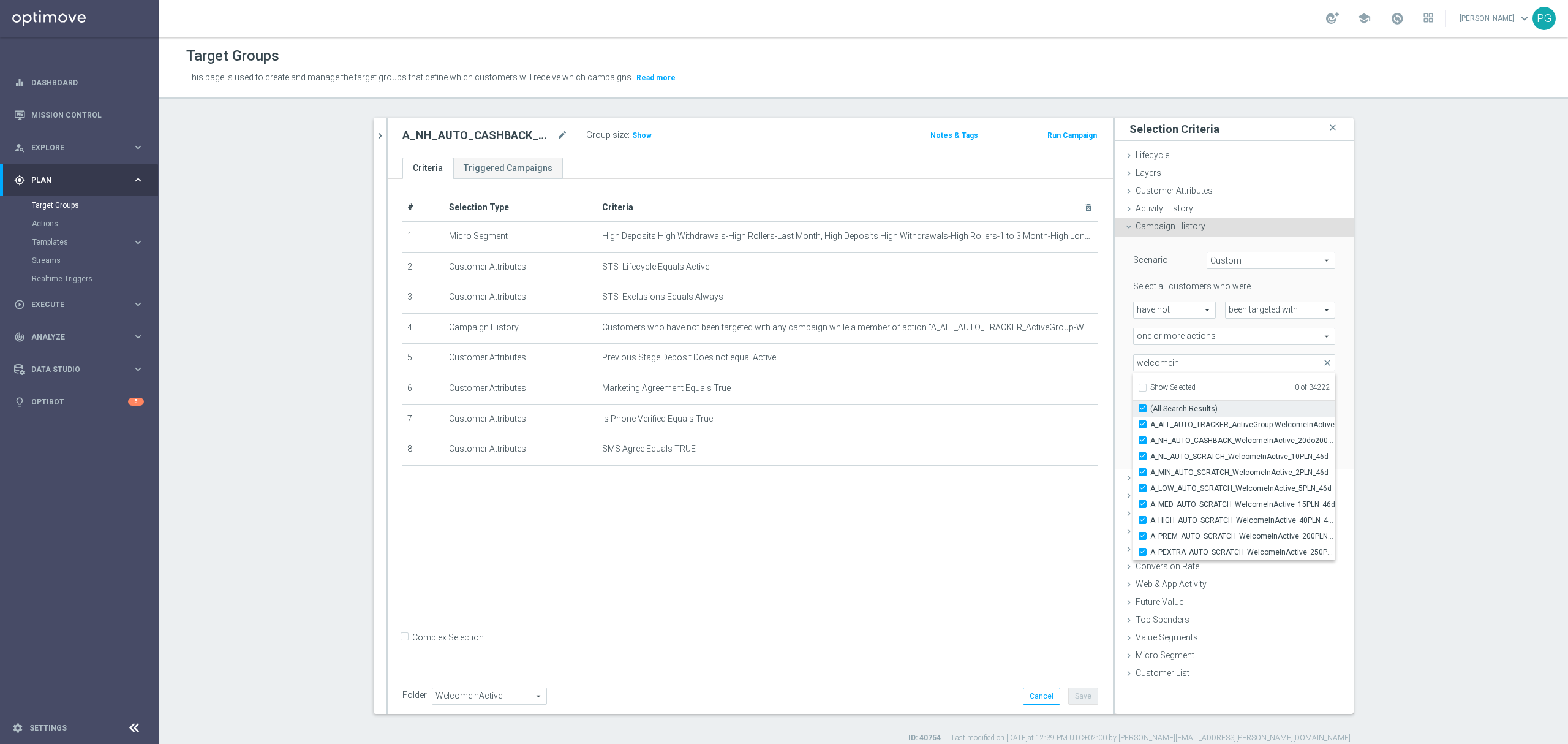
checkbox input "true"
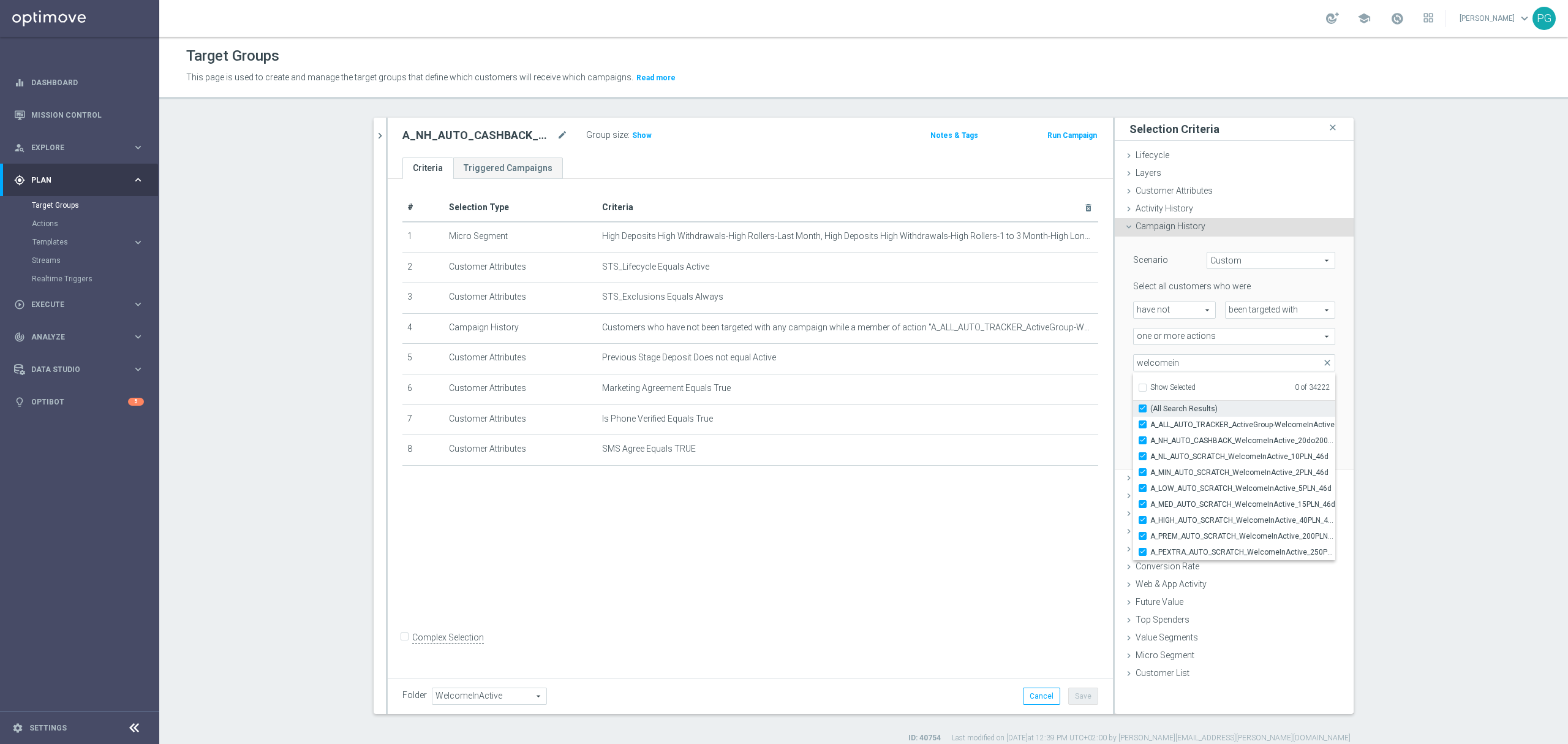
checkbox input "true"
click at [1164, 420] on span "A_ALL_AUTO_TRACKER_ActiveGroup-WelcomeInActive" at bounding box center [1243, 425] width 185 height 10
click at [1150, 420] on input "A_ALL_AUTO_TRACKER_ActiveGroup-WelcomeInActive" at bounding box center [1146, 424] width 8 height 8
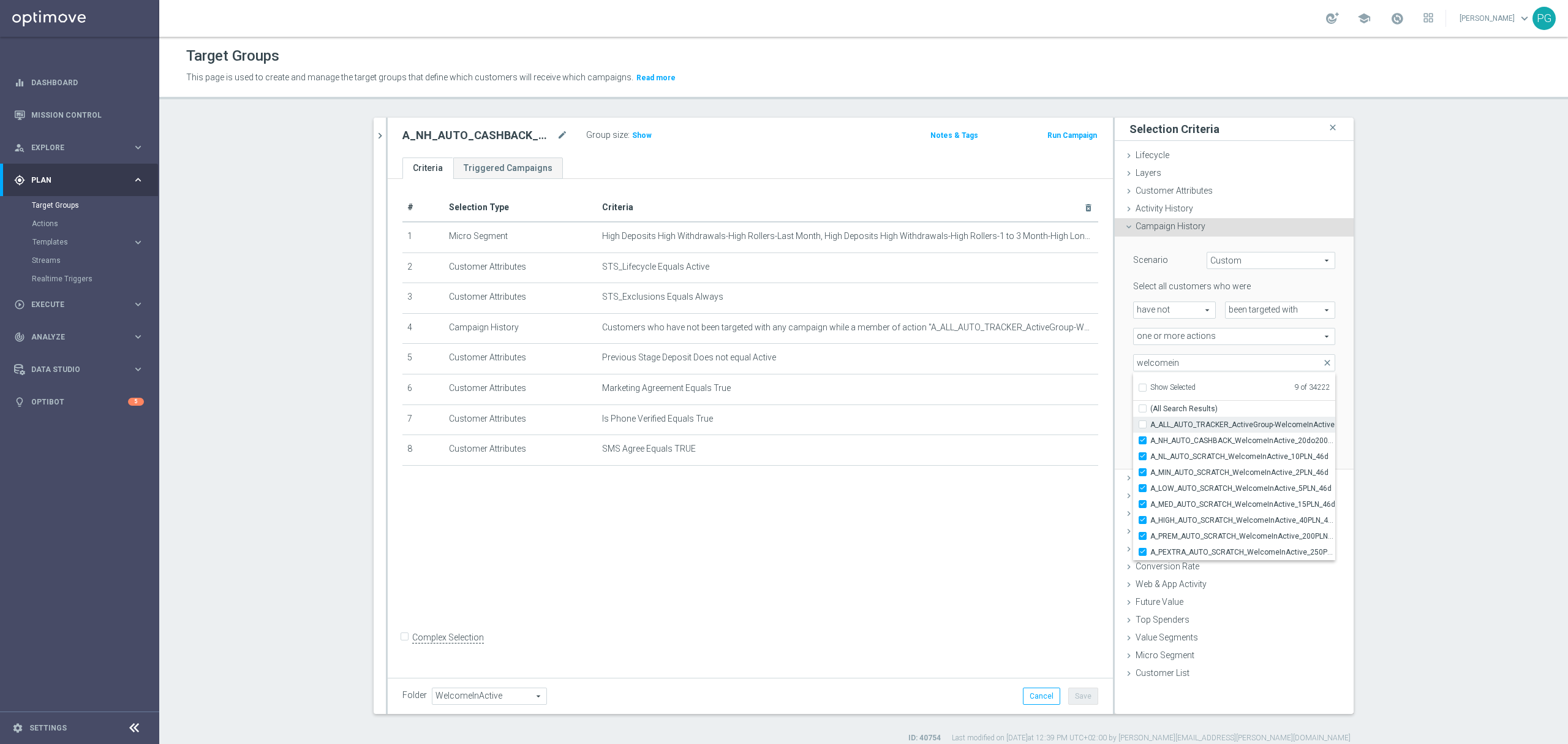
checkbox input "false"
type input "Selected 8 of 34222"
checkbox input "false"
click at [1124, 349] on div "Scenario Custom Custom arrow_drop_down search Select all customers who were hav…" at bounding box center [1234, 352] width 220 height 232
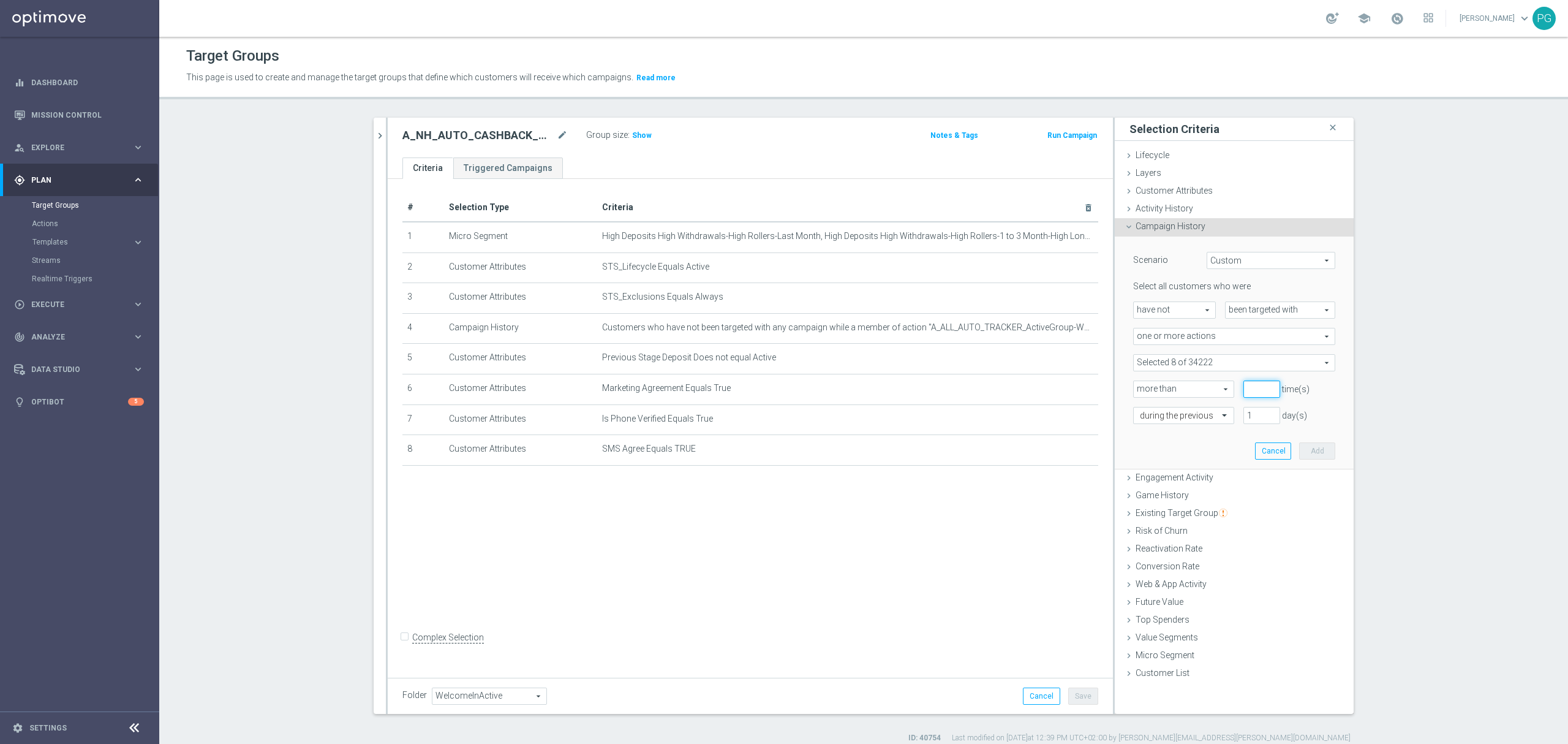
click at [1245, 392] on input "number" at bounding box center [1261, 389] width 37 height 17
type input "0"
type input "46"
click at [1306, 448] on button "Add" at bounding box center [1317, 451] width 36 height 17
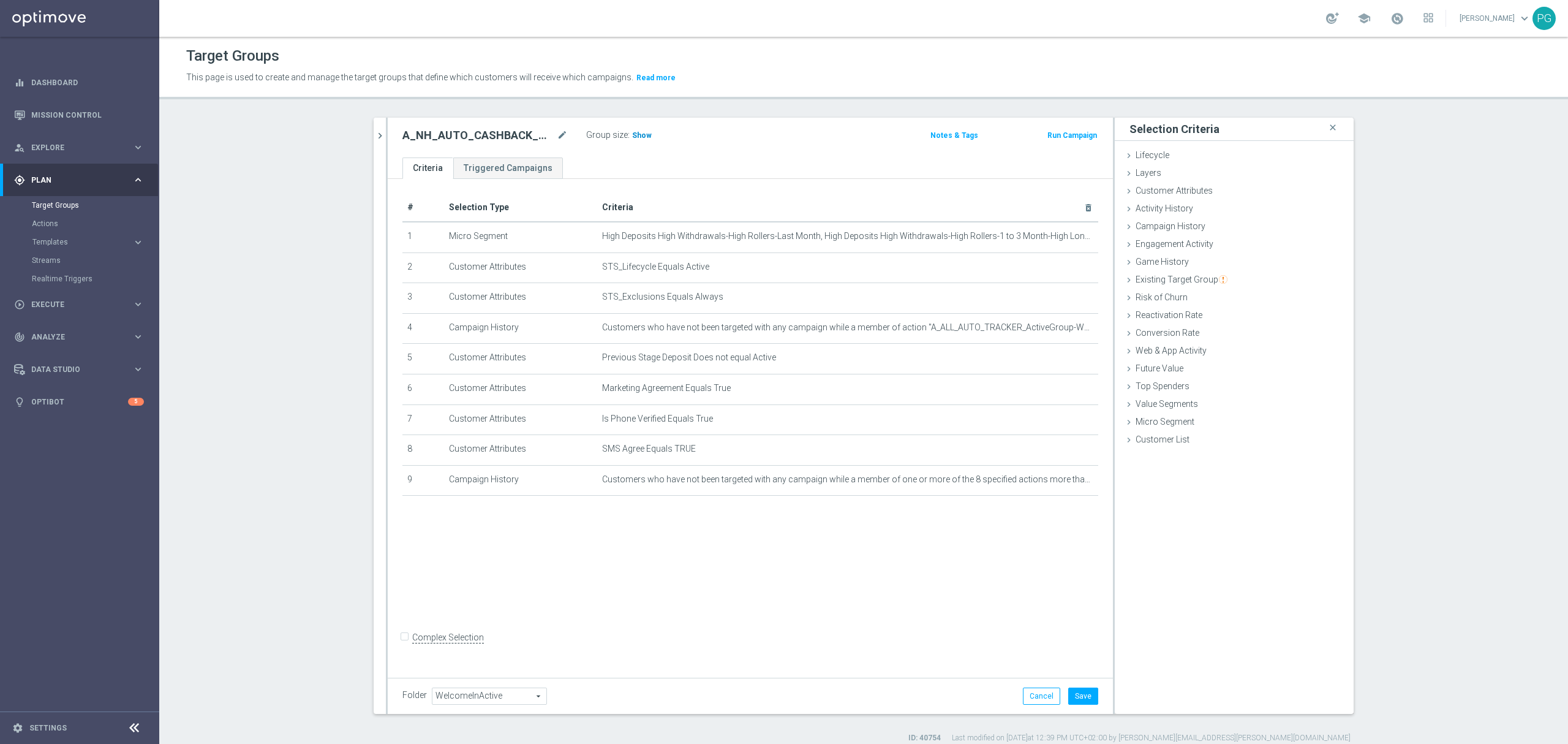
click at [632, 136] on span "Show" at bounding box center [642, 136] width 20 height 9
click at [1194, 194] on span "Customer Attributes" at bounding box center [1174, 191] width 77 height 10
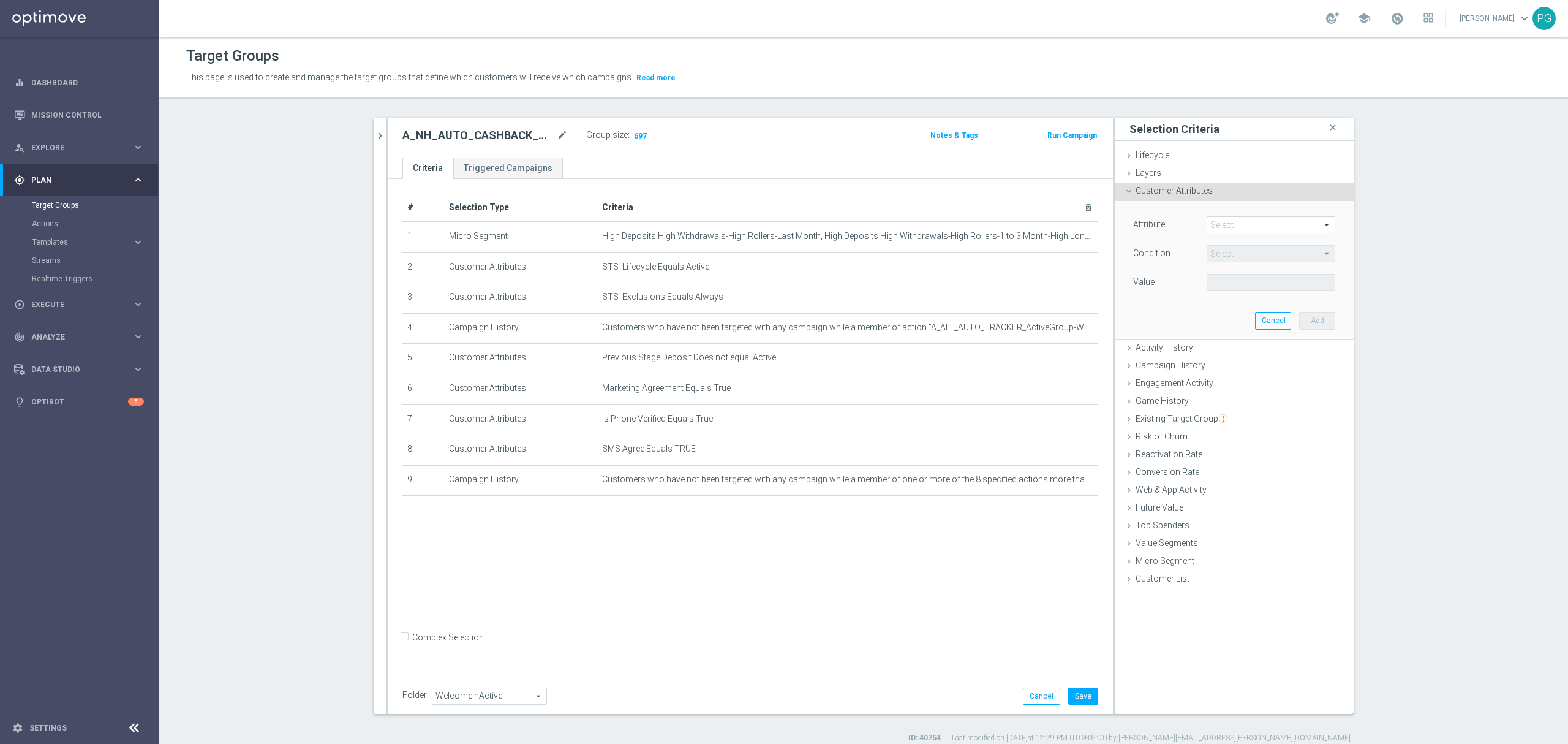
click at [1228, 226] on span at bounding box center [1271, 225] width 127 height 16
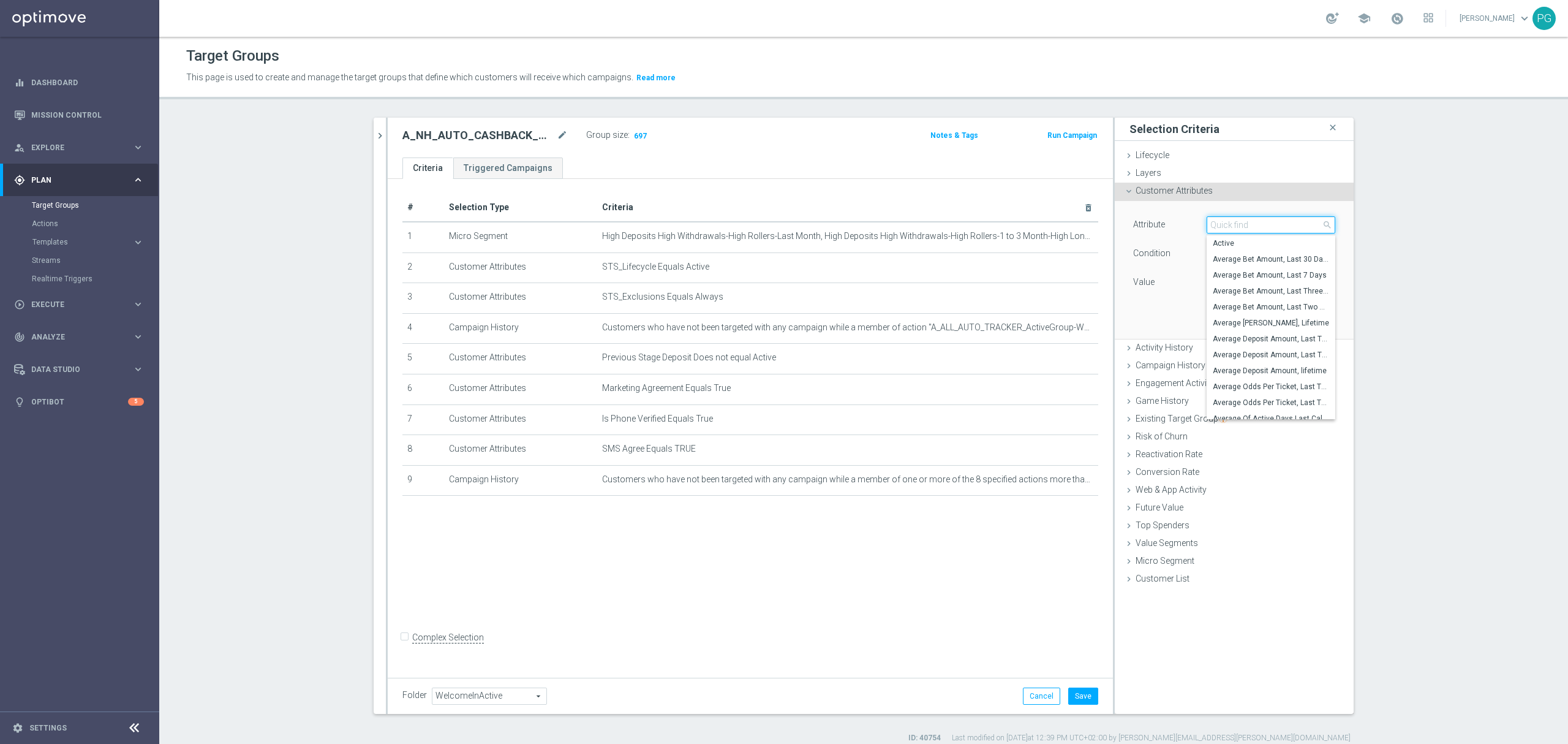
click at [1228, 226] on input "search" at bounding box center [1271, 225] width 129 height 17
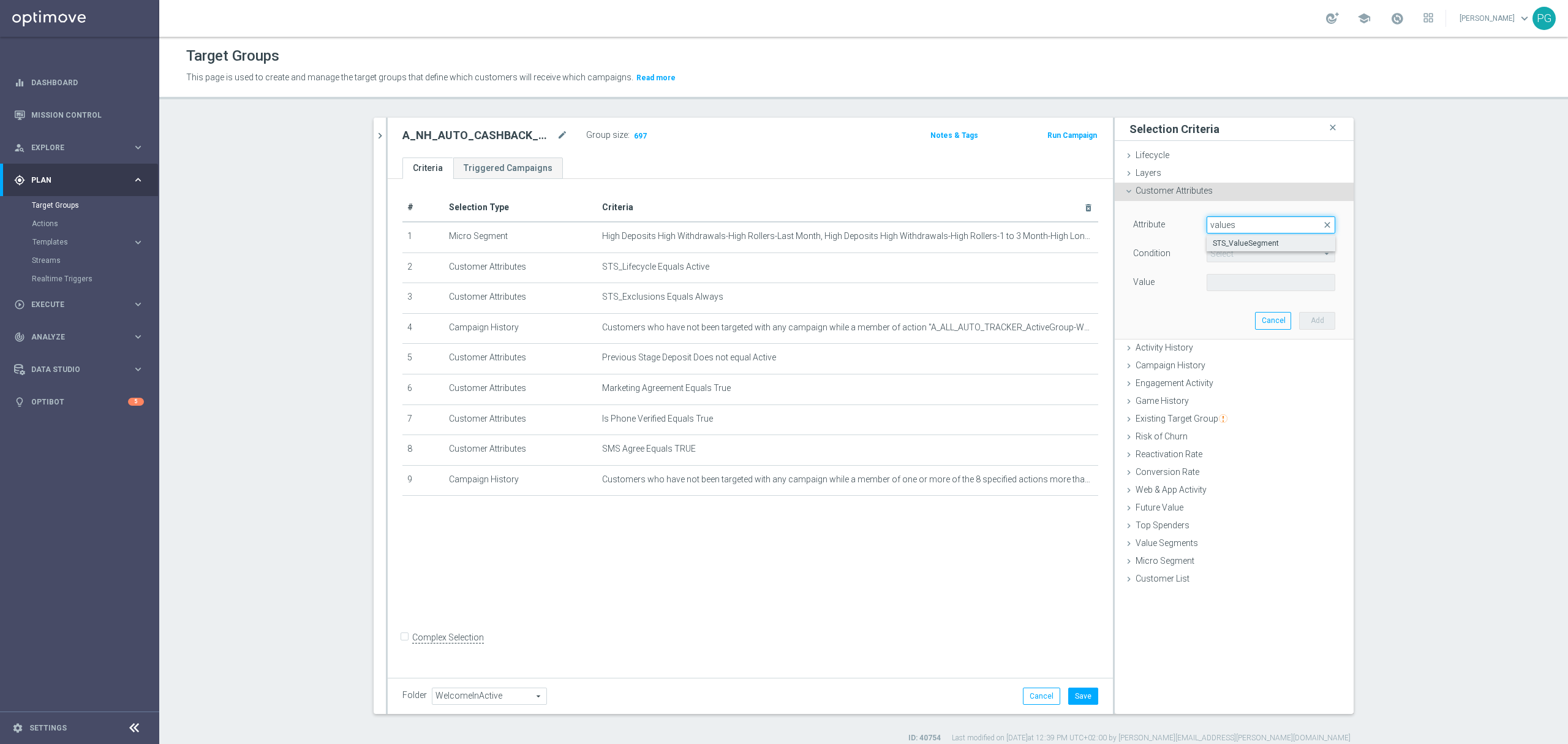
type input "values"
click at [1242, 244] on span "STS_ValueSegment" at bounding box center [1271, 243] width 116 height 10
type input "STS_ValueSegment"
type input "Equals"
click at [1222, 283] on span at bounding box center [1271, 282] width 127 height 16
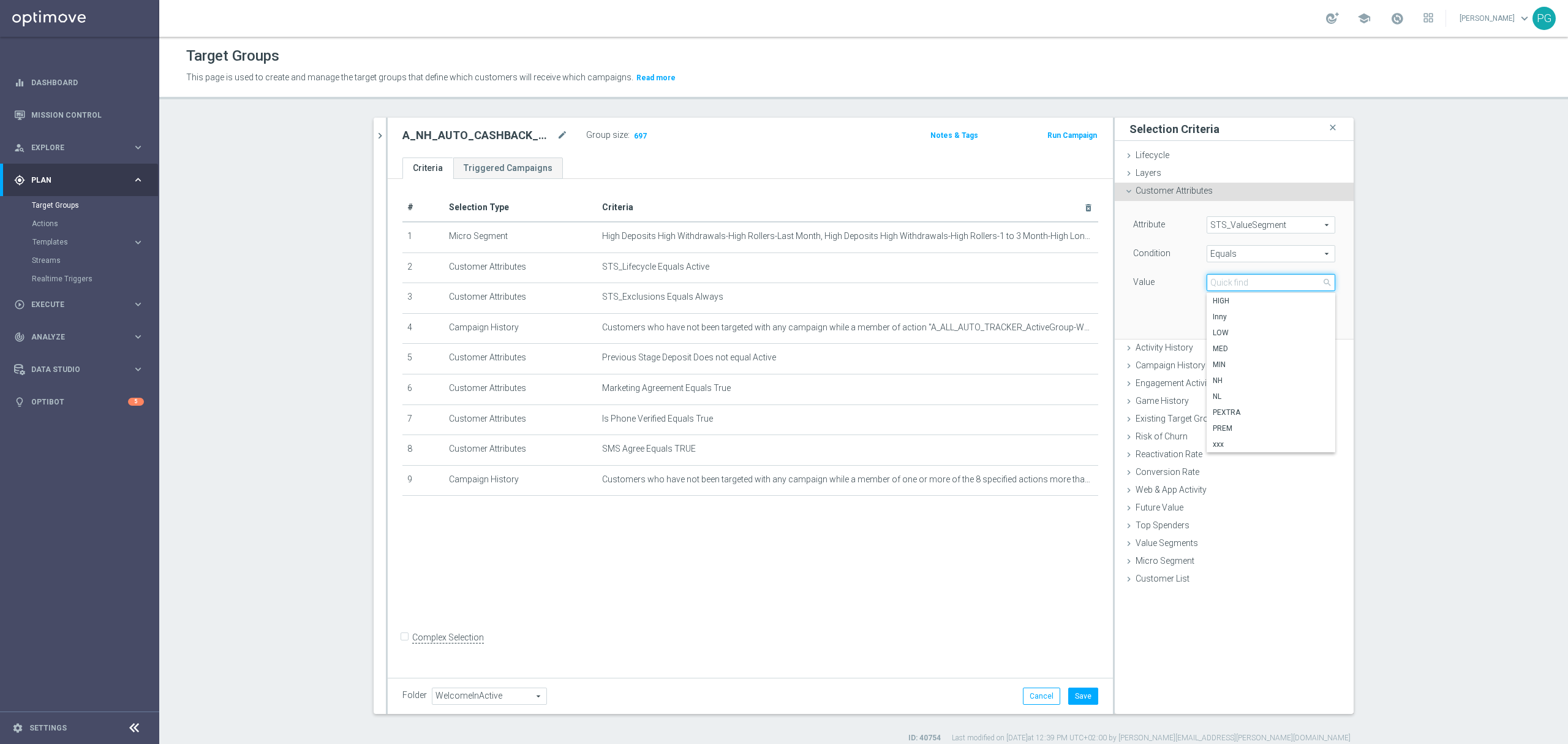
click at [1222, 283] on input "search" at bounding box center [1271, 282] width 129 height 17
type input "nh"
click at [1226, 300] on span "NH" at bounding box center [1271, 301] width 116 height 10
type input "NH"
click at [1306, 325] on button "Add" at bounding box center [1317, 321] width 36 height 17
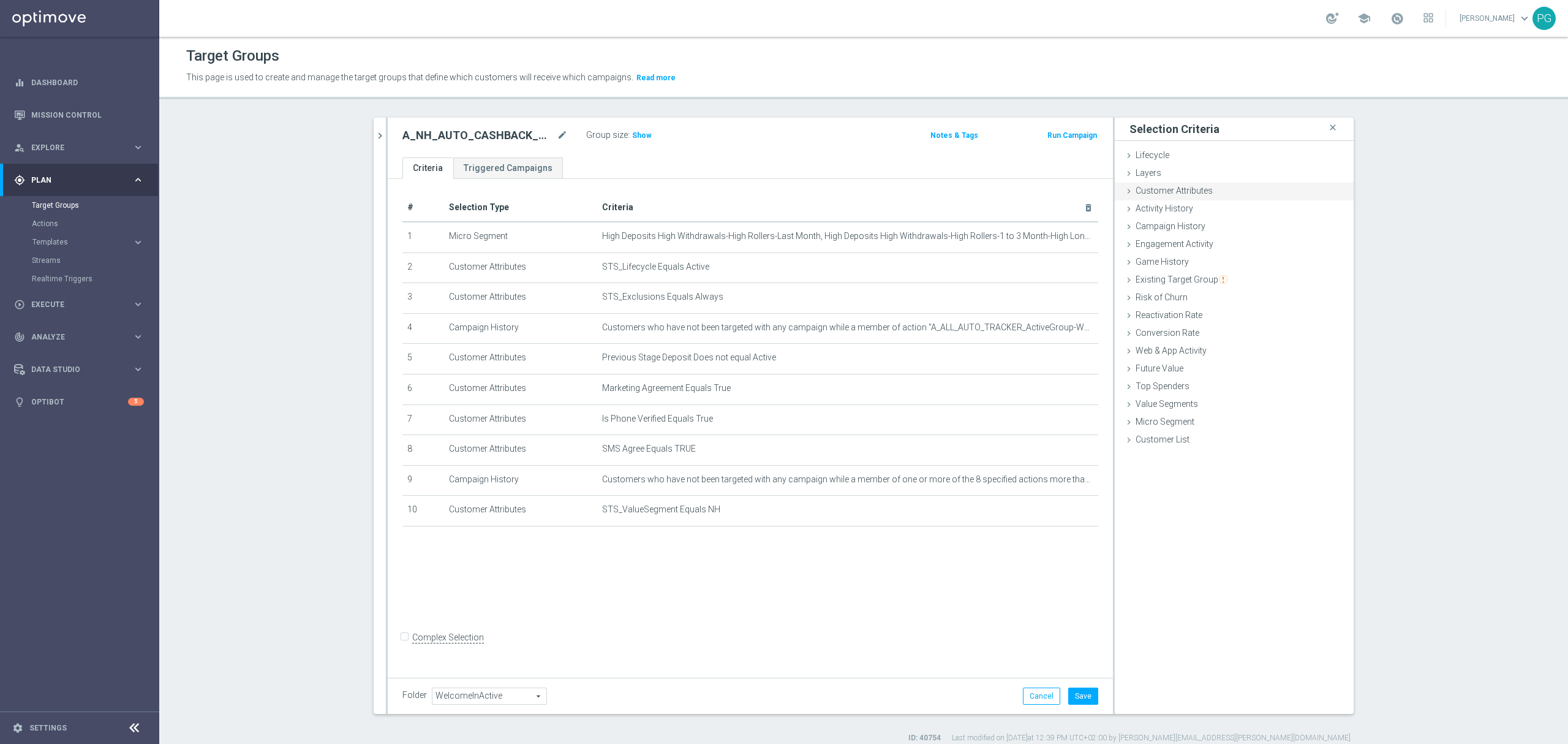
click at [1168, 187] on span "Customer Attributes" at bounding box center [1174, 191] width 77 height 10
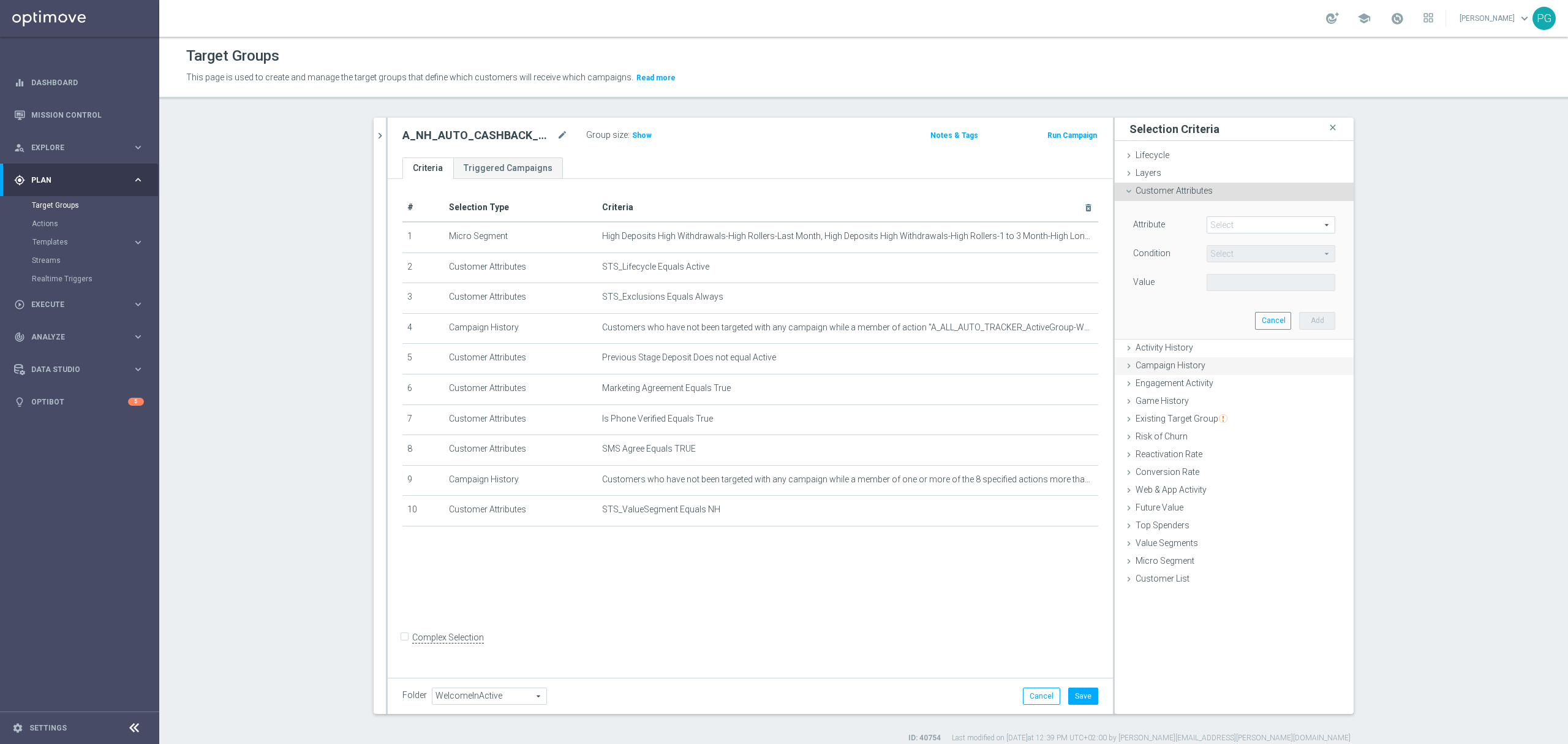
click at [1189, 368] on span "Campaign History" at bounding box center [1170, 365] width 70 height 10
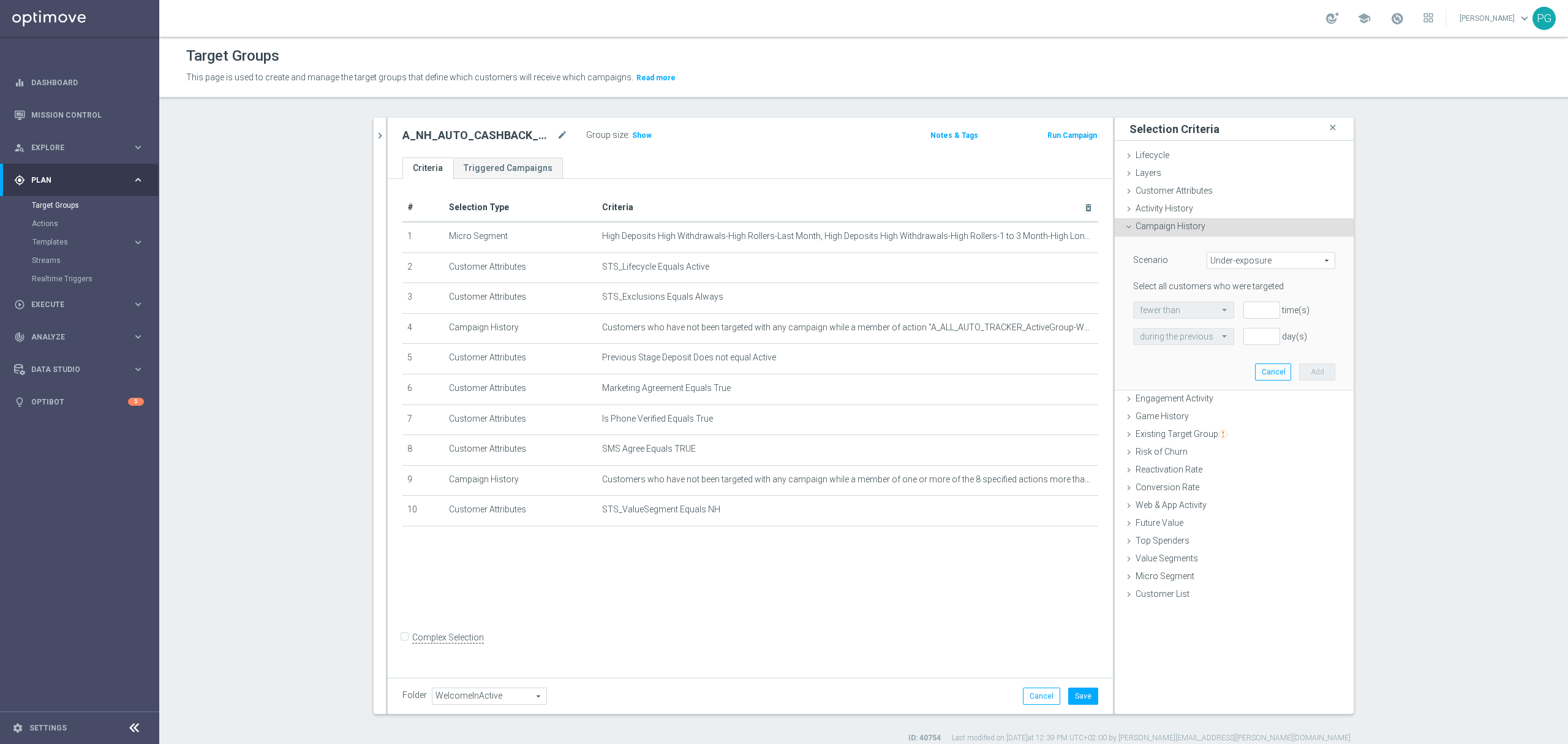
click at [1237, 261] on span "Under-exposure" at bounding box center [1271, 261] width 127 height 16
click at [1237, 336] on label "Custom" at bounding box center [1271, 342] width 127 height 16
type input "Custom"
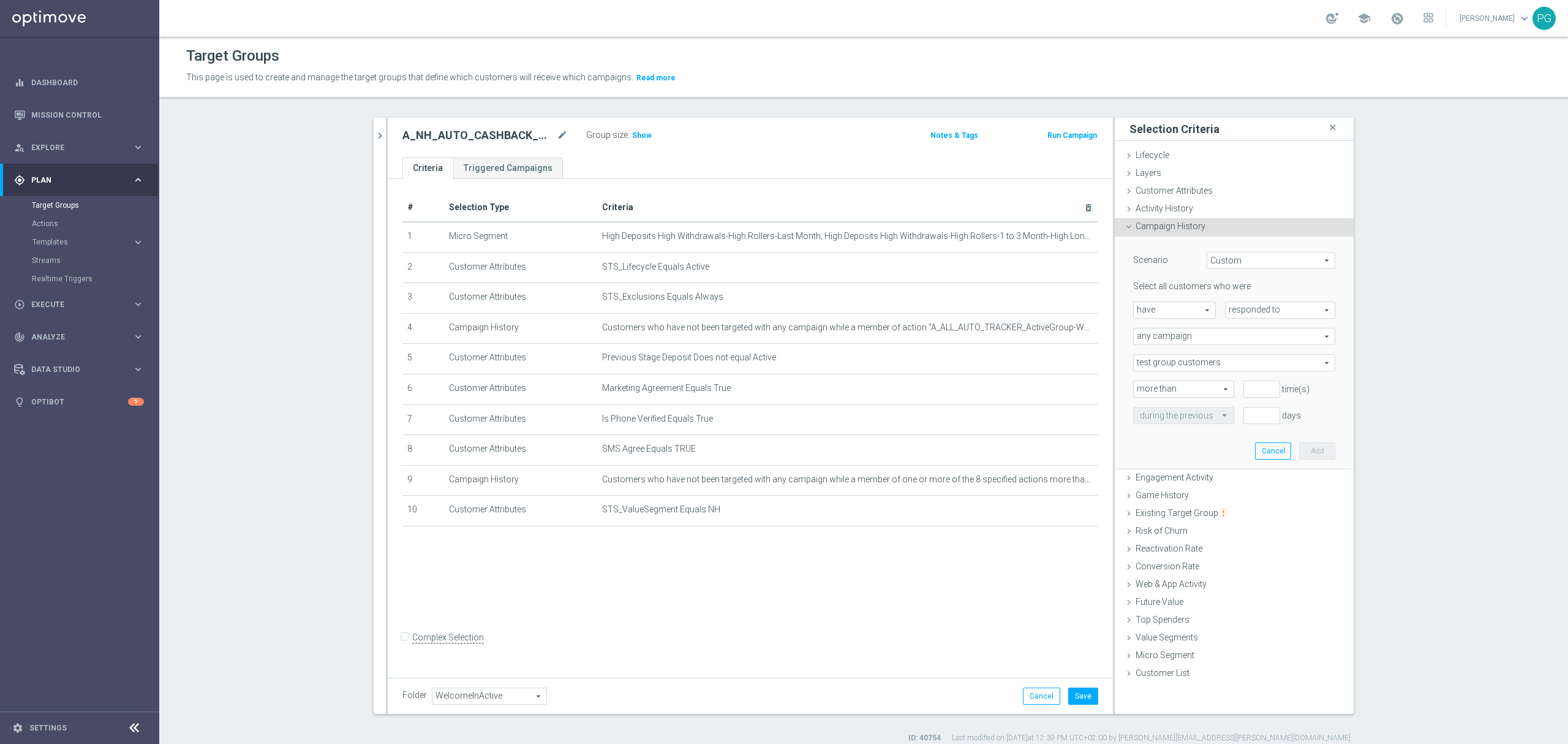
click at [1188, 314] on span "have" at bounding box center [1174, 310] width 82 height 16
click at [1268, 296] on div "Select all customers who were have have arrow_drop_down search have have not re…" at bounding box center [1234, 352] width 202 height 143
click at [1260, 303] on span "responded to" at bounding box center [1280, 310] width 109 height 16
click at [1246, 341] on span "been targeted with" at bounding box center [1280, 344] width 97 height 10
type input "been targeted with"
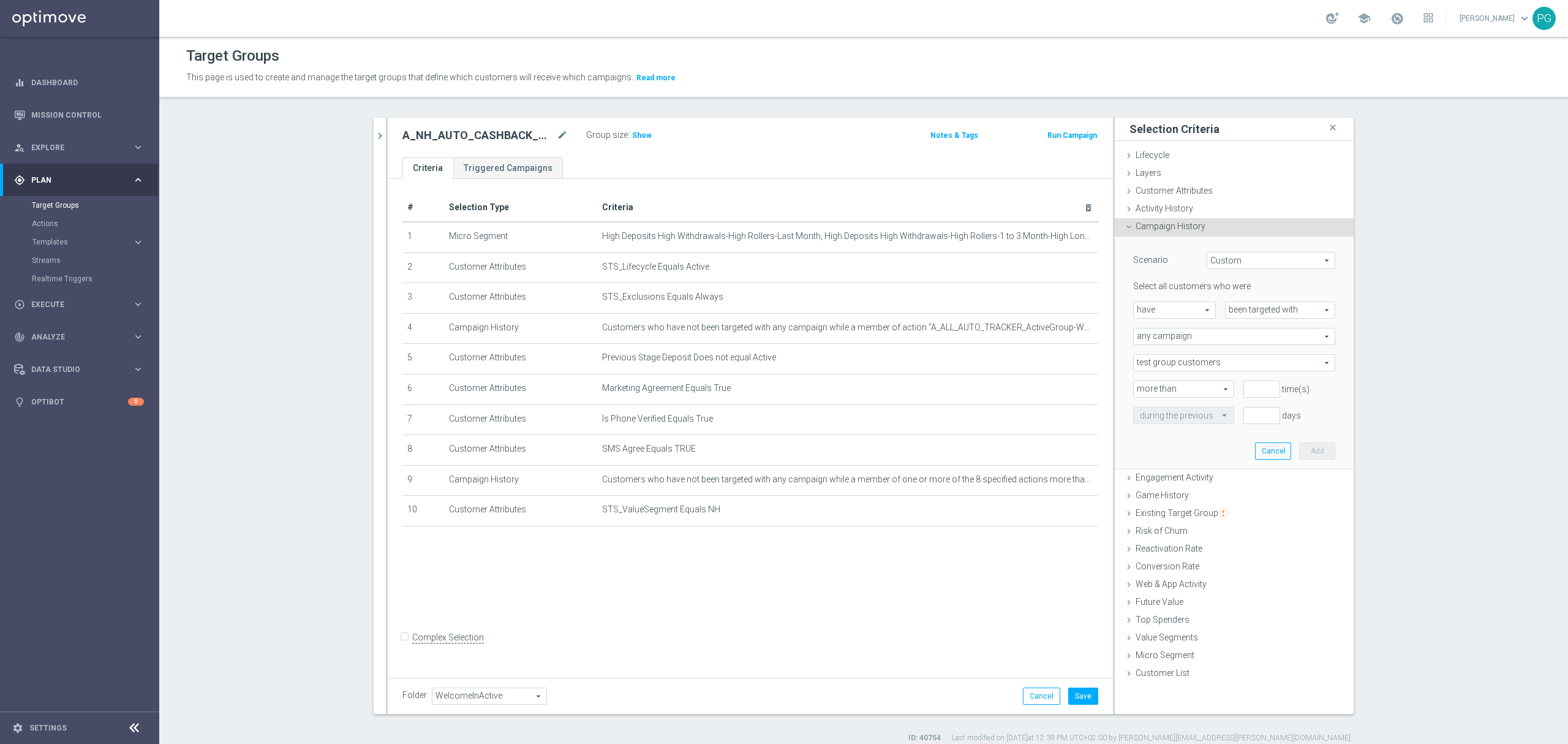
click at [1228, 338] on span "any campaign" at bounding box center [1234, 336] width 201 height 16
click at [1195, 386] on span "one or more actions" at bounding box center [1234, 386] width 189 height 10
type input "one or more actions"
click at [1189, 369] on span at bounding box center [1234, 363] width 201 height 16
click at [1189, 363] on input "search" at bounding box center [1234, 363] width 202 height 17
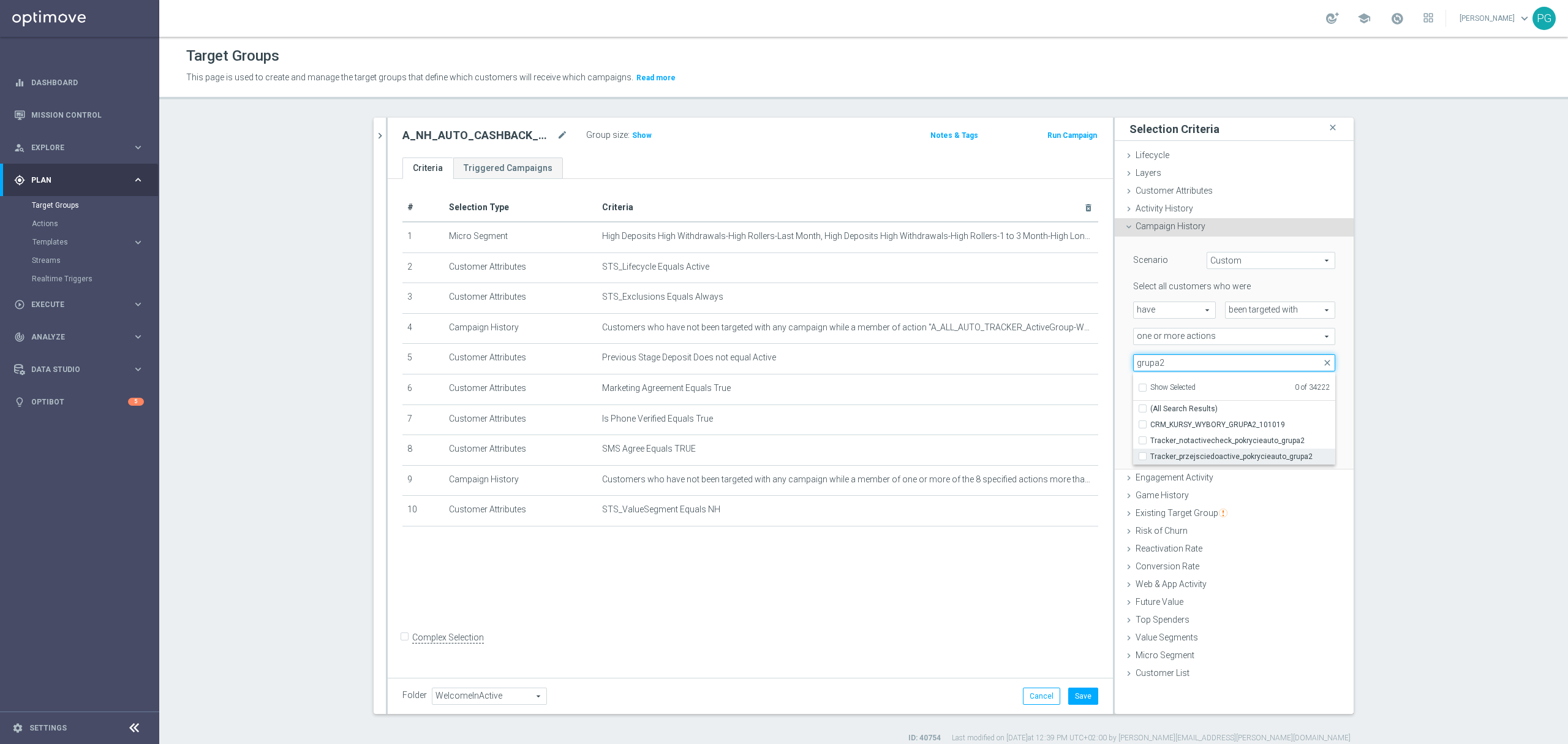
type input "grupa2"
click at [1215, 454] on span "Tracker_przejsciedoactive_pokrycieauto_grupa2" at bounding box center [1243, 456] width 185 height 10
click at [1150, 454] on input "Tracker_przejsciedoactive_pokrycieauto_grupa2" at bounding box center [1146, 456] width 8 height 8
checkbox input "true"
type input "Tracker_przejsciedoactive_pokrycieauto_grupa2"
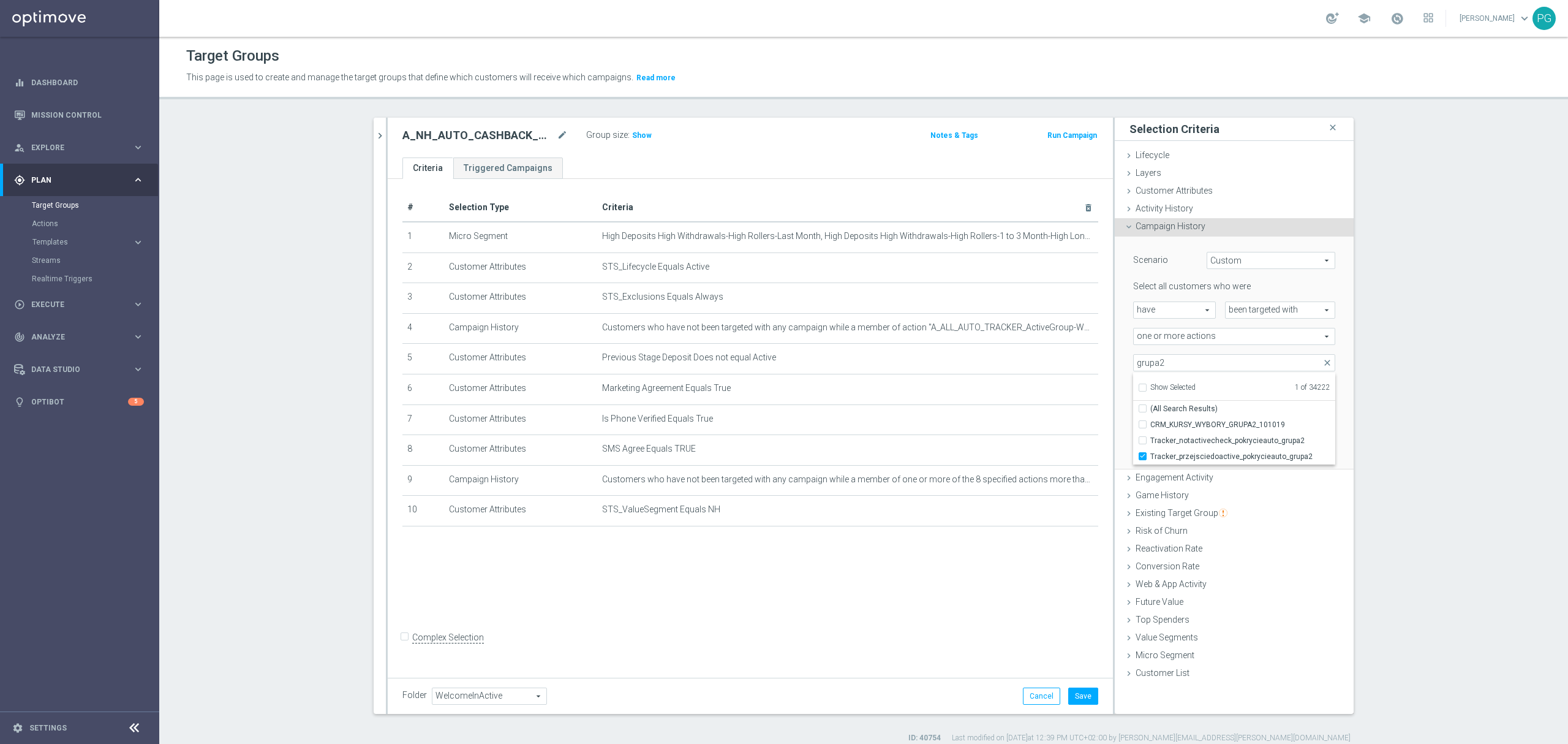
click at [1124, 355] on div "Tracker_przejsciedoactive_pokrycieauto_grupa2 Tracker_przejsciedoactive_pokryci…" at bounding box center [1234, 363] width 220 height 17
click at [1243, 393] on input "number" at bounding box center [1261, 389] width 37 height 17
type input "0"
drag, startPoint x: 1252, startPoint y: 417, endPoint x: 1206, endPoint y: 417, distance: 46.0
click at [1206, 417] on div "during the previous 1 day(s)" at bounding box center [1234, 415] width 220 height 17
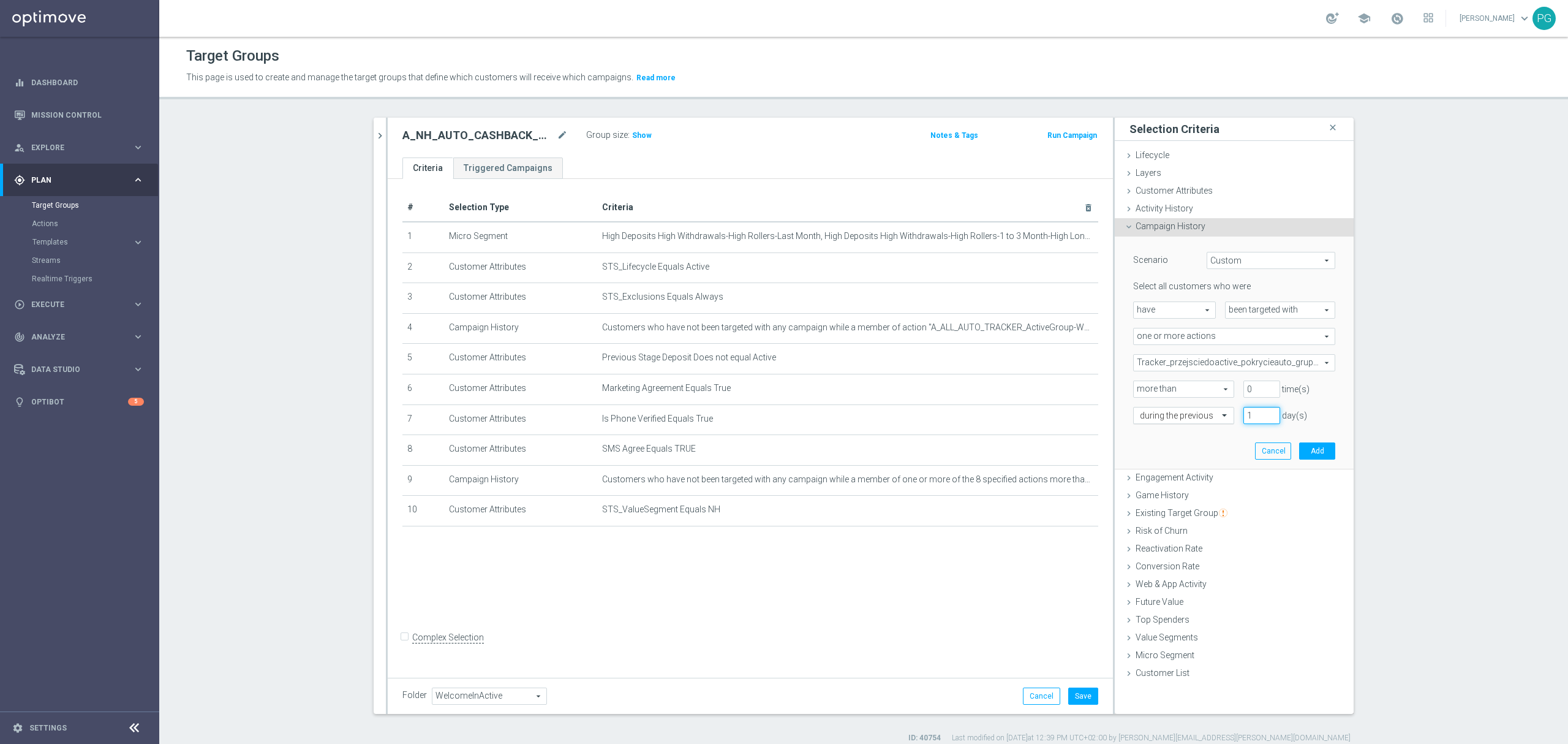
type input "5"
type input "7"
click at [1311, 447] on button "Add" at bounding box center [1317, 451] width 36 height 17
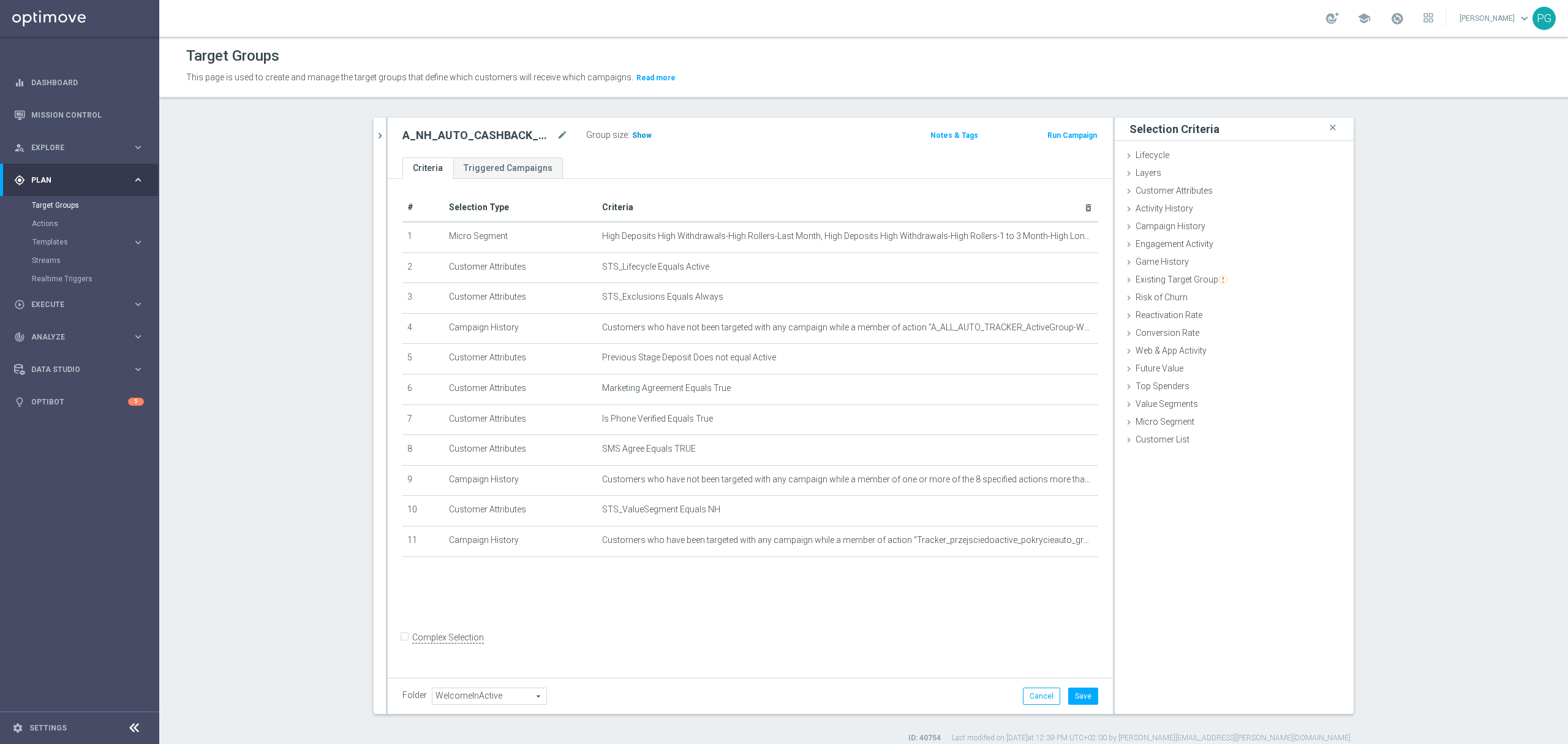
click at [637, 136] on span "Show" at bounding box center [642, 136] width 20 height 9
click at [402, 645] on input "Complex Selection" at bounding box center [406, 638] width 8 height 17
checkbox input "true"
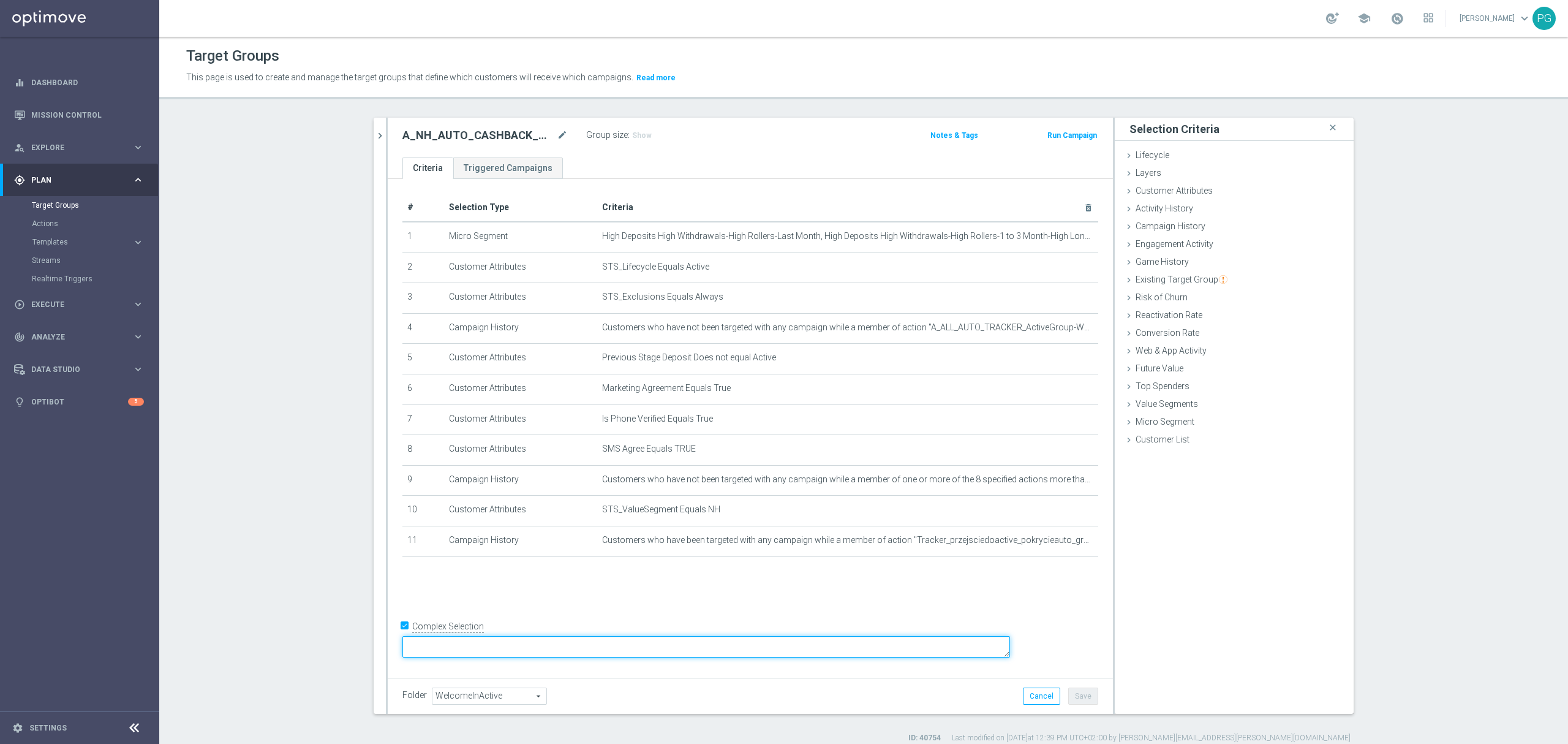
click at [512, 639] on textarea at bounding box center [706, 646] width 608 height 22
click at [564, 645] on textarea "1 and 2 and 3 and 4 and 5 and 6 and 7 and 8 and 9 and 10 and 11" at bounding box center [706, 646] width 608 height 22
click at [699, 641] on textarea "1 and 2 and 3 and 5 and 6 and 7 and 8 and 9 and 10 and 11" at bounding box center [706, 646] width 608 height 22
click at [701, 645] on textarea "1 and 2 and 3 and 5 and 6 and 7 and 8 and 9 and 10 and 4 or 11" at bounding box center [706, 646] width 608 height 22
type textarea "1 and 2 and 3 and 5 and 6 and 7 and 8 and 9 and 10 and (4 or 11)"
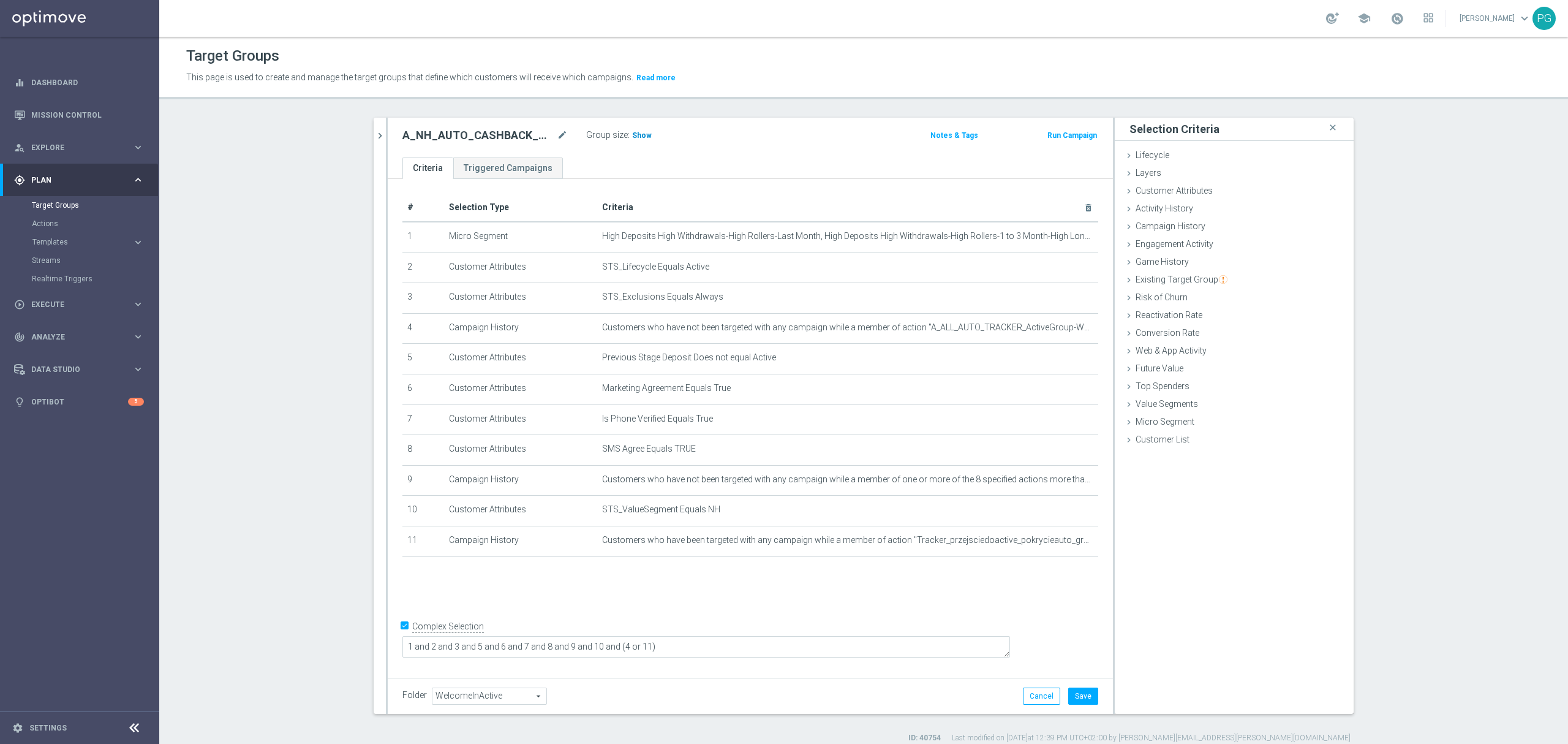
click at [637, 136] on span "Show" at bounding box center [642, 136] width 20 height 9
click at [1085, 696] on button "Save" at bounding box center [1083, 696] width 30 height 17
click at [375, 138] on icon "chevron_right" at bounding box center [380, 136] width 12 height 12
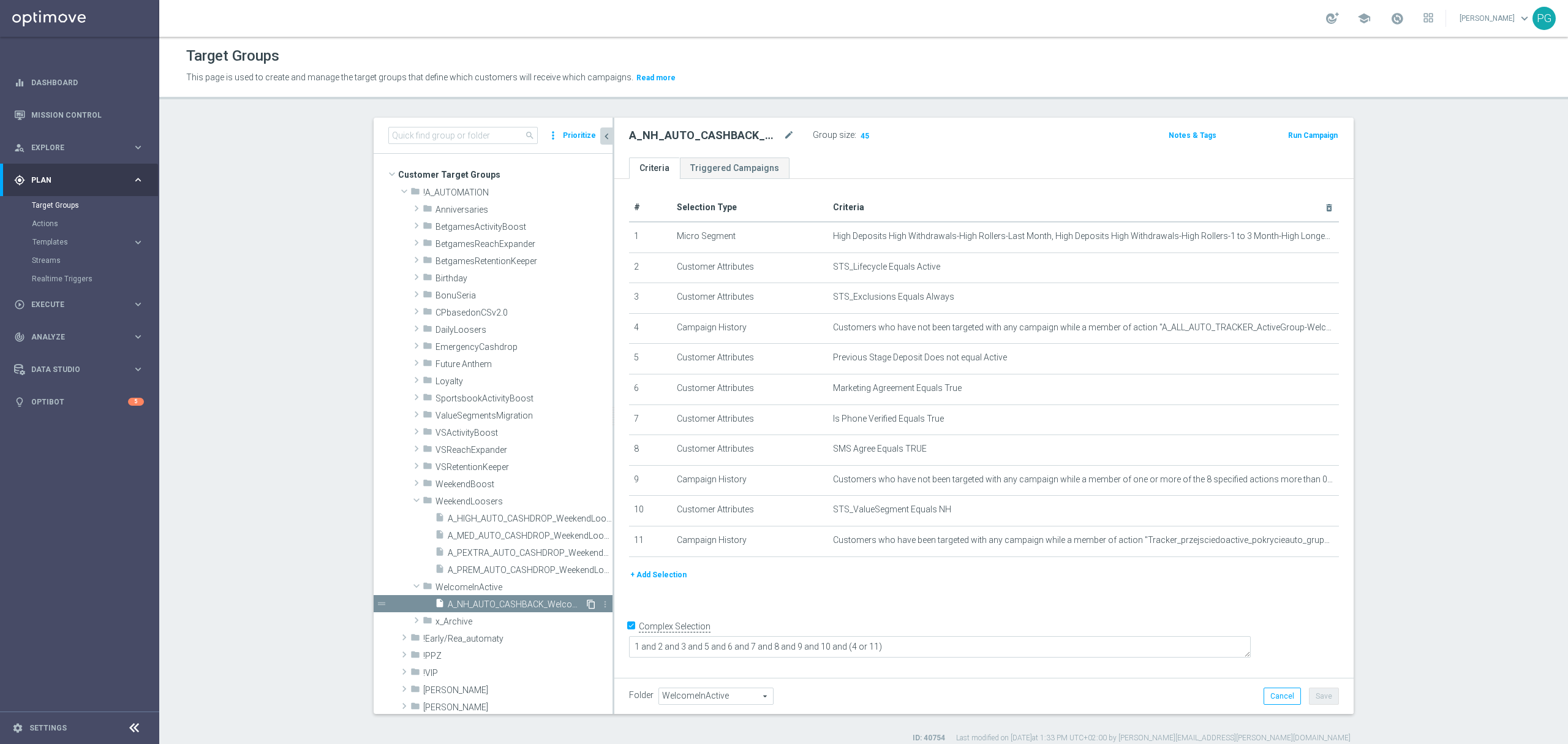
click at [586, 601] on icon "content_copy" at bounding box center [591, 604] width 10 height 10
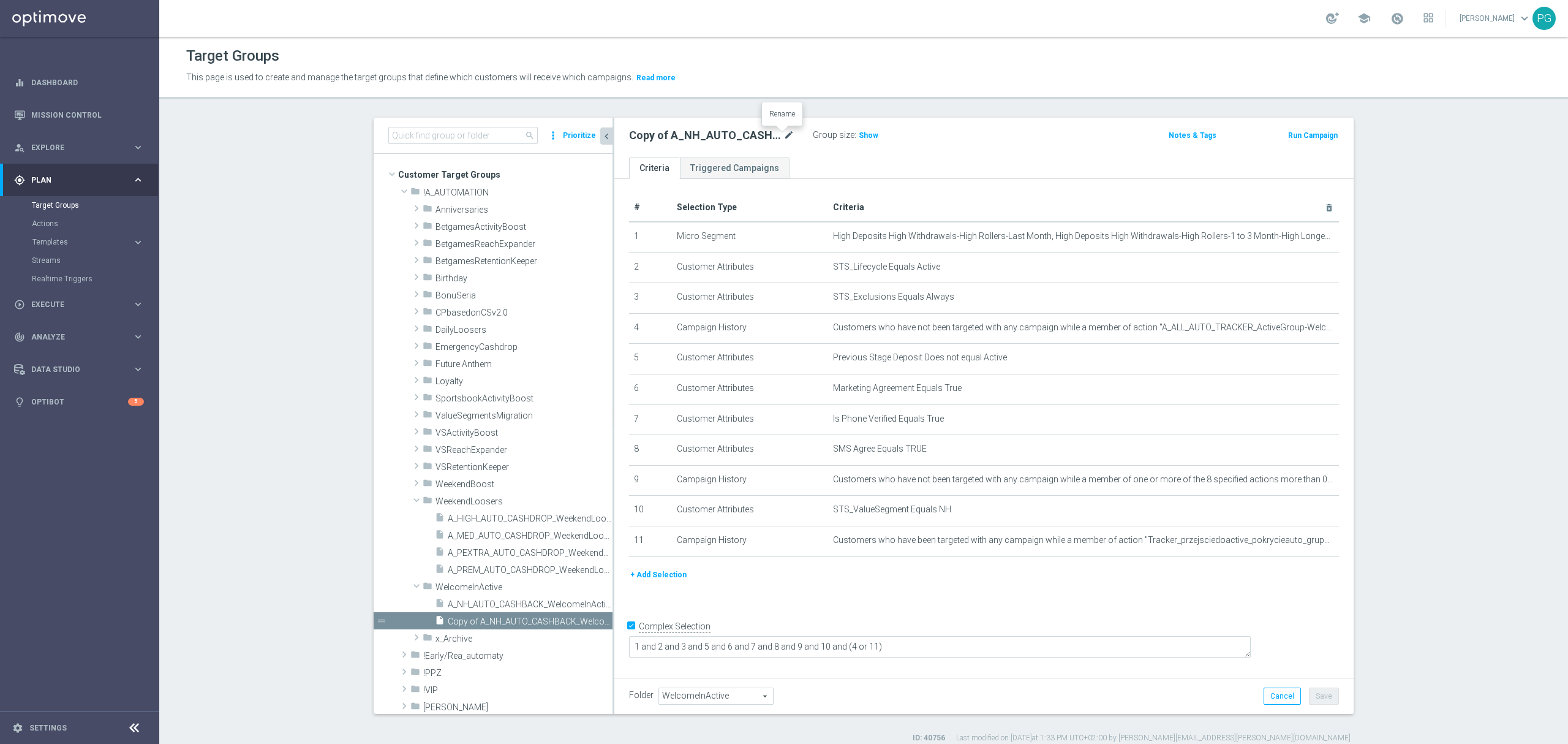
click at [783, 141] on icon "mode_edit" at bounding box center [789, 136] width 11 height 15
type input "A_NL_AUTO_SCRATCH_WelcomeInActive_10PLN_46d"
click at [1294, 514] on icon "mode_edit" at bounding box center [1299, 510] width 10 height 10
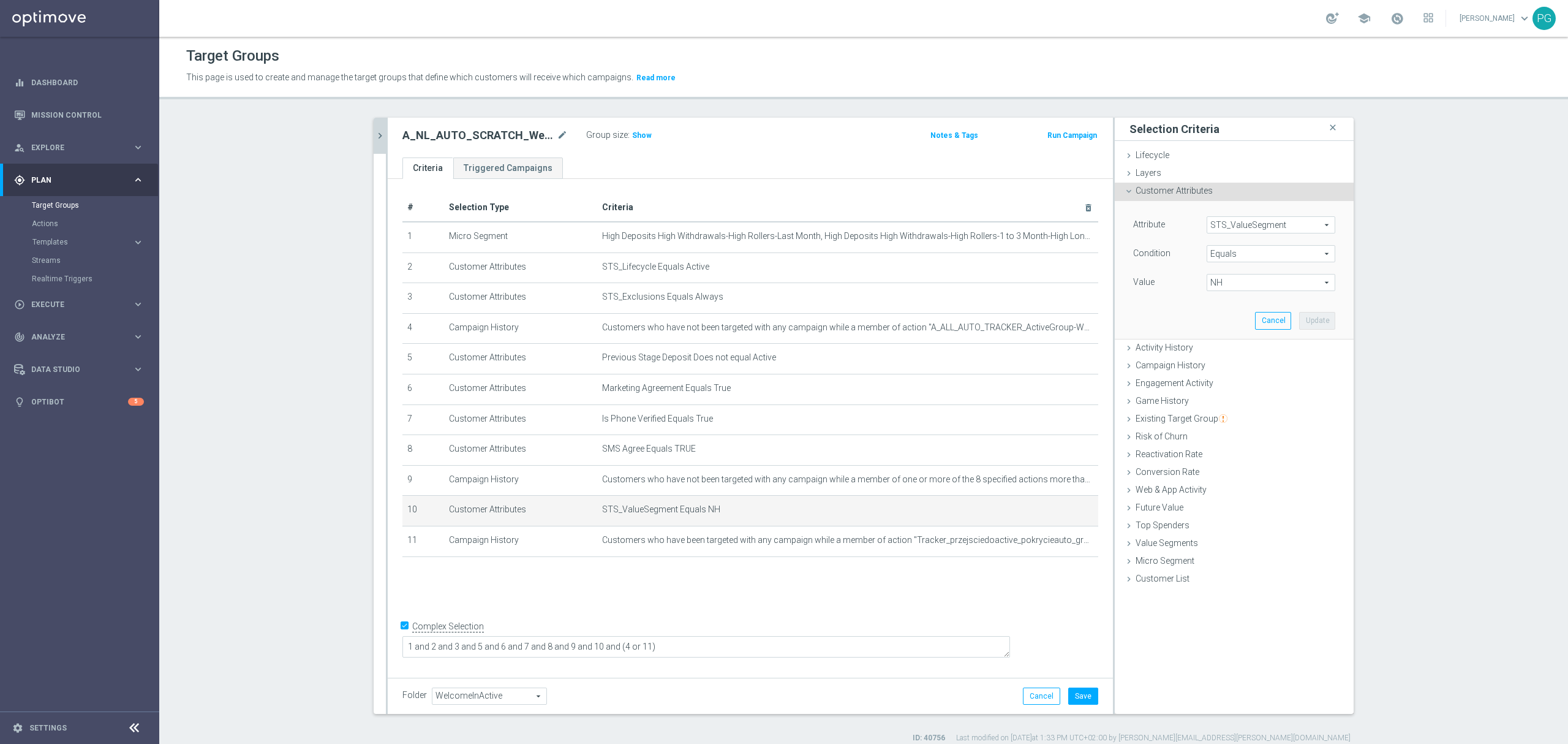
click at [1243, 273] on div "Attribute STS_ValueSegment STS_ValueSegment arrow_drop_down search Condition Eq…" at bounding box center [1234, 254] width 202 height 77
click at [1244, 277] on span "NH" at bounding box center [1271, 282] width 127 height 16
click at [1220, 397] on span "NL" at bounding box center [1271, 396] width 116 height 10
type input "NL"
click at [1316, 319] on button "Update" at bounding box center [1317, 321] width 36 height 17
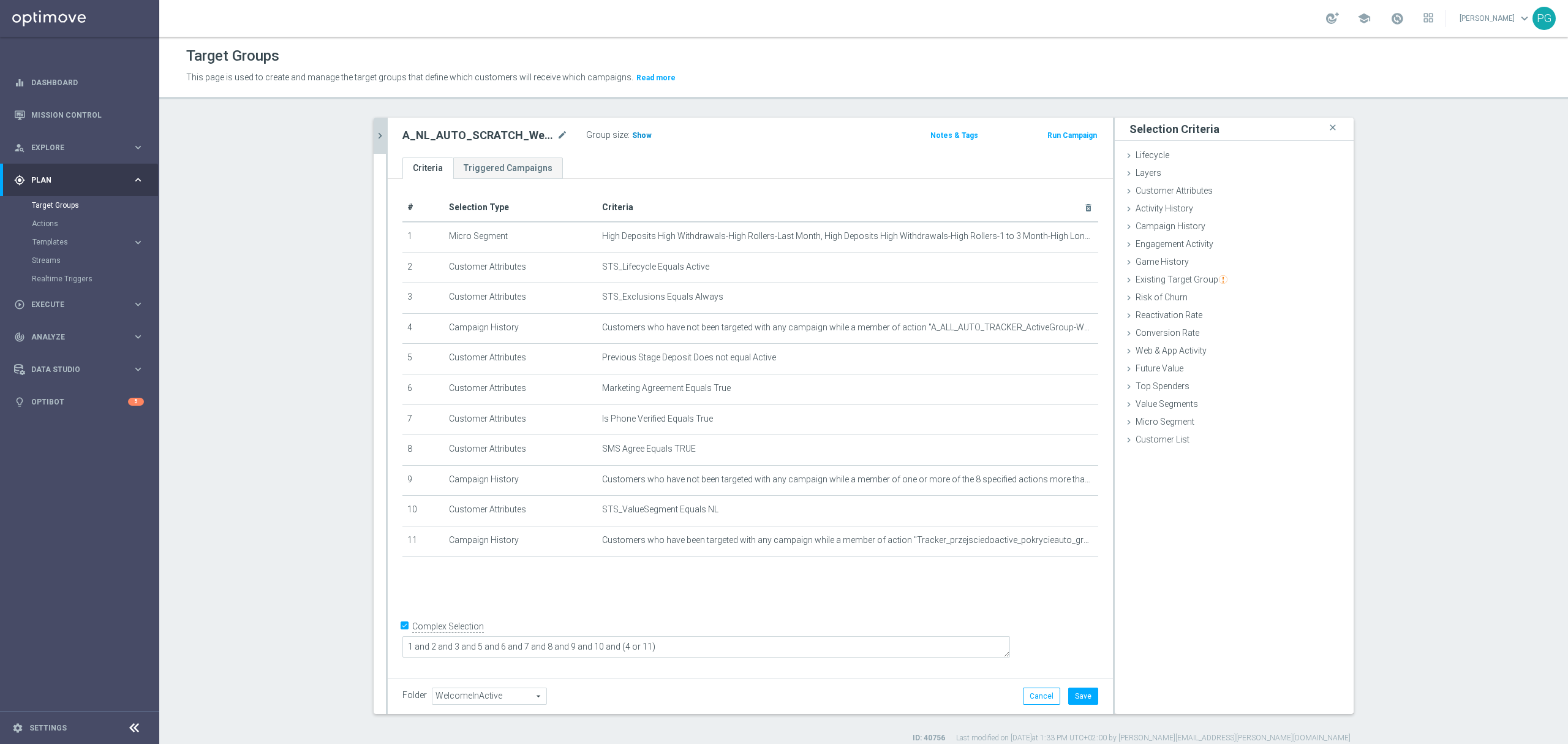
click at [642, 136] on h3 "Show" at bounding box center [642, 136] width 22 height 14
click at [1074, 693] on button "Save" at bounding box center [1083, 696] width 30 height 17
click at [376, 136] on icon "chevron_right" at bounding box center [380, 136] width 12 height 12
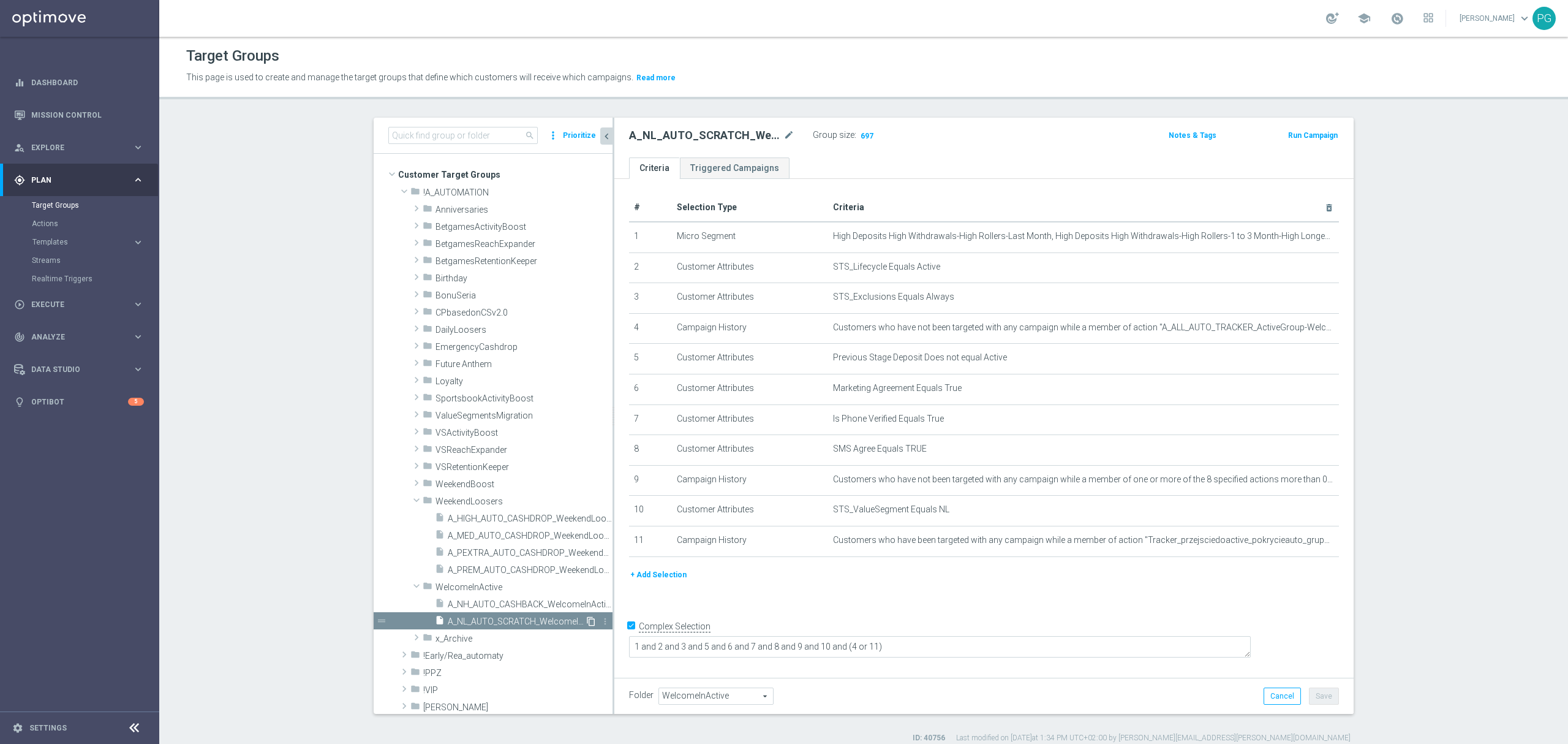
click at [586, 623] on icon "content_copy" at bounding box center [591, 621] width 10 height 10
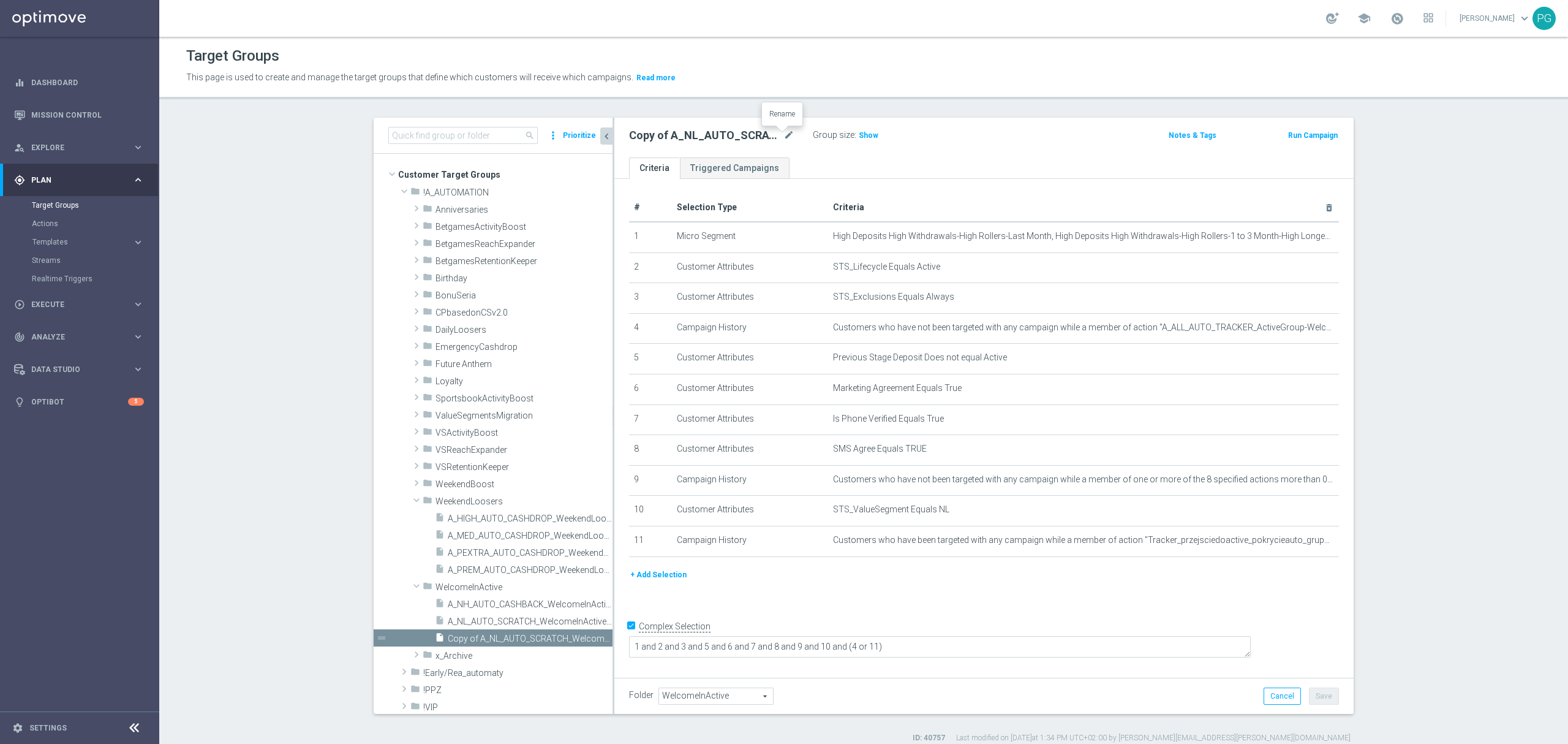
click at [775, 134] on div "Copy of A_NL_AUTO_SCRATCH_WelcomeInActive_10PLN_46d mode_edit" at bounding box center [711, 136] width 165 height 15
click at [783, 136] on icon "mode_edit" at bounding box center [789, 136] width 11 height 15
type input "A_MIN_AUTO_SCRATCH_WelcomeInActive_2PLN_46d"
click at [1294, 514] on icon "mode_edit" at bounding box center [1299, 510] width 10 height 10
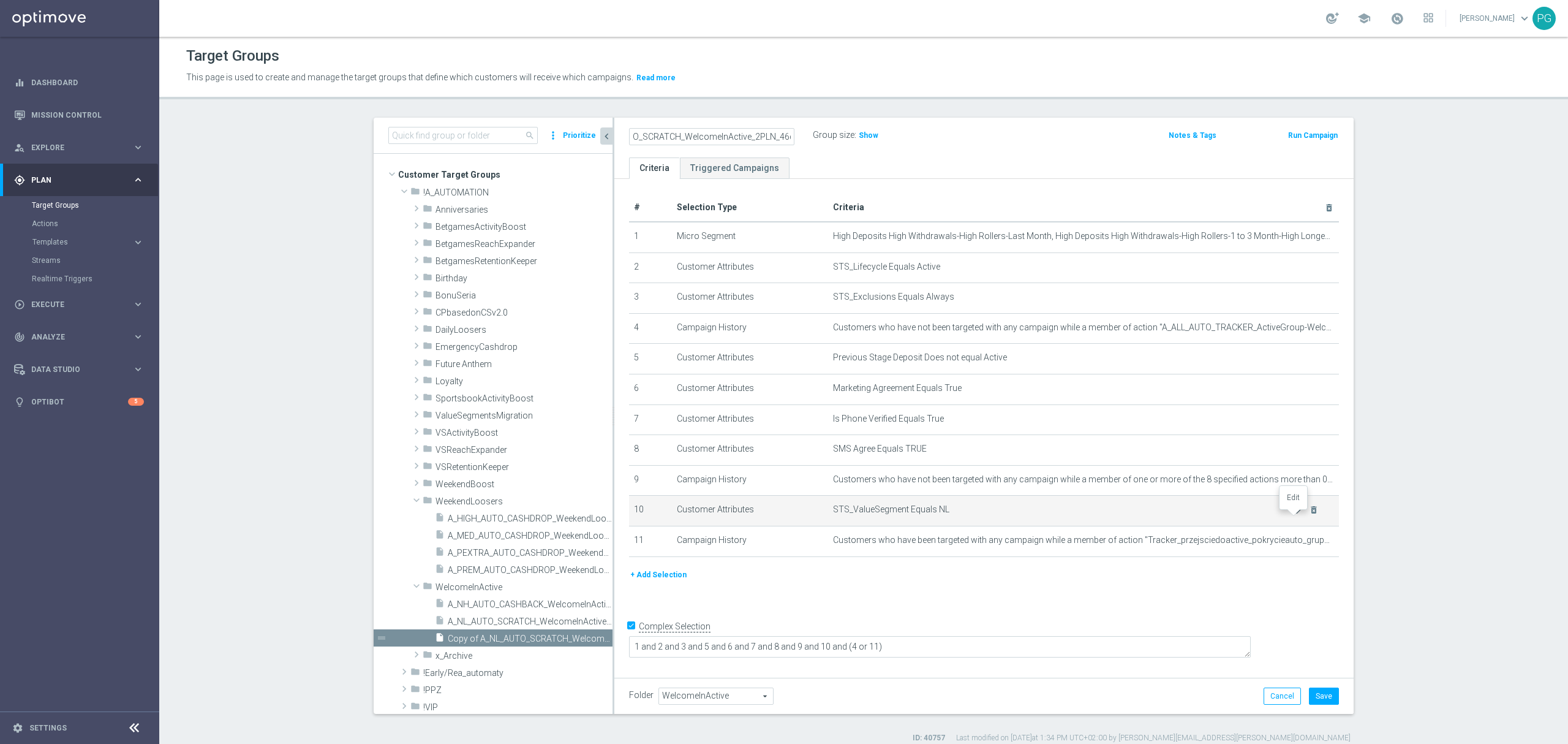
scroll to position [0, 0]
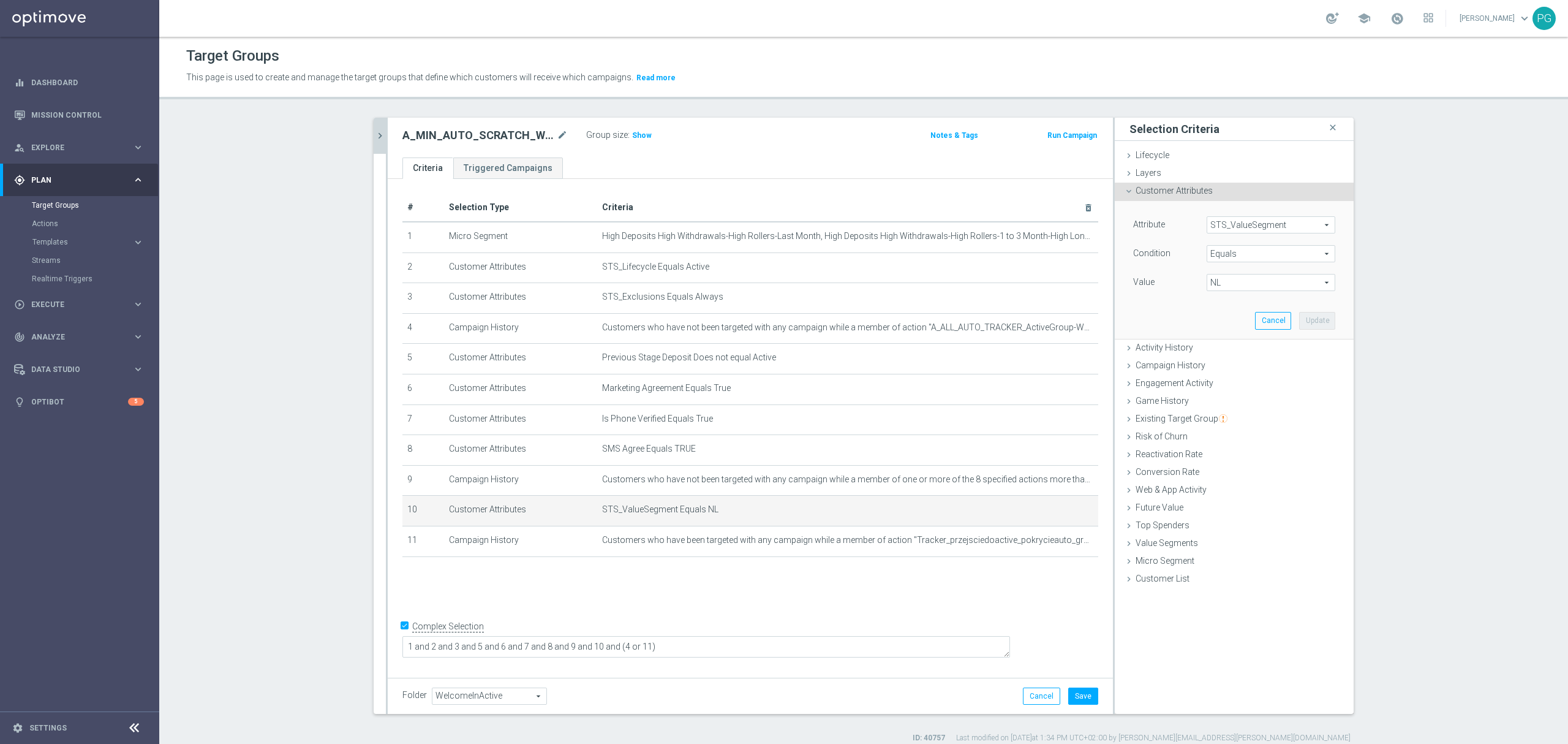
click at [1283, 282] on span "NL" at bounding box center [1271, 282] width 127 height 16
click at [1283, 282] on input "search" at bounding box center [1271, 282] width 129 height 17
type input "min"
click at [1253, 306] on span "MIN" at bounding box center [1271, 301] width 116 height 10
type input "MIN"
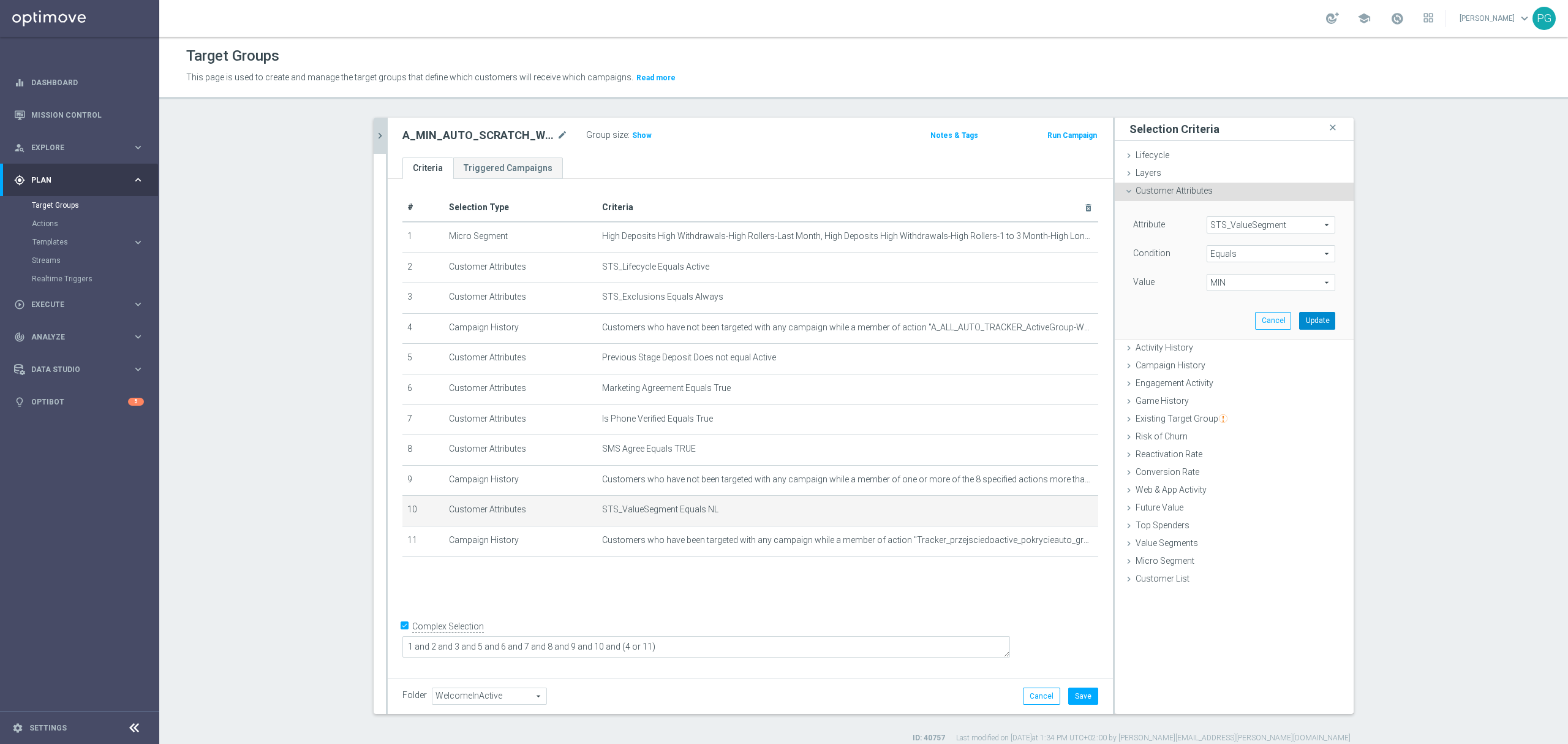
click at [1314, 319] on button "Update" at bounding box center [1317, 321] width 36 height 17
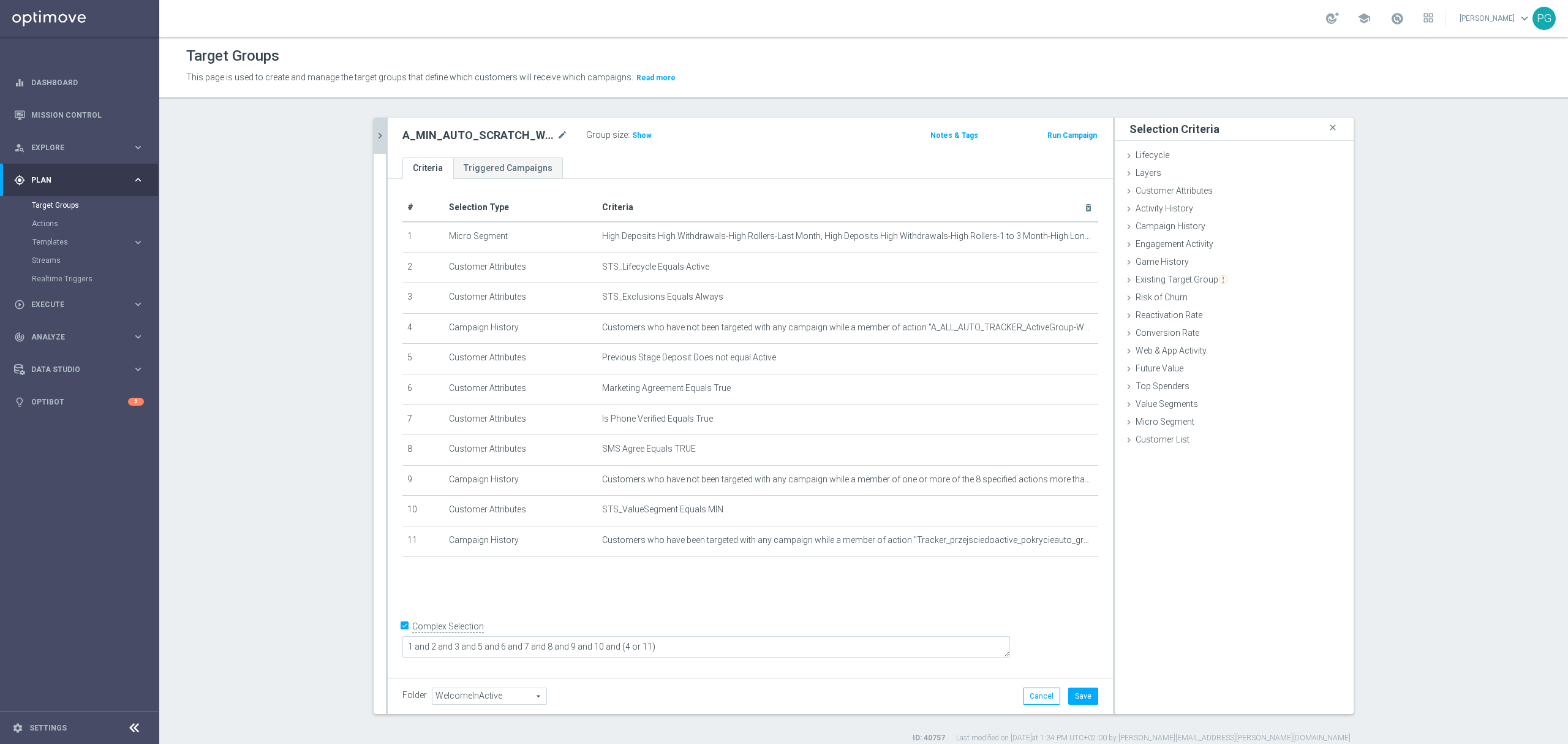
click at [1179, 576] on div "Selection Criteria close Lifecycle done Cancel Add Layers done Cancel Add done" at bounding box center [1234, 415] width 239 height 596
click at [1083, 697] on button "Save" at bounding box center [1083, 696] width 30 height 17
click at [374, 141] on icon "chevron_right" at bounding box center [380, 136] width 12 height 12
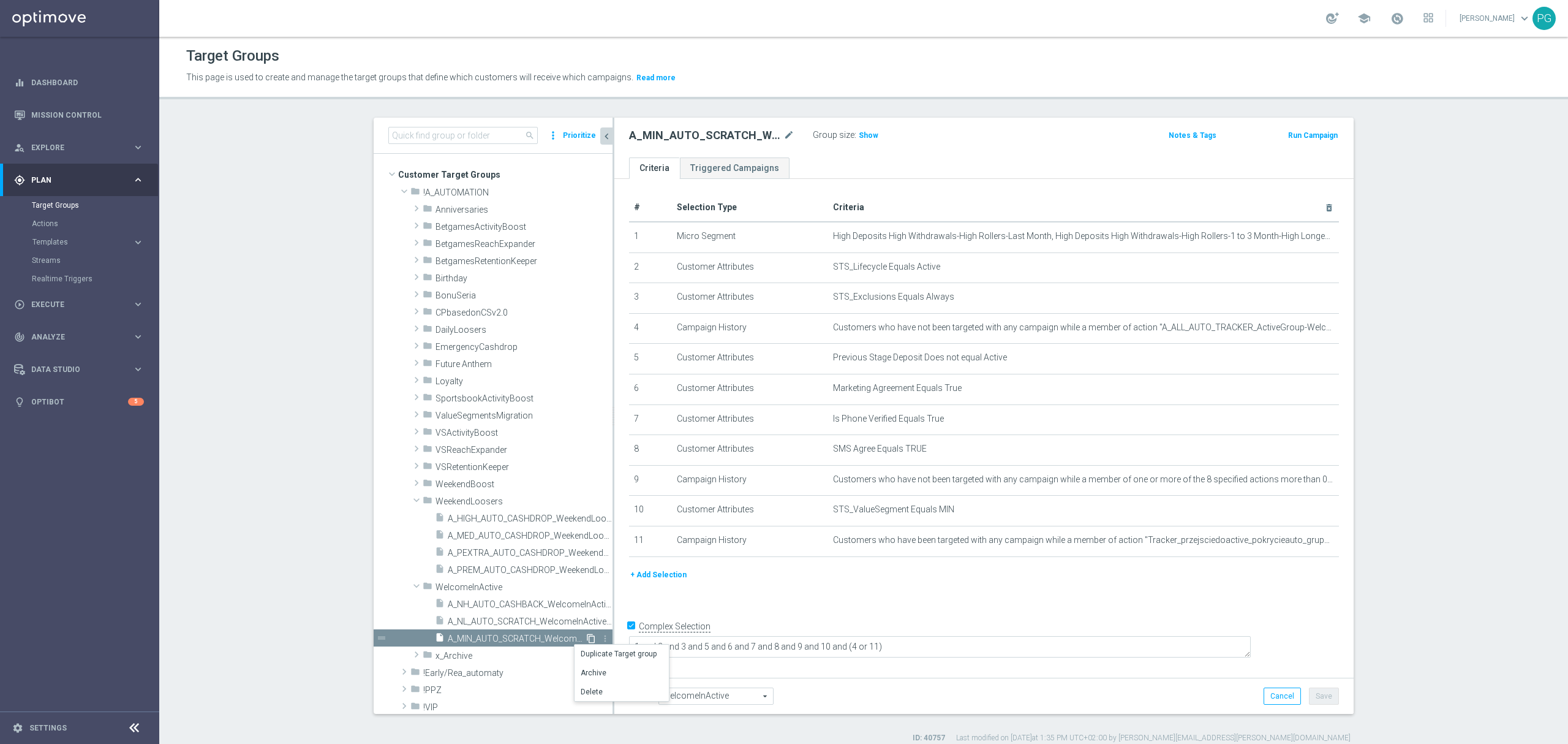
click at [586, 638] on icon "content_copy" at bounding box center [591, 638] width 10 height 10
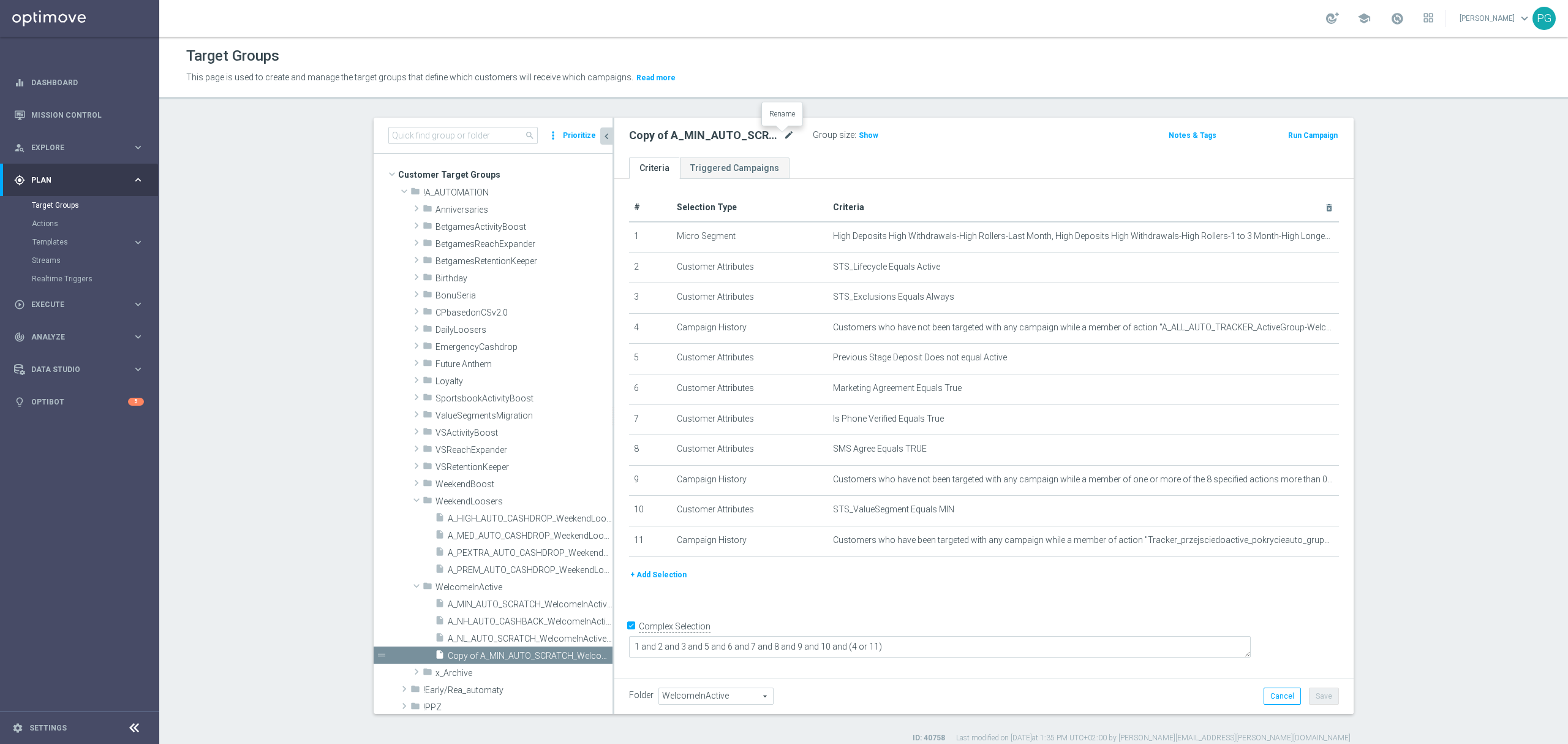
click at [784, 135] on icon "mode_edit" at bounding box center [789, 136] width 11 height 15
type input "A_LOW_AUTO_SCRATCH_WelcomeInActive_5PLN_46d"
click at [824, 149] on div "A_LOW_AUTO_SCRATCH_WelcomeInActive_5PLN_46d Group size : Show Notes & Tags Run …" at bounding box center [984, 137] width 739 height 40
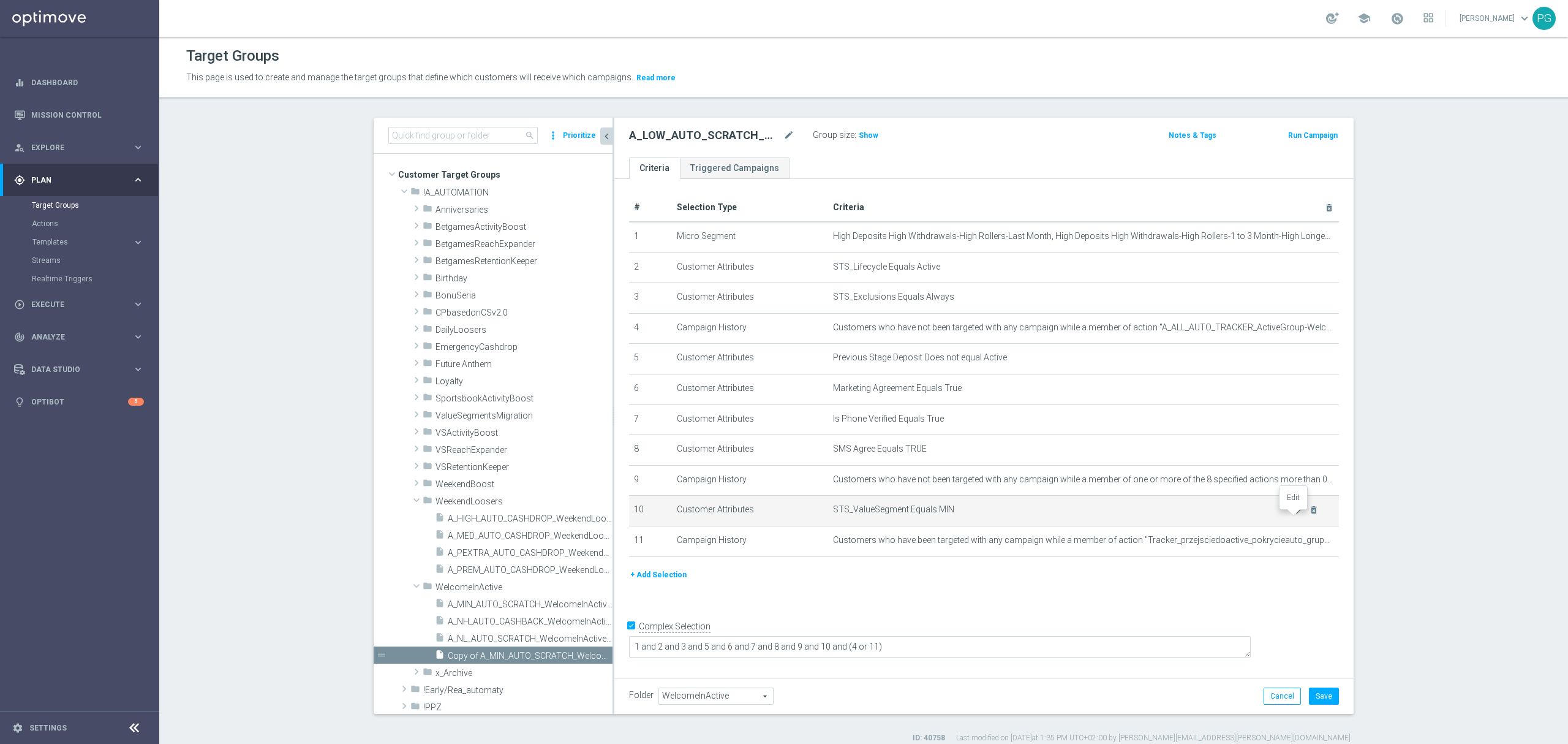
click at [1294, 514] on icon "mode_edit" at bounding box center [1299, 510] width 10 height 10
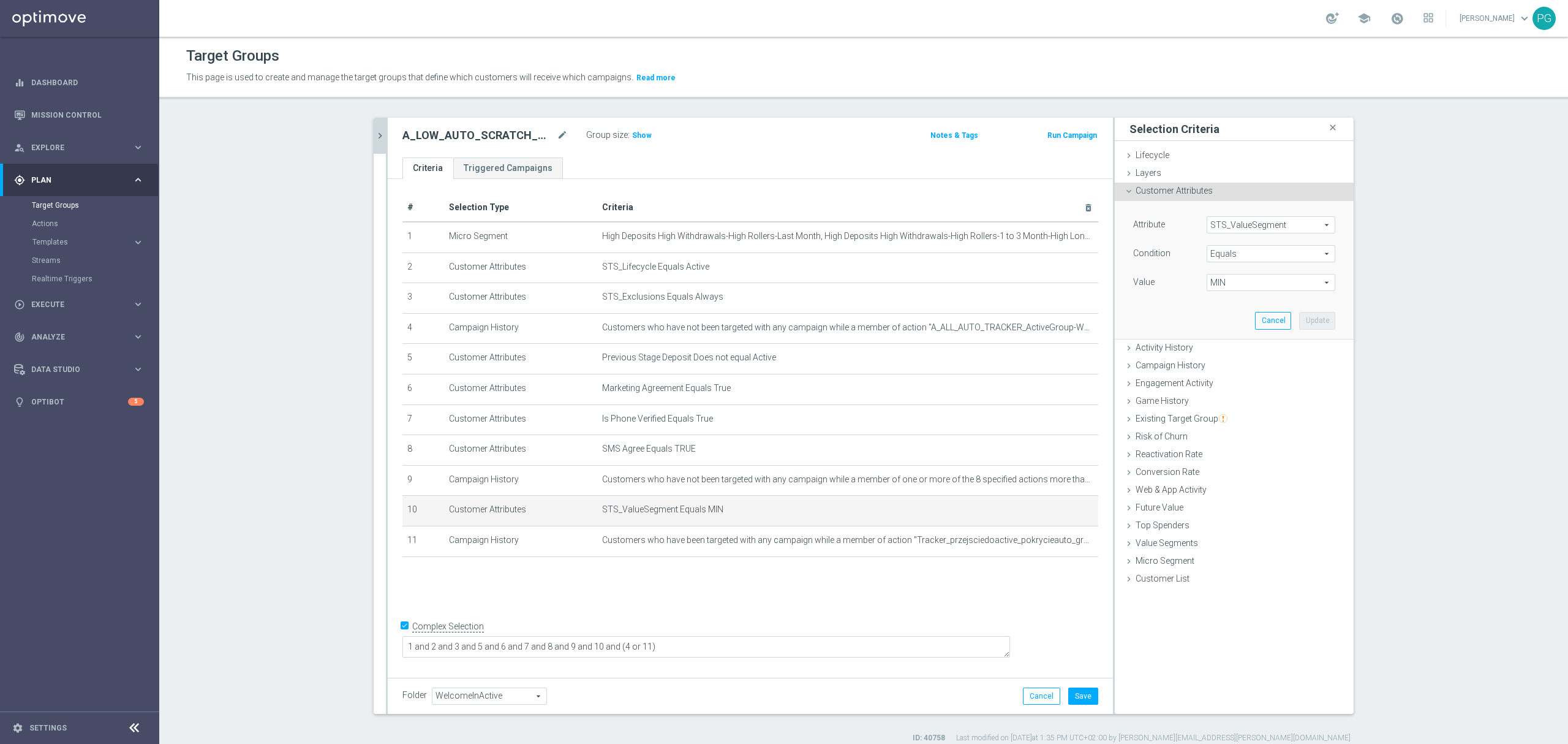
click at [1213, 285] on span "MIN" at bounding box center [1271, 282] width 127 height 16
click at [1213, 285] on input "search" at bounding box center [1271, 282] width 129 height 17
type input "low"
click at [1222, 299] on span "LOW" at bounding box center [1271, 301] width 116 height 10
type input "LOW"
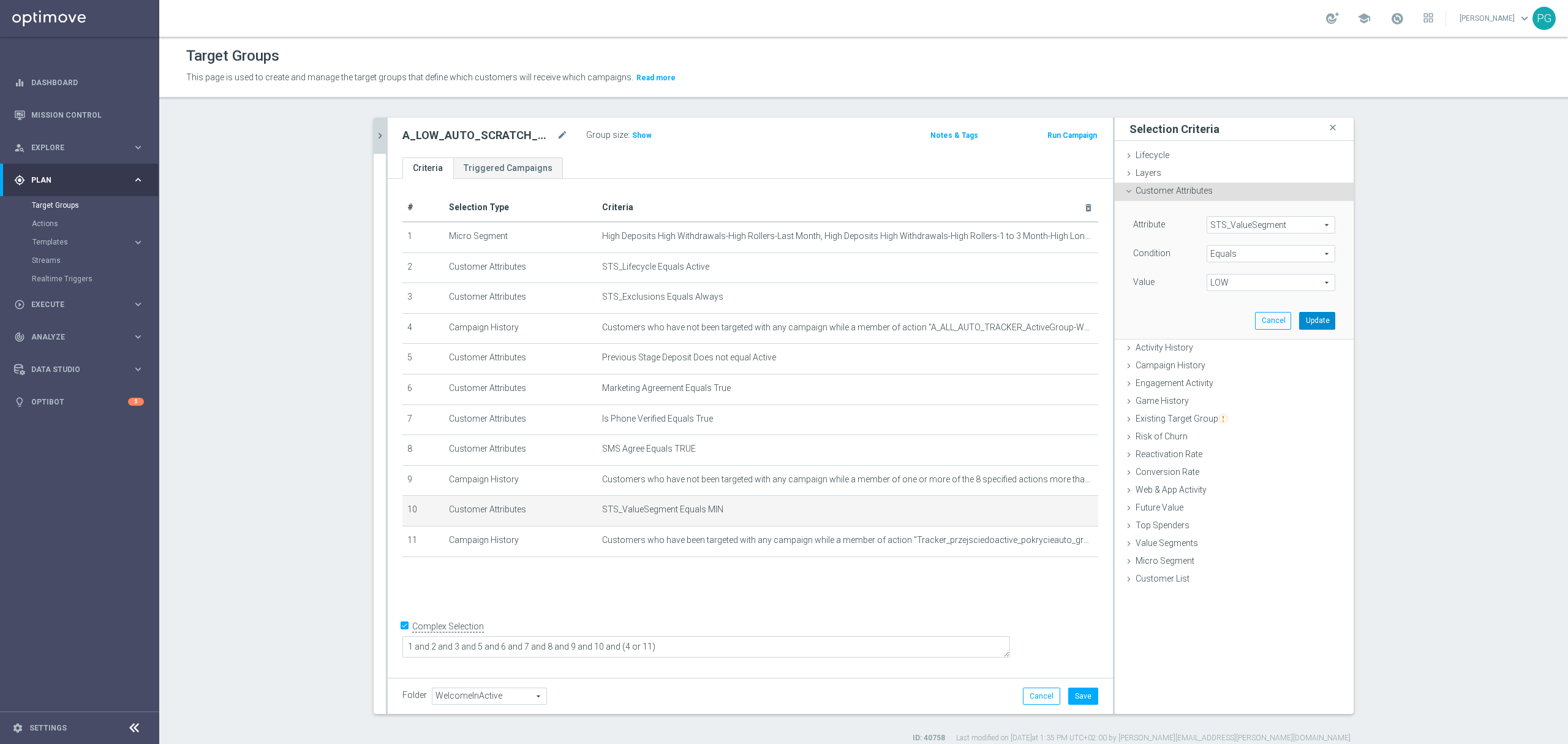
click at [1303, 320] on button "Update" at bounding box center [1317, 321] width 36 height 17
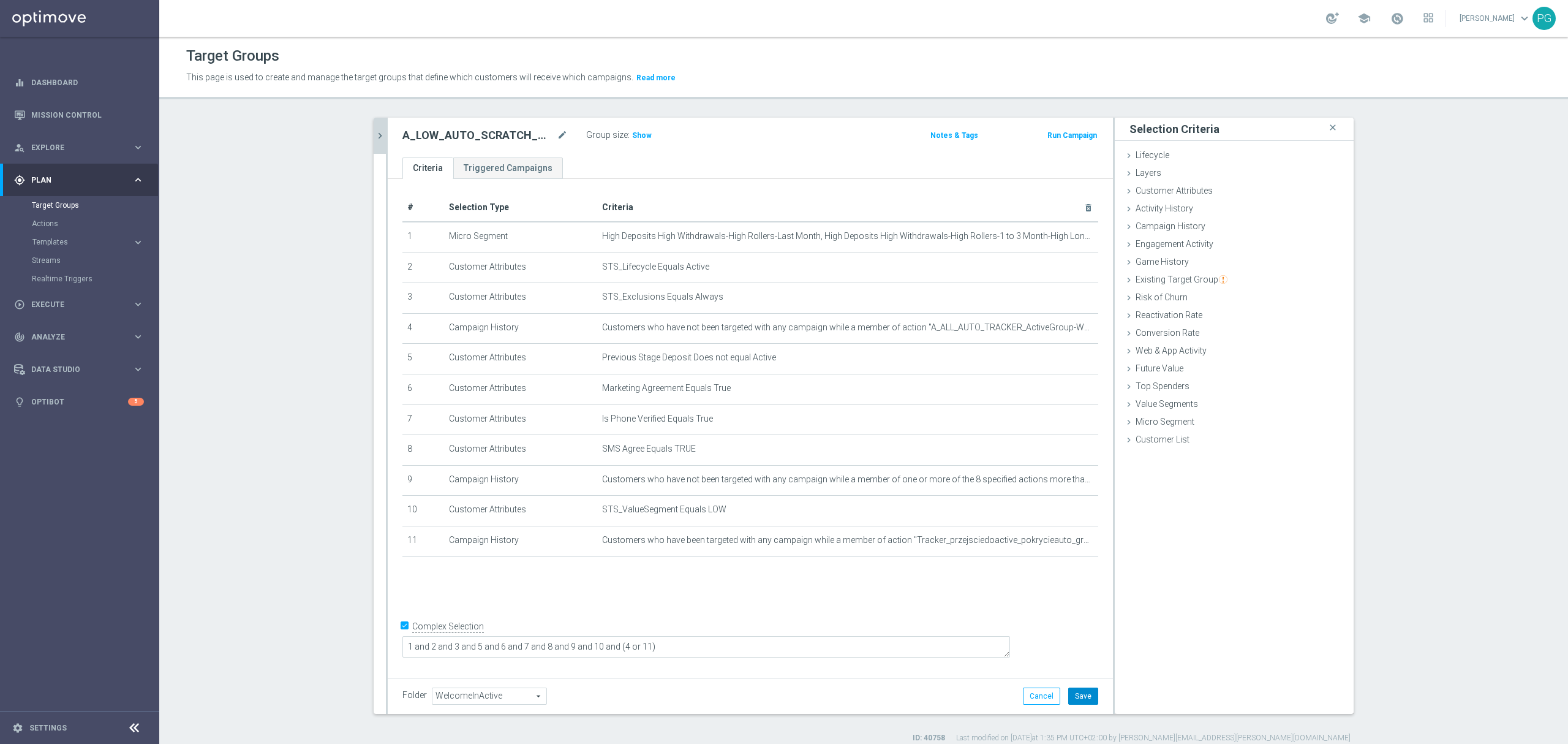
click at [1083, 696] on button "Save" at bounding box center [1083, 696] width 30 height 17
click at [374, 132] on icon "chevron_right" at bounding box center [380, 136] width 12 height 12
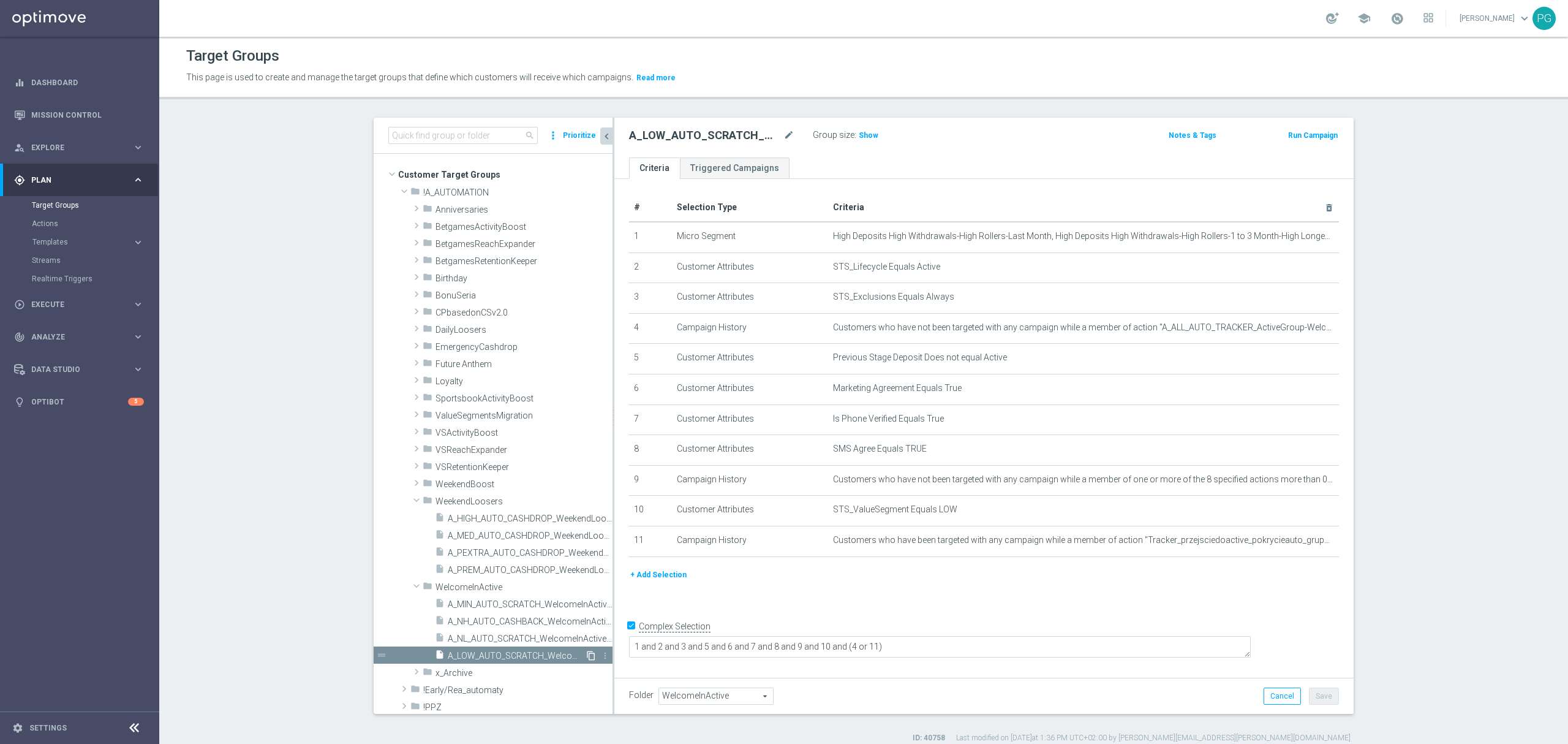
click at [586, 653] on icon "content_copy" at bounding box center [591, 655] width 10 height 10
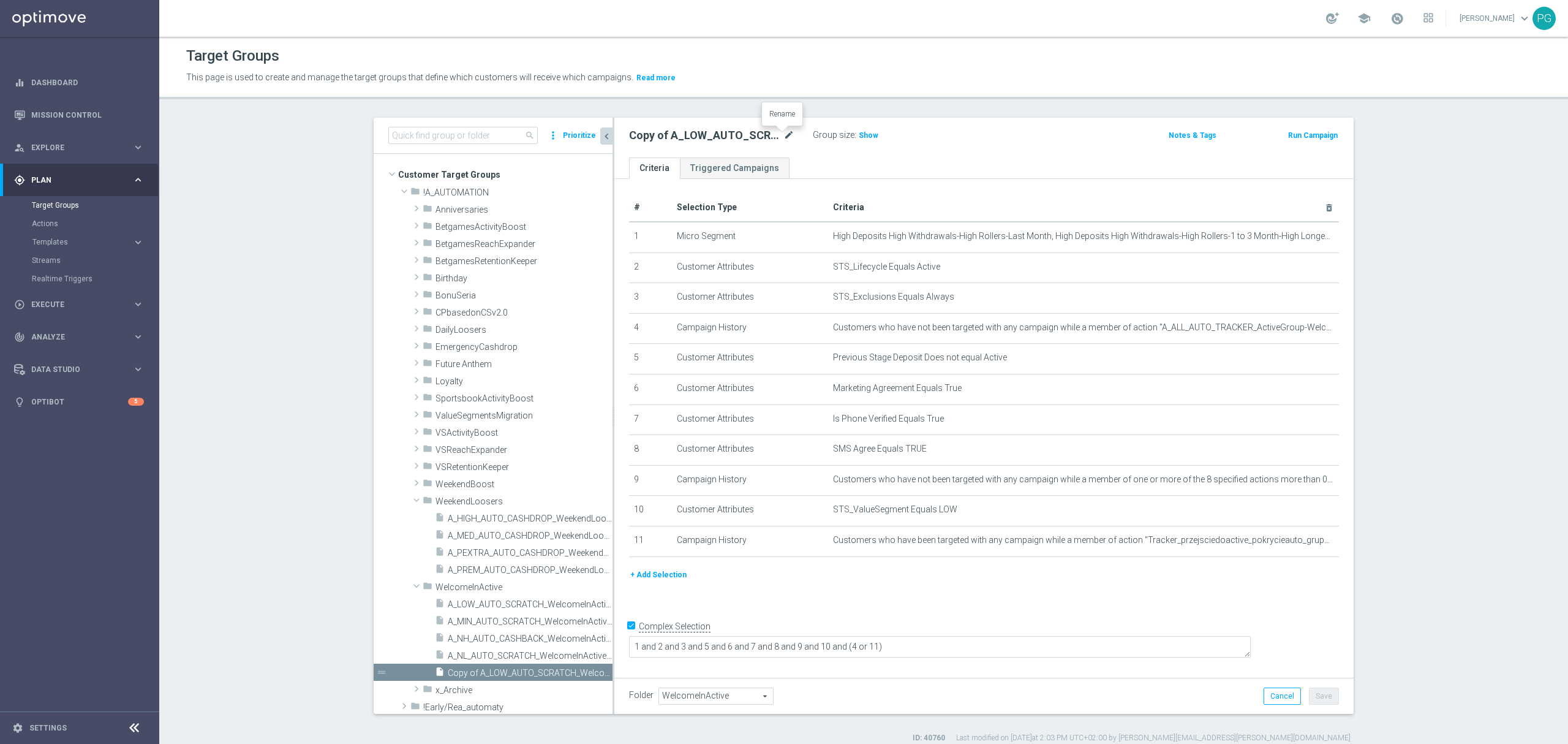
click at [785, 141] on icon "mode_edit" at bounding box center [789, 136] width 11 height 15
type input "A_MED_AUTO_SCRATCH_WelcomeInActive_15PLN_46d"
click at [1051, 514] on span "STS_ValueSegment Equals LOW" at bounding box center [1063, 509] width 461 height 11
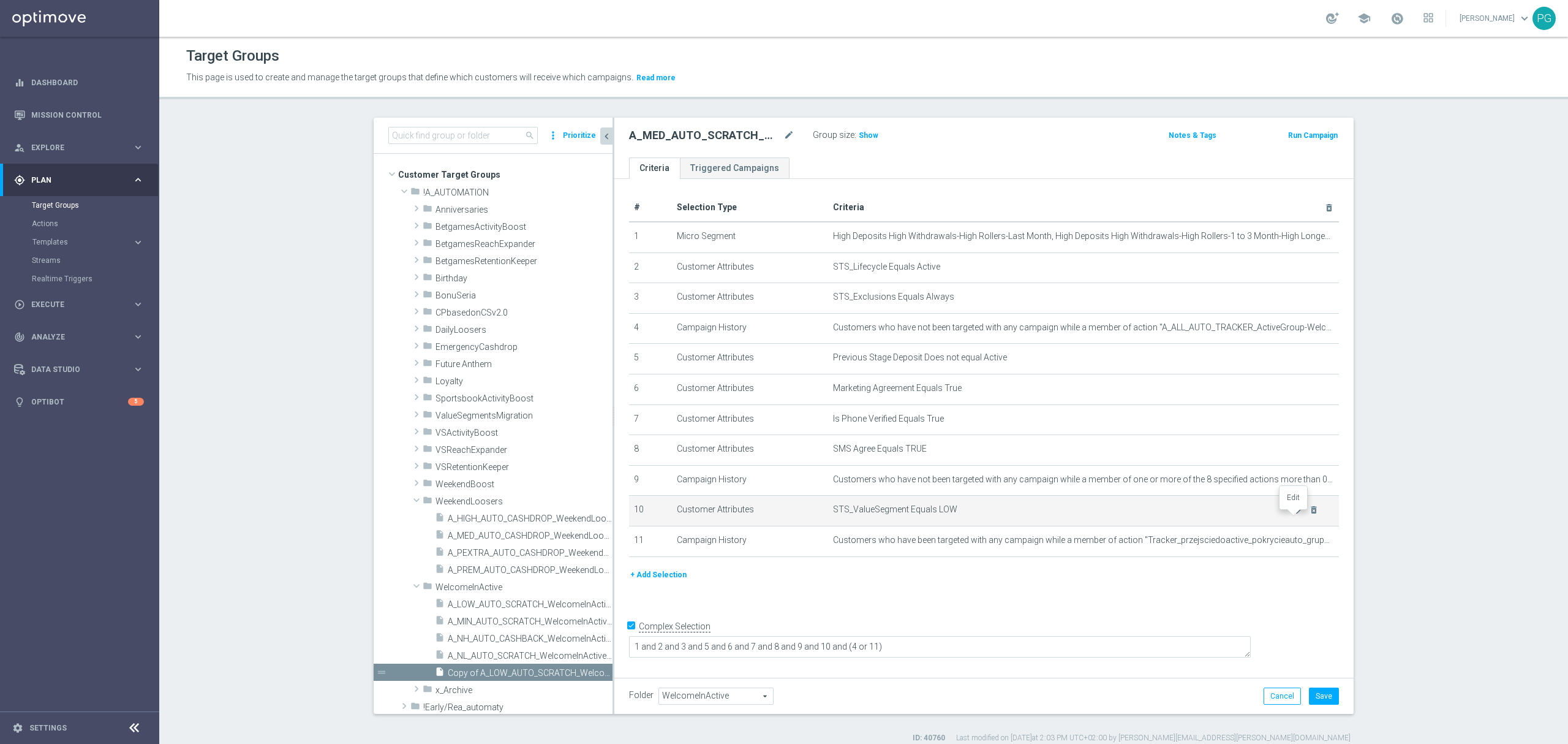
click at [1294, 514] on icon "mode_edit" at bounding box center [1299, 510] width 10 height 10
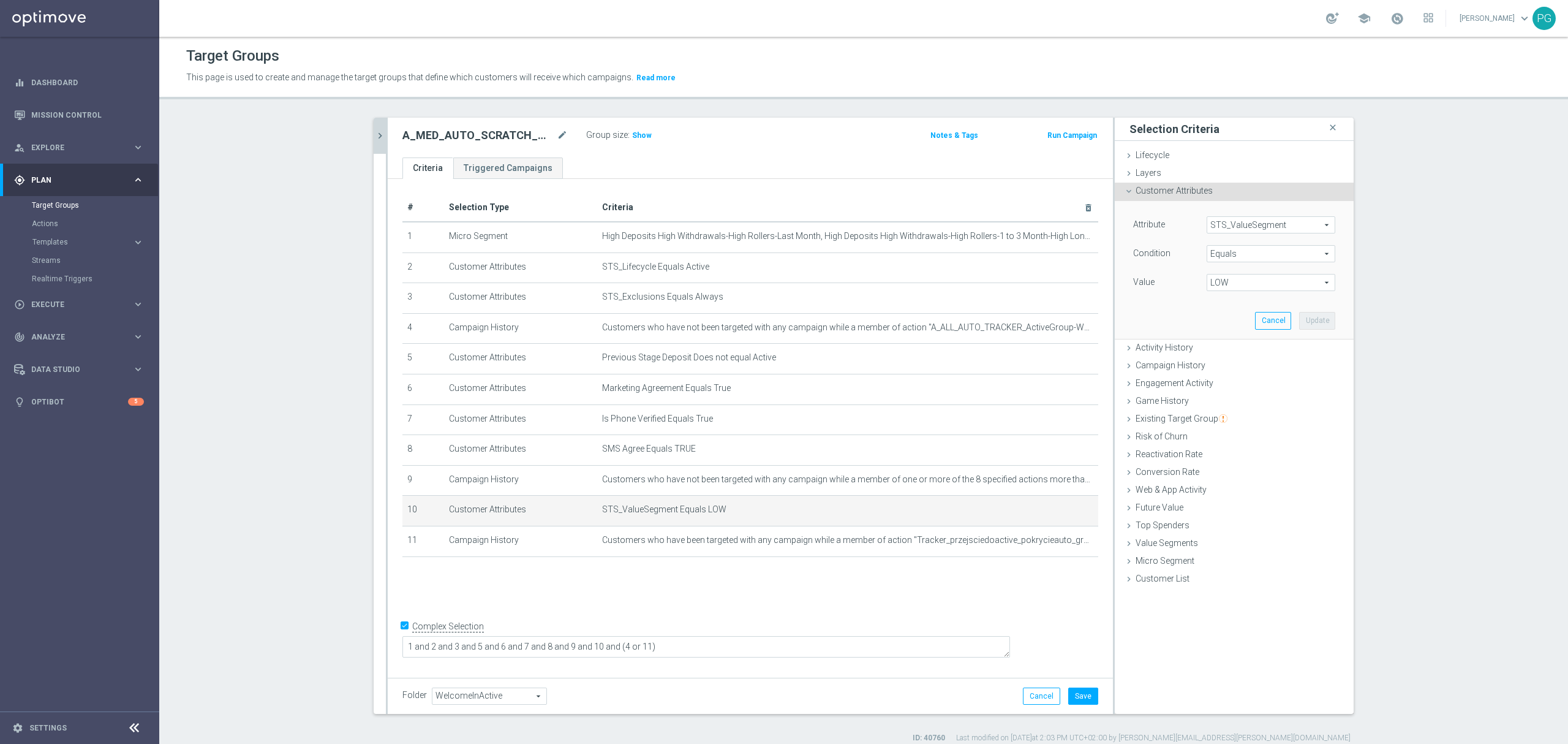
click at [1208, 280] on span "LOW" at bounding box center [1271, 282] width 127 height 16
click at [1219, 350] on span "MED" at bounding box center [1271, 348] width 116 height 10
type input "MED"
click at [1299, 325] on button "Update" at bounding box center [1317, 321] width 36 height 17
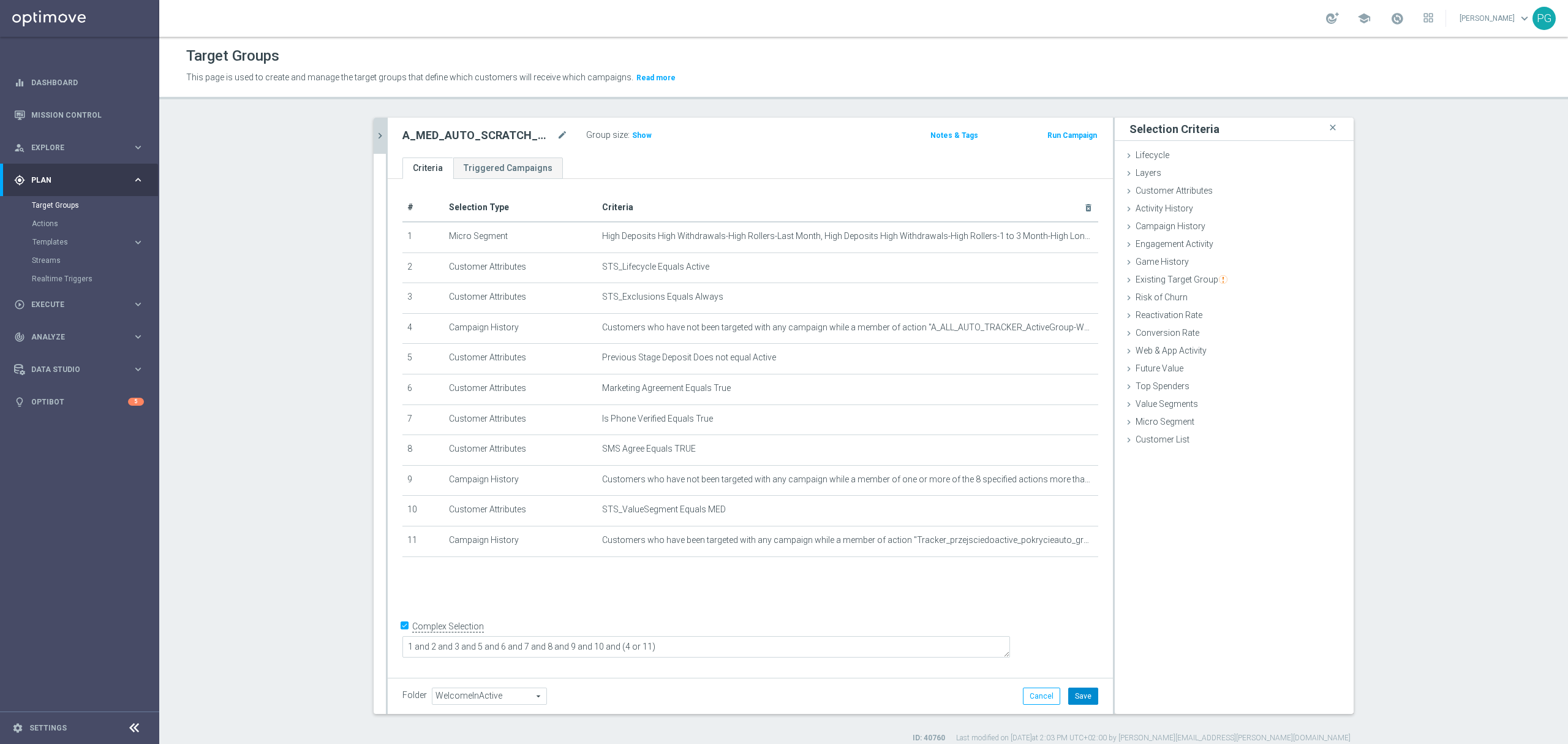
click at [1075, 703] on button "Save" at bounding box center [1083, 696] width 30 height 17
click at [375, 128] on button "chevron_right" at bounding box center [380, 136] width 12 height 36
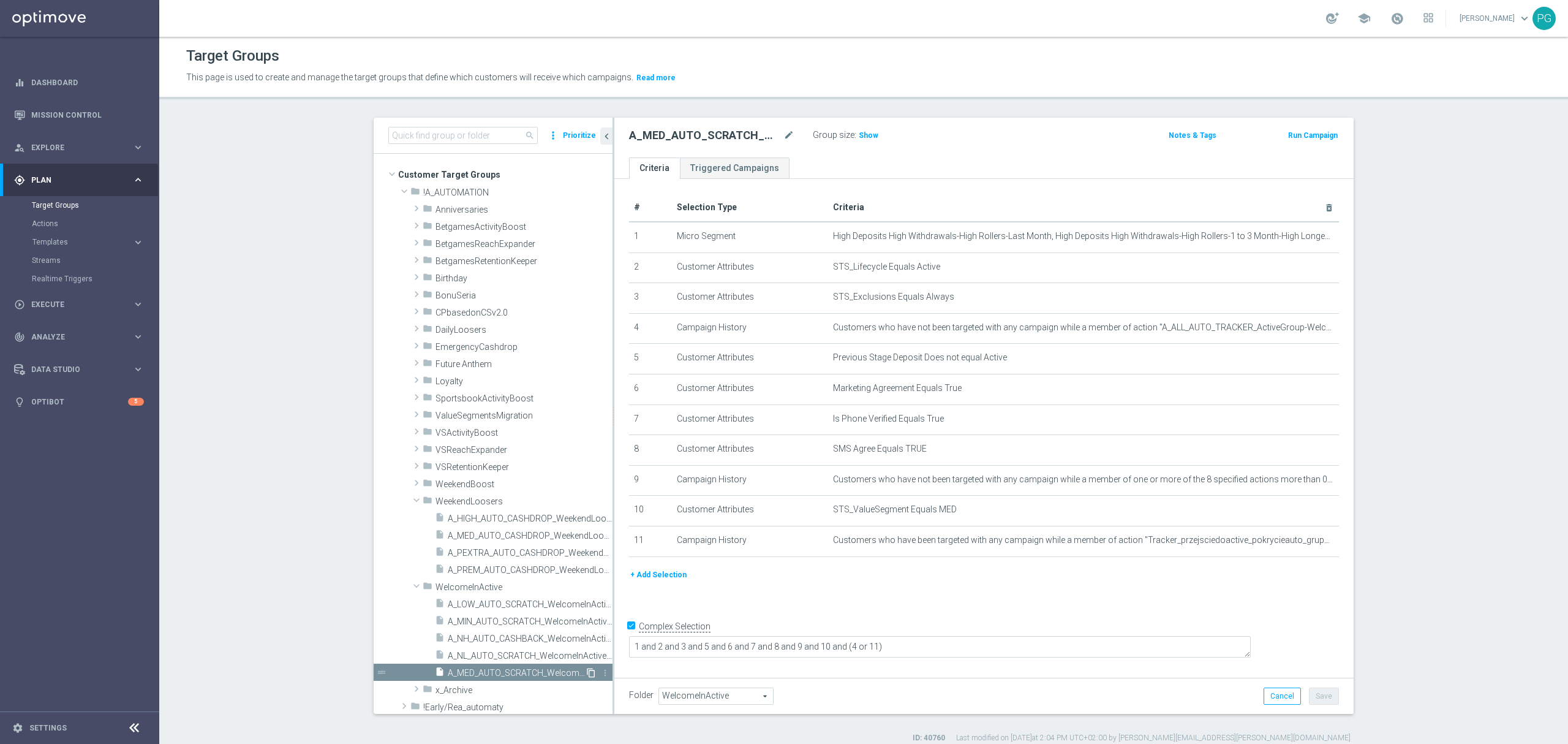
click at [586, 673] on icon "content_copy" at bounding box center [591, 673] width 10 height 10
click at [785, 139] on icon "mode_edit" at bounding box center [789, 136] width 11 height 15
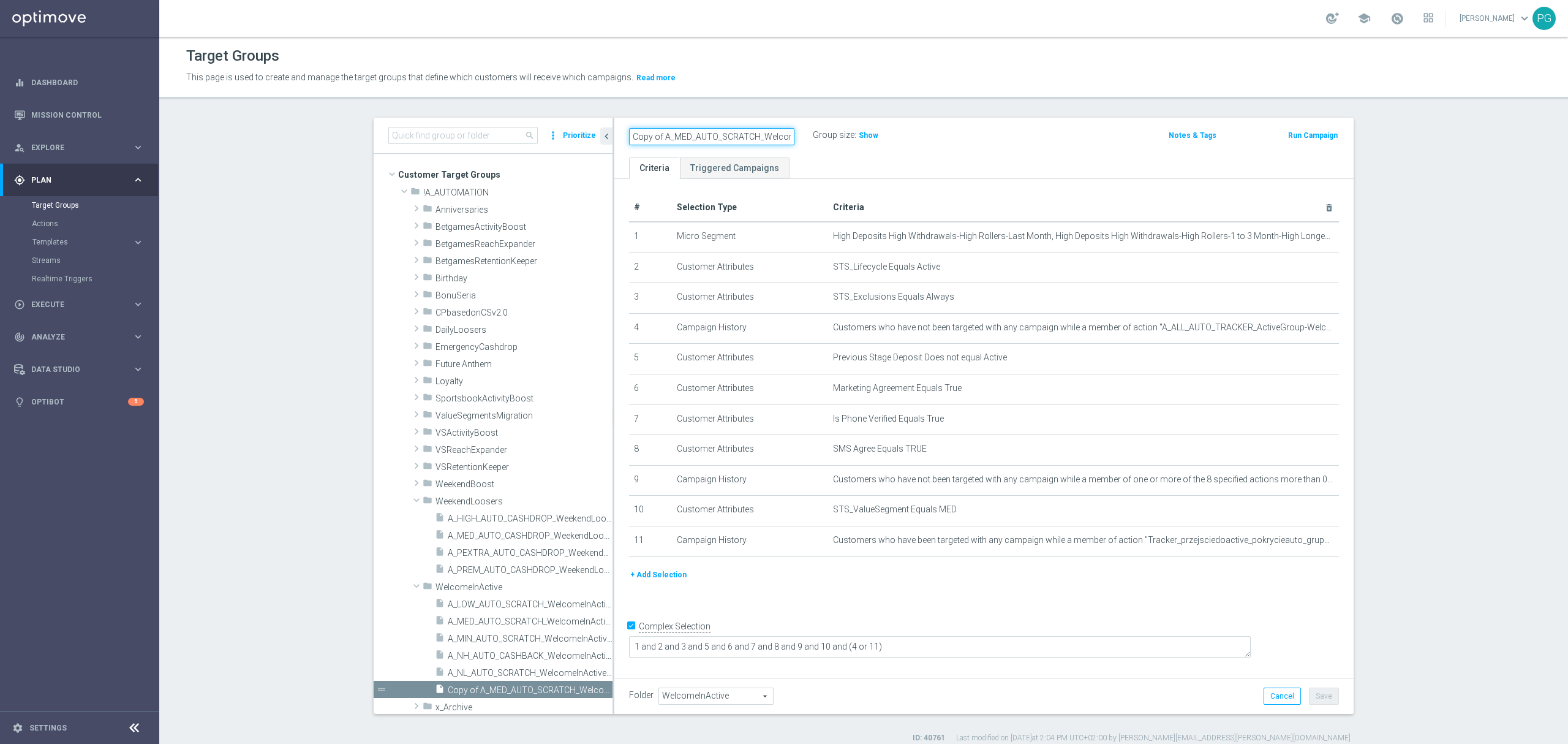
paste input "A_HIGH_AUTO_SCRATCH_WelcomeInActive_40"
type input "A_HIGH_AUTO_SCRATCH_WelcomeInActive_40PLN_46d"
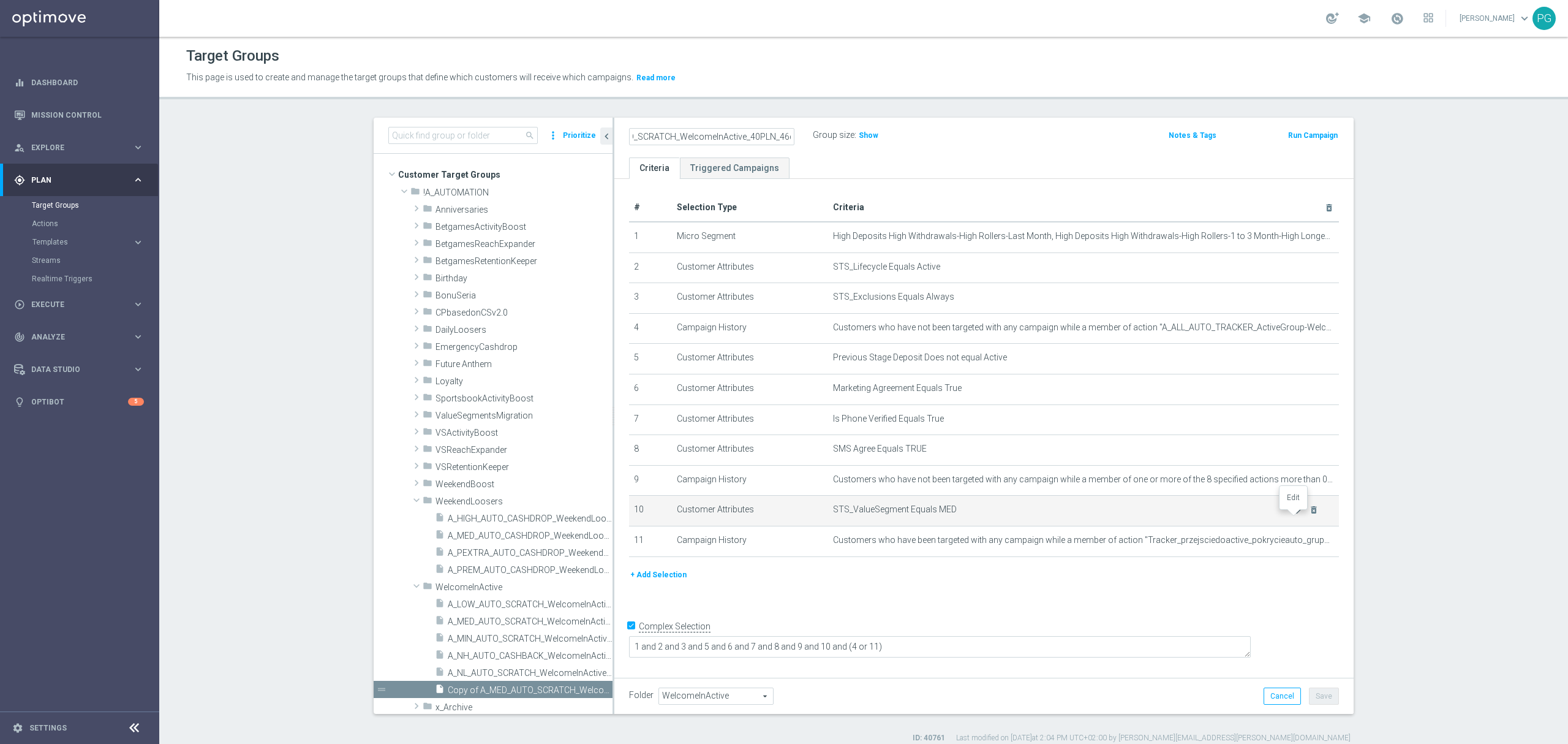
scroll to position [0, 0]
click at [1294, 514] on icon "mode_edit" at bounding box center [1299, 510] width 10 height 10
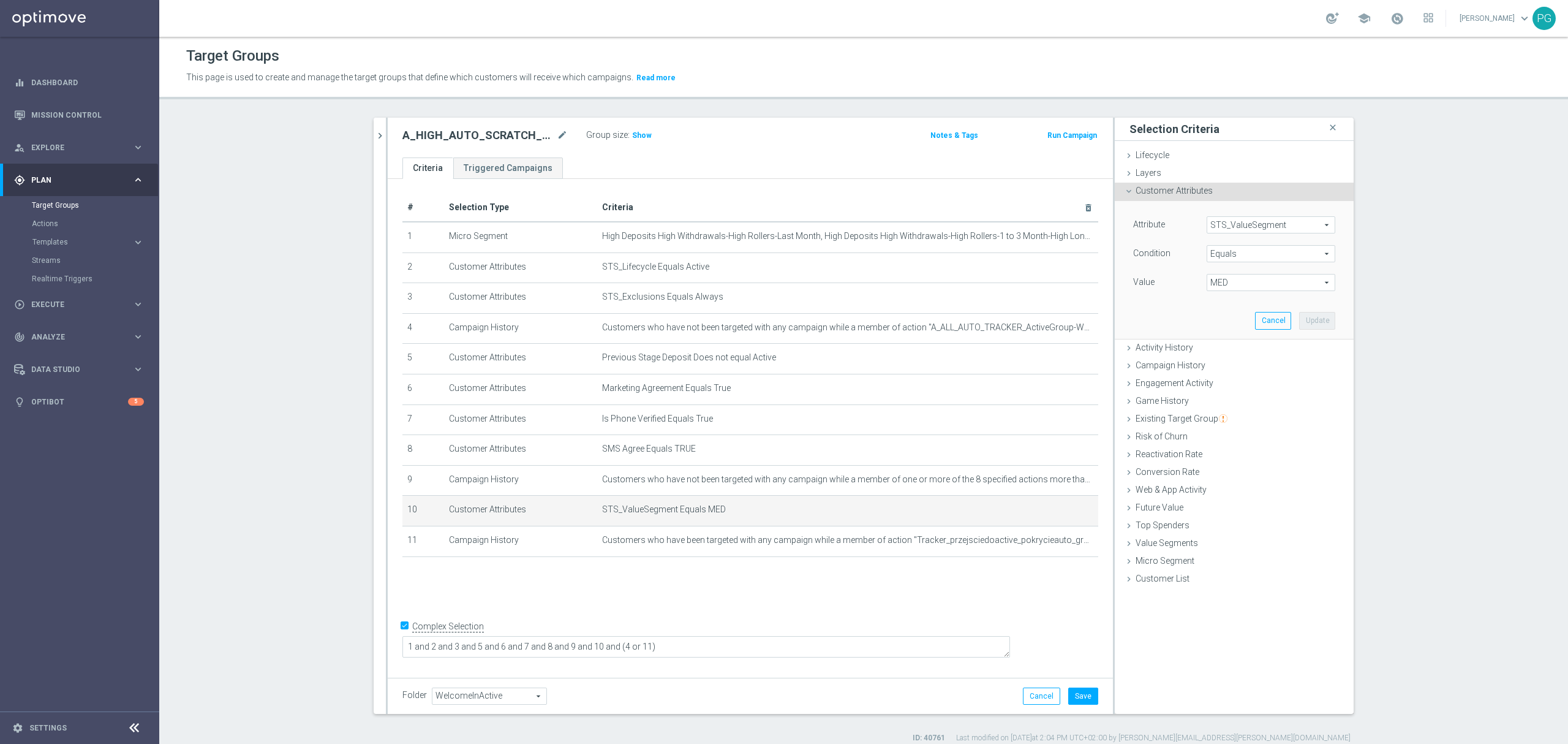
click at [1222, 285] on span "MED" at bounding box center [1271, 282] width 127 height 16
click at [1221, 302] on span "HIGH" at bounding box center [1271, 301] width 116 height 10
type input "HIGH"
click at [1299, 324] on button "Update" at bounding box center [1317, 321] width 36 height 17
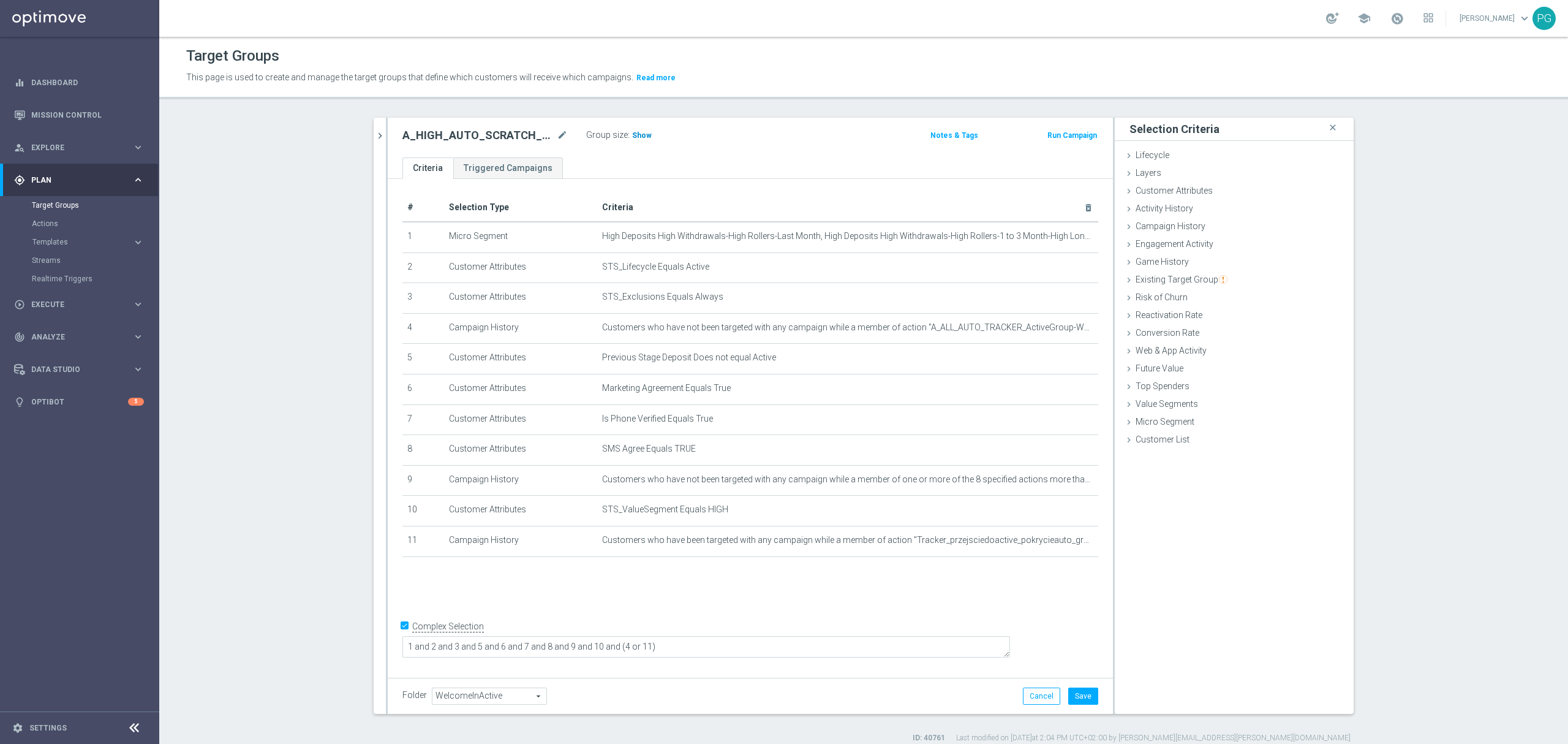
click at [638, 132] on span "Show" at bounding box center [642, 136] width 20 height 9
click at [1076, 699] on button "Save" at bounding box center [1083, 696] width 30 height 17
click at [374, 130] on icon "chevron_right" at bounding box center [380, 136] width 12 height 12
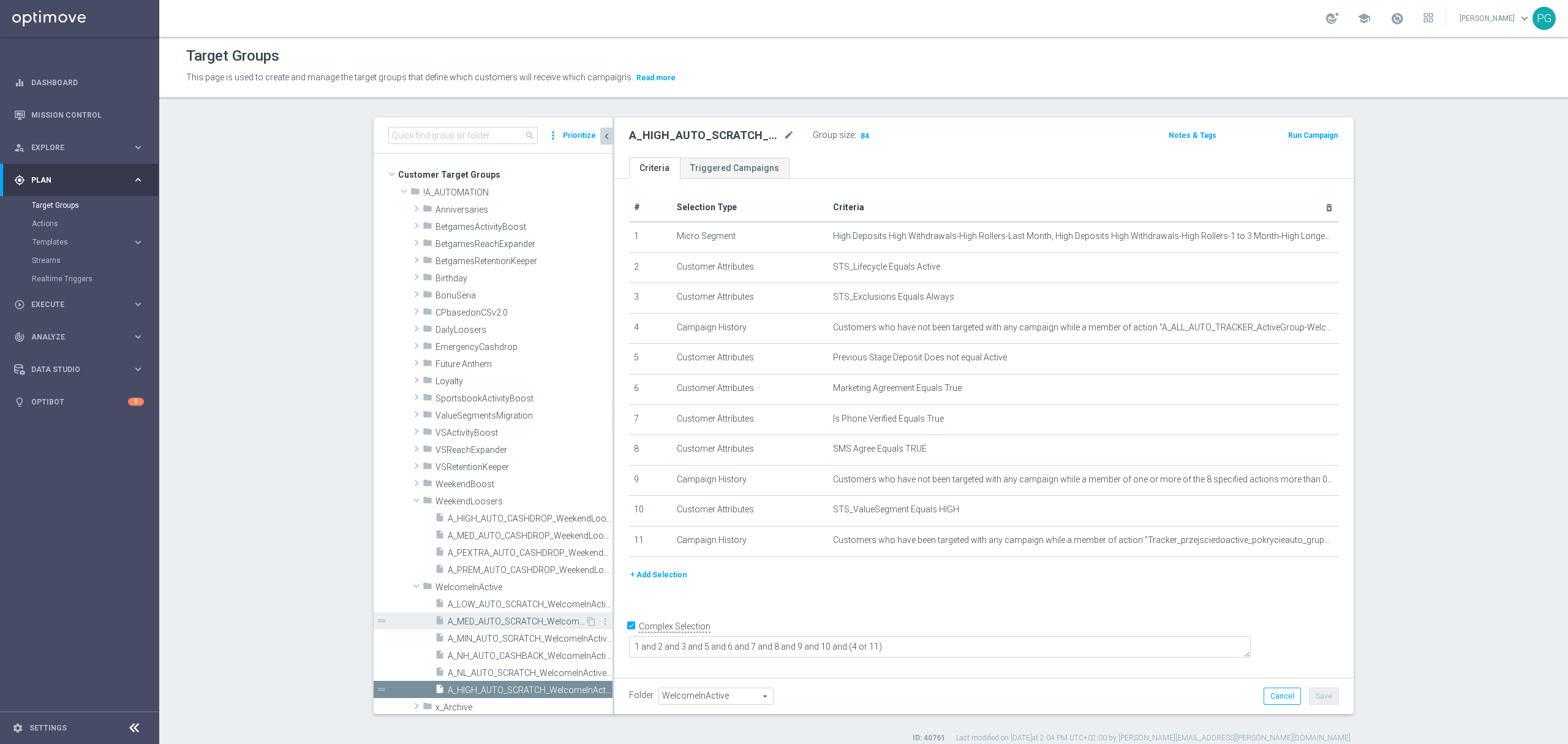
click at [501, 625] on span "A_MED_AUTO_SCRATCH_WelcomeInActive_15PLN_46d" at bounding box center [516, 621] width 137 height 11
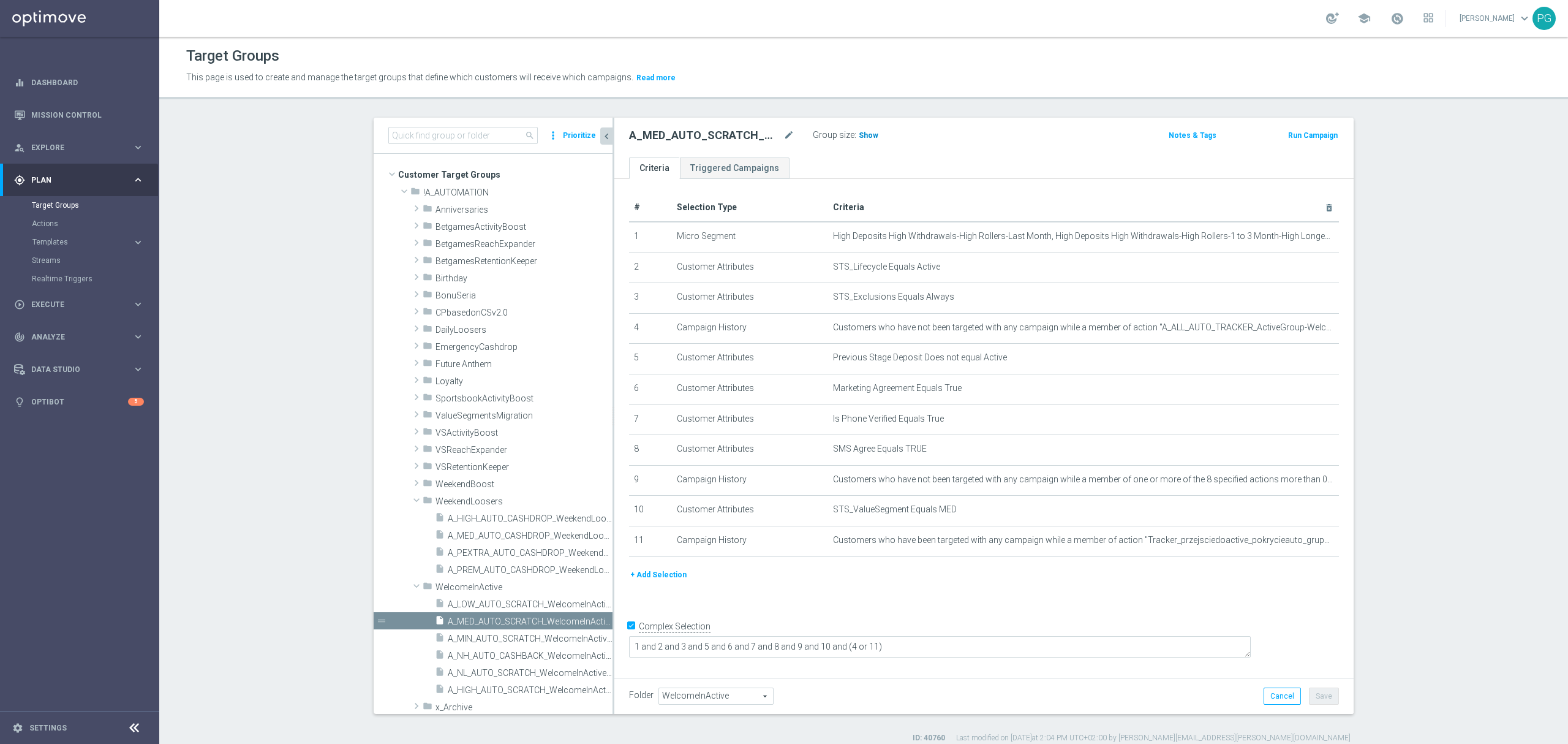
click at [858, 136] on h3 "Show" at bounding box center [869, 136] width 22 height 14
click at [459, 606] on span "A_LOW_AUTO_SCRATCH_WelcomeInActive_5PLN_46d" at bounding box center [516, 604] width 137 height 11
click at [868, 133] on span "Show" at bounding box center [869, 136] width 20 height 9
click at [512, 623] on span "A_MED_AUTO_SCRATCH_WelcomeInActive_15PLN_46d" at bounding box center [516, 621] width 137 height 11
click at [586, 621] on icon "content_copy" at bounding box center [591, 621] width 10 height 10
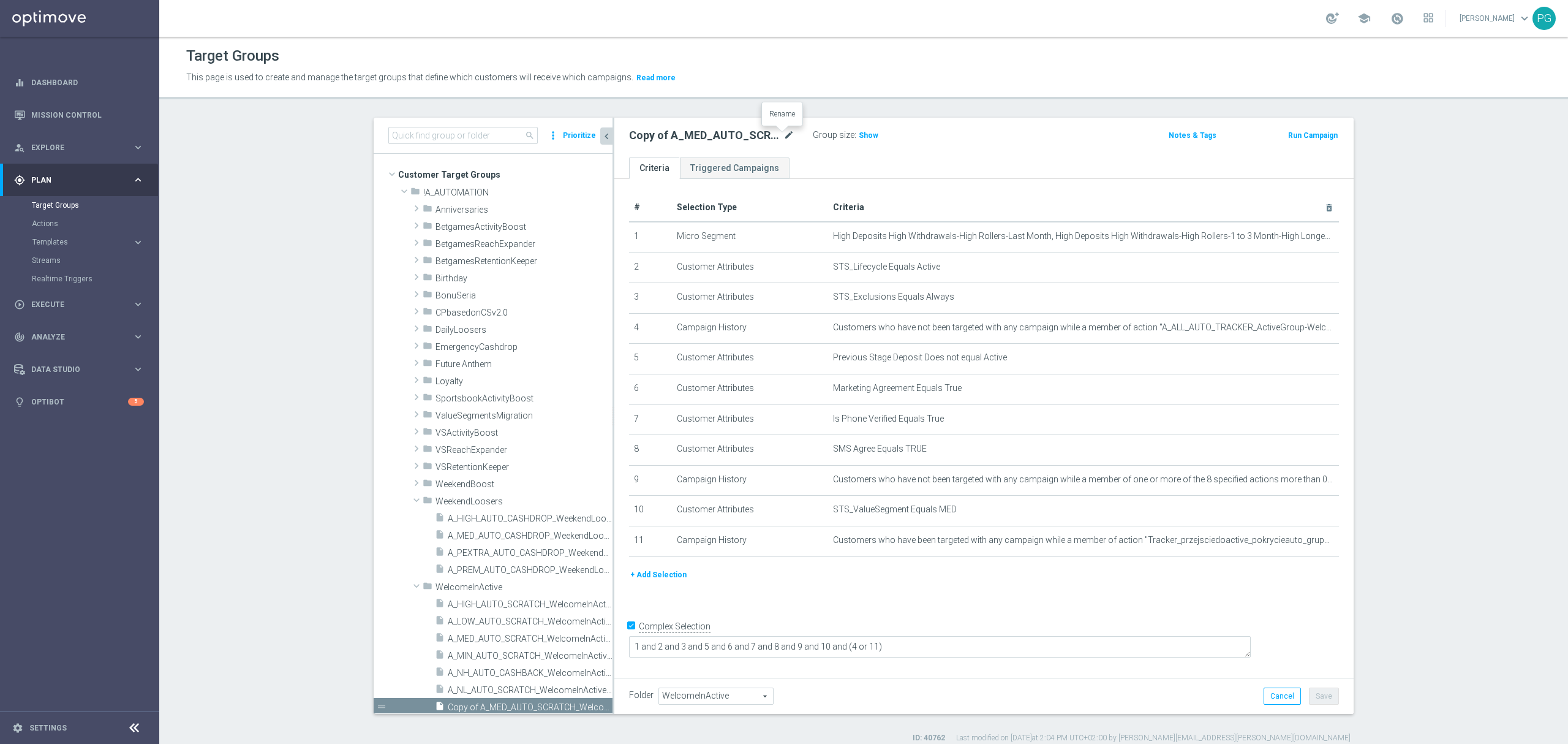
click at [785, 137] on icon "mode_edit" at bounding box center [789, 136] width 11 height 15
type input "A_PREM_AUTO_SCRATCH_WelcomeInActive_200PLN_46d"
click at [1294, 514] on icon "mode_edit" at bounding box center [1299, 510] width 10 height 10
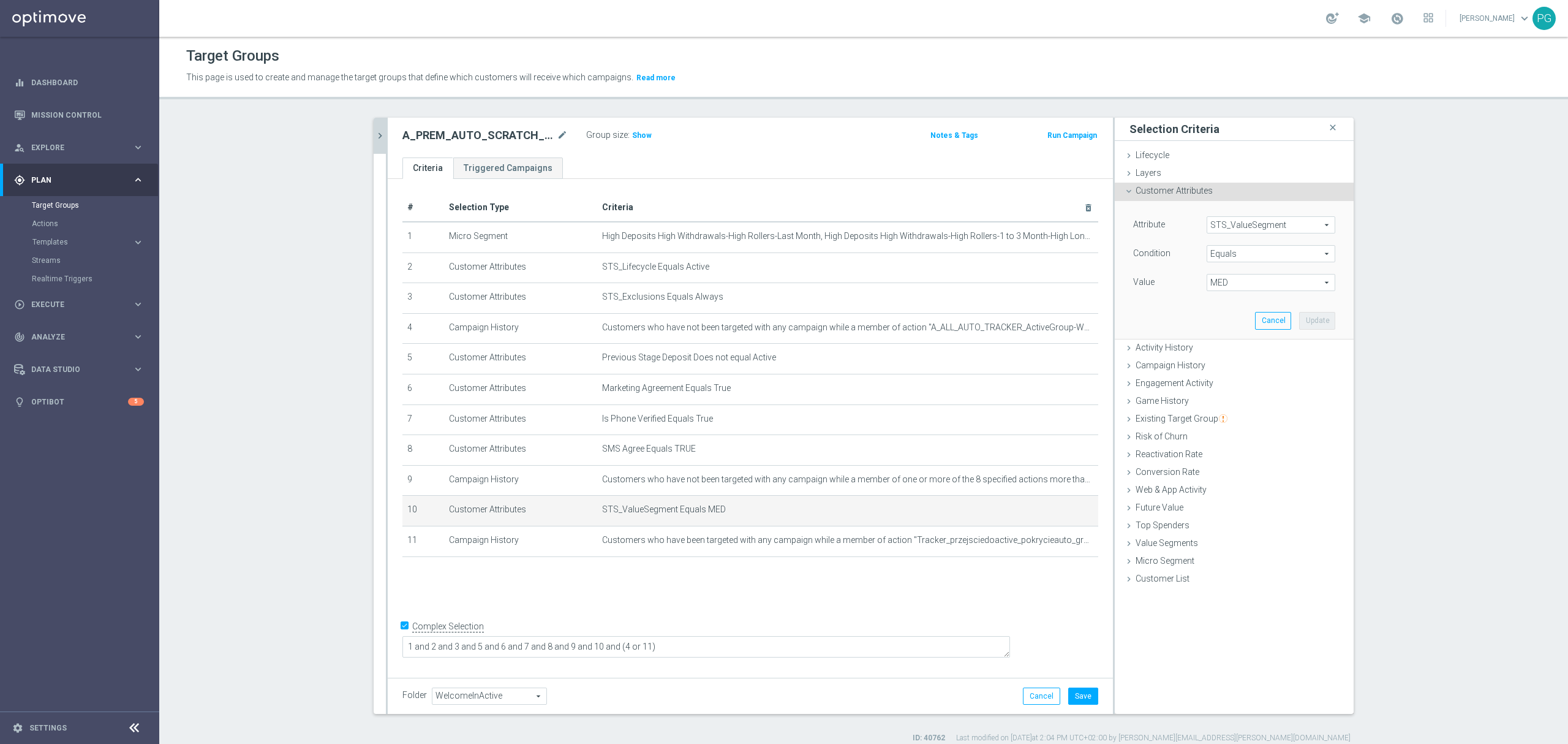
click at [1216, 278] on span "MED" at bounding box center [1271, 282] width 127 height 16
click at [1228, 428] on span "PREM" at bounding box center [1271, 428] width 116 height 10
type input "PREM"
click at [1299, 322] on button "Update" at bounding box center [1317, 321] width 36 height 17
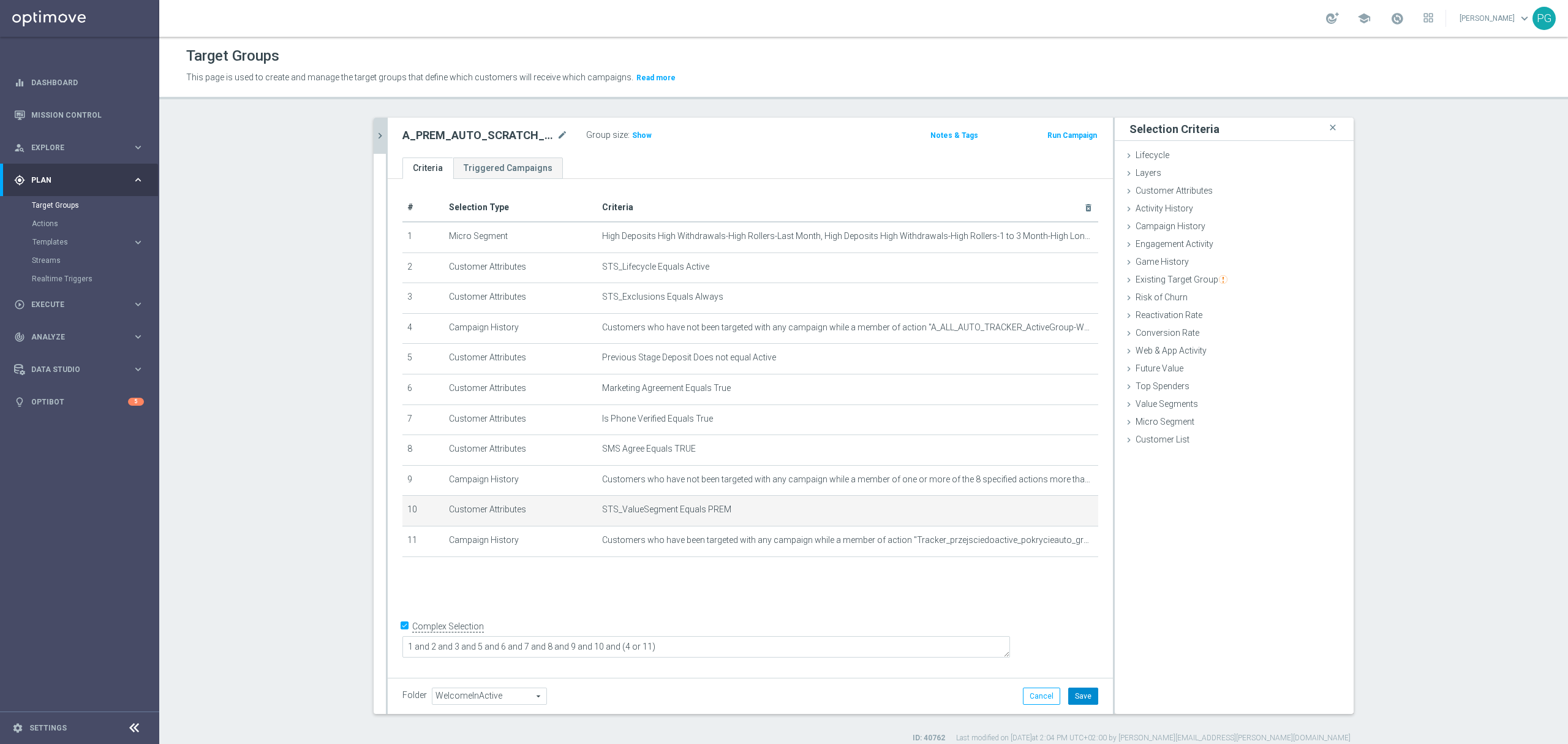
click at [1074, 699] on button "Save" at bounding box center [1083, 696] width 30 height 17
click at [374, 136] on icon "chevron_right" at bounding box center [380, 136] width 12 height 12
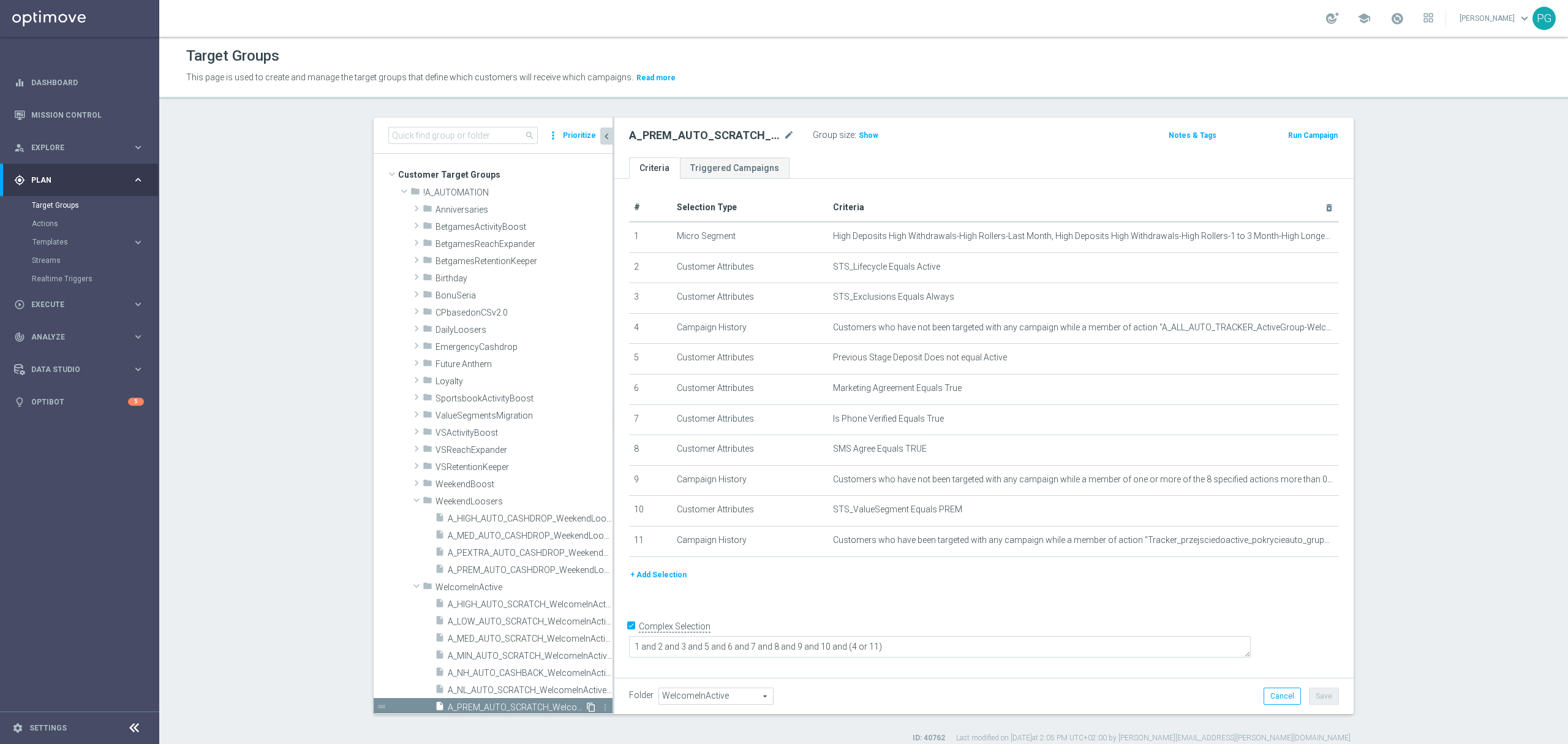
click at [586, 706] on icon "content_copy" at bounding box center [591, 707] width 10 height 10
click at [785, 138] on icon "mode_edit" at bounding box center [789, 136] width 11 height 15
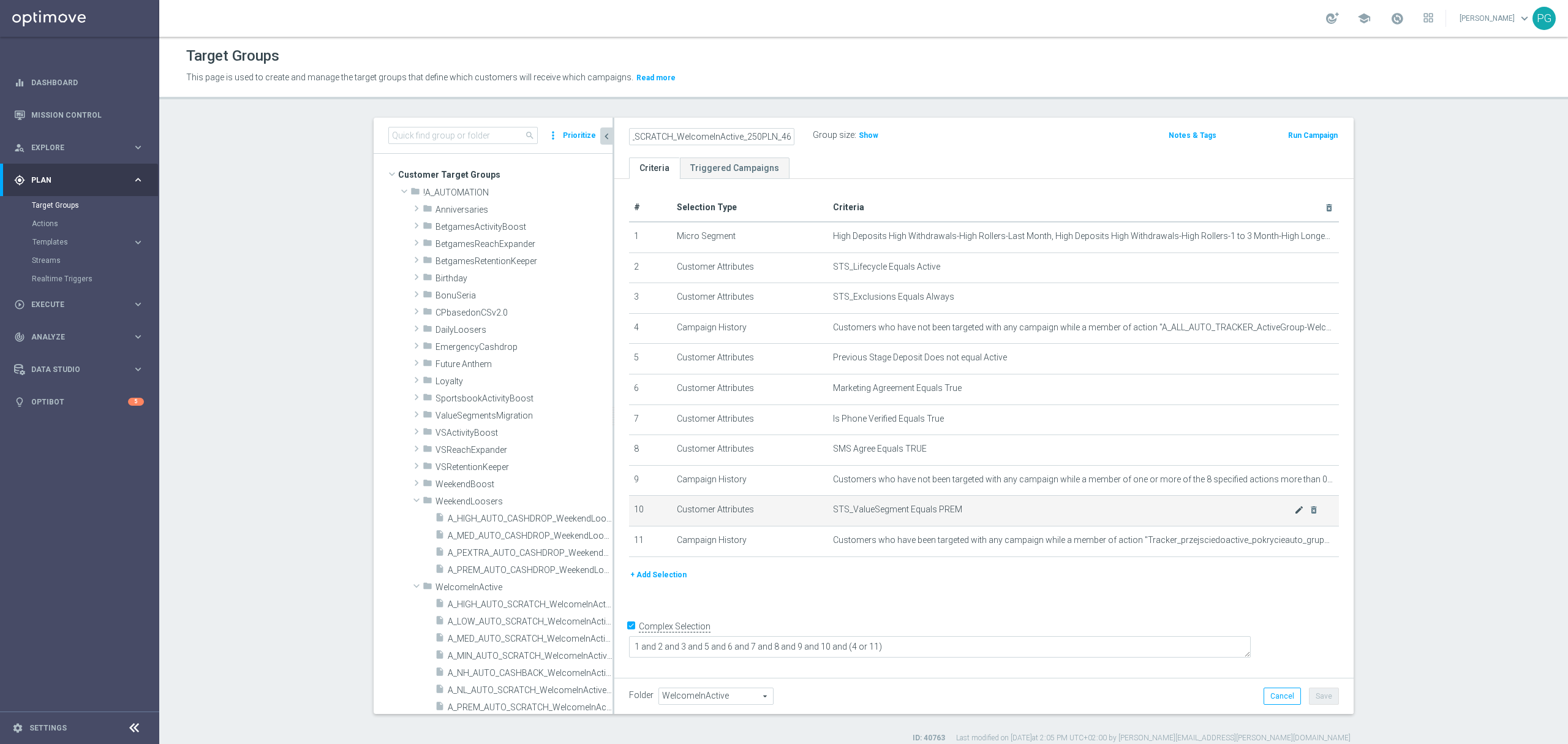
type input "A_PEXTRA_AUTO_SCRATCH_WelcomeInActive_250PLN_46d"
click at [1294, 514] on icon "mode_edit" at bounding box center [1299, 510] width 10 height 10
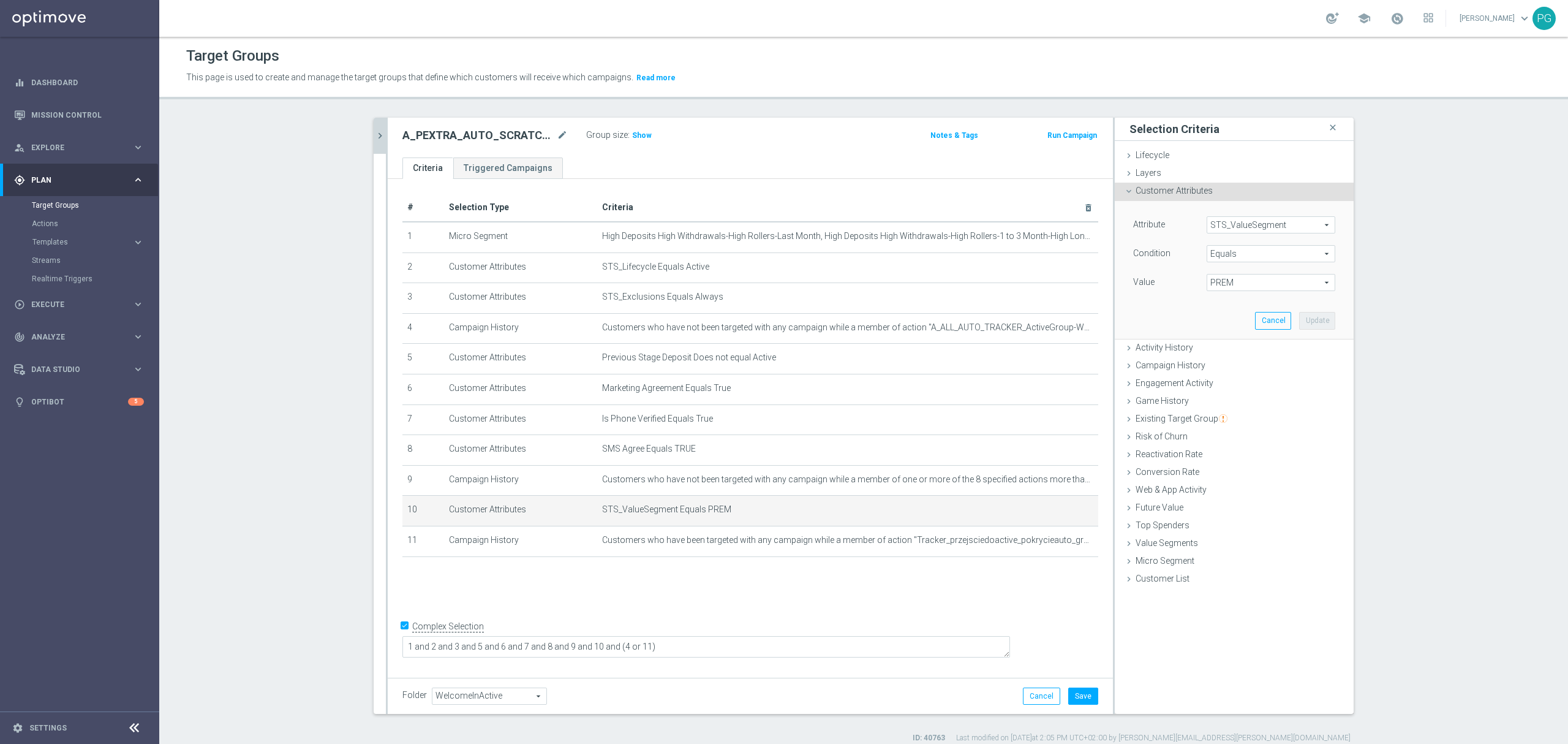
click at [1241, 268] on div "Attribute STS_ValueSegment STS_ValueSegment arrow_drop_down search Condition Eq…" at bounding box center [1234, 254] width 202 height 77
click at [1223, 282] on span "PREM" at bounding box center [1271, 282] width 127 height 16
click at [1222, 412] on span "PEXTRA" at bounding box center [1271, 412] width 116 height 10
type input "PEXTRA"
click at [1299, 319] on button "Update" at bounding box center [1317, 321] width 36 height 17
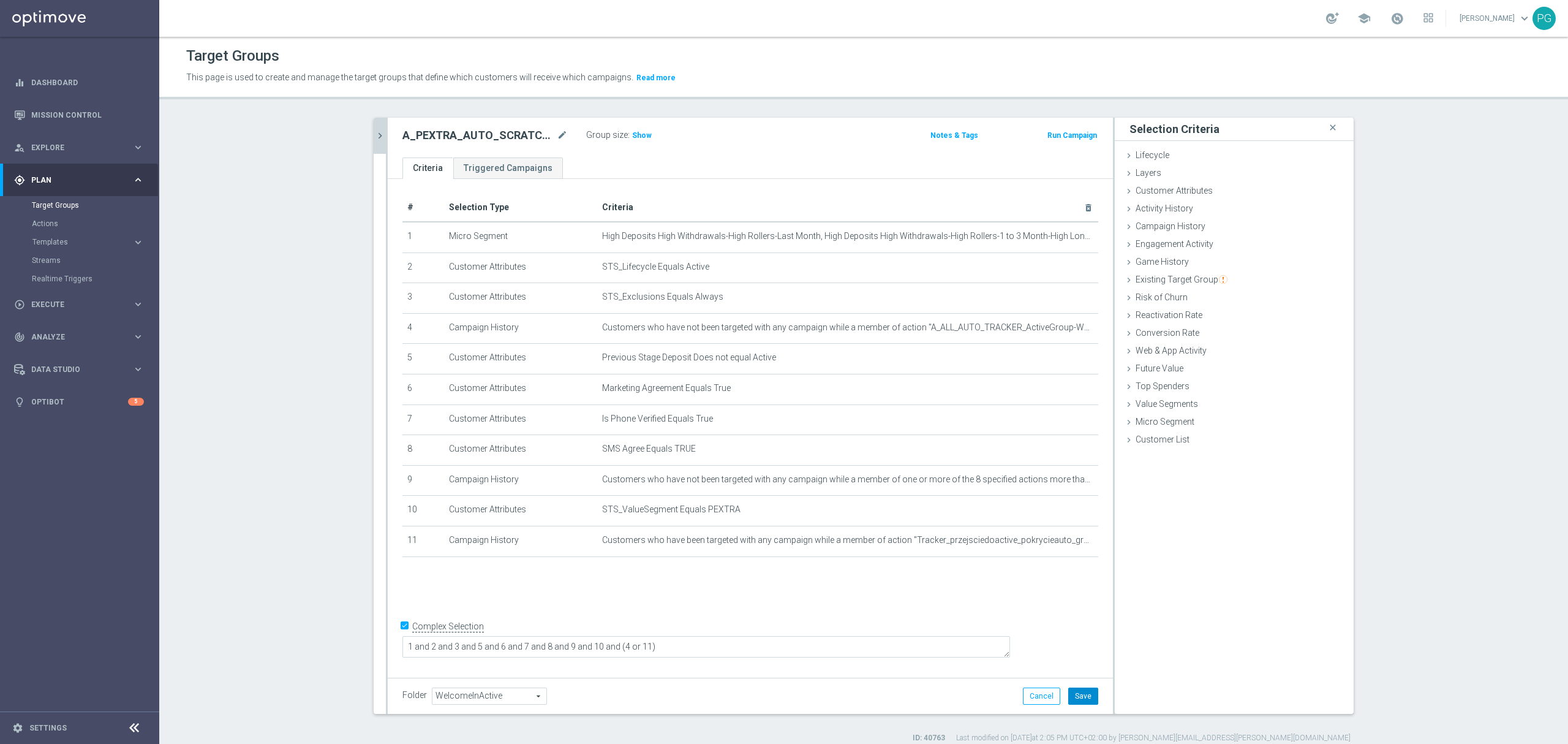
click at [1070, 696] on button "Save" at bounding box center [1083, 696] width 30 height 17
click at [632, 133] on span "Show" at bounding box center [642, 136] width 20 height 9
click at [77, 120] on link "Mission Control" at bounding box center [87, 115] width 113 height 32
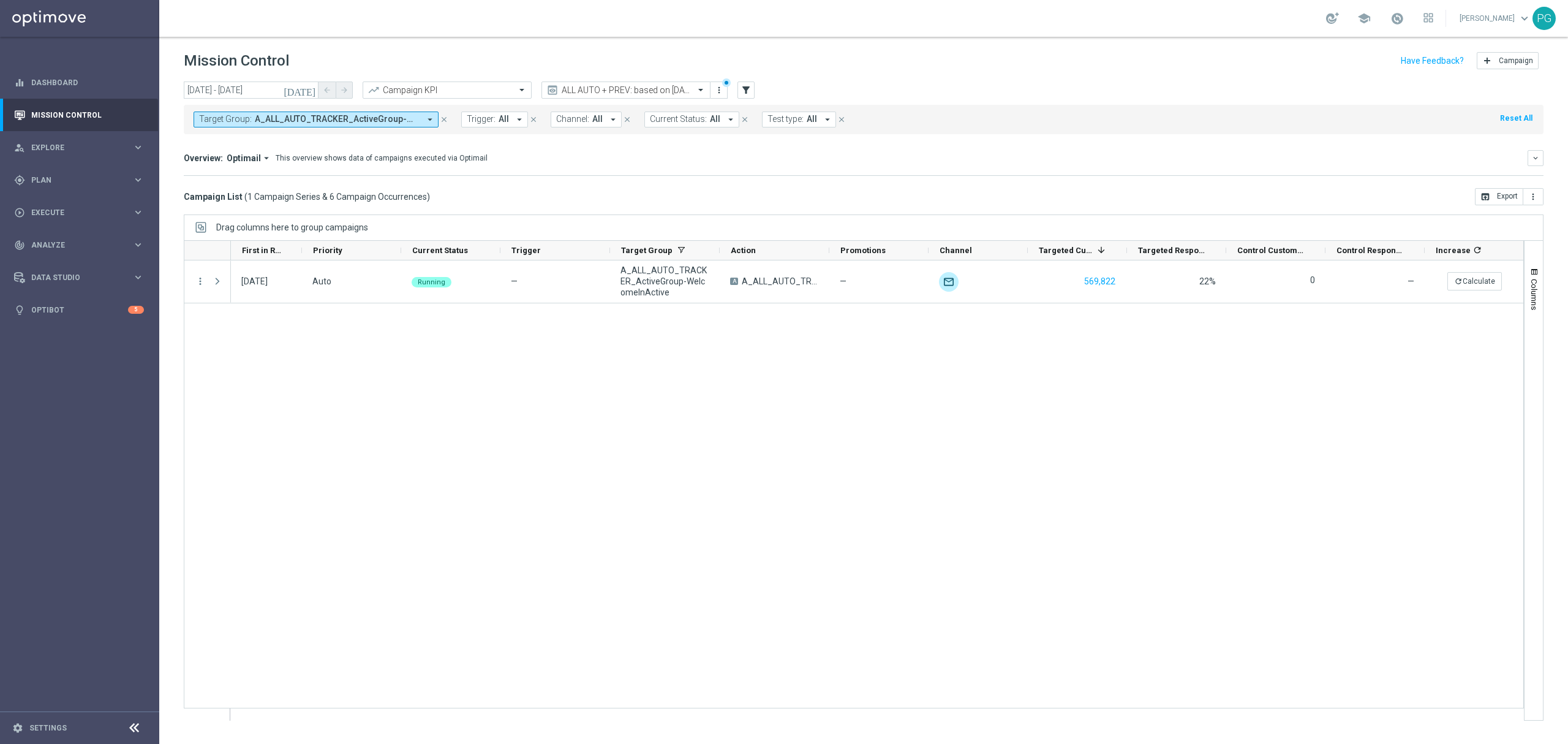
click at [304, 128] on div "Target Group: A_ALL_AUTO_TRACKER_ActiveGroup-WelcomeInActive, A_NH_AUTO_CASHBAC…" at bounding box center [863, 119] width 1359 height 30
click at [301, 125] on button "Target Group: A_ALL_AUTO_TRACKER_ActiveGroup-WelcomeInActive, A_NH_AUTO_CASHBAC…" at bounding box center [316, 119] width 245 height 16
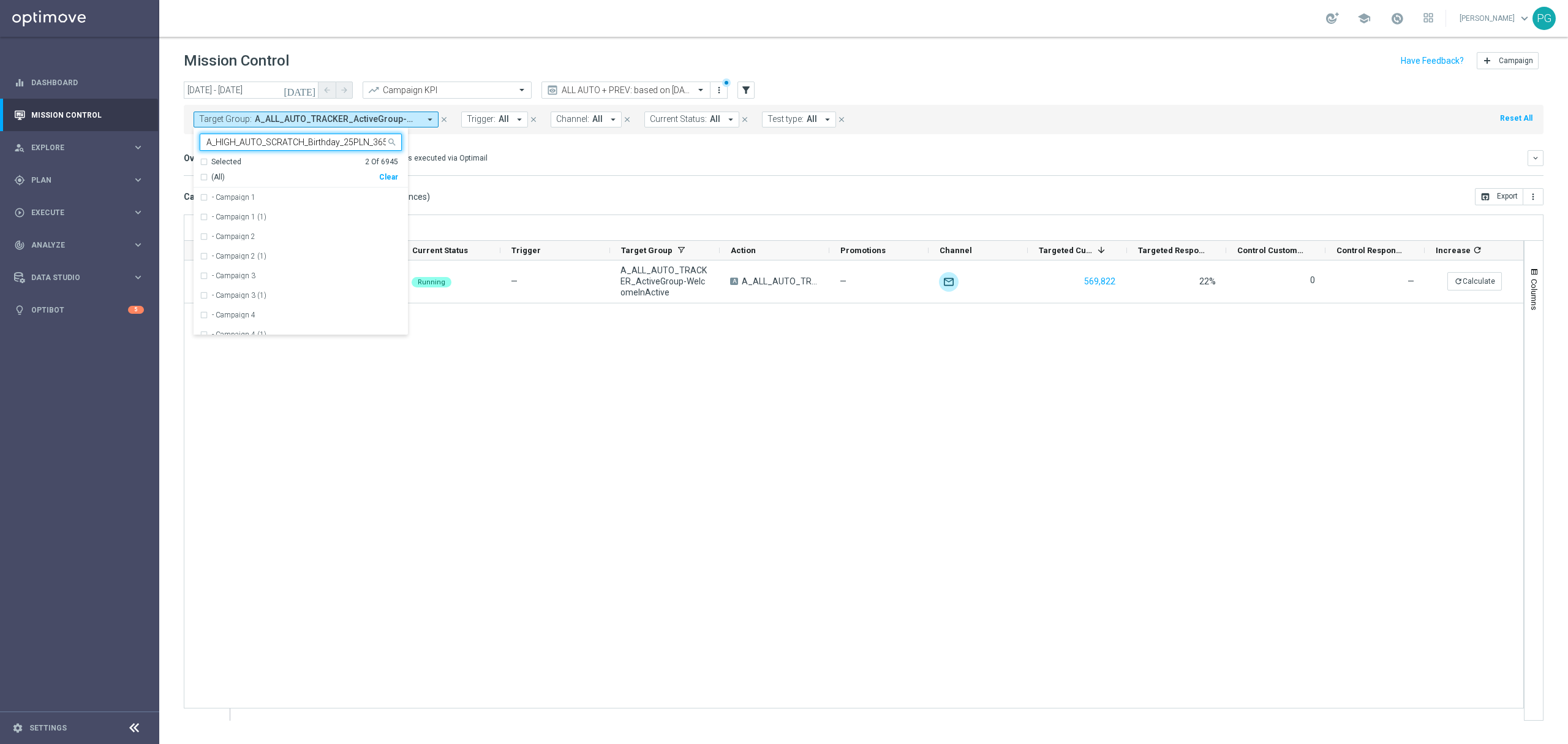
scroll to position [0, 5]
click at [236, 182] on span "(All Search Results)" at bounding box center [244, 177] width 67 height 11
type input "A_HIGH_AUTO_SCRATCH_Birthday_25PLN_365d"
drag, startPoint x: 233, startPoint y: 149, endPoint x: 196, endPoint y: 149, distance: 37.0
click at [196, 149] on ng-select "Selected 2 of 6945 A_HIGH_AUTO_SCRATCH_Birthday_25PLN_365d Selected 2 Of 6945 (…" at bounding box center [301, 169] width 214 height 71
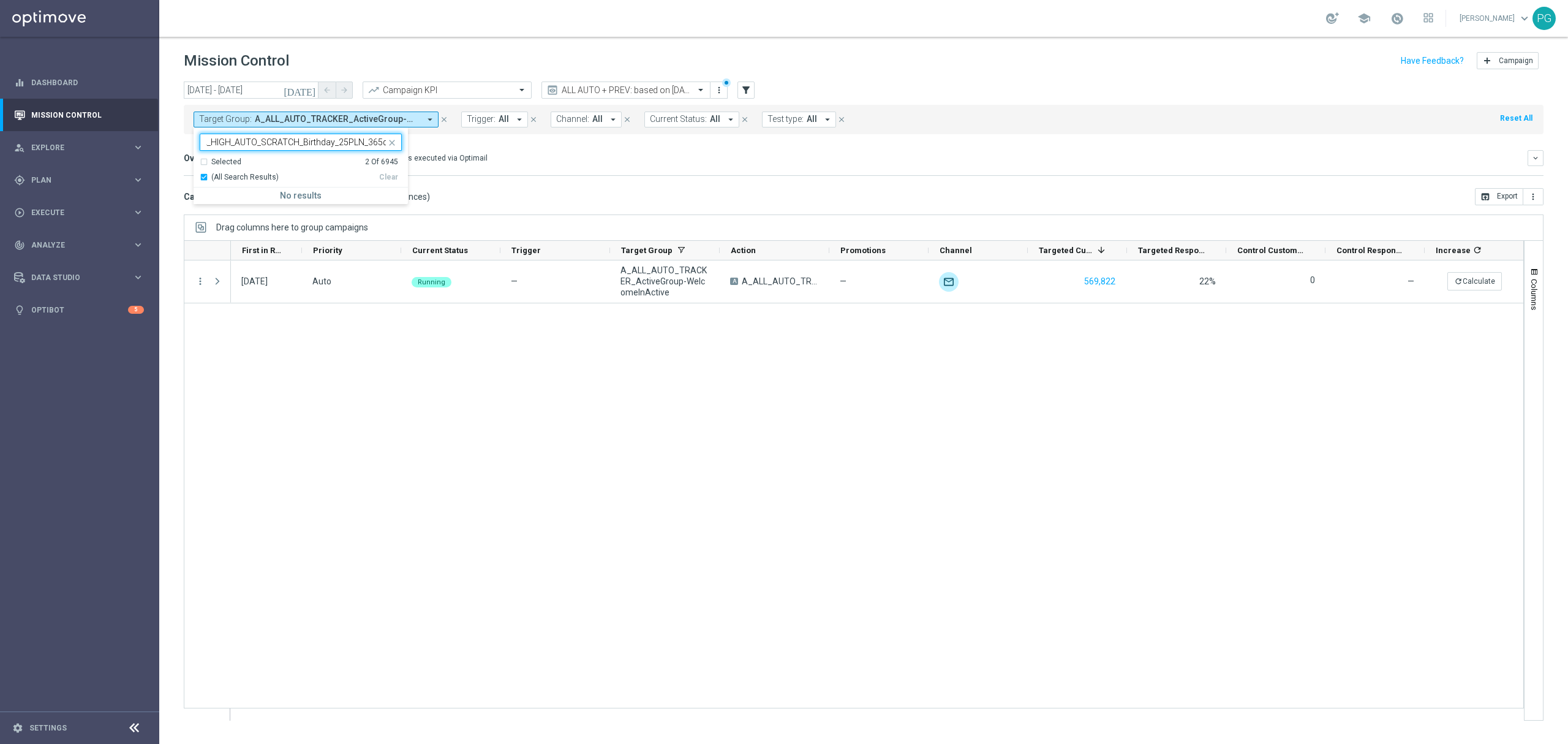
click at [444, 120] on icon "close" at bounding box center [444, 119] width 9 height 9
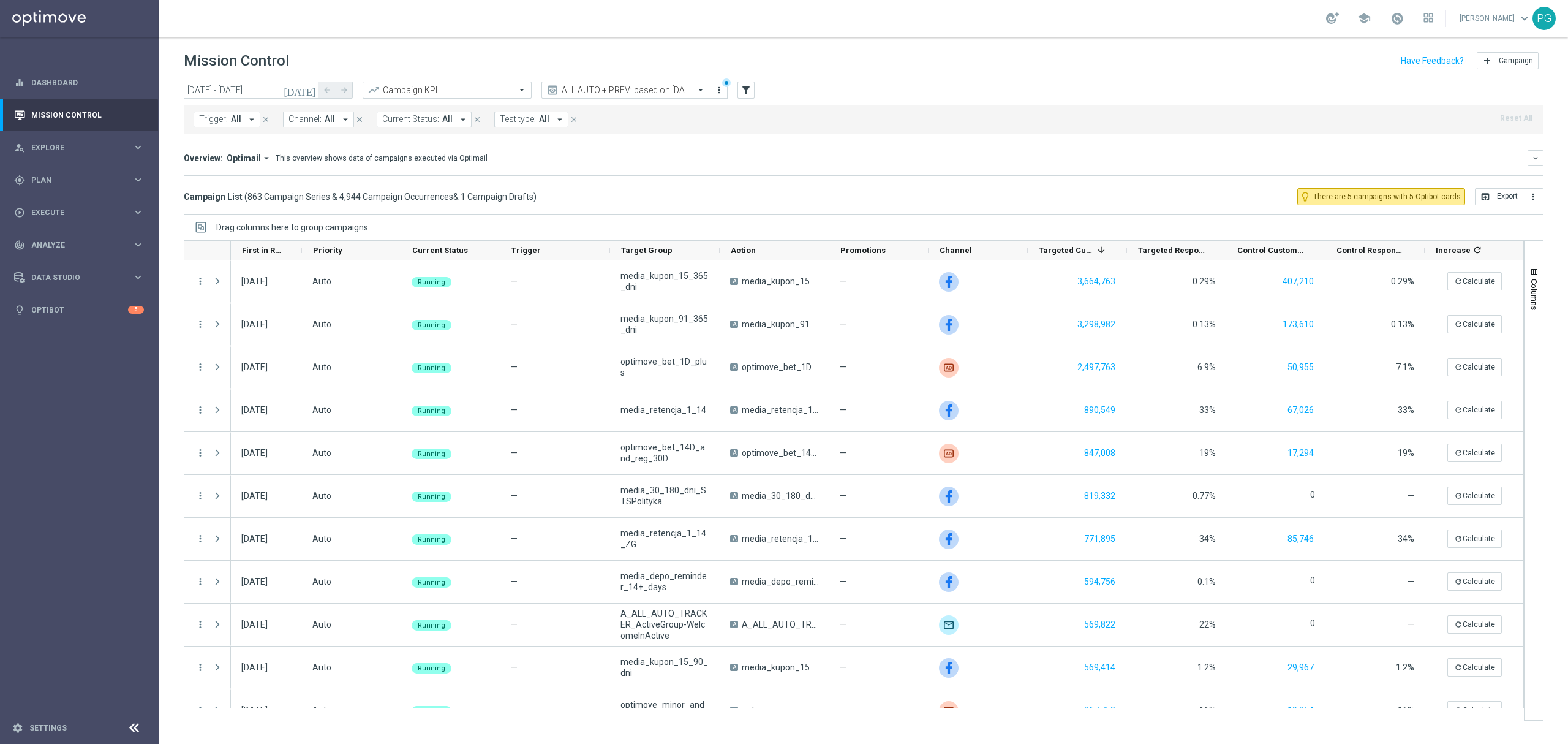
click at [336, 123] on button "Channel: All arrow_drop_down" at bounding box center [318, 119] width 71 height 16
click at [744, 82] on button "filter_alt" at bounding box center [746, 90] width 17 height 17
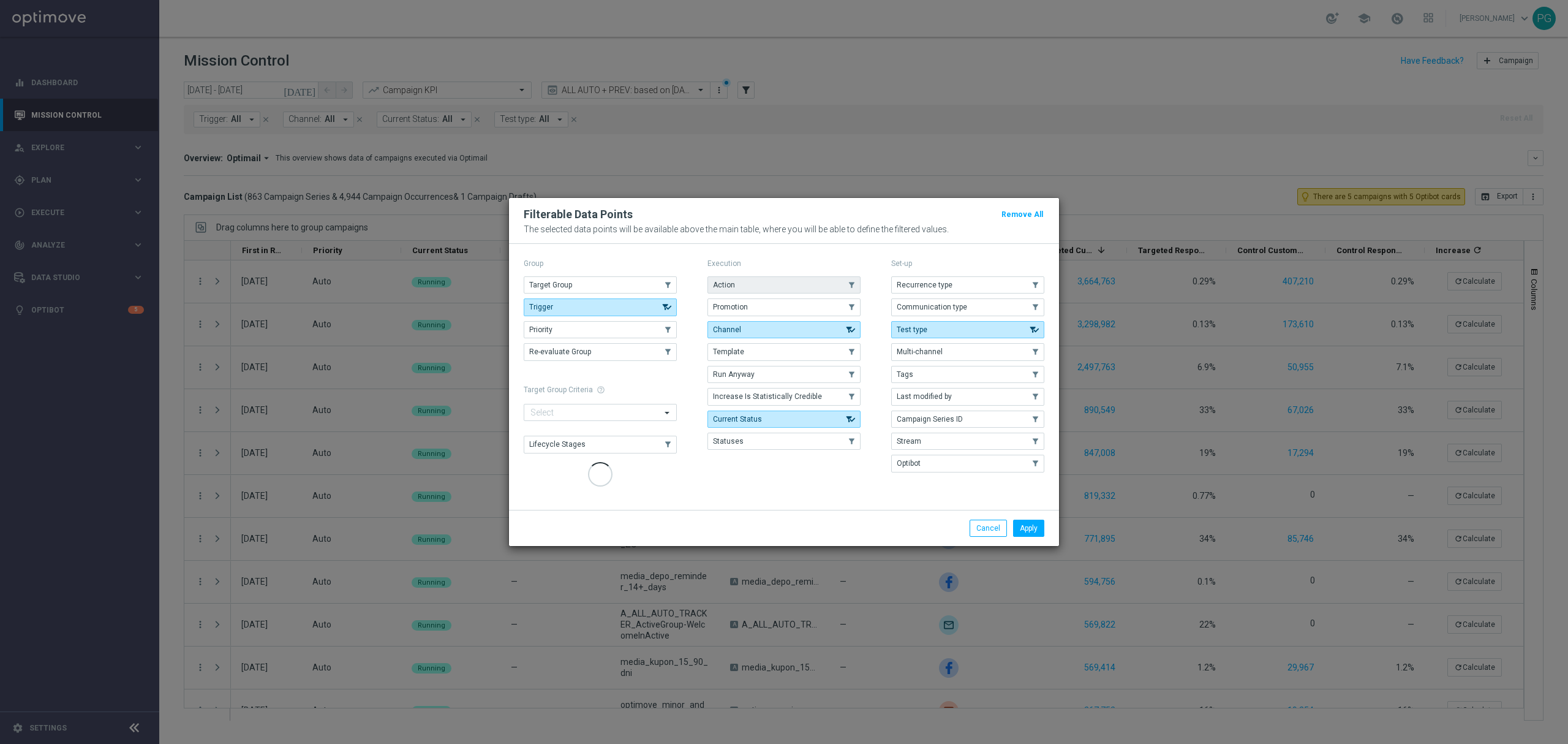
click at [759, 288] on button "Action" at bounding box center [783, 285] width 153 height 17
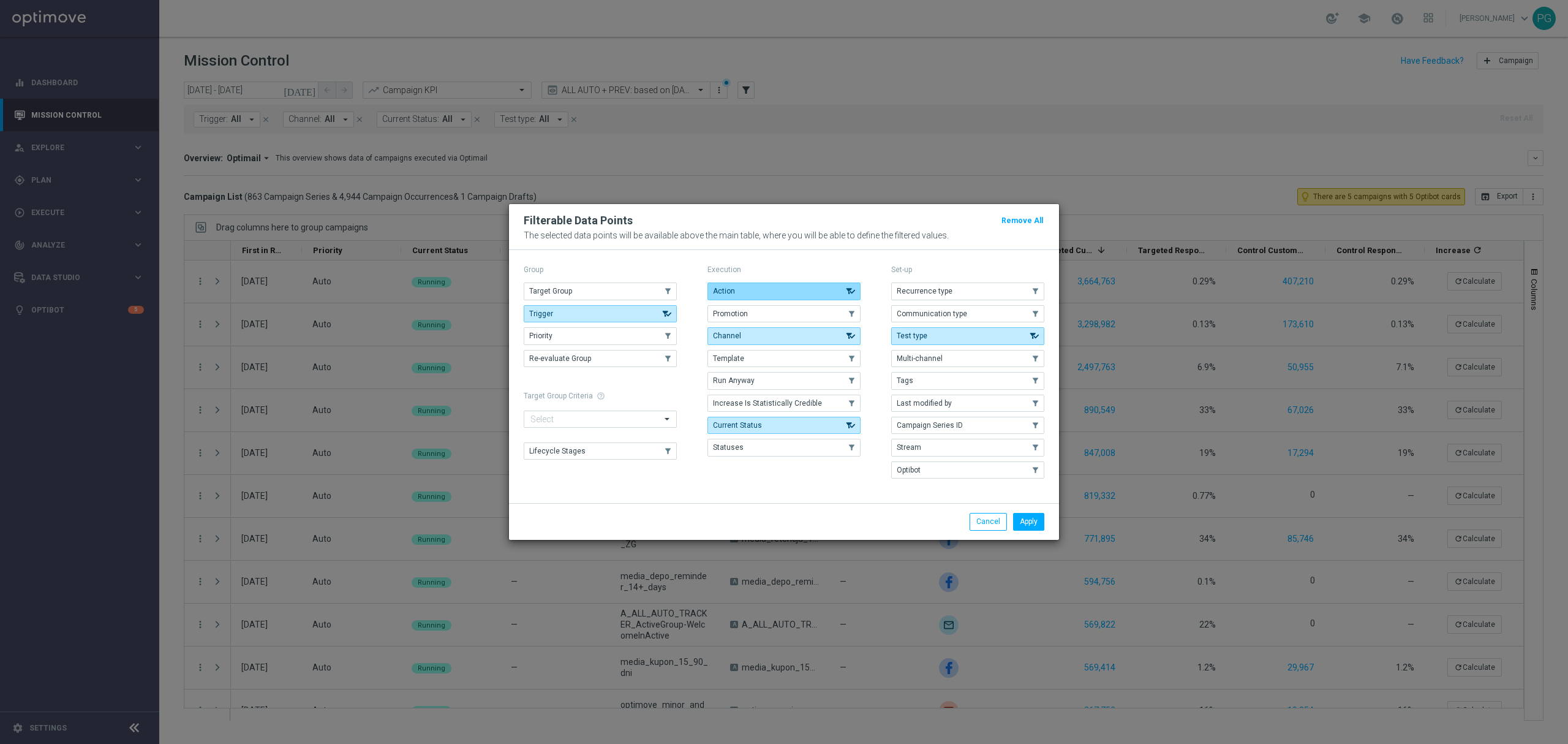
click at [768, 288] on button "Action" at bounding box center [783, 291] width 153 height 17
click at [1035, 524] on button "Apply" at bounding box center [1028, 521] width 31 height 17
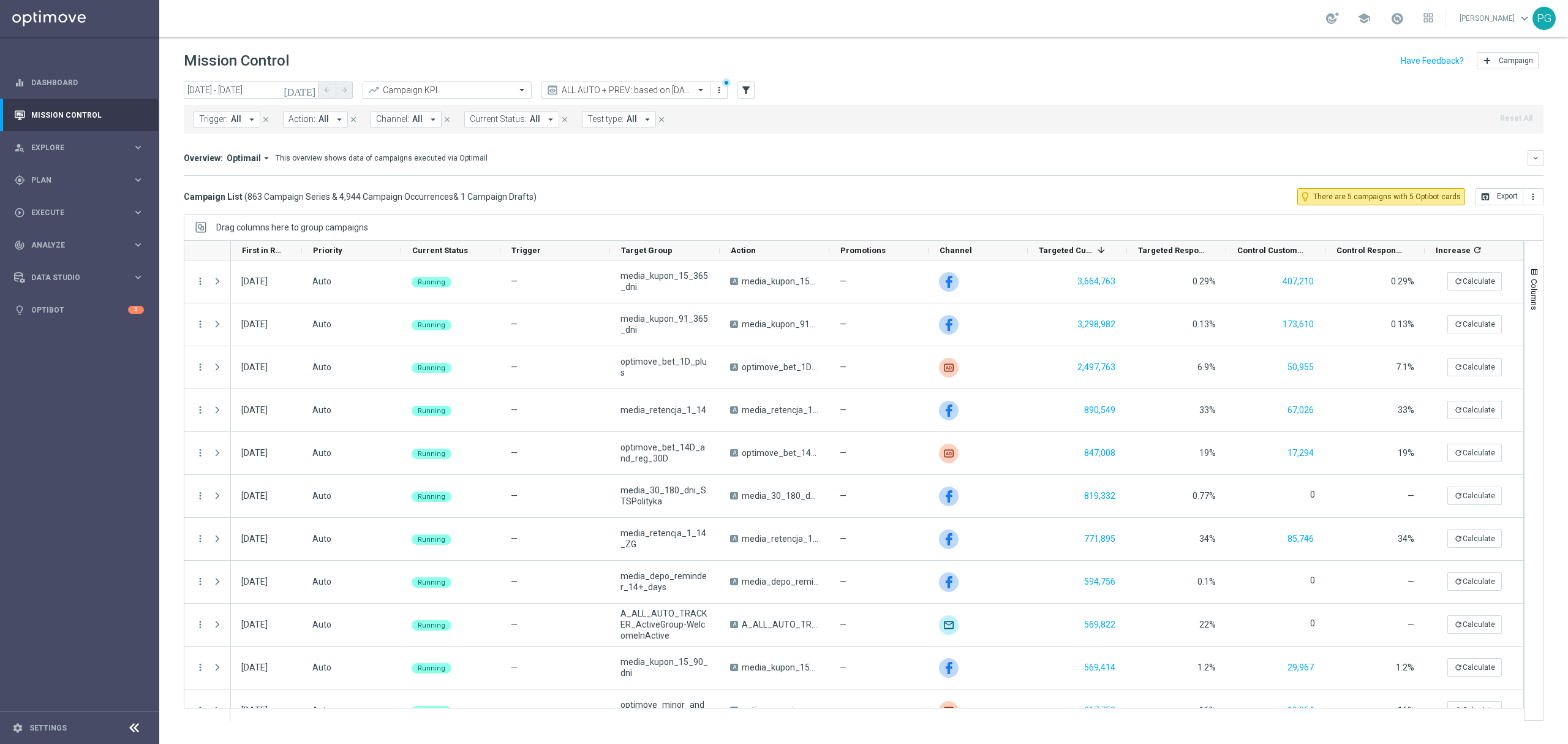
click at [330, 126] on button "Action: All arrow_drop_down" at bounding box center [315, 119] width 65 height 16
click at [335, 179] on span "(All Search Results)" at bounding box center [334, 177] width 67 height 11
drag, startPoint x: 348, startPoint y: 145, endPoint x: 317, endPoint y: 146, distance: 31.0
click at [317, 146] on input "H_AUTO_SCRATCH_Birthday_25PLN_365d" at bounding box center [386, 142] width 179 height 11
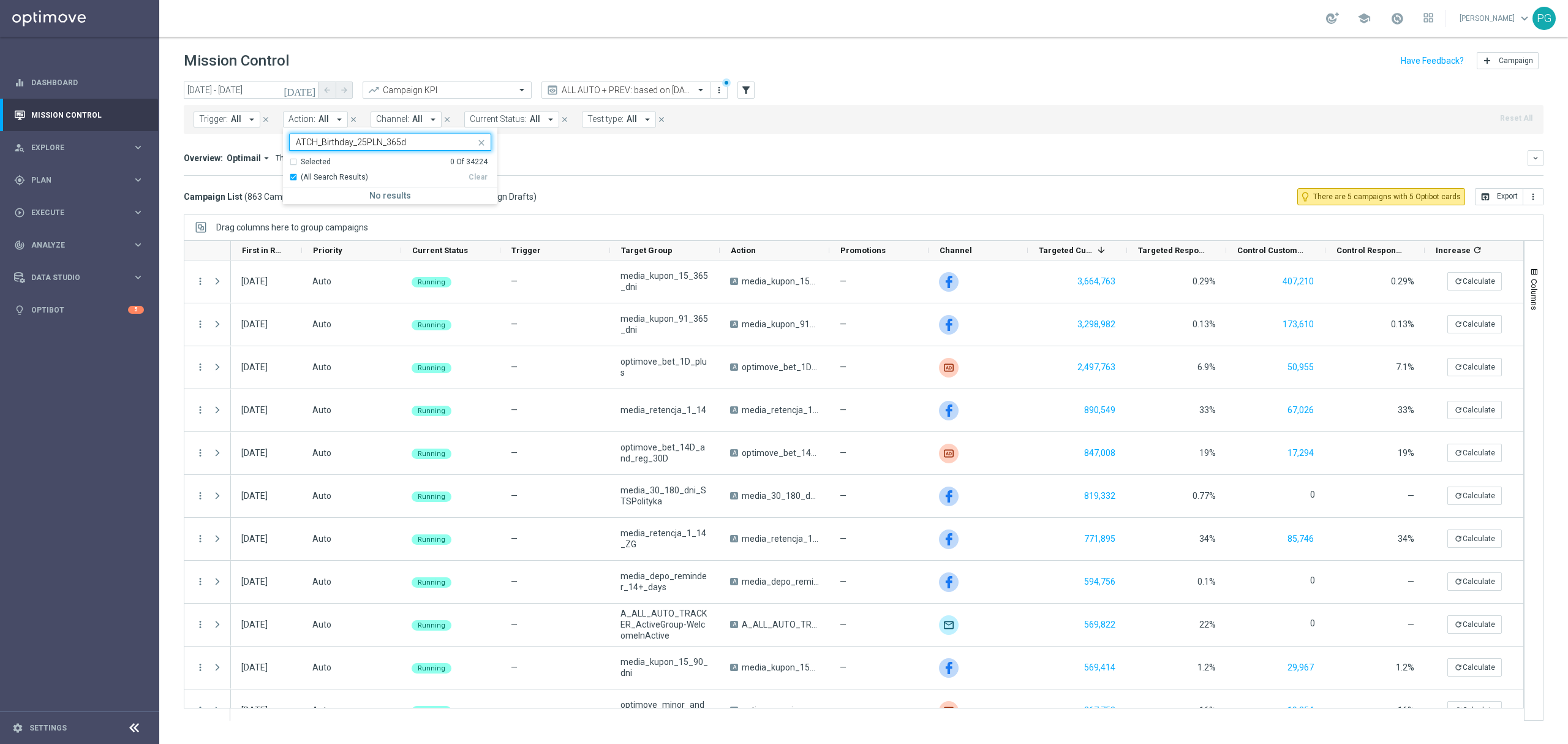
click at [415, 141] on input "ATCH_Birthday_25PLN_365d" at bounding box center [386, 142] width 179 height 11
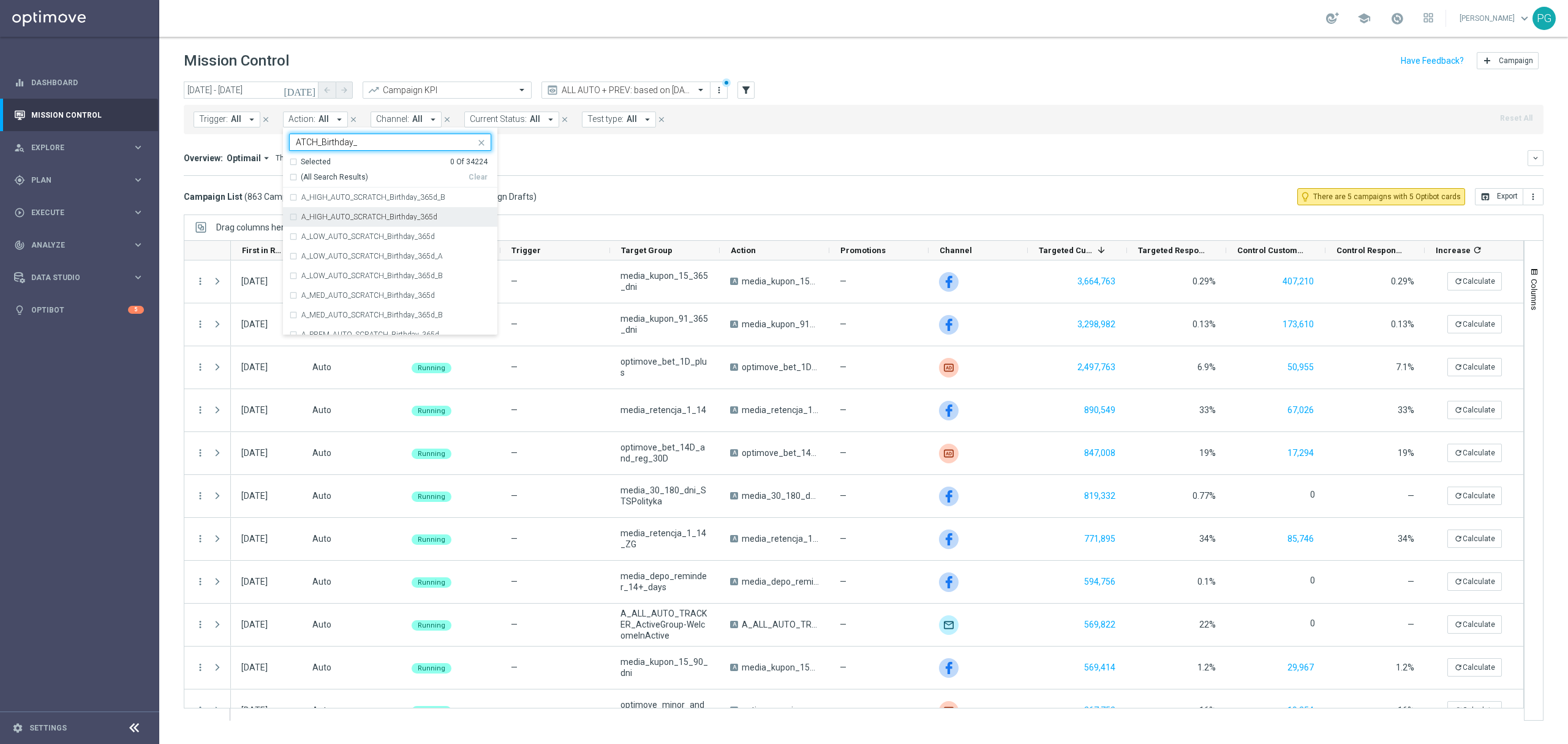
click at [335, 220] on label "A_HIGH_AUTO_SCRATCH_Birthday_365d" at bounding box center [369, 217] width 136 height 7
type input "ATCH_Birthday_"
click at [335, 206] on div "A_HIGH_AUTO_SCRATCH_Birthday_365d_B" at bounding box center [390, 197] width 202 height 20
click at [545, 145] on mini-dashboard "Overview: Optimail arrow_drop_down This overview shows data of campaigns execut…" at bounding box center [863, 161] width 1359 height 54
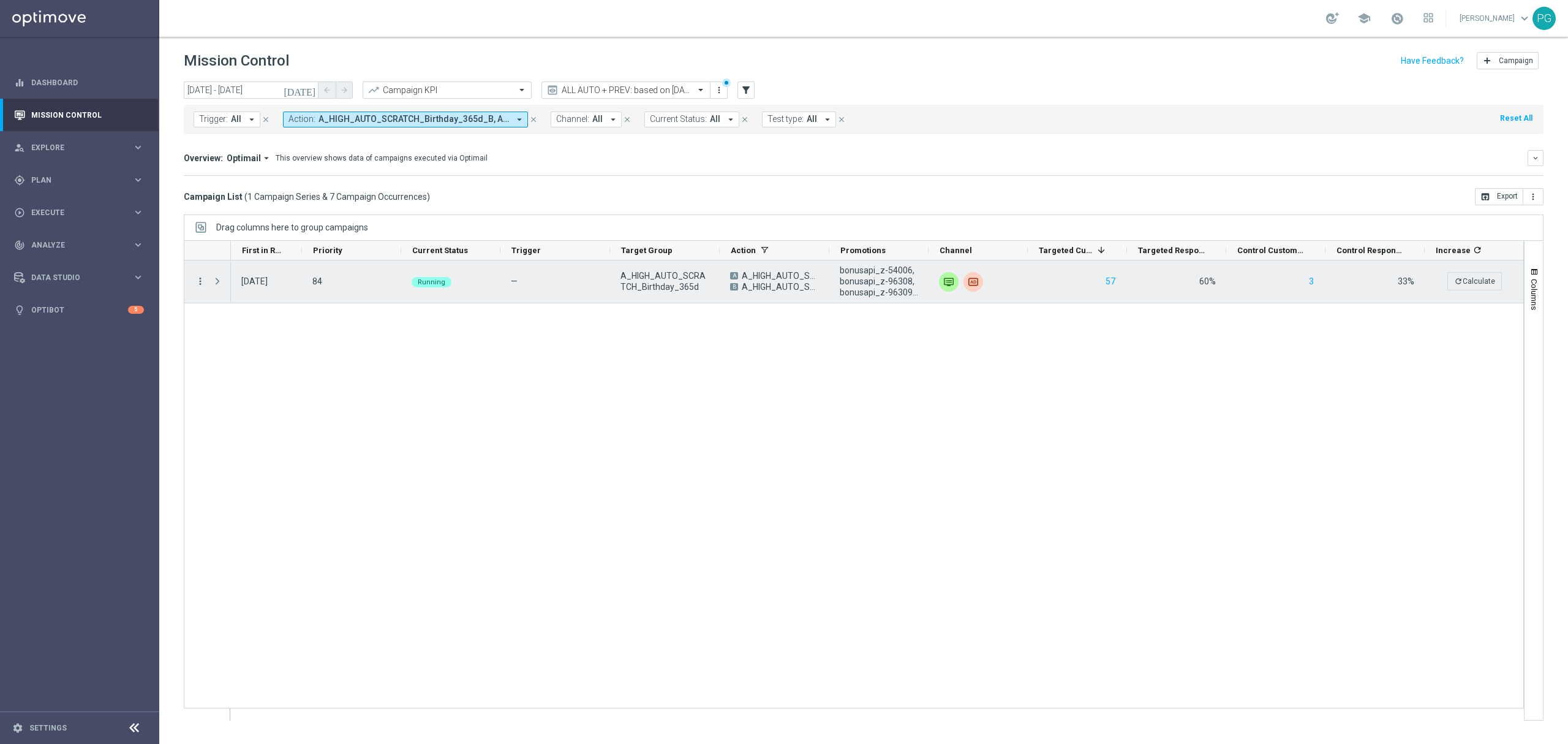
click at [195, 282] on icon "more_vert" at bounding box center [200, 281] width 11 height 11
click at [218, 287] on icon "list" at bounding box center [215, 290] width 9 height 9
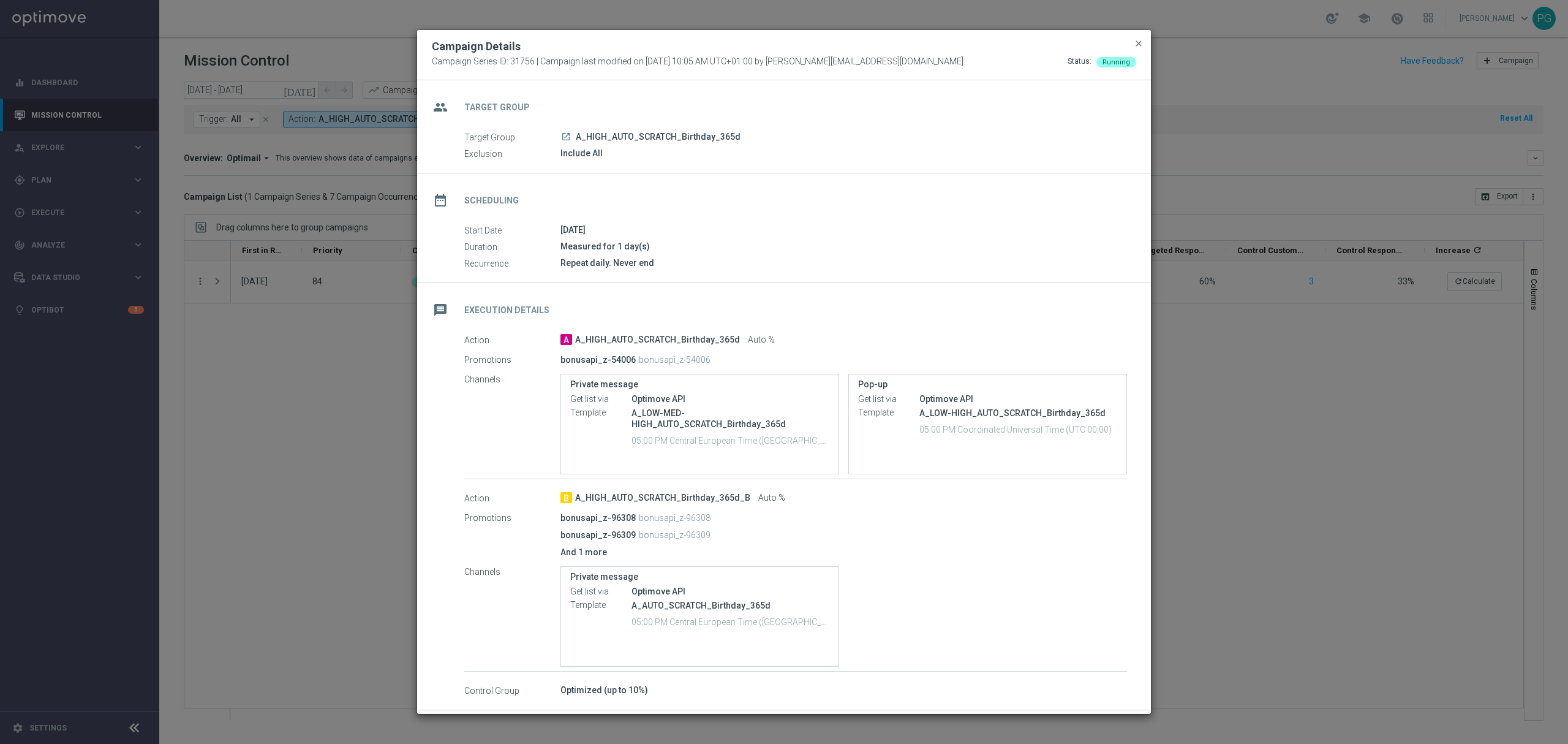
scroll to position [50, 0]
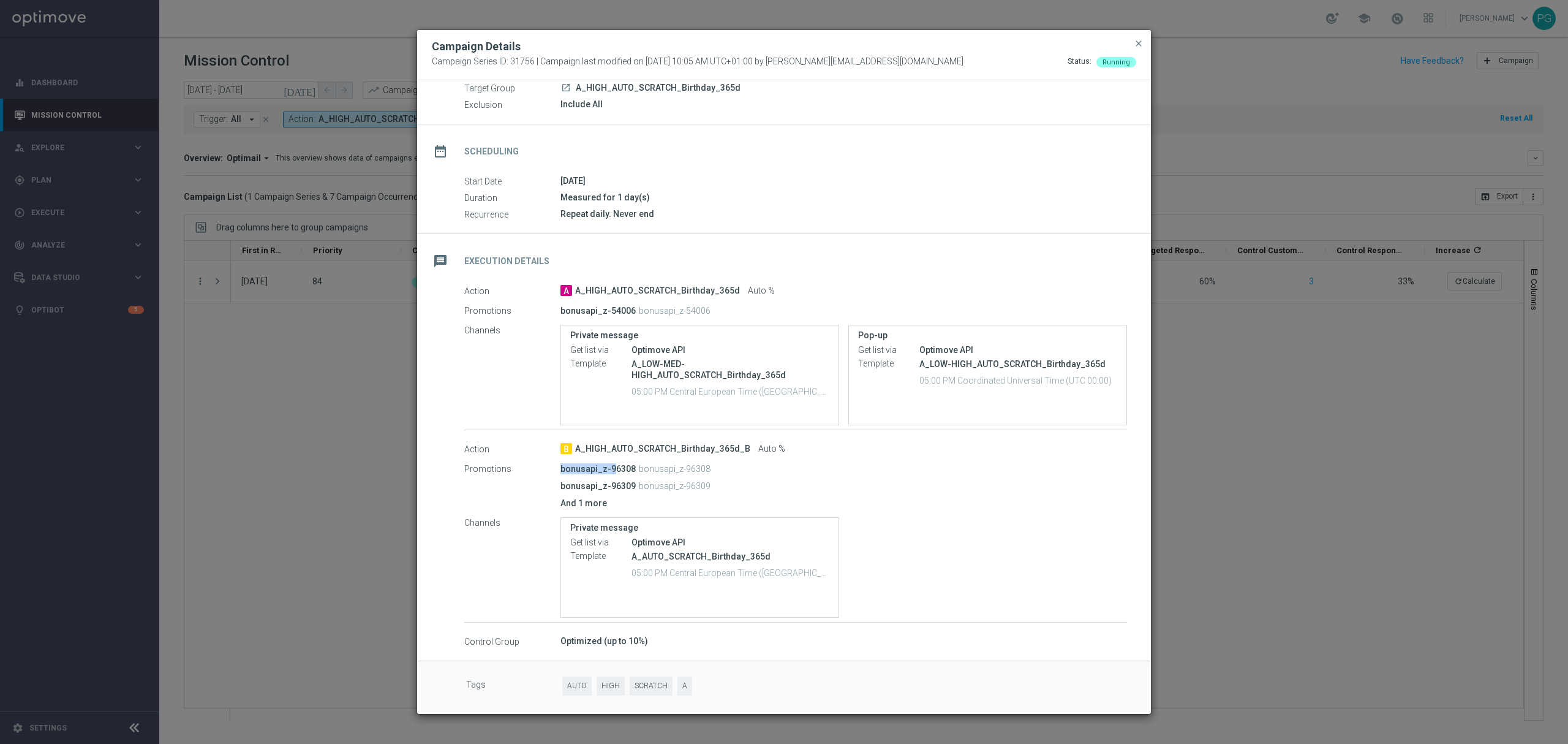
drag, startPoint x: 559, startPoint y: 472, endPoint x: 606, endPoint y: 467, distance: 47.3
click at [606, 467] on div "Promotions bonusapi_z-96308 bonusapi_z-96308 bonusapi_z-96309 bonusapi_z-96309 …" at bounding box center [795, 485] width 663 height 54
copy div "bonusapi_z-"
click at [317, 295] on modal-container "Campaign Details Campaign Series ID: 31756 | Campaign last modified on 2 Jan 20…" at bounding box center [784, 372] width 1568 height 744
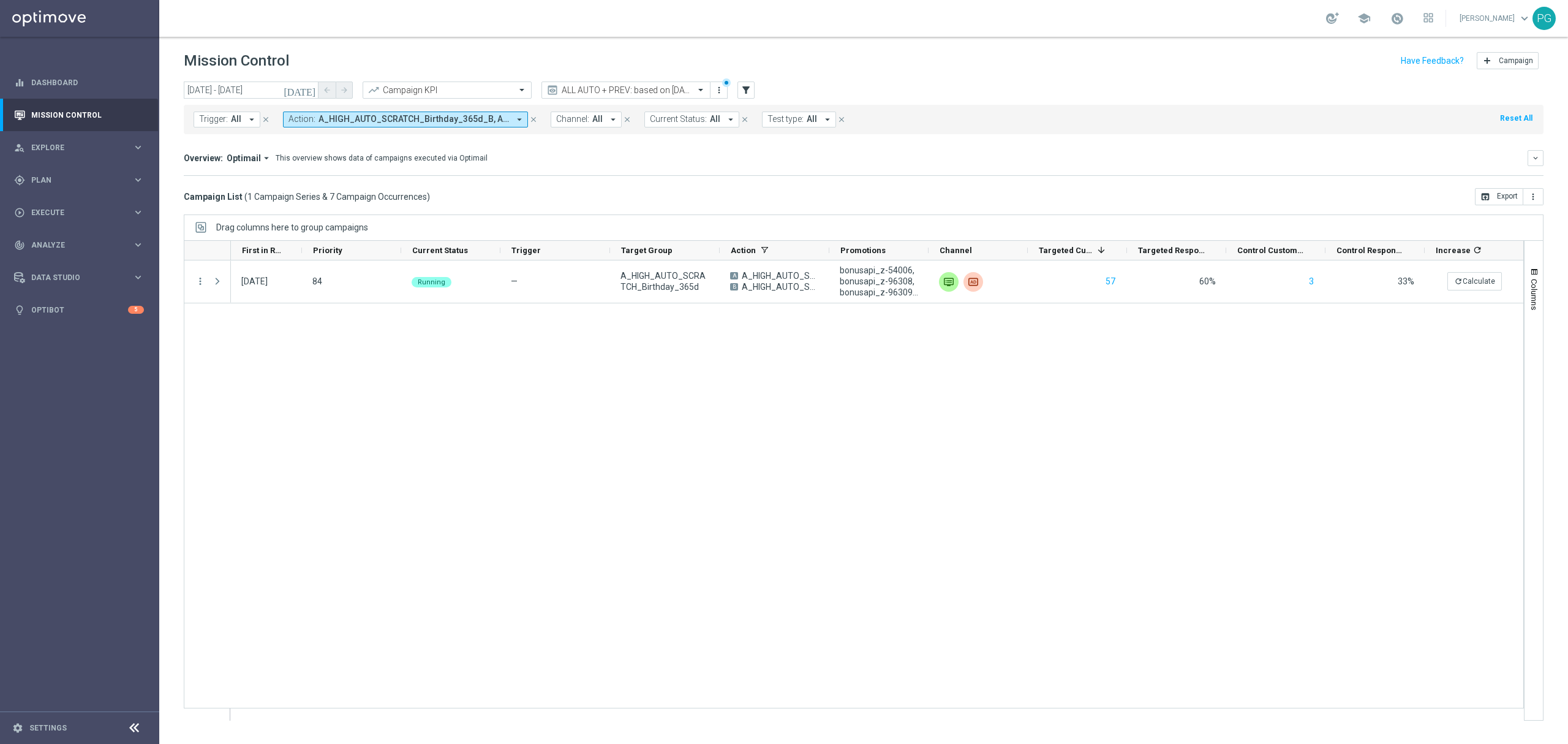
click at [420, 116] on span "A_HIGH_AUTO_SCRATCH_Birthday_365d_B, A_HIGH_AUTO_SCRATCH_Birthday_365d" at bounding box center [414, 119] width 191 height 11
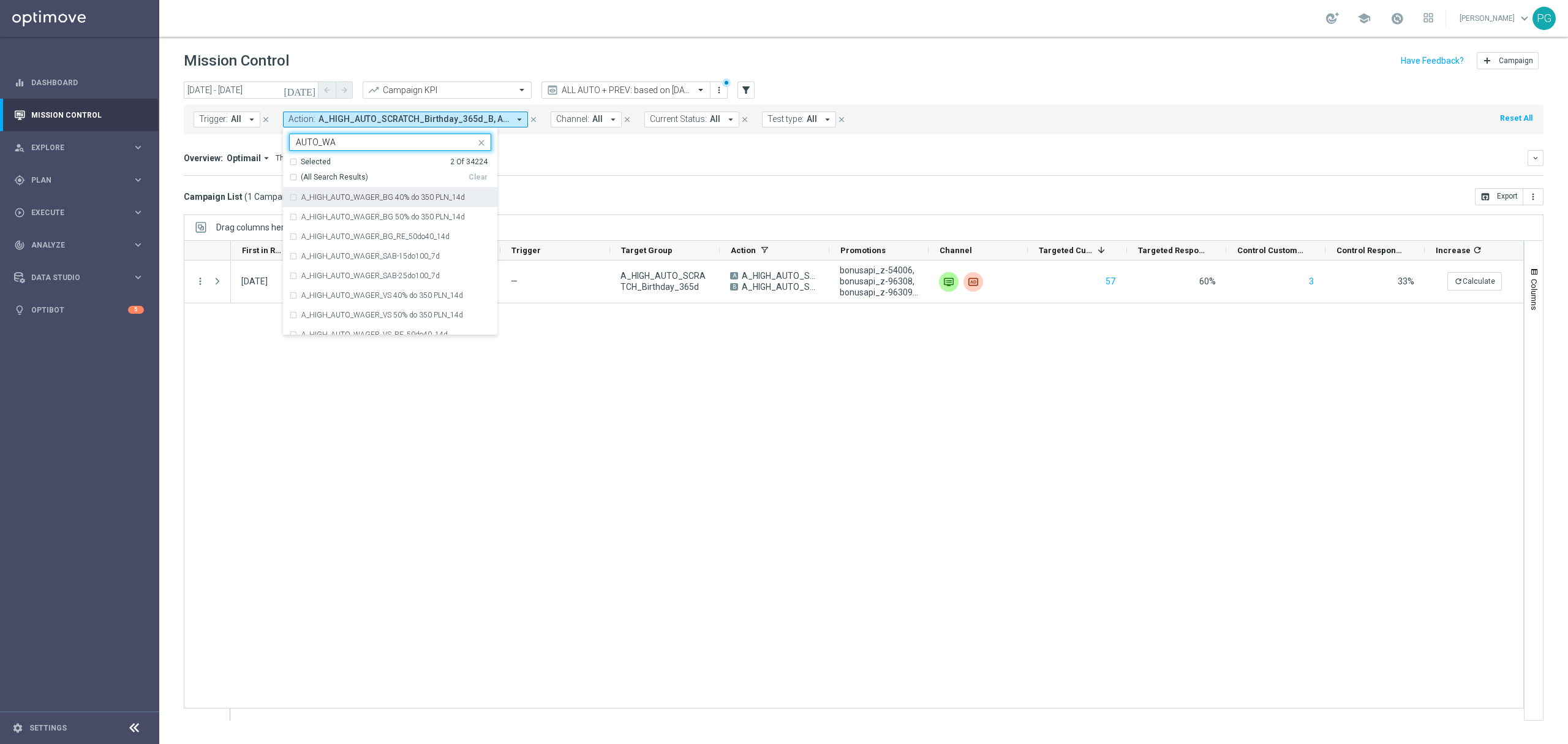
click at [378, 204] on div "A_HIGH_AUTO_WAGER_BG 40% do 350 PLN_14d" at bounding box center [390, 197] width 202 height 20
type input "AUTO_WA"
click at [519, 180] on mini-dashboard "Overview: Optimail arrow_drop_down This overview shows data of campaigns execut…" at bounding box center [863, 161] width 1359 height 54
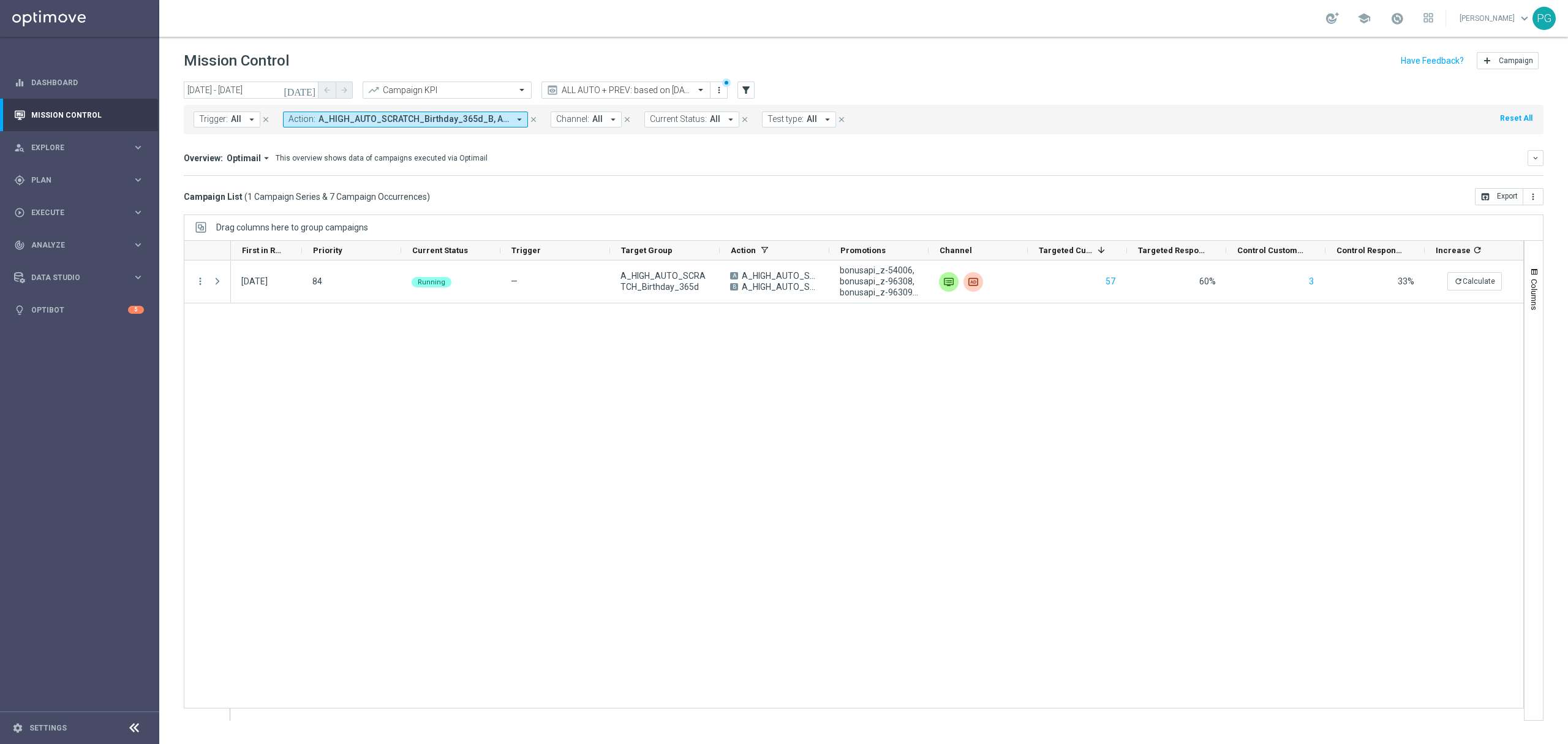
click at [365, 116] on span "A_HIGH_AUTO_SCRATCH_Birthday_365d_B, A_HIGH_AUTO_SCRATCH_Birthday_365d, A_HIGH_…" at bounding box center [414, 119] width 191 height 11
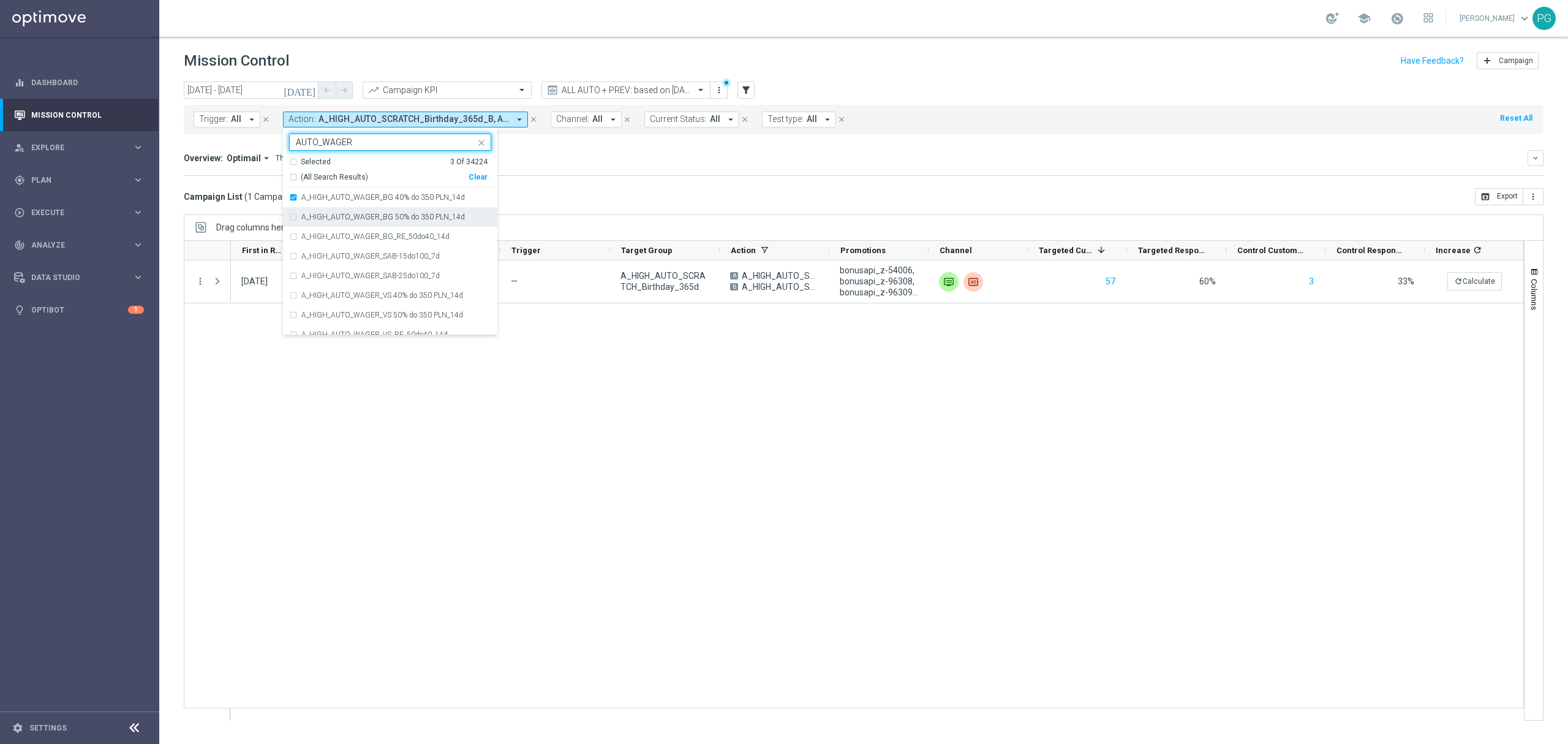
click at [404, 218] on label "A_HIGH_AUTO_WAGER_BG 50% do 350 PLN_14d" at bounding box center [383, 217] width 163 height 7
type input "AUTO_WAGER"
click at [378, 253] on div "A_HIGH_AUTO_WAGER_SAB-15do100_7d" at bounding box center [390, 256] width 202 height 20
click at [383, 236] on label "A_HIGH_AUTO_WAGER_BG_RE_50do40_14d" at bounding box center [376, 236] width 149 height 7
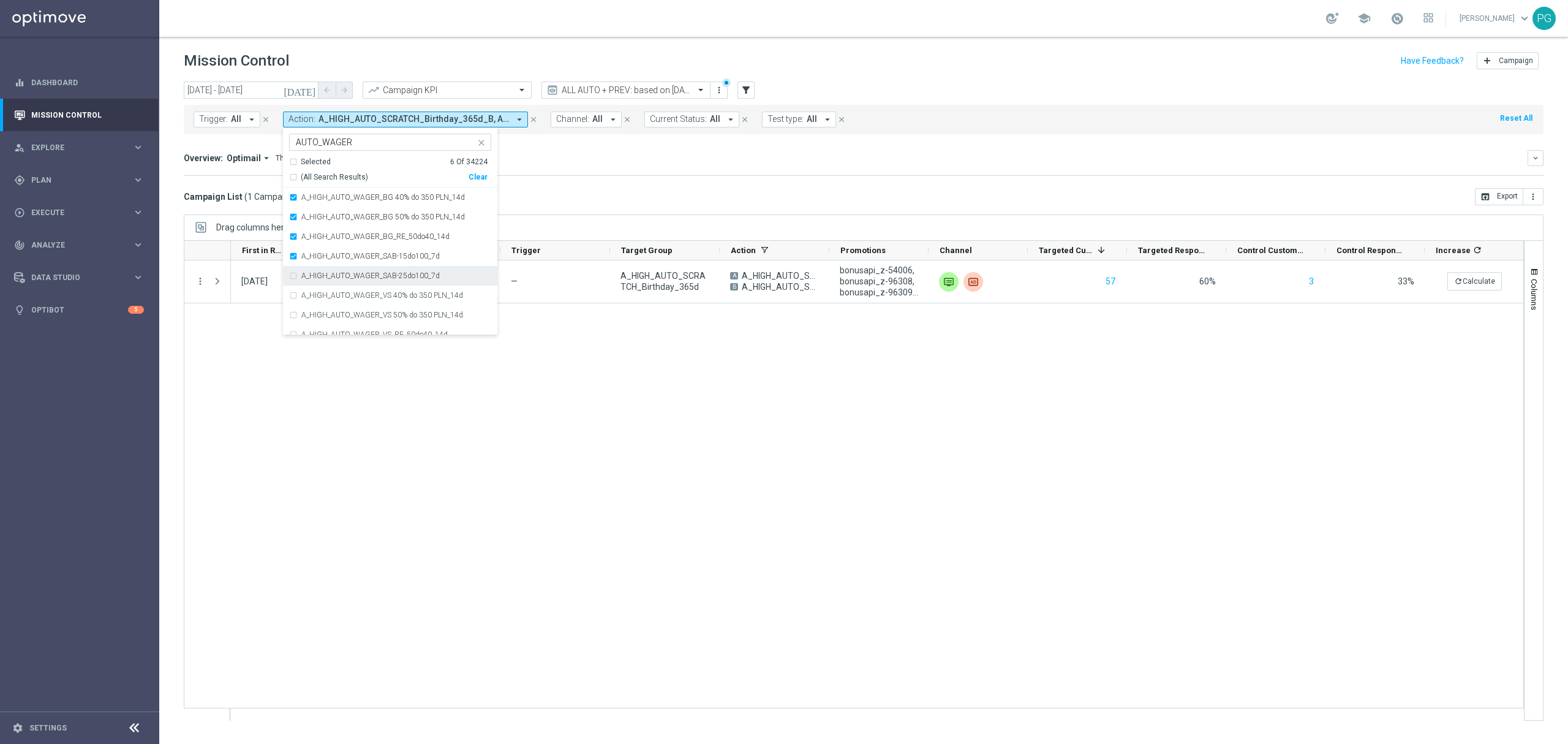
click at [414, 283] on div "A_HIGH_AUTO_WAGER_SAB-25do100_7d" at bounding box center [390, 276] width 202 height 20
click at [527, 194] on div "Campaign List ( 1 Campaign Series & 7 Campaign Occurrences ) open_in_browser Ex…" at bounding box center [863, 197] width 1359 height 17
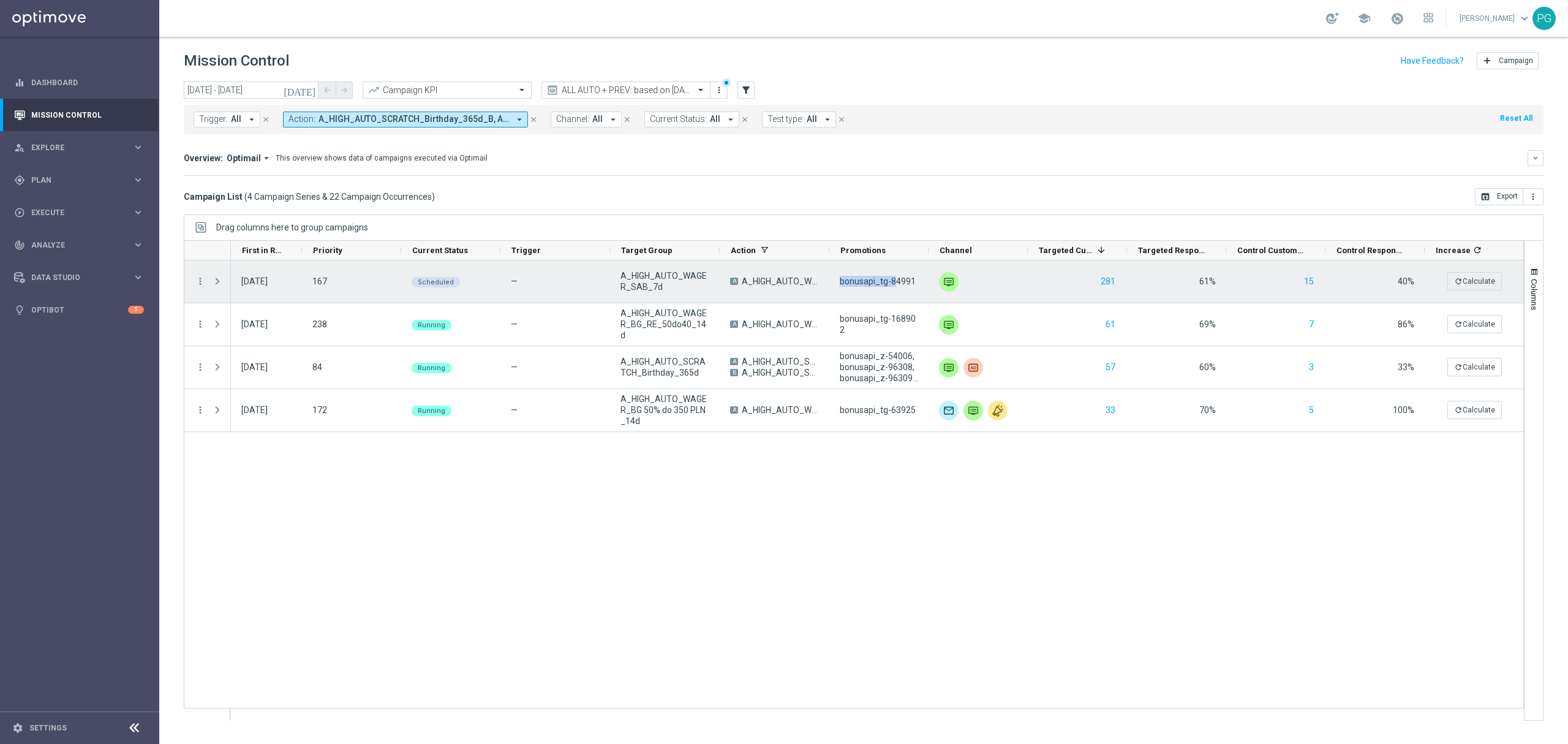
drag, startPoint x: 894, startPoint y: 285, endPoint x: 838, endPoint y: 287, distance: 56.0
click at [838, 287] on div "bonusapi_tg-84991" at bounding box center [879, 282] width 99 height 42
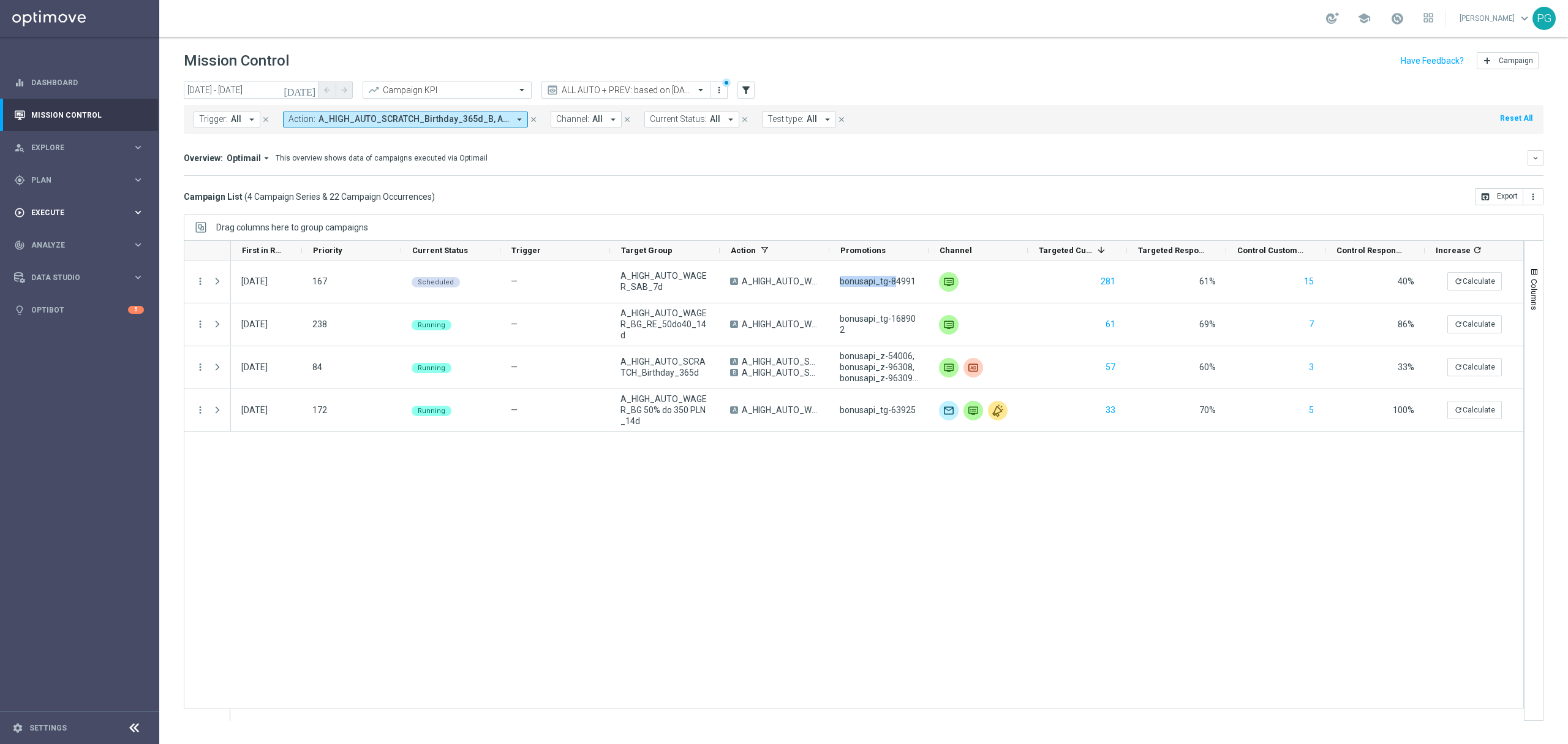
click at [84, 213] on span "Execute" at bounding box center [81, 212] width 101 height 7
click at [72, 235] on link "Campaign Builder" at bounding box center [79, 238] width 95 height 10
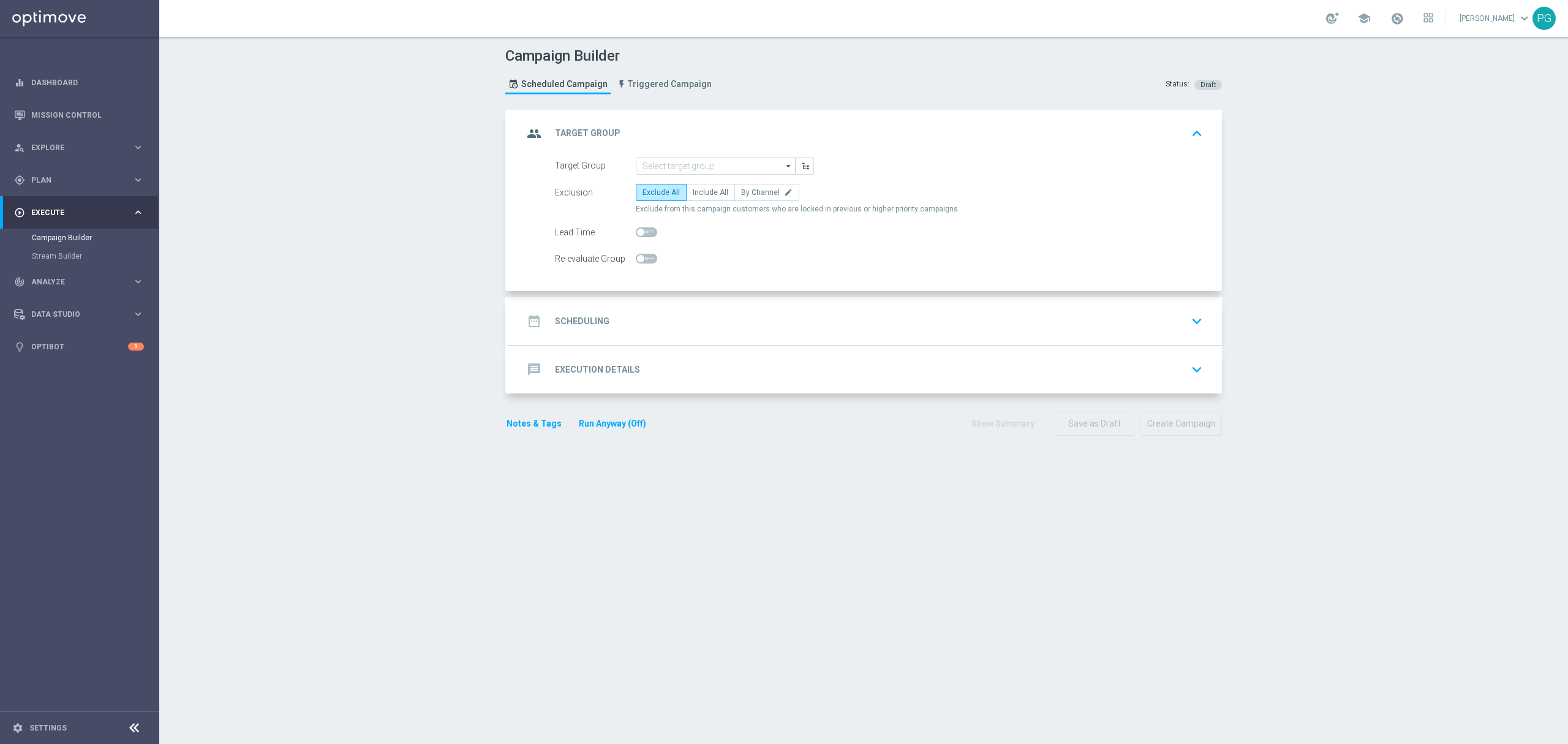
click at [723, 375] on div "message Execution Details keyboard_arrow_down" at bounding box center [865, 370] width 684 height 24
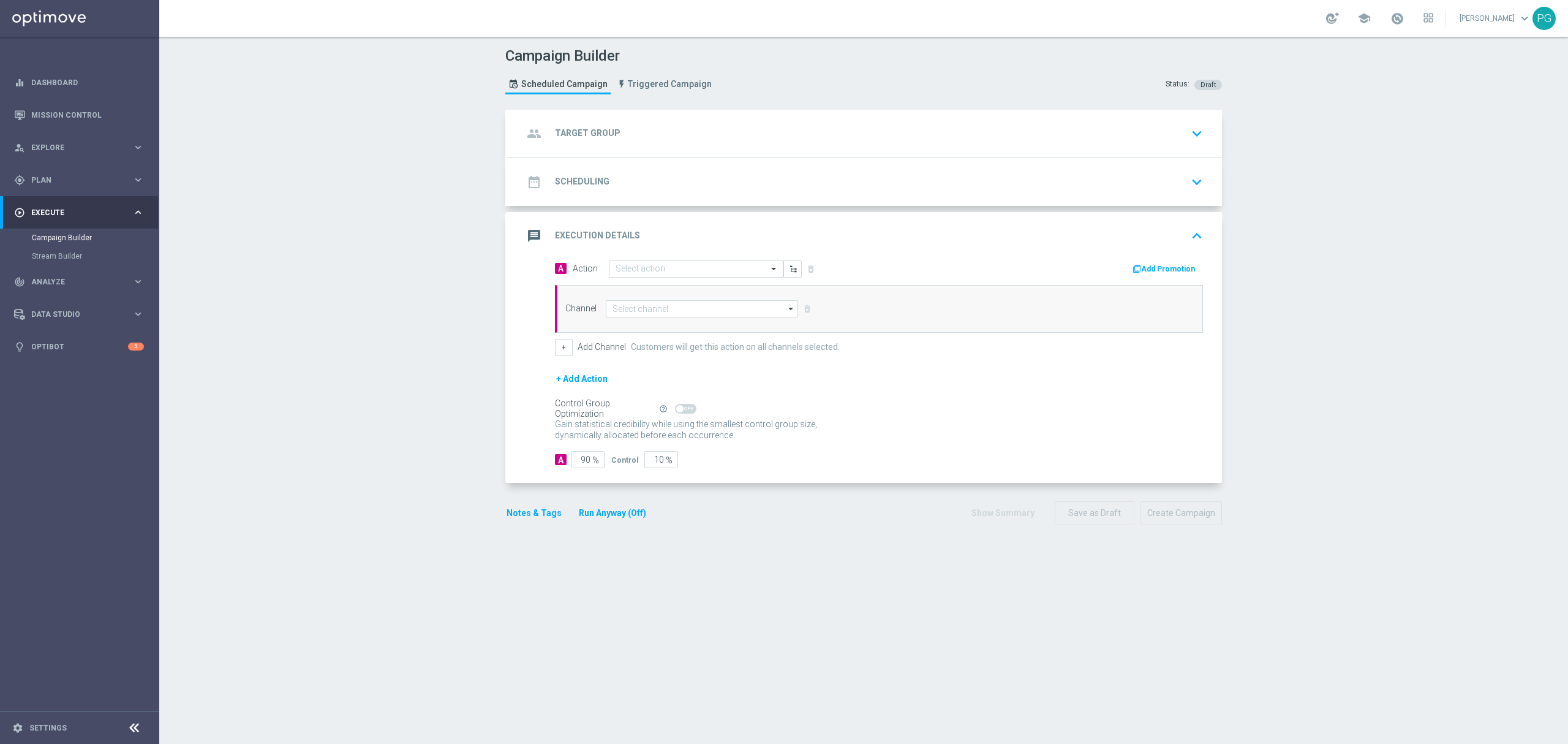
click at [1157, 272] on button "Add Promotion" at bounding box center [1165, 269] width 68 height 14
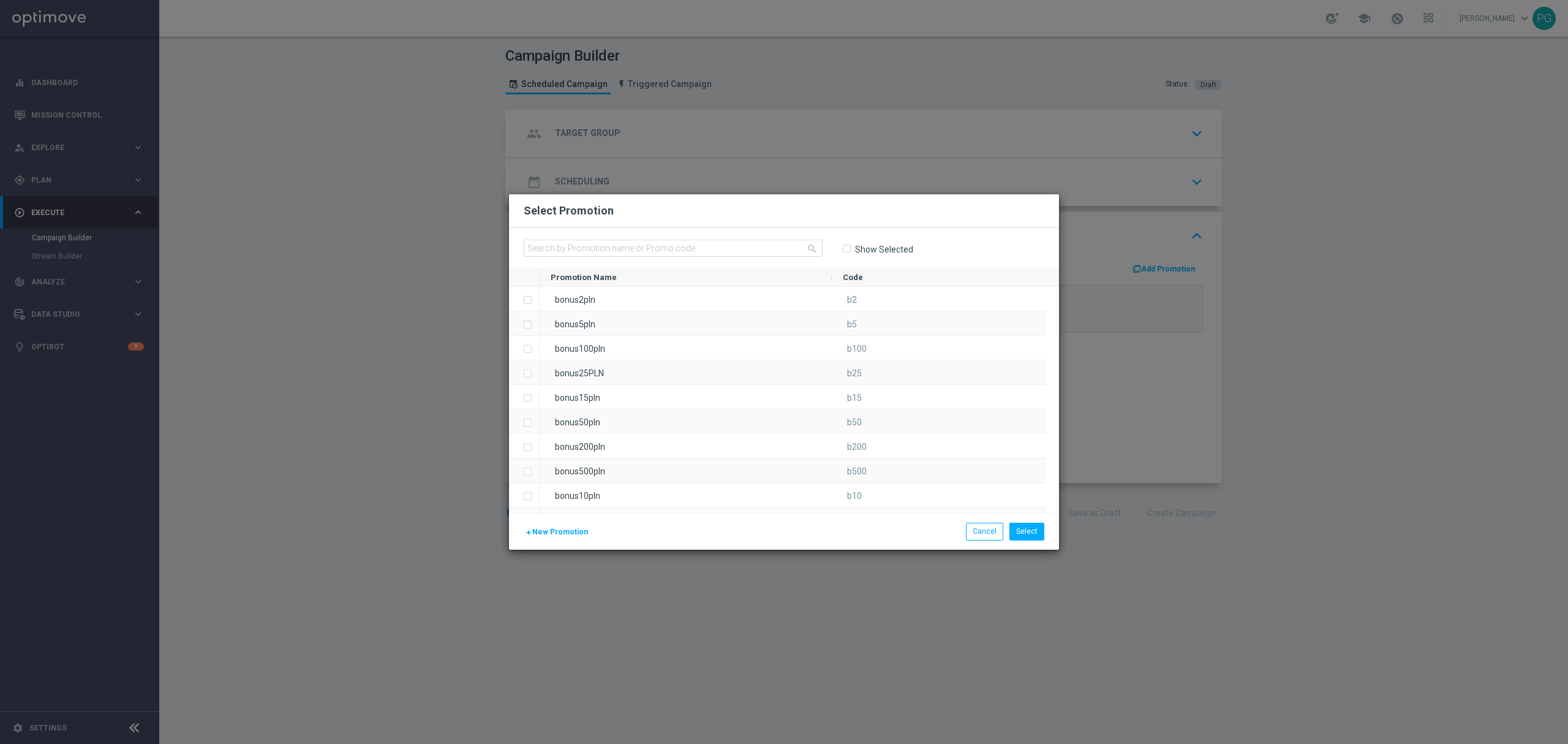
click at [548, 528] on span "New Promotion" at bounding box center [560, 532] width 56 height 9
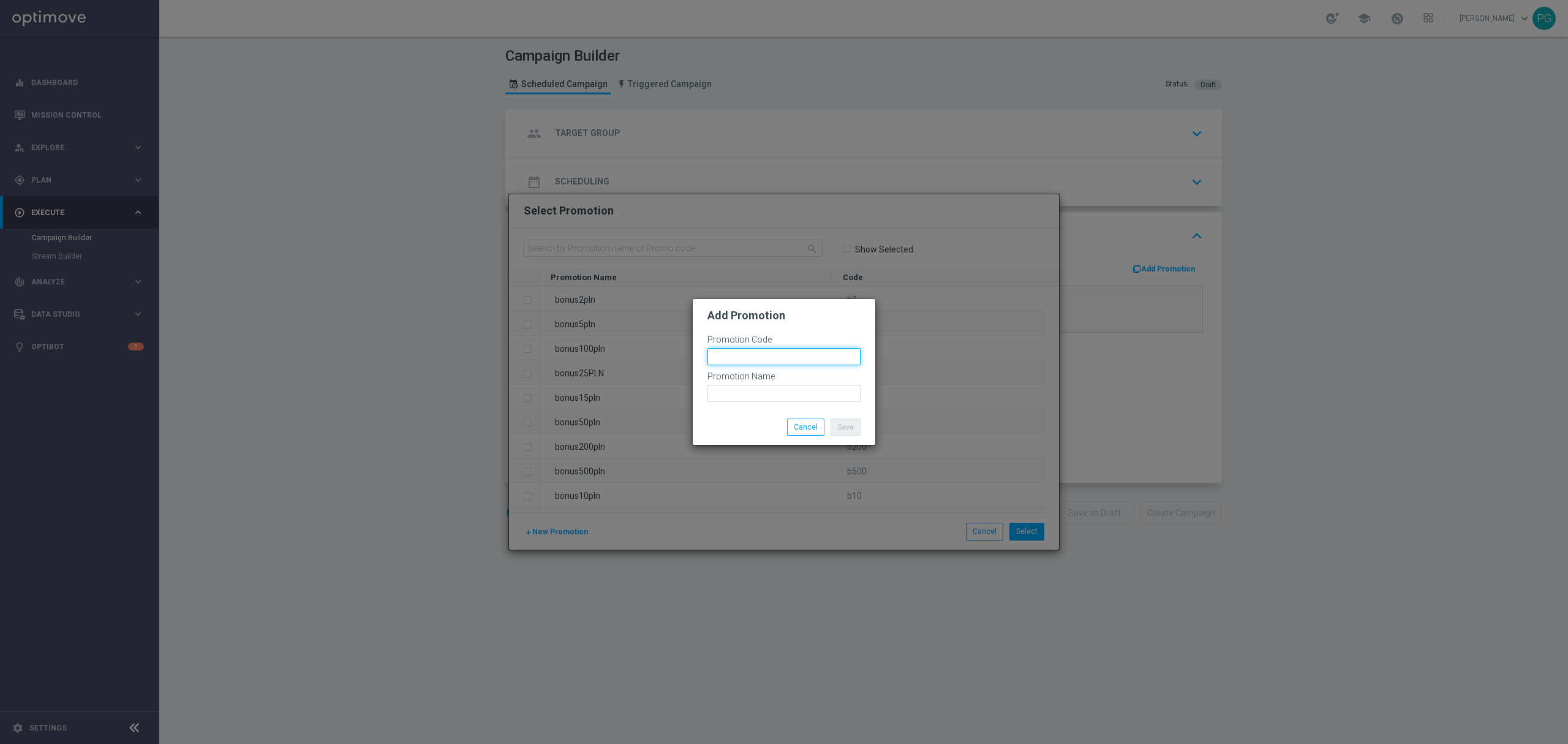
click at [762, 351] on input "text" at bounding box center [783, 357] width 153 height 17
paste input "bonusapi_tg-171960"
type input "bonusapi_tg-171960"
click at [749, 383] on div "Promotion Name" at bounding box center [783, 386] width 153 height 30
click at [749, 386] on input "text" at bounding box center [783, 394] width 153 height 17
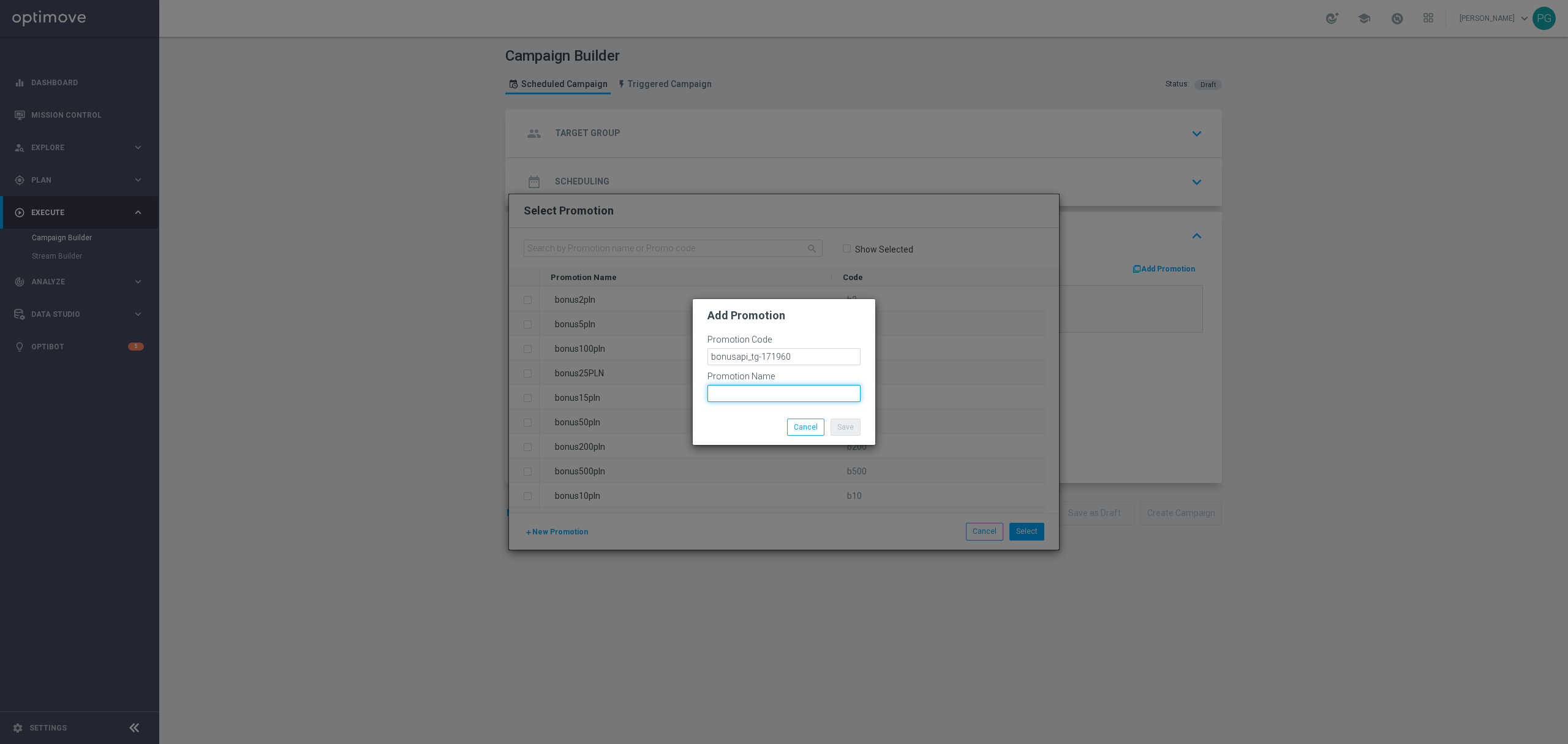
paste input "bonusapi_tg-171960"
type input "bonusapi_tg-171960"
click at [848, 429] on button "Save" at bounding box center [845, 427] width 30 height 17
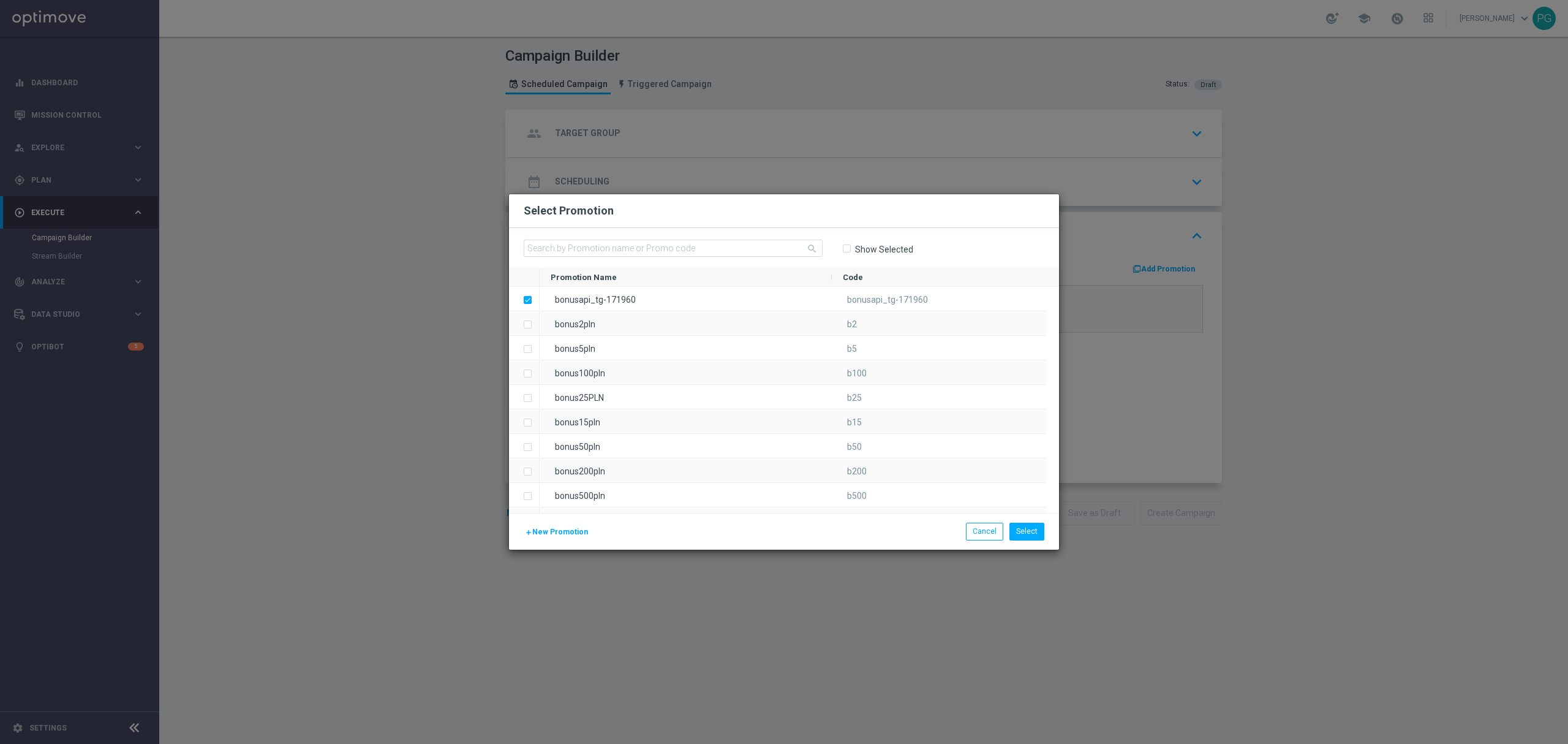
click at [564, 529] on span "New Promotion" at bounding box center [560, 532] width 56 height 9
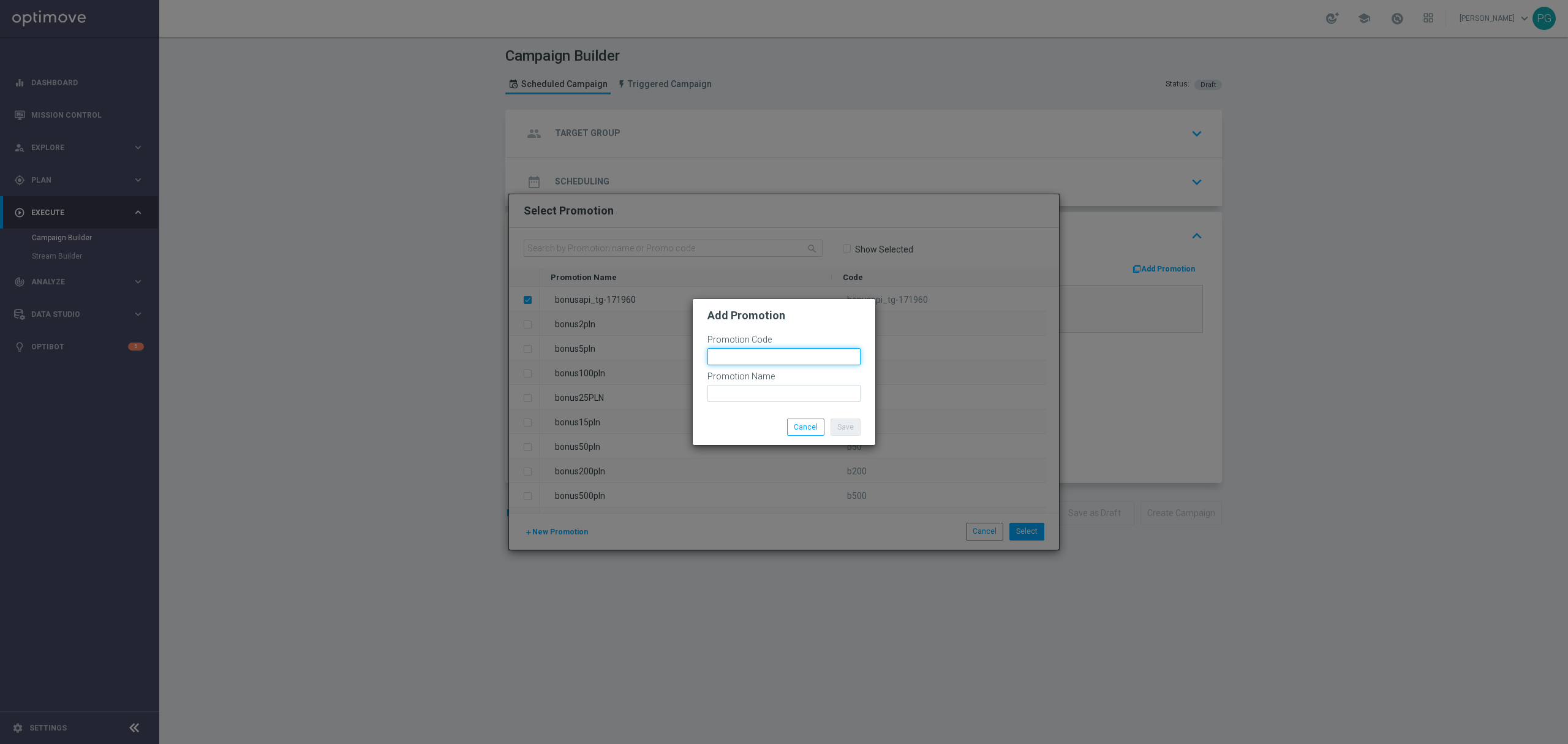
click at [717, 356] on input "text" at bounding box center [783, 357] width 153 height 17
paste input "bonusapi_z-171964"
type input "bonusapi_z-171964"
click at [760, 389] on input "text" at bounding box center [783, 394] width 153 height 17
paste input "bonusapi_z-171964"
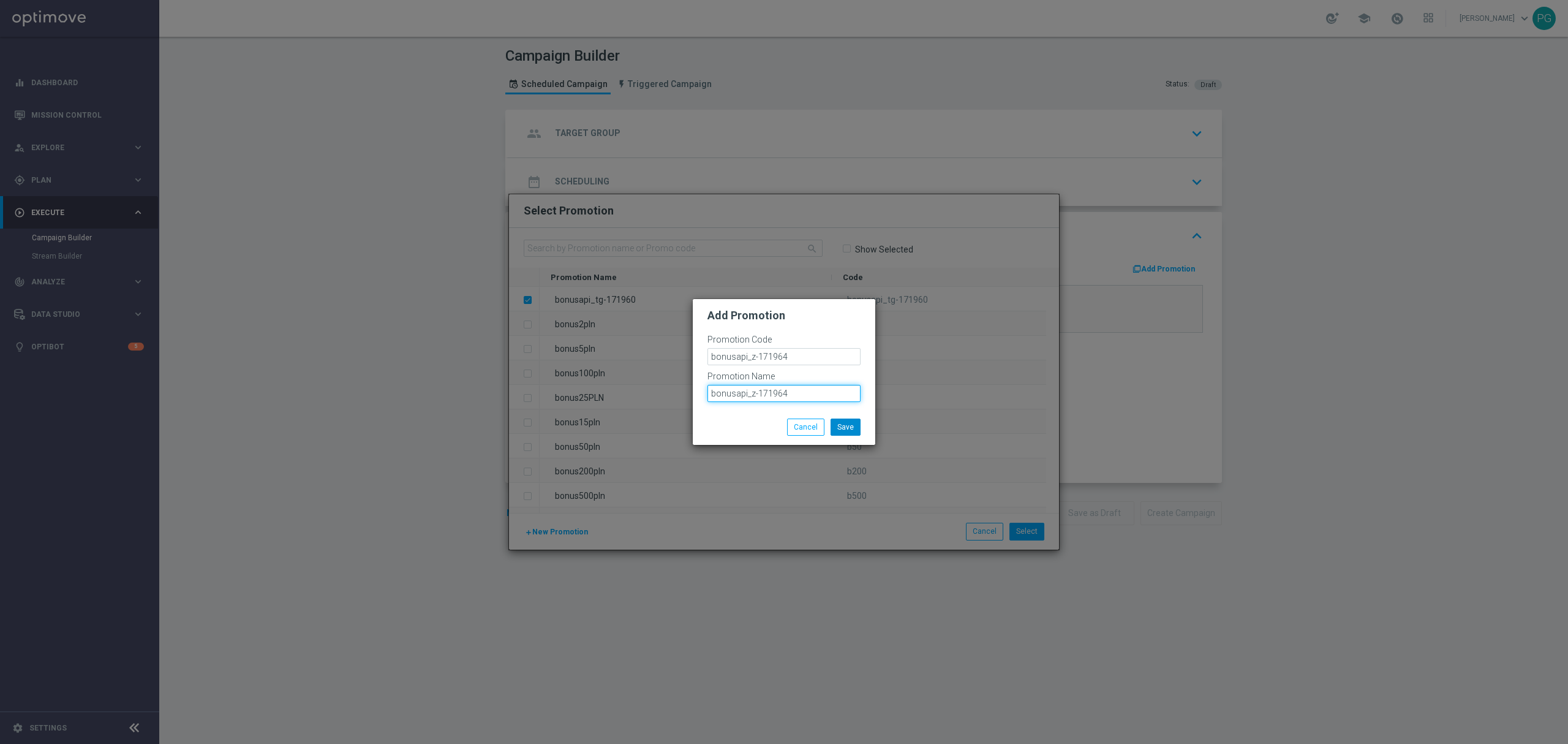
type input "bonusapi_z-171964"
click at [845, 425] on button "Save" at bounding box center [845, 427] width 30 height 17
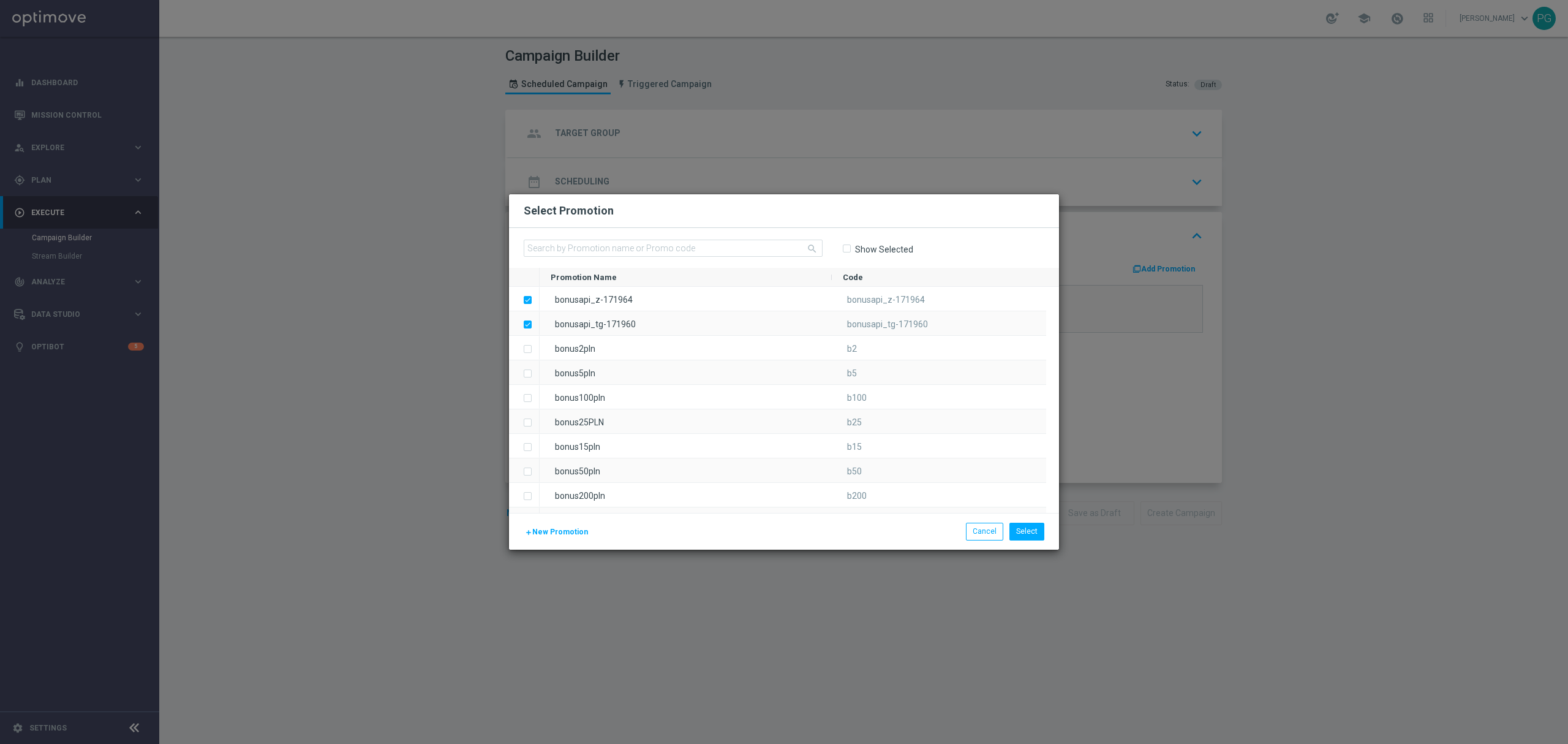
click at [578, 529] on span "New Promotion" at bounding box center [560, 532] width 56 height 9
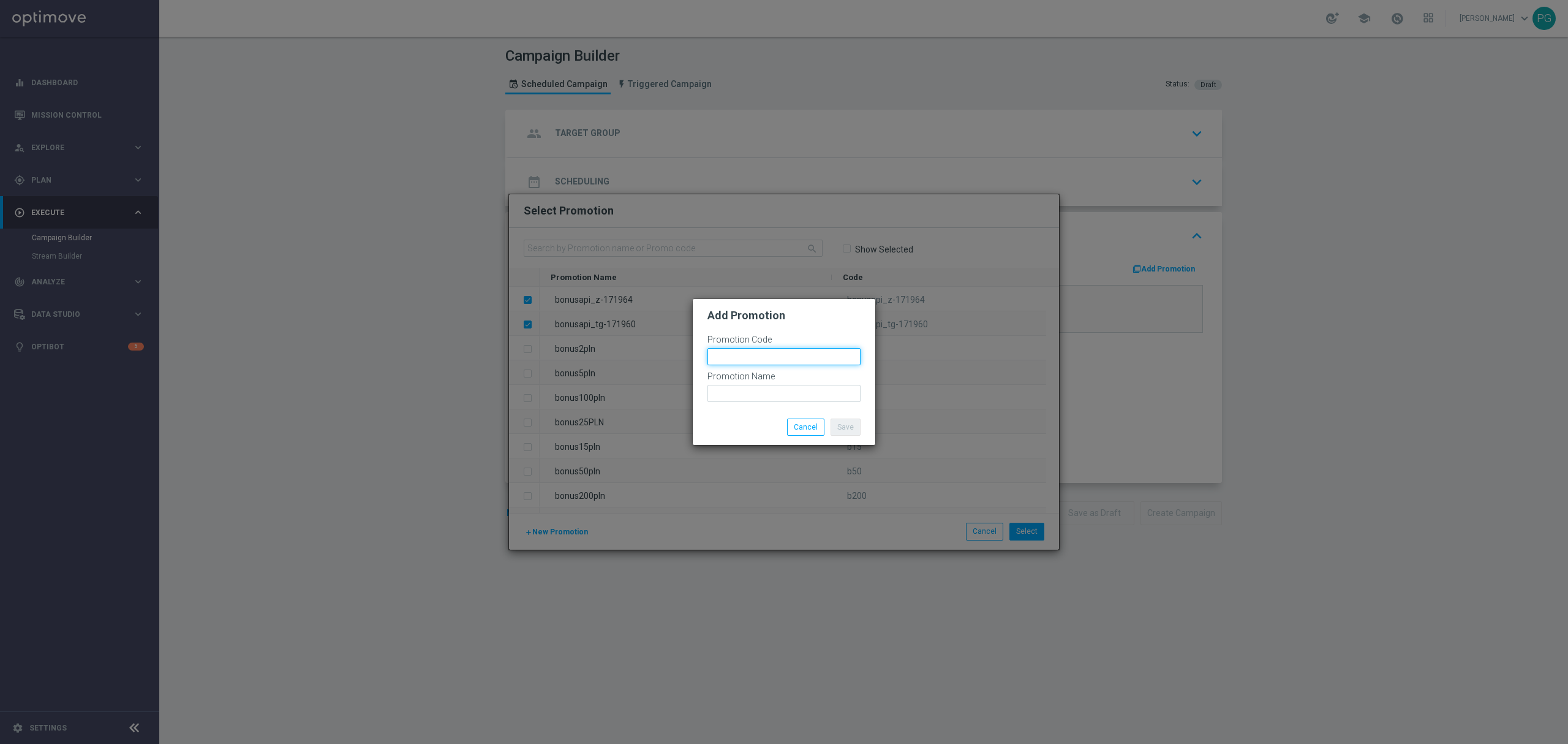
click at [754, 352] on input "text" at bounding box center [783, 357] width 153 height 17
paste input "bonusapi_z-171966"
type input "bonusapi_z-171966"
click at [743, 387] on input "text" at bounding box center [783, 394] width 153 height 17
paste input "bonusapi_z-171966"
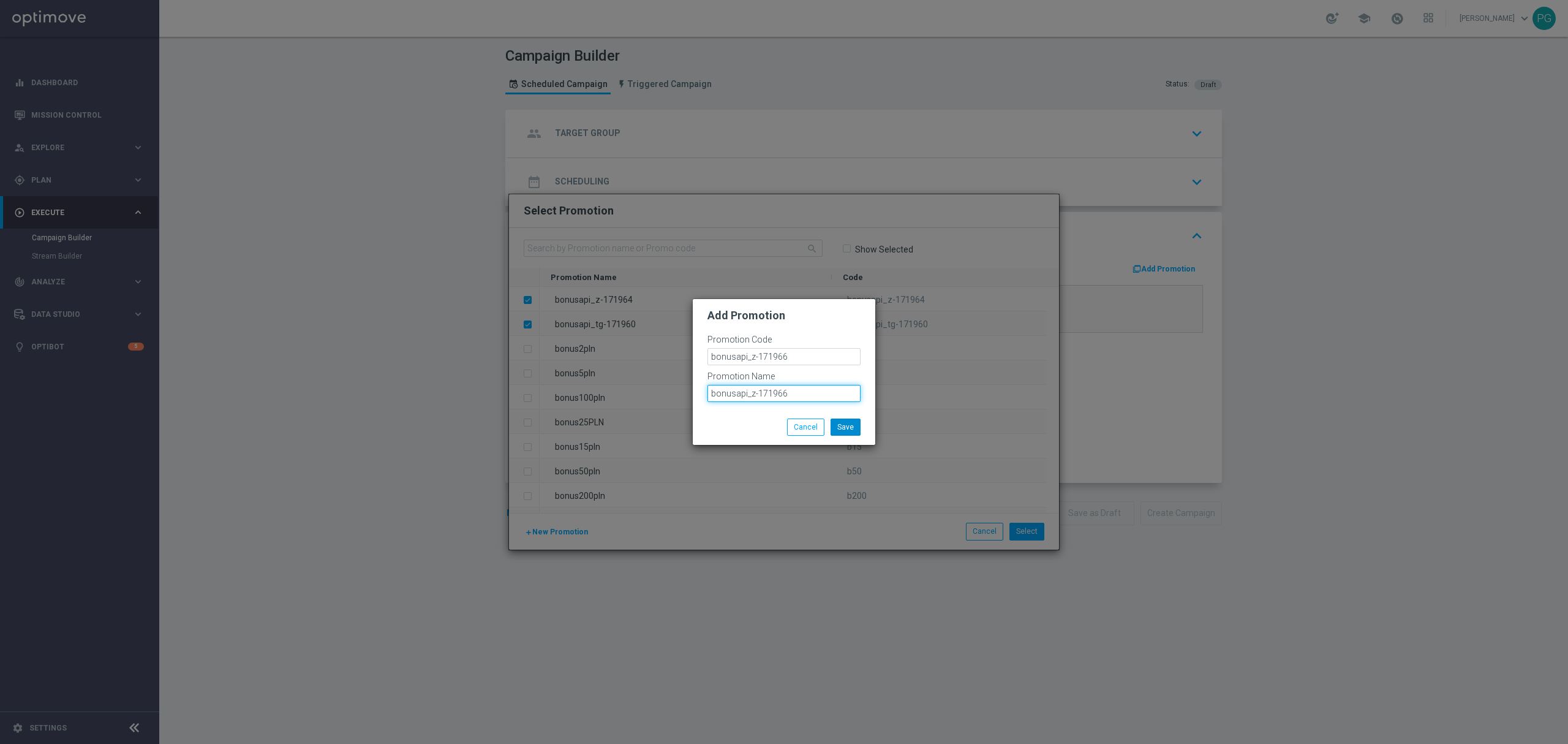
type input "bonusapi_z-171966"
click at [838, 424] on button "Save" at bounding box center [845, 427] width 30 height 17
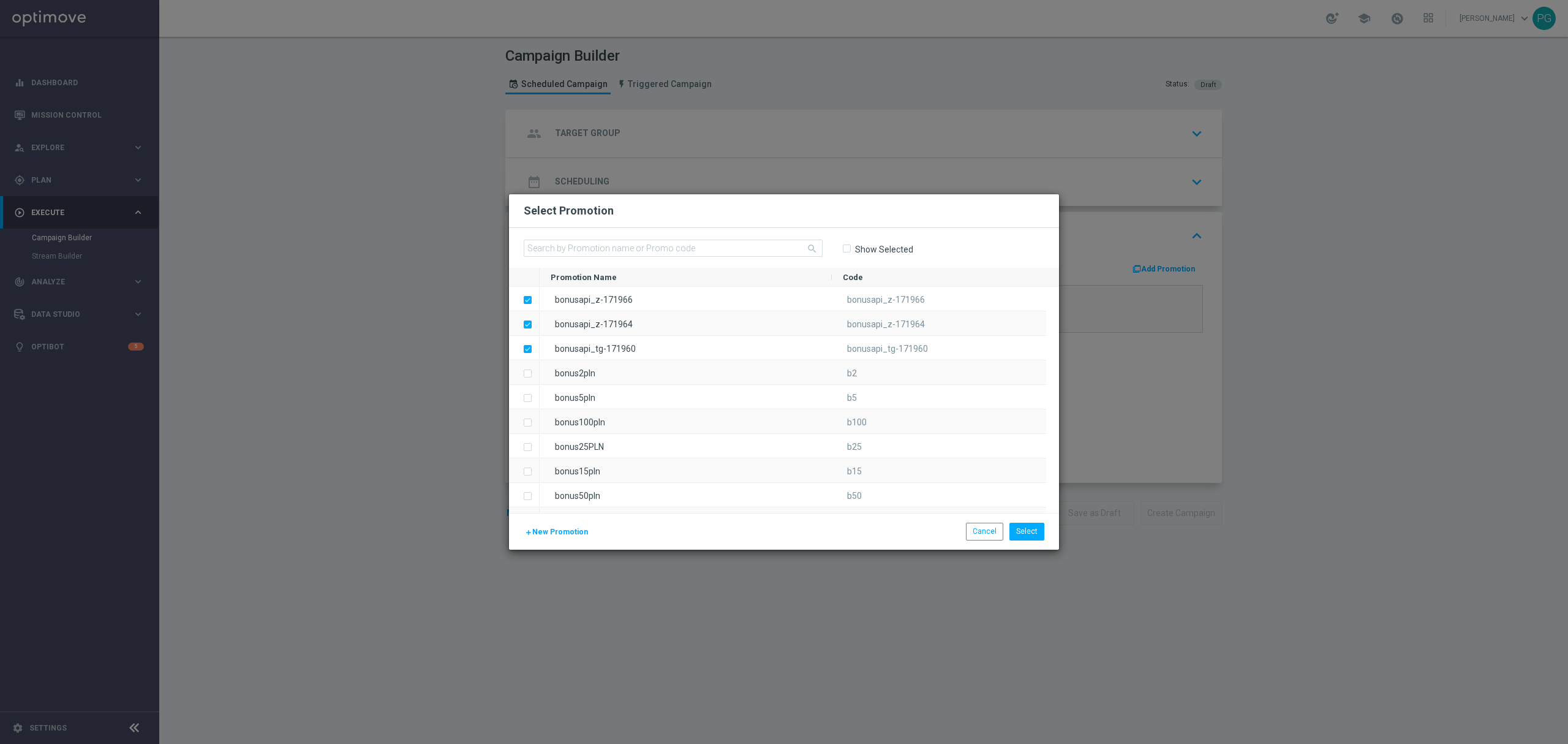
click at [566, 533] on span "New Promotion" at bounding box center [560, 532] width 56 height 9
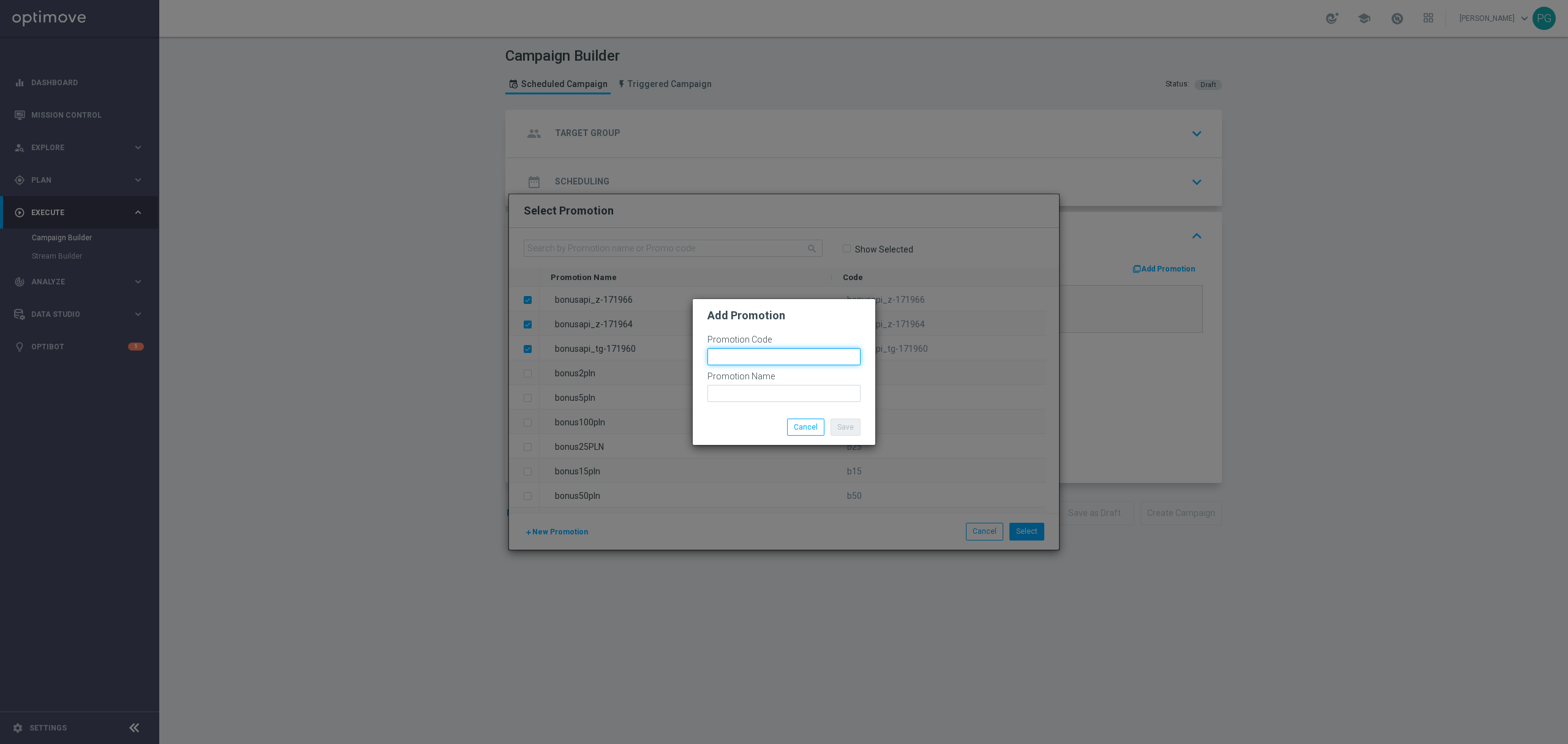
click at [736, 348] on input "text" at bounding box center [783, 357] width 153 height 17
paste input "bonusapi_z-171968"
type input "bonusapi_z-171968"
click at [725, 391] on input "text" at bounding box center [783, 394] width 153 height 17
paste input "bonusapi_z-171968"
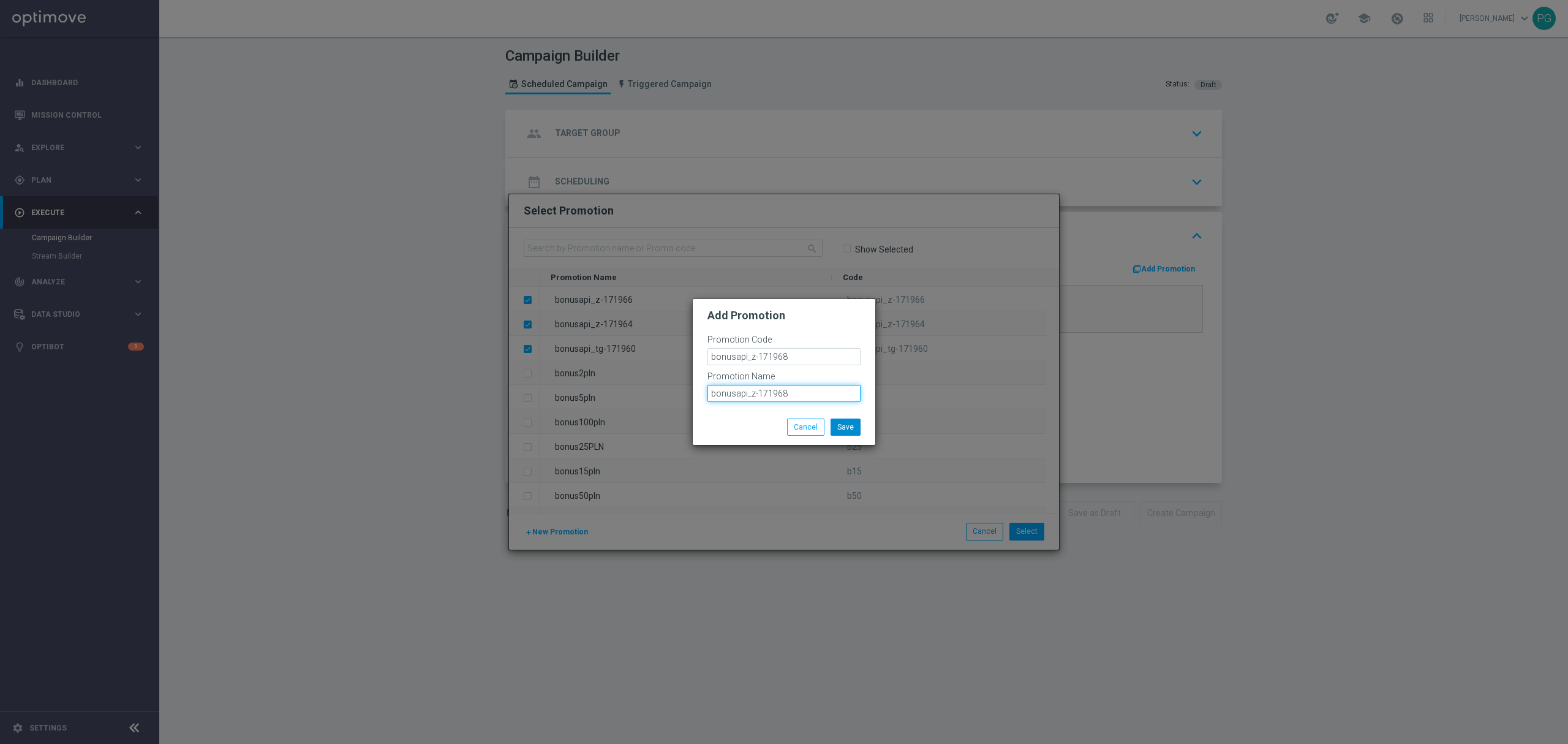
type input "bonusapi_z-171968"
click at [856, 430] on button "Save" at bounding box center [845, 427] width 30 height 17
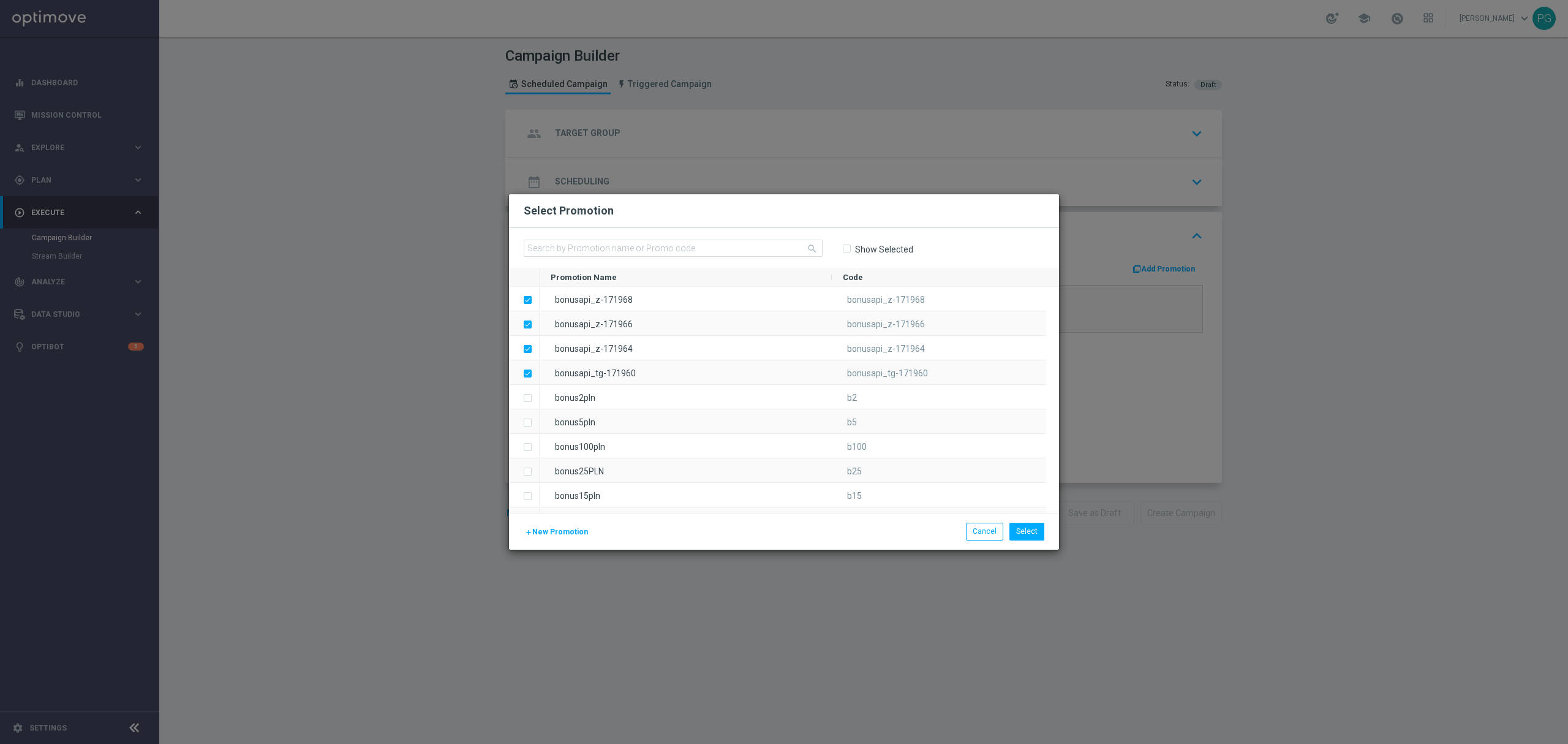
click at [557, 532] on span "New Promotion" at bounding box center [560, 532] width 56 height 9
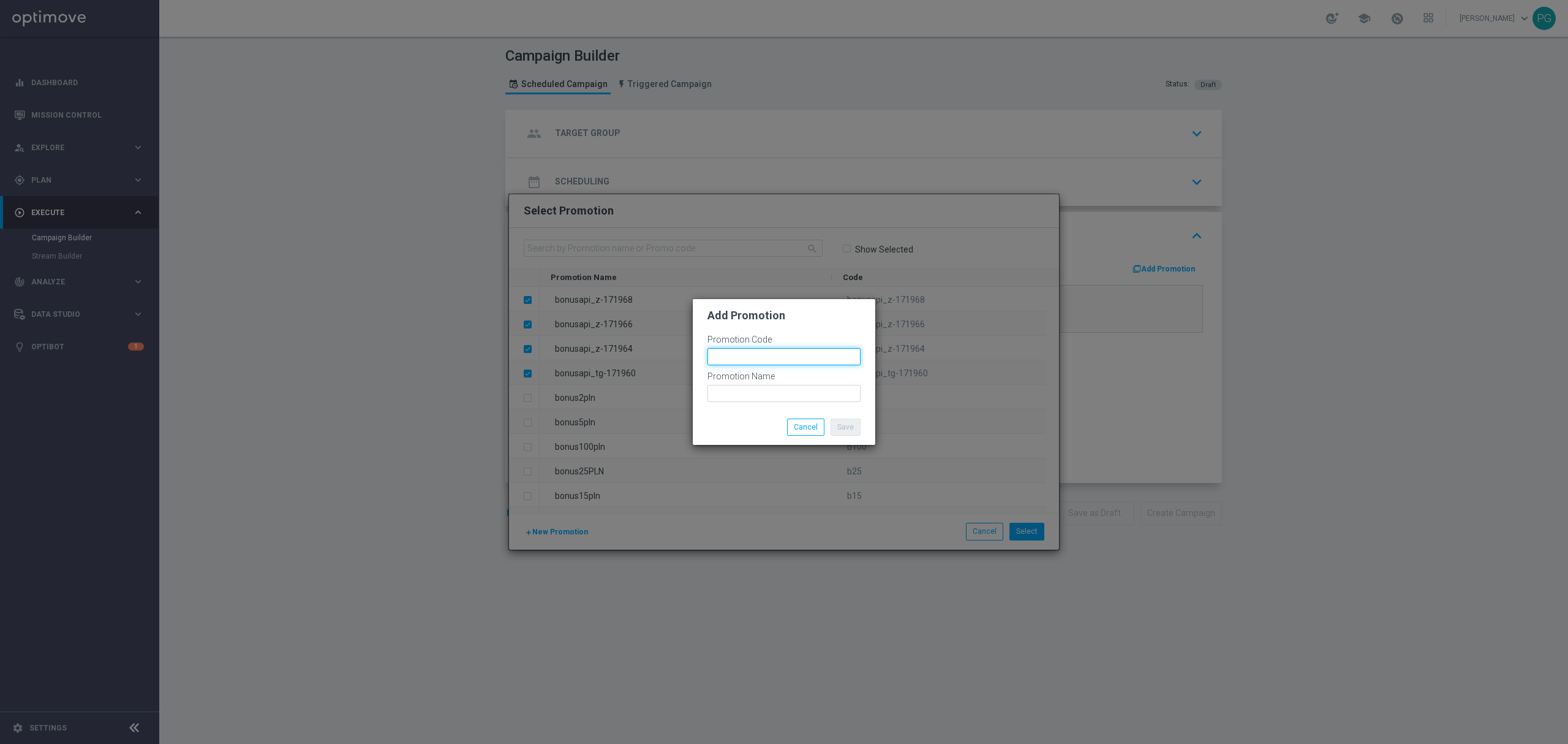
click at [721, 360] on input "text" at bounding box center [783, 357] width 153 height 17
paste input "bonusapi_z-171970"
type input "bonusapi_z-171970"
click at [723, 397] on input "text" at bounding box center [783, 394] width 153 height 17
paste input "bonusapi_z-171970"
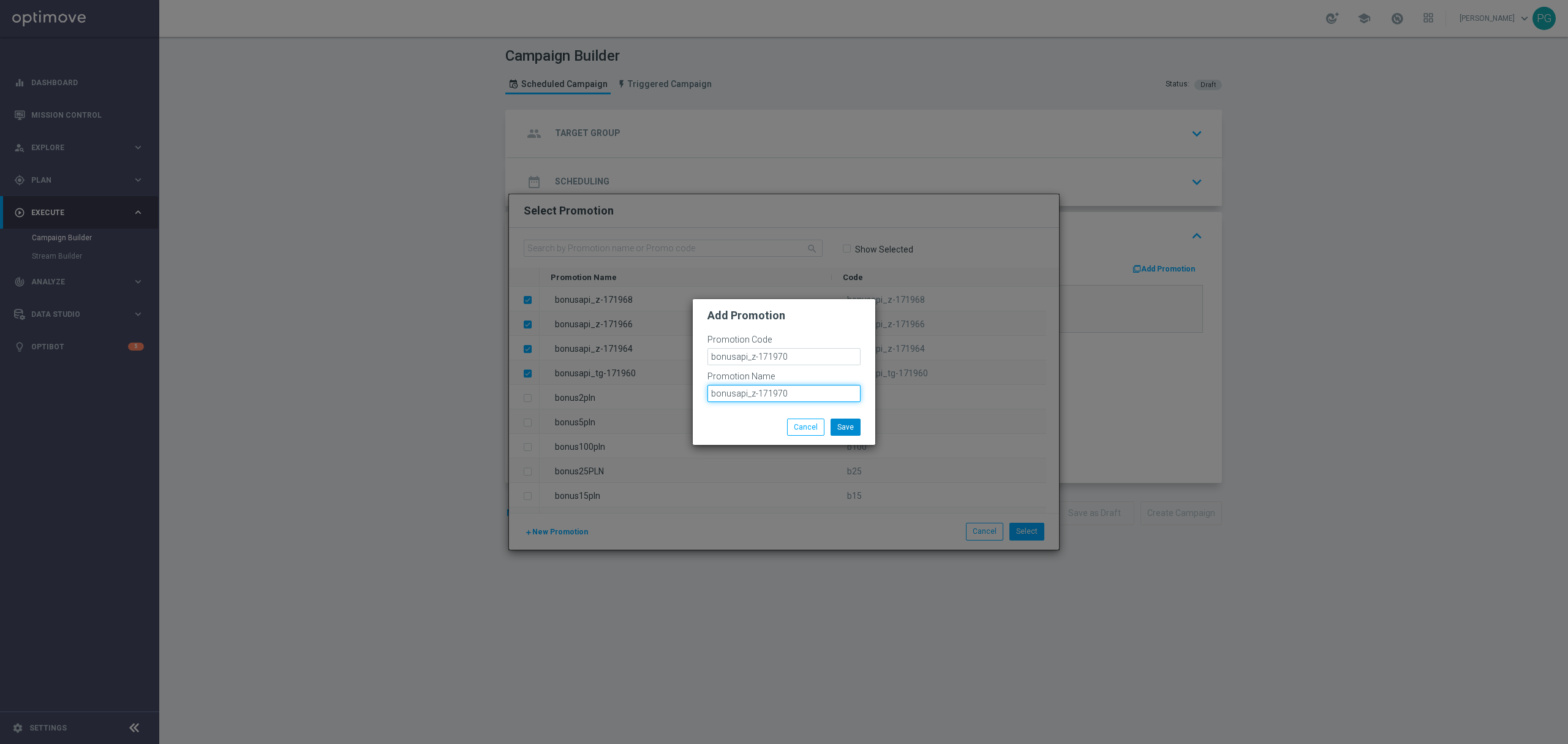
type input "bonusapi_z-171970"
click at [858, 430] on button "Save" at bounding box center [845, 427] width 30 height 17
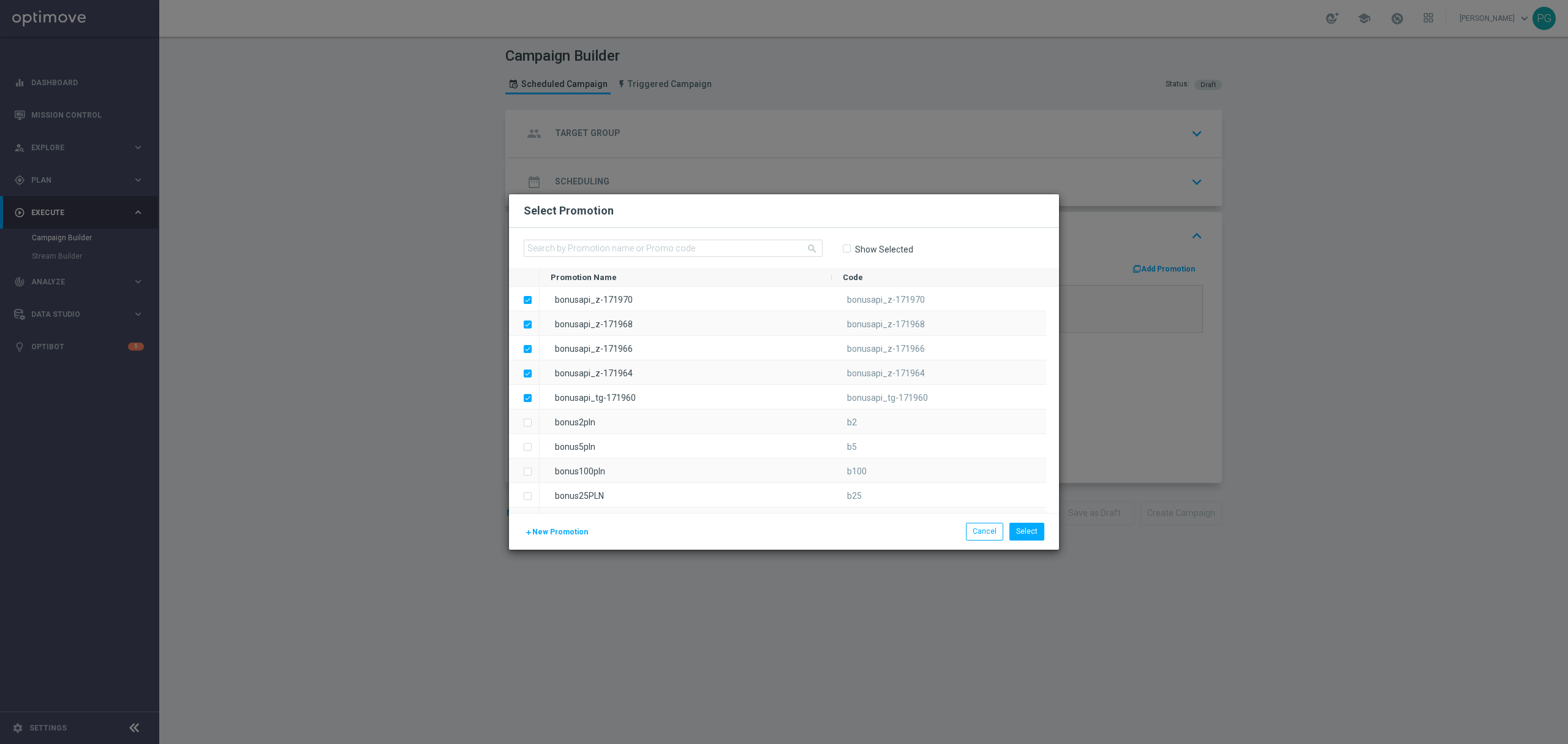
click at [525, 533] on icon "add" at bounding box center [528, 532] width 7 height 7
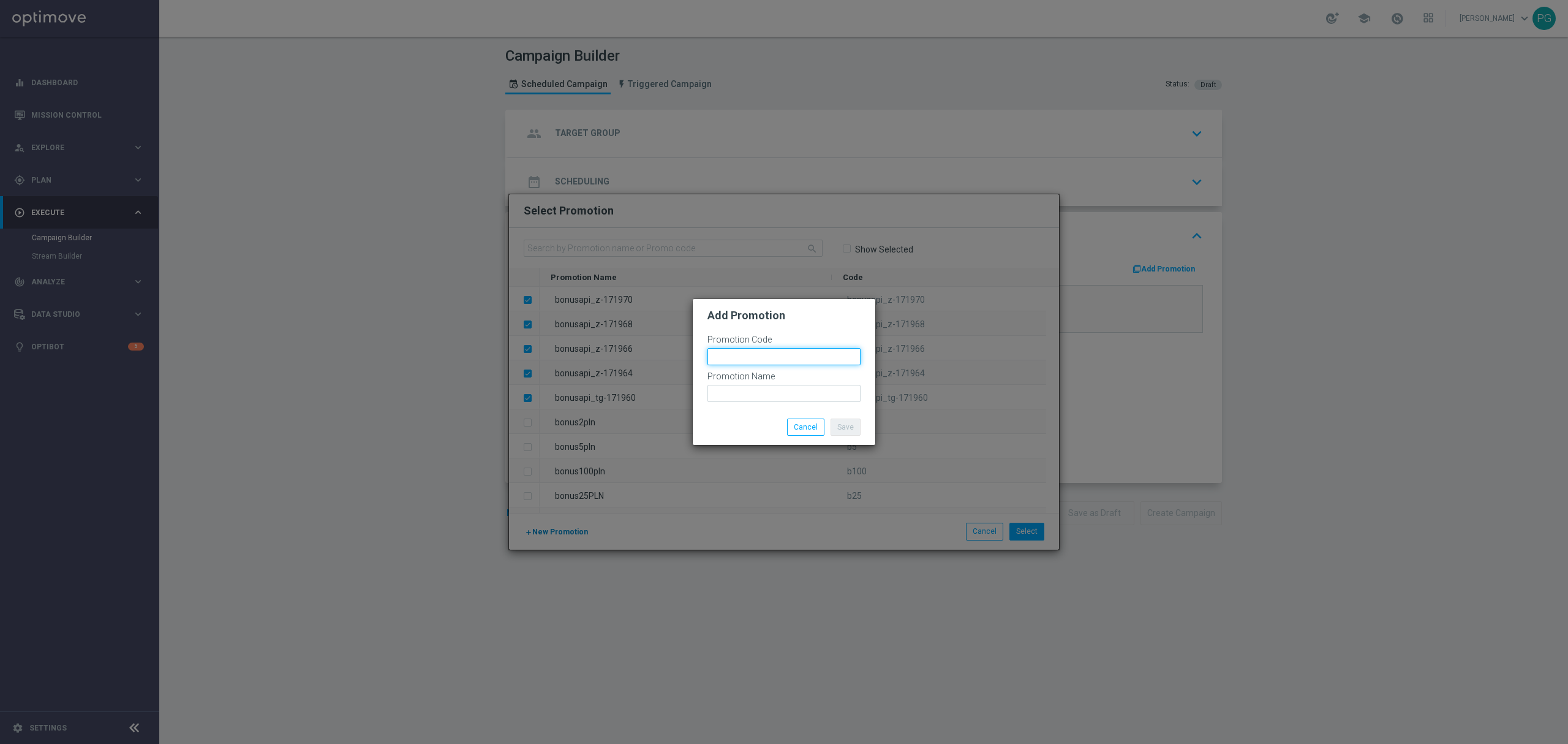
paste input "bonusapi_z-171972"
type input "bonusapi_z-171972"
paste input "bonusapi_z-171972"
type input "bonusapi_z-171972"
click at [848, 425] on button "Save" at bounding box center [845, 427] width 30 height 17
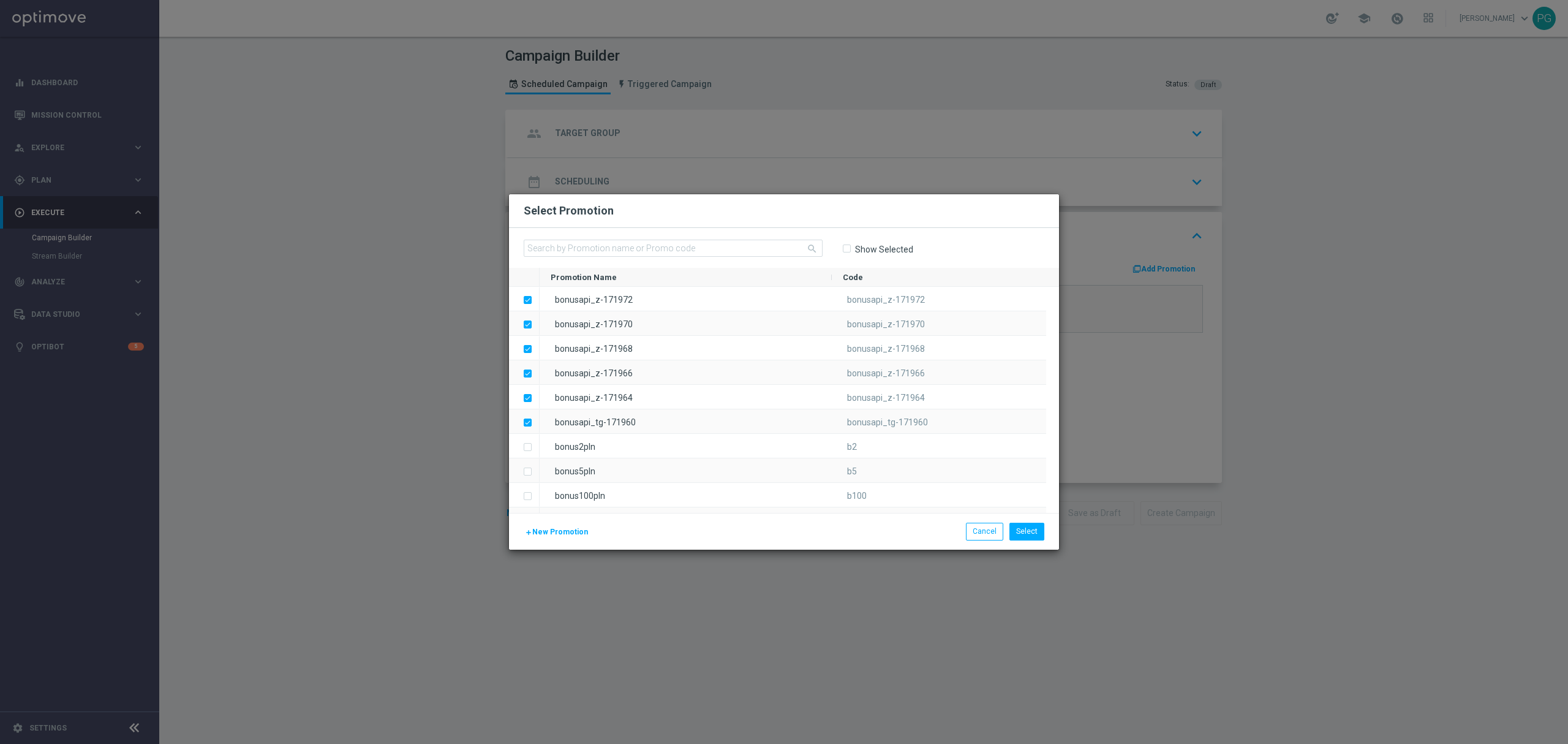
click at [547, 536] on span "New Promotion" at bounding box center [560, 532] width 56 height 9
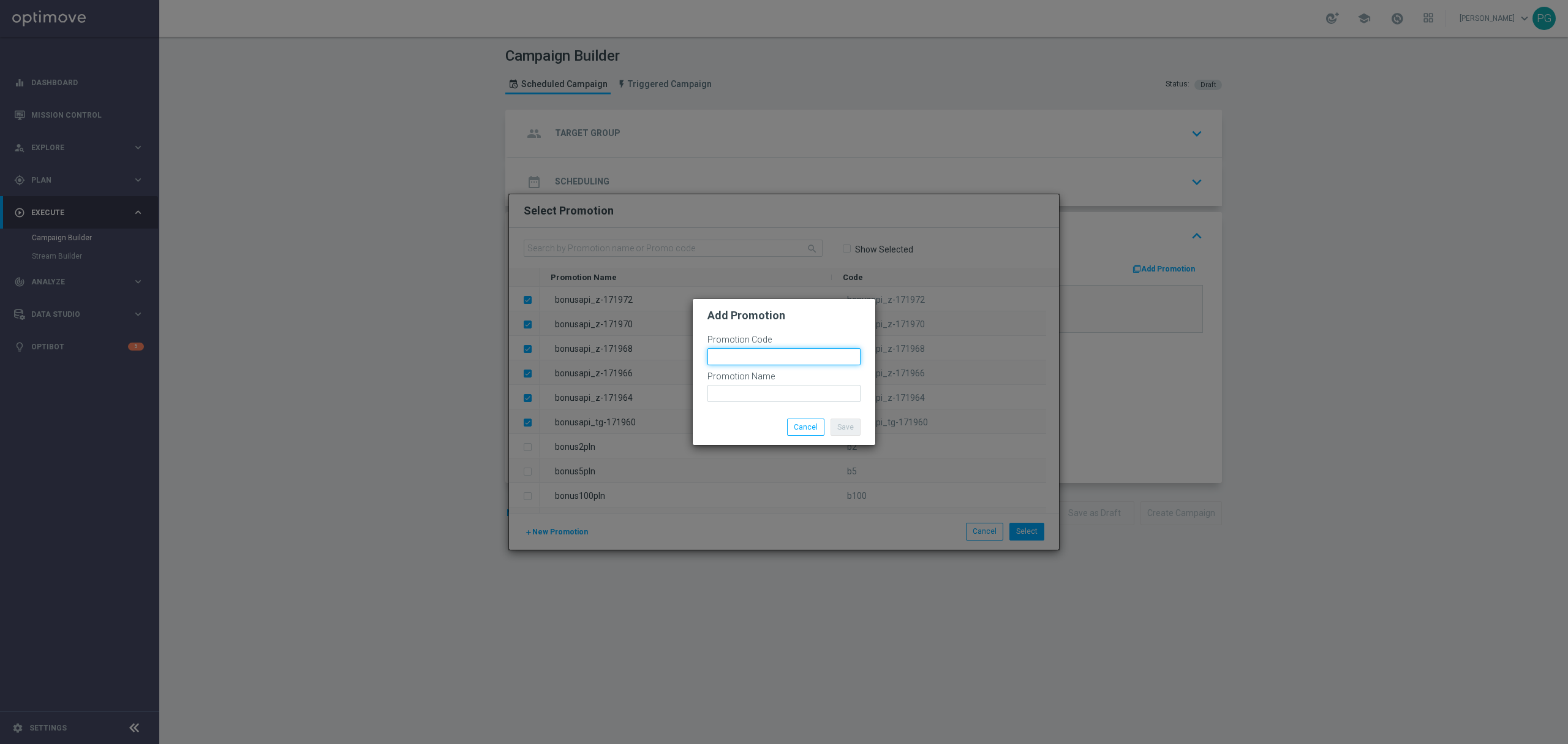
click at [785, 348] on input "text" at bounding box center [783, 357] width 153 height 17
paste input "bonusapi_z-171974"
type input "bonusapi_z-171974"
click at [747, 402] on div at bounding box center [783, 405] width 153 height 7
click at [750, 392] on input "text" at bounding box center [783, 394] width 153 height 17
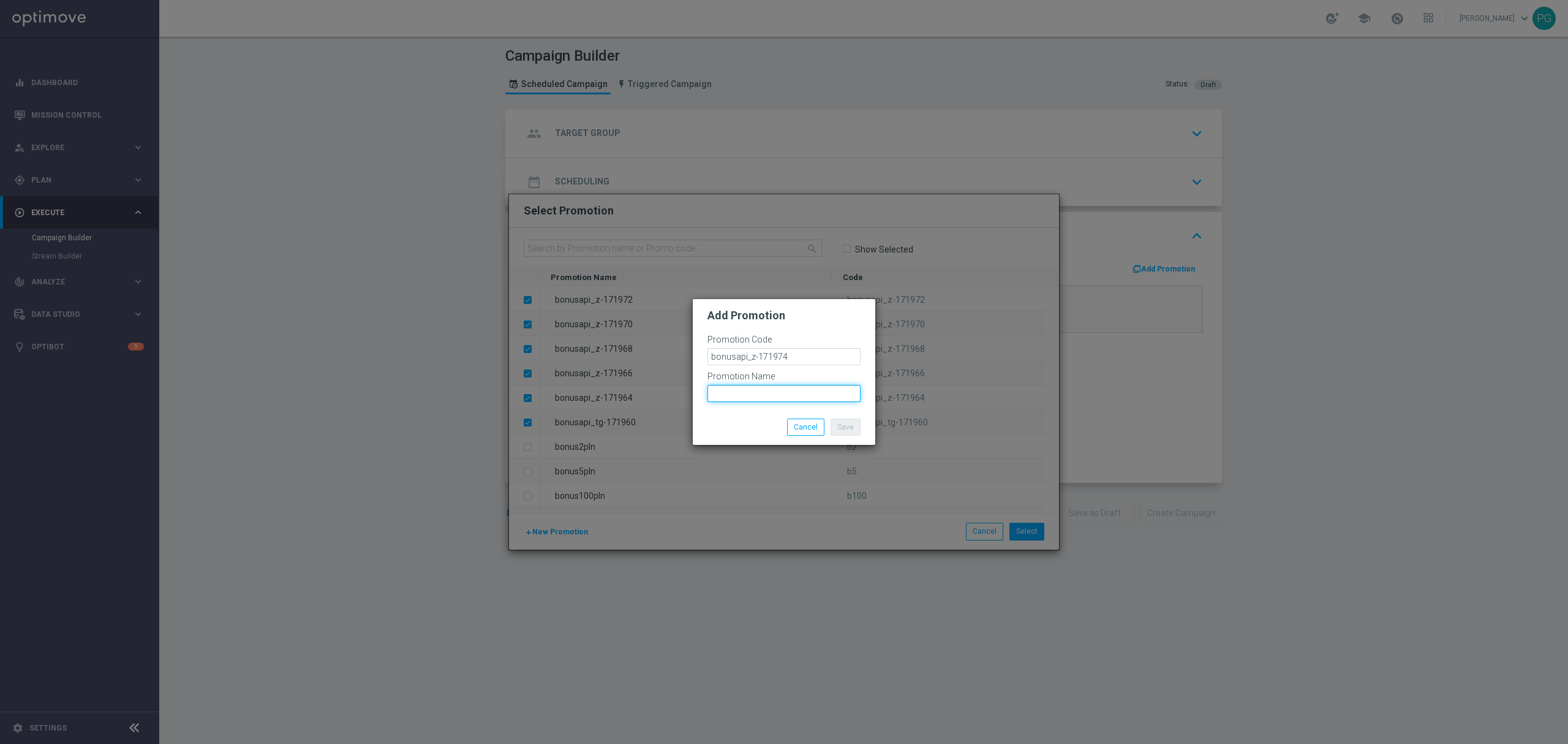
paste input "bonusapi_z-171974"
type input "bonusapi_z-171974"
click at [848, 425] on button "Save" at bounding box center [845, 427] width 30 height 17
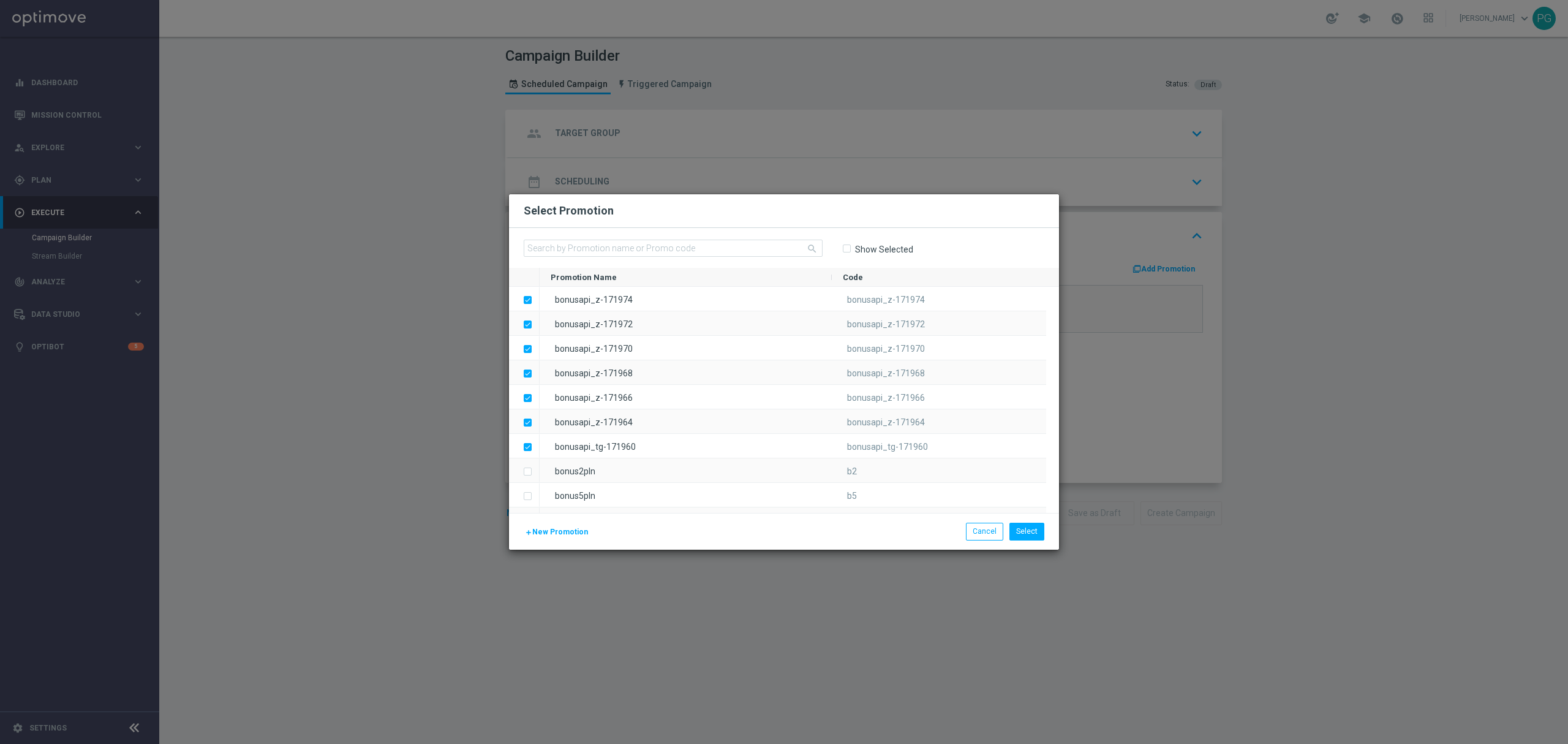
click at [568, 527] on span "New Promotion" at bounding box center [560, 532] width 56 height 9
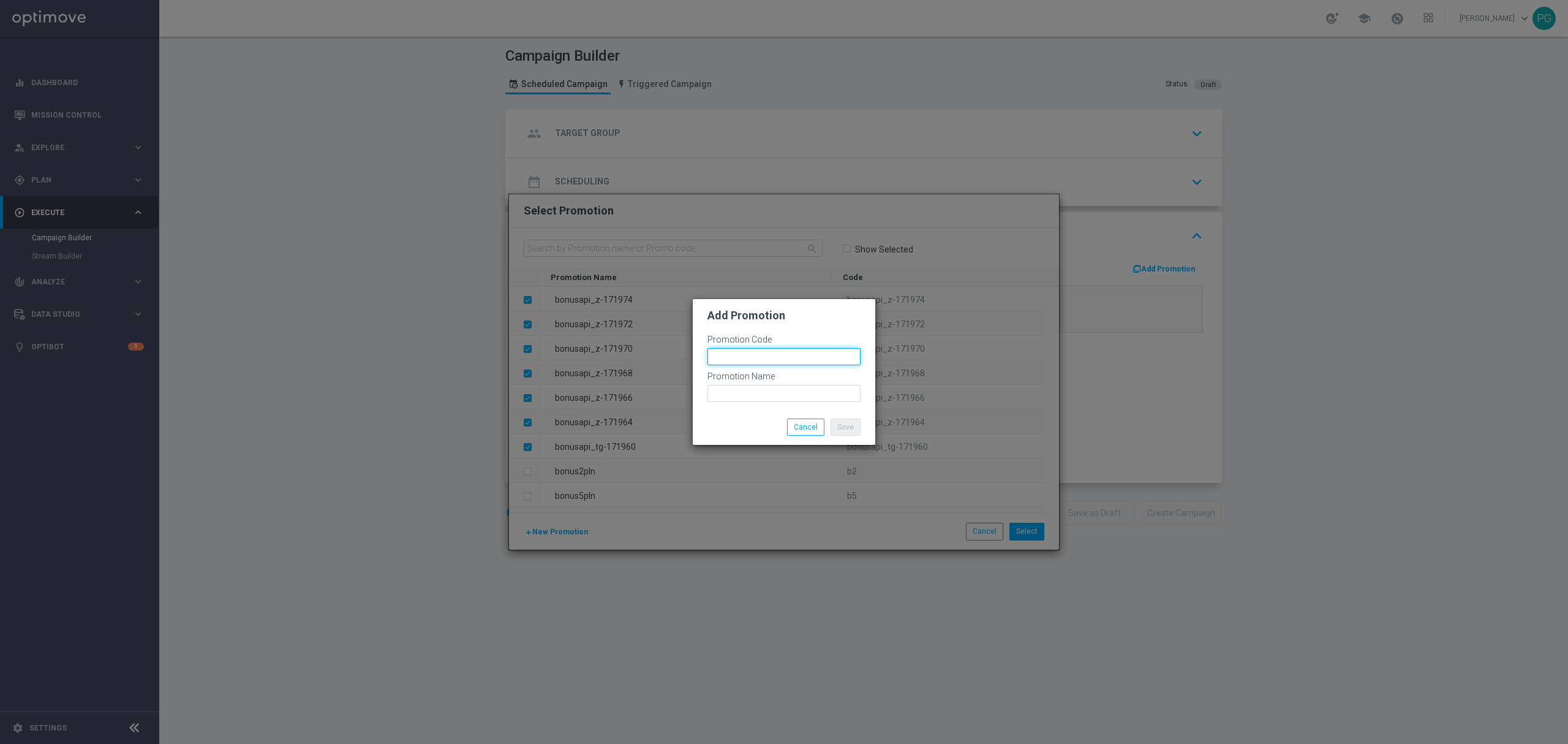
click at [728, 359] on input "text" at bounding box center [783, 357] width 153 height 17
paste input "bonusapi_z-171976"
type input "bonusapi_z-171976"
click at [728, 391] on input "text" at bounding box center [783, 394] width 153 height 17
paste input "bonusapi_z-171976"
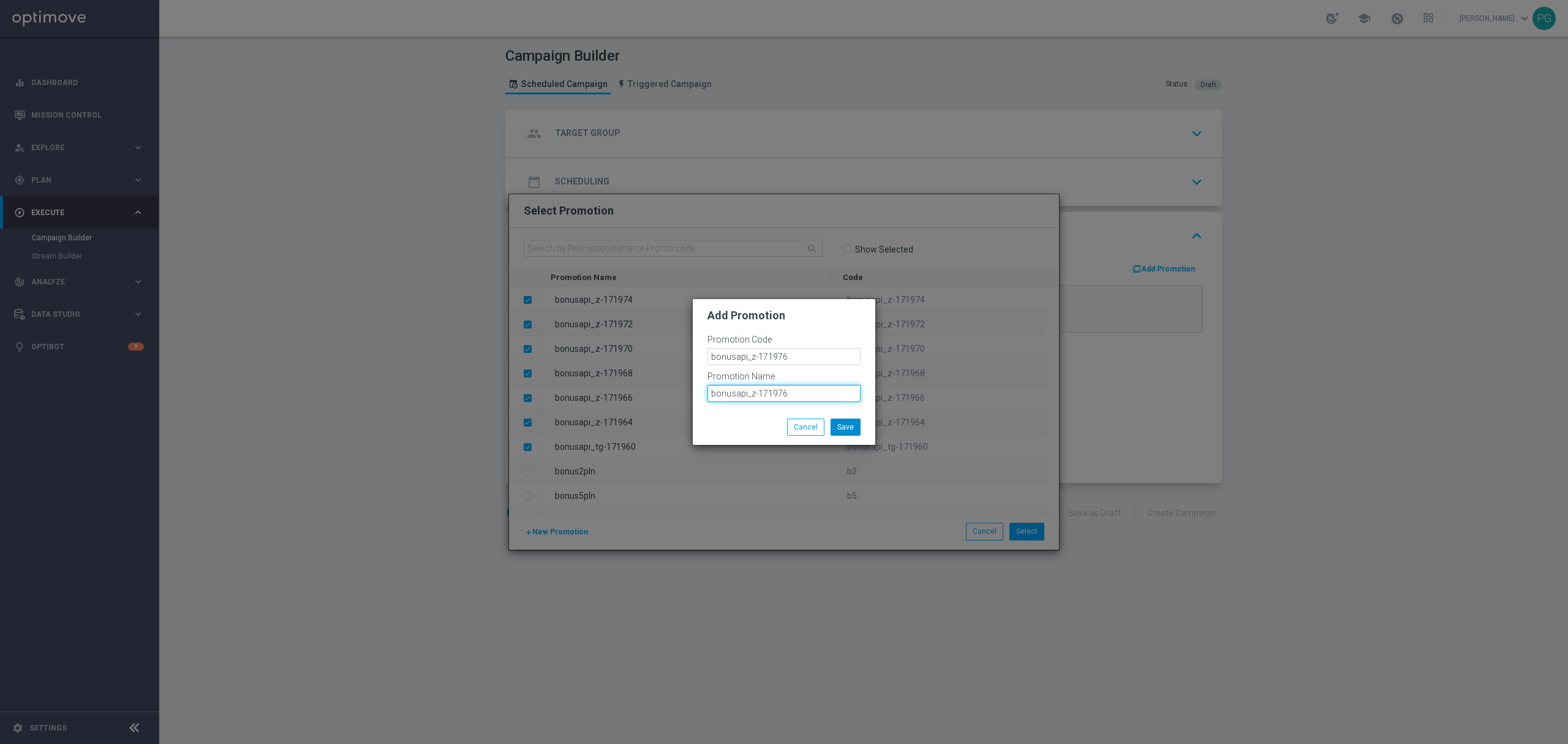
type input "bonusapi_z-171976"
click at [854, 429] on button "Save" at bounding box center [845, 427] width 30 height 17
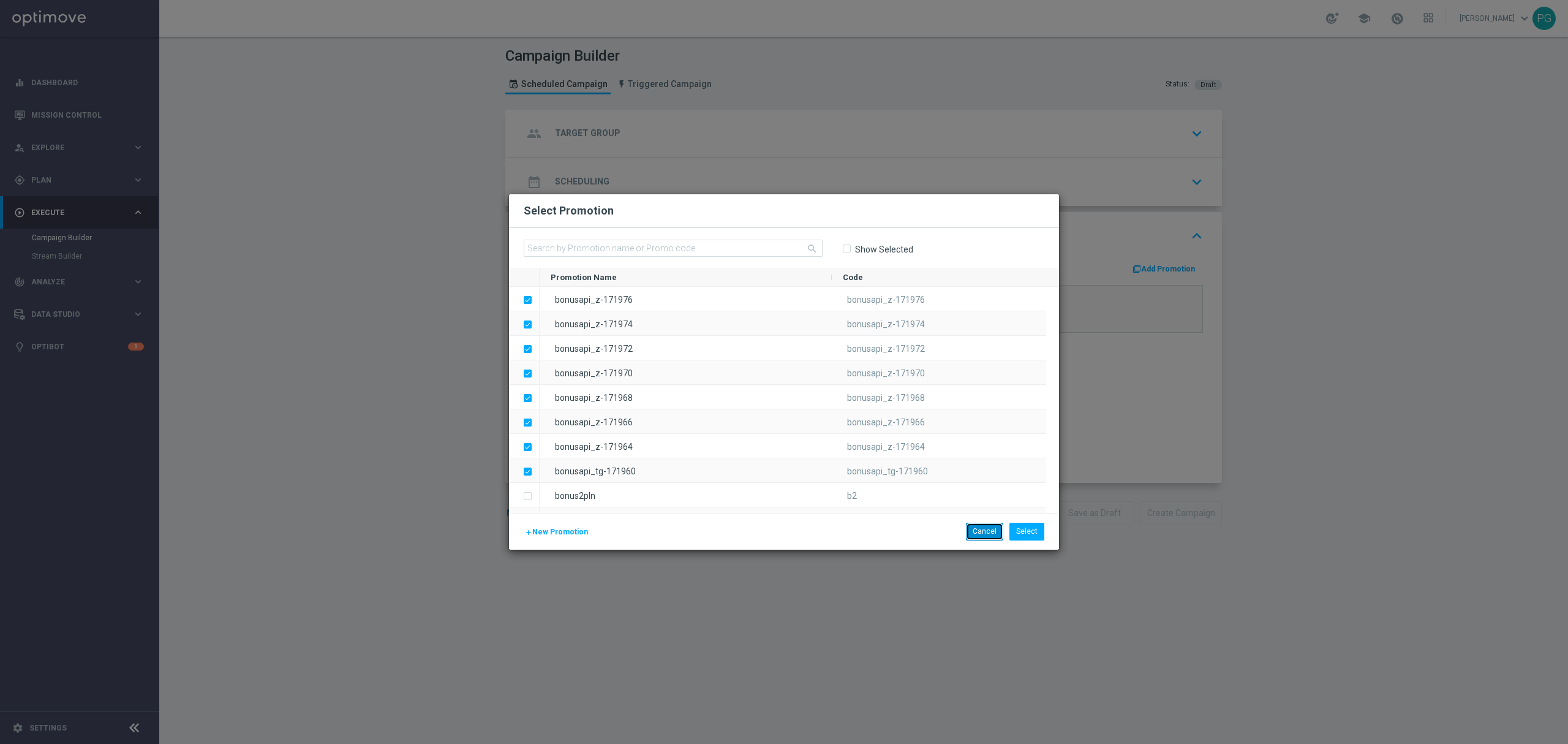
click at [988, 529] on button "Cancel" at bounding box center [984, 531] width 37 height 17
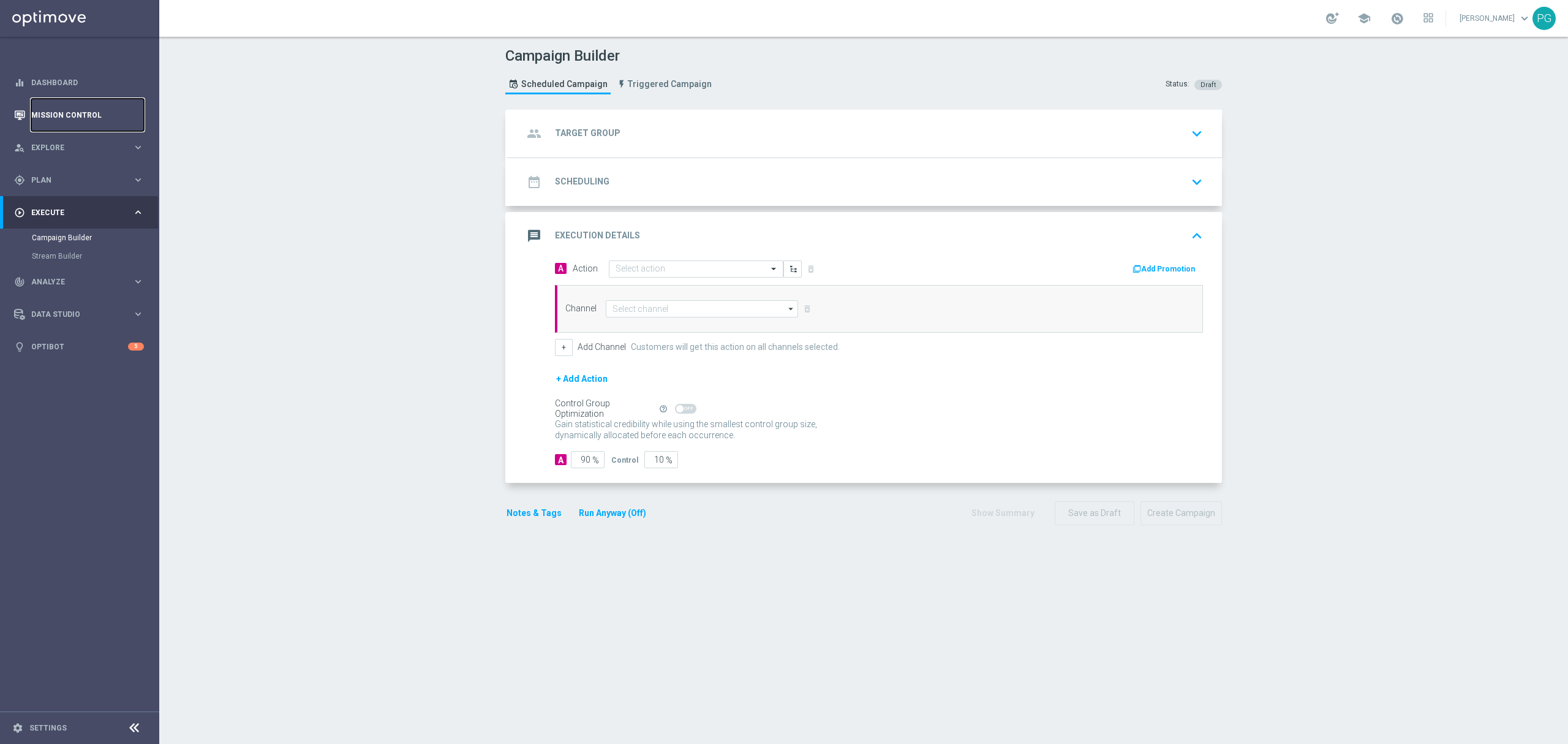
click at [76, 113] on link "Mission Control" at bounding box center [87, 115] width 113 height 32
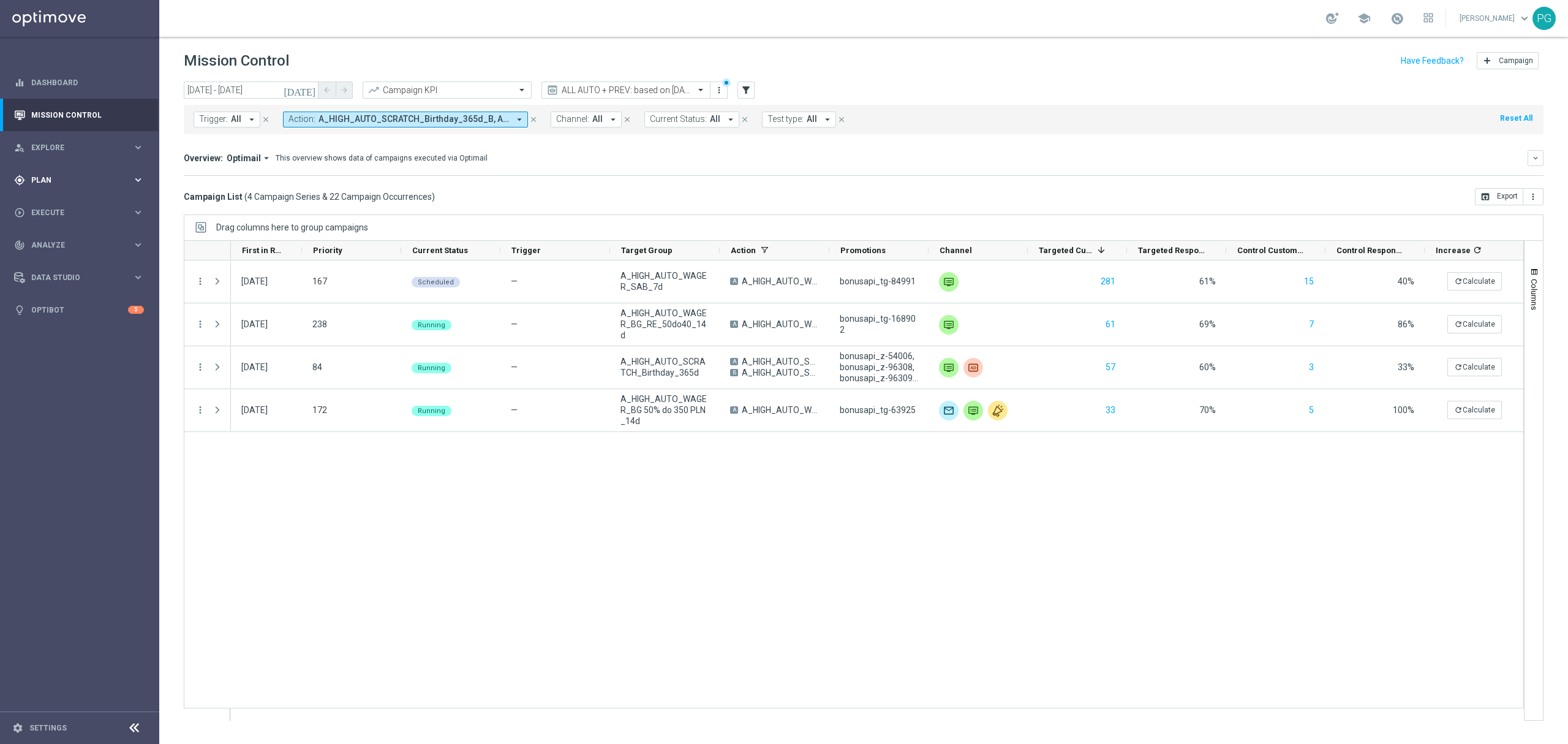
click at [139, 188] on div "gps_fixed Plan keyboard_arrow_right" at bounding box center [79, 180] width 158 height 32
drag, startPoint x: 76, startPoint y: 207, endPoint x: 268, endPoint y: 0, distance: 282.3
click at [76, 207] on link "Target Groups" at bounding box center [79, 205] width 95 height 10
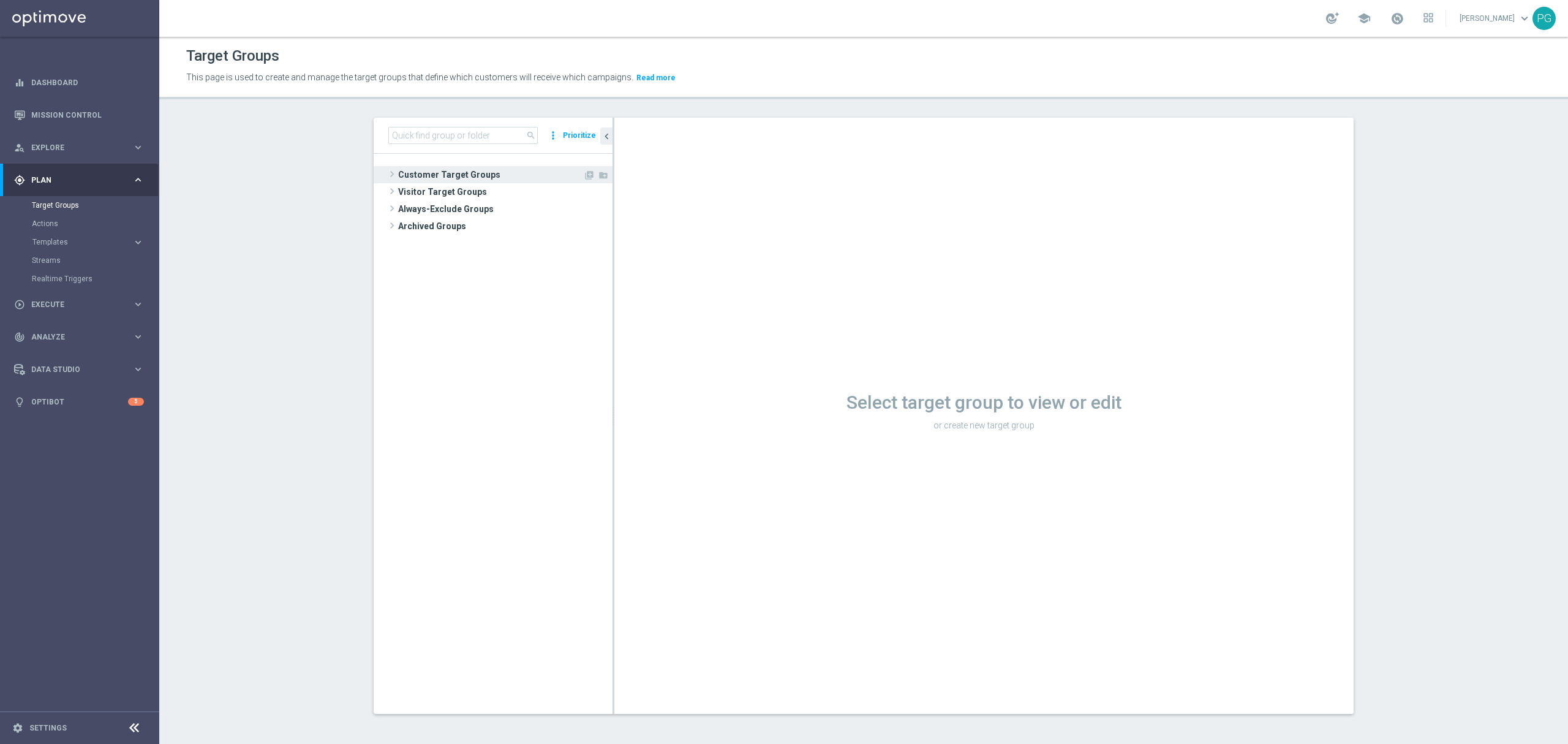
click at [457, 177] on span "Customer Target Groups" at bounding box center [490, 175] width 185 height 17
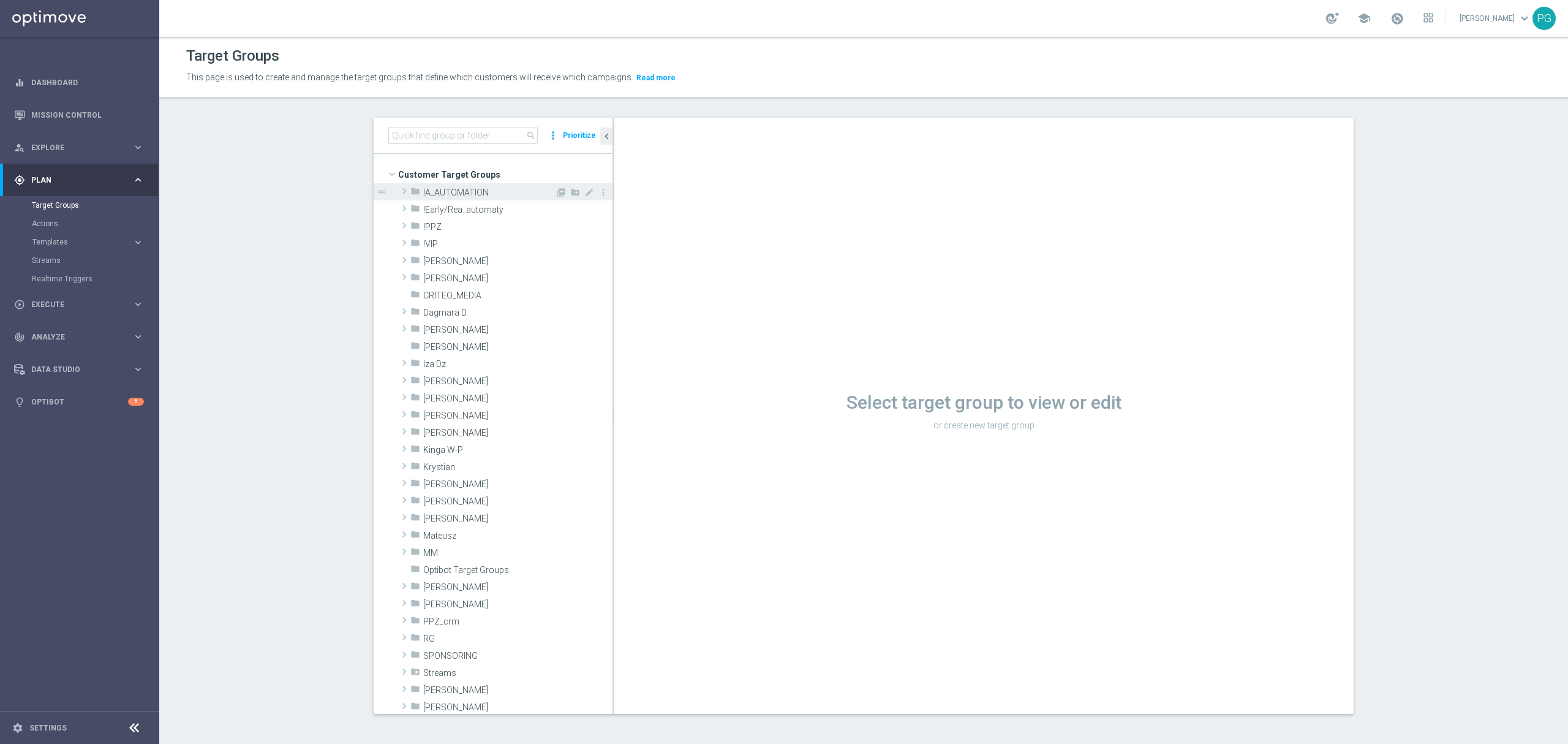
click at [446, 190] on span "!A_AUTOMATION" at bounding box center [489, 192] width 132 height 11
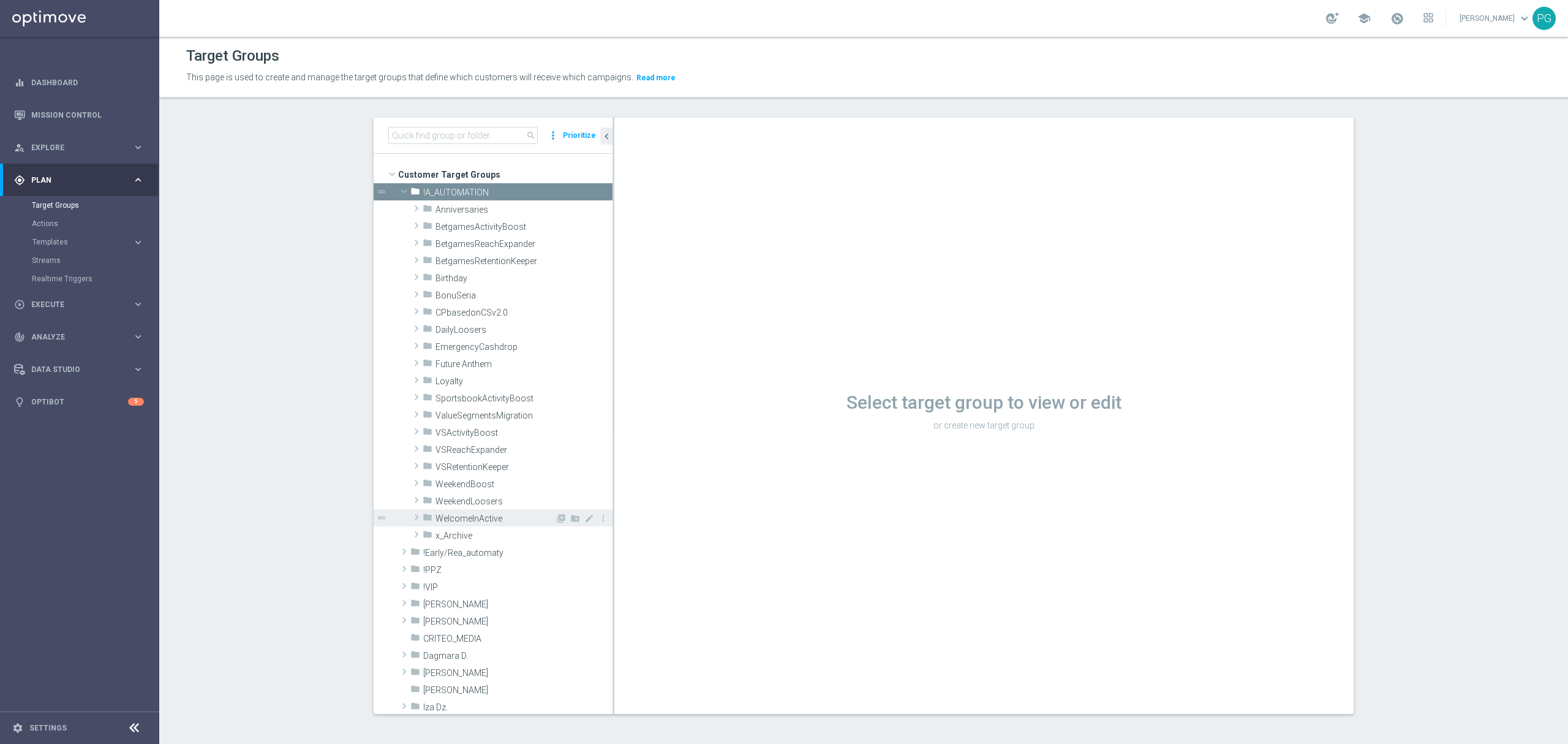
click at [444, 515] on span "WelcomeInActive" at bounding box center [495, 518] width 119 height 11
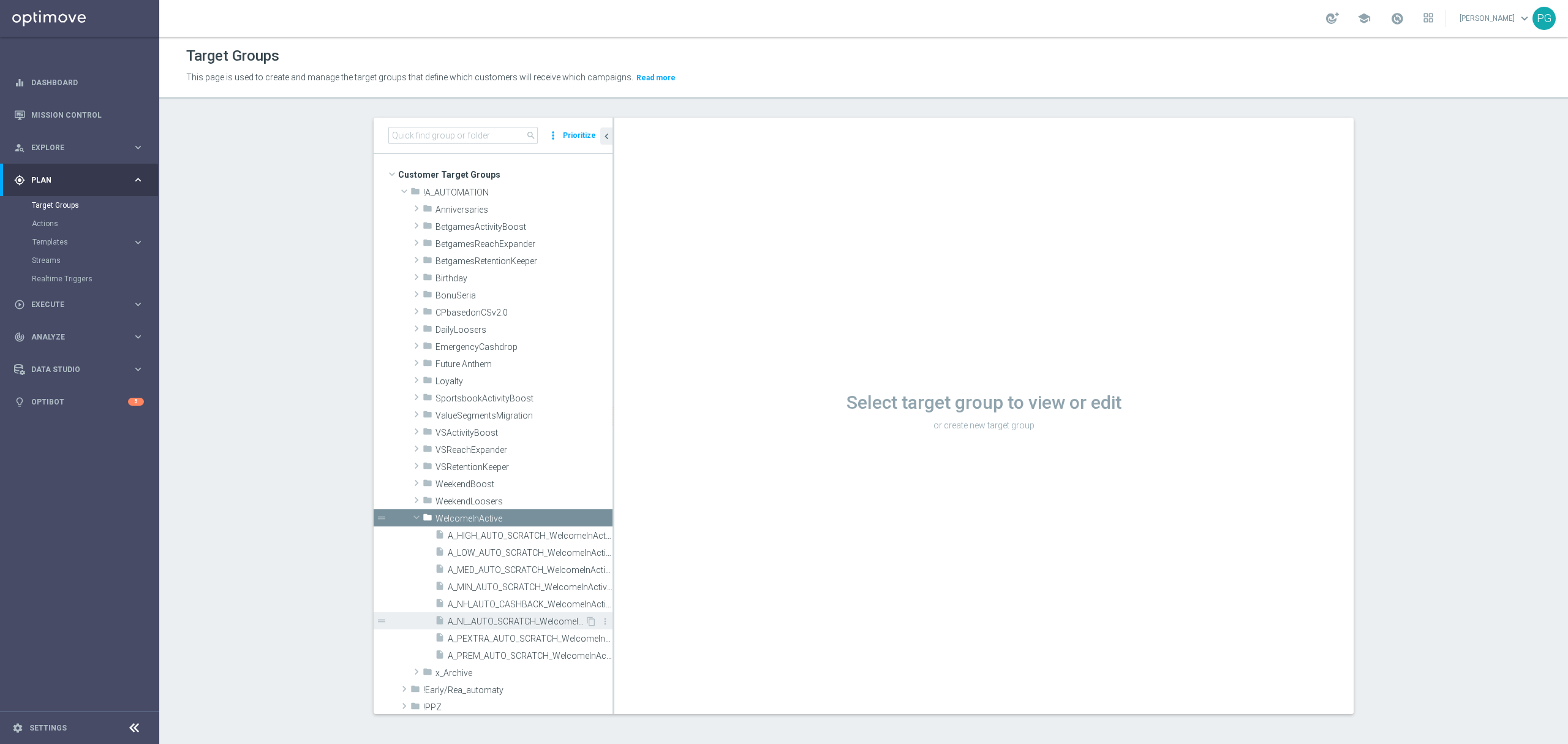
click at [501, 620] on span "A_NL_AUTO_SCRATCH_WelcomeInActive_10PLN_46d" at bounding box center [516, 621] width 137 height 11
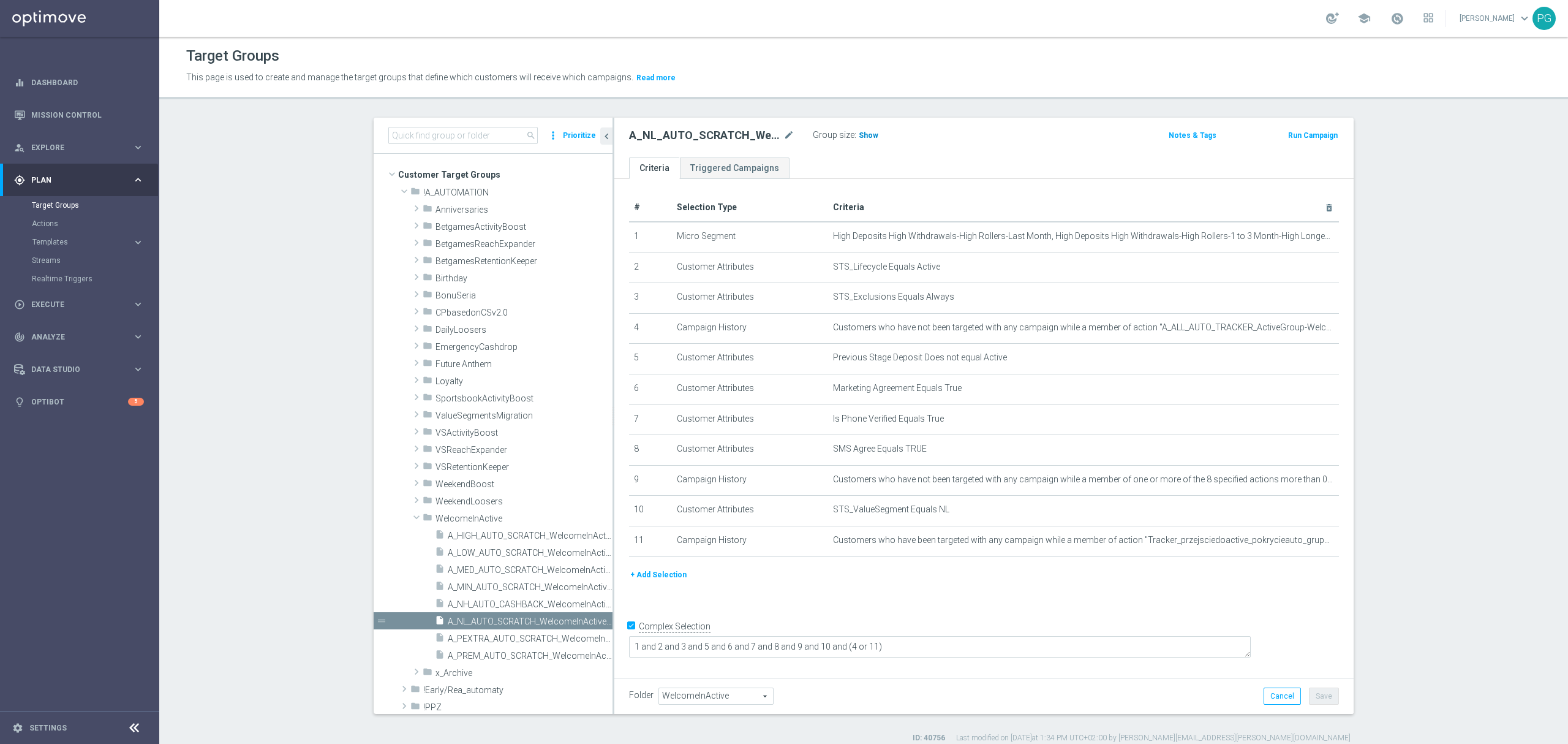
click at [867, 131] on span "Show" at bounding box center [869, 136] width 20 height 9
click at [1294, 514] on icon "mode_edit" at bounding box center [1299, 510] width 10 height 10
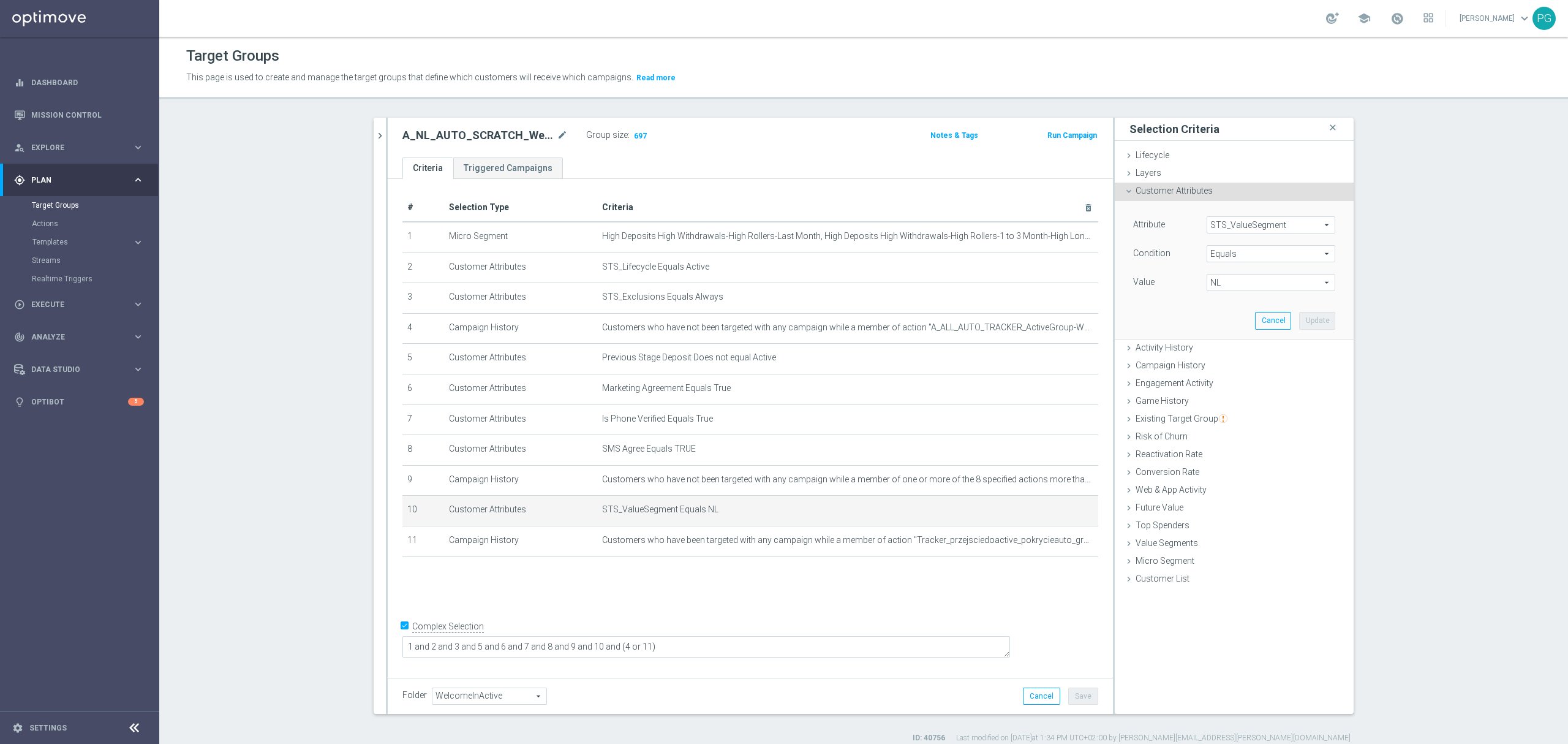
click at [1225, 272] on div "Attribute STS_ValueSegment STS_ValueSegment arrow_drop_down search Condition Eq…" at bounding box center [1234, 254] width 202 height 77
click at [1220, 246] on span "Equals" at bounding box center [1271, 254] width 127 height 16
click at [1220, 256] on input "search" at bounding box center [1271, 254] width 129 height 17
click at [1228, 412] on span "One of" at bounding box center [1271, 415] width 116 height 10
type input "One of"
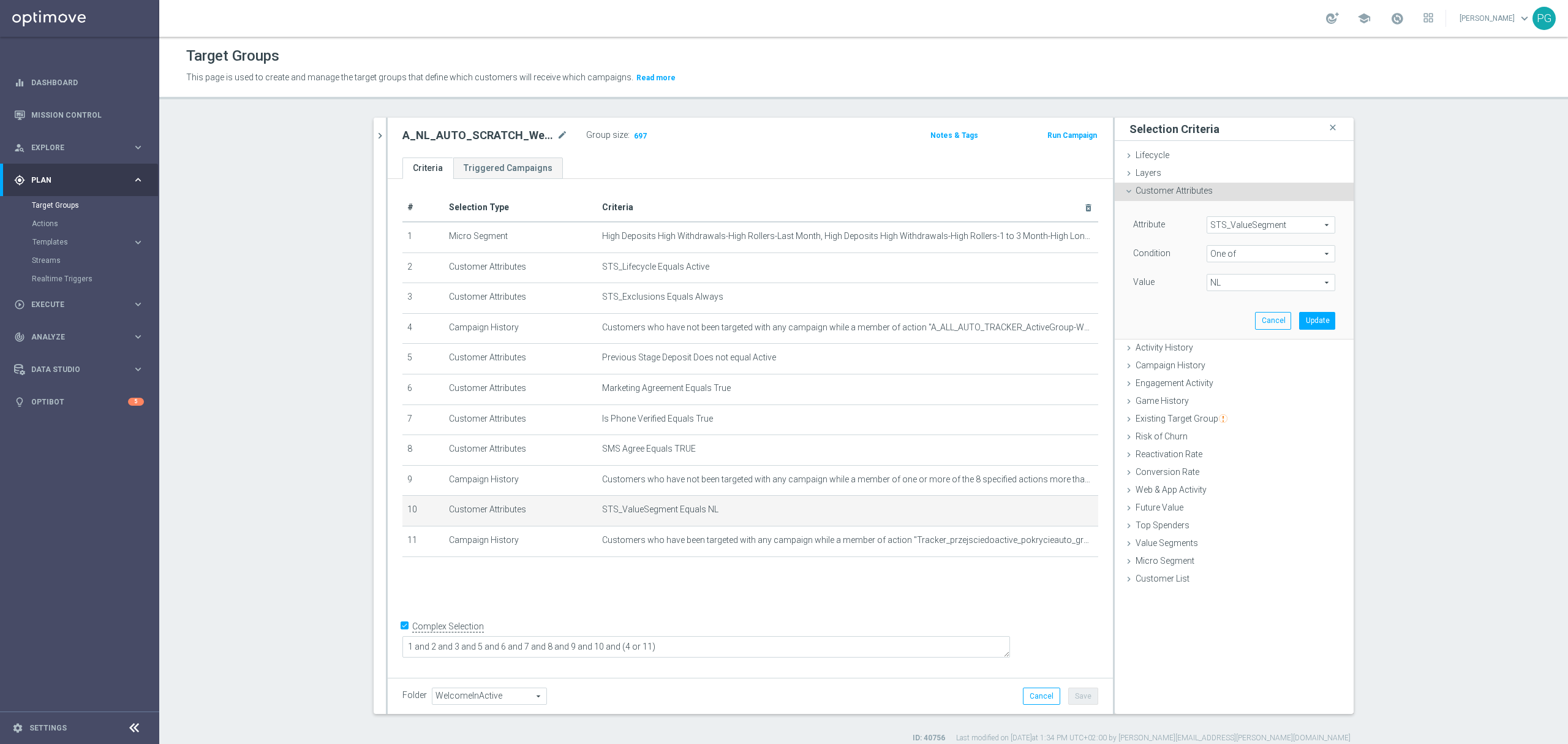
click at [1213, 280] on span "NL" at bounding box center [1271, 282] width 127 height 16
click at [1223, 398] on label "NH" at bounding box center [1279, 396] width 111 height 16
click at [1216, 398] on input "NH" at bounding box center [1220, 396] width 8 height 8
checkbox input "true"
type input "Selected 2 of 10"
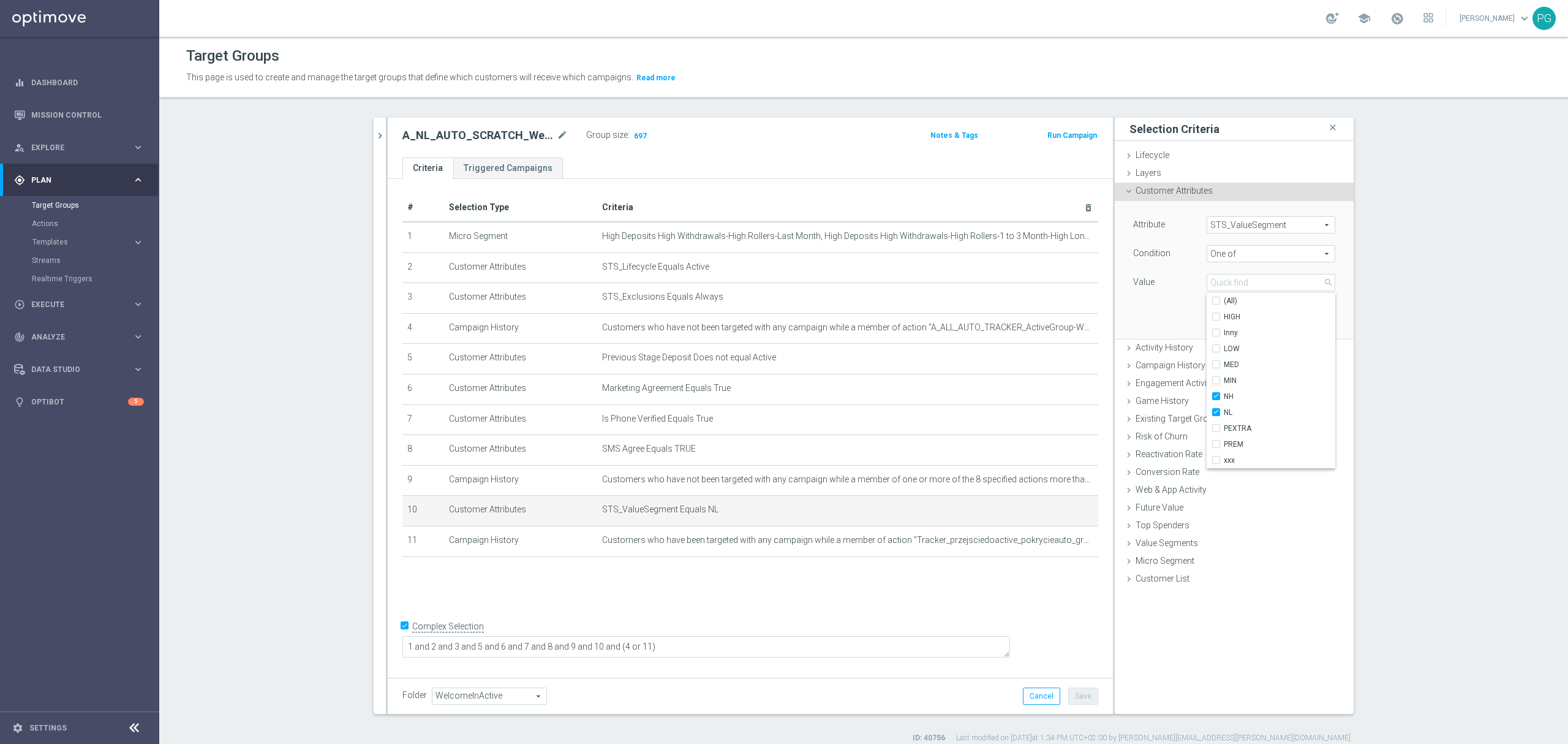
click at [1157, 284] on div "Value" at bounding box center [1160, 283] width 74 height 20
click at [1299, 322] on button "Update" at bounding box center [1317, 321] width 36 height 17
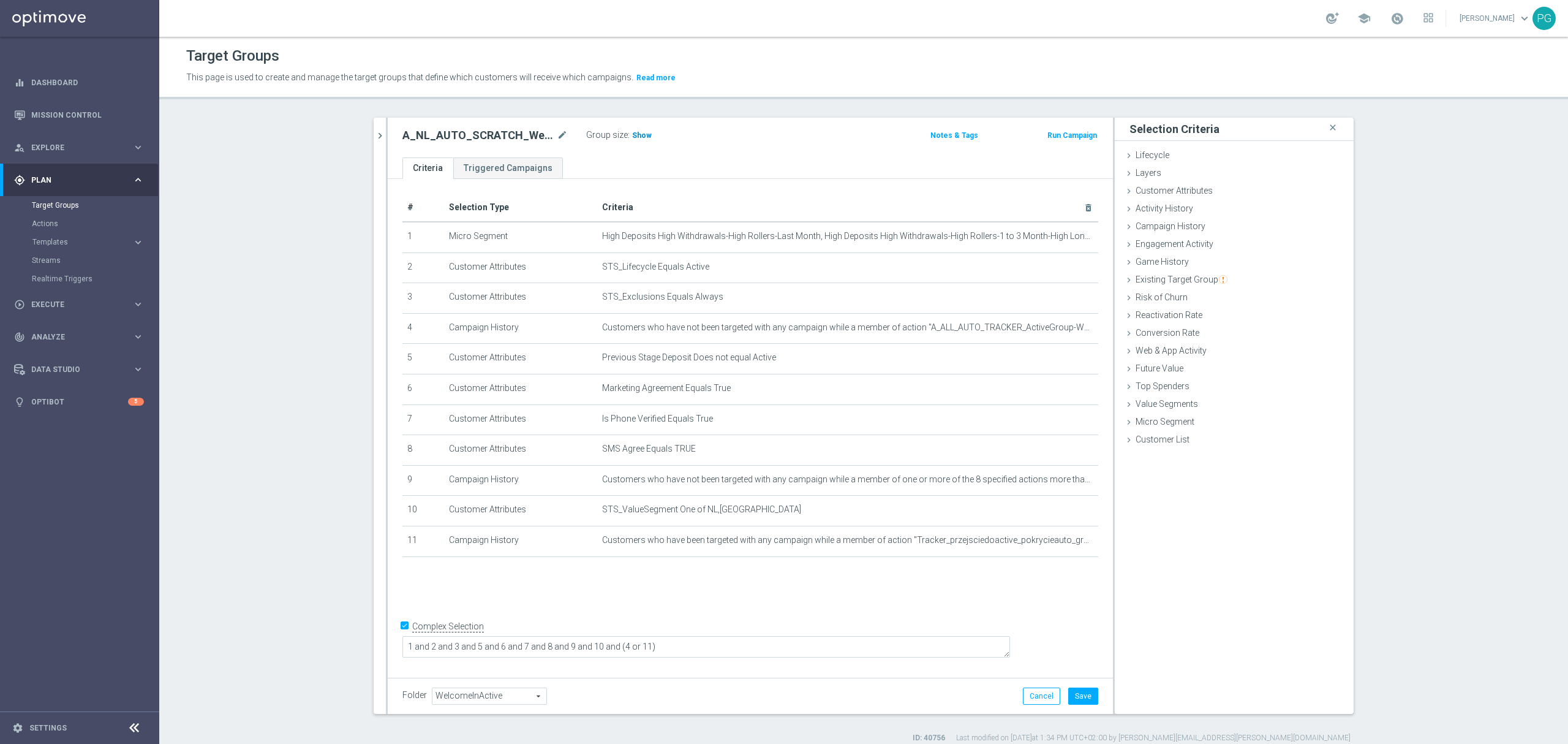
click at [637, 140] on span "Show" at bounding box center [642, 136] width 20 height 9
click at [1080, 701] on button "Save" at bounding box center [1083, 696] width 30 height 17
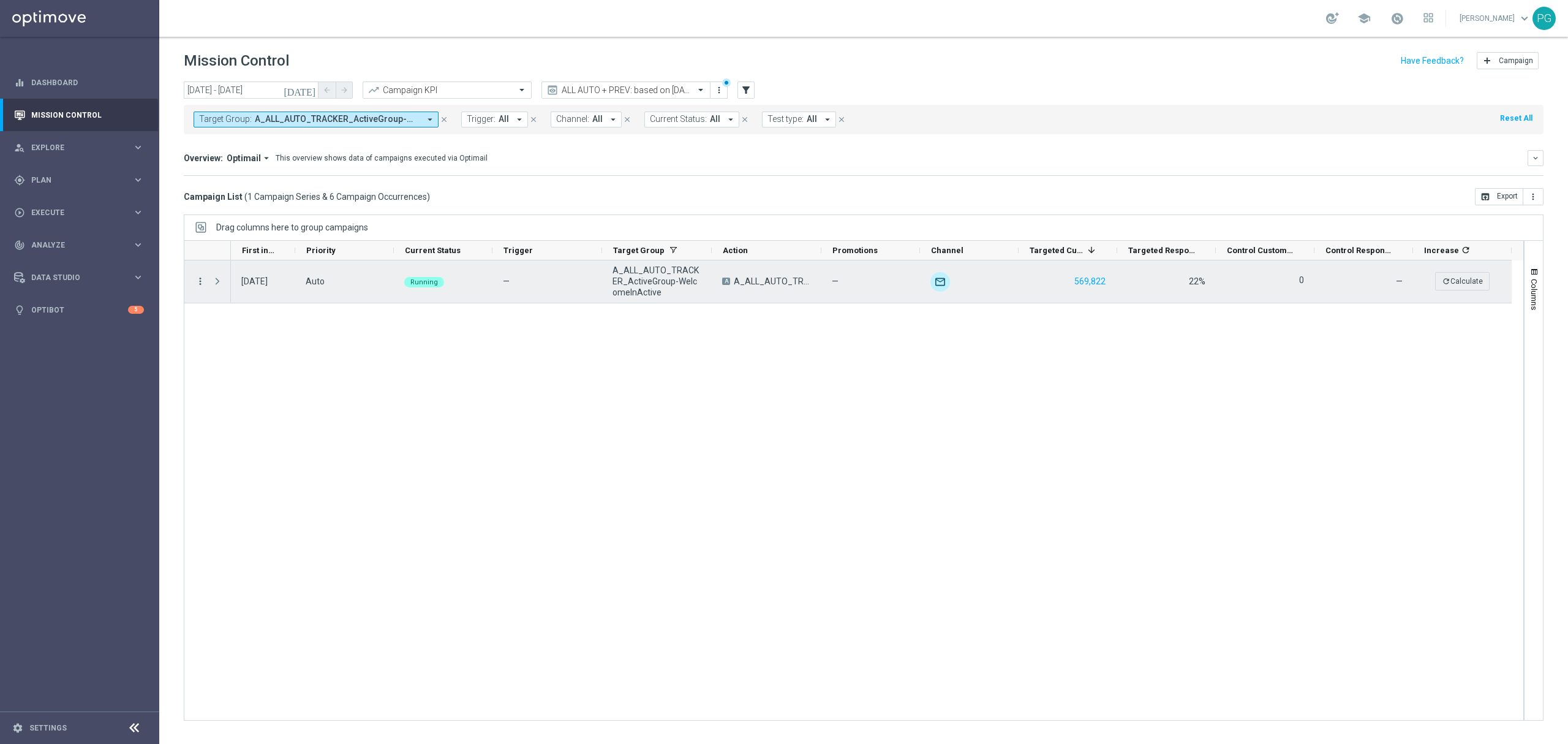
click at [202, 280] on icon "more_vert" at bounding box center [200, 281] width 11 height 11
click at [373, 124] on span "A_ALL_AUTO_TRACKER_ActiveGroup-WelcomeInActive, A_NH_AUTO_CASHBACK_WelcomeInAct…" at bounding box center [337, 119] width 165 height 11
